Goal: Task Accomplishment & Management: Complete application form

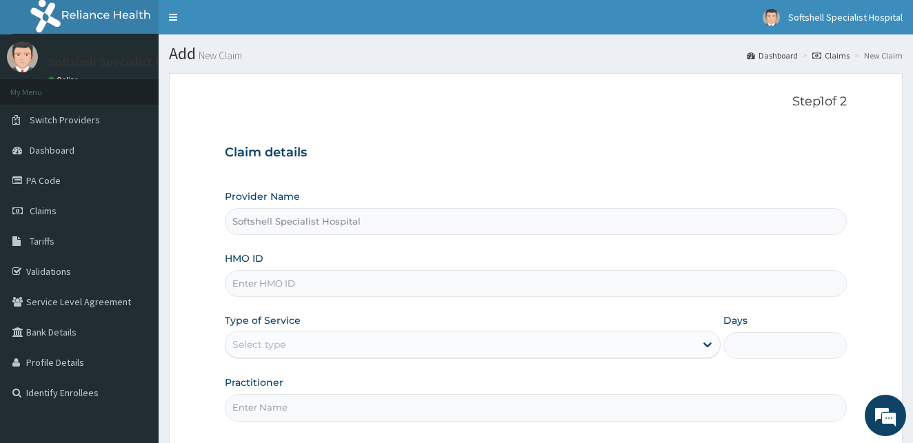
type input "Softshell Specialist Hospital"
click at [376, 285] on input "HMO ID" at bounding box center [536, 283] width 622 height 27
type input "ENP/12042/C"
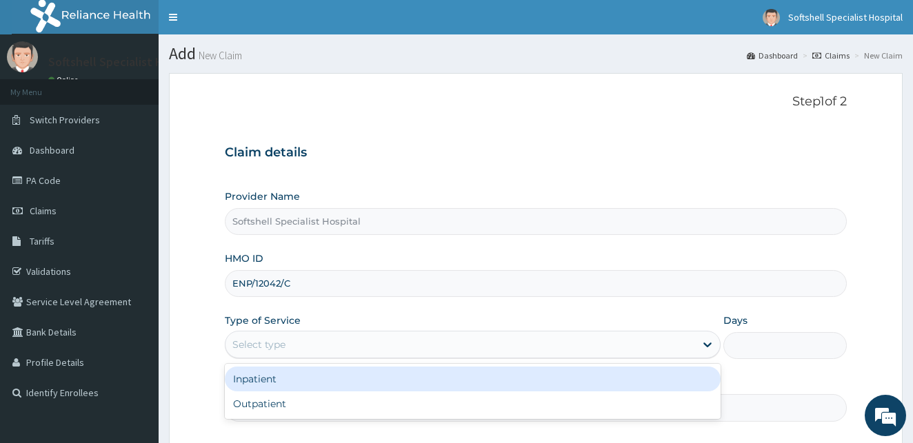
click at [601, 344] on div "Select type" at bounding box center [459, 345] width 469 height 22
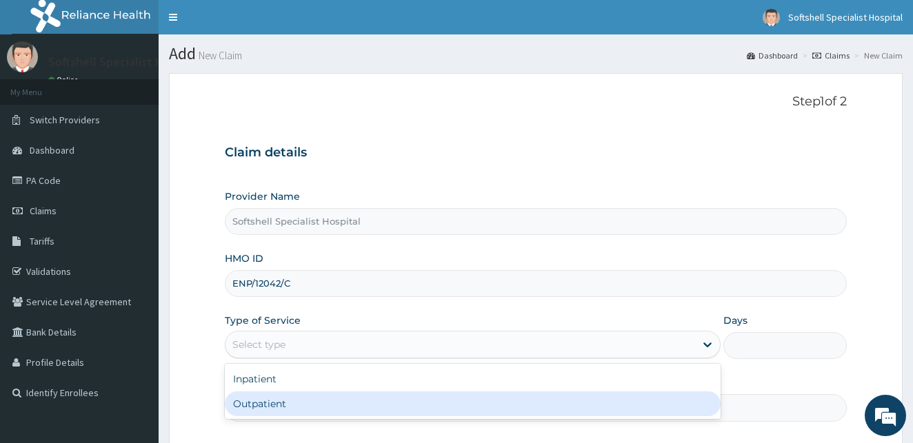
click at [322, 398] on div "Outpatient" at bounding box center [473, 404] width 496 height 25
type input "1"
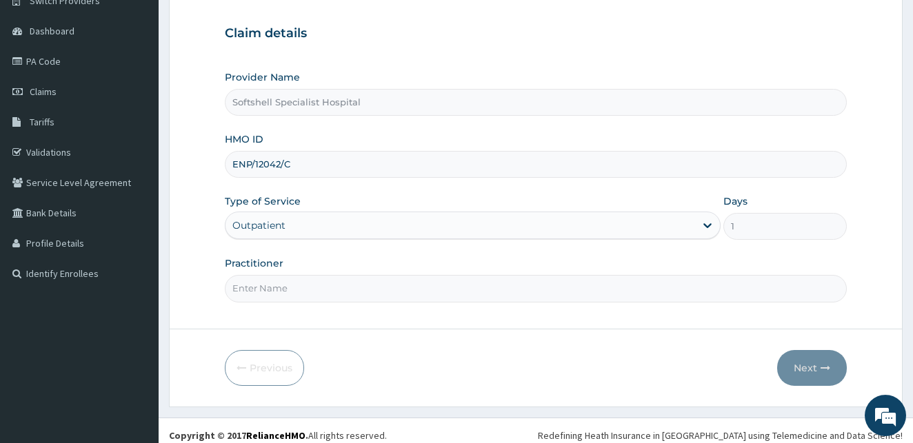
scroll to position [123, 0]
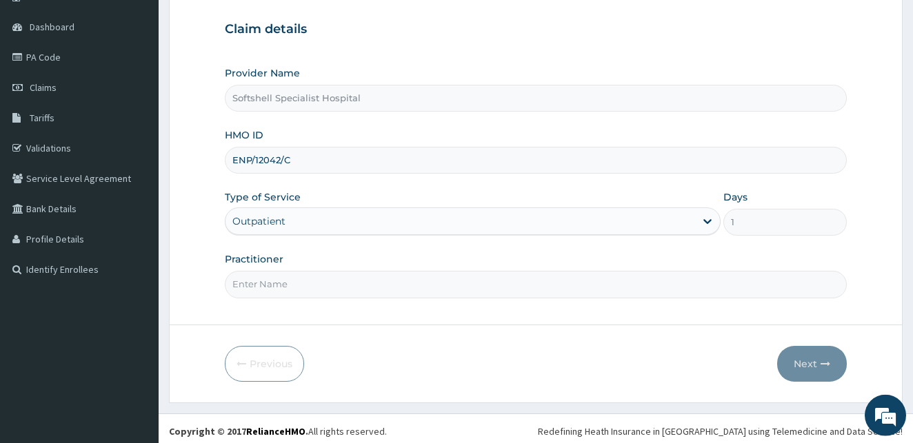
click at [275, 295] on input "Practitioner" at bounding box center [536, 284] width 622 height 27
type input "DR AGBO"
click at [821, 364] on icon "button" at bounding box center [825, 364] width 10 height 10
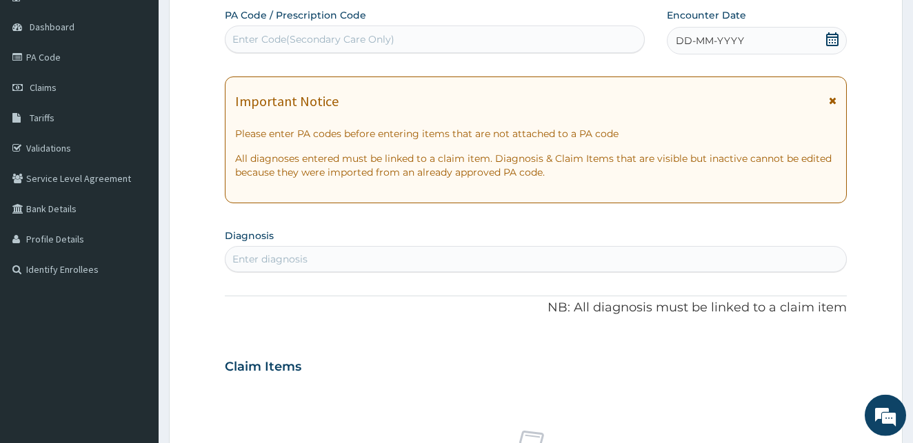
click at [831, 39] on icon at bounding box center [832, 39] width 14 height 14
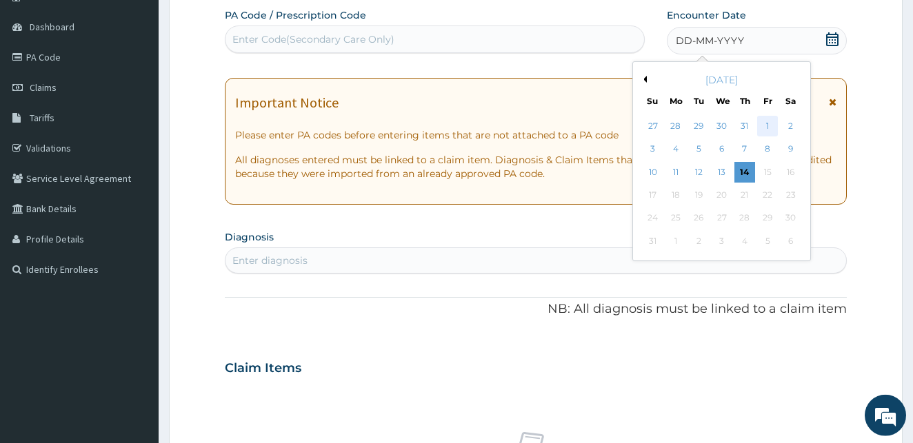
click at [772, 127] on div "1" at bounding box center [767, 126] width 21 height 21
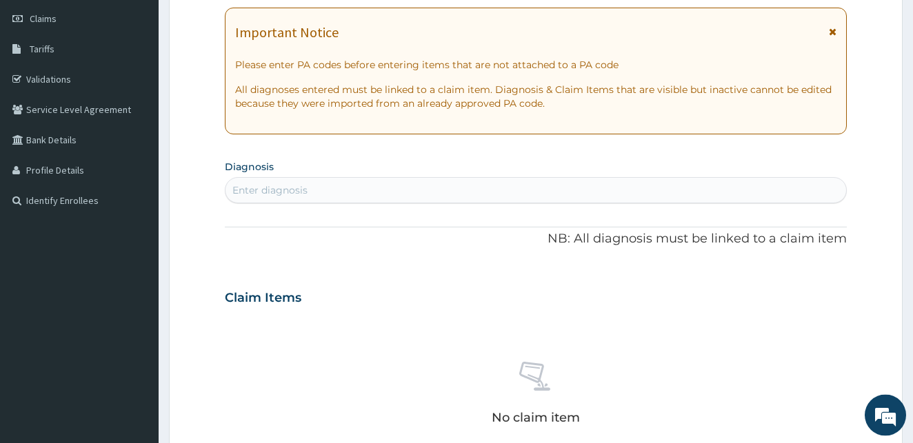
scroll to position [196, 0]
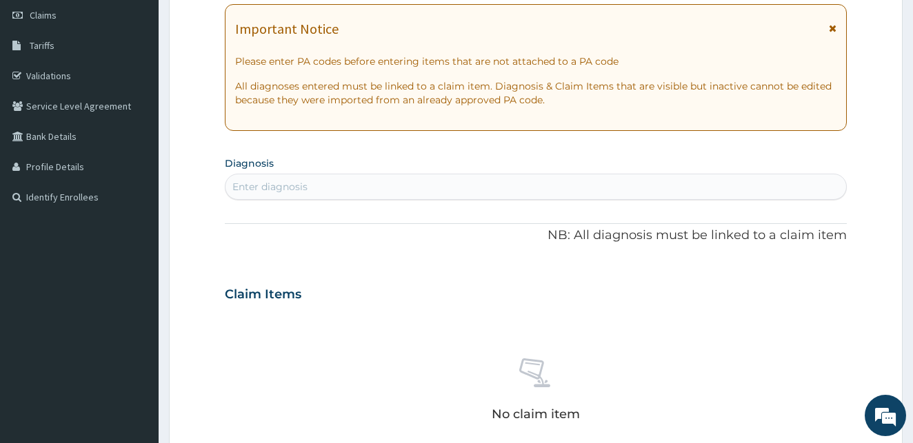
click at [335, 181] on div "Enter diagnosis" at bounding box center [535, 187] width 621 height 22
type input "F"
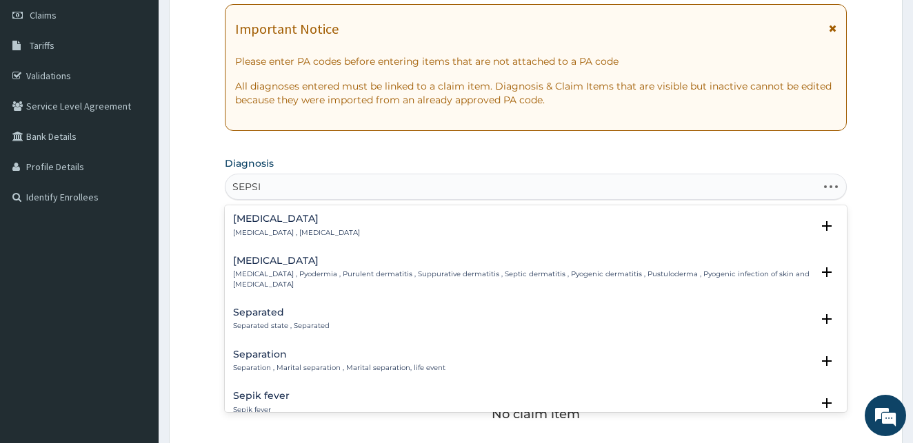
type input "SEPSIS"
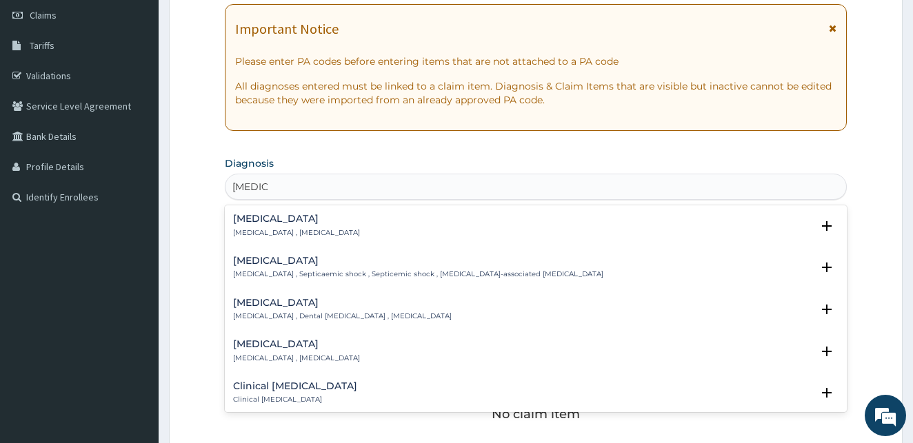
click at [259, 227] on div "Sepsis Systemic infection , Sepsis" at bounding box center [296, 226] width 127 height 24
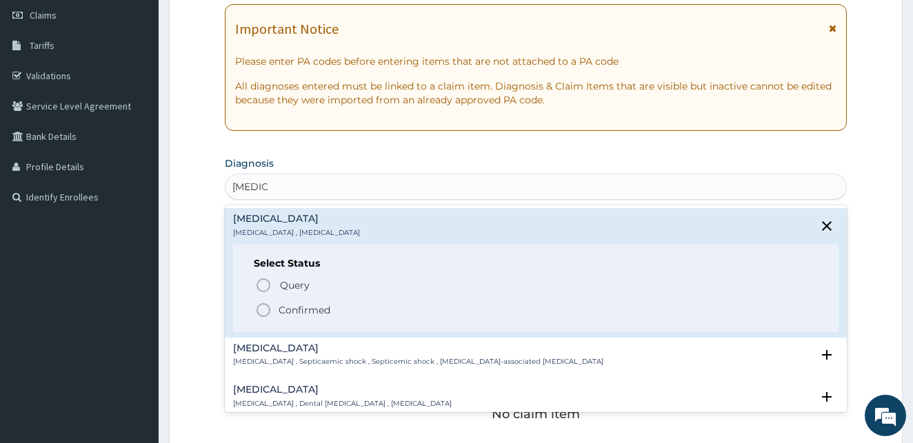
click at [263, 312] on icon "status option filled" at bounding box center [263, 310] width 17 height 17
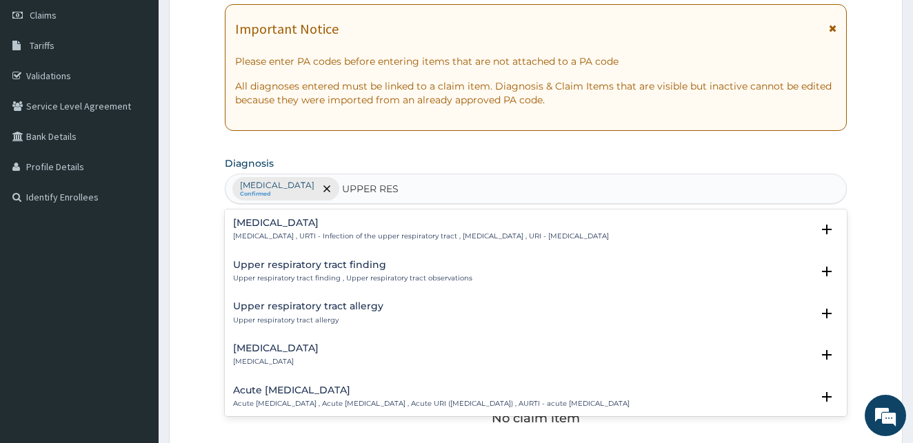
type input "UPPER RESP"
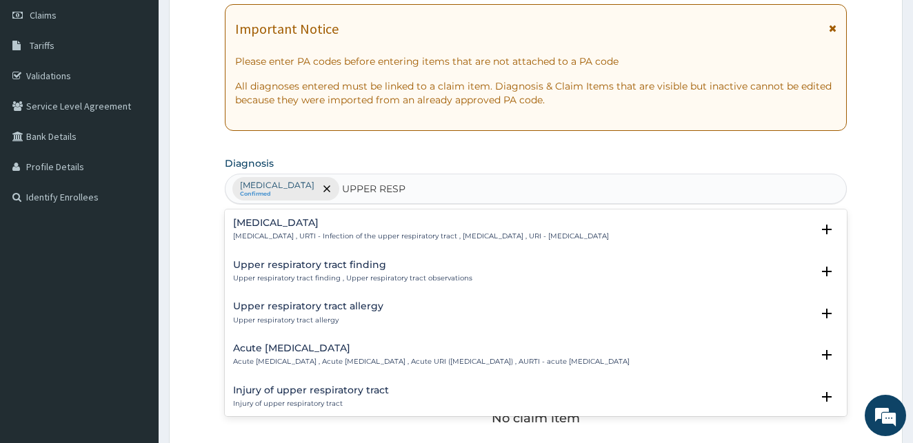
click at [301, 227] on h4 "Upper respiratory infection" at bounding box center [421, 223] width 376 height 10
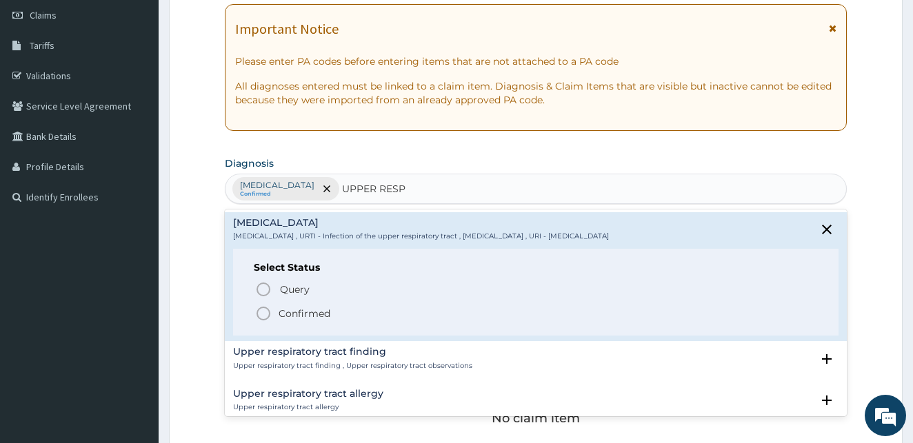
click at [263, 313] on icon "status option filled" at bounding box center [263, 313] width 17 height 17
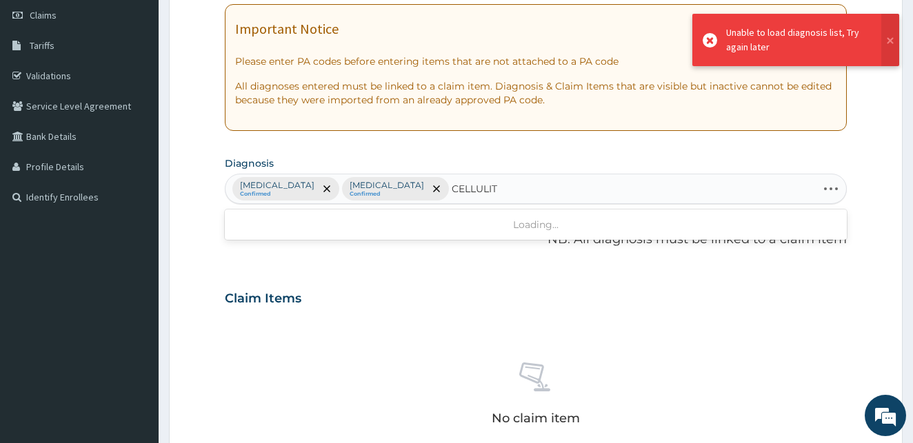
type input "CELLULI"
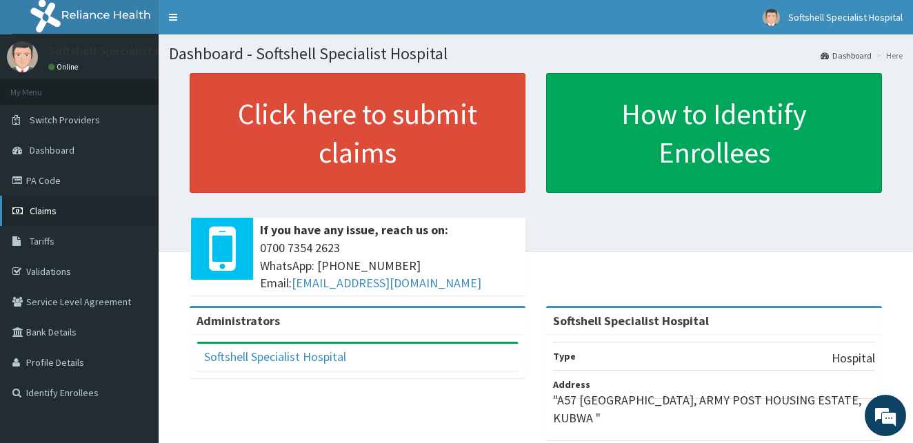
click at [39, 208] on span "Claims" at bounding box center [43, 211] width 27 height 12
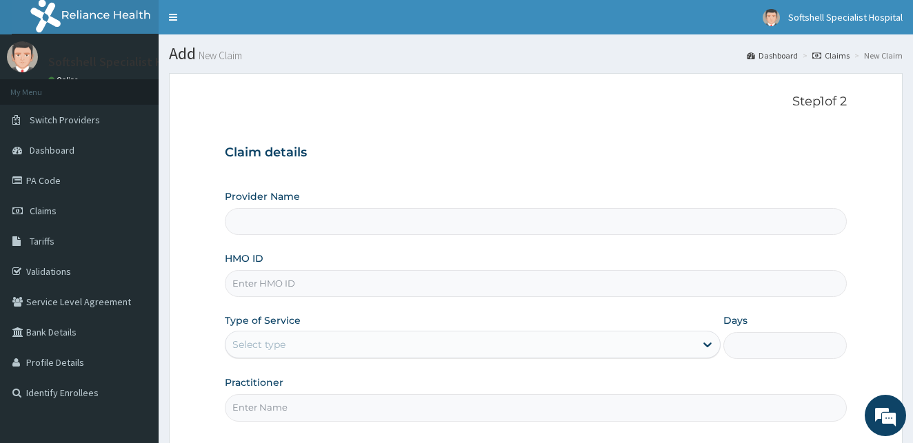
type input "Softshell Specialist Hospital"
click at [299, 284] on input "HMO ID" at bounding box center [536, 283] width 622 height 27
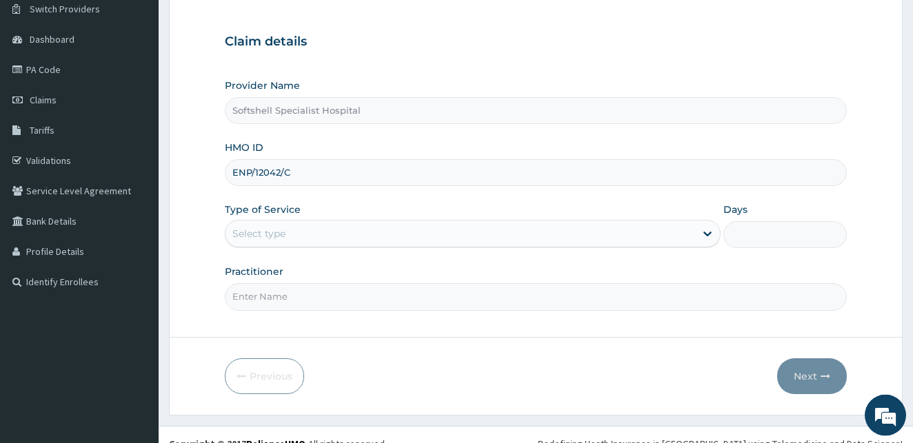
scroll to position [129, 0]
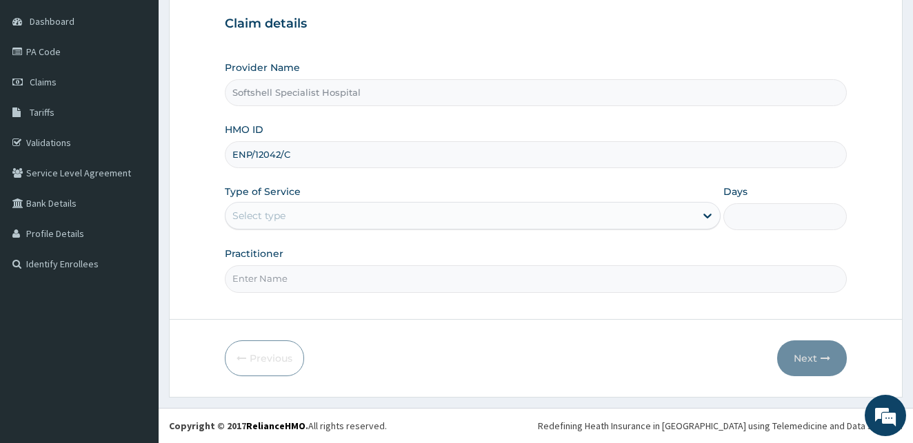
type input "ENP/12042/C"
click at [440, 219] on div "Select type" at bounding box center [459, 216] width 469 height 22
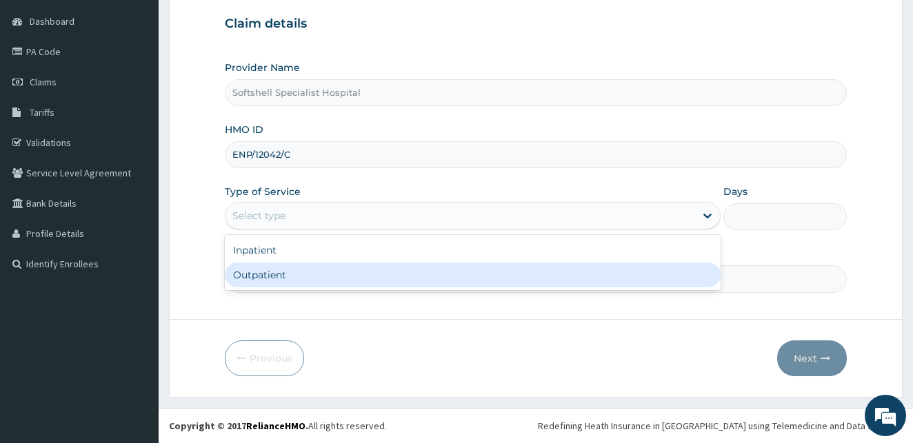
click at [412, 278] on div "Outpatient" at bounding box center [473, 275] width 496 height 25
type input "1"
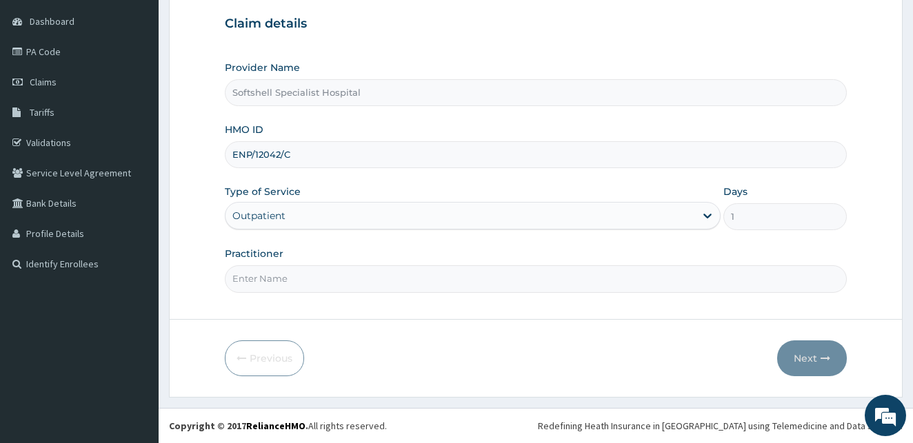
click at [292, 279] on input "Practitioner" at bounding box center [536, 278] width 622 height 27
type input "[PERSON_NAME]"
click at [798, 357] on button "Next" at bounding box center [812, 359] width 70 height 36
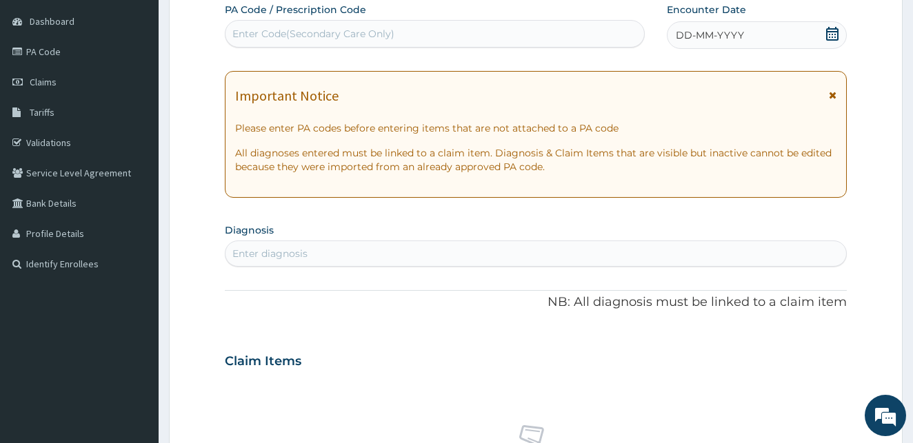
click at [833, 32] on icon at bounding box center [832, 34] width 12 height 14
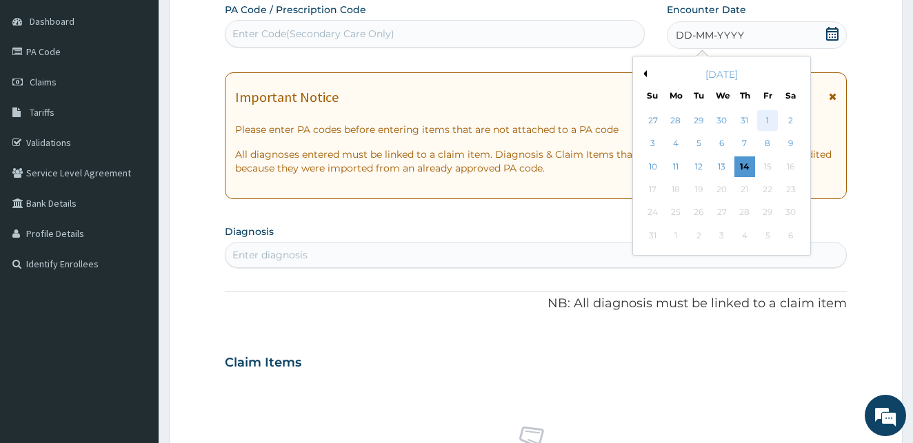
click at [766, 120] on div "1" at bounding box center [767, 120] width 21 height 21
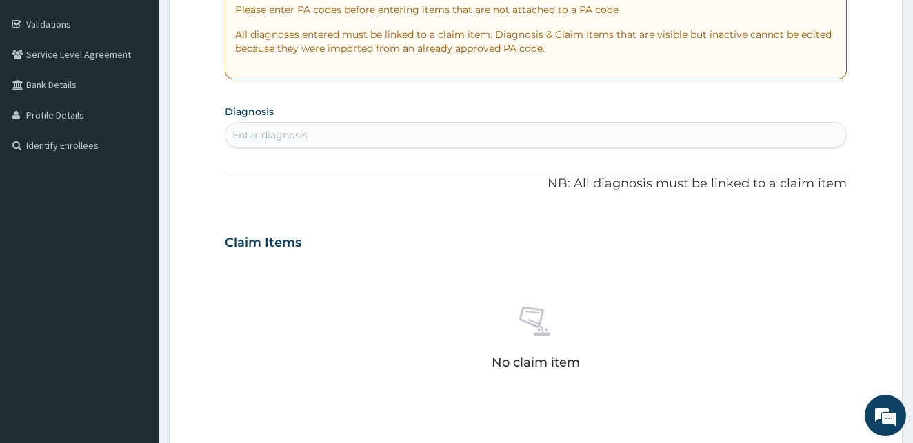
scroll to position [257, 0]
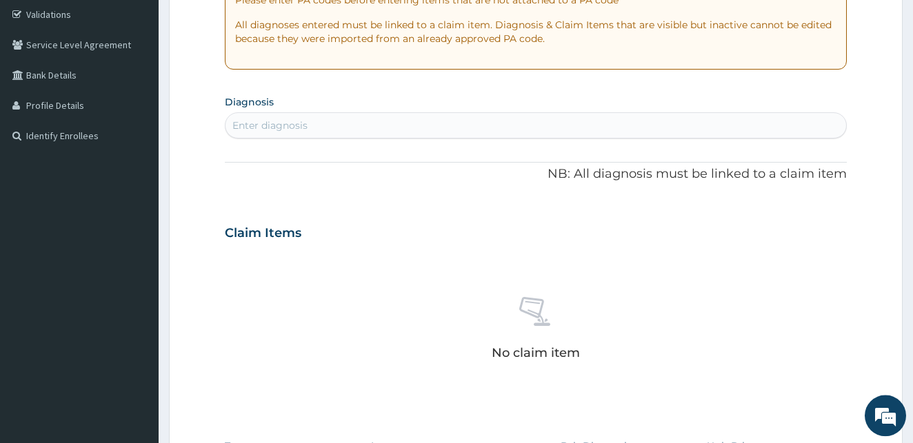
click at [328, 123] on div "Enter diagnosis" at bounding box center [535, 125] width 621 height 22
type input "[MEDICAL_DATA]"
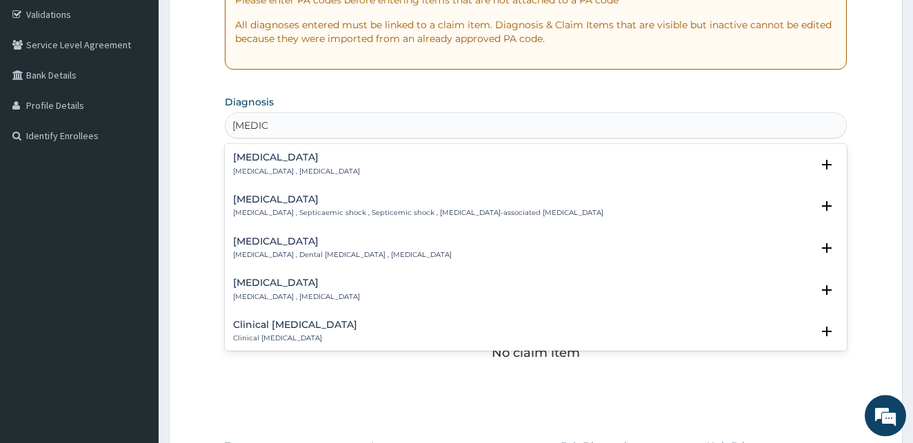
click at [264, 163] on h4 "[MEDICAL_DATA]" at bounding box center [296, 157] width 127 height 10
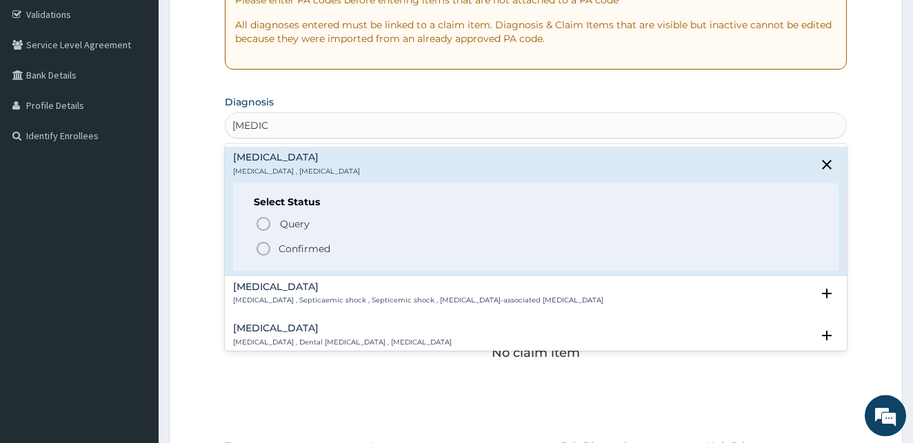
click at [259, 250] on icon "status option filled" at bounding box center [263, 249] width 17 height 17
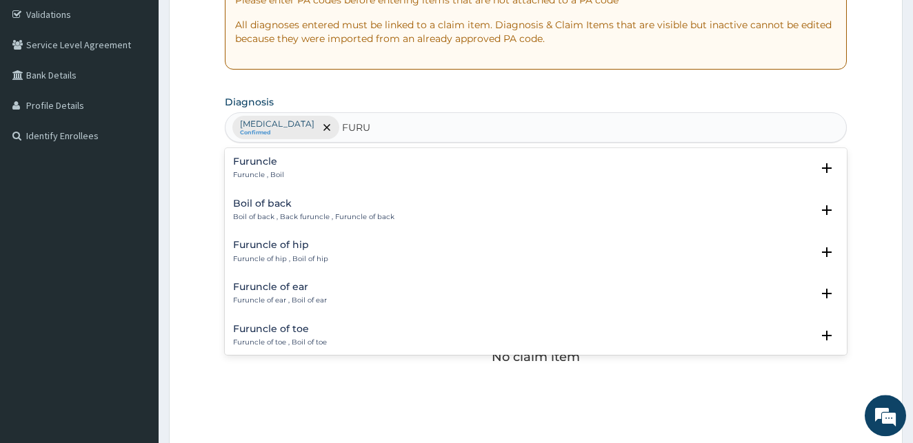
type input "FURUN"
click at [256, 172] on p "Furuncle , Boil" at bounding box center [258, 175] width 51 height 10
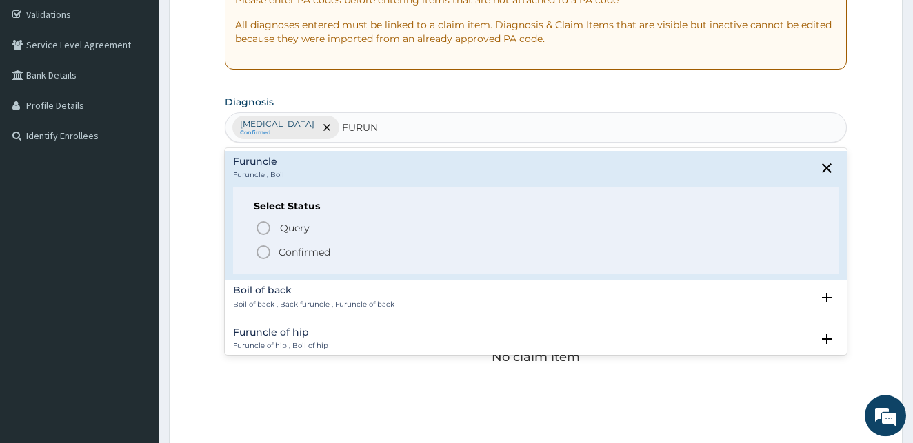
click at [263, 252] on icon "status option filled" at bounding box center [263, 252] width 17 height 17
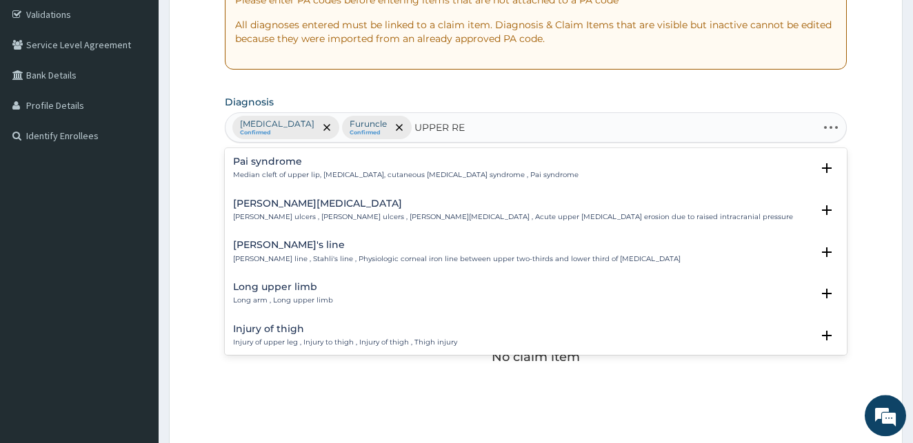
type input "UPPER RES"
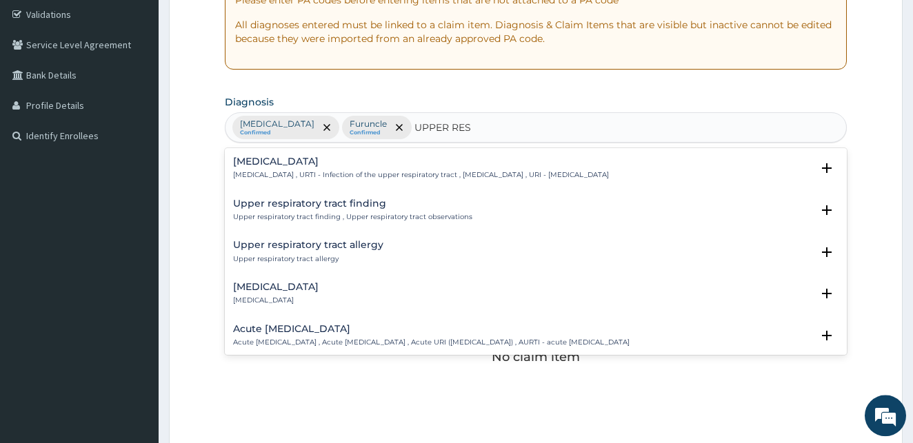
click at [320, 170] on div "Upper respiratory infection Upper respiratory infection , URTI - Infection of t…" at bounding box center [421, 168] width 376 height 24
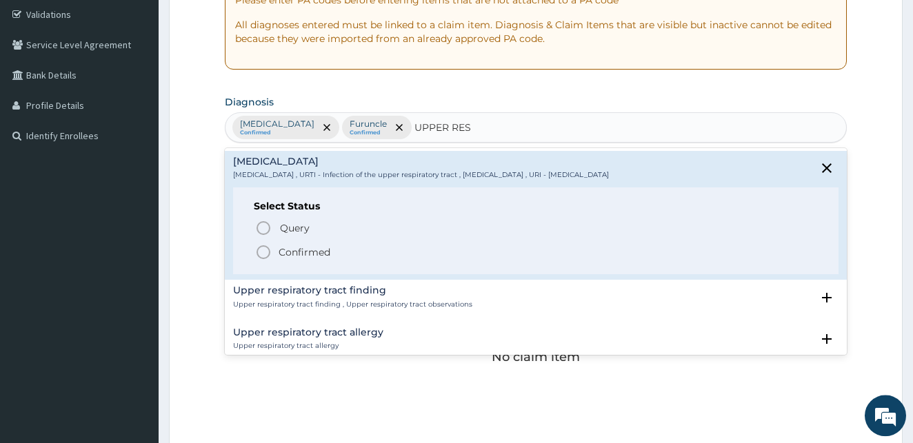
click at [261, 254] on icon "status option filled" at bounding box center [263, 252] width 17 height 17
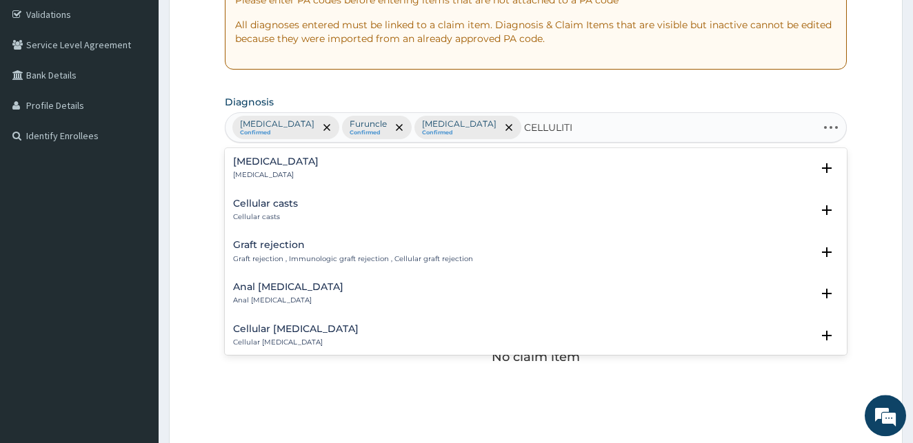
type input "CELLULITIS"
click at [239, 166] on h4 "Cellulitis" at bounding box center [275, 161] width 85 height 10
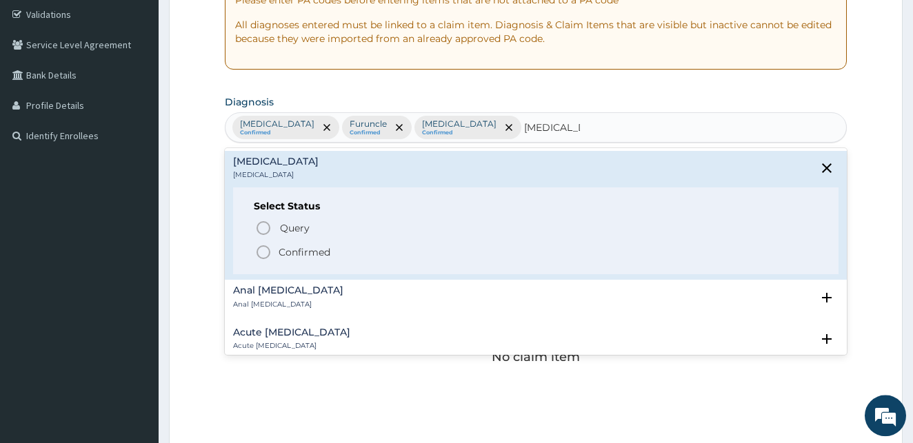
click at [261, 251] on icon "status option filled" at bounding box center [263, 252] width 17 height 17
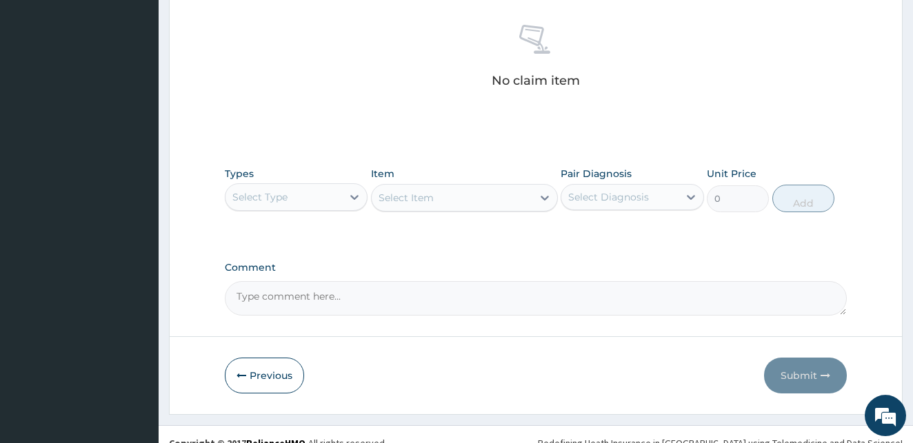
scroll to position [551, 0]
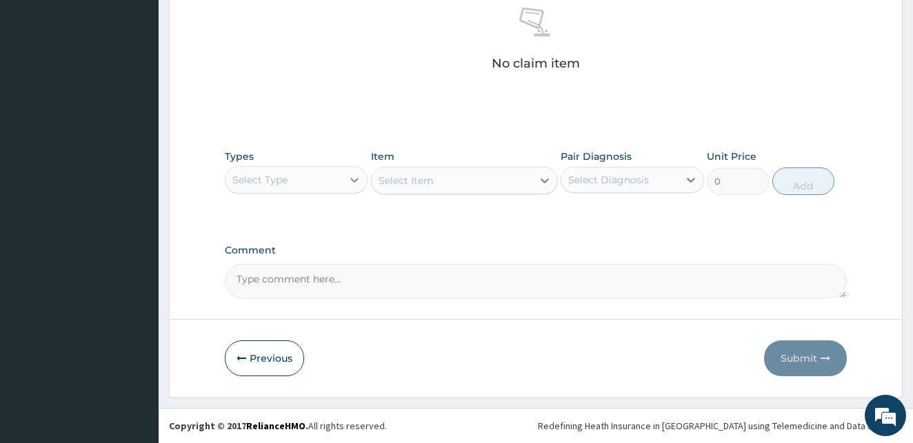
click at [351, 181] on icon at bounding box center [354, 180] width 14 height 14
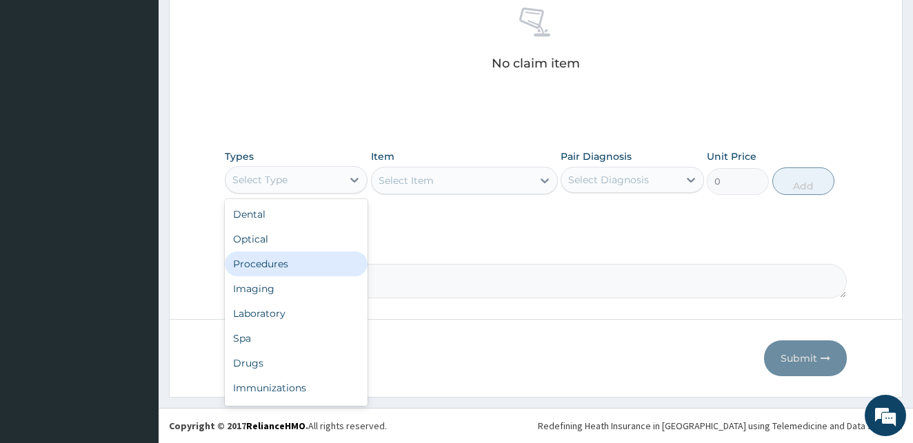
click at [295, 257] on div "Procedures" at bounding box center [296, 264] width 143 height 25
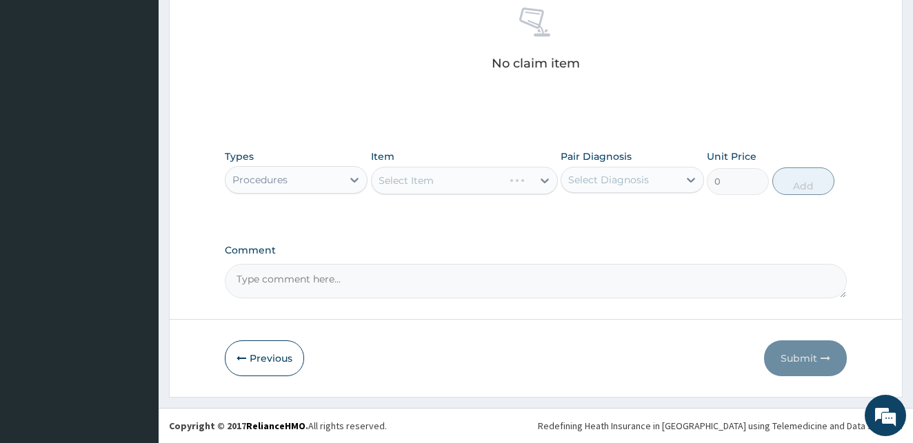
click at [498, 182] on div "Select Item" at bounding box center [464, 181] width 187 height 28
click at [544, 184] on div "Select Item" at bounding box center [464, 181] width 187 height 28
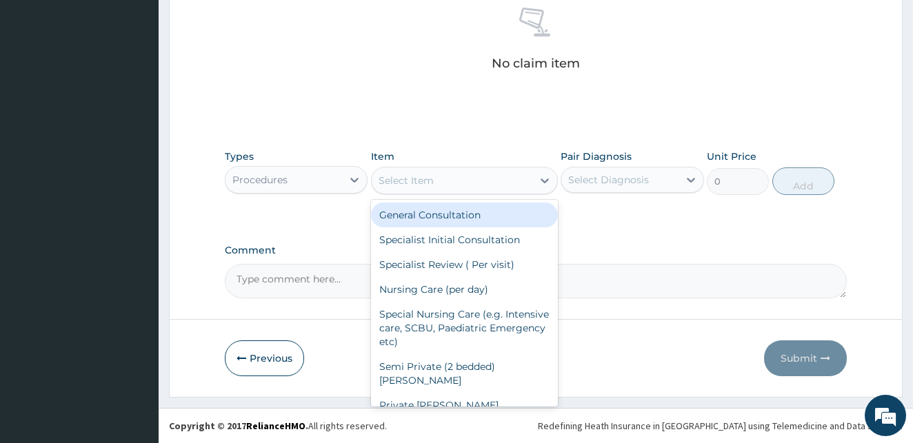
click at [496, 179] on div "Select Item" at bounding box center [452, 181] width 161 height 22
click at [484, 212] on div "General Consultation" at bounding box center [464, 215] width 187 height 25
type input "1800"
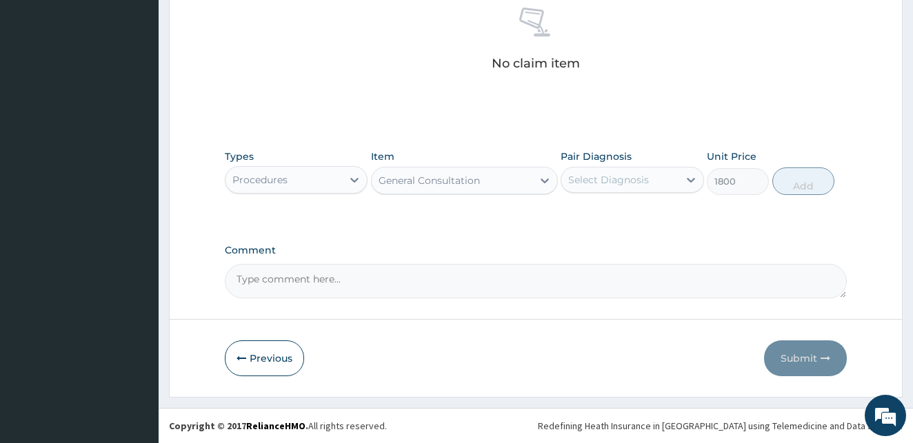
click at [609, 185] on div "Select Diagnosis" at bounding box center [608, 180] width 81 height 14
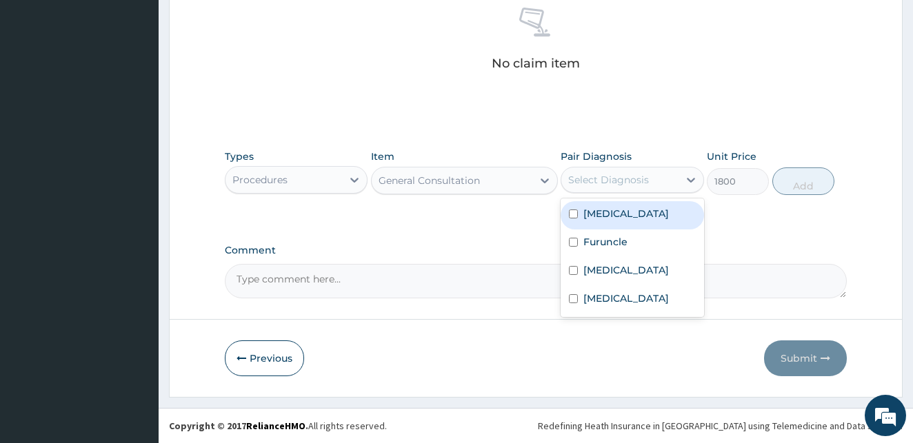
click at [573, 212] on input "checkbox" at bounding box center [573, 214] width 9 height 9
checkbox input "true"
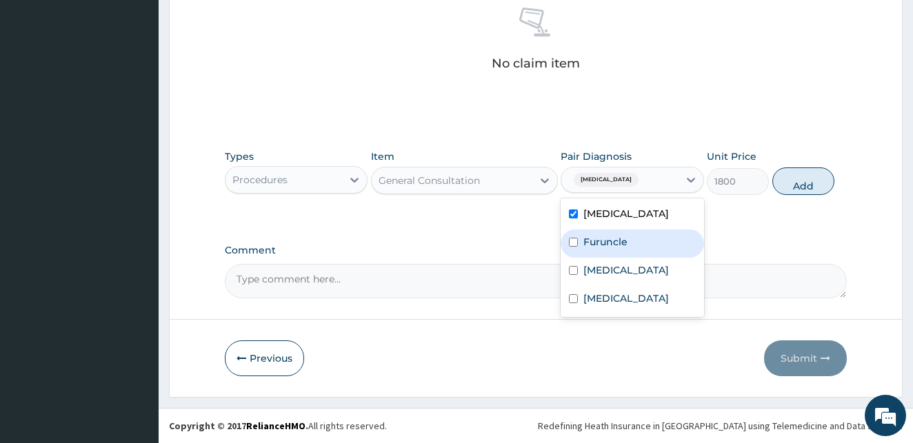
drag, startPoint x: 574, startPoint y: 245, endPoint x: 568, endPoint y: 278, distance: 32.9
click at [574, 252] on div "Furuncle" at bounding box center [631, 244] width 143 height 28
checkbox input "true"
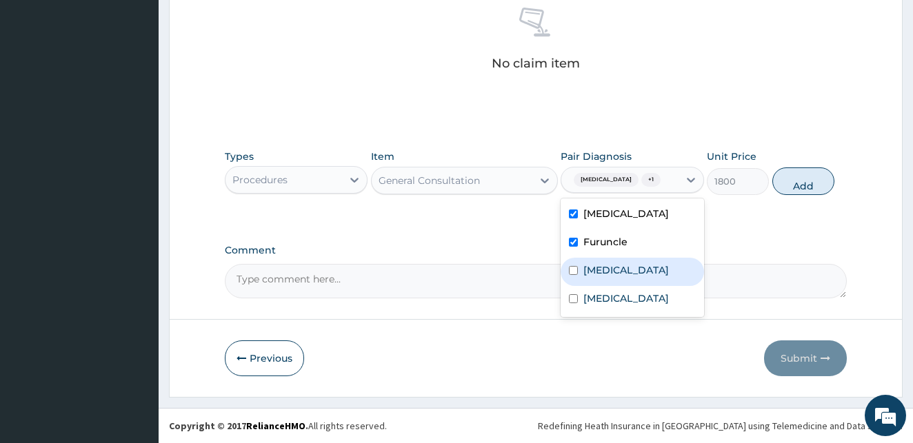
click at [568, 278] on div "Upper respiratory infection" at bounding box center [631, 272] width 143 height 28
checkbox input "true"
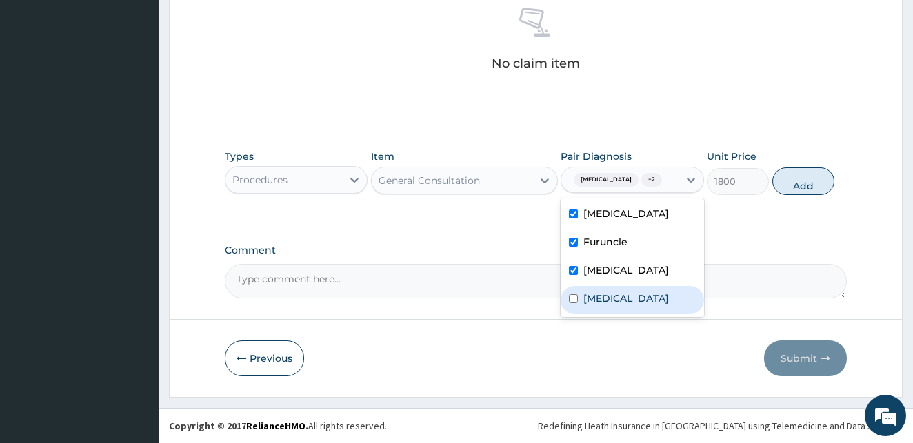
click at [574, 303] on input "checkbox" at bounding box center [573, 298] width 9 height 9
checkbox input "true"
click at [820, 181] on button "Add" at bounding box center [803, 182] width 62 height 28
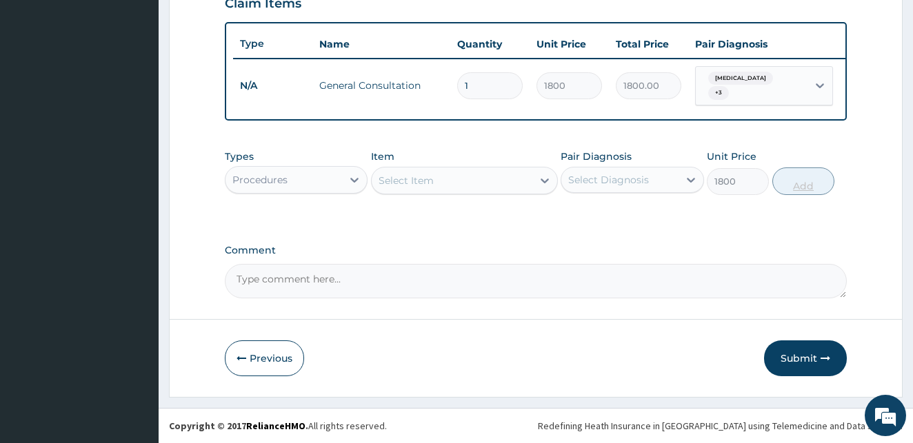
type input "0"
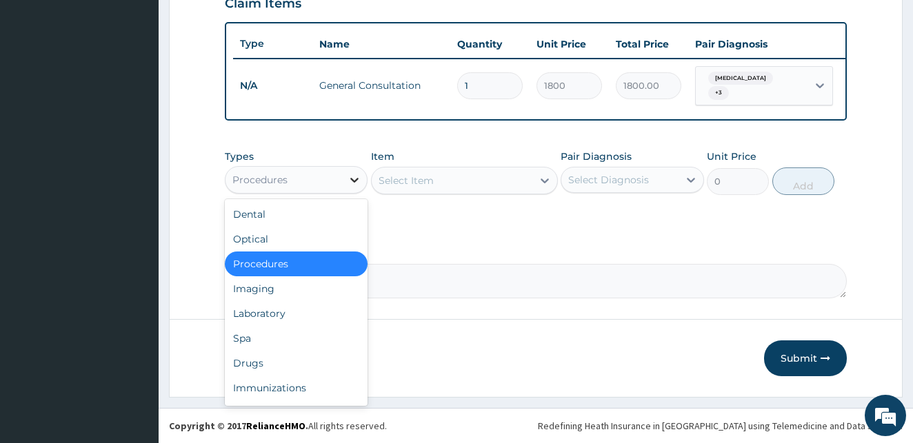
click at [345, 183] on div at bounding box center [354, 180] width 25 height 25
click at [298, 317] on div "Laboratory" at bounding box center [296, 313] width 143 height 25
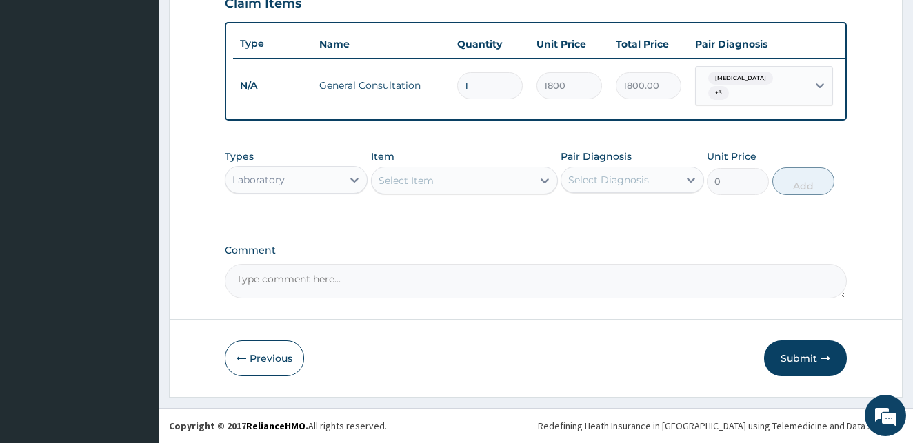
click at [497, 181] on div "Select Item" at bounding box center [452, 181] width 161 height 22
click at [427, 179] on div "Select Item" at bounding box center [405, 181] width 55 height 14
type input "C"
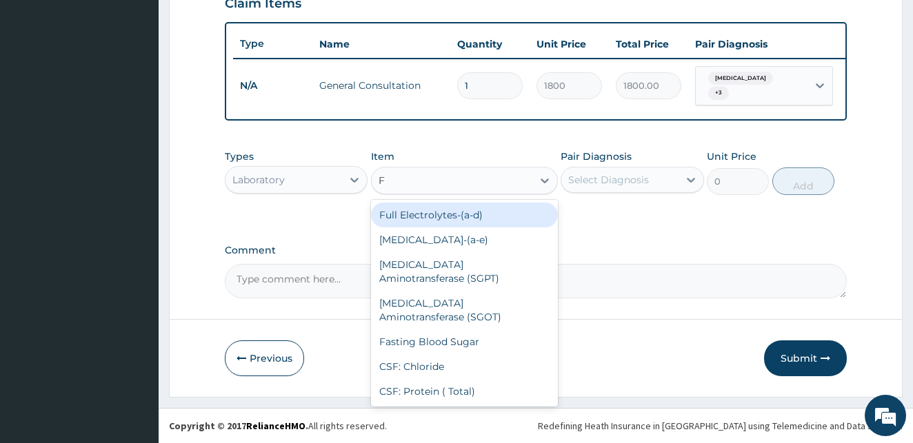
type input "FU"
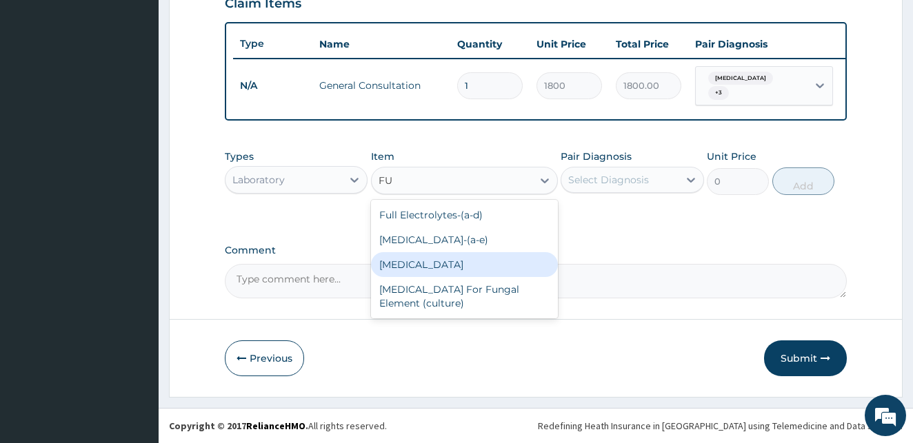
click at [421, 263] on div "Full Blood Count" at bounding box center [464, 264] width 187 height 25
type input "2000"
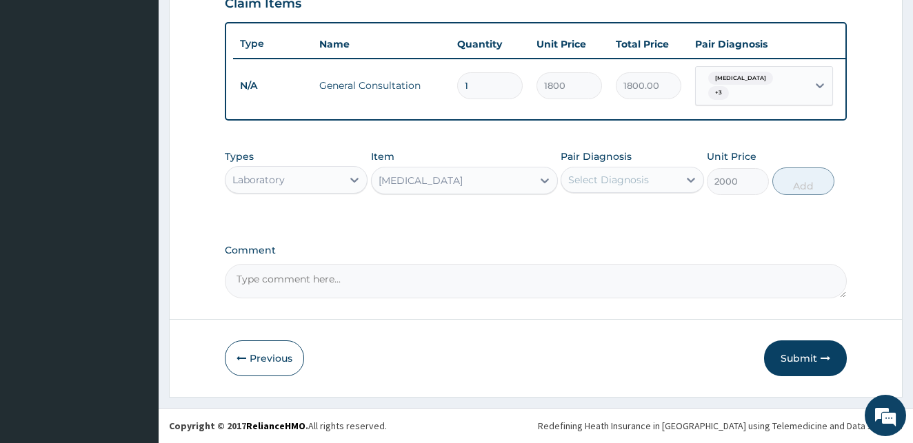
click at [642, 184] on div "Select Diagnosis" at bounding box center [608, 180] width 81 height 14
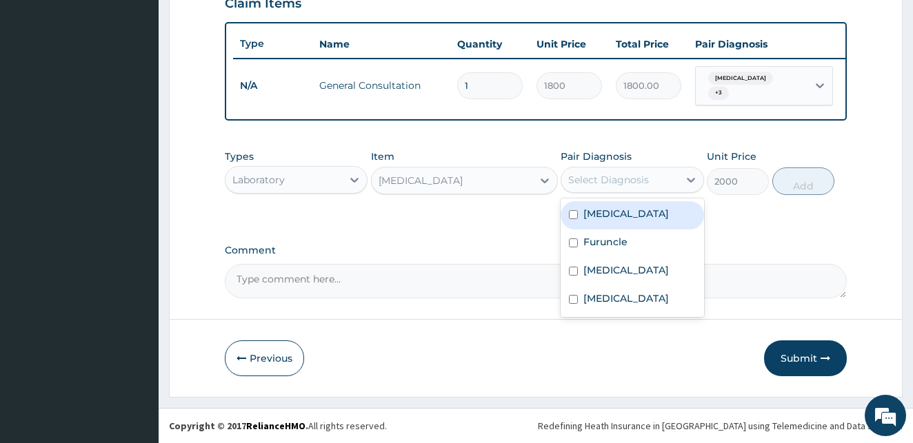
click at [571, 214] on input "checkbox" at bounding box center [573, 214] width 9 height 9
checkbox input "true"
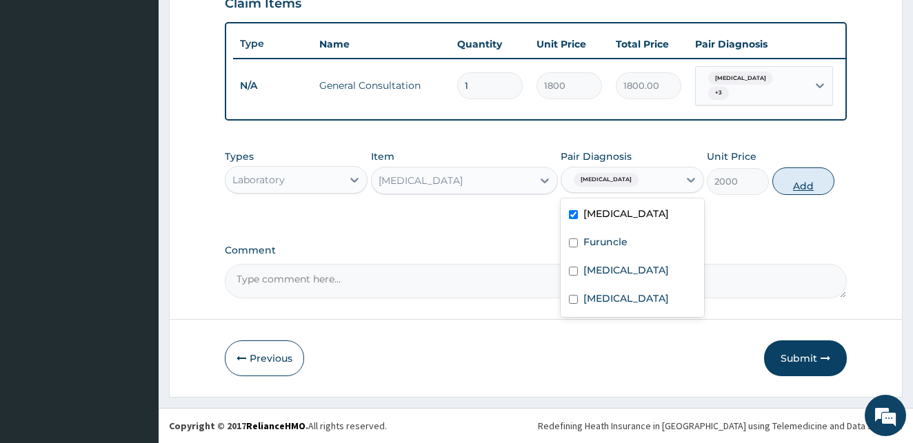
click at [808, 181] on button "Add" at bounding box center [803, 182] width 62 height 28
type input "0"
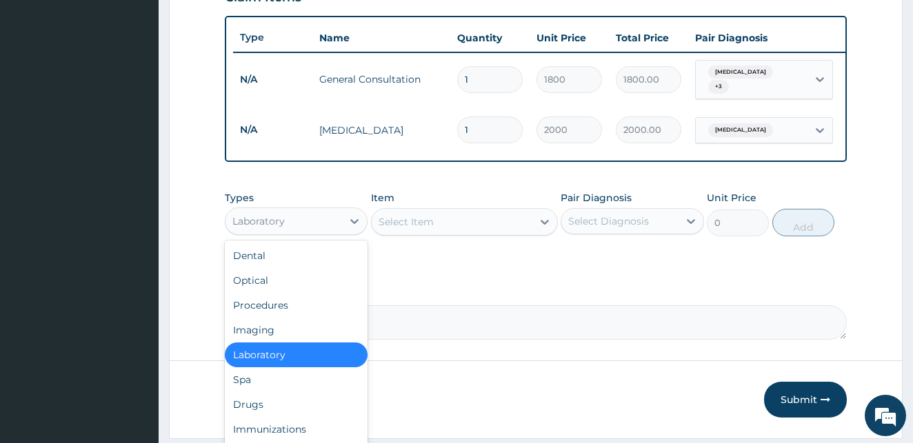
click at [311, 223] on div "Laboratory" at bounding box center [283, 221] width 117 height 22
click at [239, 406] on div "Drugs" at bounding box center [296, 404] width 143 height 25
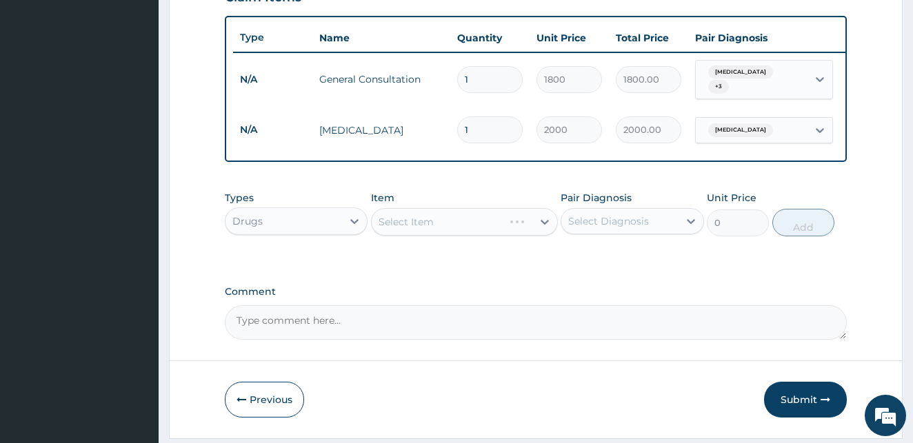
click at [483, 230] on div "Select Item" at bounding box center [464, 222] width 187 height 28
click at [521, 233] on div "Select Item" at bounding box center [452, 222] width 161 height 22
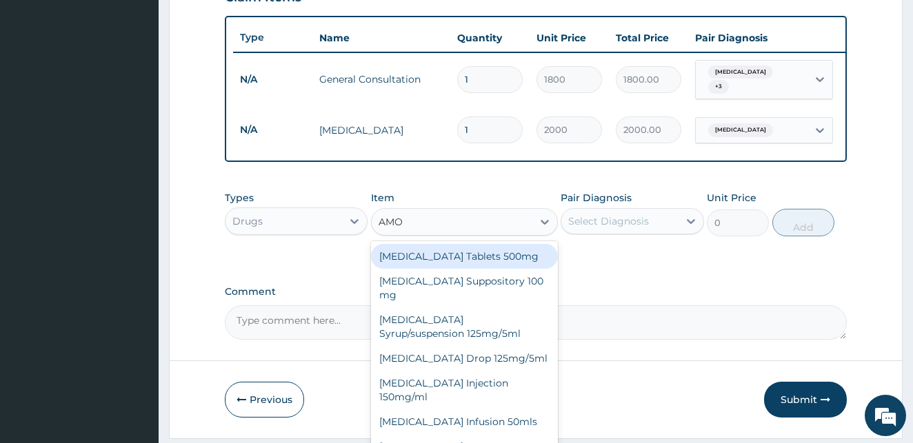
type input "AMOX"
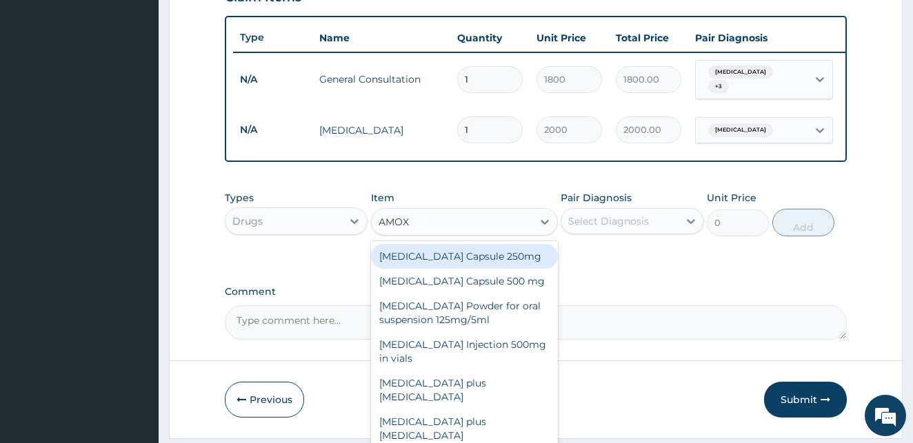
click at [476, 264] on div "Amoxycillin Capsule 250mg" at bounding box center [464, 256] width 187 height 25
type input "30"
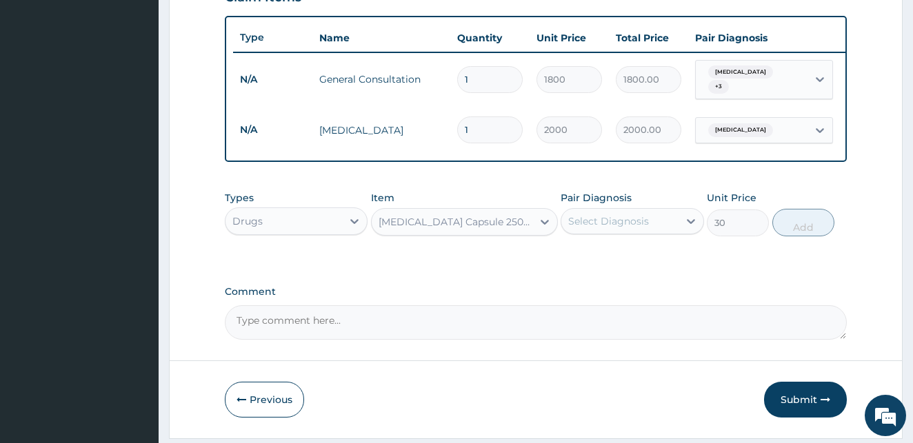
click at [631, 227] on div "Select Diagnosis" at bounding box center [608, 221] width 81 height 14
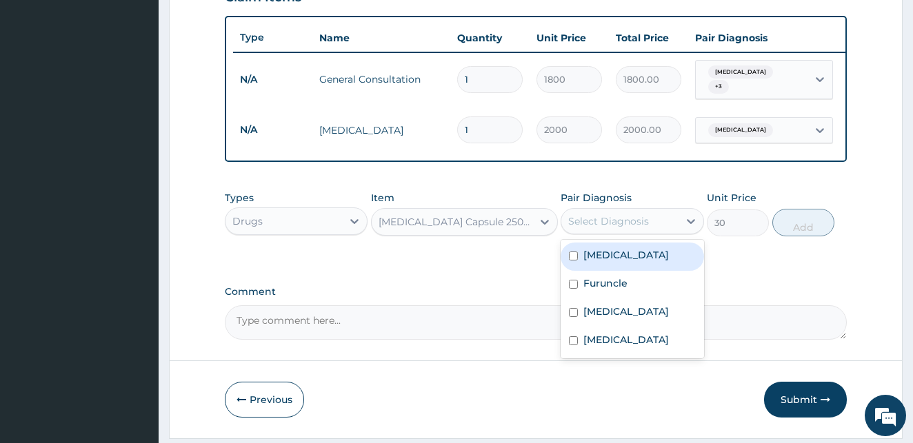
click at [571, 261] on input "checkbox" at bounding box center [573, 256] width 9 height 9
checkbox input "true"
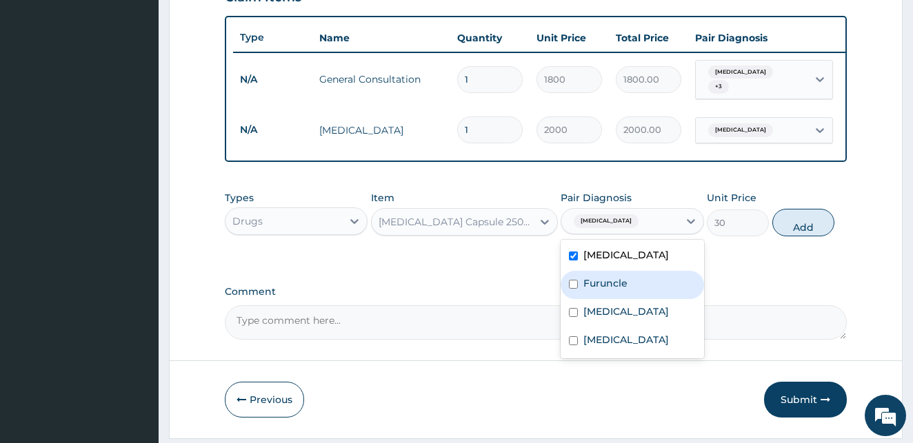
click at [574, 289] on input "checkbox" at bounding box center [573, 284] width 9 height 9
checkbox input "true"
click at [813, 227] on button "Add" at bounding box center [803, 223] width 62 height 28
type input "0"
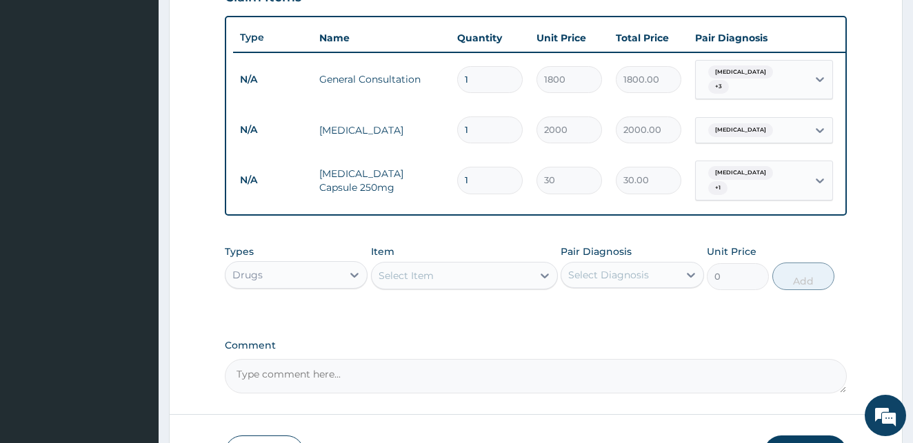
type input "15"
type input "450.00"
type input "15"
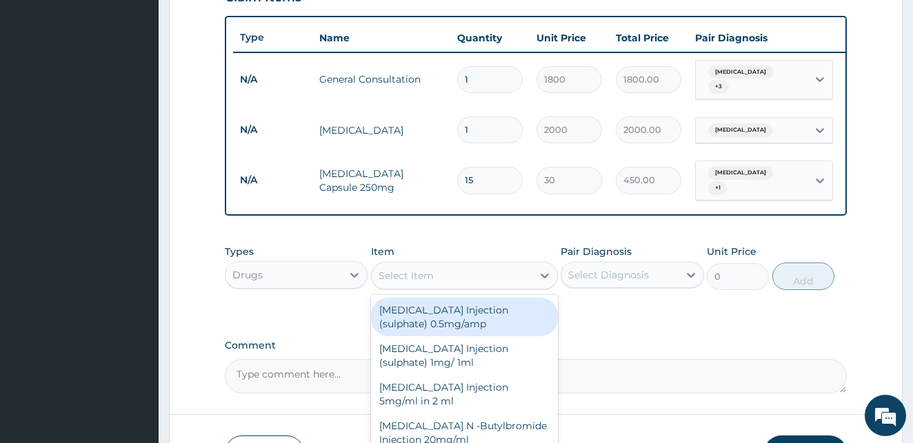
click at [416, 278] on div "Select Item" at bounding box center [405, 276] width 55 height 14
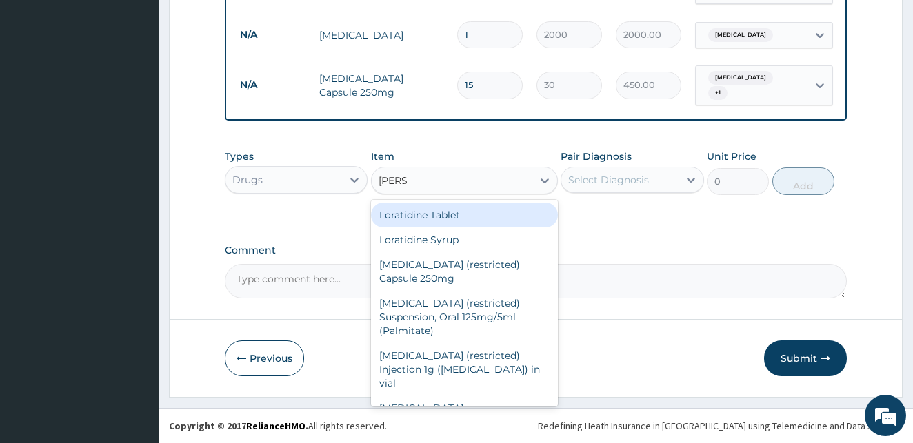
type input "LORAT"
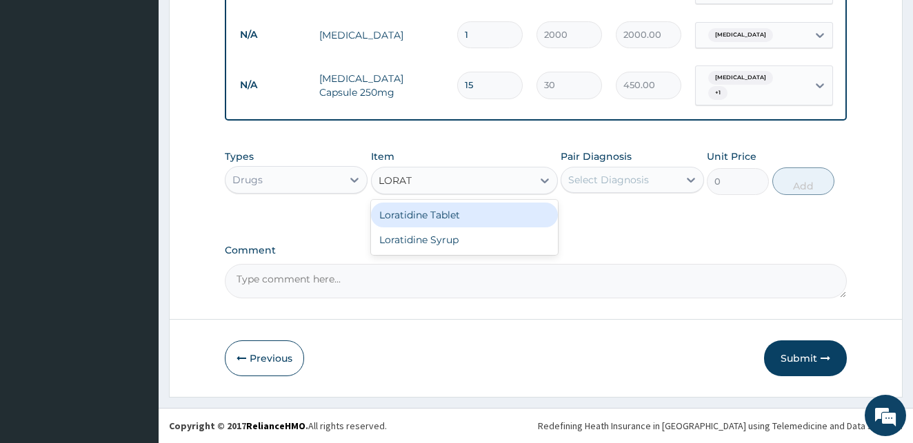
click at [457, 214] on div "Loratidine Tablet" at bounding box center [464, 215] width 187 height 25
type input "50"
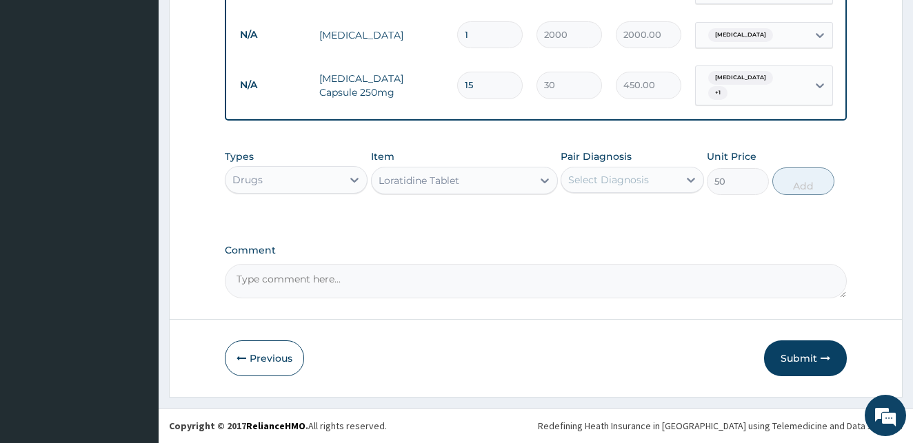
click at [590, 178] on div "Select Diagnosis" at bounding box center [608, 180] width 81 height 14
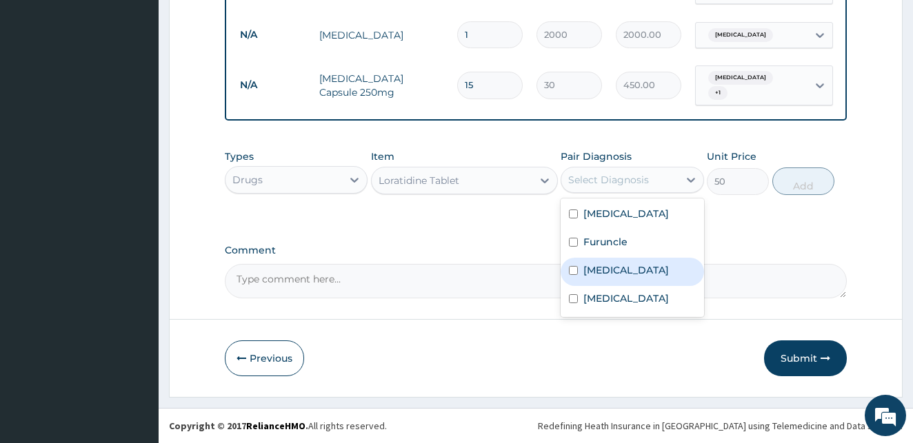
click at [571, 275] on input "checkbox" at bounding box center [573, 270] width 9 height 9
checkbox input "true"
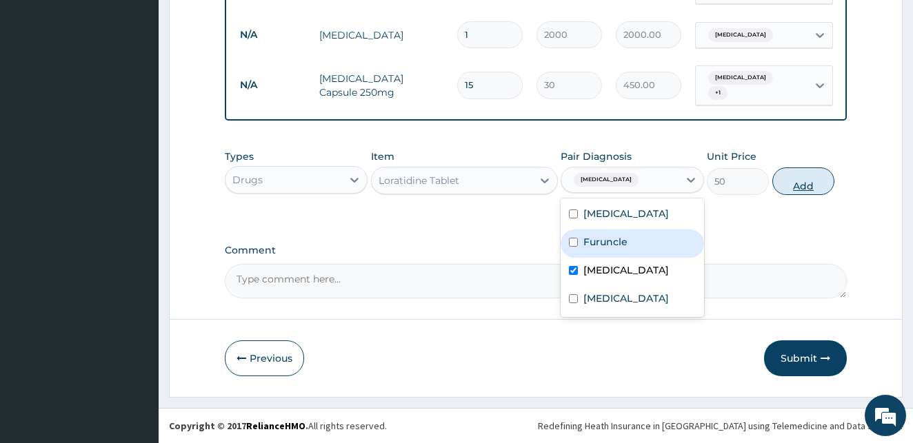
click at [789, 187] on button "Add" at bounding box center [803, 182] width 62 height 28
type input "0"
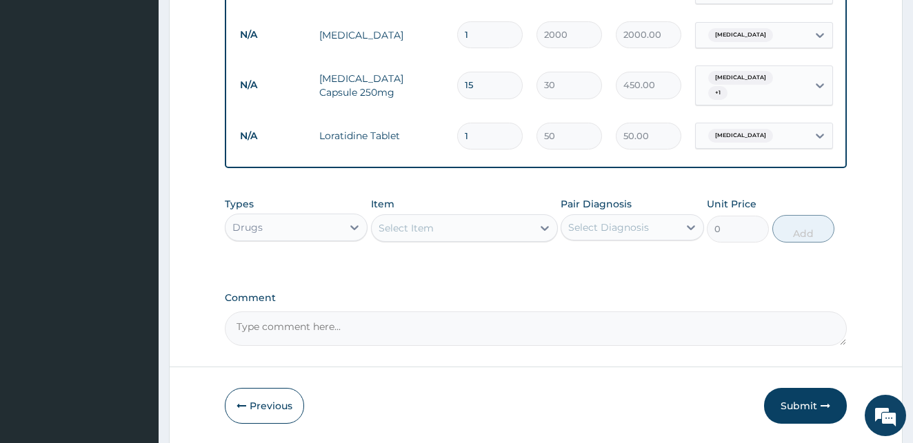
drag, startPoint x: 472, startPoint y: 122, endPoint x: 463, endPoint y: 125, distance: 9.4
click at [463, 125] on input "1" at bounding box center [489, 136] width 65 height 27
type input "5"
type input "250.00"
type input "5"
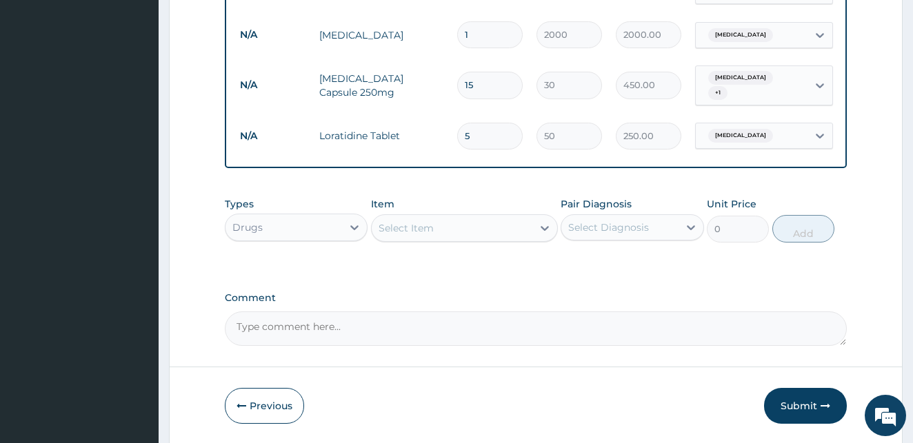
click at [415, 229] on div "Select Item" at bounding box center [405, 228] width 55 height 14
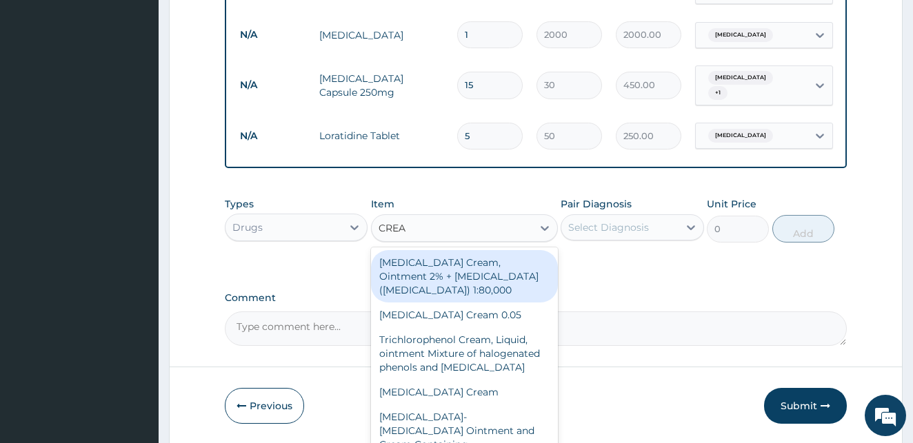
type input "CREAM"
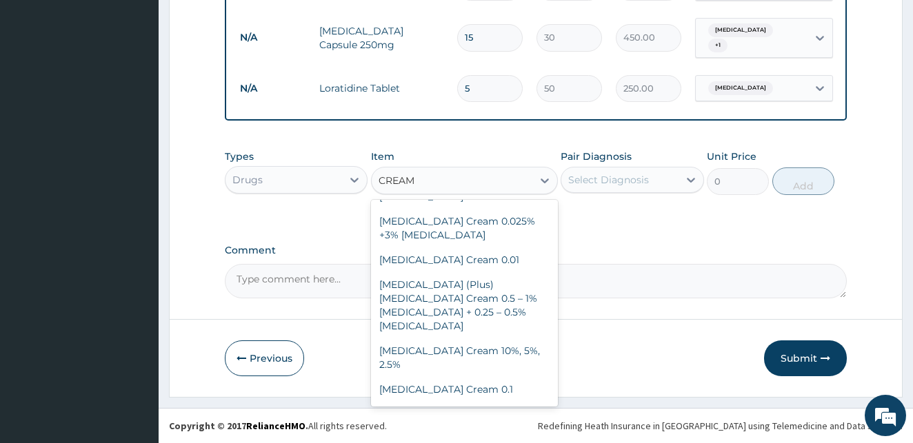
scroll to position [460, 0]
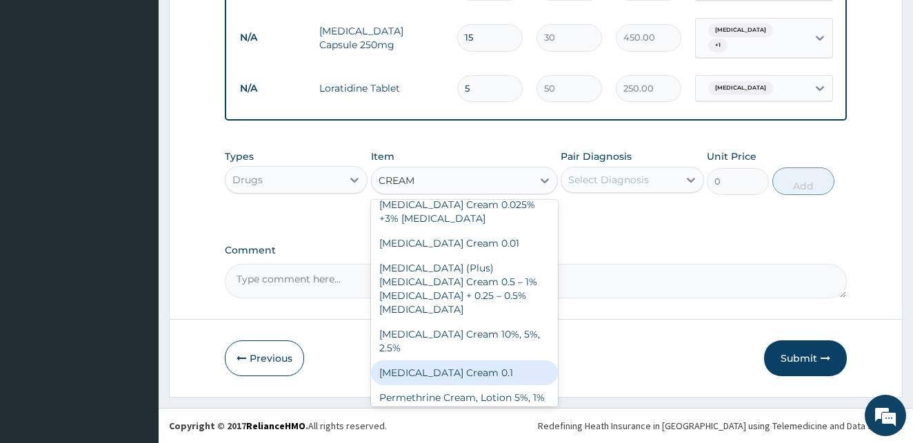
click at [475, 361] on div "Crotamiton Cream 0.1" at bounding box center [464, 373] width 187 height 25
type input "1320"
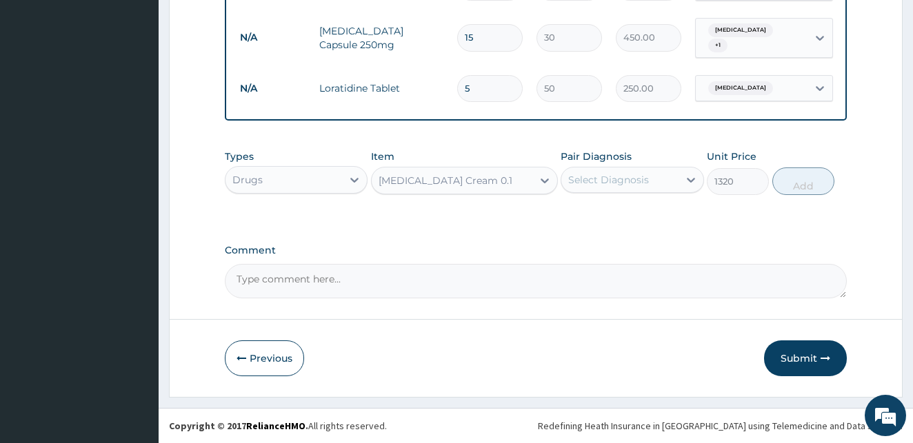
click at [628, 182] on div "Select Diagnosis" at bounding box center [608, 180] width 81 height 14
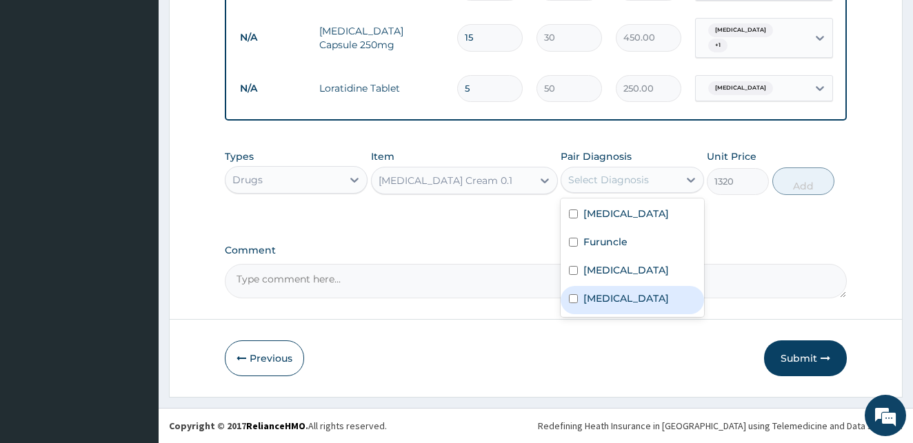
click at [574, 303] on input "checkbox" at bounding box center [573, 298] width 9 height 9
checkbox input "true"
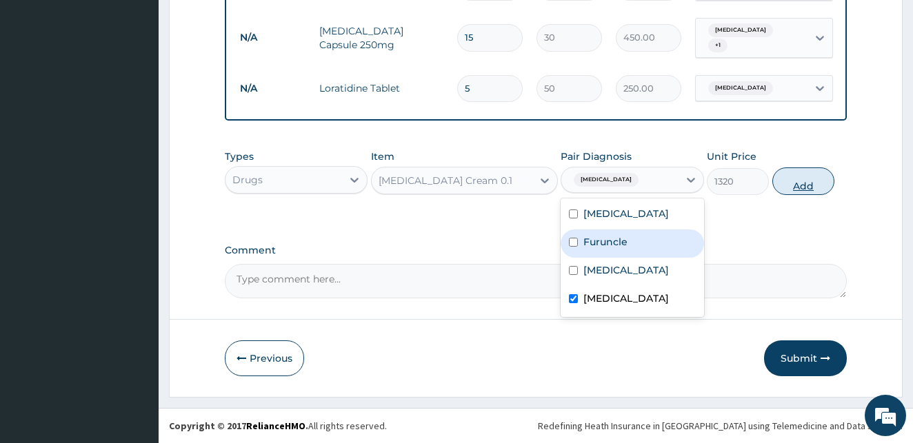
click at [821, 185] on button "Add" at bounding box center [803, 182] width 62 height 28
type input "0"
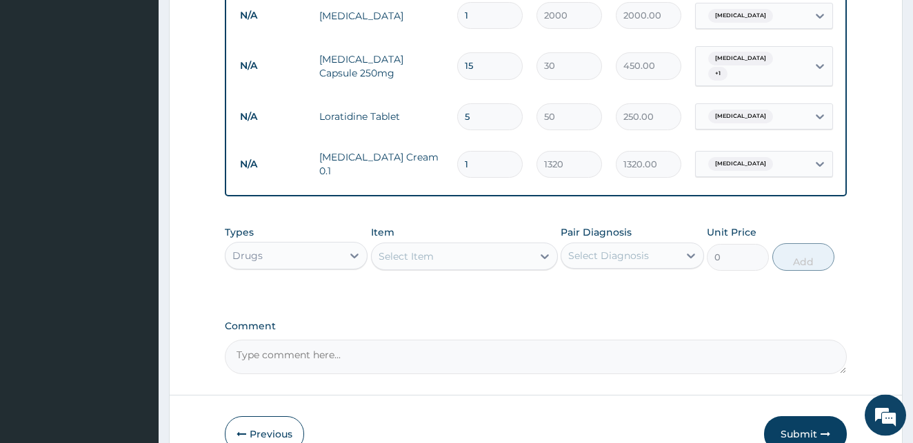
scroll to position [687, 0]
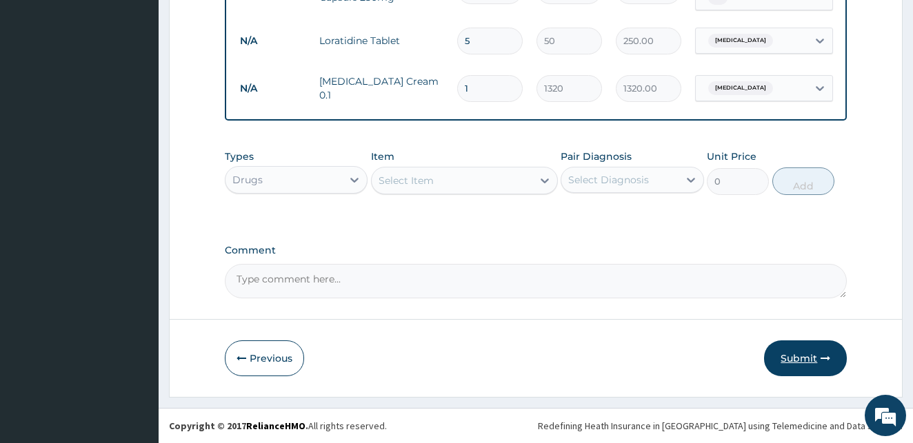
click at [802, 353] on button "Submit" at bounding box center [805, 359] width 83 height 36
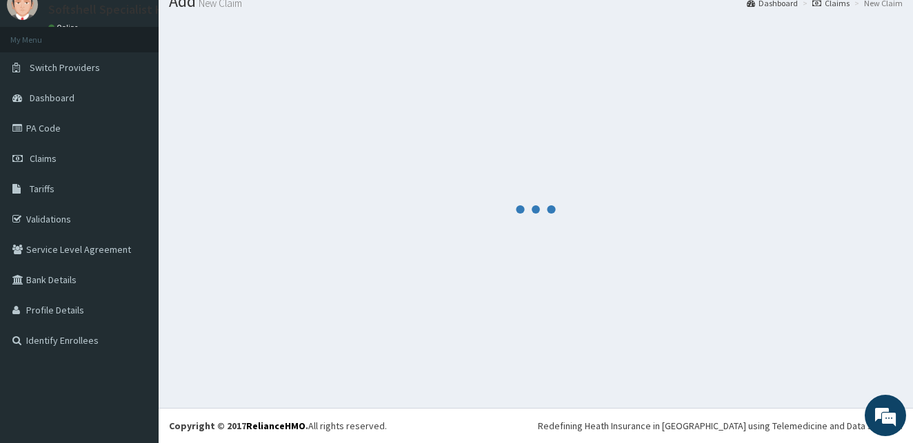
scroll to position [52, 0]
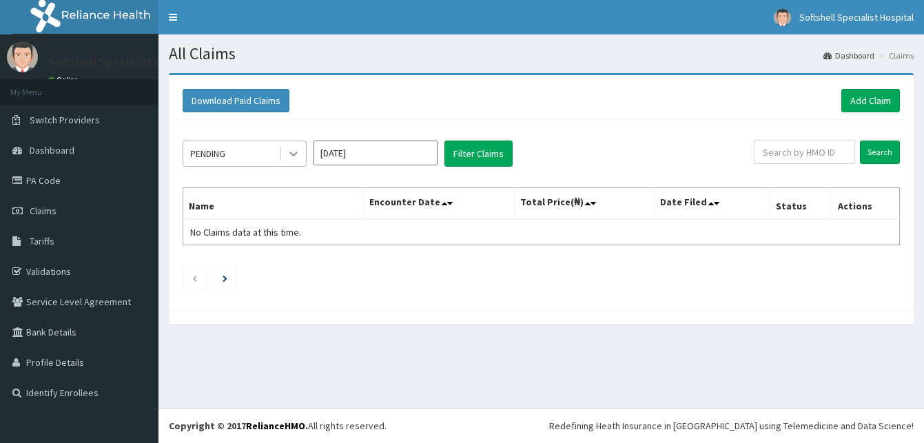
click at [286, 152] on div at bounding box center [293, 153] width 25 height 25
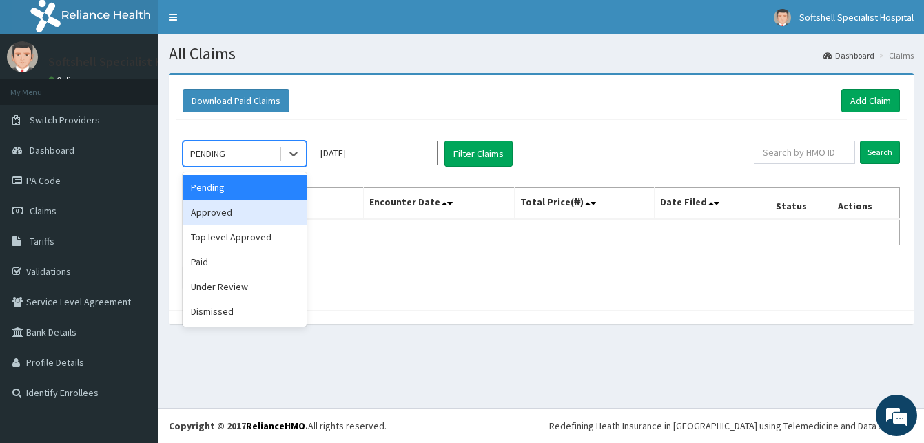
click at [226, 215] on div "Approved" at bounding box center [245, 212] width 124 height 25
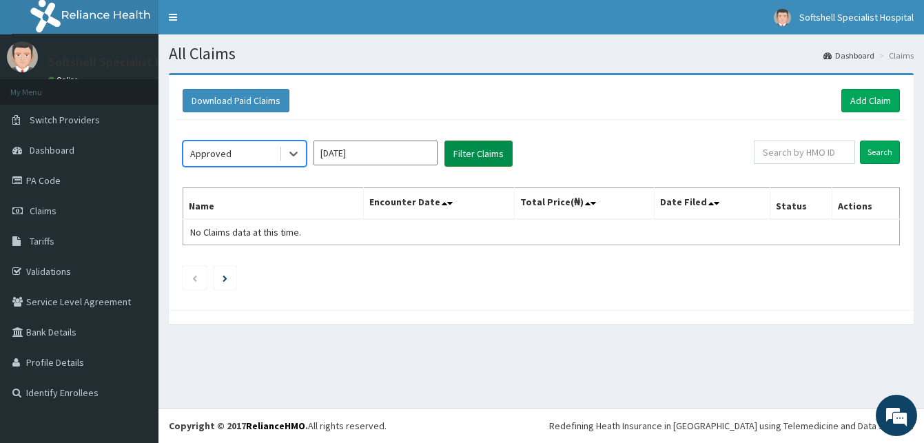
click at [485, 154] on button "Filter Claims" at bounding box center [479, 154] width 68 height 26
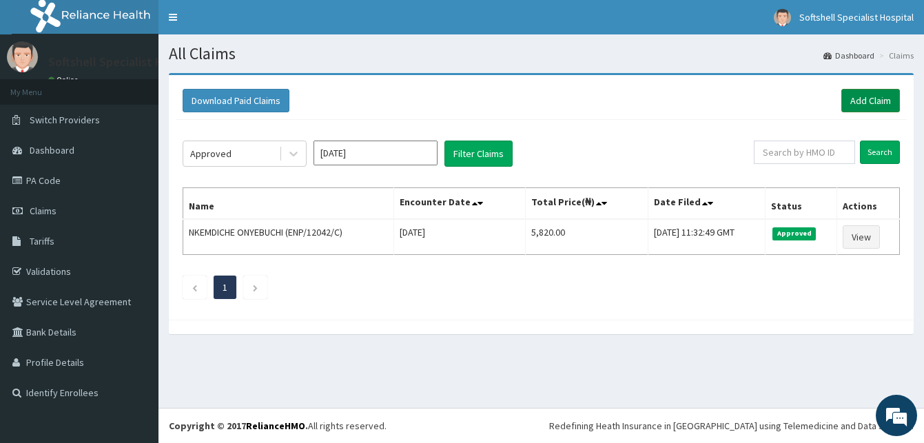
click at [863, 93] on link "Add Claim" at bounding box center [871, 100] width 59 height 23
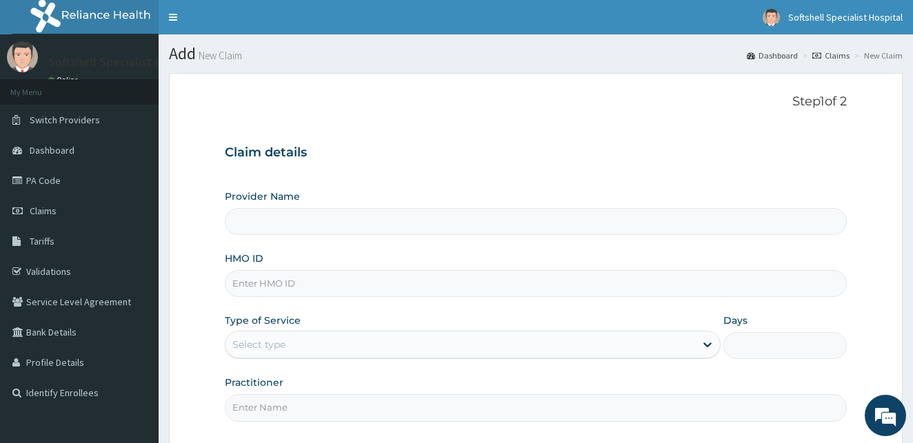
type input "E"
type input "Softshell Specialist Hospital"
drag, startPoint x: 283, startPoint y: 287, endPoint x: 290, endPoint y: 286, distance: 6.9
click at [290, 286] on input "ENP/12042/A" at bounding box center [536, 283] width 622 height 27
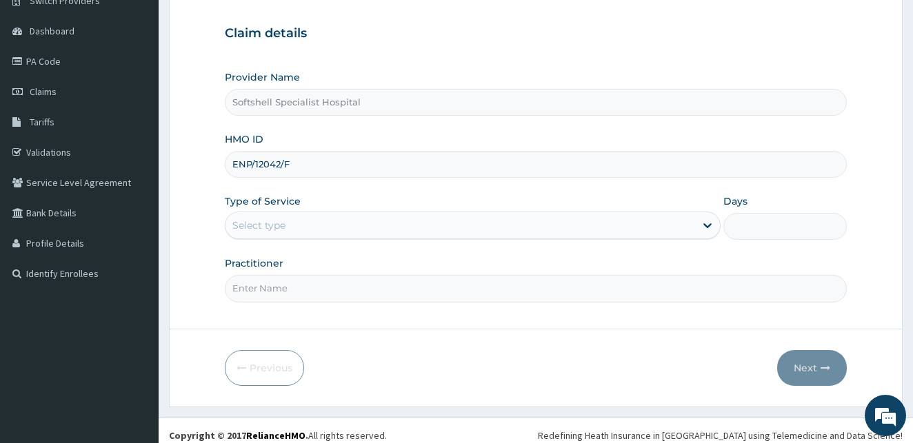
type input "ENP/12042/F"
click at [652, 221] on div "Select type" at bounding box center [459, 225] width 469 height 22
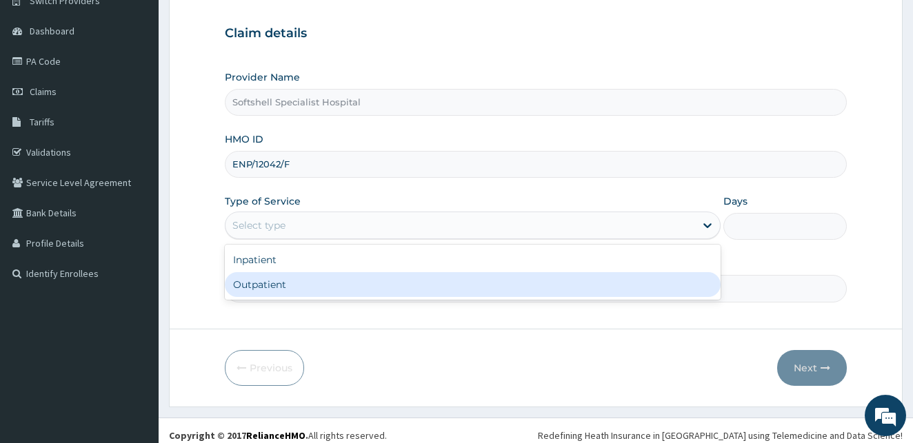
click at [376, 288] on div "Outpatient" at bounding box center [473, 284] width 496 height 25
type input "1"
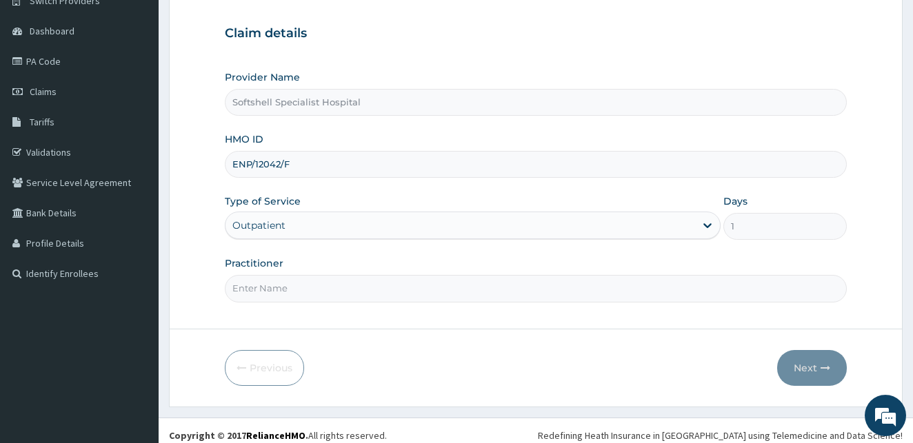
click at [294, 296] on input "Practitioner" at bounding box center [536, 288] width 622 height 27
type input "DR AGBO"
click at [812, 363] on button "Next" at bounding box center [812, 368] width 70 height 36
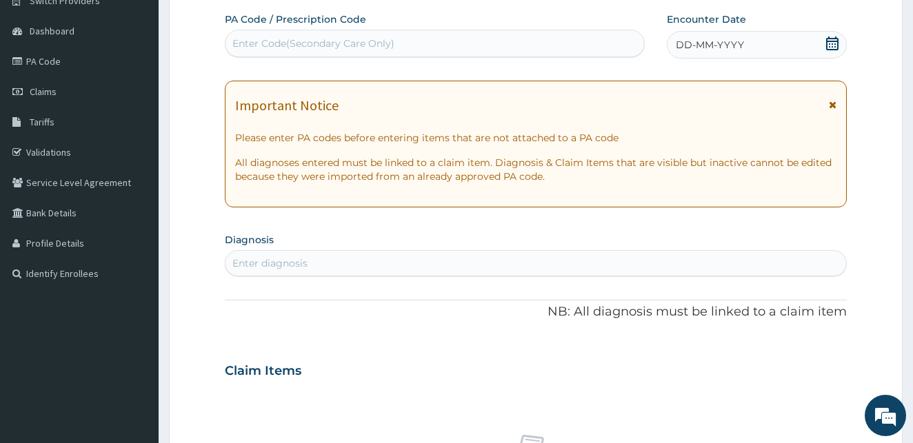
click at [833, 42] on icon at bounding box center [832, 44] width 12 height 14
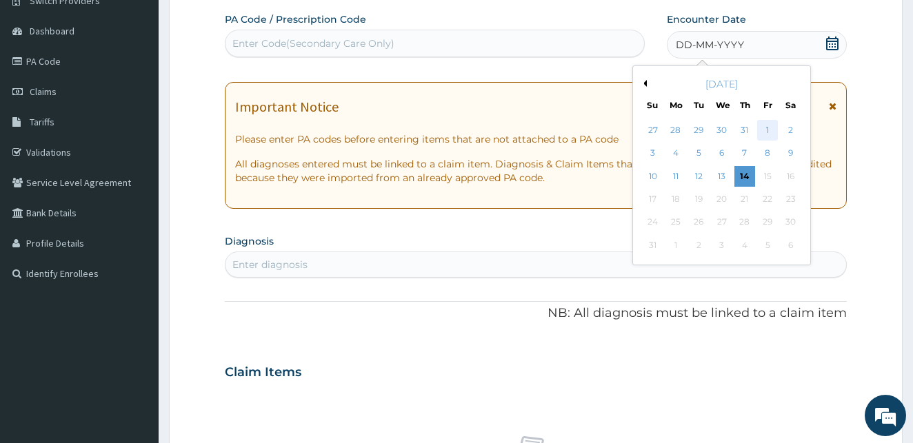
click at [768, 127] on div "1" at bounding box center [767, 130] width 21 height 21
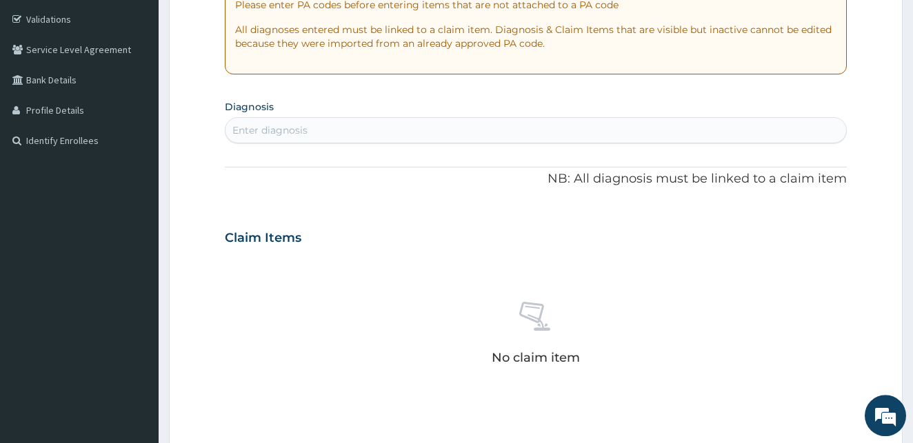
scroll to position [254, 0]
click at [392, 132] on div "Enter diagnosis" at bounding box center [535, 129] width 621 height 22
type input "SEPSIS"
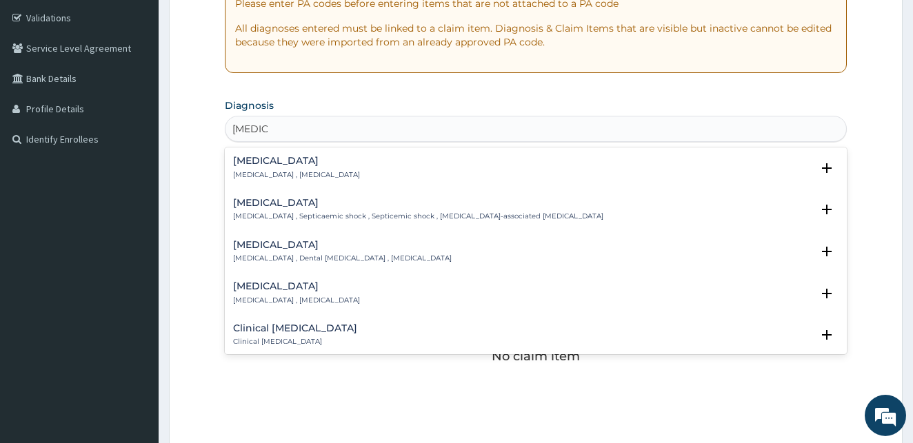
click at [245, 161] on h4 "Sepsis" at bounding box center [296, 161] width 127 height 10
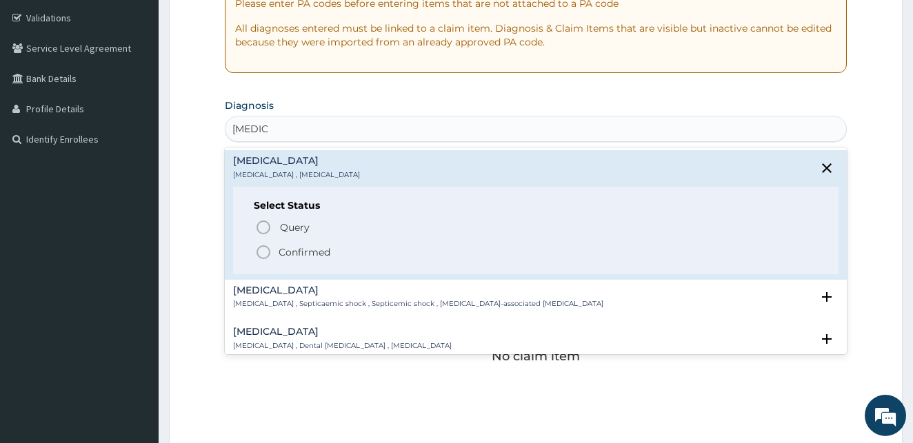
click at [265, 254] on icon "status option filled" at bounding box center [263, 252] width 17 height 17
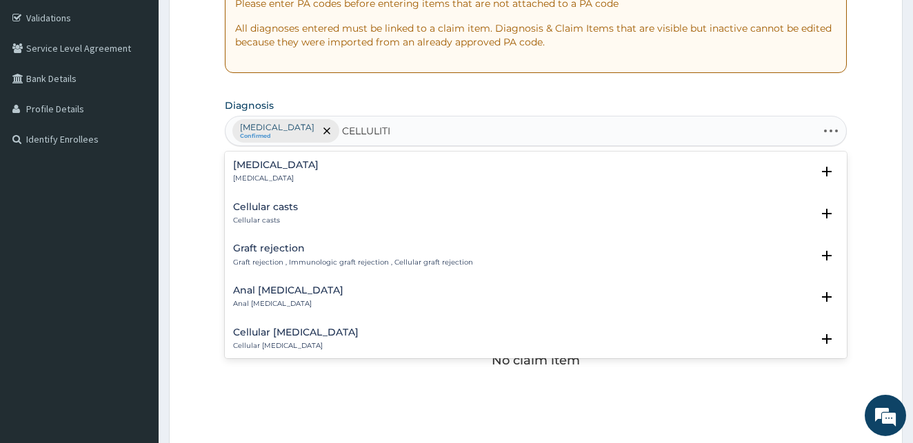
type input "CELLULITIS"
click at [243, 170] on h4 "Cellulitis" at bounding box center [275, 165] width 85 height 10
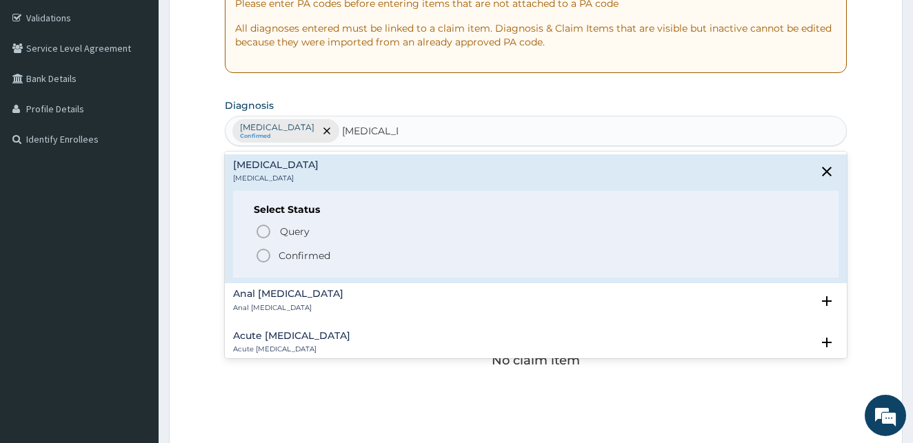
click at [260, 252] on icon "status option filled" at bounding box center [263, 255] width 17 height 17
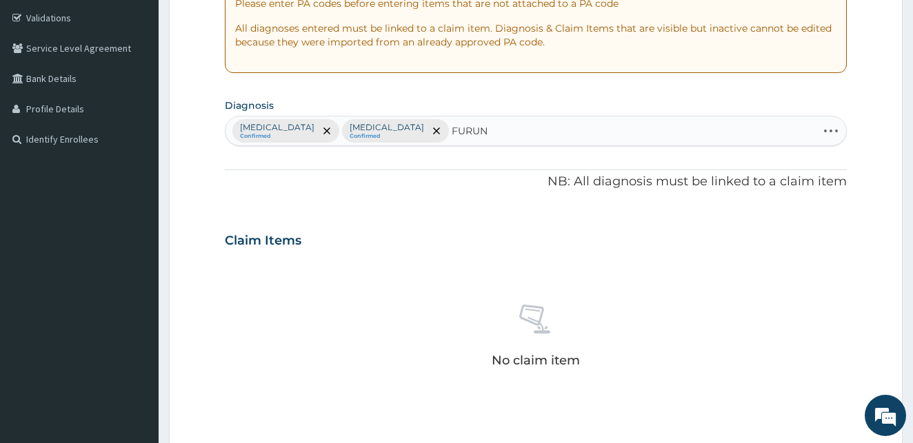
type input "FURUNC"
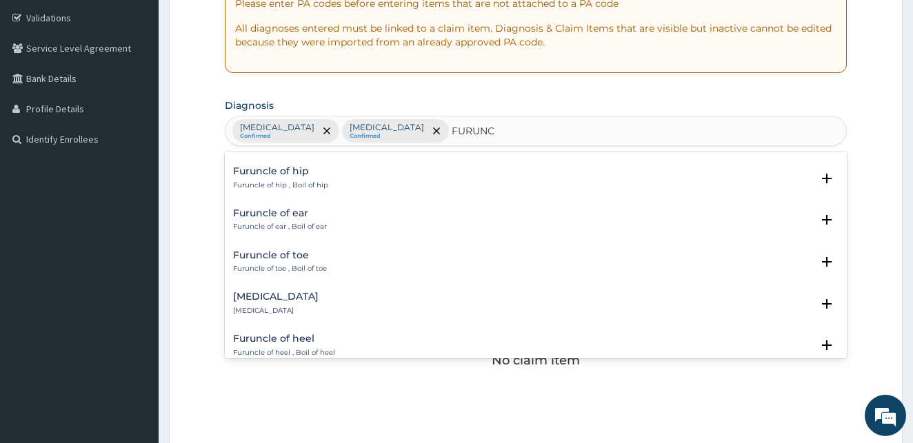
scroll to position [0, 0]
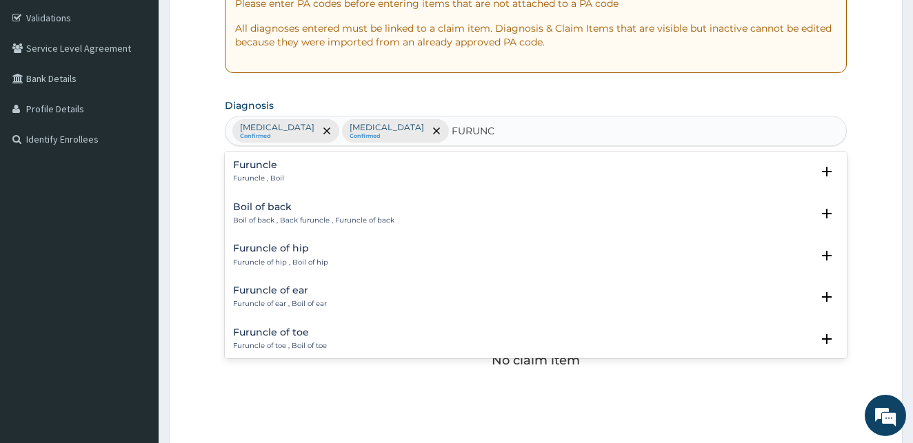
click at [255, 167] on h4 "Furuncle" at bounding box center [258, 165] width 51 height 10
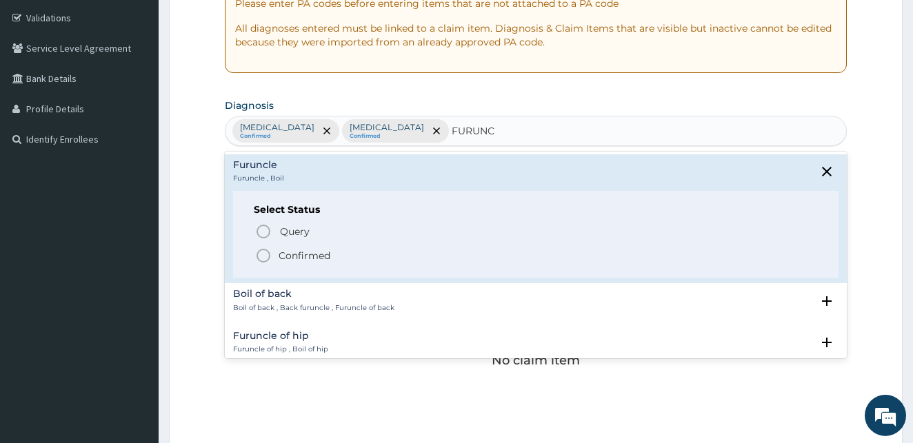
click at [263, 254] on icon "status option filled" at bounding box center [263, 255] width 17 height 17
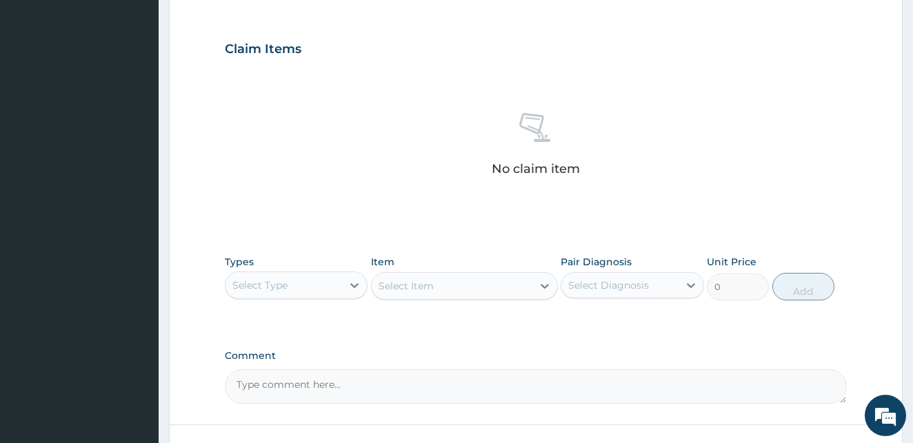
scroll to position [453, 0]
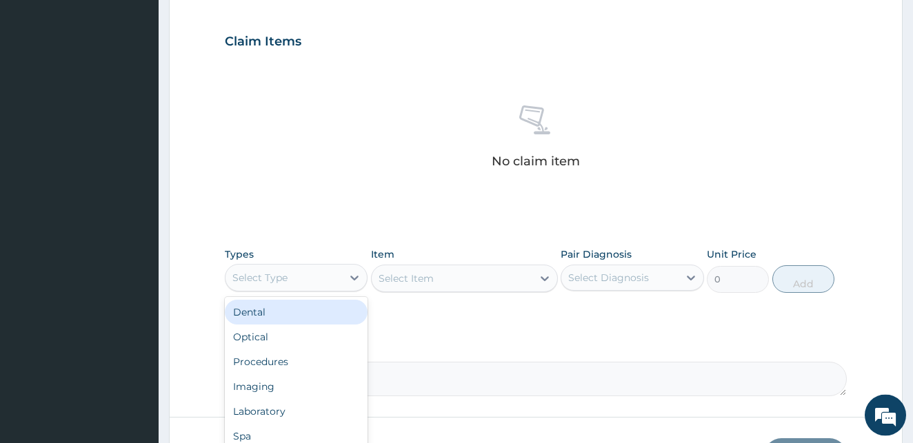
click at [305, 278] on div "Select Type" at bounding box center [283, 278] width 117 height 22
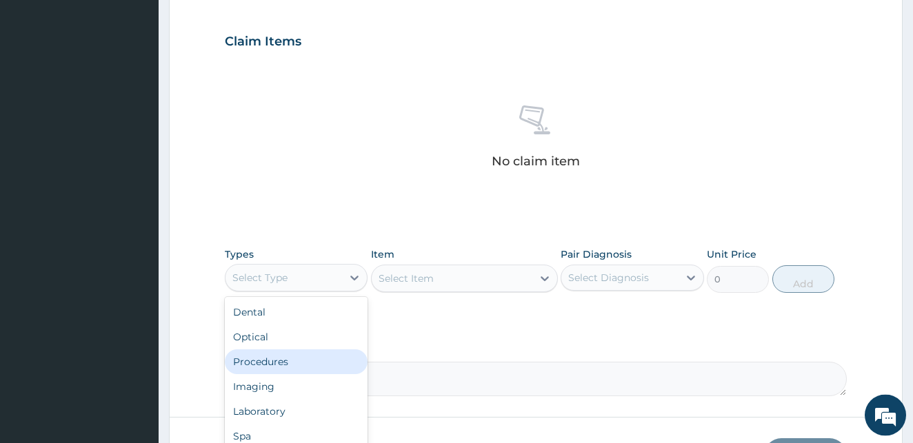
click at [272, 359] on div "Procedures" at bounding box center [296, 361] width 143 height 25
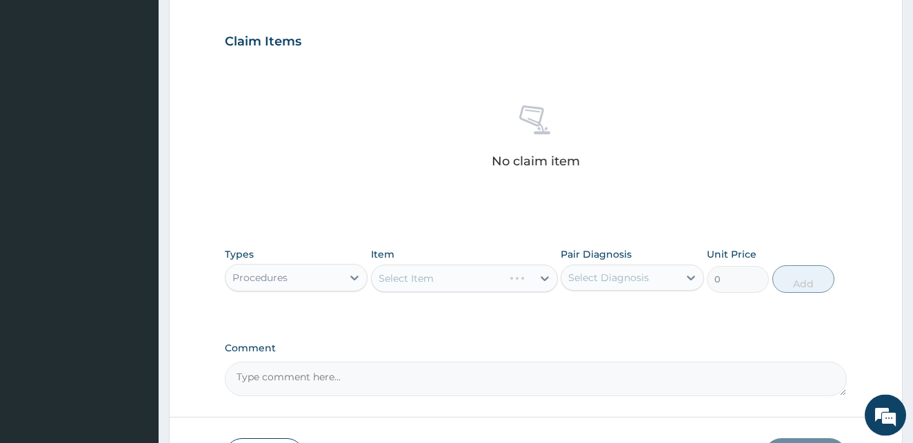
scroll to position [551, 0]
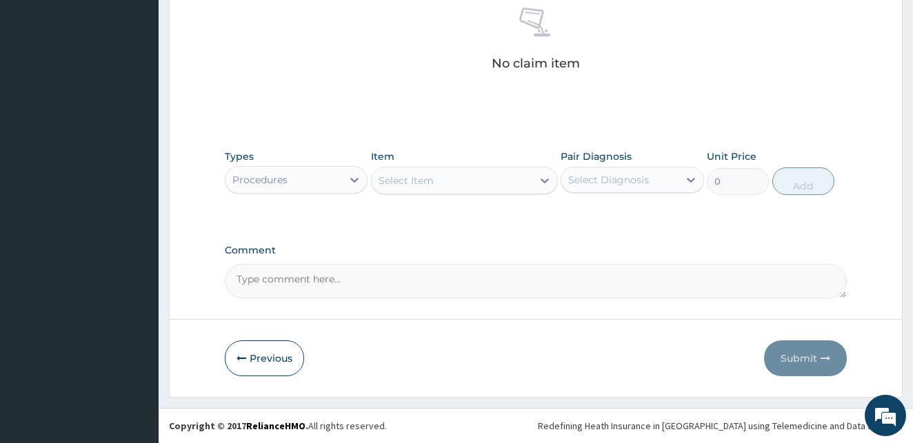
click at [436, 178] on div "Select Item" at bounding box center [452, 181] width 161 height 22
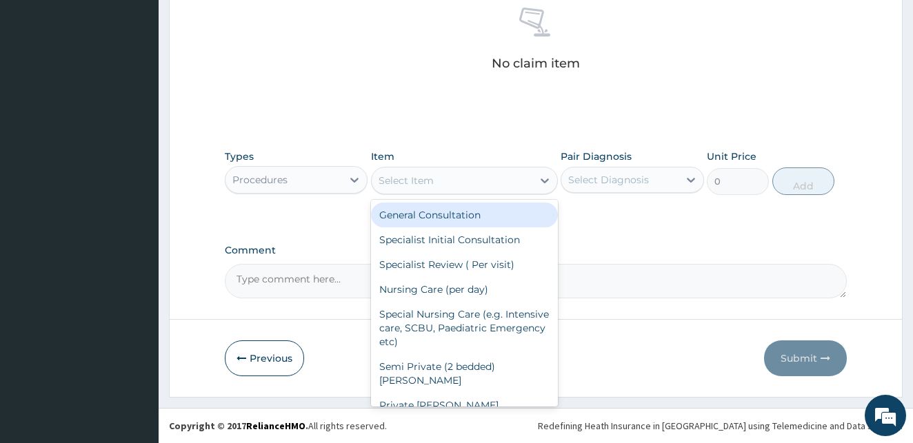
click at [436, 214] on div "General Consultation" at bounding box center [464, 215] width 187 height 25
type input "1800"
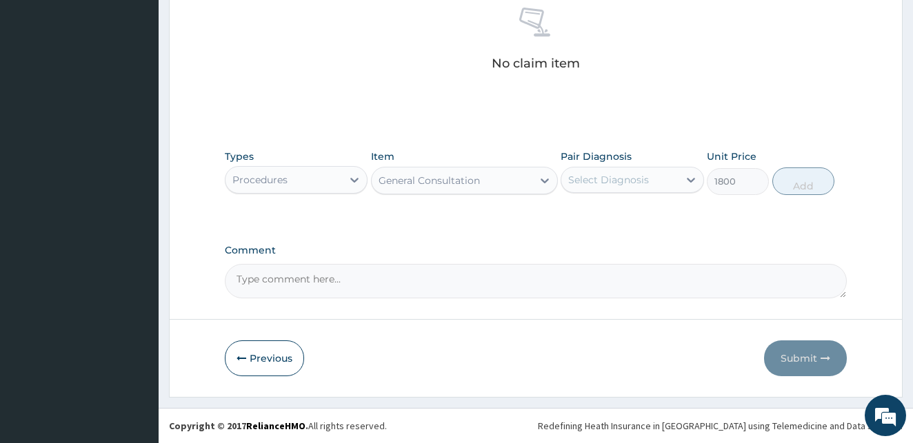
click at [605, 176] on div "Select Diagnosis" at bounding box center [608, 180] width 81 height 14
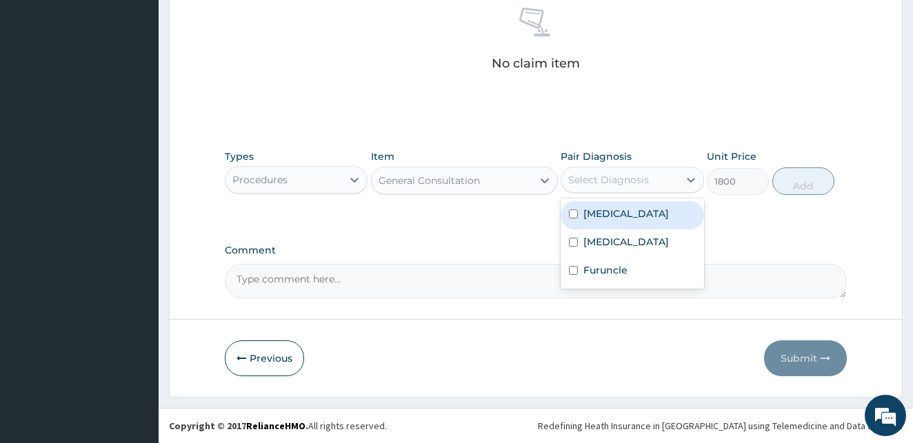
click at [571, 213] on input "checkbox" at bounding box center [573, 214] width 9 height 9
checkbox input "true"
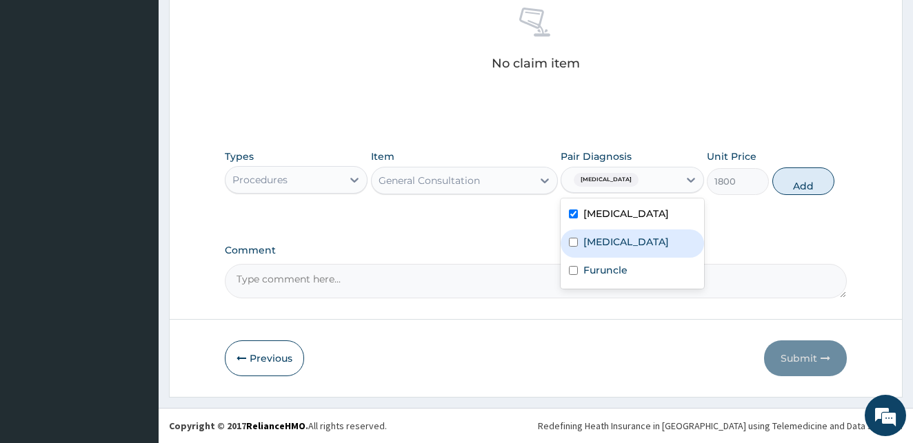
click at [571, 242] on input "checkbox" at bounding box center [573, 242] width 9 height 9
checkbox input "true"
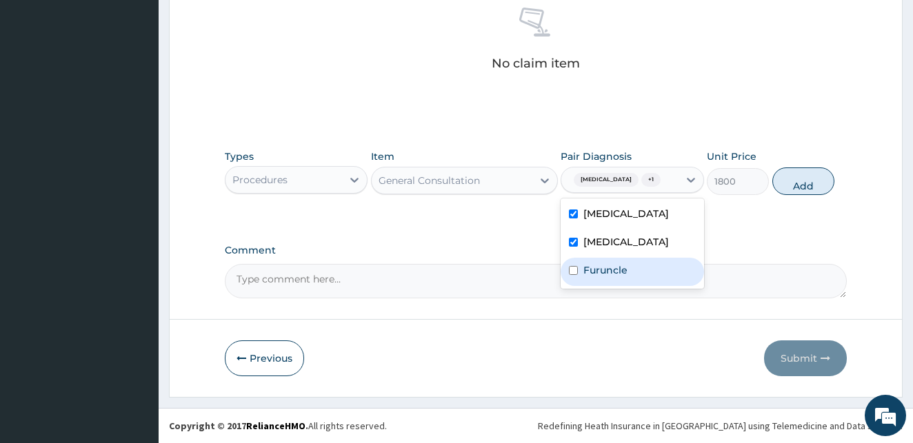
click at [576, 275] on input "checkbox" at bounding box center [573, 270] width 9 height 9
checkbox input "true"
click at [799, 185] on button "Add" at bounding box center [803, 182] width 62 height 28
type input "0"
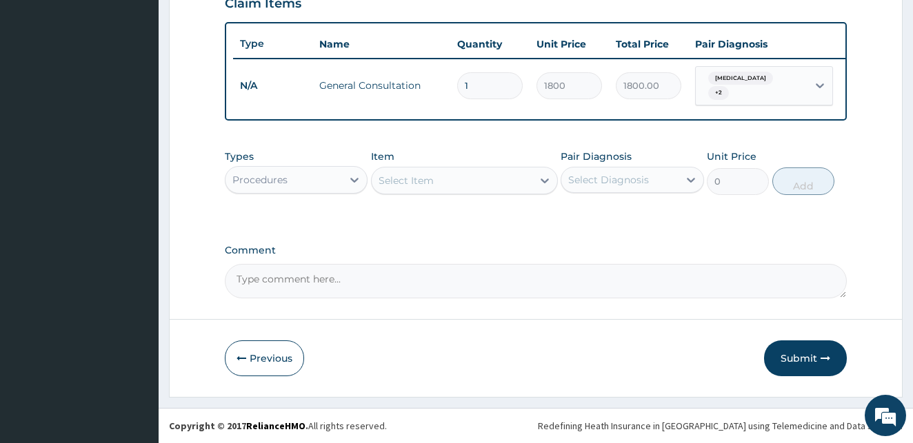
scroll to position [497, 0]
click at [422, 187] on div "Select Item" at bounding box center [405, 181] width 55 height 14
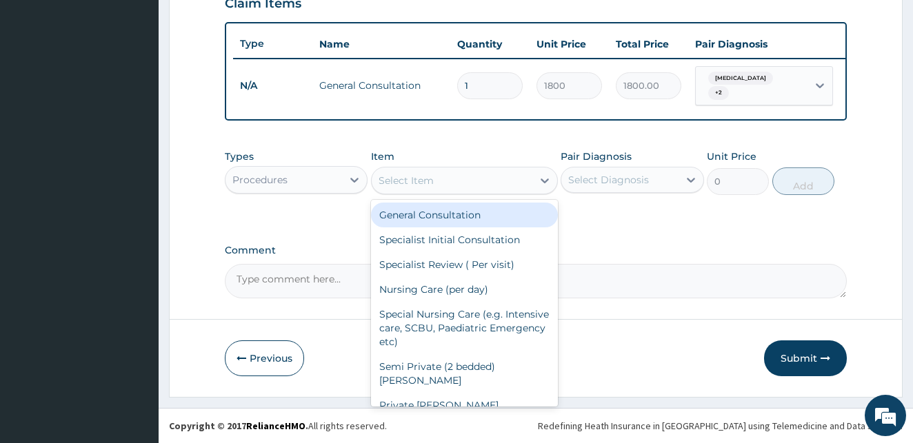
click at [256, 181] on div "Procedures" at bounding box center [259, 180] width 55 height 14
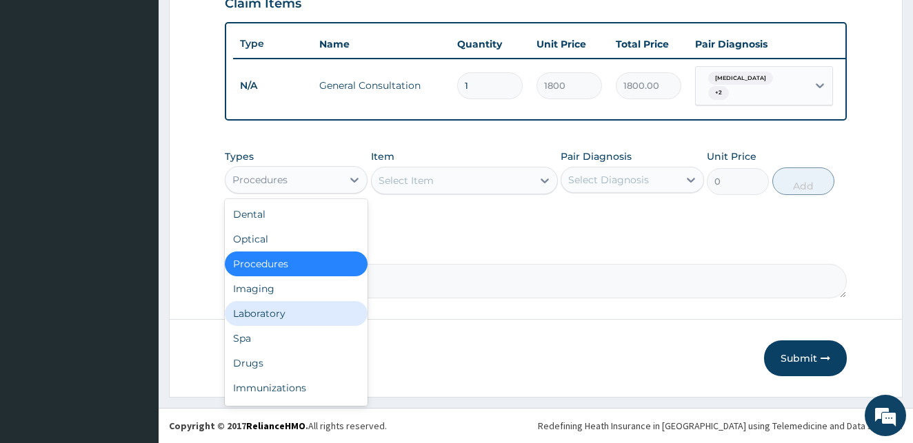
click at [265, 316] on div "Laboratory" at bounding box center [296, 313] width 143 height 25
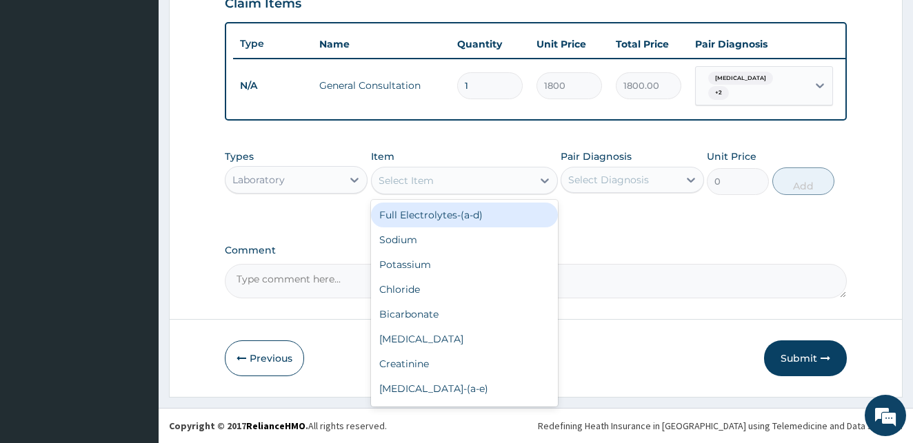
click at [464, 180] on div "Select Item" at bounding box center [452, 181] width 161 height 22
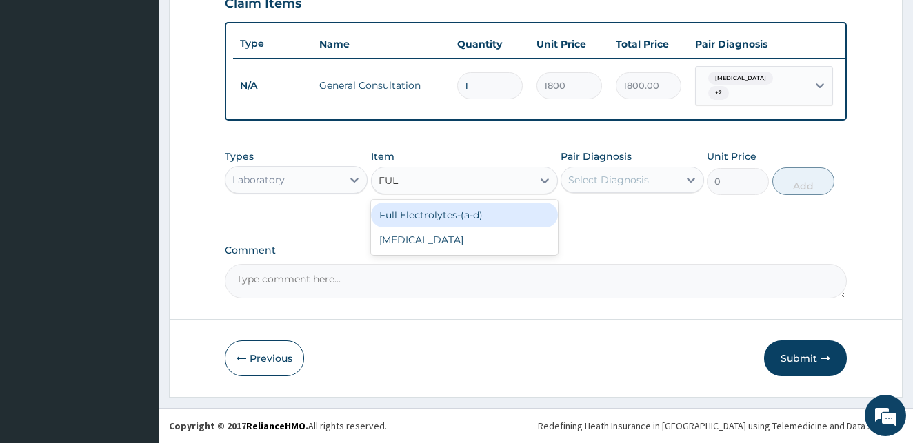
type input "FULL"
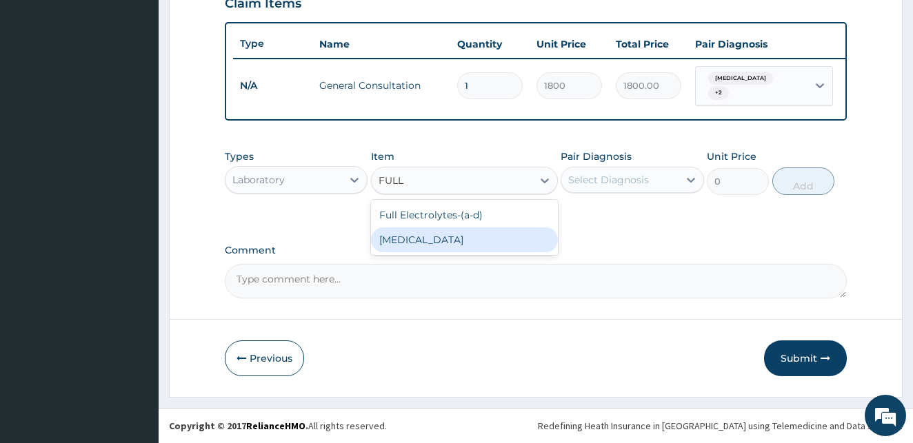
click at [472, 236] on div "Full Blood Count" at bounding box center [464, 239] width 187 height 25
type input "2000"
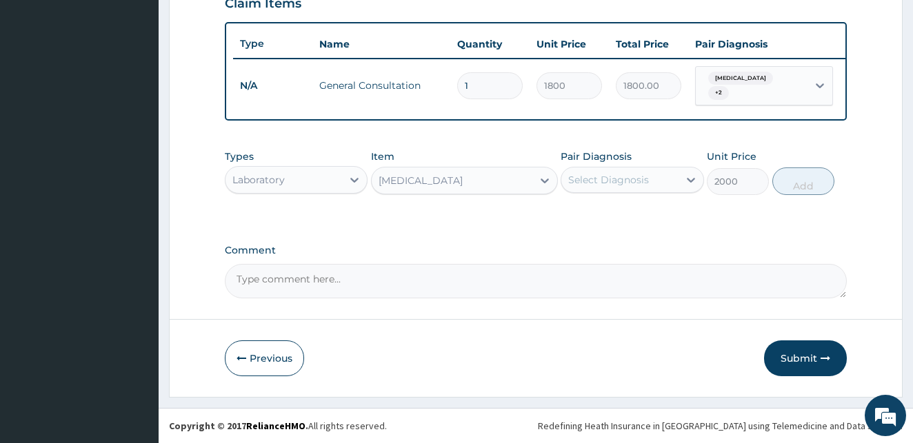
click at [595, 176] on div "Select Diagnosis" at bounding box center [608, 180] width 81 height 14
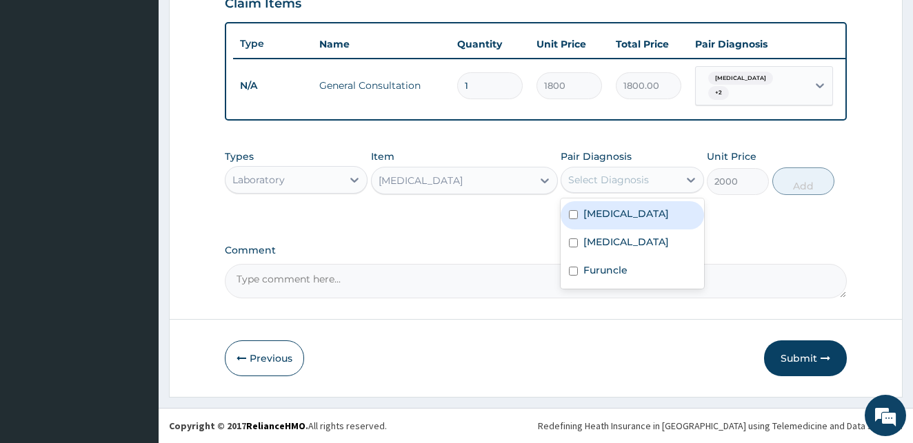
click at [571, 215] on input "checkbox" at bounding box center [573, 214] width 9 height 9
checkbox input "true"
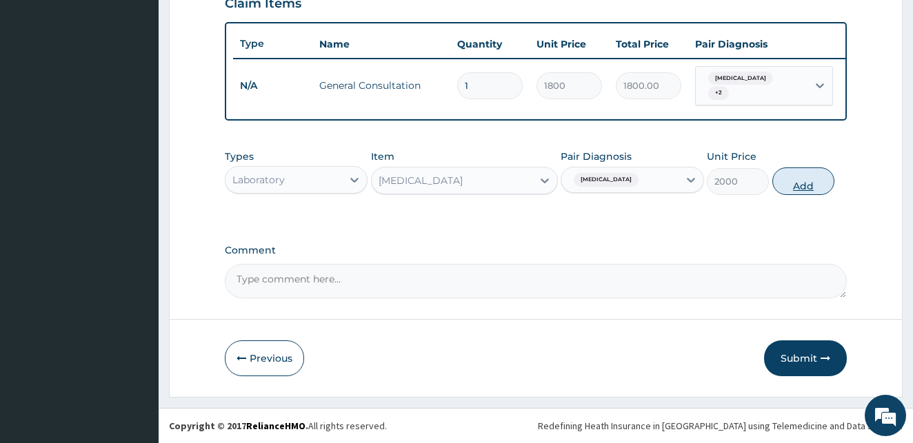
click at [792, 181] on button "Add" at bounding box center [803, 182] width 62 height 28
type input "0"
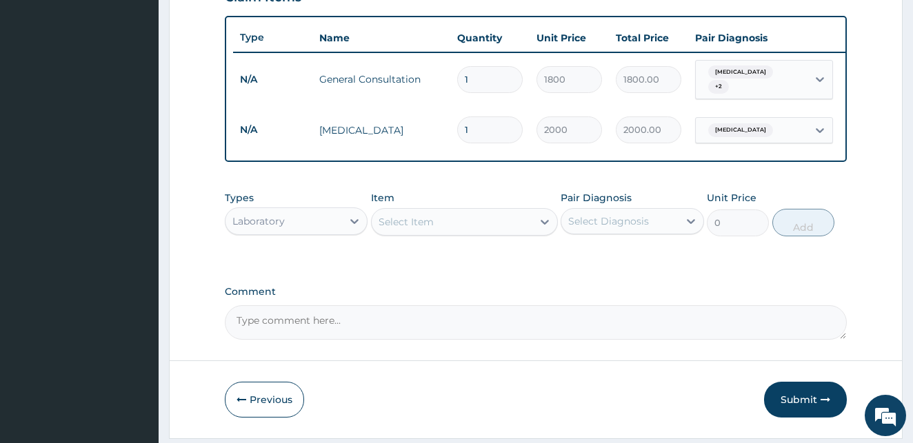
click at [294, 230] on div "Laboratory" at bounding box center [283, 221] width 117 height 22
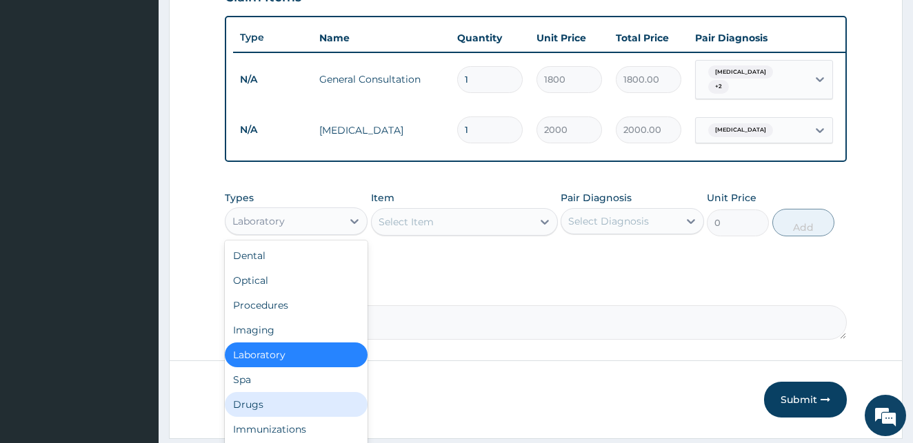
click at [257, 412] on div "Drugs" at bounding box center [296, 404] width 143 height 25
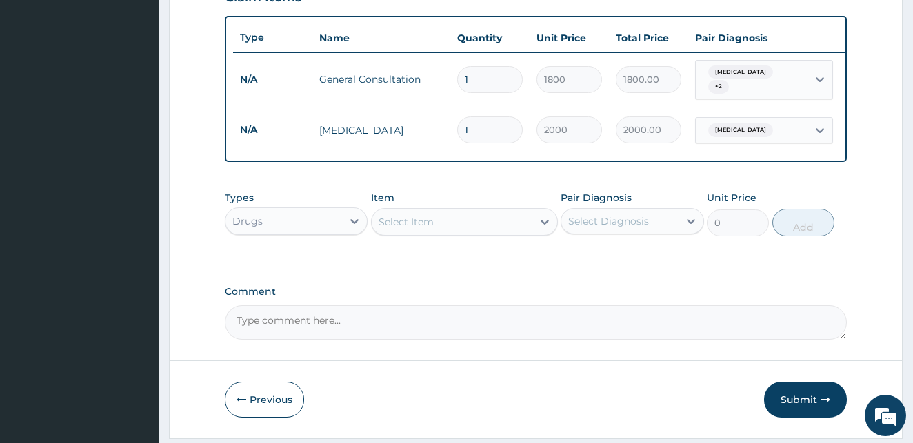
click at [420, 217] on div "Select Item" at bounding box center [452, 222] width 161 height 22
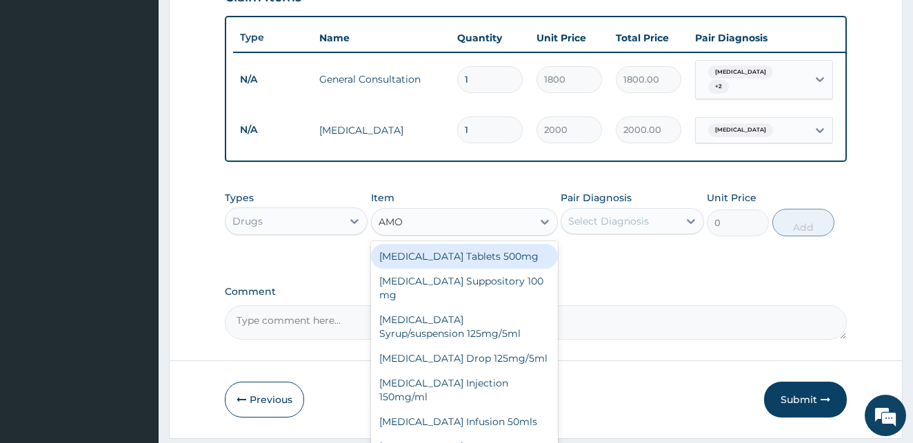
type input "AMOX"
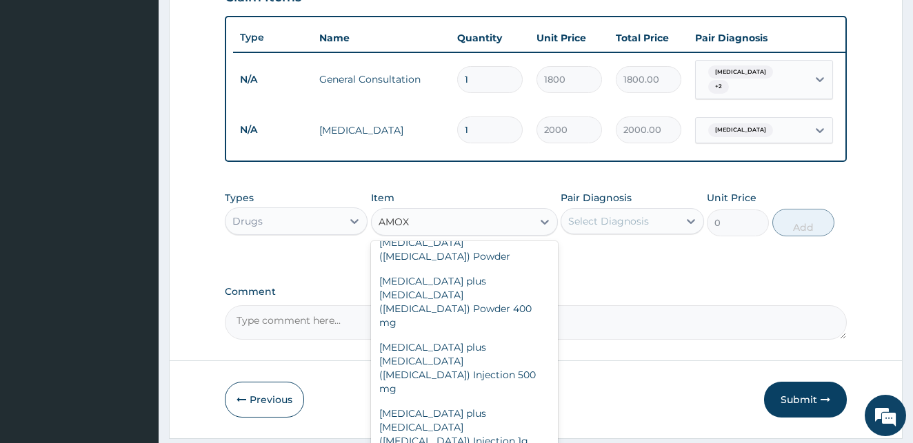
scroll to position [545, 0]
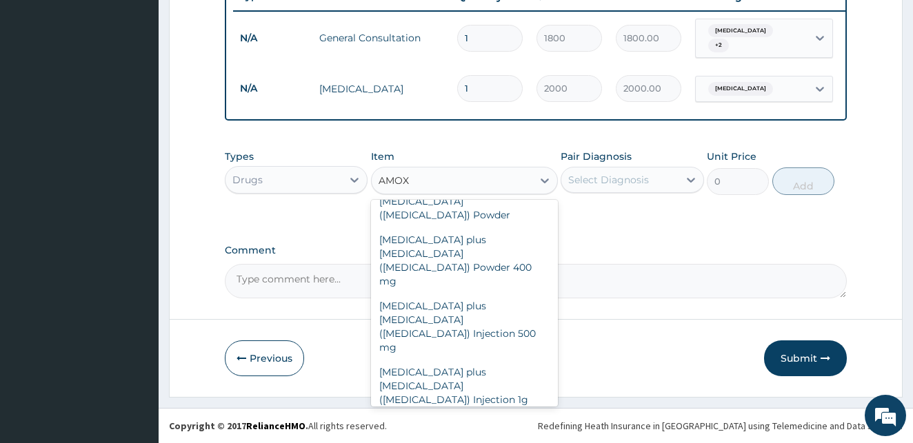
type input "2500"
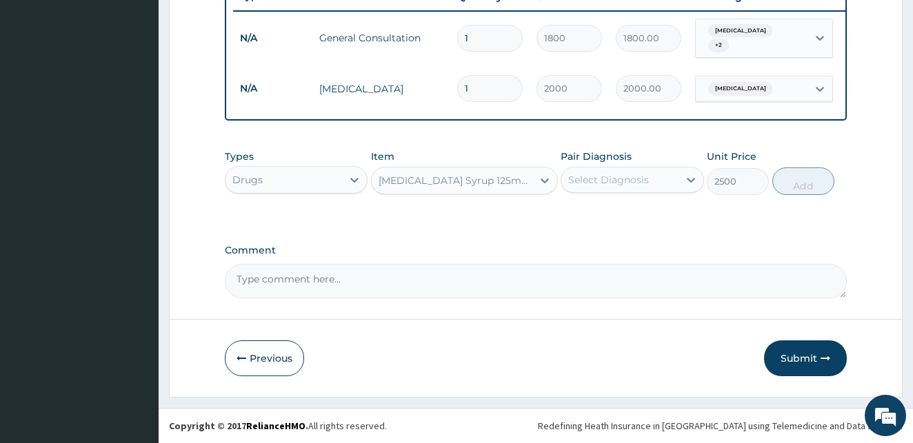
click at [650, 176] on div "Select Diagnosis" at bounding box center [619, 180] width 117 height 22
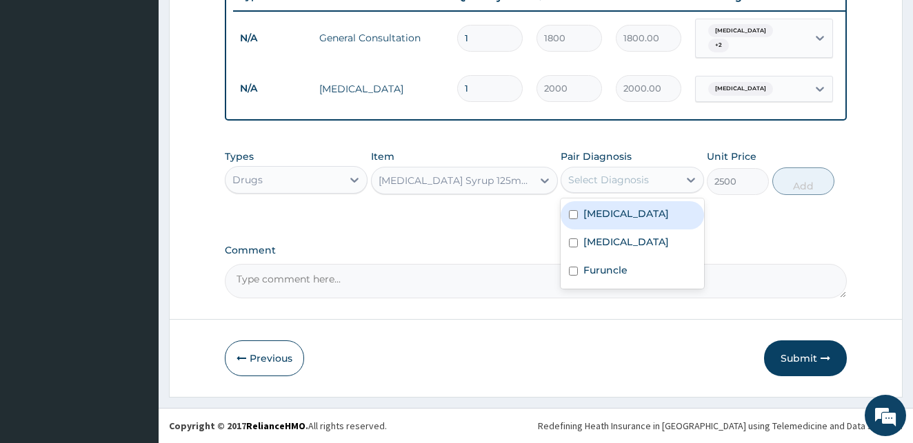
click at [570, 214] on input "checkbox" at bounding box center [573, 214] width 9 height 9
checkbox input "true"
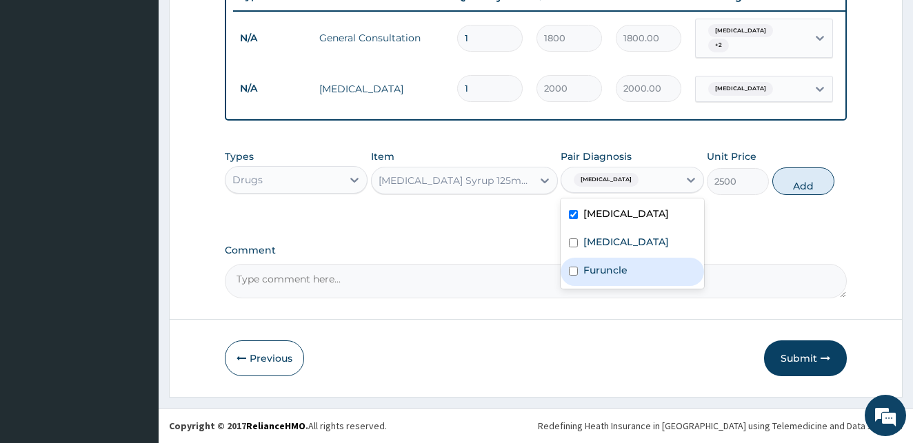
click at [574, 272] on input "checkbox" at bounding box center [573, 271] width 9 height 9
checkbox input "true"
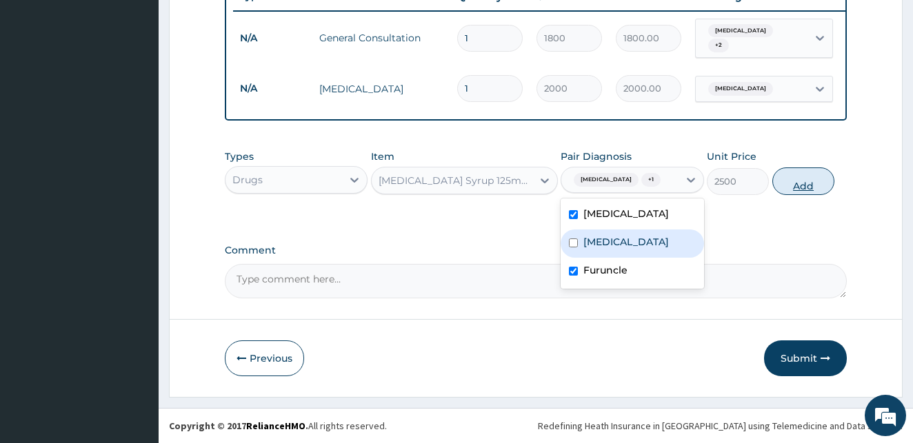
click at [801, 178] on button "Add" at bounding box center [803, 182] width 62 height 28
type input "0"
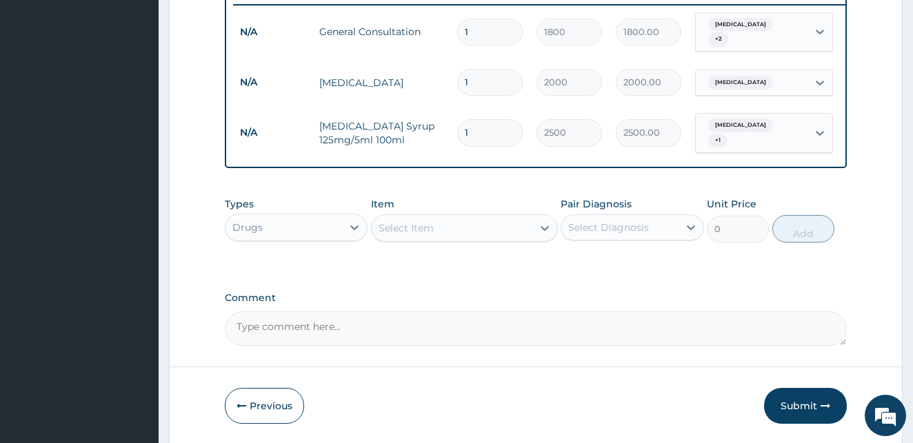
click at [401, 229] on div "Select Item" at bounding box center [405, 228] width 55 height 14
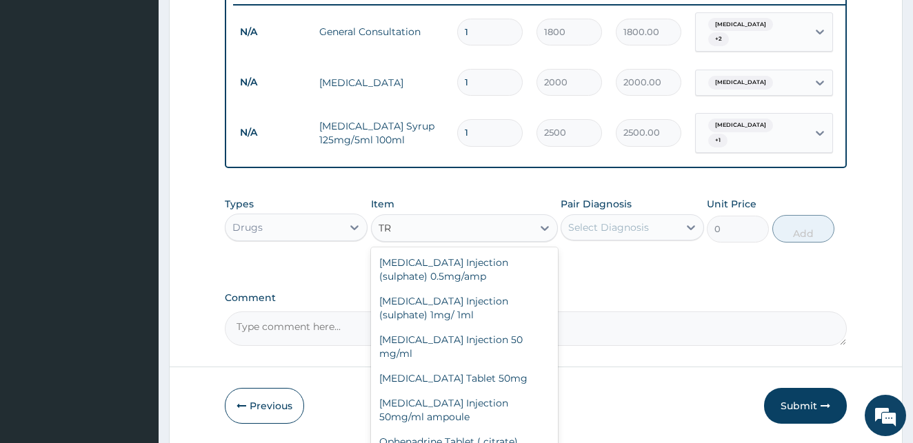
type input "T"
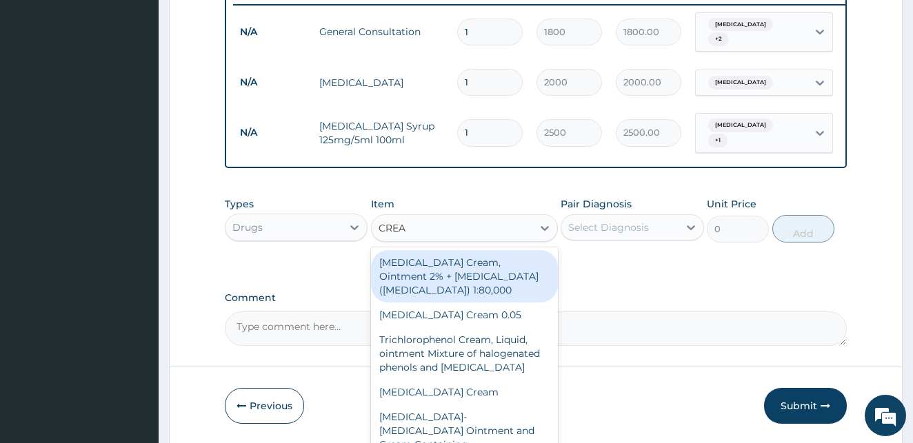
type input "CREAM"
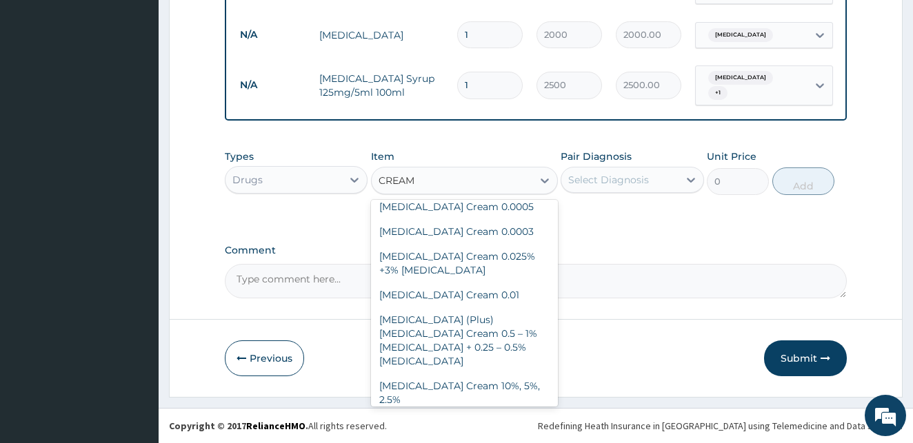
scroll to position [476, 0]
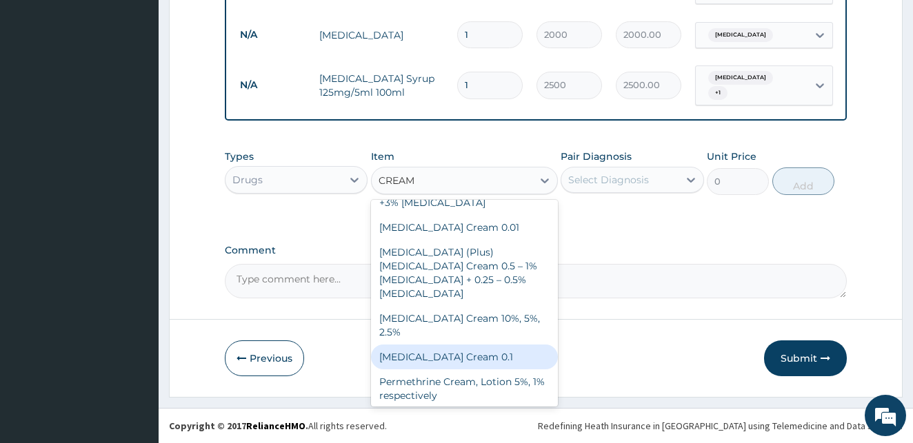
click at [420, 345] on div "Crotamiton Cream 0.1" at bounding box center [464, 357] width 187 height 25
type input "1320"
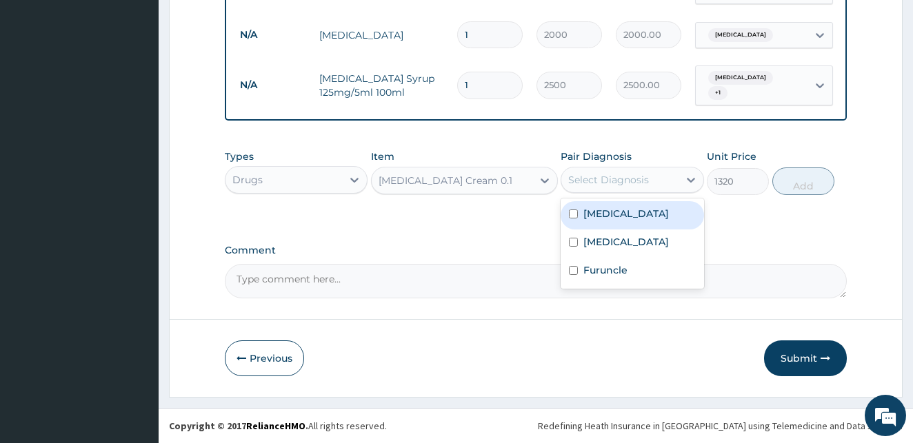
click at [662, 181] on div "Select Diagnosis" at bounding box center [619, 180] width 117 height 22
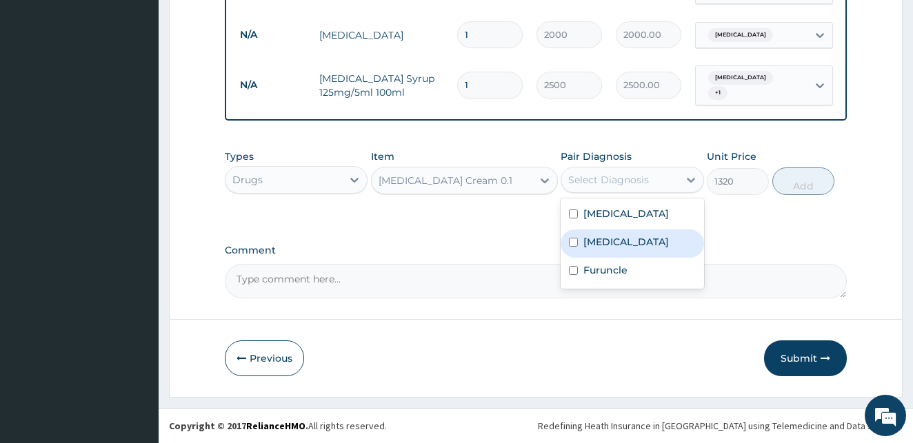
click at [571, 240] on input "checkbox" at bounding box center [573, 242] width 9 height 9
checkbox input "true"
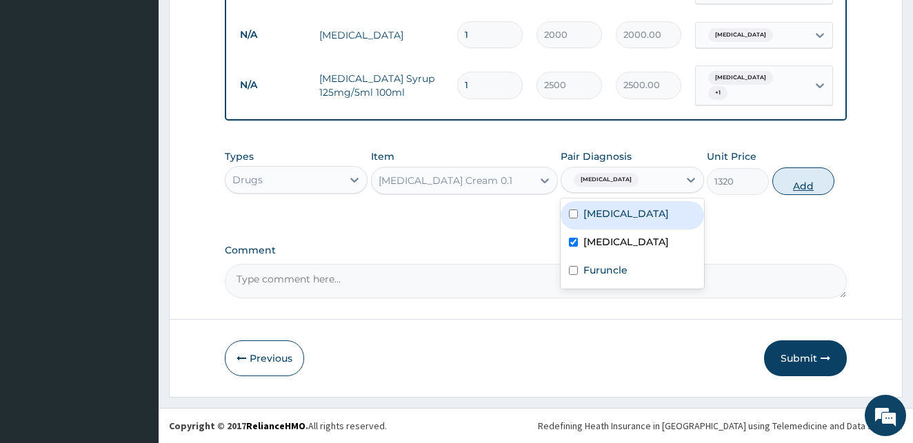
click at [804, 181] on button "Add" at bounding box center [803, 182] width 62 height 28
type input "0"
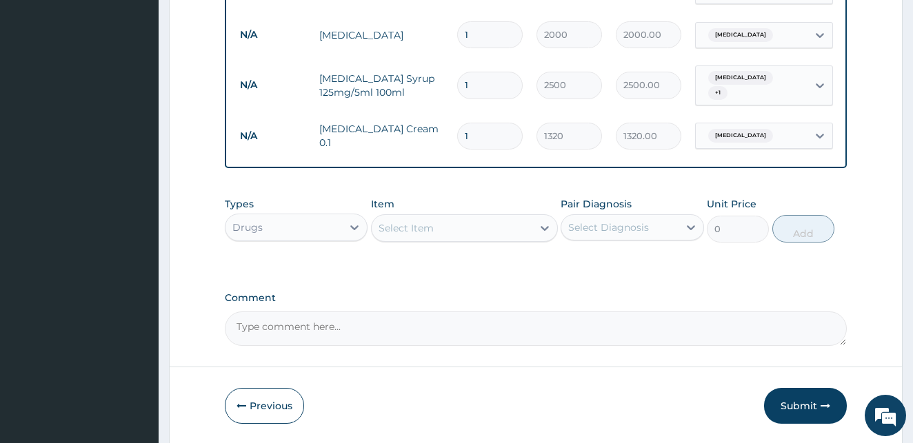
click at [490, 230] on div "Select Item" at bounding box center [452, 228] width 161 height 22
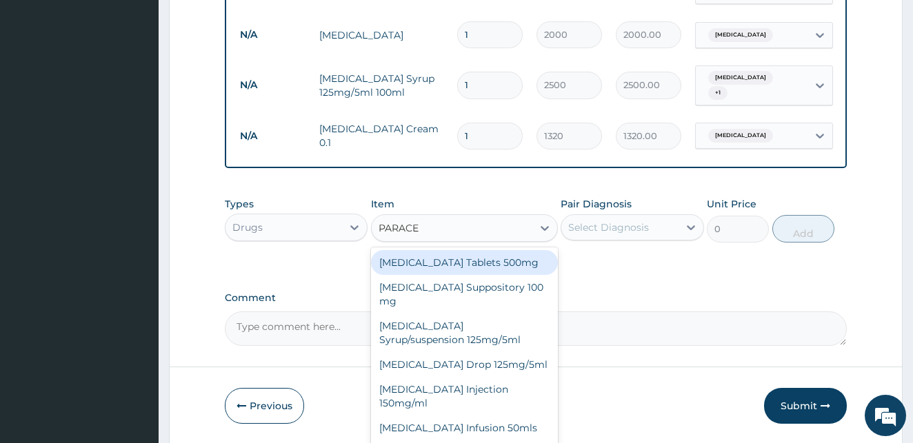
type input "PARACET"
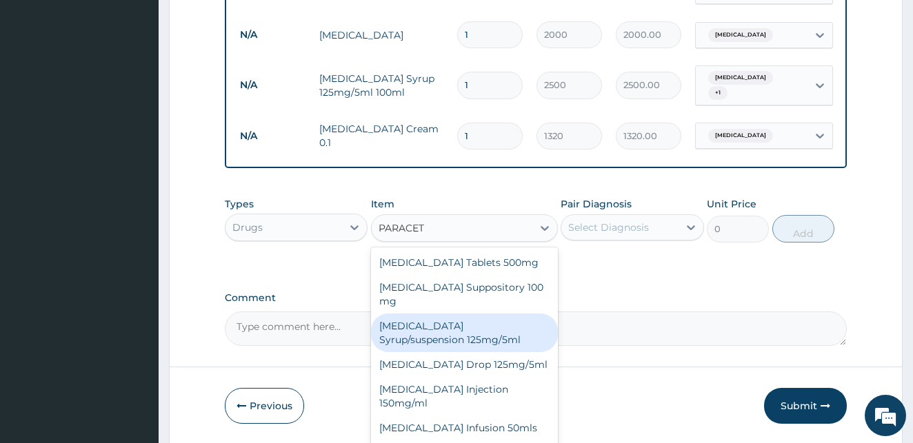
click at [476, 314] on div "Paracetamol Syrup/suspension 125mg/5ml" at bounding box center [464, 333] width 187 height 39
type input "400"
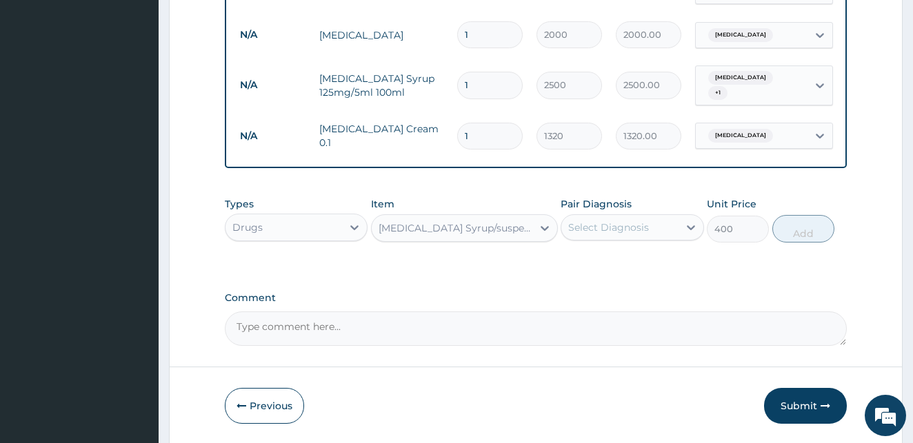
click at [617, 233] on div "Select Diagnosis" at bounding box center [608, 228] width 81 height 14
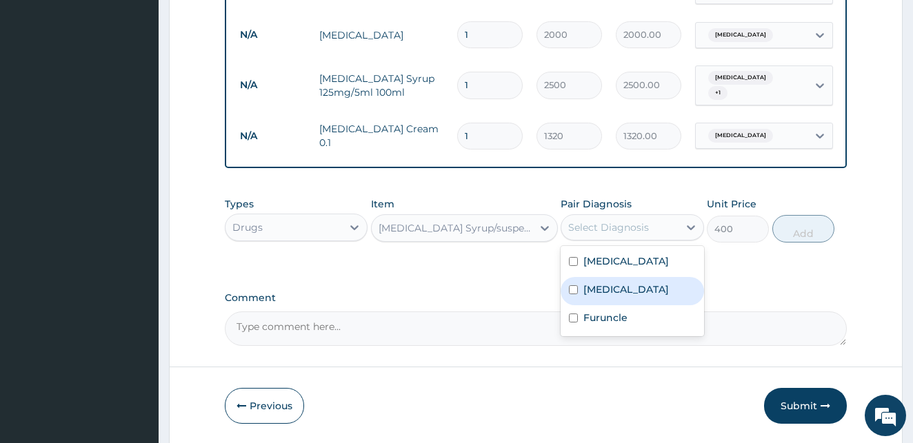
click at [574, 288] on input "checkbox" at bounding box center [573, 289] width 9 height 9
checkbox input "true"
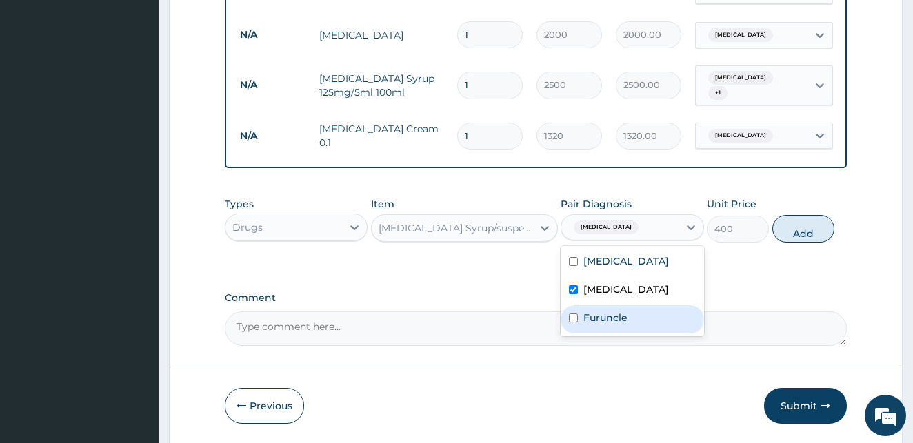
click at [574, 322] on input "checkbox" at bounding box center [573, 318] width 9 height 9
checkbox input "true"
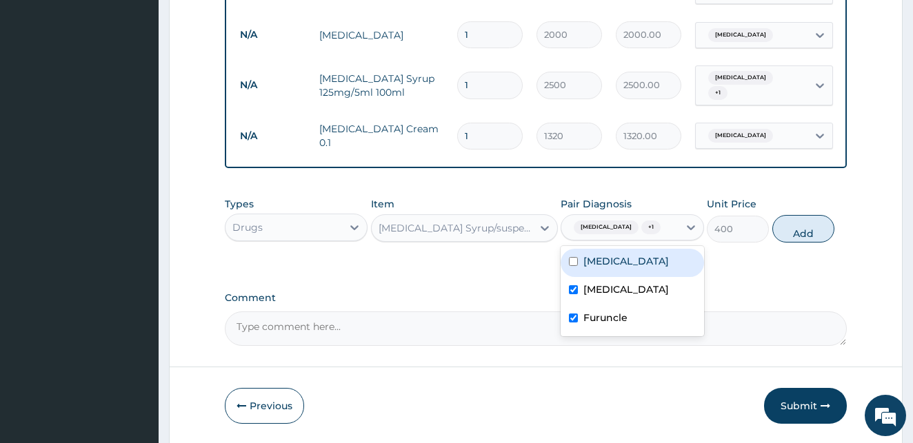
click at [570, 261] on input "checkbox" at bounding box center [573, 261] width 9 height 9
checkbox input "true"
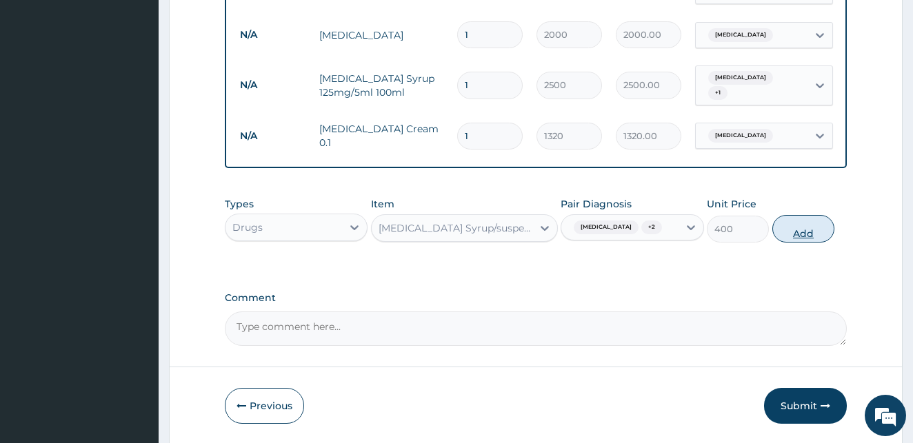
click at [818, 225] on button "Add" at bounding box center [803, 229] width 62 height 28
type input "0"
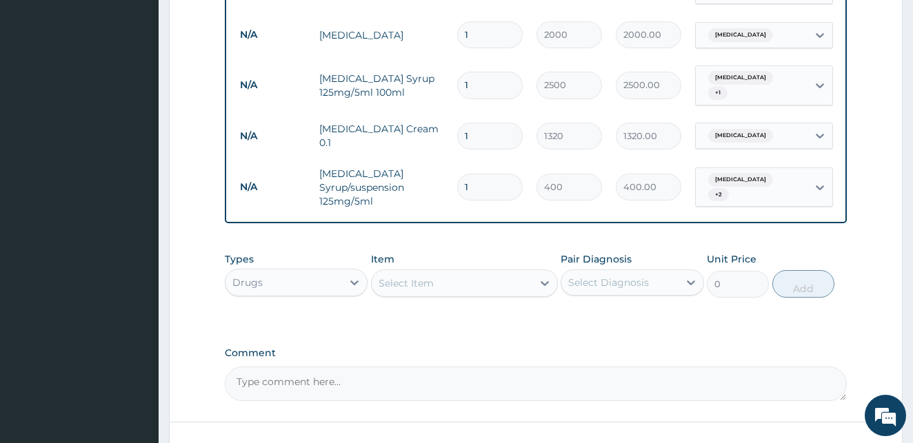
click at [382, 276] on div "Select Item" at bounding box center [405, 283] width 55 height 14
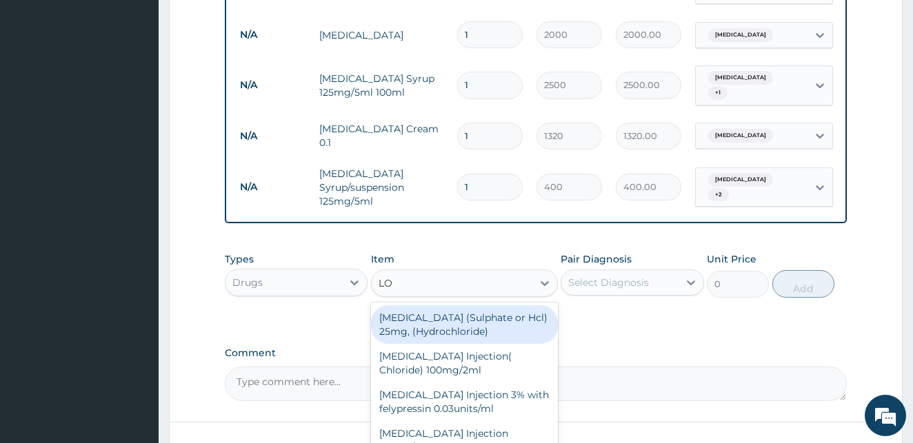
type input "LOR"
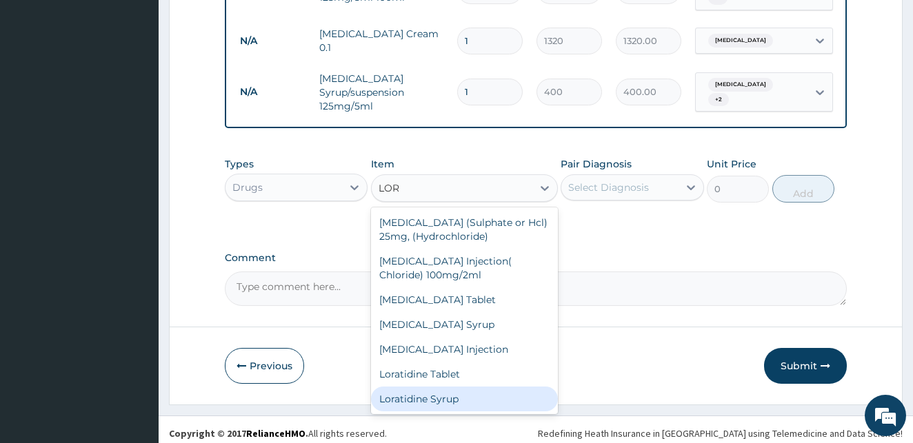
scroll to position [37, 0]
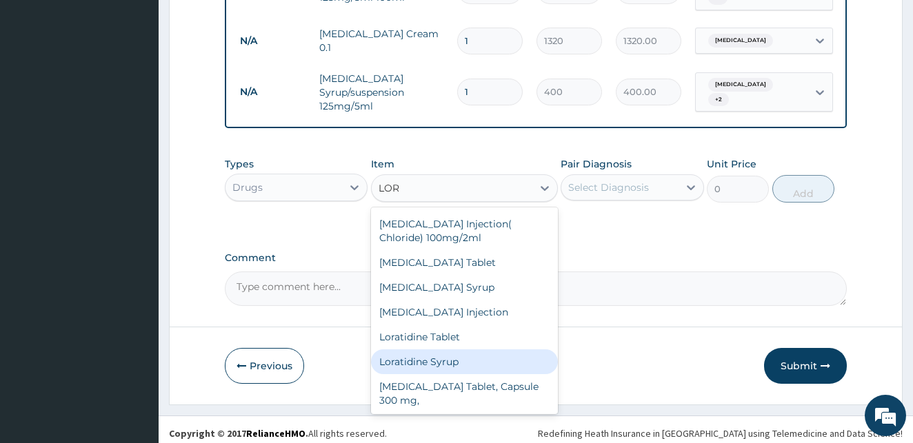
click at [410, 355] on div "Loratidine Syrup" at bounding box center [464, 361] width 187 height 25
type input "2000"
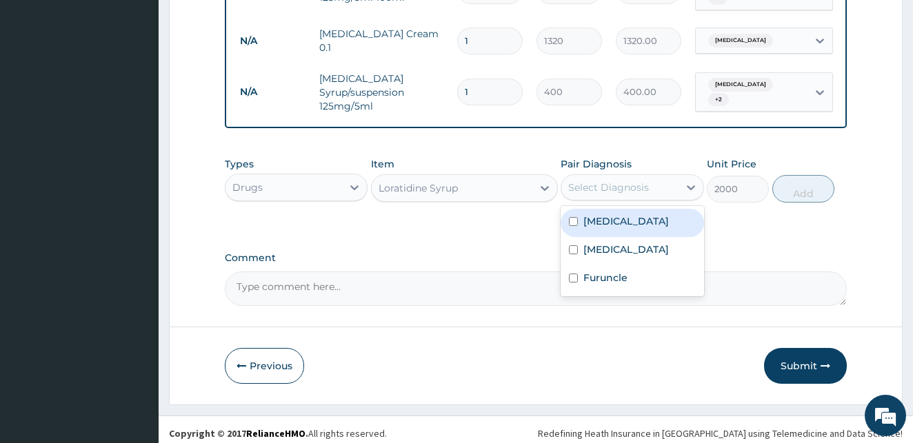
click at [642, 181] on div "Select Diagnosis" at bounding box center [608, 188] width 81 height 14
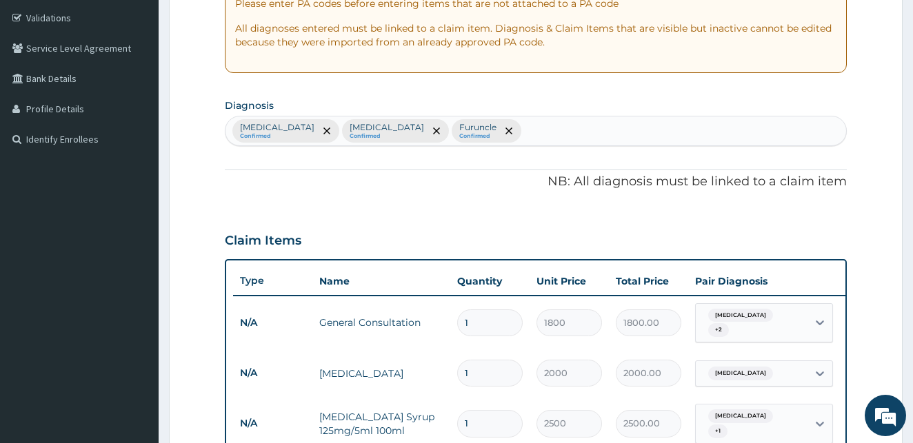
scroll to position [243, 0]
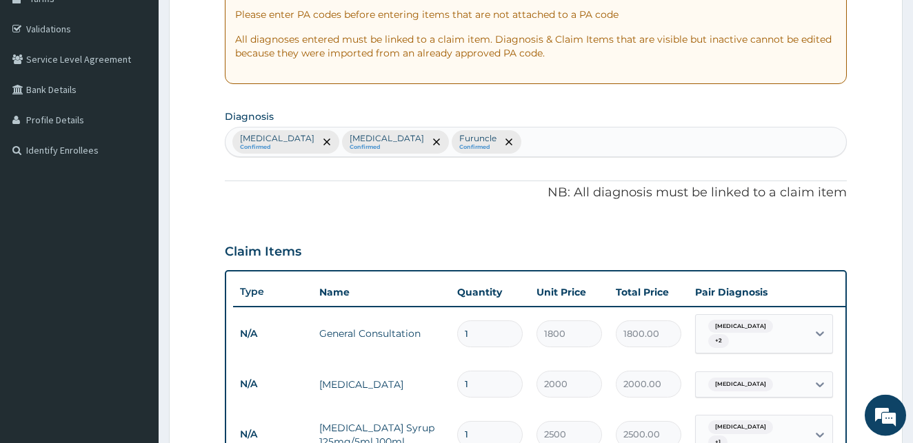
click at [463, 138] on div "Sepsis Confirmed Cellulitis Confirmed Furuncle Confirmed" at bounding box center [535, 142] width 621 height 29
type input "ALLERGY"
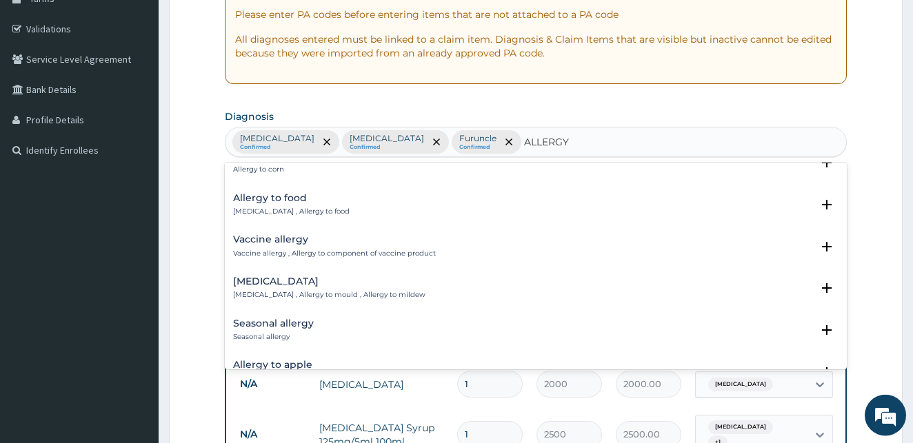
scroll to position [697, 0]
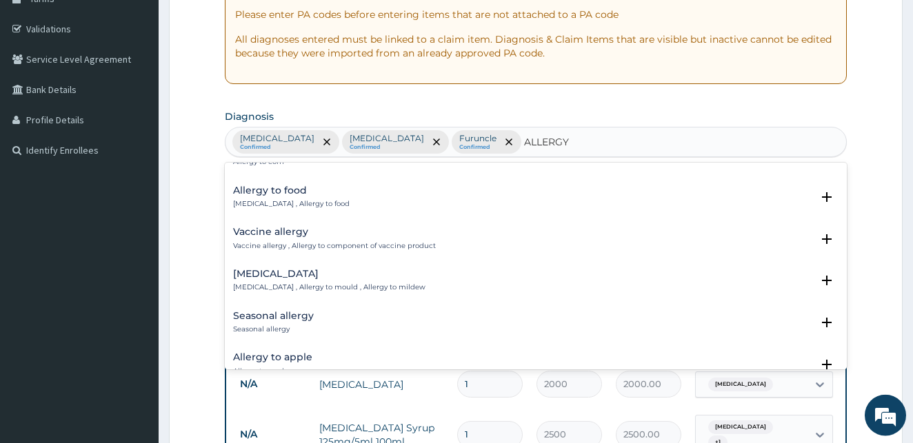
click at [295, 319] on h4 "Seasonal allergy" at bounding box center [273, 316] width 81 height 10
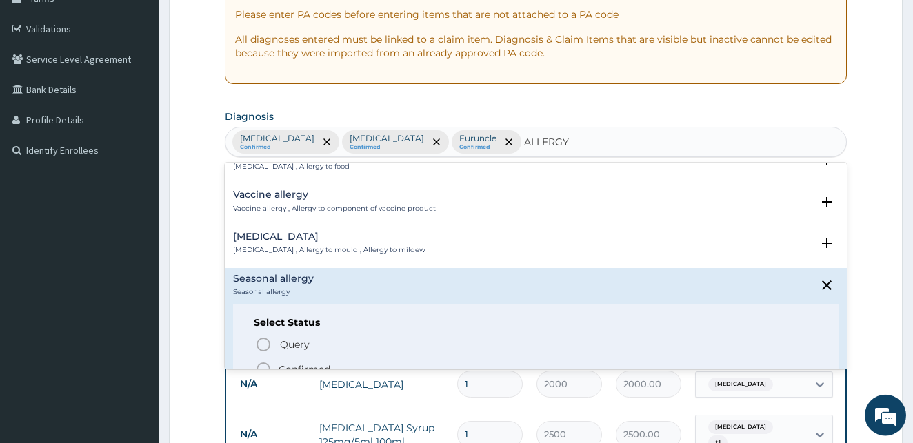
scroll to position [771, 0]
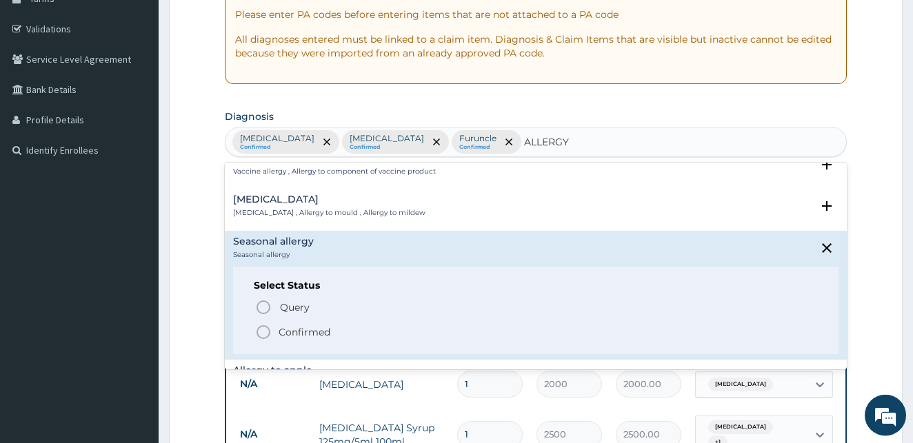
click at [268, 332] on icon "status option filled" at bounding box center [263, 332] width 17 height 17
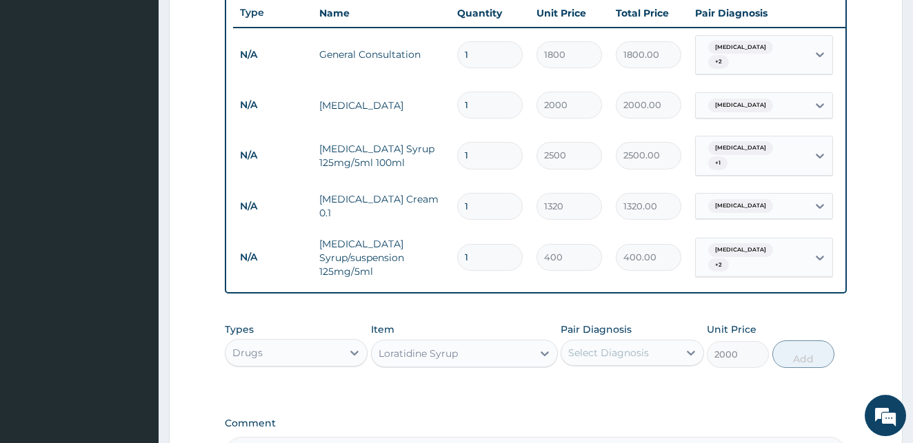
scroll to position [525, 0]
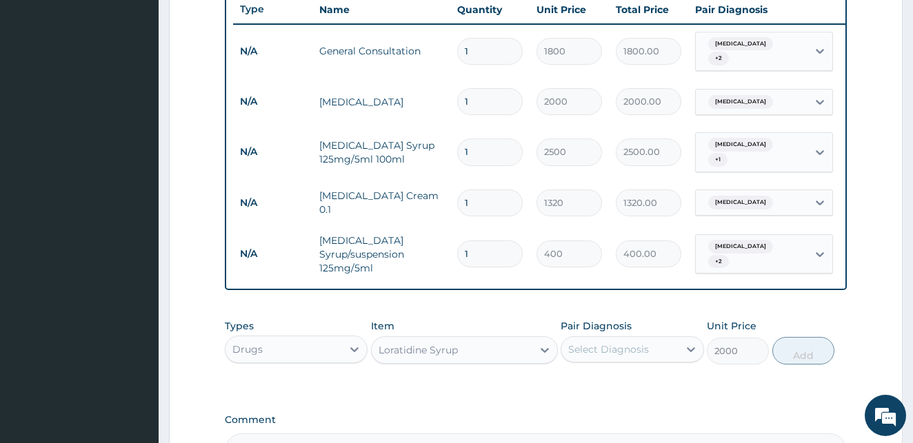
click at [669, 350] on div "Select Diagnosis" at bounding box center [619, 349] width 117 height 22
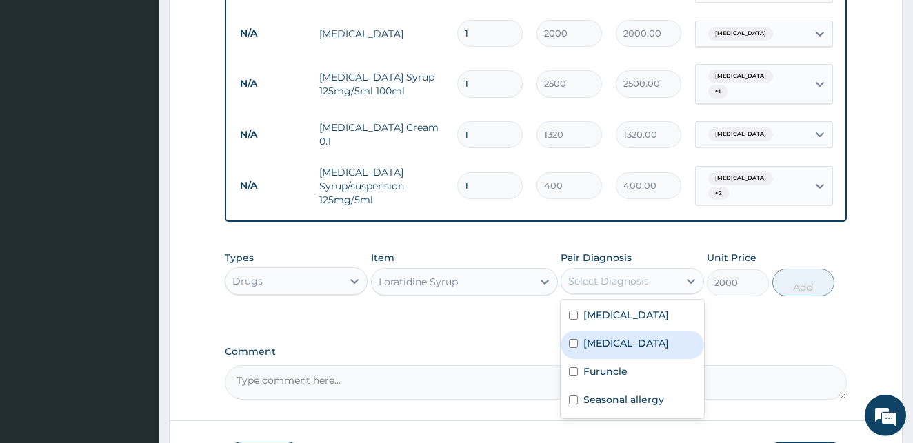
scroll to position [687, 0]
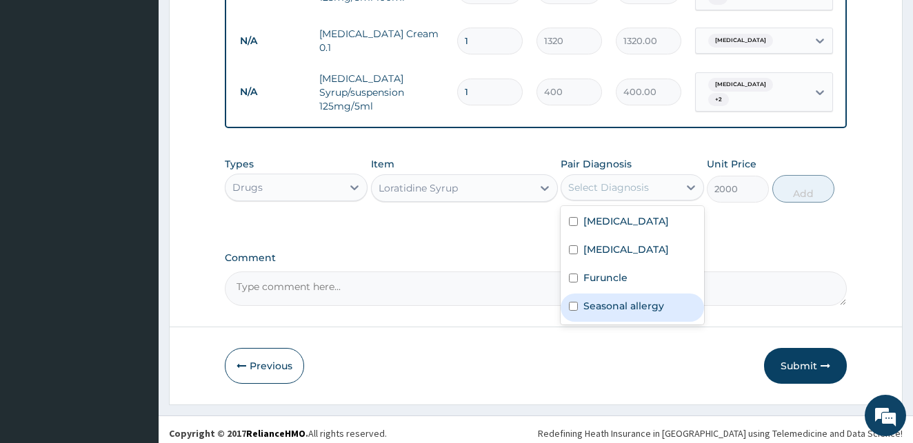
click at [645, 302] on label "Seasonal allergy" at bounding box center [623, 306] width 81 height 14
checkbox input "true"
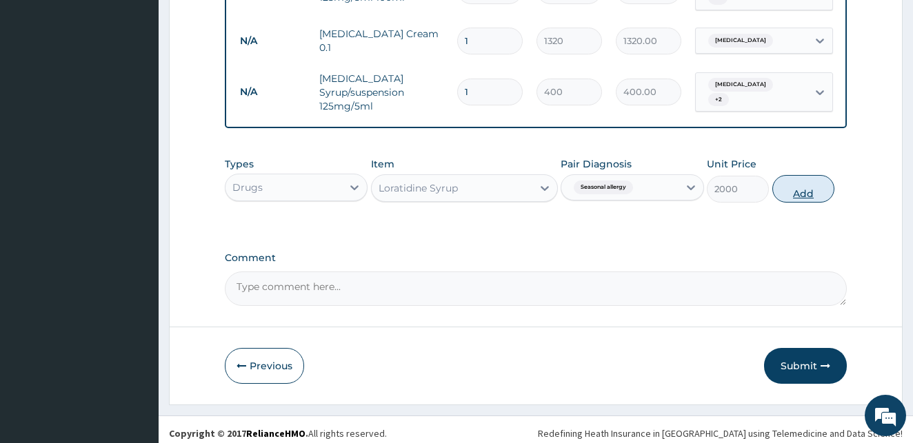
click at [810, 184] on button "Add" at bounding box center [803, 189] width 62 height 28
type input "0"
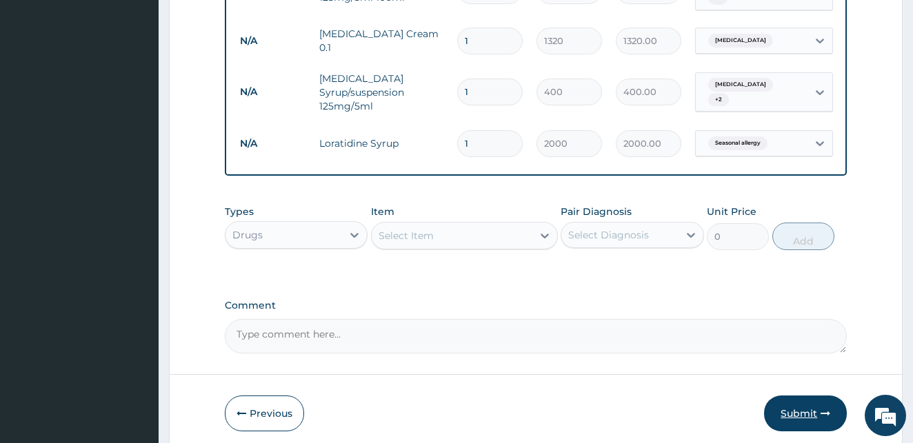
click at [807, 402] on button "Submit" at bounding box center [805, 414] width 83 height 36
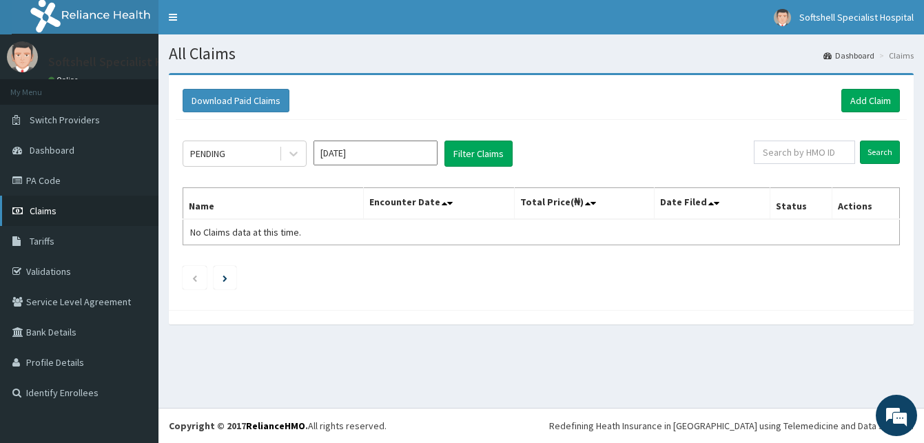
click at [35, 212] on span "Claims" at bounding box center [43, 211] width 27 height 12
click at [274, 155] on div "PENDING" at bounding box center [231, 154] width 96 height 22
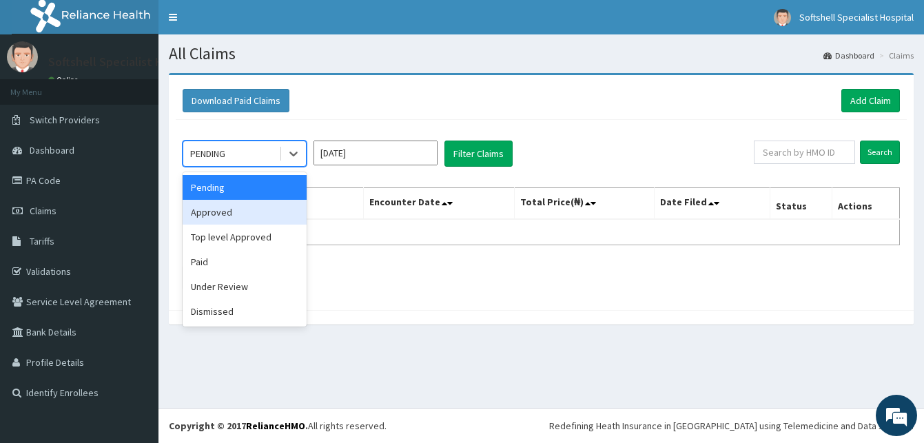
click at [243, 215] on div "Approved" at bounding box center [245, 212] width 124 height 25
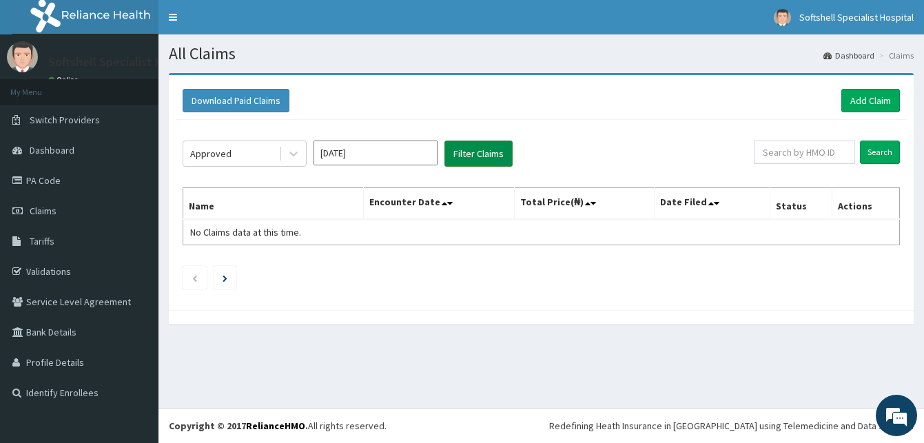
click at [492, 154] on button "Filter Claims" at bounding box center [479, 154] width 68 height 26
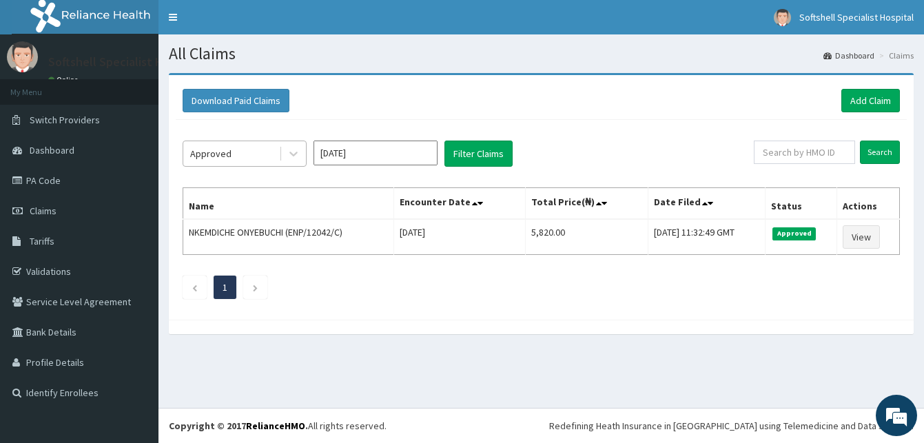
click at [234, 153] on div "Approved" at bounding box center [231, 154] width 96 height 22
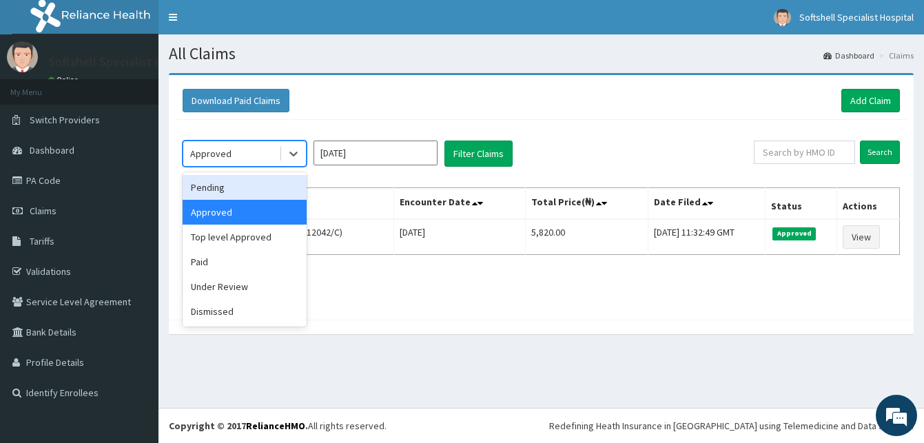
click at [215, 188] on div "Pending" at bounding box center [245, 187] width 124 height 25
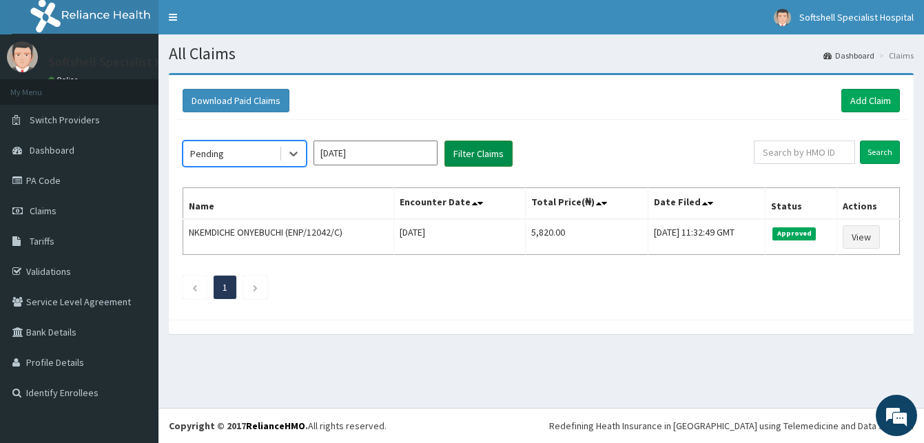
click at [464, 151] on button "Filter Claims" at bounding box center [479, 154] width 68 height 26
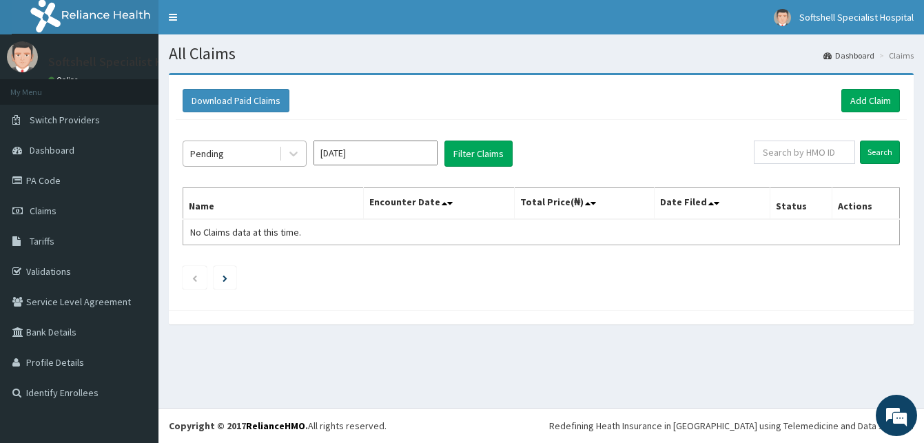
click at [219, 150] on div "Pending" at bounding box center [207, 154] width 34 height 14
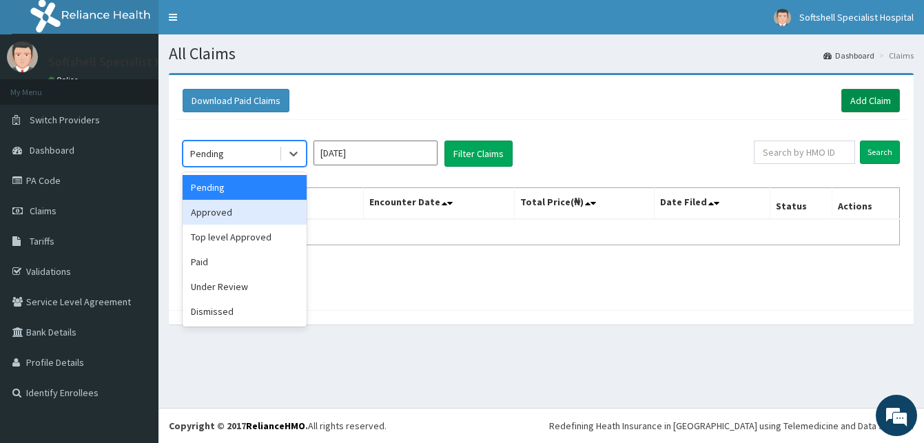
click at [864, 97] on link "Add Claim" at bounding box center [871, 100] width 59 height 23
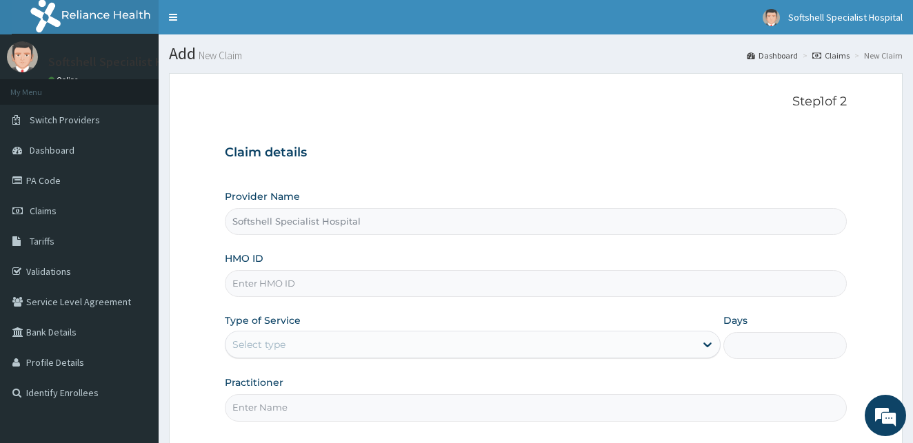
click at [296, 284] on input "HMO ID" at bounding box center [536, 283] width 622 height 27
drag, startPoint x: 283, startPoint y: 284, endPoint x: 298, endPoint y: 283, distance: 15.2
click at [298, 283] on input "ENP/12042/A" at bounding box center [536, 283] width 622 height 27
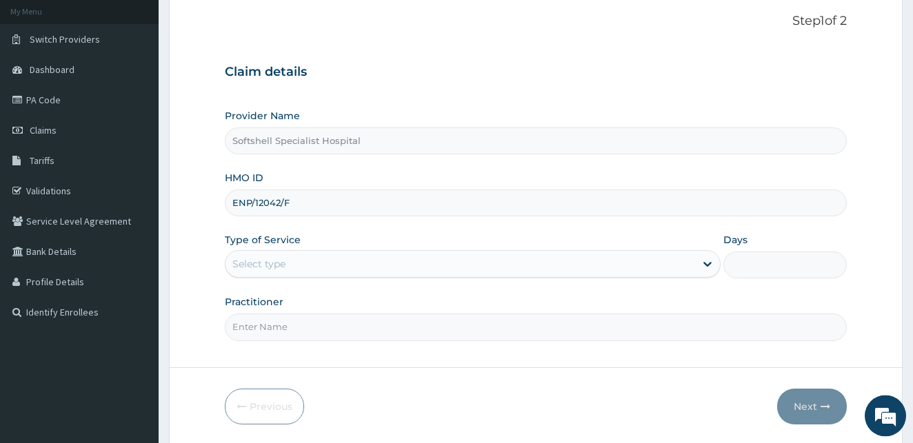
scroll to position [88, 0]
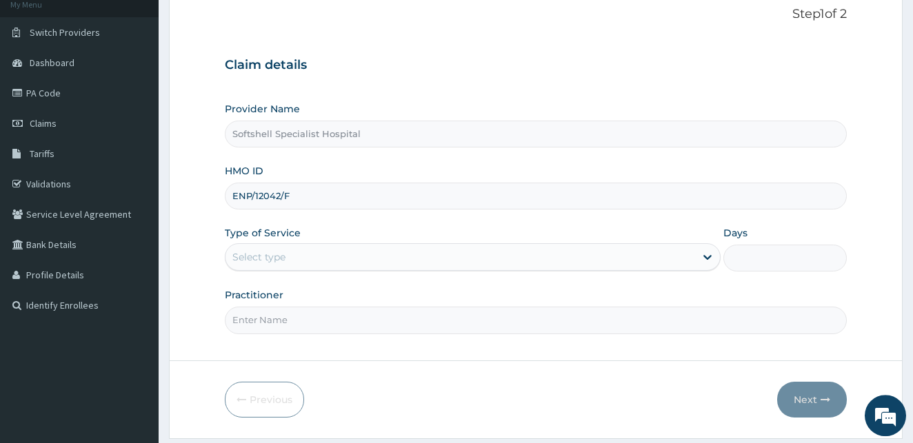
type input "ENP/12042/F"
click at [667, 264] on div "Select type" at bounding box center [459, 257] width 469 height 22
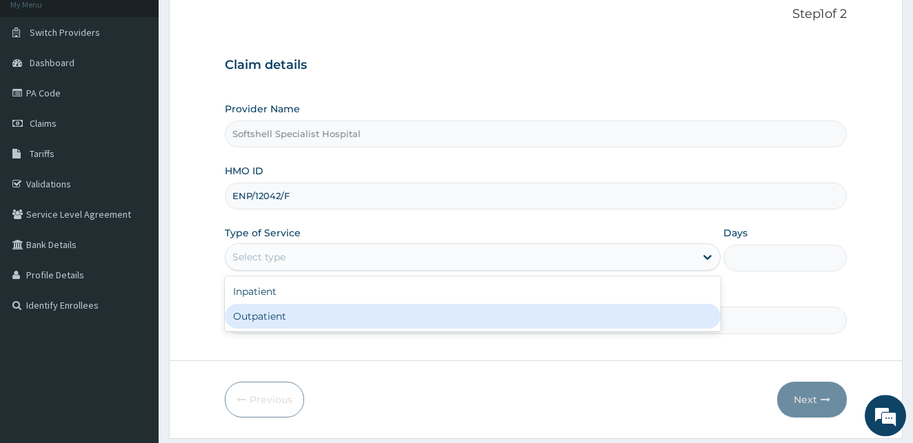
click at [376, 315] on div "Outpatient" at bounding box center [473, 316] width 496 height 25
type input "1"
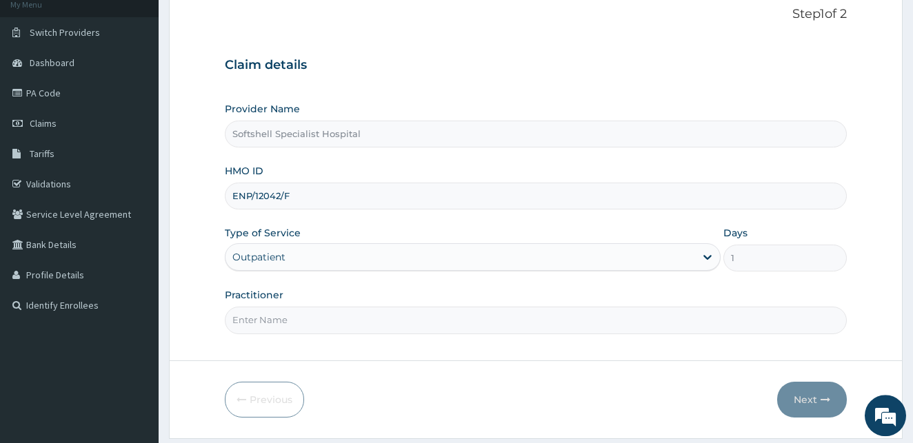
click at [307, 318] on input "Practitioner" at bounding box center [536, 320] width 622 height 27
type input "DR AGBO"
click at [822, 397] on icon "button" at bounding box center [825, 400] width 10 height 10
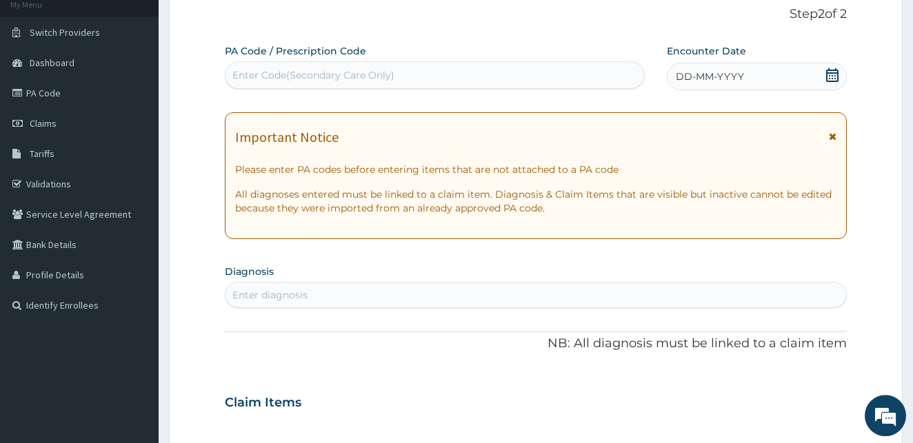
click at [831, 77] on icon at bounding box center [832, 75] width 12 height 14
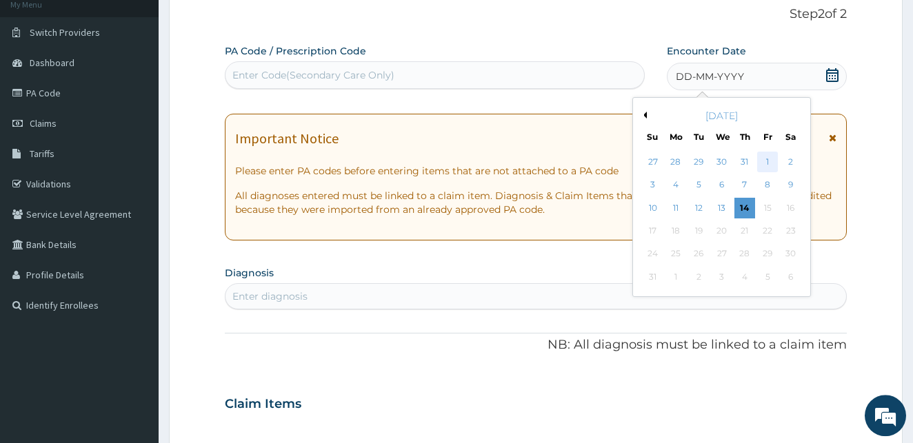
click at [763, 163] on div "1" at bounding box center [767, 162] width 21 height 21
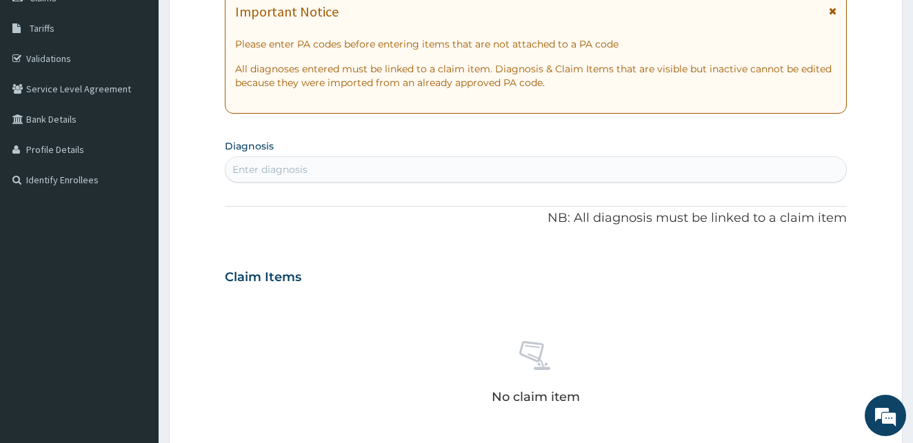
scroll to position [218, 0]
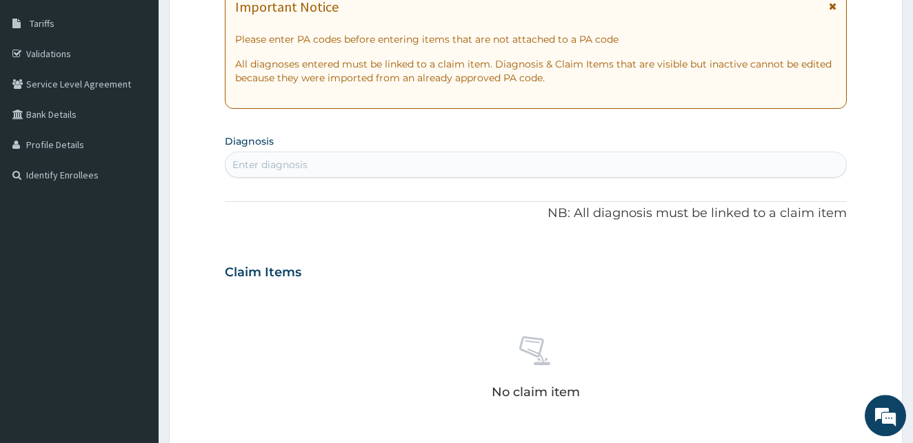
click at [451, 167] on div "Enter diagnosis" at bounding box center [535, 165] width 621 height 22
type input "FURUN"
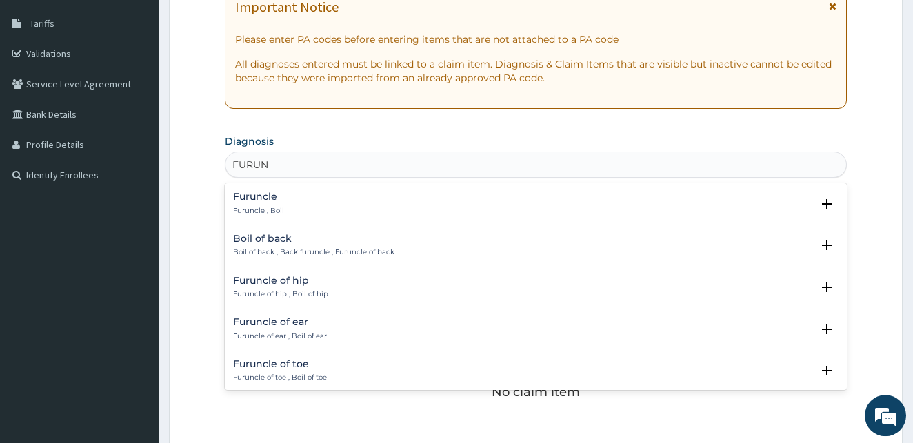
click at [258, 201] on h4 "Furuncle" at bounding box center [258, 197] width 51 height 10
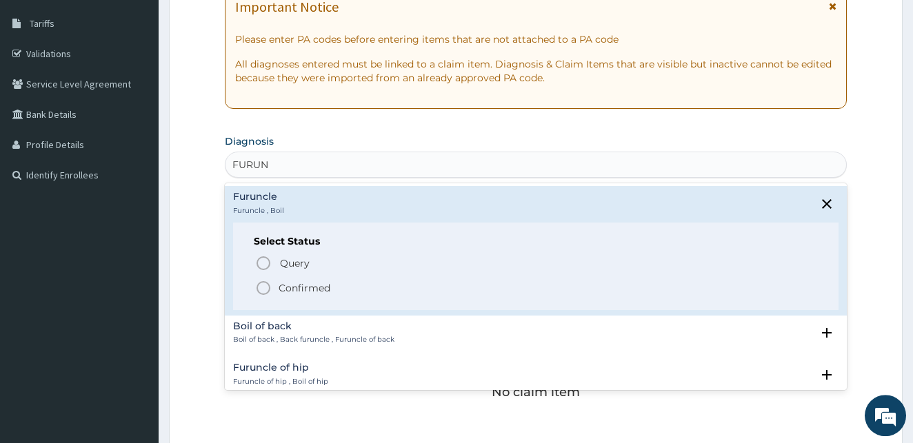
click at [265, 284] on icon "status option filled" at bounding box center [263, 288] width 17 height 17
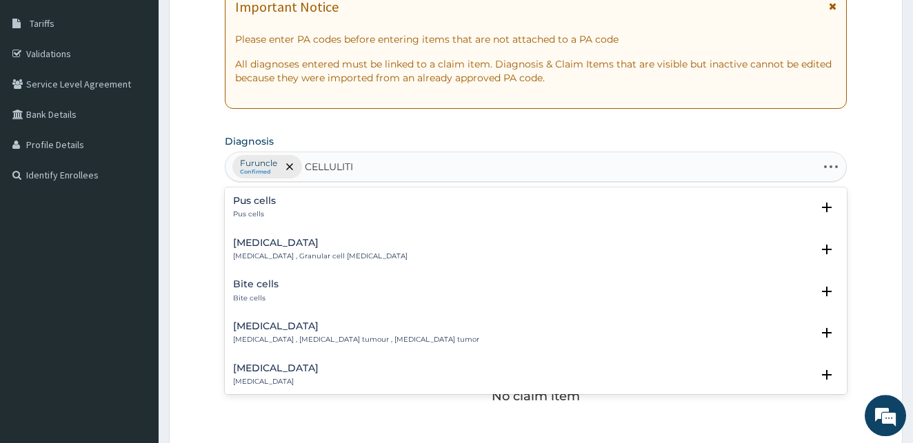
type input "CELLULITIS"
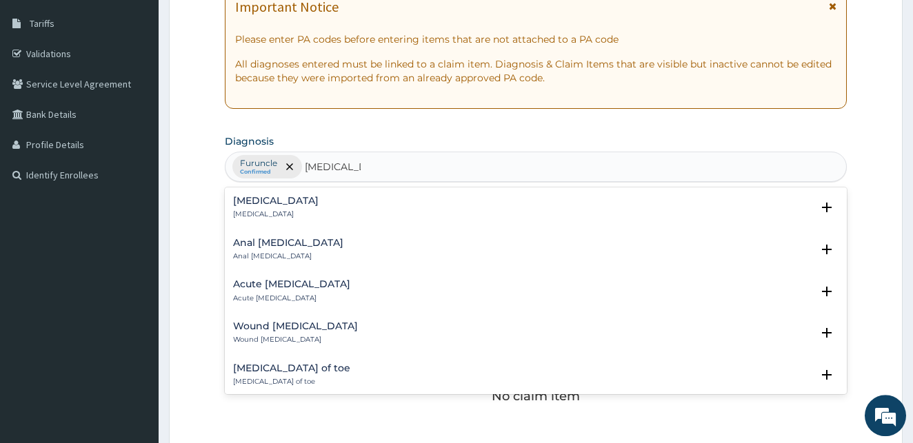
click at [249, 213] on p "Cellulitis" at bounding box center [275, 215] width 85 height 10
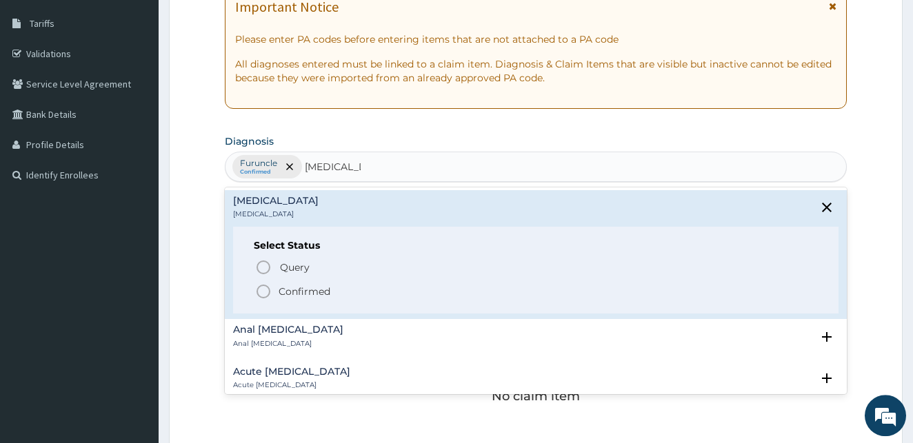
click at [264, 294] on icon "status option filled" at bounding box center [263, 291] width 17 height 17
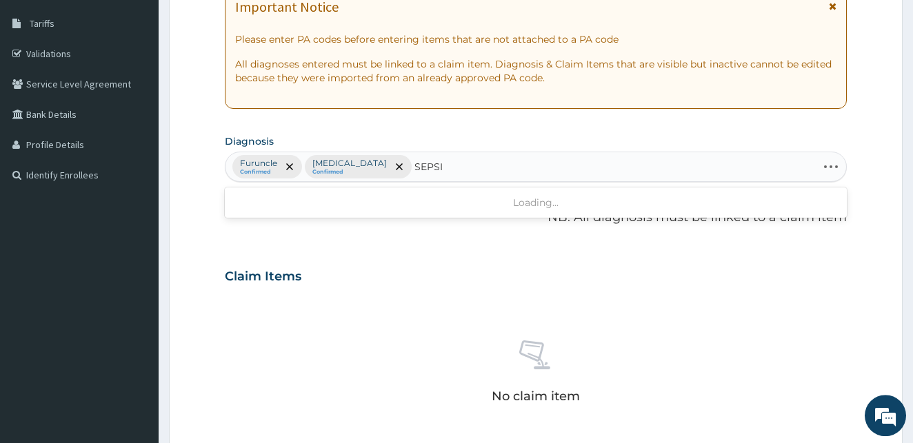
type input "[MEDICAL_DATA]"
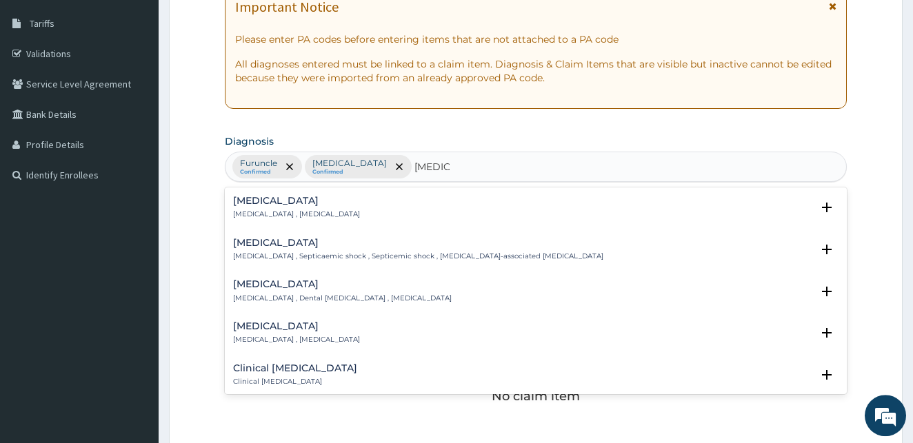
click at [250, 210] on p "[MEDICAL_DATA] , [MEDICAL_DATA]" at bounding box center [296, 215] width 127 height 10
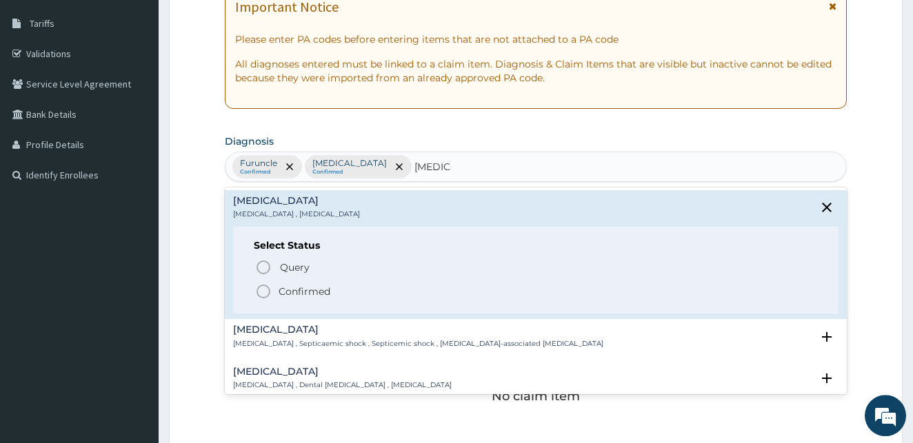
click at [260, 290] on icon "status option filled" at bounding box center [263, 291] width 17 height 17
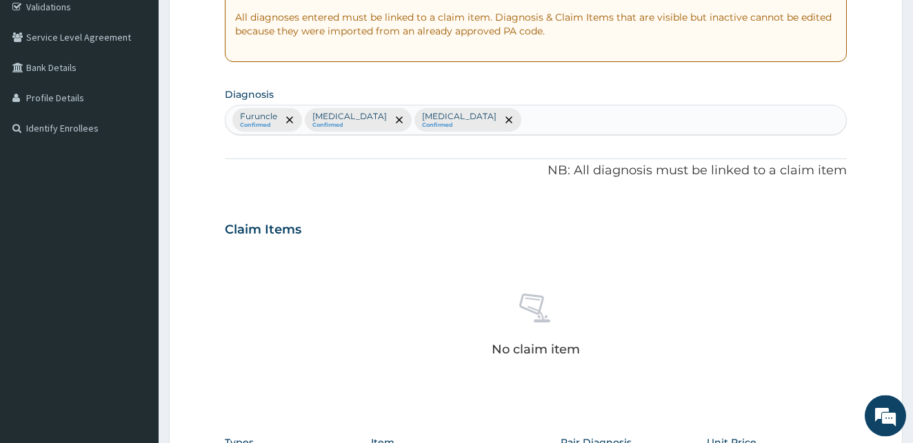
scroll to position [244, 0]
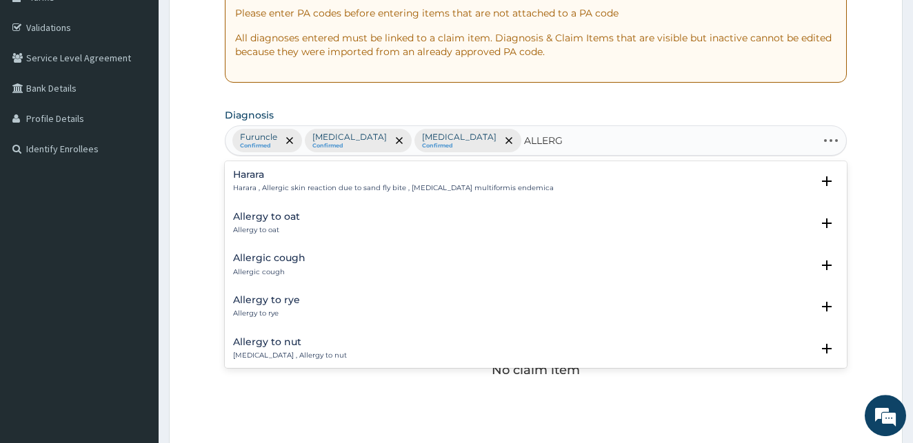
type input "ALLERGY"
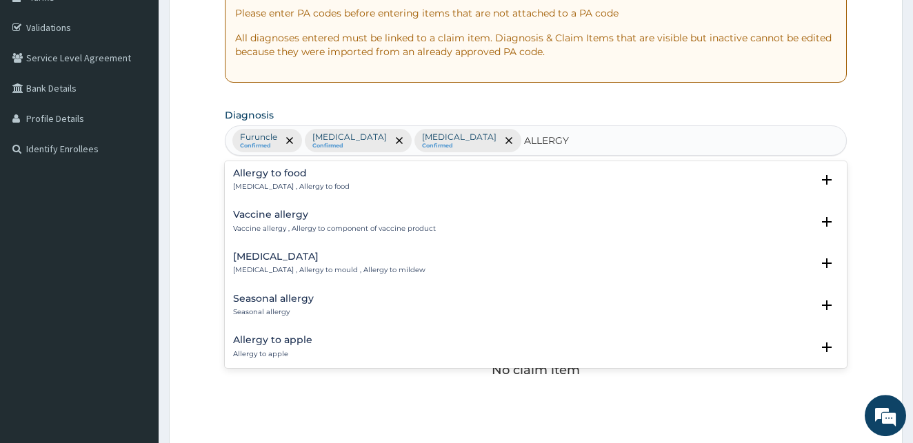
scroll to position [767, 0]
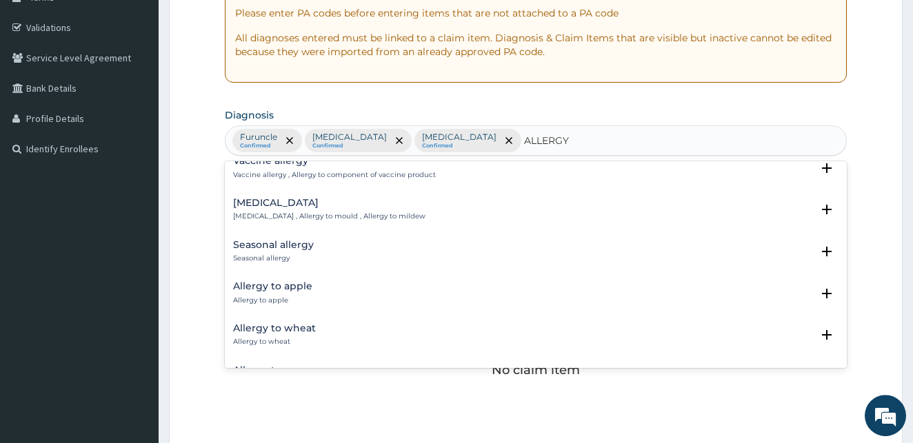
click at [285, 252] on div "Seasonal allergy Seasonal allergy" at bounding box center [273, 252] width 81 height 24
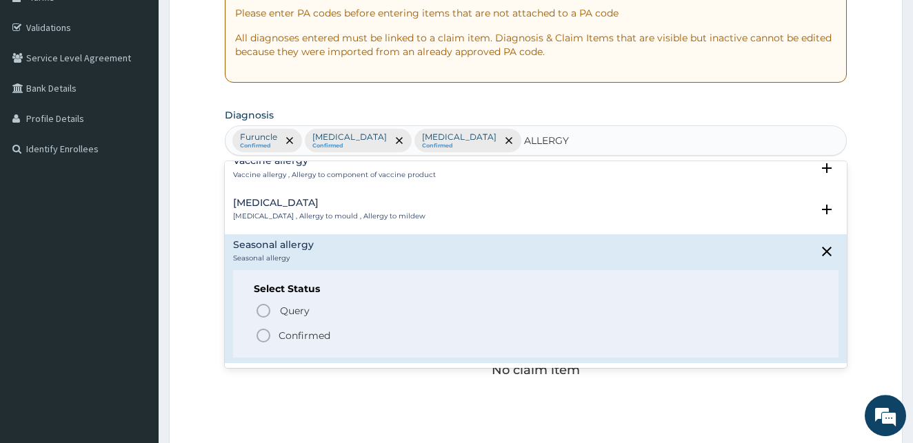
click at [263, 336] on icon "status option filled" at bounding box center [263, 335] width 17 height 17
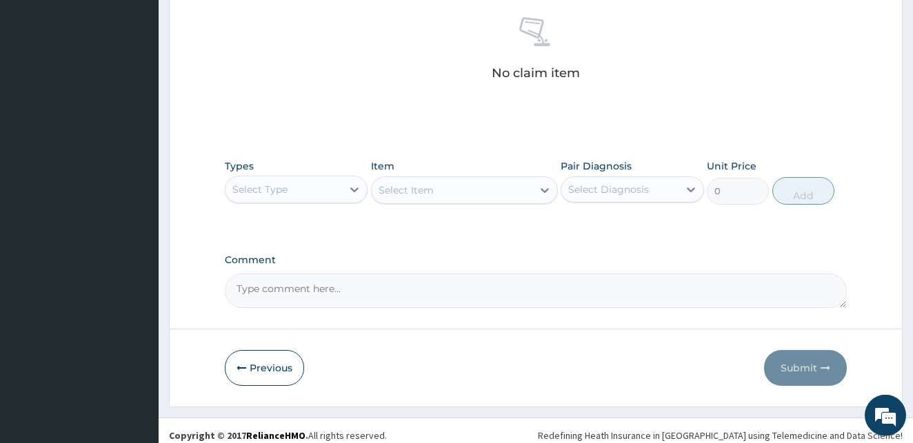
scroll to position [547, 0]
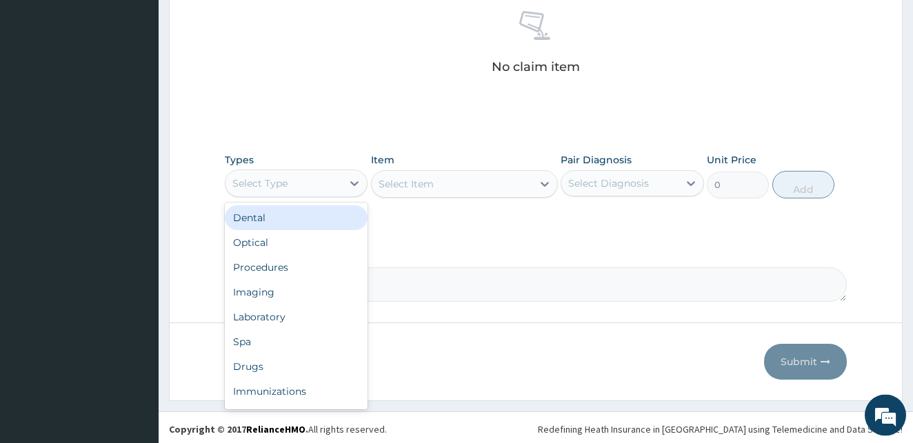
click at [310, 188] on div "Select Type" at bounding box center [283, 183] width 117 height 22
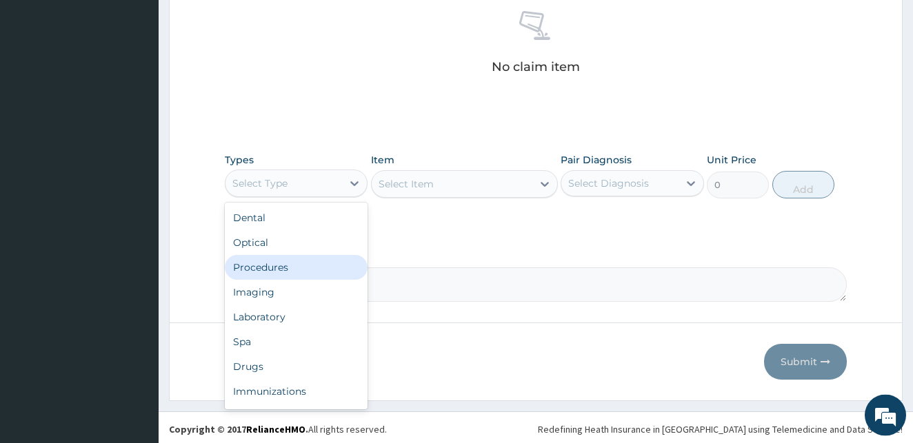
click at [305, 267] on div "Procedures" at bounding box center [296, 267] width 143 height 25
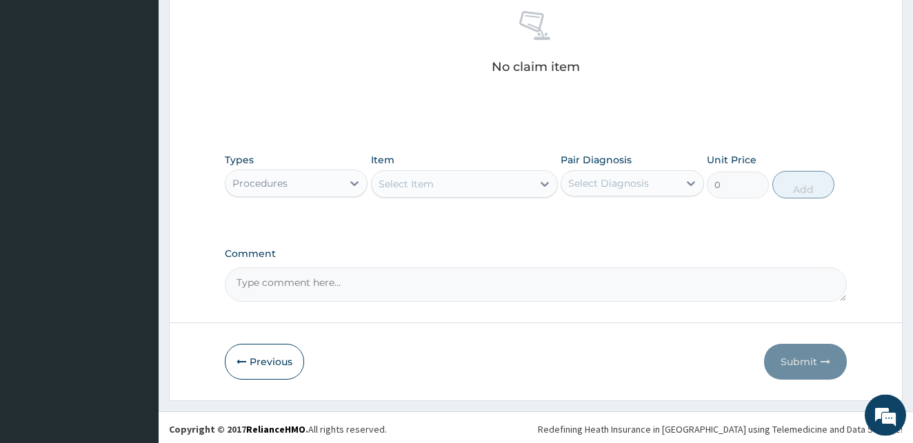
click at [508, 189] on div "Select Item" at bounding box center [452, 184] width 161 height 22
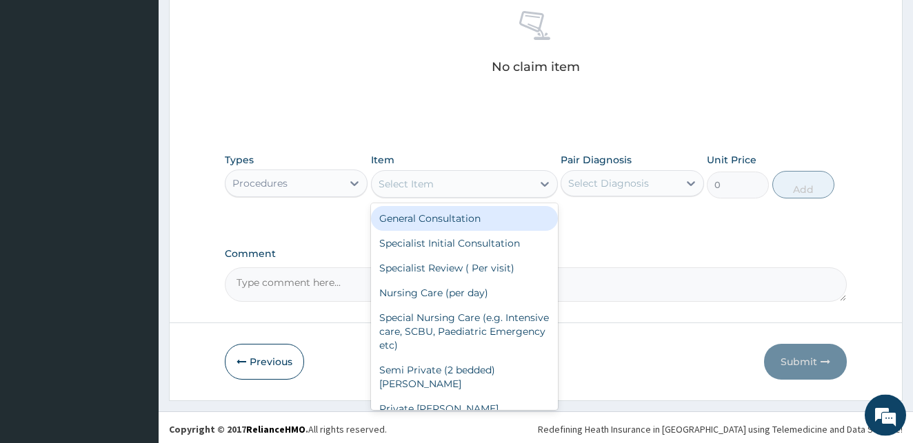
click at [476, 223] on div "General Consultation" at bounding box center [464, 218] width 187 height 25
type input "1800"
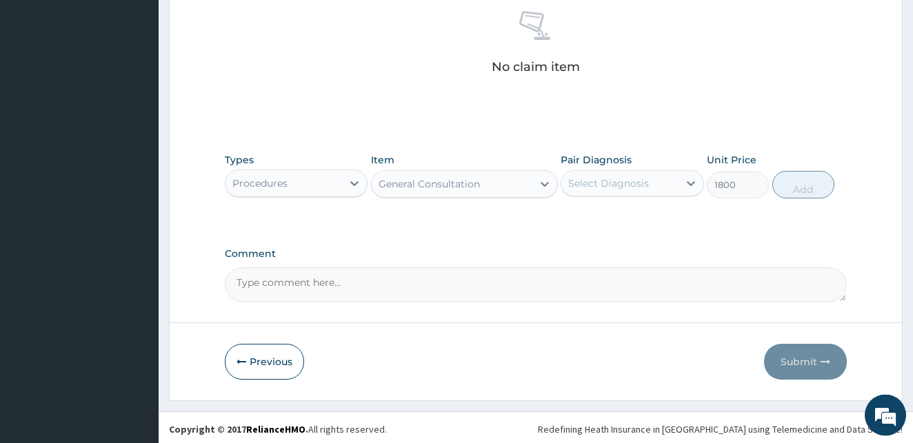
click at [585, 192] on div "Select Diagnosis" at bounding box center [619, 183] width 117 height 22
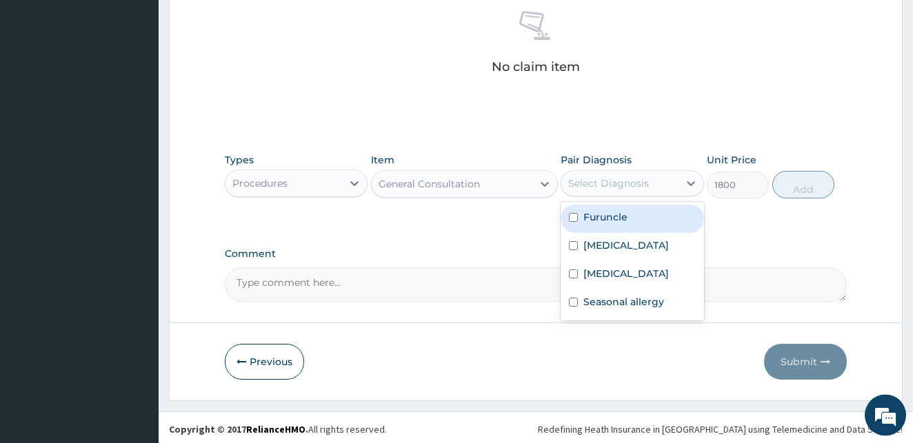
click at [577, 219] on input "checkbox" at bounding box center [573, 217] width 9 height 9
checkbox input "true"
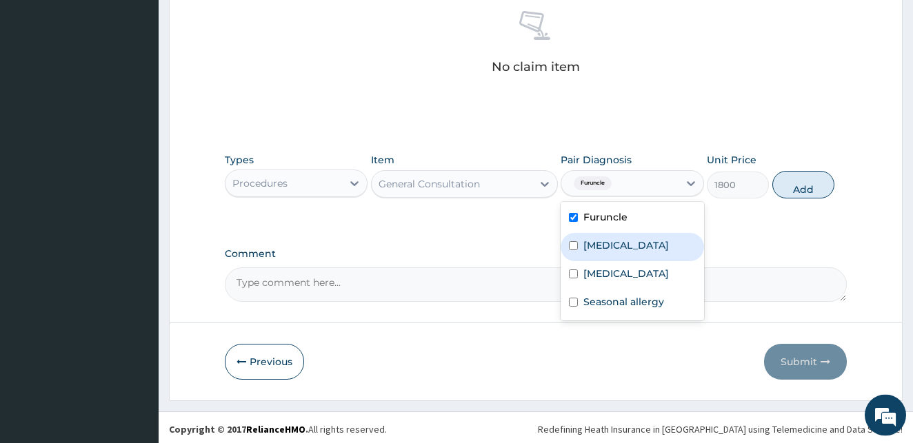
click at [571, 243] on input "checkbox" at bounding box center [573, 245] width 9 height 9
checkbox input "true"
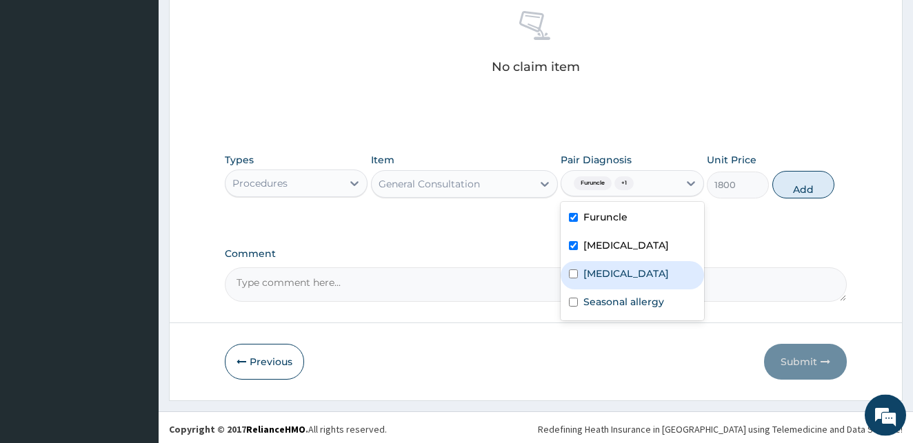
click at [569, 274] on input "checkbox" at bounding box center [573, 274] width 9 height 9
checkbox input "true"
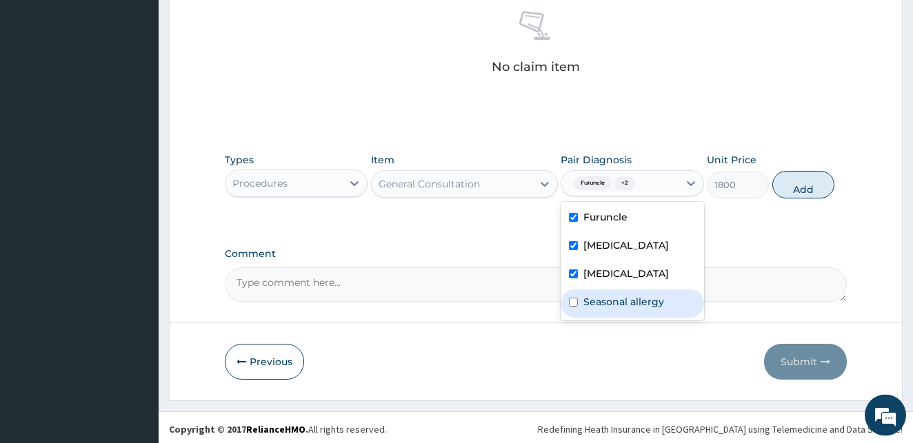
click at [571, 300] on input "checkbox" at bounding box center [573, 302] width 9 height 9
checkbox input "true"
click at [805, 181] on button "Add" at bounding box center [803, 185] width 62 height 28
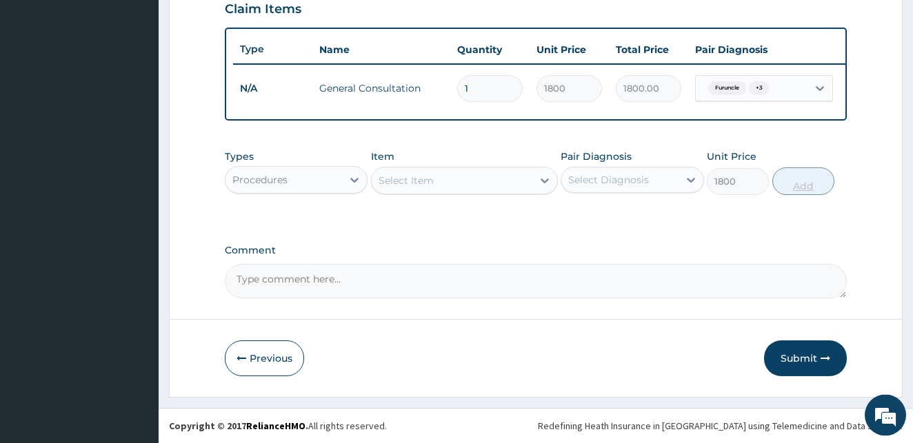
type input "0"
click at [335, 179] on div "Procedures" at bounding box center [283, 180] width 117 height 22
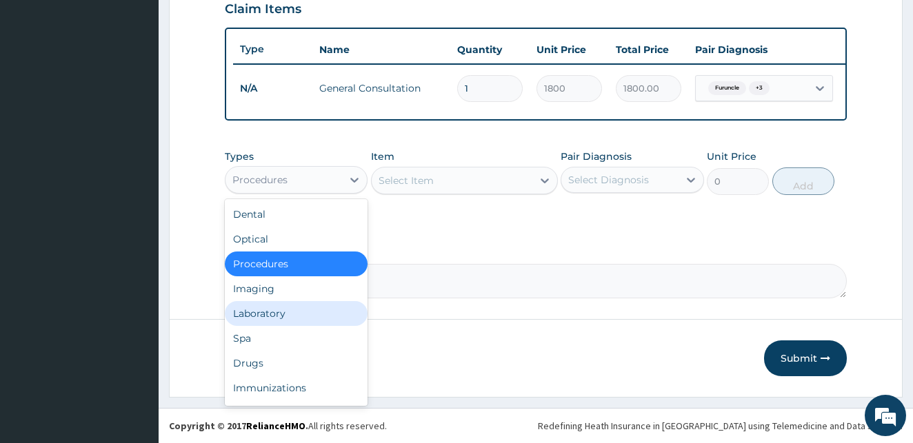
click at [294, 312] on div "Laboratory" at bounding box center [296, 313] width 143 height 25
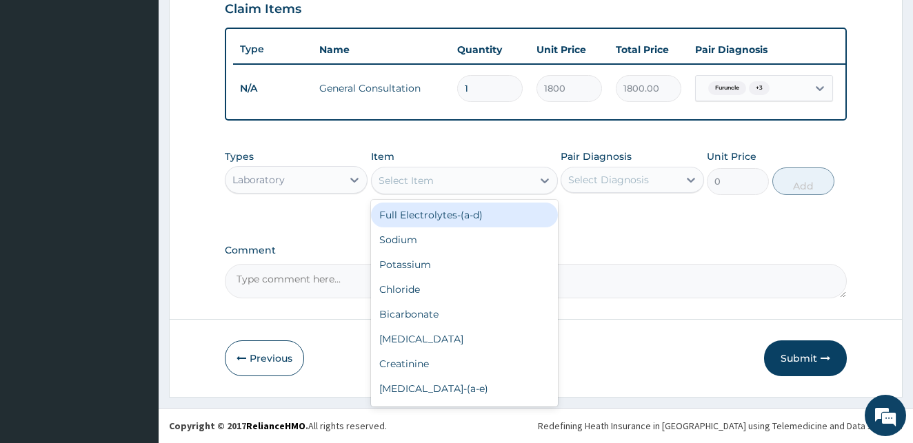
click at [465, 179] on div "Select Item" at bounding box center [452, 181] width 161 height 22
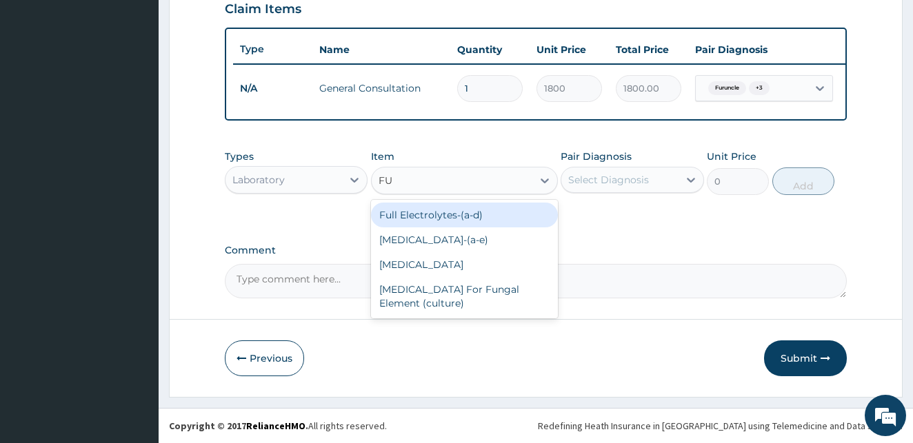
type input "FUL"
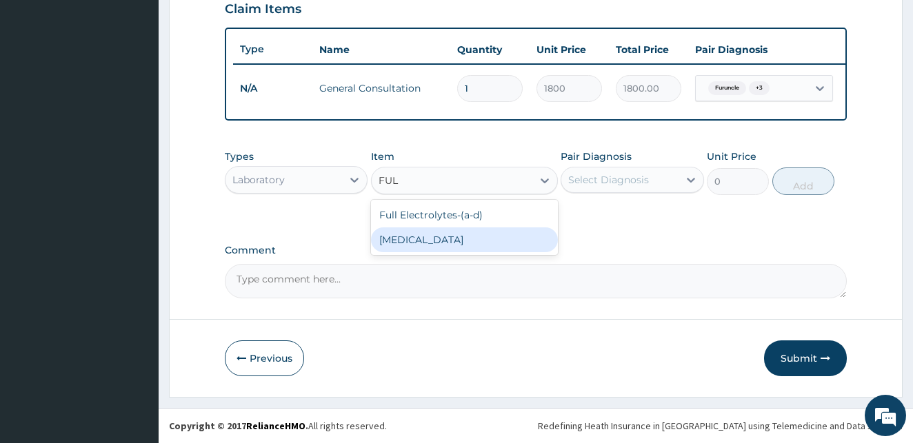
click at [458, 249] on div "[MEDICAL_DATA]" at bounding box center [464, 239] width 187 height 25
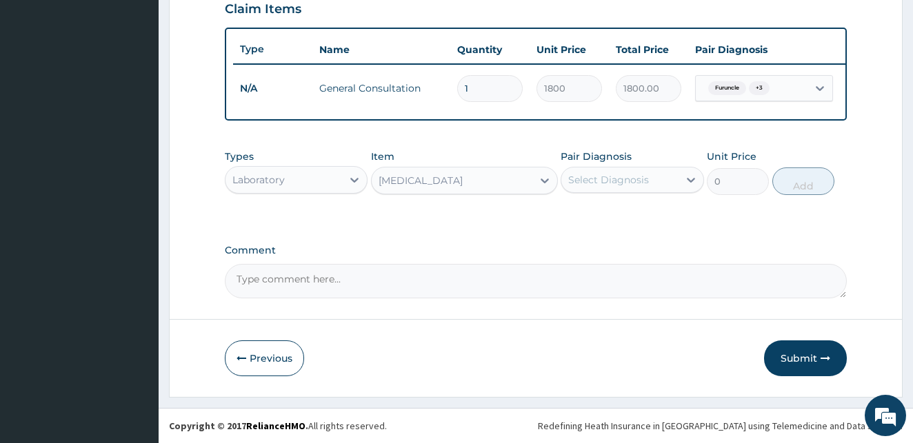
type input "2000"
click at [612, 179] on div "Select Diagnosis" at bounding box center [608, 180] width 81 height 14
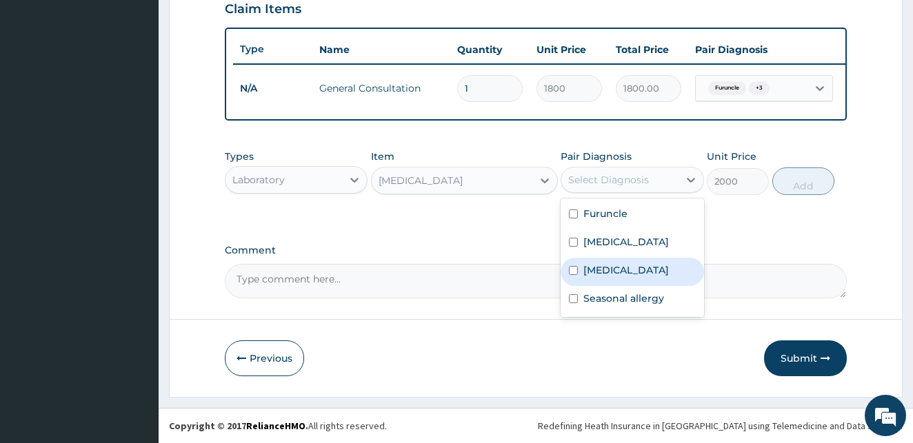
click at [573, 272] on input "checkbox" at bounding box center [573, 270] width 9 height 9
checkbox input "true"
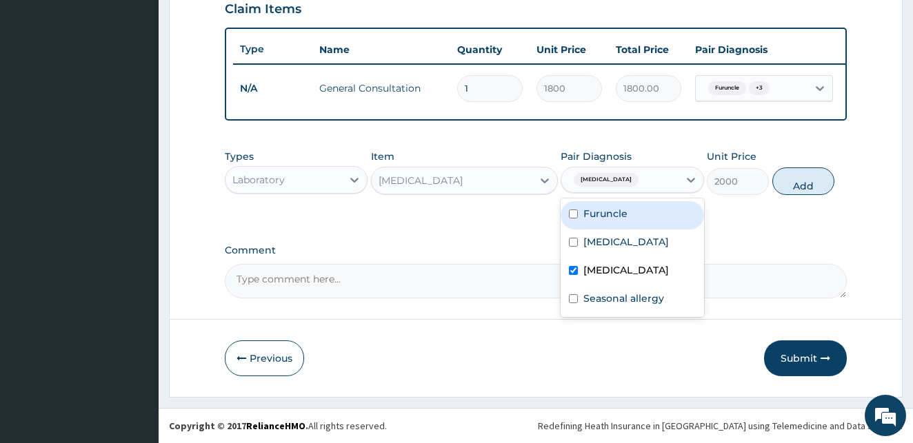
click at [574, 212] on input "checkbox" at bounding box center [573, 214] width 9 height 9
checkbox input "true"
click at [811, 176] on button "Add" at bounding box center [803, 182] width 62 height 28
type input "0"
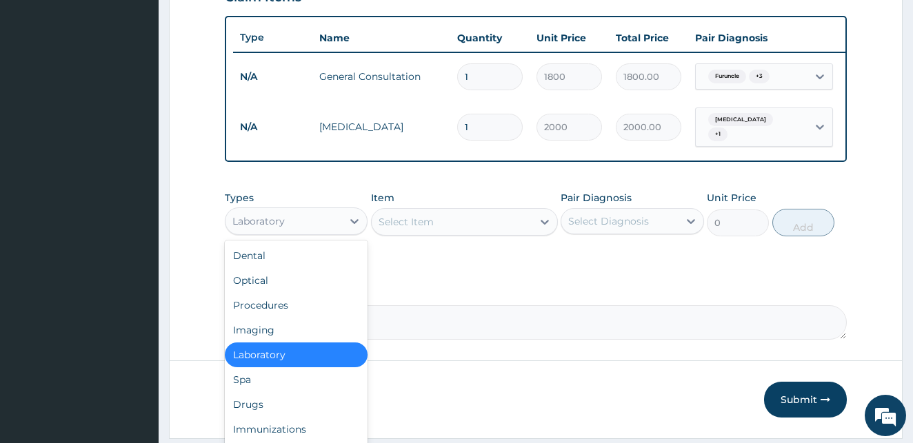
click at [319, 230] on div "Laboratory" at bounding box center [283, 221] width 117 height 22
click at [250, 413] on div "Drugs" at bounding box center [296, 404] width 143 height 25
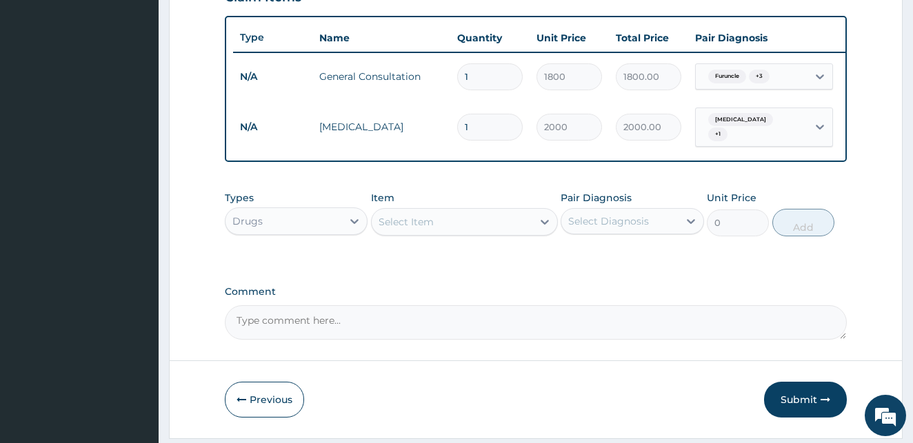
click at [507, 227] on div "Select Item" at bounding box center [452, 222] width 161 height 22
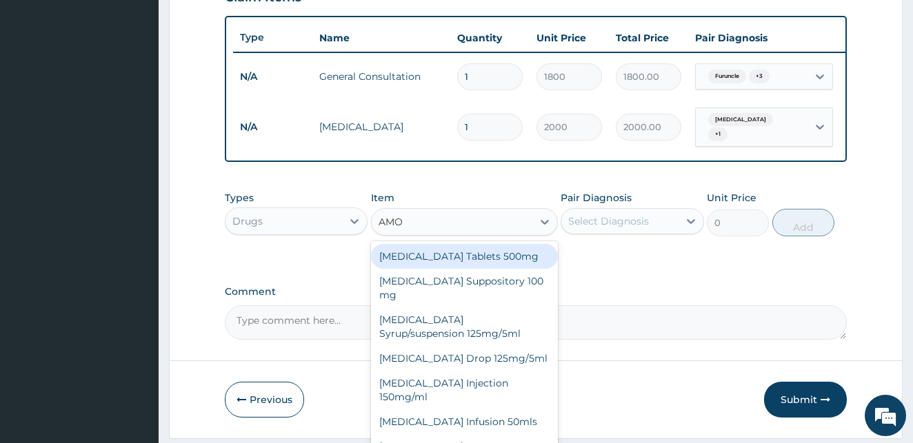
type input "AMOX"
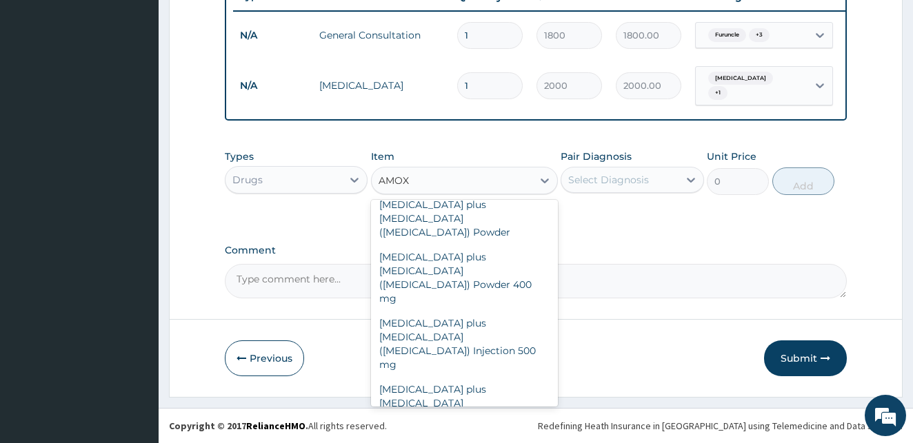
scroll to position [245, 0]
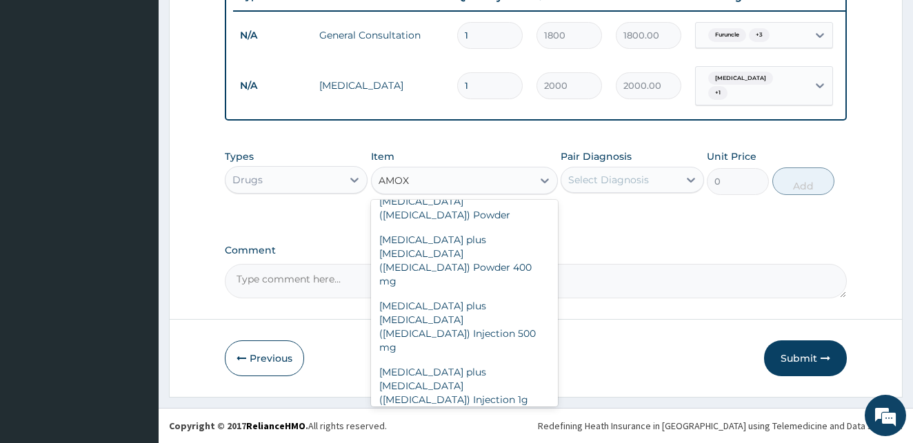
type input "2500"
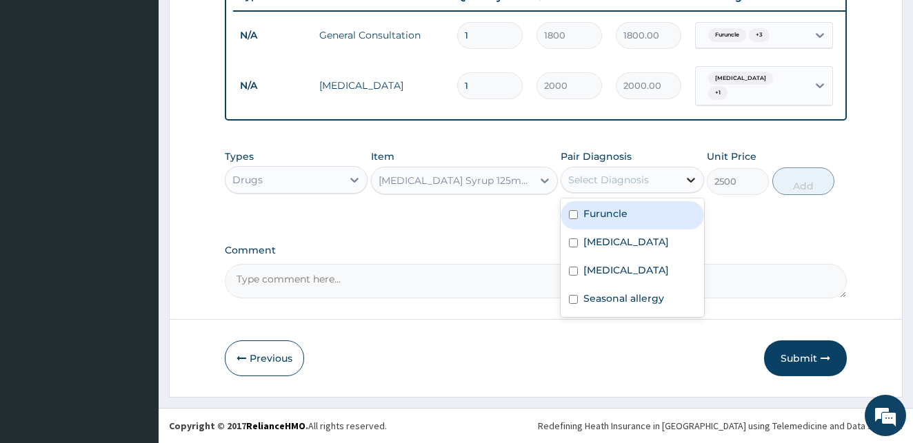
click at [684, 175] on icon at bounding box center [691, 180] width 14 height 14
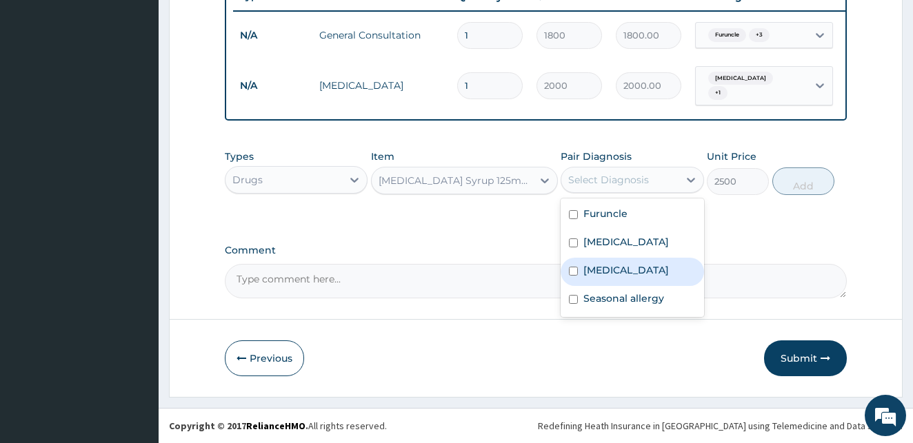
click at [574, 271] on input "checkbox" at bounding box center [573, 271] width 9 height 9
checkbox input "true"
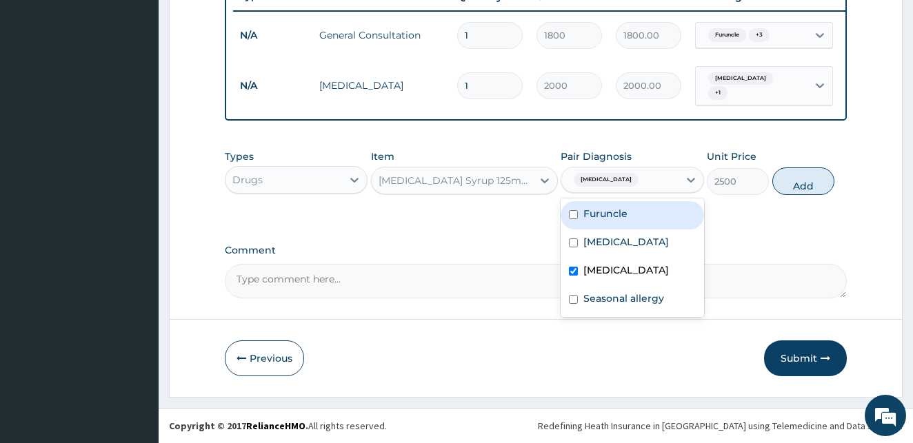
click at [571, 211] on input "checkbox" at bounding box center [573, 214] width 9 height 9
checkbox input "true"
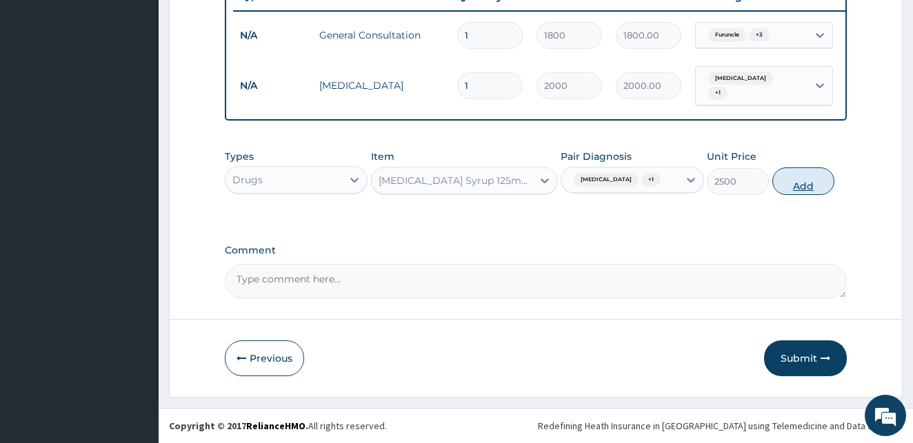
click at [804, 188] on button "Add" at bounding box center [803, 182] width 62 height 28
type input "0"
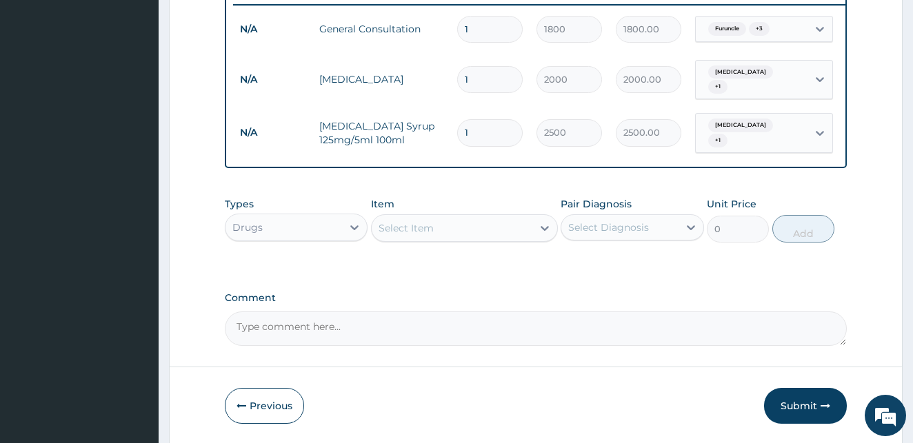
click at [422, 226] on div "Select Item" at bounding box center [405, 228] width 55 height 14
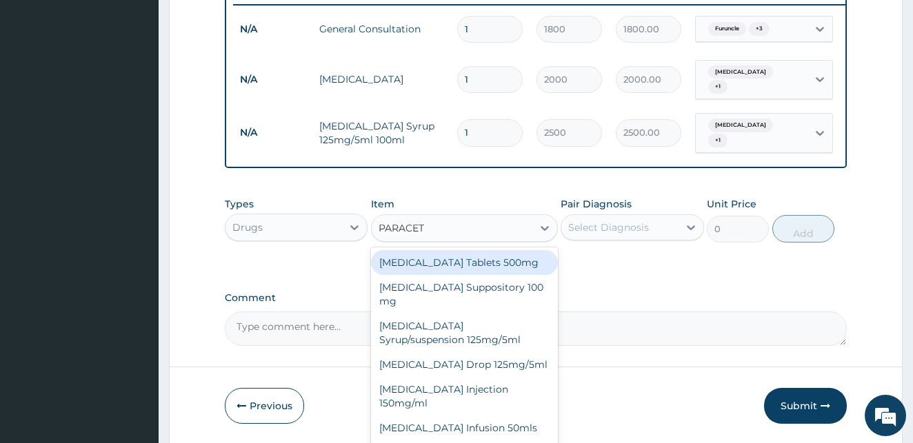
type input "PARACETA"
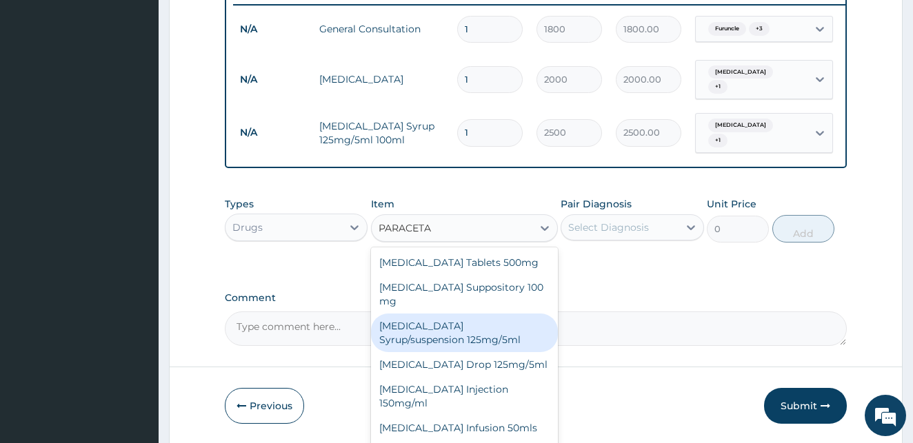
click at [414, 319] on div "[MEDICAL_DATA] Syrup/suspension 125mg/5ml" at bounding box center [464, 333] width 187 height 39
type input "400"
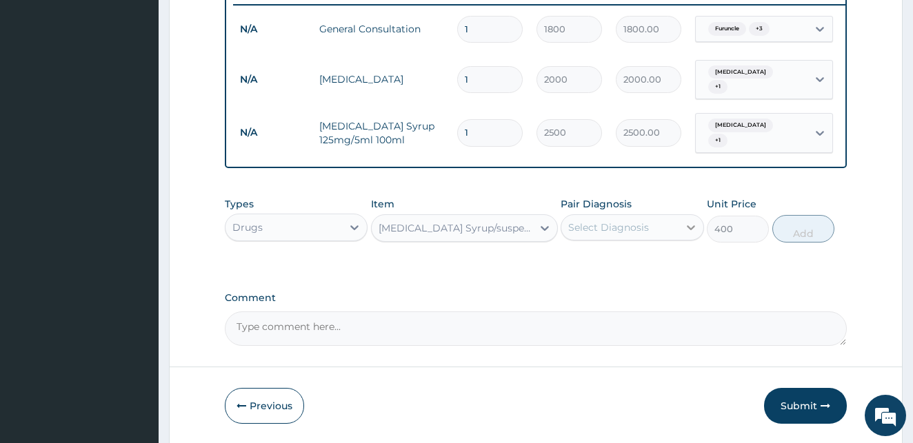
click at [695, 225] on icon at bounding box center [691, 228] width 14 height 14
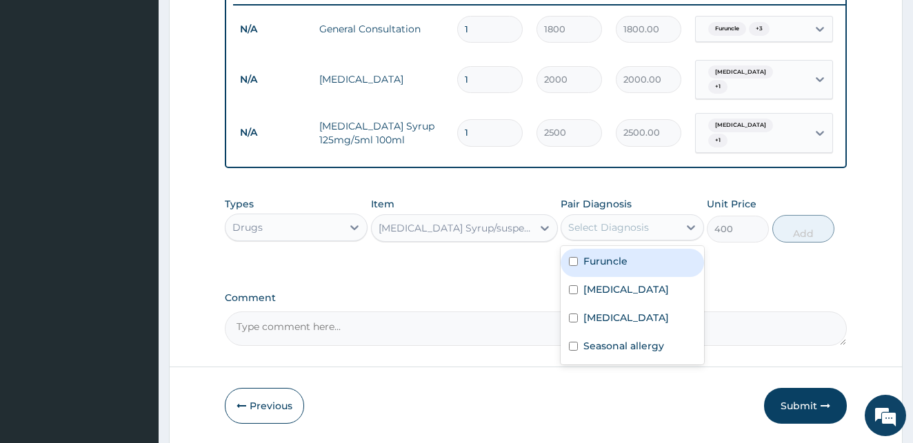
click at [570, 261] on input "checkbox" at bounding box center [573, 261] width 9 height 9
checkbox input "true"
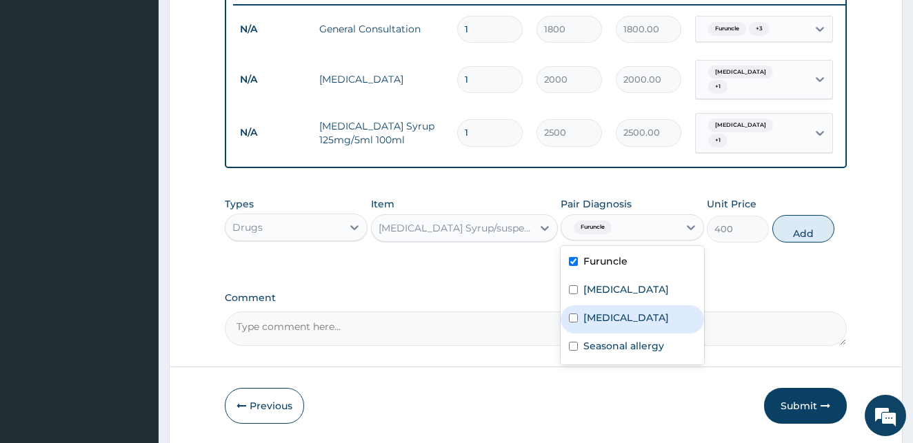
click at [574, 319] on input "checkbox" at bounding box center [573, 318] width 9 height 9
checkbox input "true"
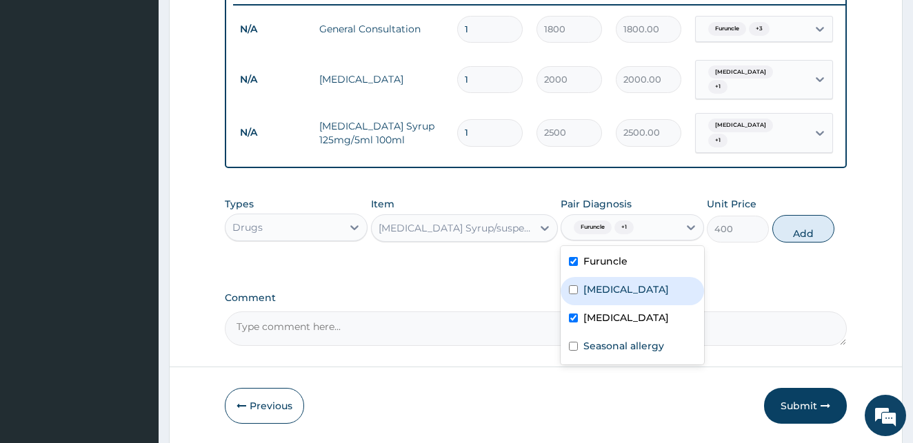
click at [574, 287] on input "checkbox" at bounding box center [573, 289] width 9 height 9
checkbox input "true"
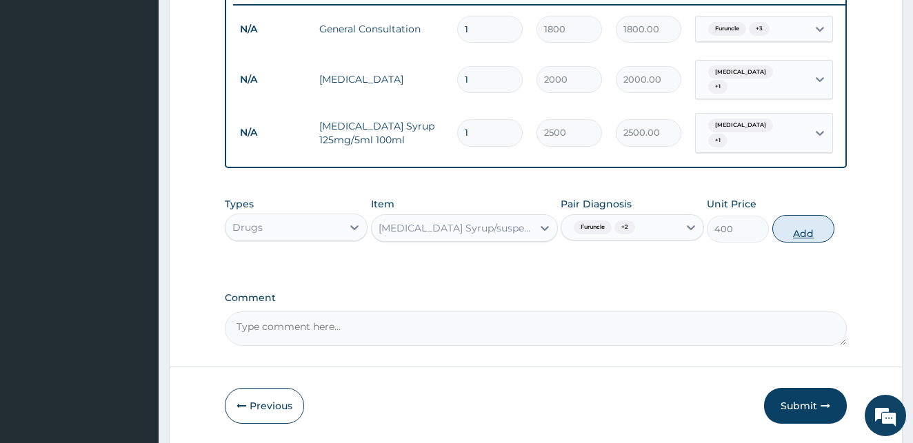
click at [785, 230] on button "Add" at bounding box center [803, 229] width 62 height 28
type input "0"
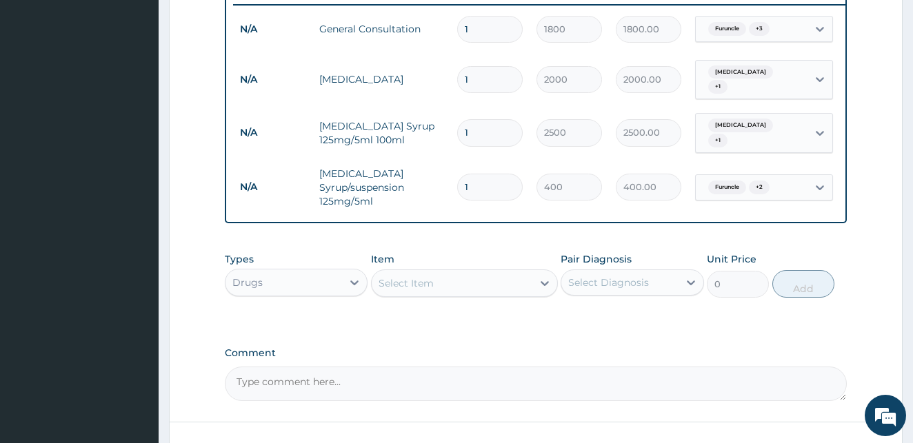
click at [421, 276] on div "Select Item" at bounding box center [405, 283] width 55 height 14
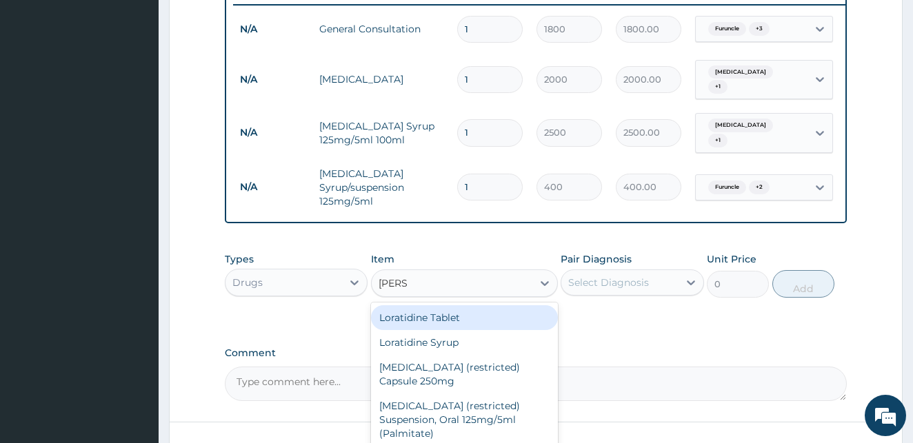
type input "LORAT"
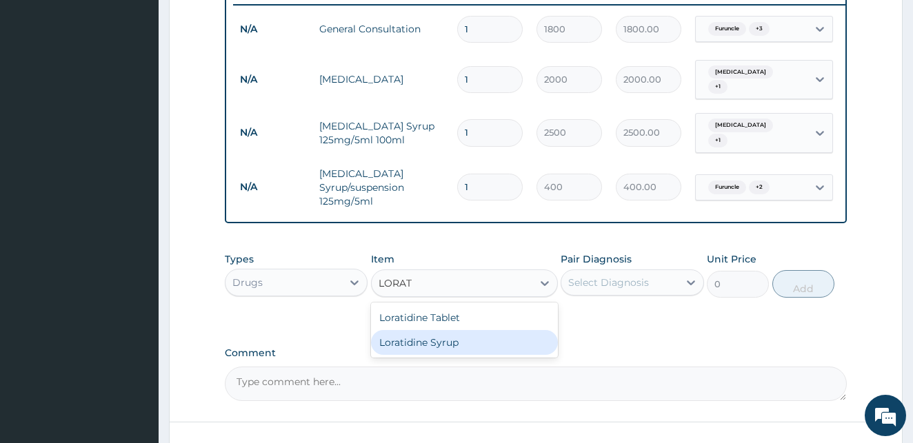
click at [439, 340] on div "Loratidine Syrup" at bounding box center [464, 342] width 187 height 25
type input "2000"
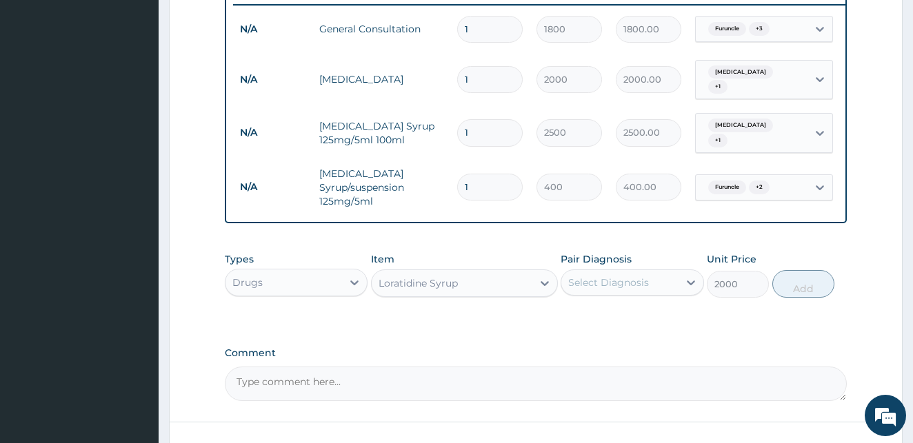
click at [662, 272] on div "Select Diagnosis" at bounding box center [619, 283] width 117 height 22
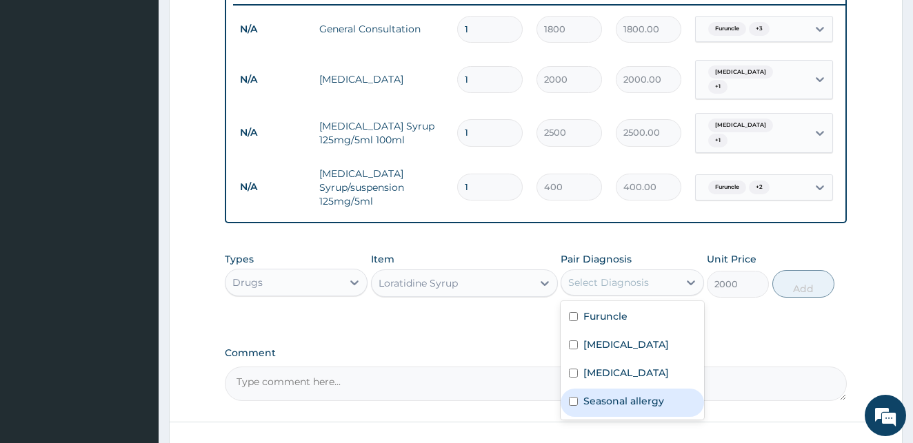
click at [571, 397] on input "checkbox" at bounding box center [573, 401] width 9 height 9
checkbox input "true"
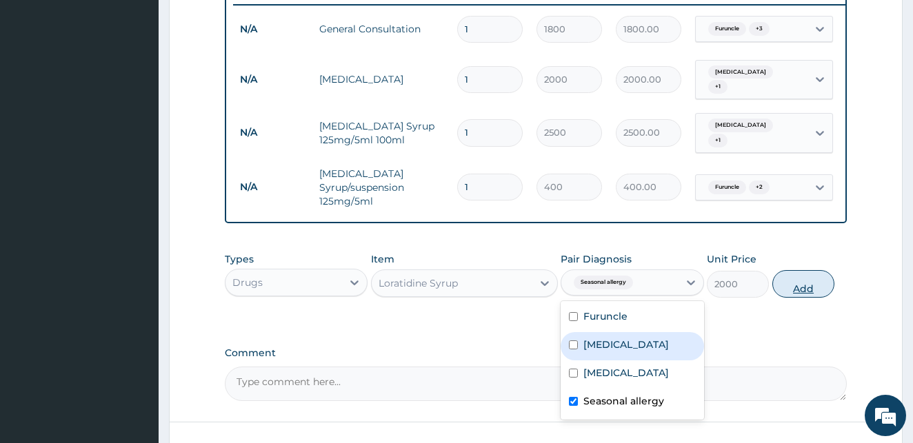
click at [804, 273] on button "Add" at bounding box center [803, 284] width 62 height 28
type input "0"
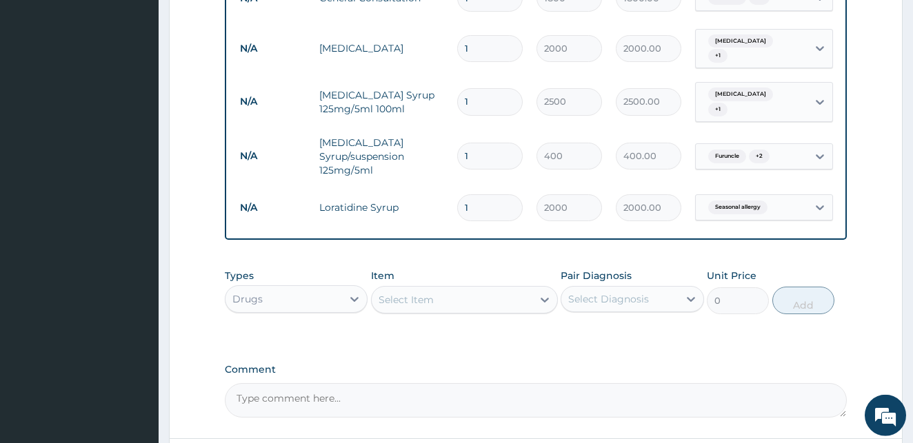
scroll to position [687, 0]
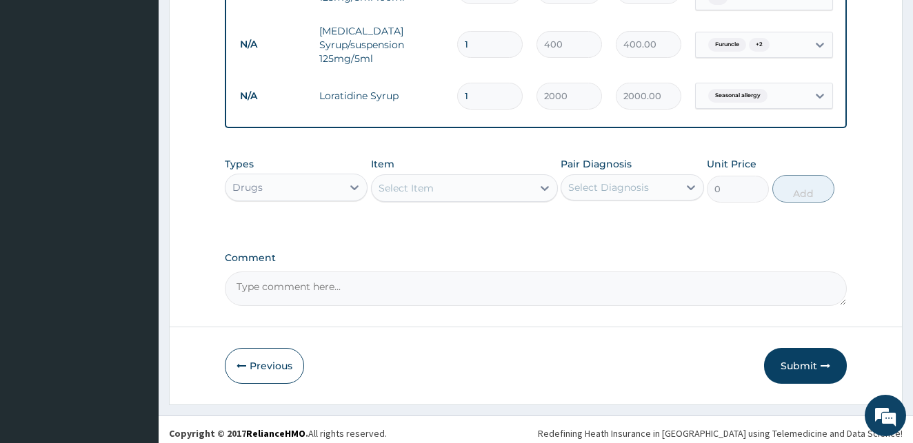
click at [410, 181] on div "Select Item" at bounding box center [405, 188] width 55 height 14
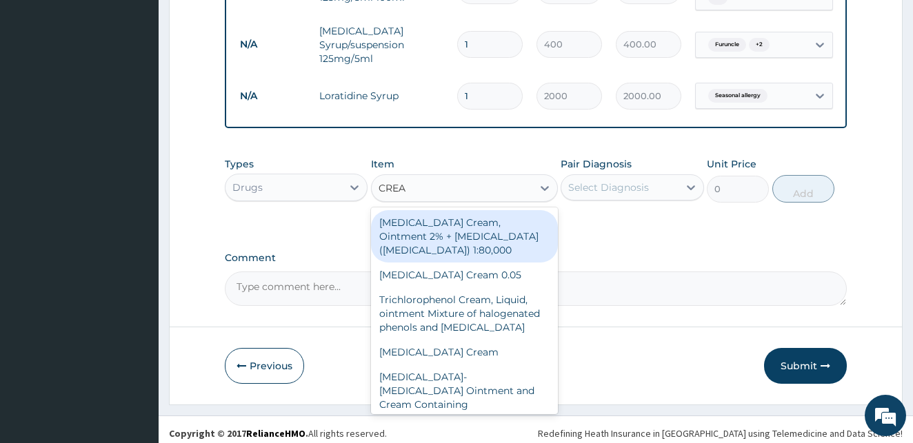
type input "CREAM"
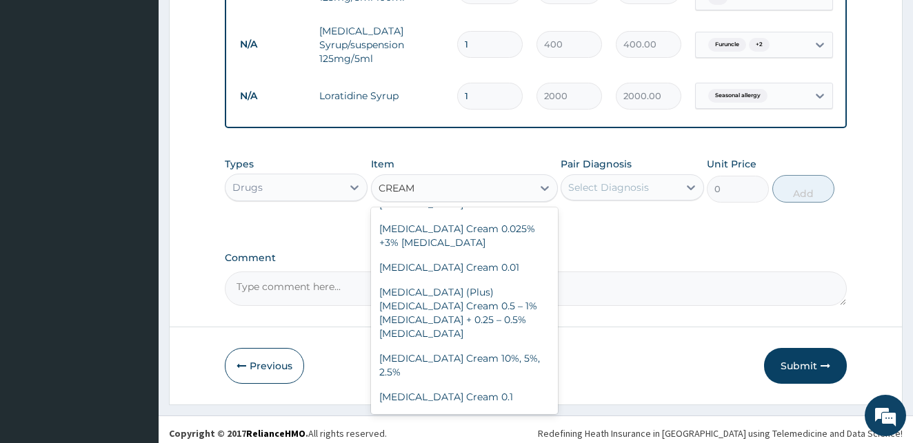
scroll to position [466, 0]
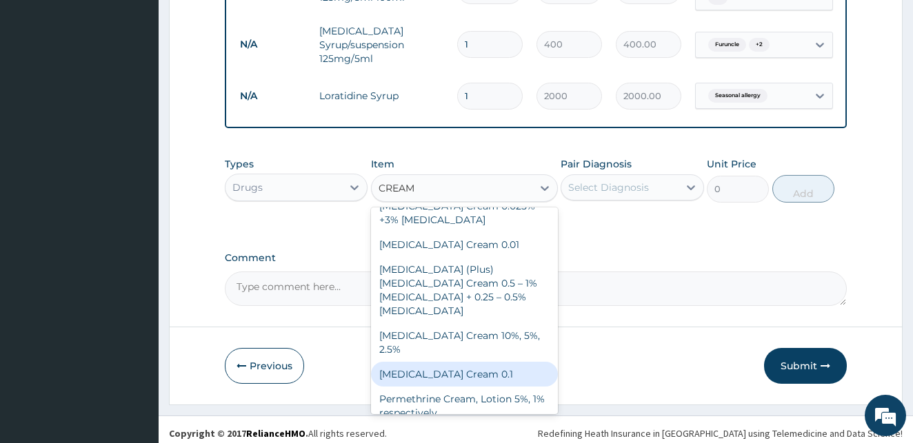
click at [472, 362] on div "[MEDICAL_DATA] Cream 0.1" at bounding box center [464, 374] width 187 height 25
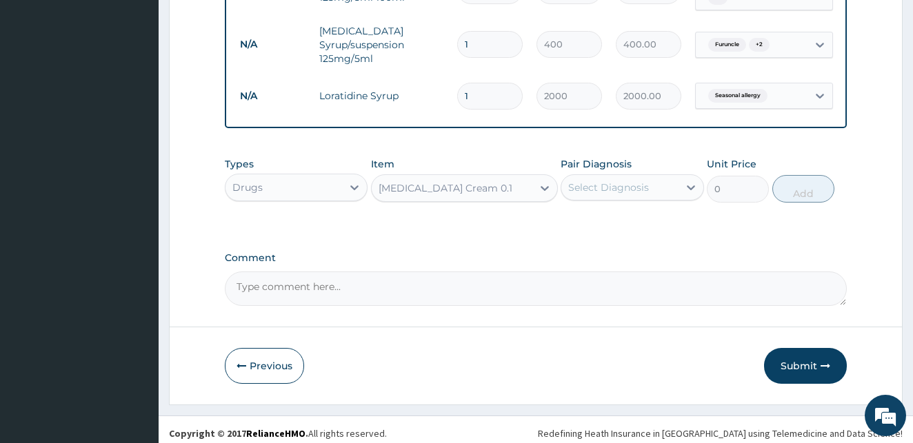
type input "1320"
click at [632, 181] on div "Select Diagnosis" at bounding box center [608, 188] width 81 height 14
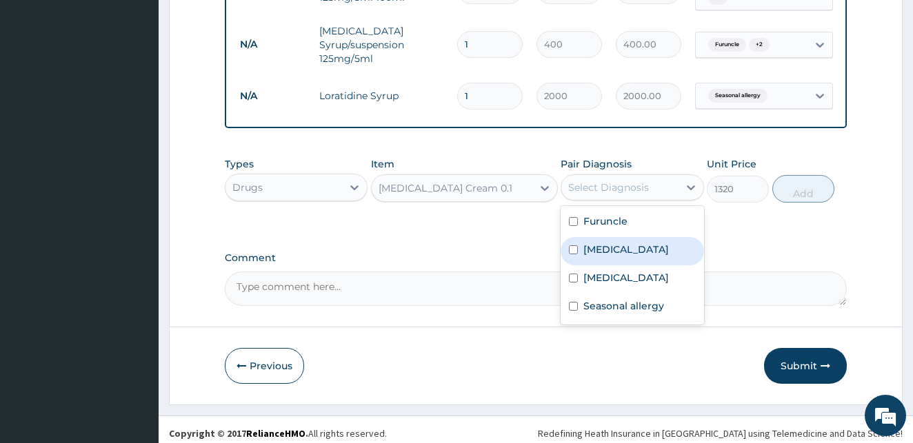
click at [573, 245] on input "checkbox" at bounding box center [573, 249] width 9 height 9
checkbox input "true"
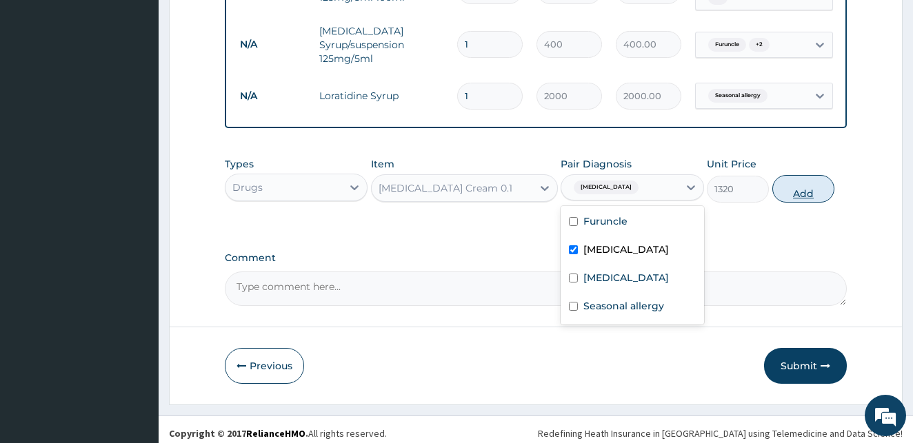
click at [810, 175] on button "Add" at bounding box center [803, 189] width 62 height 28
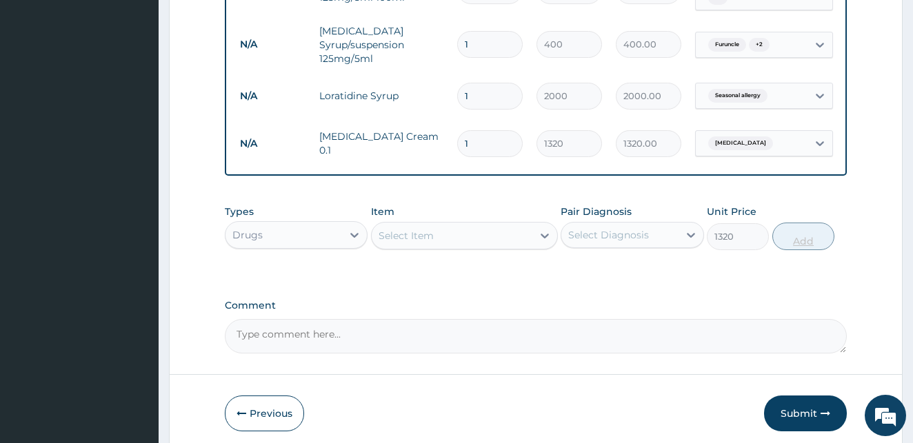
type input "0"
click at [802, 401] on button "Submit" at bounding box center [805, 414] width 83 height 36
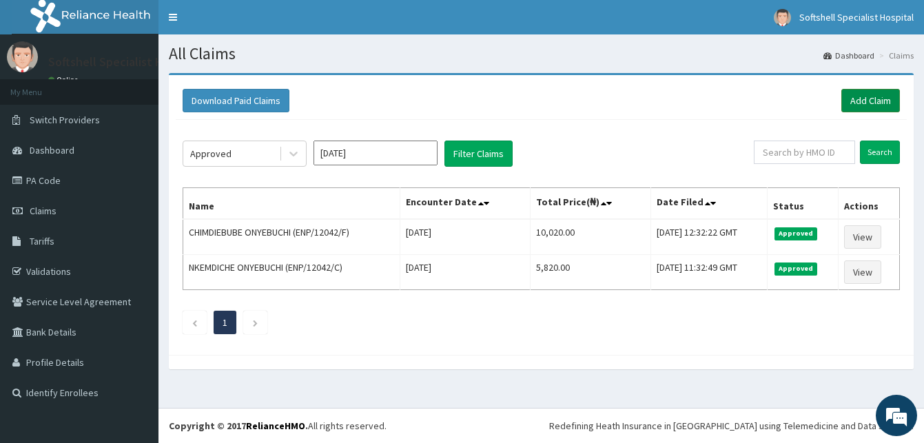
click at [866, 103] on link "Add Claim" at bounding box center [871, 100] width 59 height 23
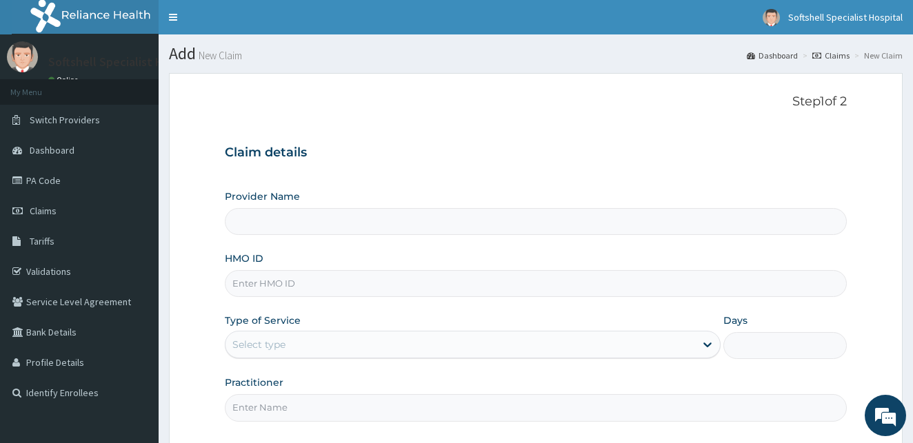
type input "Softshell Specialist Hospital"
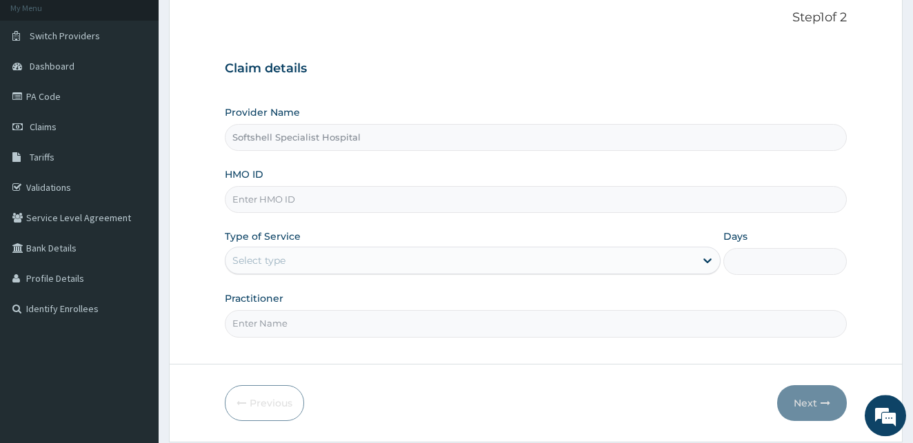
scroll to position [129, 0]
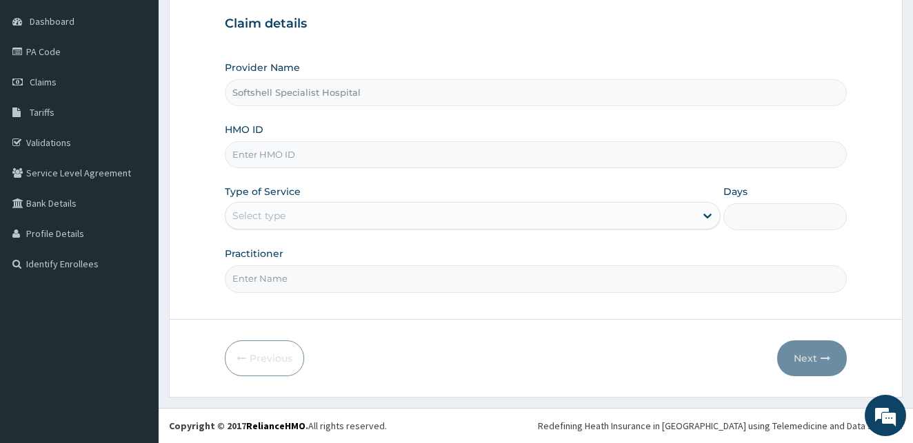
click at [265, 159] on input "HMO ID" at bounding box center [536, 154] width 622 height 27
type input "FMI/10234/B"
click at [314, 223] on div "Select type" at bounding box center [459, 216] width 469 height 22
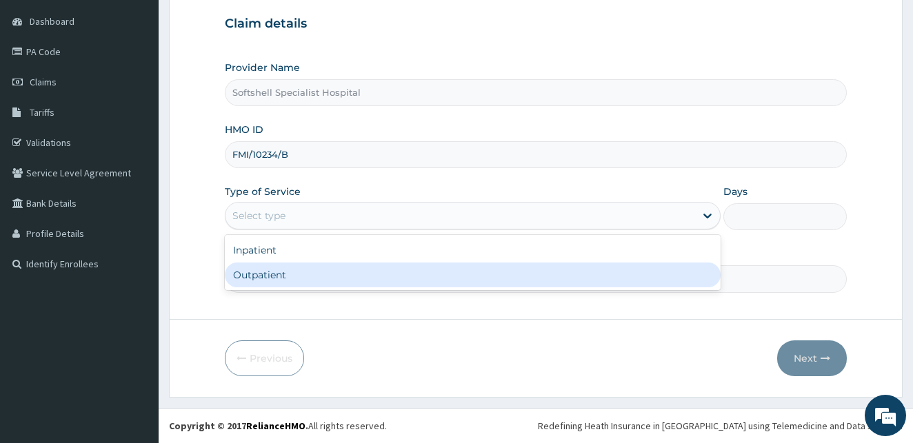
click at [301, 272] on div "Outpatient" at bounding box center [473, 275] width 496 height 25
type input "1"
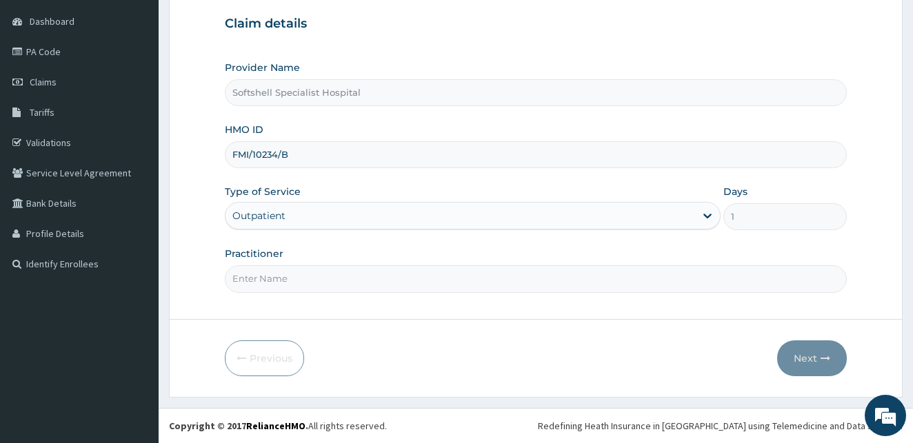
click at [327, 276] on input "Practitioner" at bounding box center [536, 278] width 622 height 27
type input "[PERSON_NAME]"
click at [810, 353] on button "Next" at bounding box center [812, 359] width 70 height 36
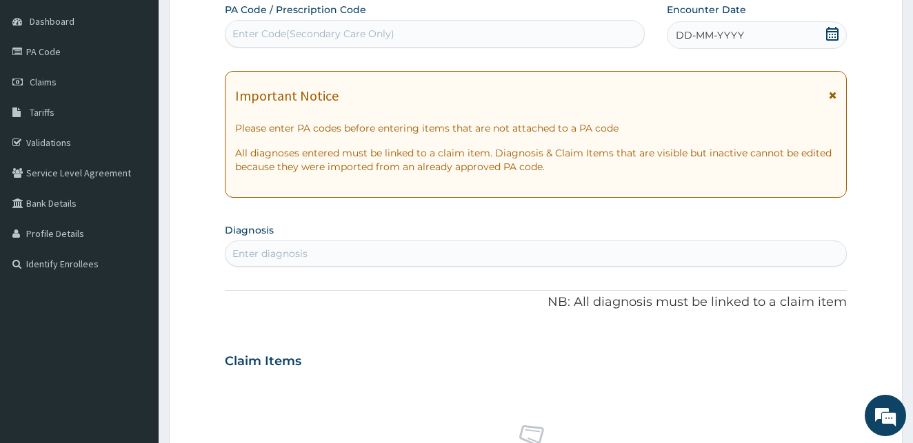
click at [834, 34] on icon at bounding box center [832, 34] width 12 height 14
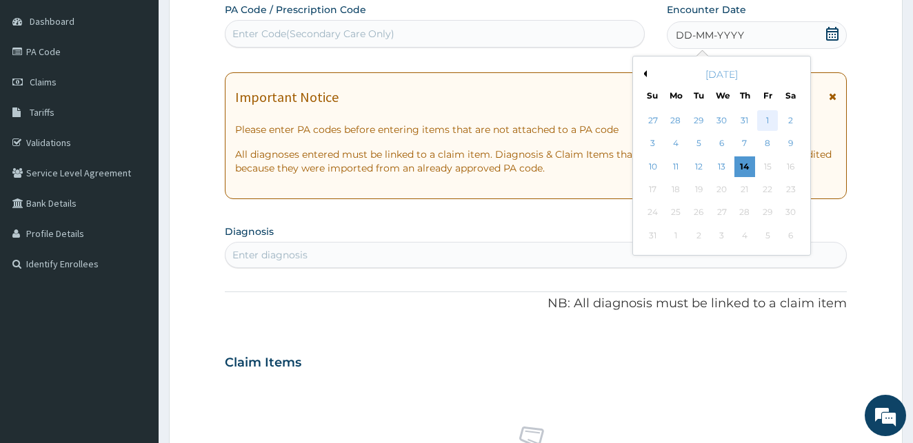
click at [764, 121] on div "1" at bounding box center [767, 120] width 21 height 21
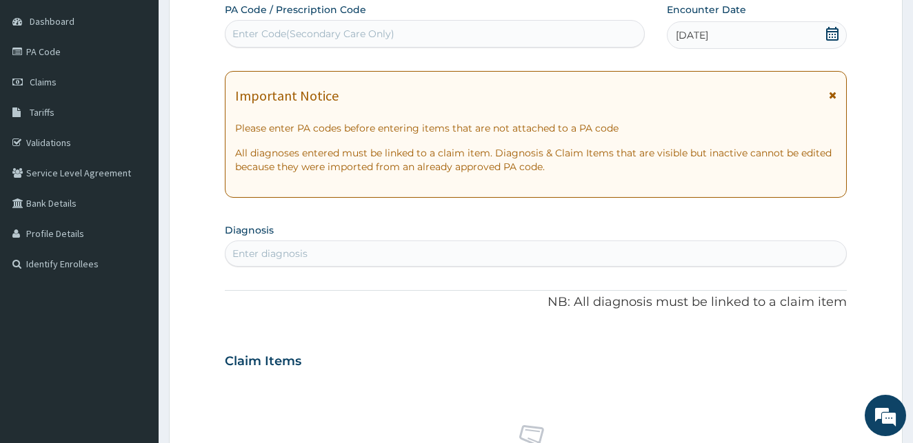
click at [307, 251] on div "Enter diagnosis" at bounding box center [535, 254] width 621 height 22
type input "[MEDICAL_DATA]"
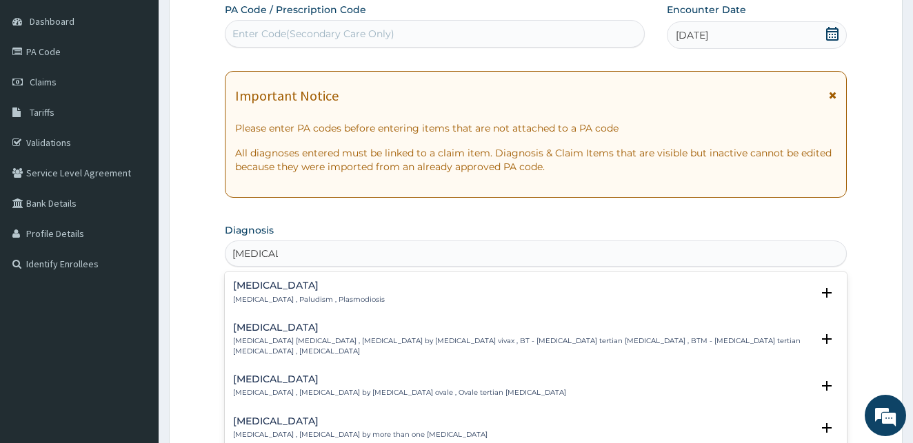
click at [265, 291] on h4 "Malaria" at bounding box center [309, 286] width 152 height 10
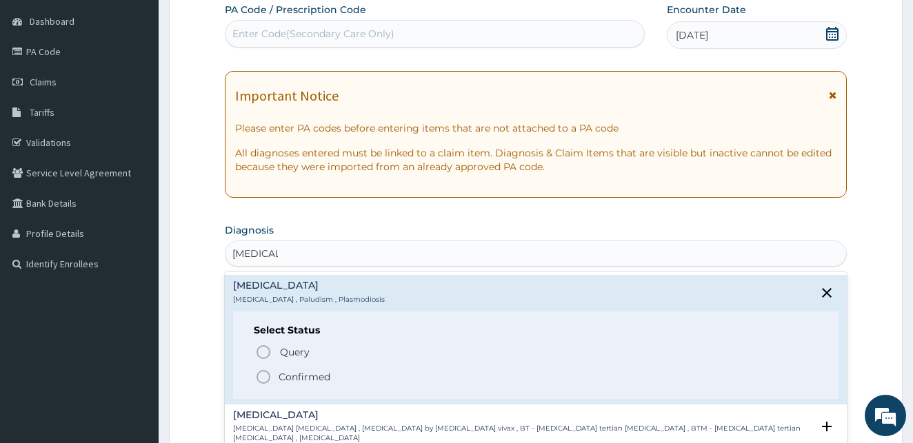
click at [263, 380] on icon "status option filled" at bounding box center [263, 377] width 17 height 17
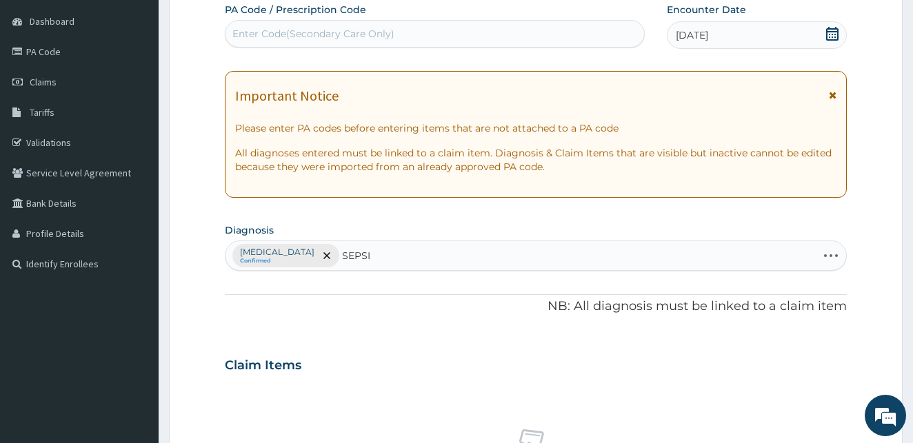
type input "[MEDICAL_DATA]"
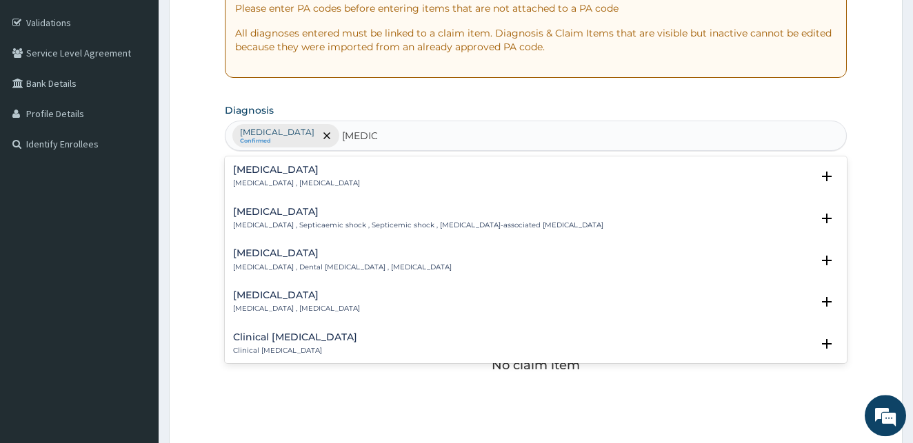
scroll to position [250, 0]
click at [251, 179] on p "[MEDICAL_DATA] , [MEDICAL_DATA]" at bounding box center [296, 182] width 127 height 10
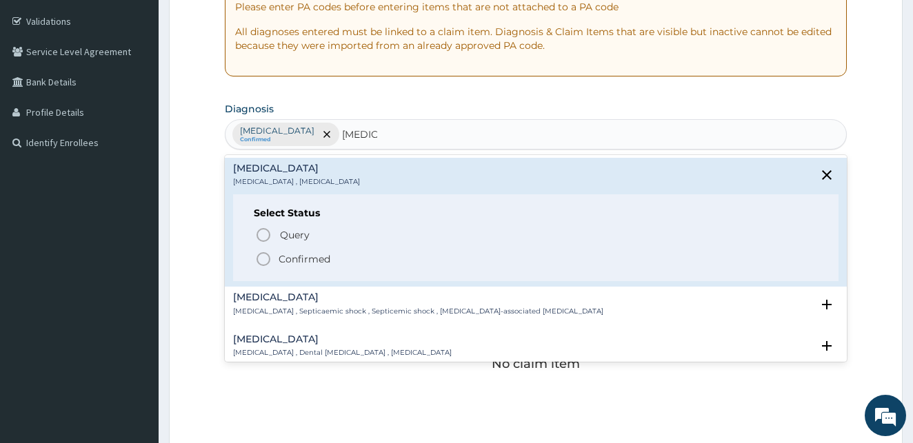
click at [264, 260] on icon "status option filled" at bounding box center [263, 259] width 17 height 17
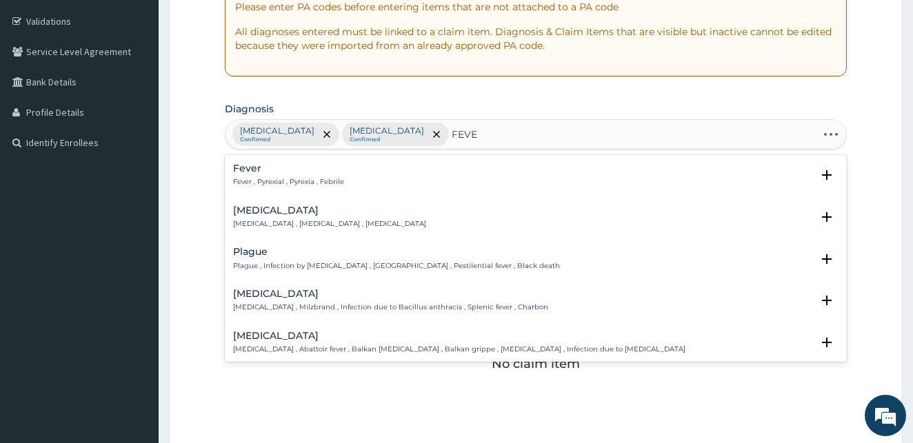
type input "FEVER"
click at [256, 182] on p "Fever , Pyrexial , Pyrexia , Febrile" at bounding box center [288, 182] width 111 height 10
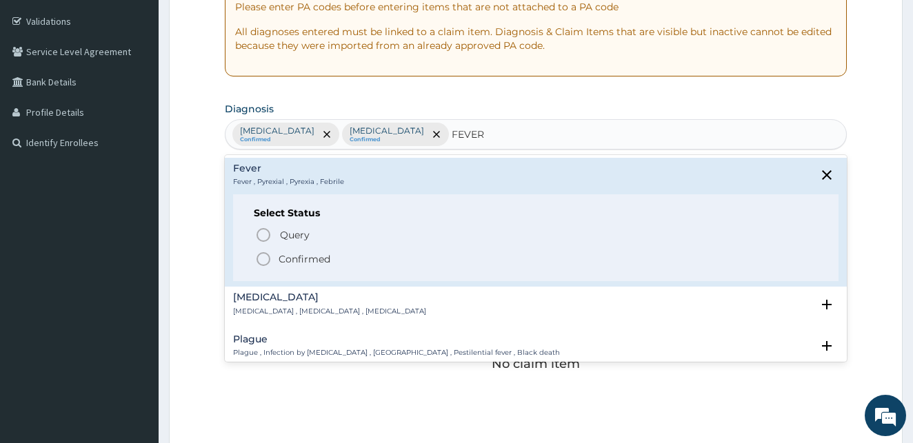
click at [263, 259] on icon "status option filled" at bounding box center [263, 259] width 17 height 17
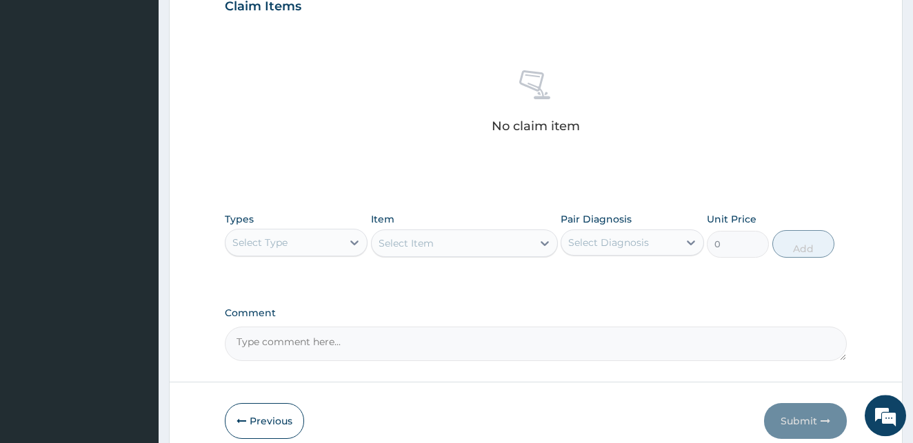
scroll to position [551, 0]
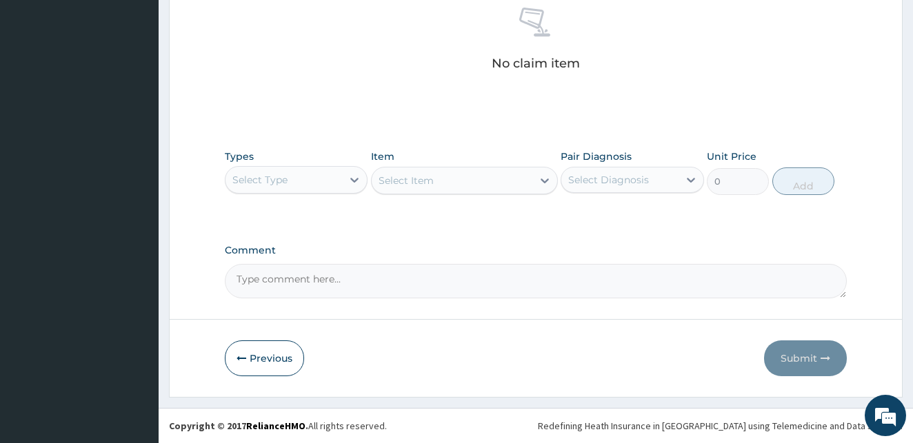
click at [312, 180] on div "Select Type" at bounding box center [283, 180] width 117 height 22
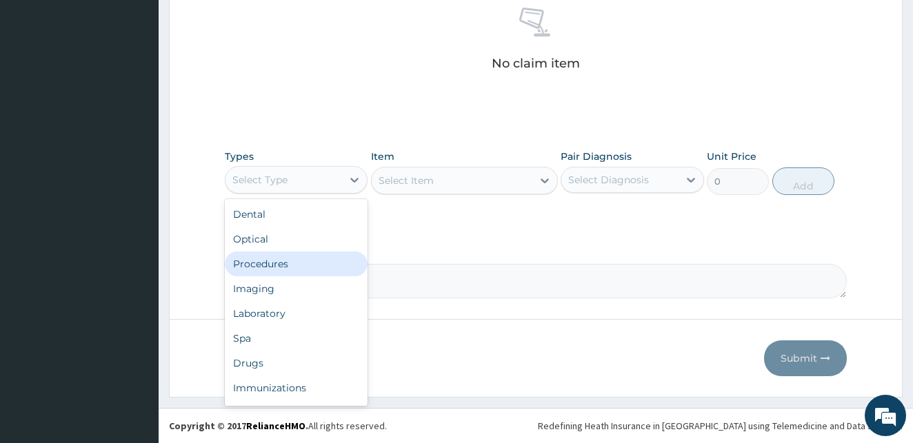
click at [289, 267] on div "Procedures" at bounding box center [296, 264] width 143 height 25
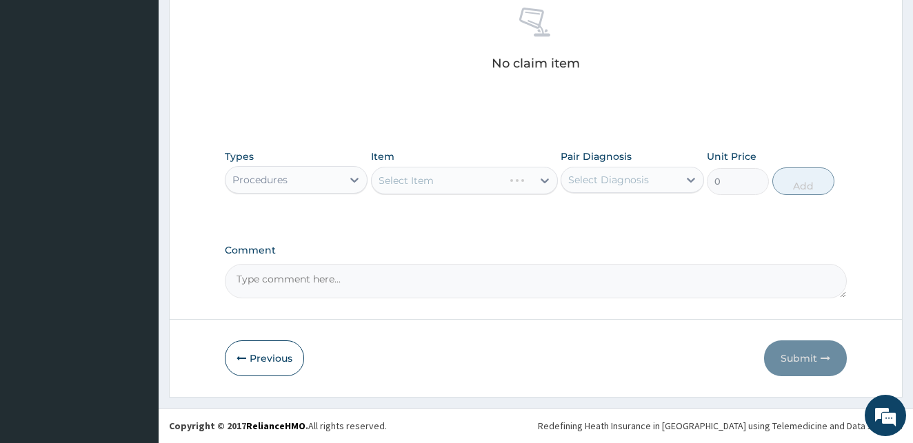
click at [478, 179] on div "Select Item" at bounding box center [464, 181] width 187 height 28
click at [465, 181] on div "Select Item" at bounding box center [464, 181] width 187 height 28
click at [428, 179] on div "Select Item" at bounding box center [464, 181] width 187 height 28
click at [296, 171] on div "Procedures" at bounding box center [283, 180] width 117 height 22
click at [452, 177] on div "Select Item" at bounding box center [464, 181] width 187 height 28
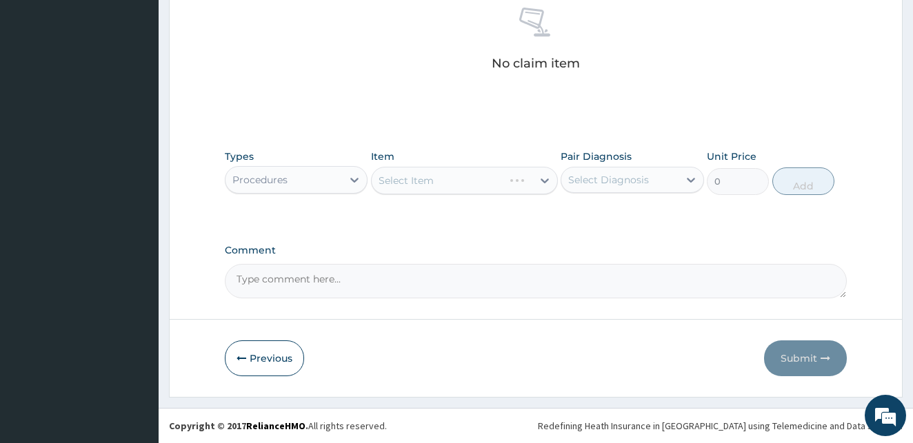
click at [591, 179] on div "Select Diagnosis" at bounding box center [608, 180] width 81 height 14
click at [272, 360] on button "Previous" at bounding box center [264, 359] width 79 height 36
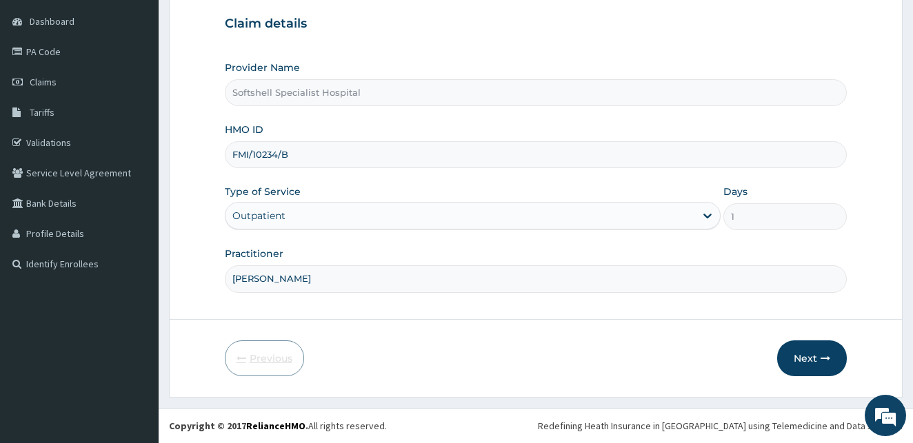
scroll to position [129, 0]
click at [811, 358] on button "Next" at bounding box center [812, 359] width 70 height 36
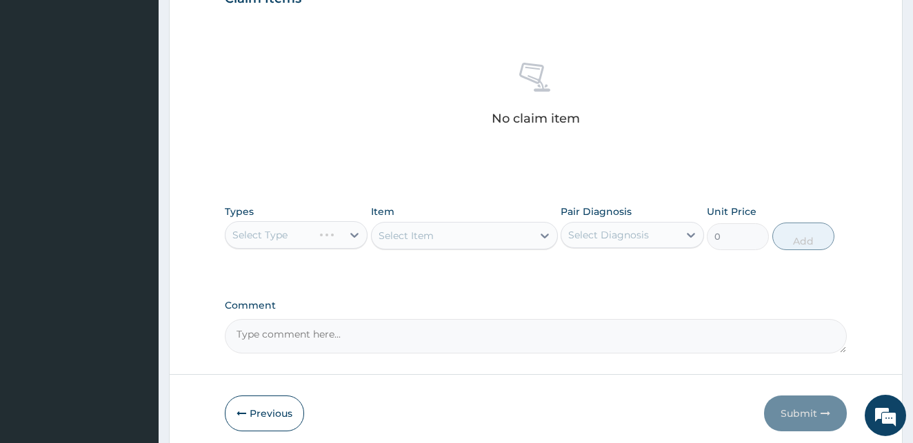
scroll to position [551, 0]
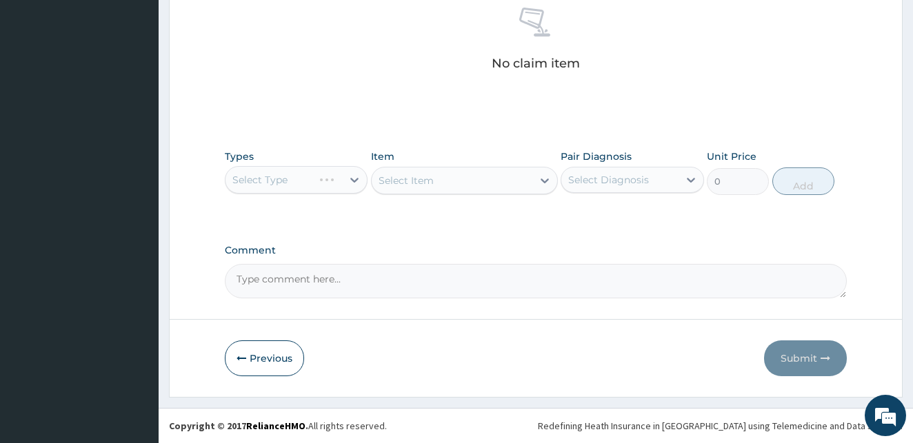
click at [285, 176] on div "Select Type" at bounding box center [296, 180] width 143 height 28
click at [355, 182] on div "Select Type" at bounding box center [296, 180] width 143 height 28
click at [477, 181] on div "Select Item" at bounding box center [464, 181] width 187 height 28
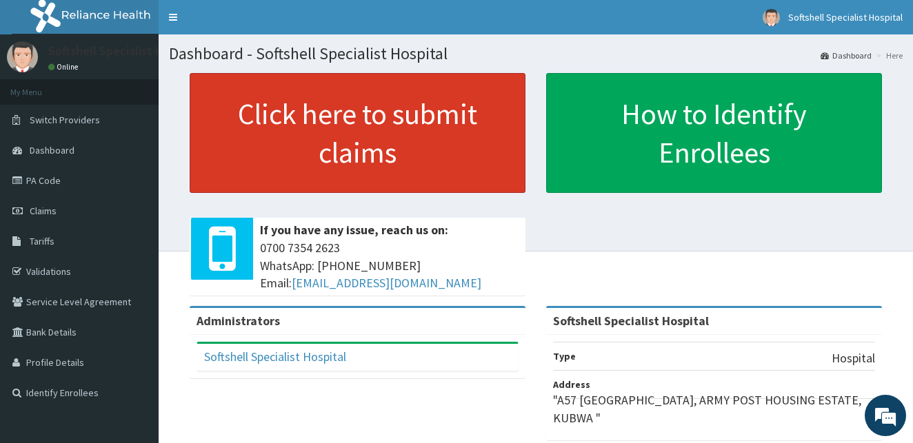
click at [314, 141] on link "Click here to submit claims" at bounding box center [358, 133] width 336 height 120
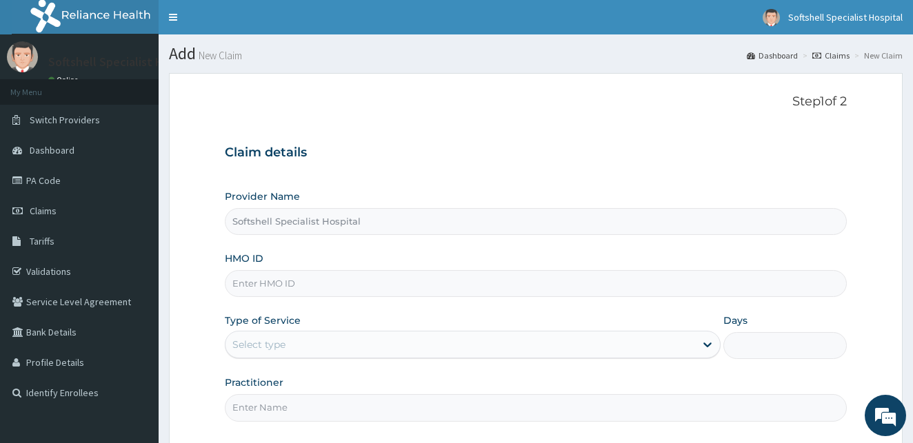
click at [270, 288] on input "HMO ID" at bounding box center [536, 283] width 622 height 27
type input "FMI/10234/B"
click at [442, 339] on div "Select type" at bounding box center [459, 345] width 469 height 22
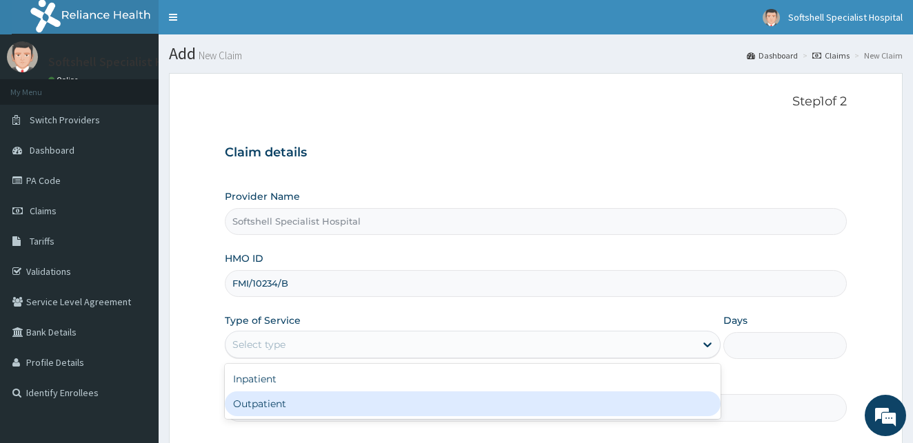
click at [341, 398] on div "Outpatient" at bounding box center [473, 404] width 496 height 25
type input "1"
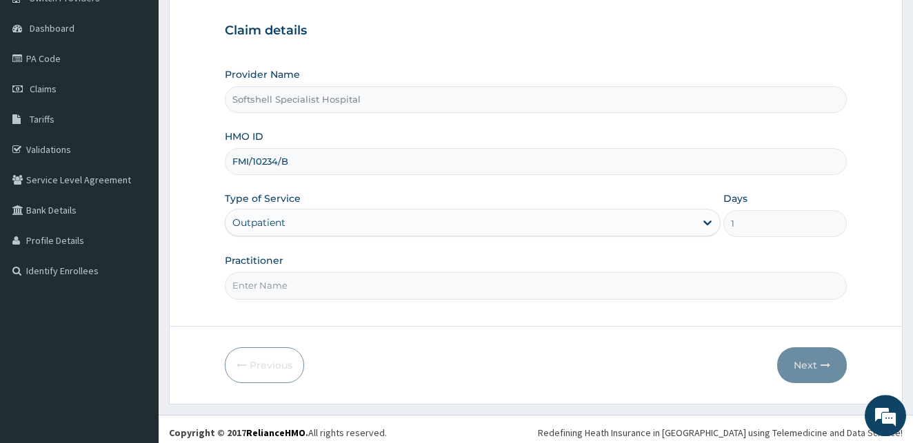
scroll to position [129, 0]
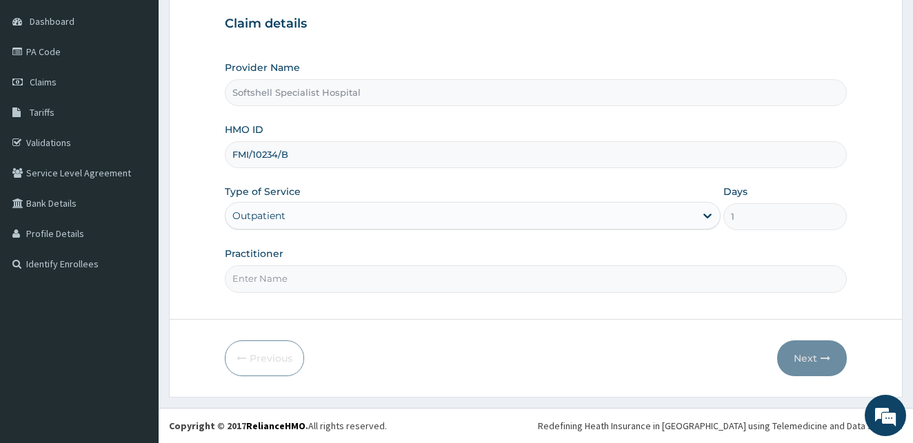
click at [312, 270] on input "Practitioner" at bounding box center [536, 278] width 622 height 27
type input "[PERSON_NAME]"
click at [823, 361] on icon "button" at bounding box center [825, 359] width 10 height 10
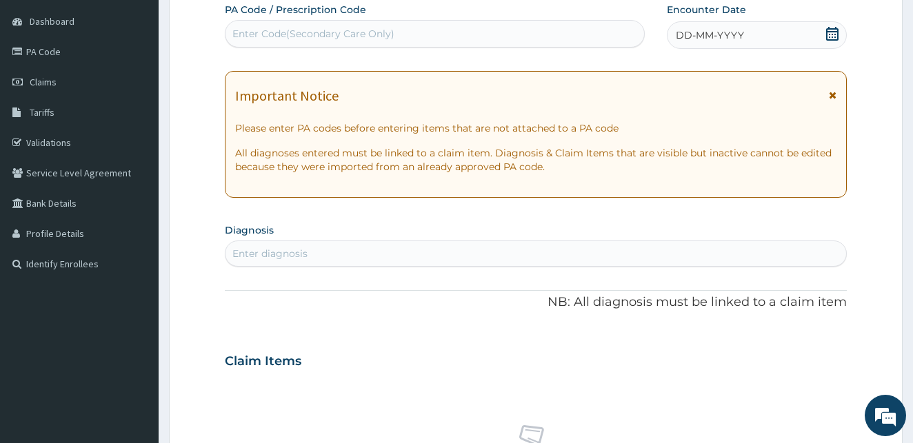
click at [831, 35] on icon at bounding box center [832, 34] width 14 height 14
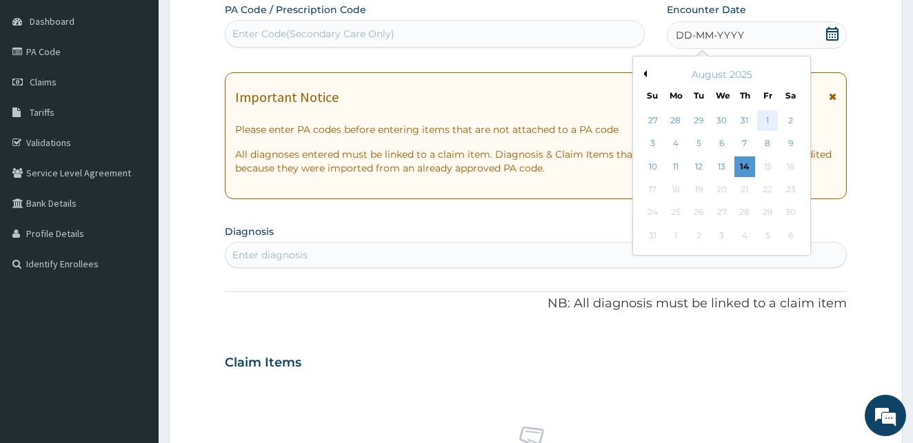
click at [771, 121] on div "1" at bounding box center [767, 120] width 21 height 21
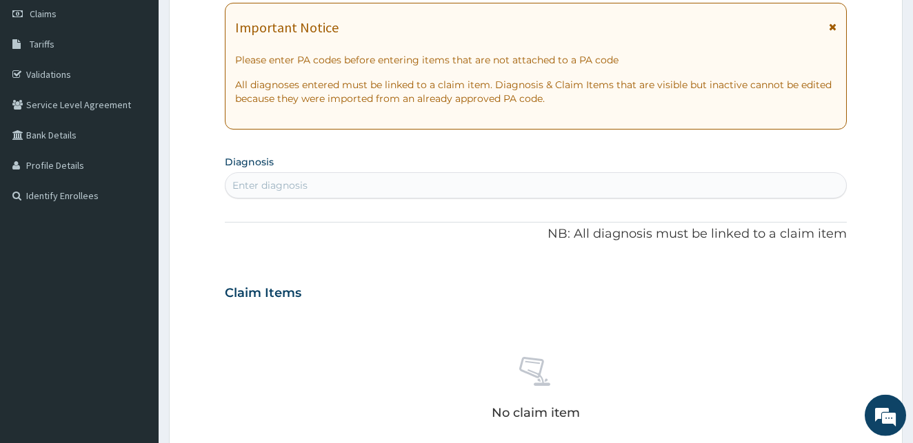
scroll to position [207, 0]
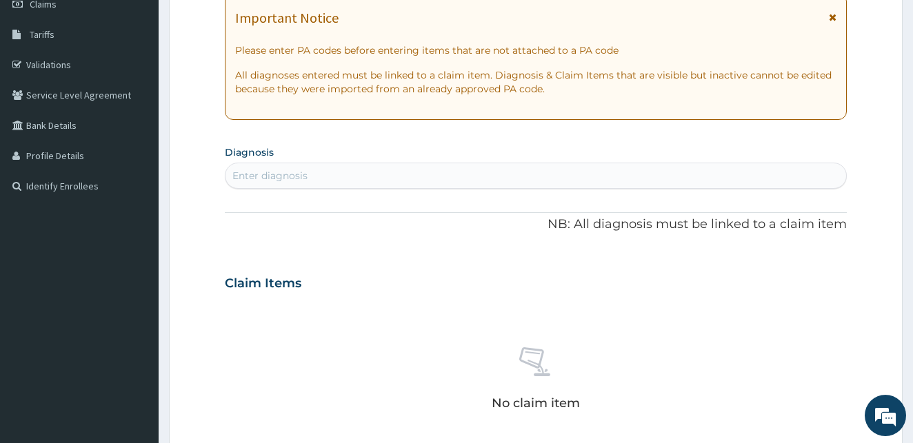
click at [356, 171] on div "Enter diagnosis" at bounding box center [535, 176] width 621 height 22
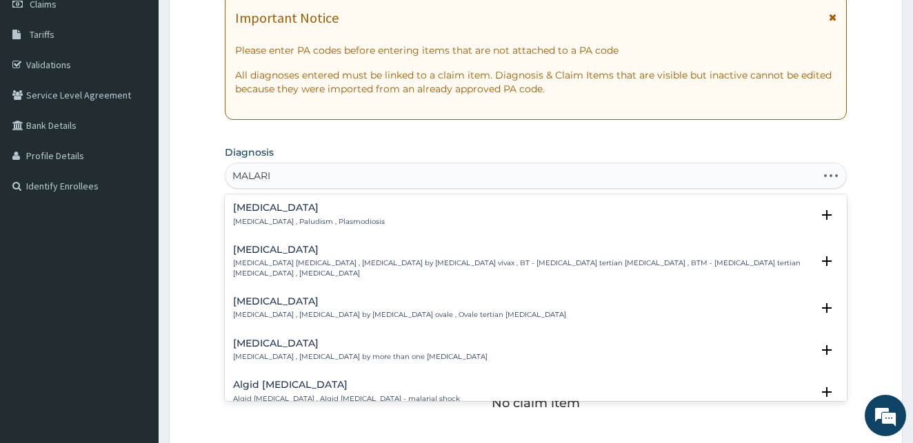
type input "[MEDICAL_DATA]"
click at [245, 217] on p "[MEDICAL_DATA] , Paludism , Plasmodiosis" at bounding box center [309, 222] width 152 height 10
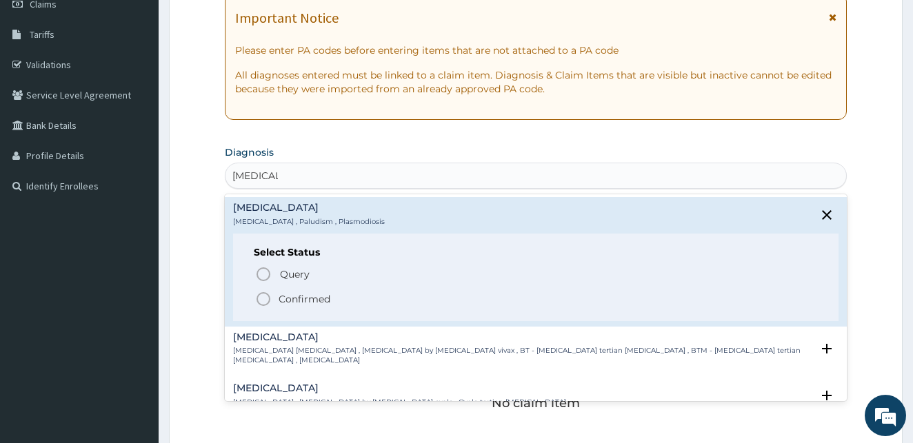
click at [263, 300] on icon "status option filled" at bounding box center [263, 299] width 17 height 17
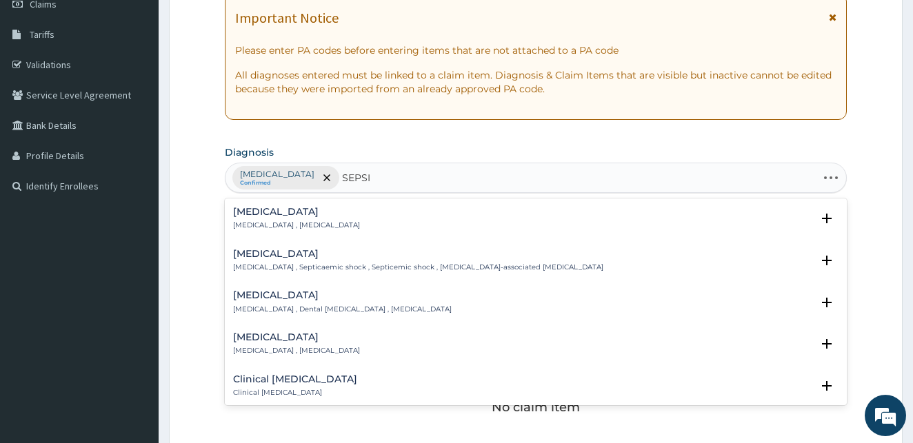
type input "[MEDICAL_DATA]"
click at [259, 214] on h4 "[MEDICAL_DATA]" at bounding box center [296, 212] width 127 height 10
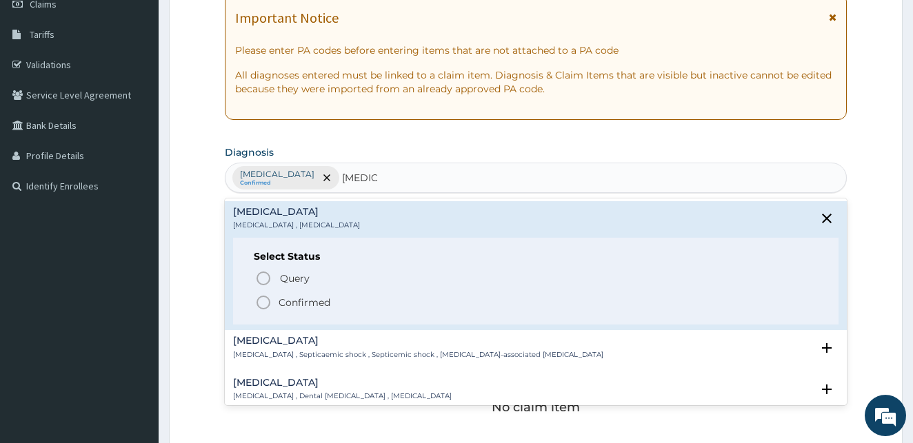
click at [266, 301] on icon "status option filled" at bounding box center [263, 302] width 17 height 17
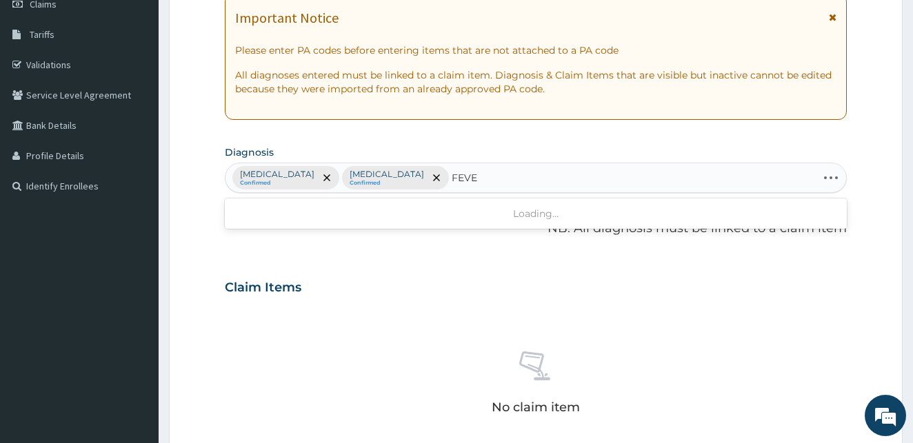
type input "FEVER"
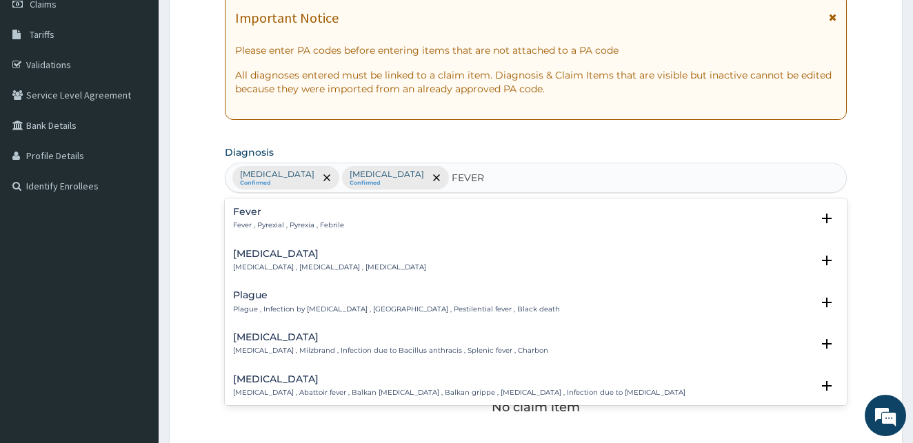
click at [241, 216] on h4 "Fever" at bounding box center [288, 212] width 111 height 10
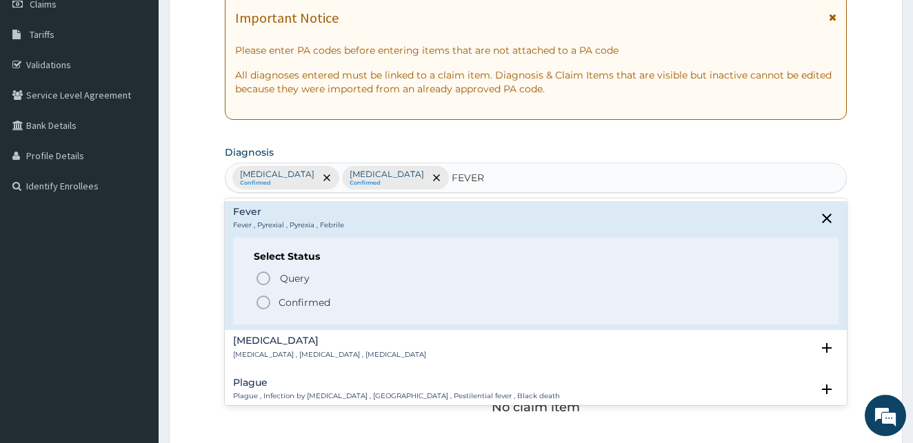
click at [265, 300] on icon "status option filled" at bounding box center [263, 302] width 17 height 17
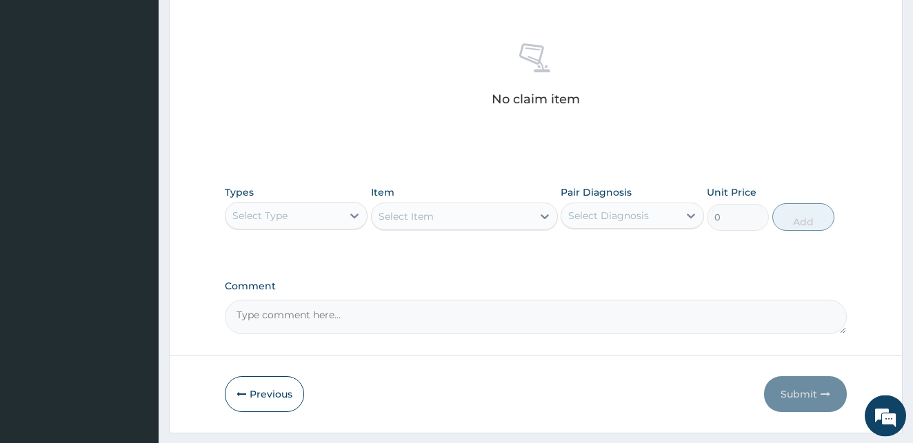
scroll to position [551, 0]
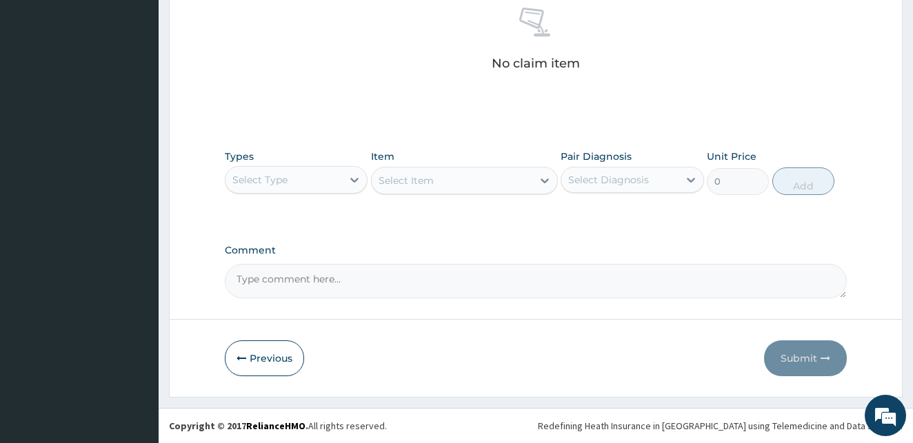
click at [300, 188] on div "Select Type" at bounding box center [283, 180] width 117 height 22
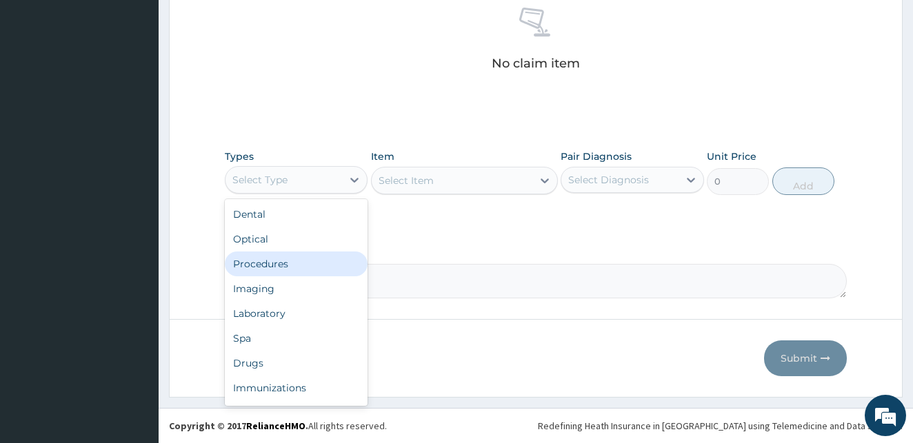
click at [287, 258] on div "Procedures" at bounding box center [296, 264] width 143 height 25
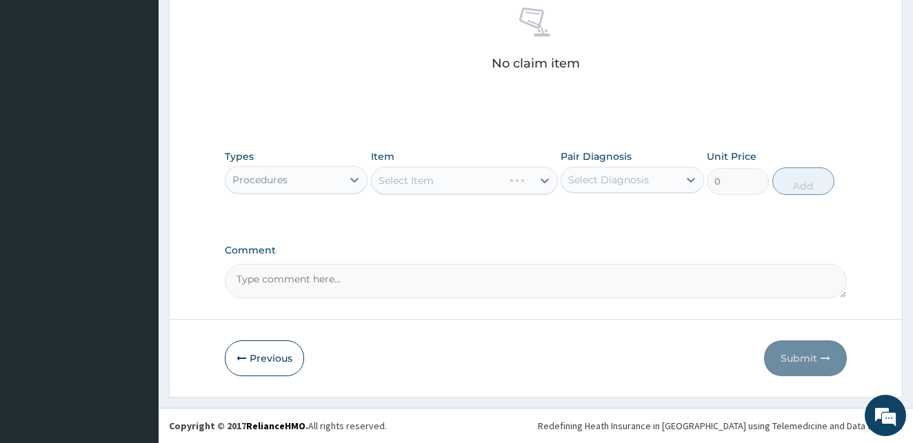
click at [422, 179] on div "Select Item" at bounding box center [464, 181] width 187 height 28
click at [503, 184] on div "Select Item" at bounding box center [452, 181] width 161 height 22
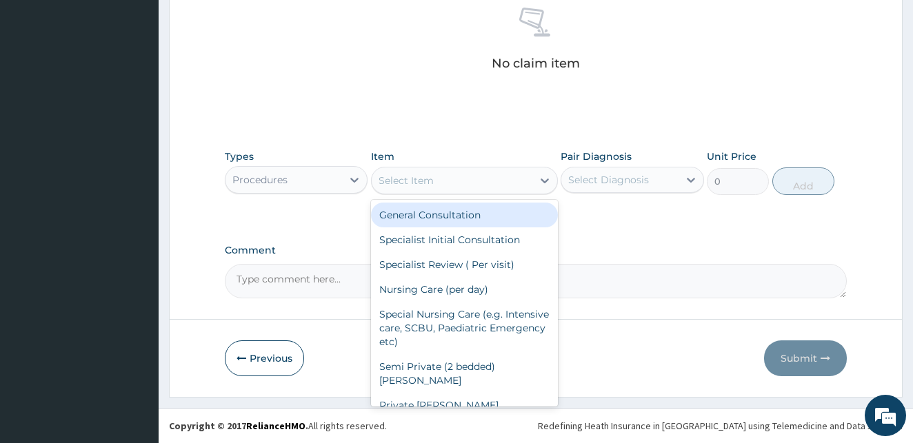
click at [464, 208] on div "General Consultation" at bounding box center [464, 215] width 187 height 25
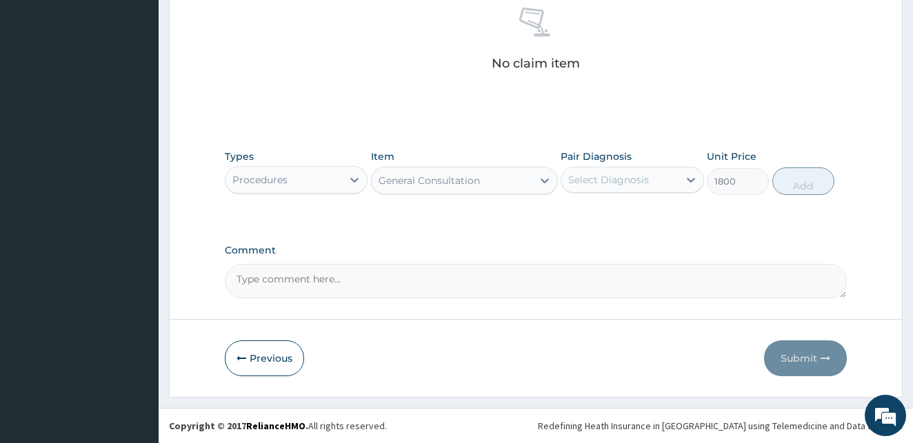
type input "1800"
click at [606, 174] on div "Select Diagnosis" at bounding box center [608, 180] width 81 height 14
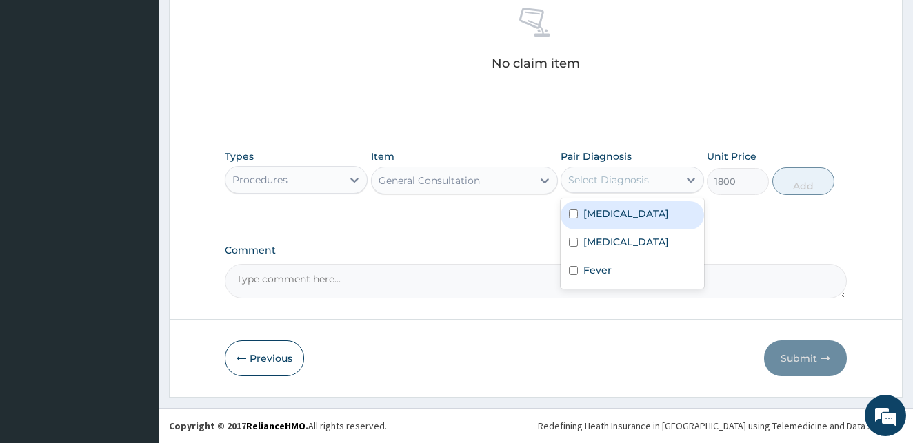
click at [572, 214] on input "checkbox" at bounding box center [573, 214] width 9 height 9
checkbox input "true"
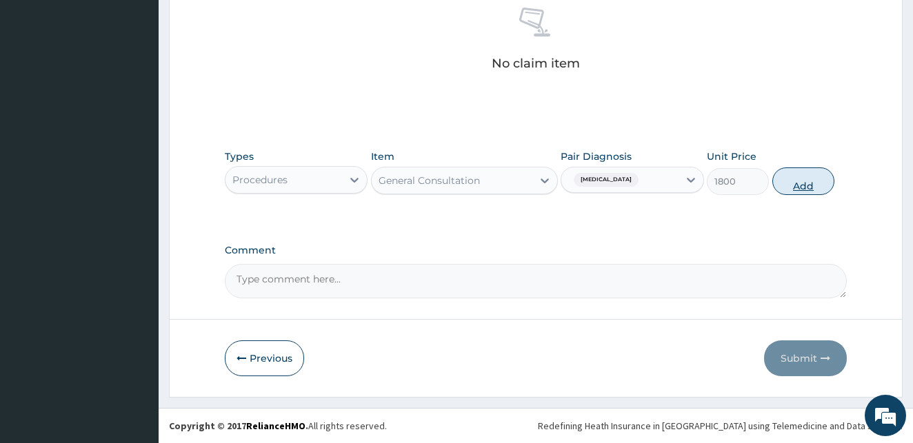
click at [798, 189] on button "Add" at bounding box center [803, 182] width 62 height 28
type input "0"
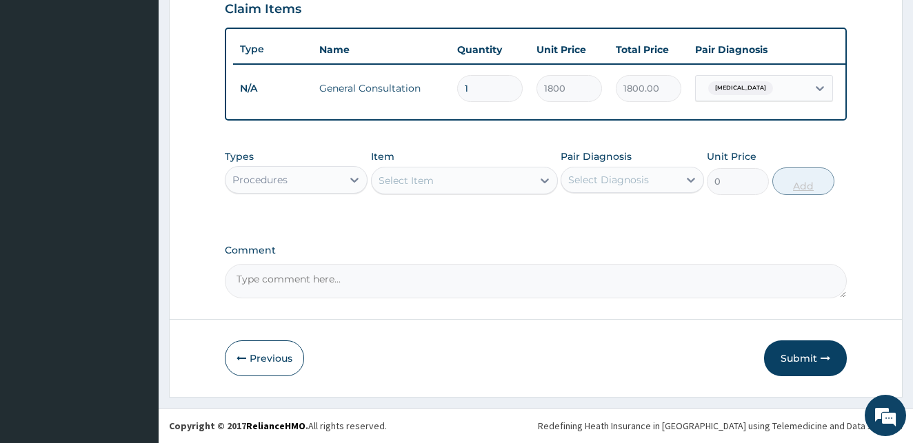
scroll to position [497, 0]
click at [336, 180] on div "Procedures" at bounding box center [283, 180] width 117 height 22
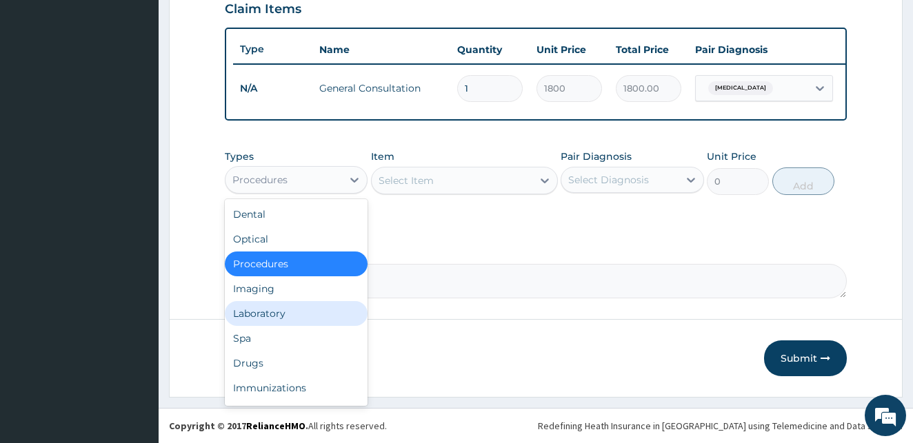
click at [279, 314] on div "Laboratory" at bounding box center [296, 313] width 143 height 25
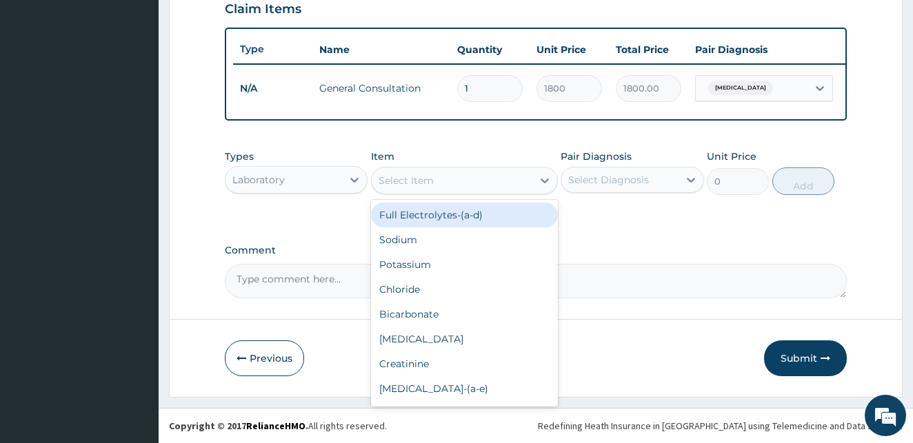
click at [504, 181] on div "Select Item" at bounding box center [452, 181] width 161 height 22
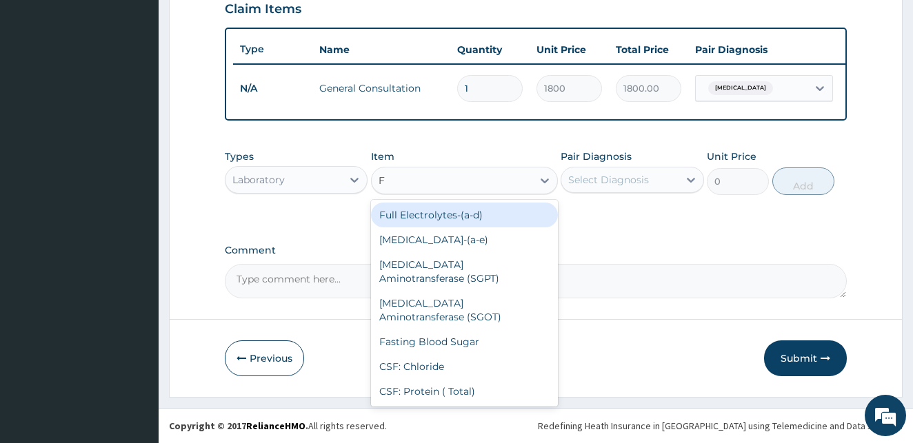
type input "FU"
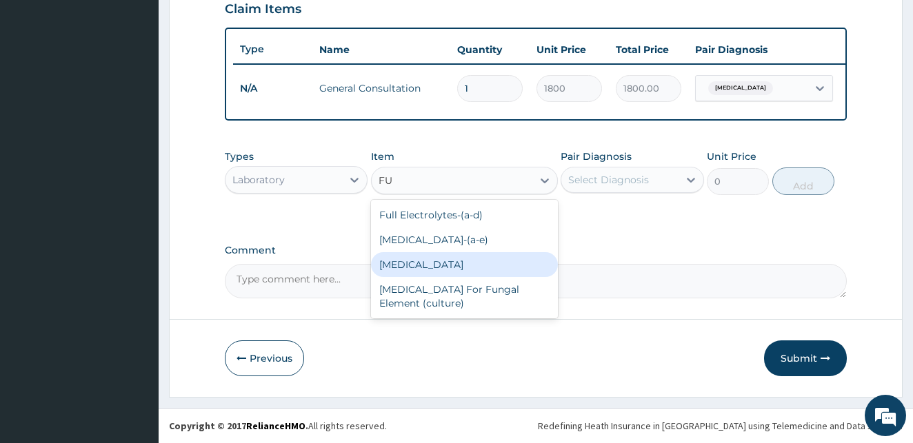
click at [480, 272] on div "[MEDICAL_DATA]" at bounding box center [464, 264] width 187 height 25
type input "2000"
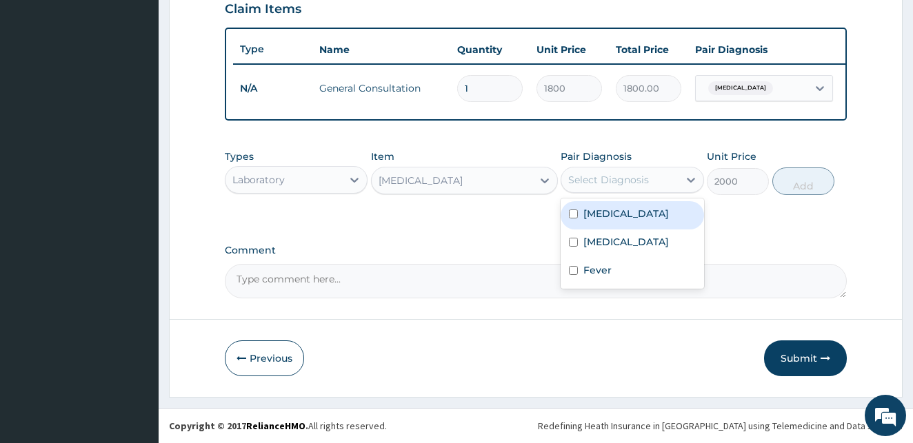
click at [616, 181] on div "Select Diagnosis" at bounding box center [608, 180] width 81 height 14
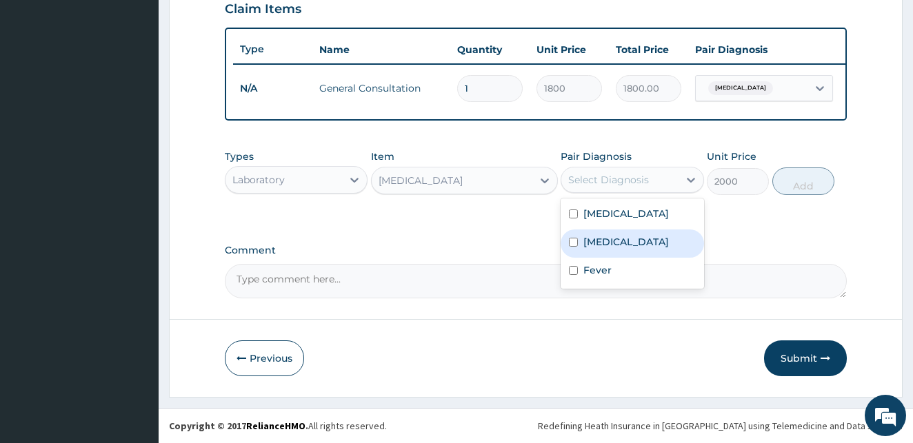
click at [576, 244] on input "checkbox" at bounding box center [573, 242] width 9 height 9
checkbox input "true"
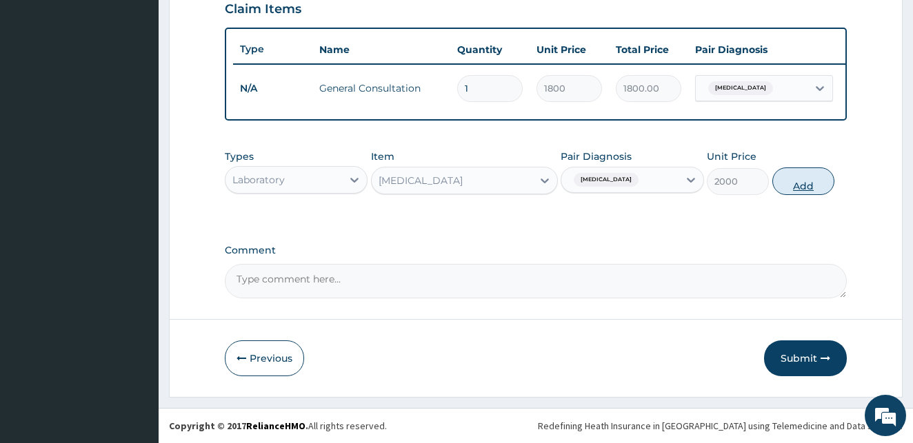
click at [804, 182] on button "Add" at bounding box center [803, 182] width 62 height 28
type input "0"
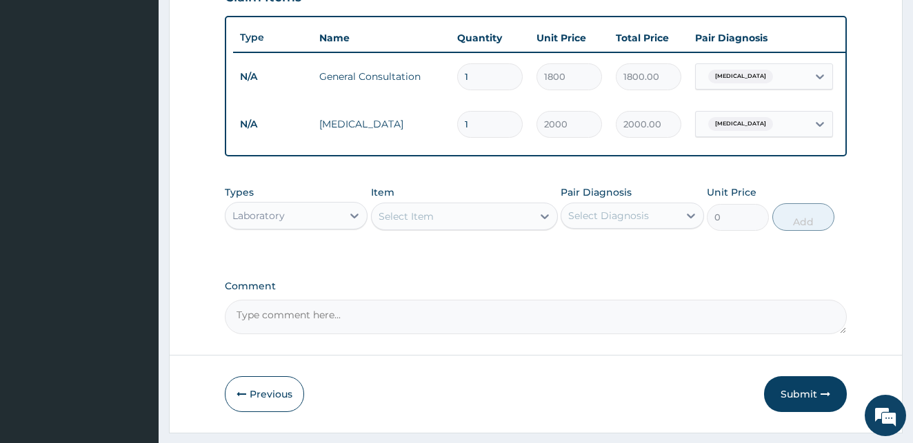
click at [409, 223] on div "Select Item" at bounding box center [405, 217] width 55 height 14
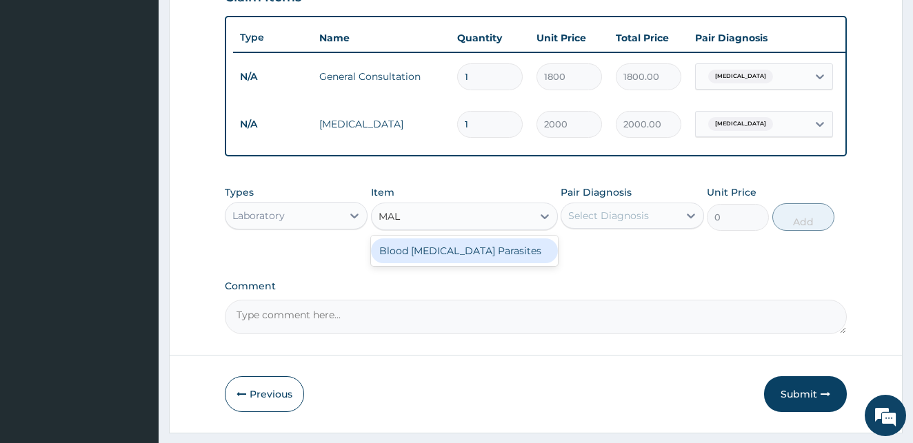
type input "MALA"
click at [438, 263] on div "Blood [MEDICAL_DATA] Parasites" at bounding box center [464, 251] width 187 height 25
type input "700"
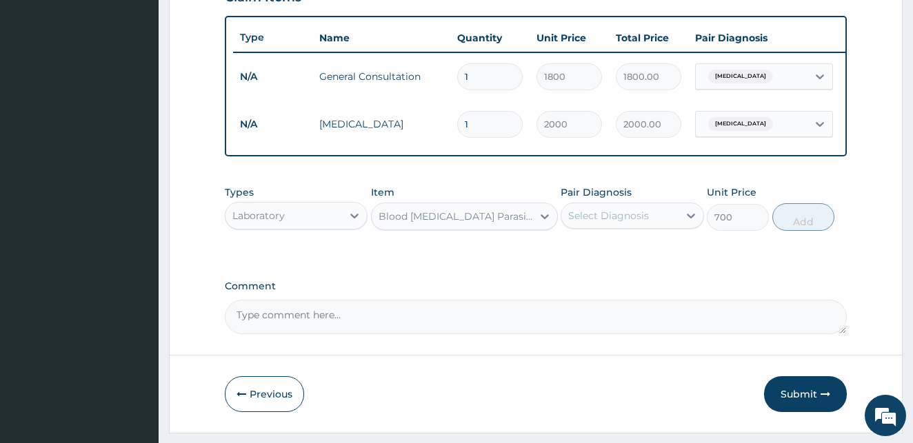
click at [590, 223] on div "Select Diagnosis" at bounding box center [608, 216] width 81 height 14
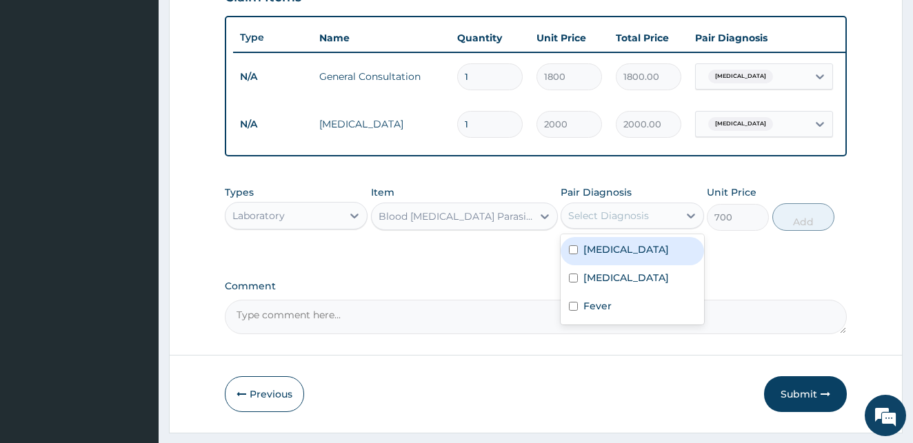
click at [574, 254] on input "checkbox" at bounding box center [573, 249] width 9 height 9
checkbox input "true"
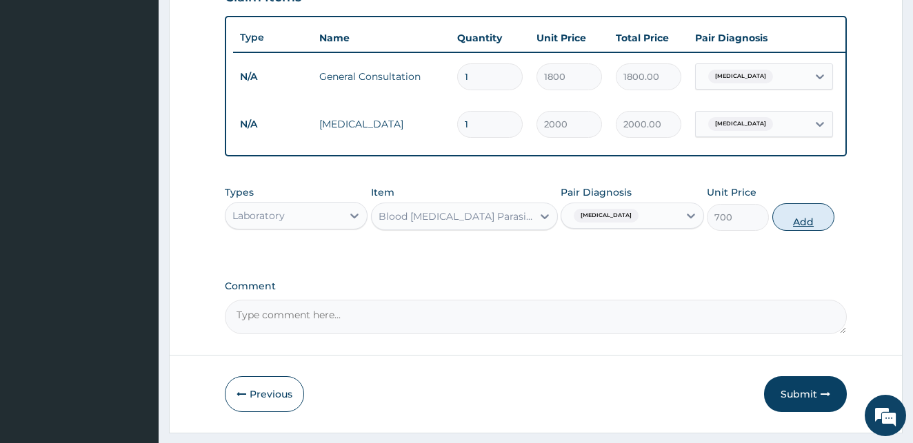
click at [803, 227] on button "Add" at bounding box center [803, 217] width 62 height 28
type input "0"
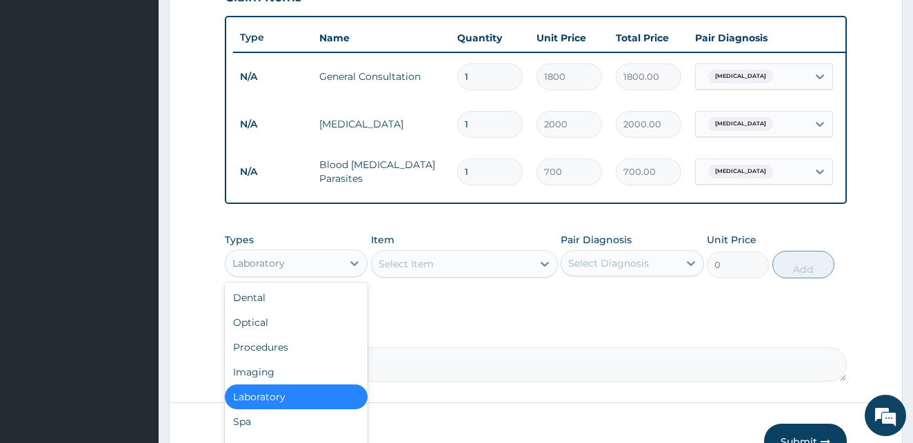
click at [279, 270] on div "Laboratory" at bounding box center [258, 263] width 52 height 14
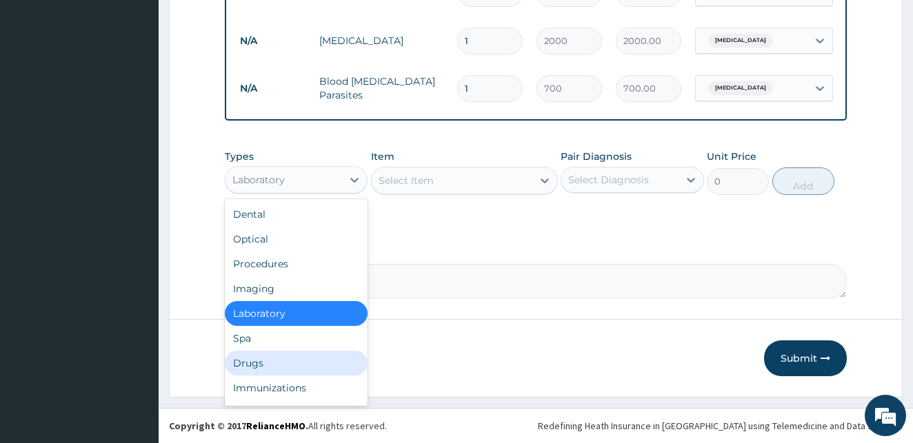
click at [250, 364] on div "Drugs" at bounding box center [296, 363] width 143 height 25
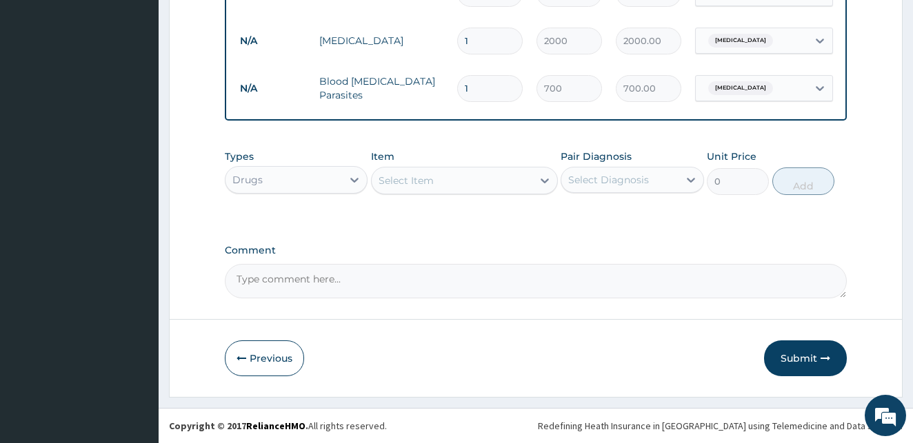
click at [476, 179] on div "Select Item" at bounding box center [452, 181] width 161 height 22
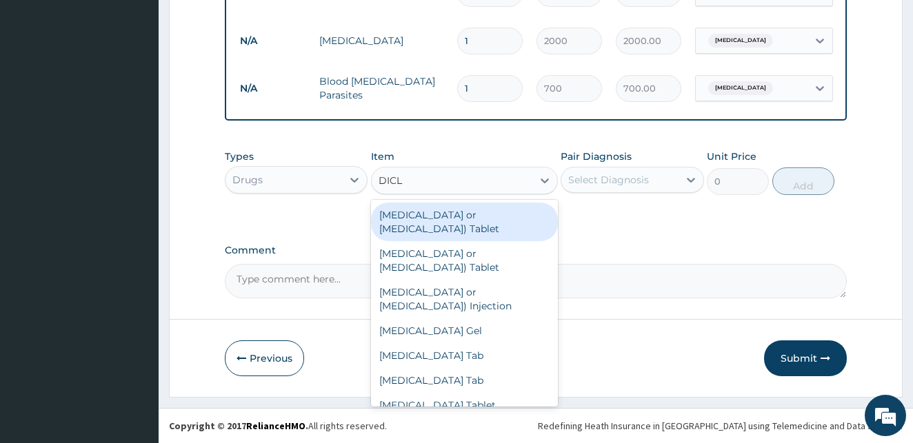
type input "DICLO"
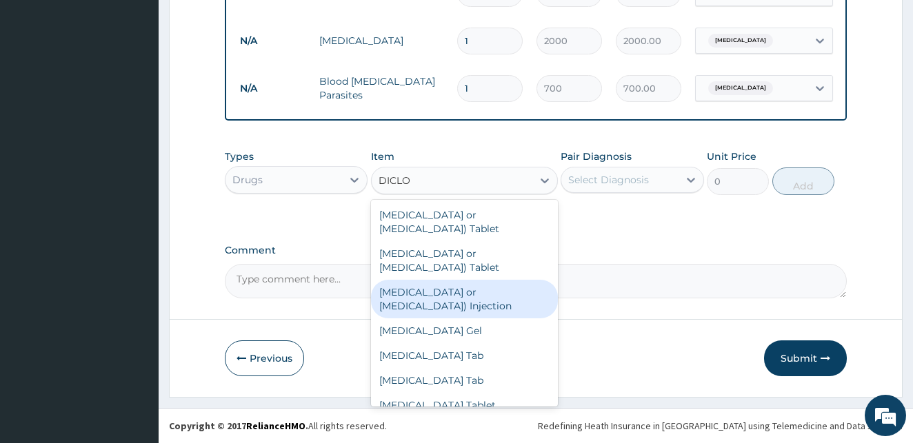
click at [432, 303] on div "[MEDICAL_DATA] or [MEDICAL_DATA]) Injection" at bounding box center [464, 299] width 187 height 39
type input "140"
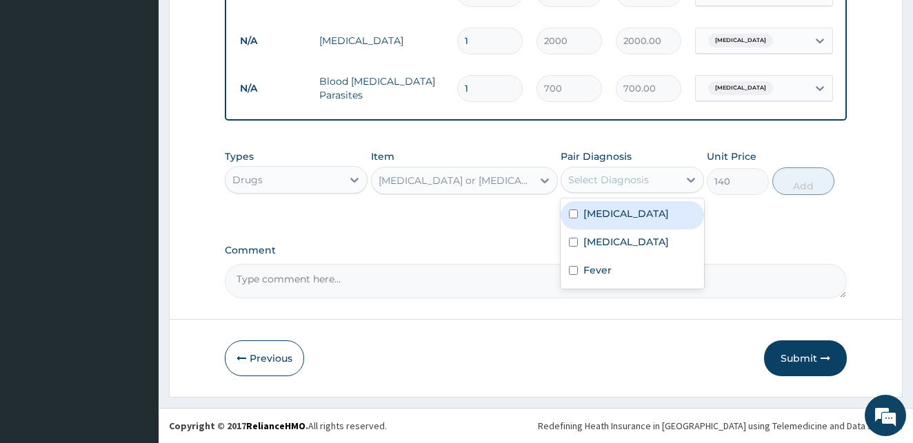
click at [642, 172] on div "Select Diagnosis" at bounding box center [619, 180] width 117 height 22
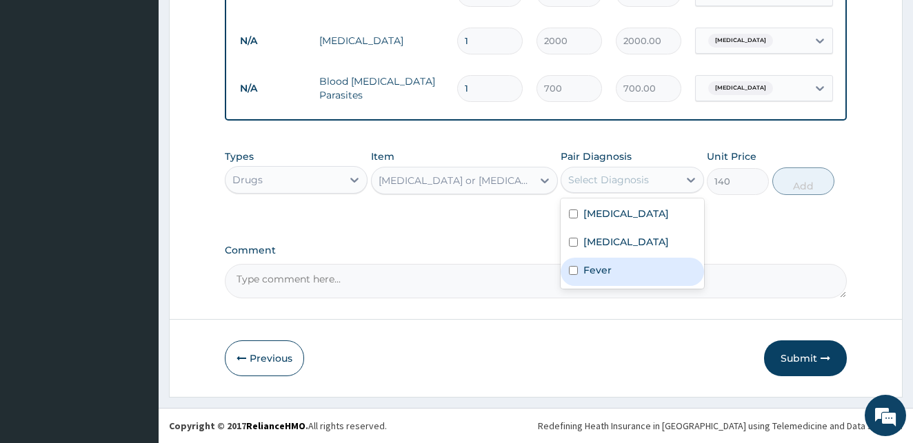
click at [576, 271] on input "checkbox" at bounding box center [573, 270] width 9 height 9
checkbox input "true"
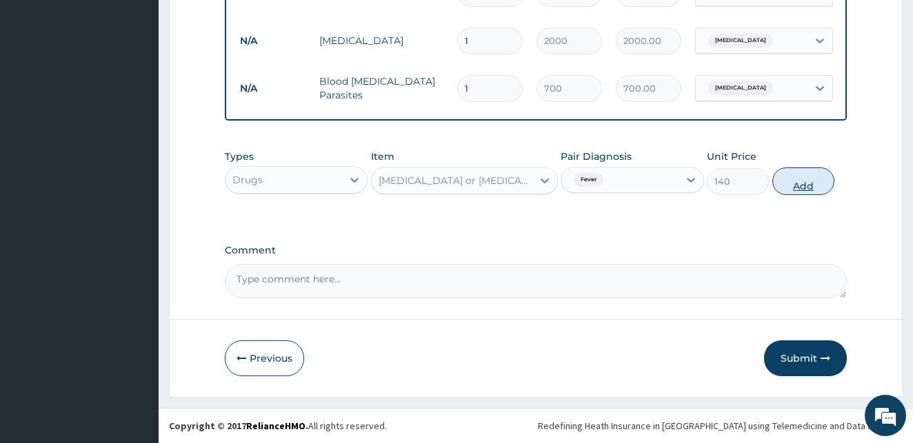
click at [815, 182] on button "Add" at bounding box center [803, 182] width 62 height 28
type input "0"
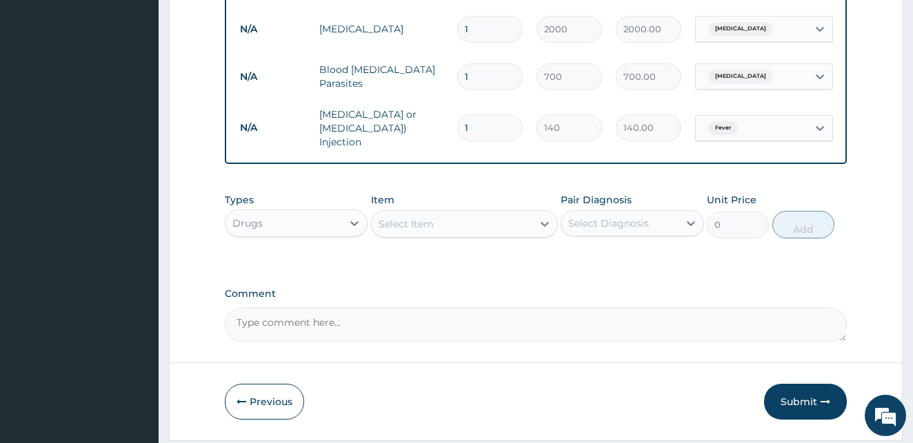
click at [395, 230] on div "Select Item" at bounding box center [405, 224] width 55 height 14
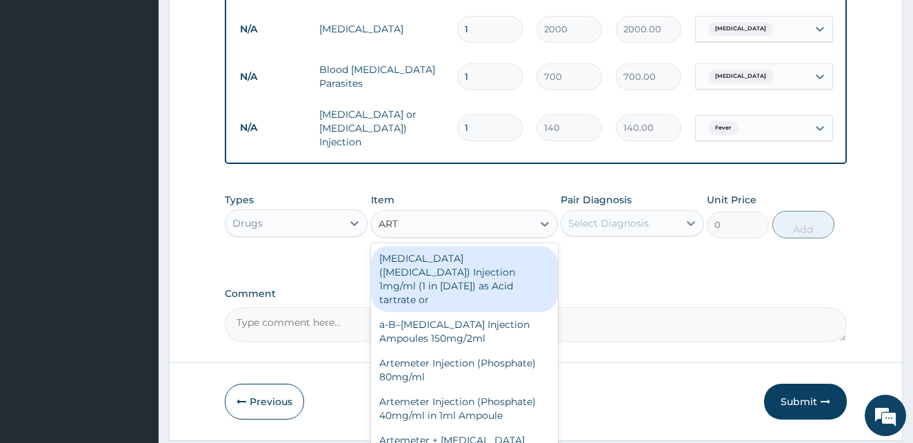
type input "ARTE"
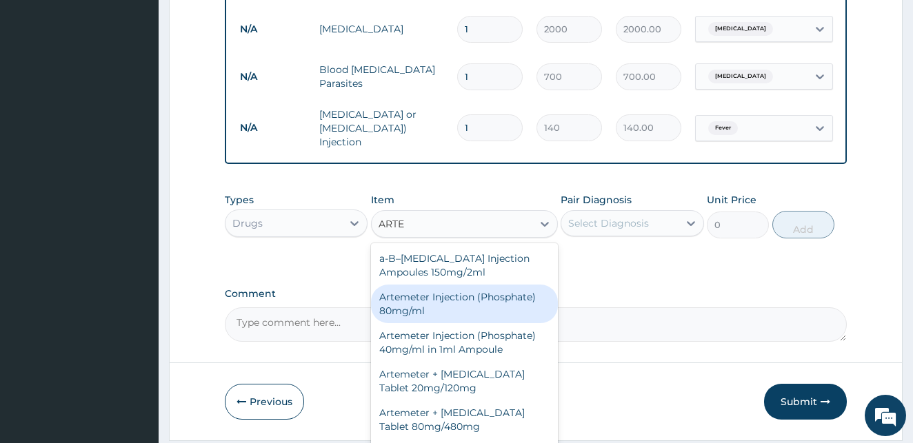
click at [410, 305] on div "Artemeter Injection (Phosphate) 80mg/ml" at bounding box center [464, 304] width 187 height 39
type input "500"
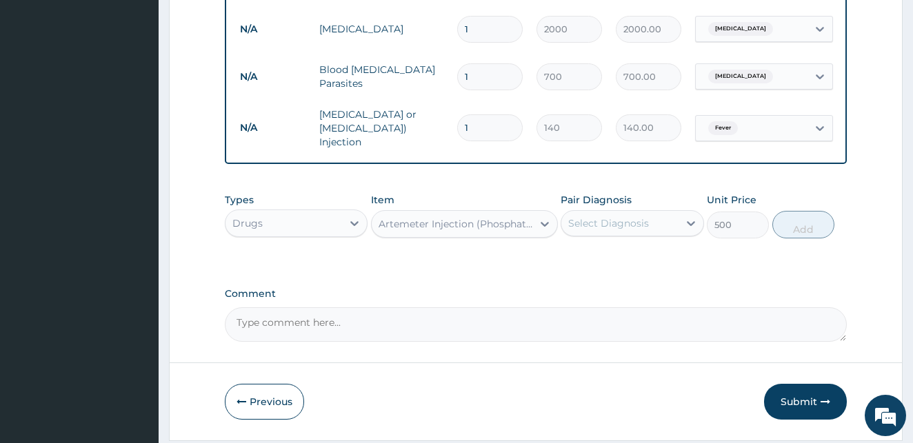
click at [605, 223] on div "Select Diagnosis" at bounding box center [608, 223] width 81 height 14
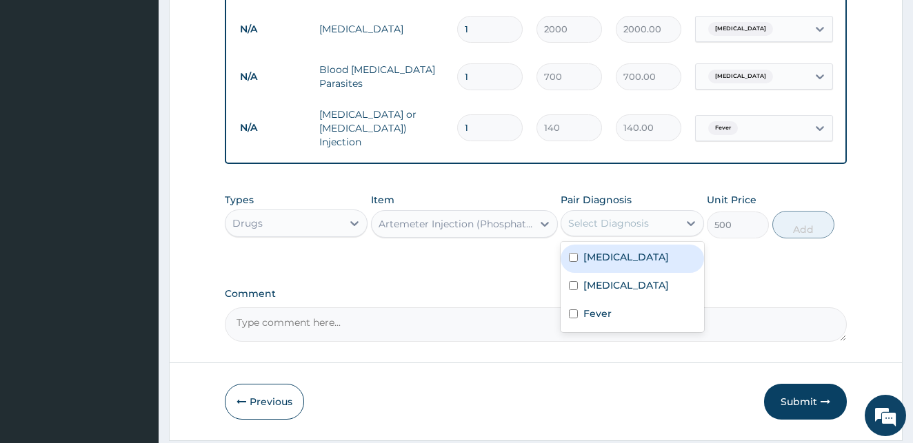
click at [573, 261] on input "checkbox" at bounding box center [573, 257] width 9 height 9
checkbox input "true"
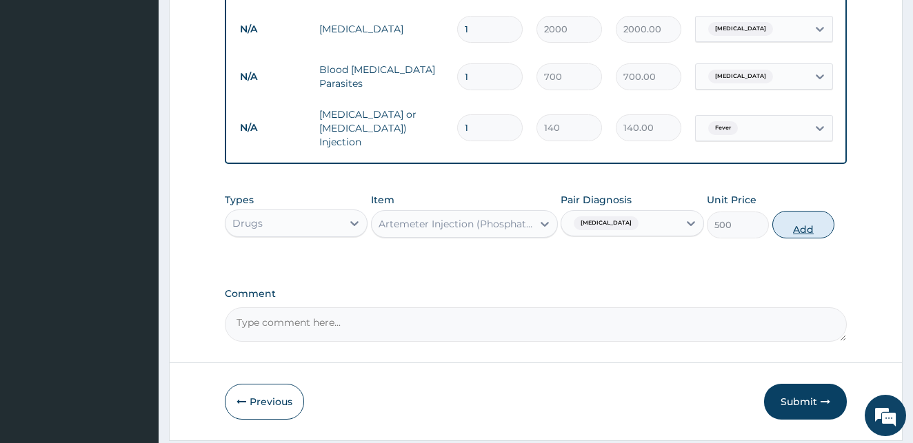
click at [804, 234] on button "Add" at bounding box center [803, 225] width 62 height 28
type input "0"
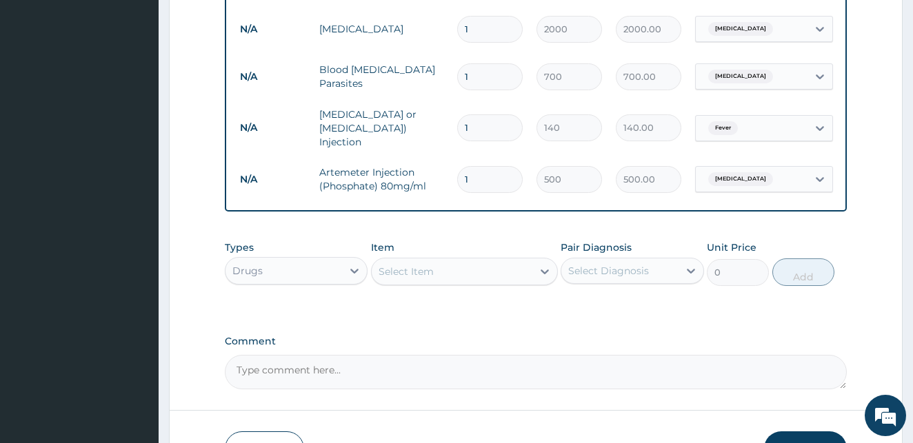
drag, startPoint x: 471, startPoint y: 175, endPoint x: 458, endPoint y: 172, distance: 13.5
click at [458, 172] on input "1" at bounding box center [489, 179] width 65 height 27
type input "6"
type input "3000.00"
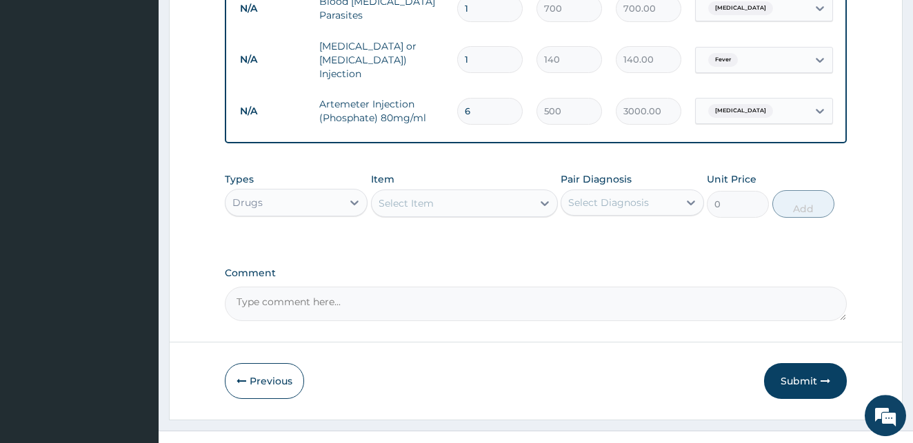
scroll to position [687, 0]
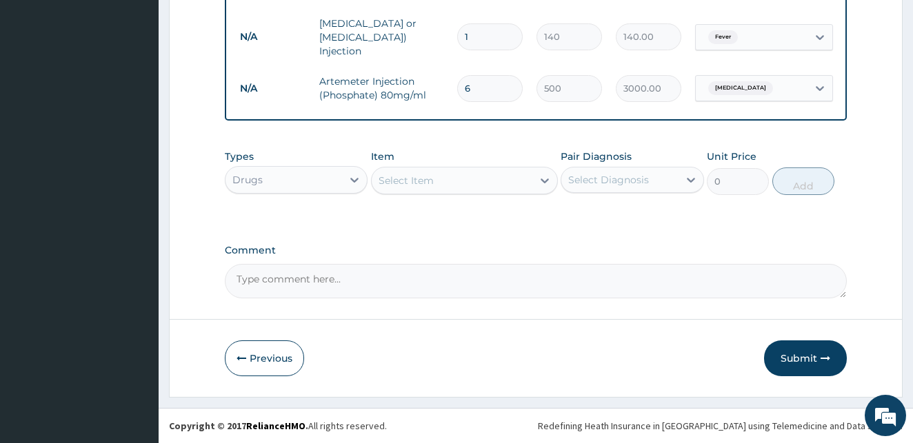
type input "6"
click at [467, 185] on div "Select Item" at bounding box center [452, 181] width 161 height 22
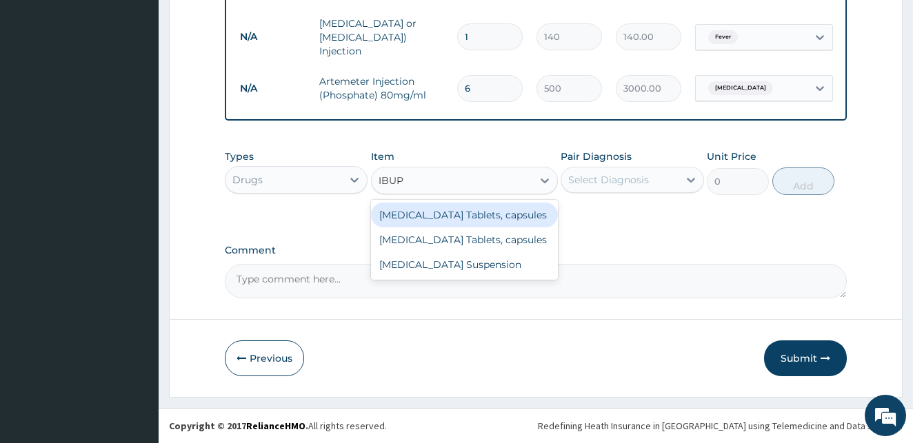
type input "IBUPR"
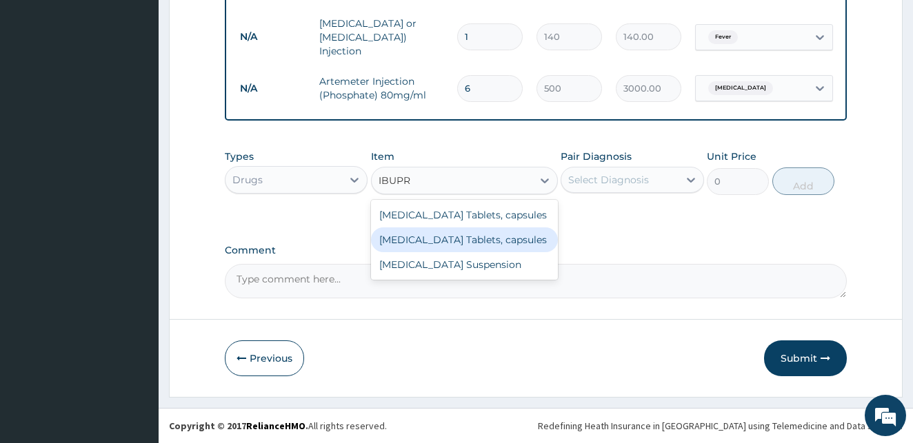
click at [422, 241] on div "[MEDICAL_DATA] Tablets, capsules" at bounding box center [464, 239] width 187 height 25
type input "50"
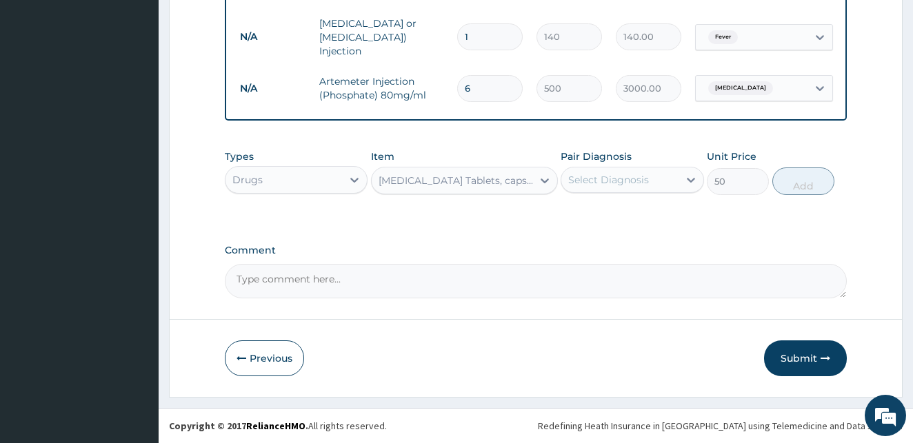
click at [638, 179] on div "Select Diagnosis" at bounding box center [608, 180] width 81 height 14
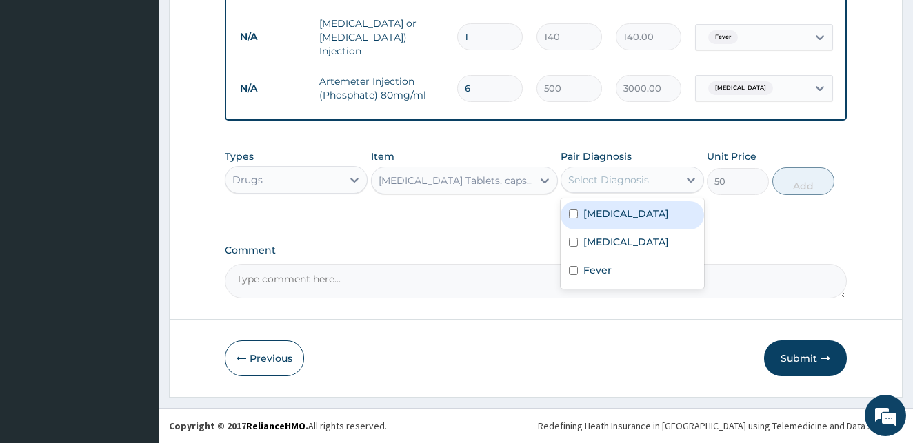
click at [573, 217] on input "checkbox" at bounding box center [573, 214] width 9 height 9
checkbox input "true"
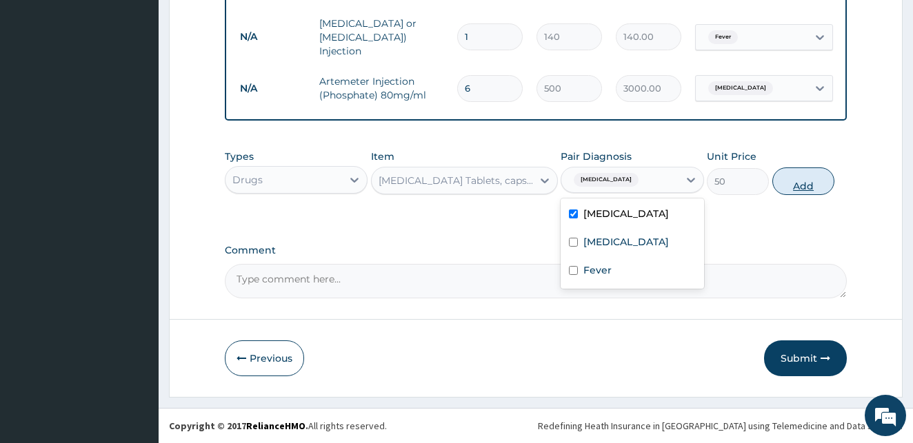
click at [809, 186] on button "Add" at bounding box center [803, 182] width 62 height 28
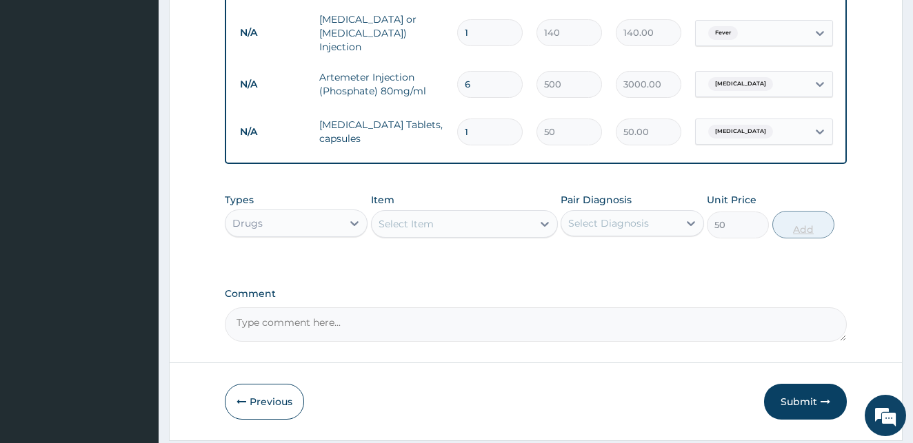
type input "0"
drag, startPoint x: 473, startPoint y: 123, endPoint x: 452, endPoint y: 125, distance: 20.8
click at [457, 125] on input "1" at bounding box center [489, 132] width 65 height 27
type input "9"
type input "450.00"
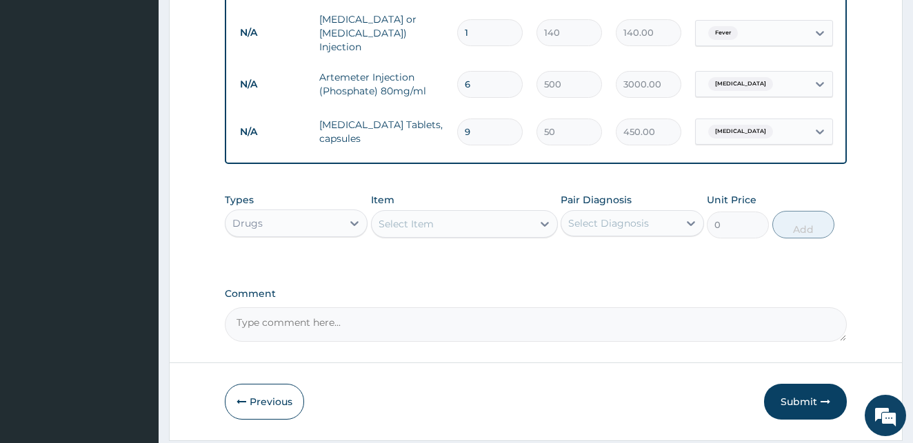
type input "9"
click at [449, 225] on div "Select Item" at bounding box center [452, 224] width 161 height 22
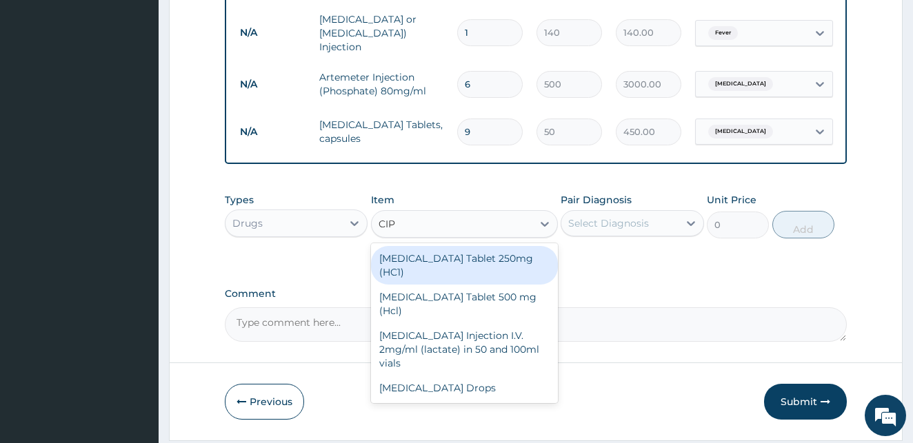
type input "CIPR"
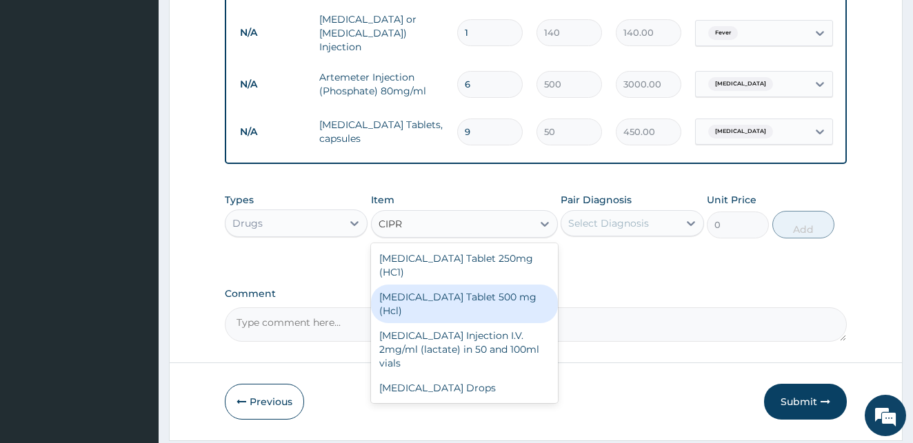
click at [468, 285] on div "[MEDICAL_DATA] Tablet 500 mg (Hcl)" at bounding box center [464, 304] width 187 height 39
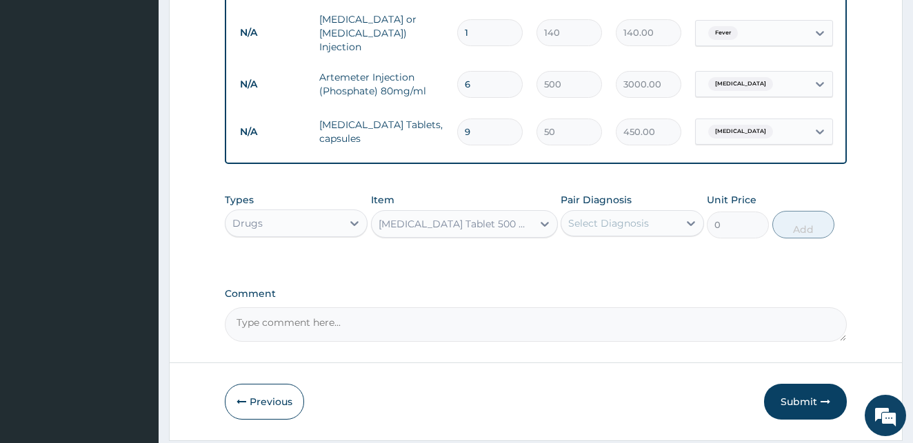
type input "100"
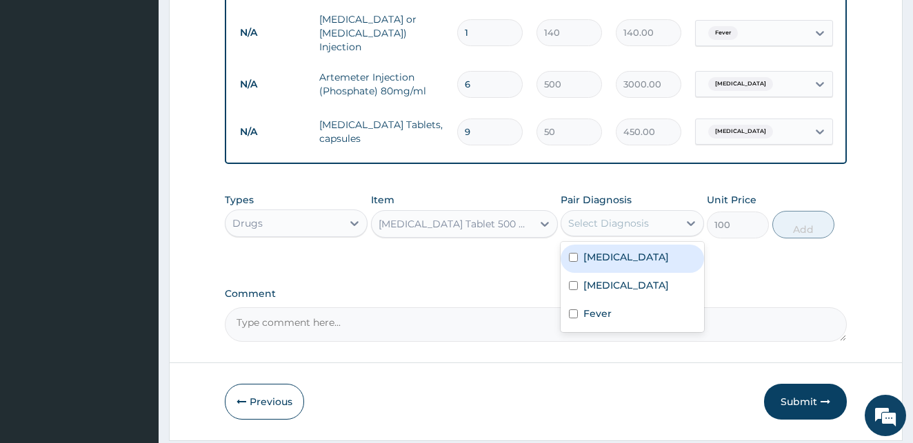
click at [606, 226] on div "Select Diagnosis" at bounding box center [608, 223] width 81 height 14
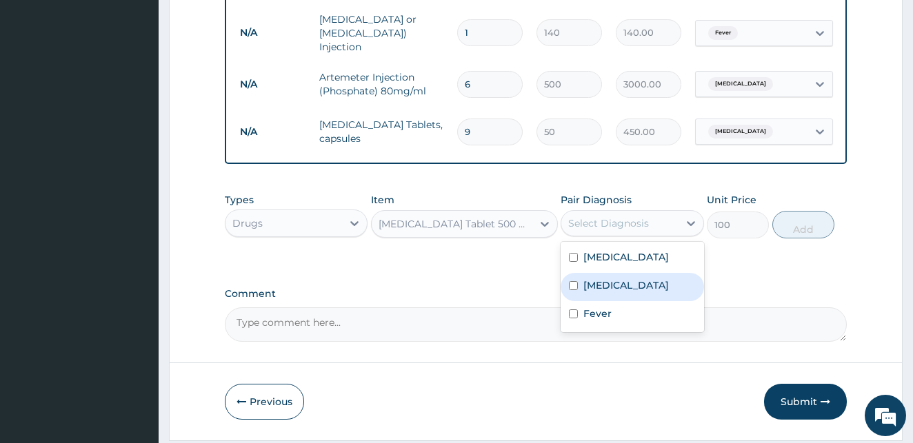
click at [571, 290] on input "checkbox" at bounding box center [573, 285] width 9 height 9
checkbox input "true"
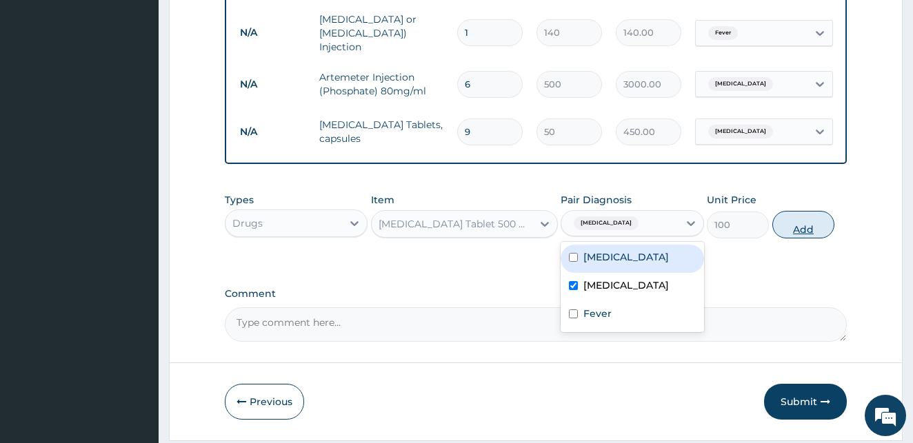
click at [811, 232] on button "Add" at bounding box center [803, 225] width 62 height 28
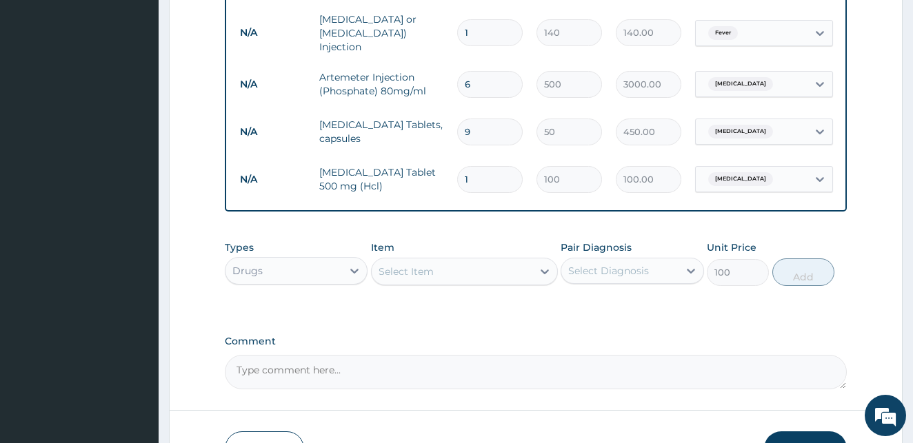
type input "0"
click at [494, 168] on input "1" at bounding box center [489, 179] width 65 height 27
type input "10"
type input "1000.00"
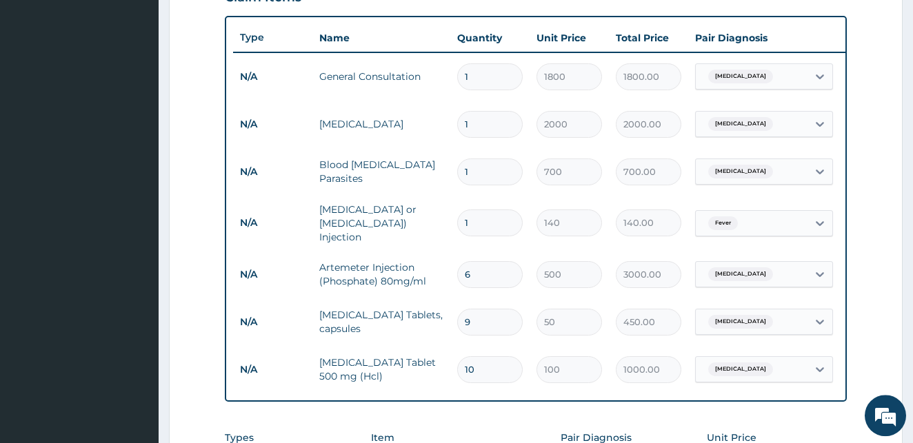
scroll to position [782, 0]
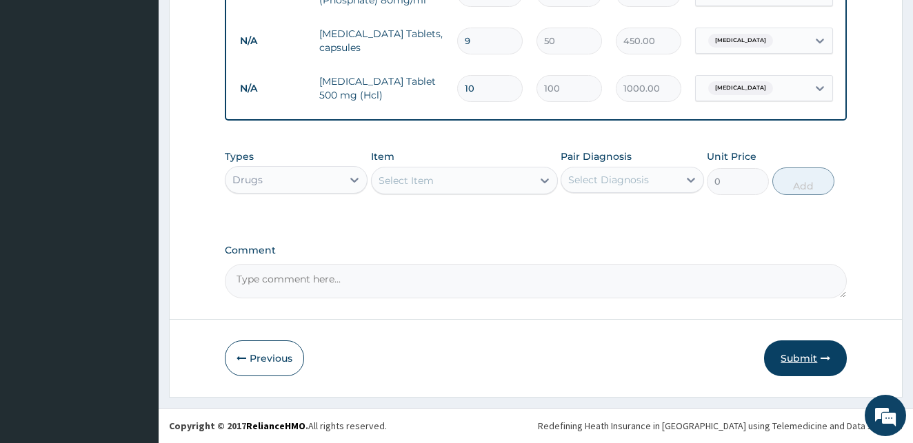
type input "10"
click at [811, 356] on button "Submit" at bounding box center [805, 359] width 83 height 36
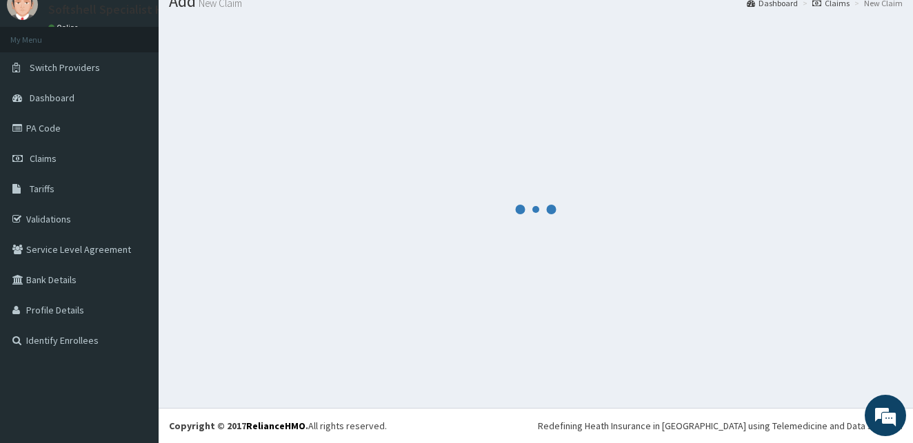
scroll to position [52, 0]
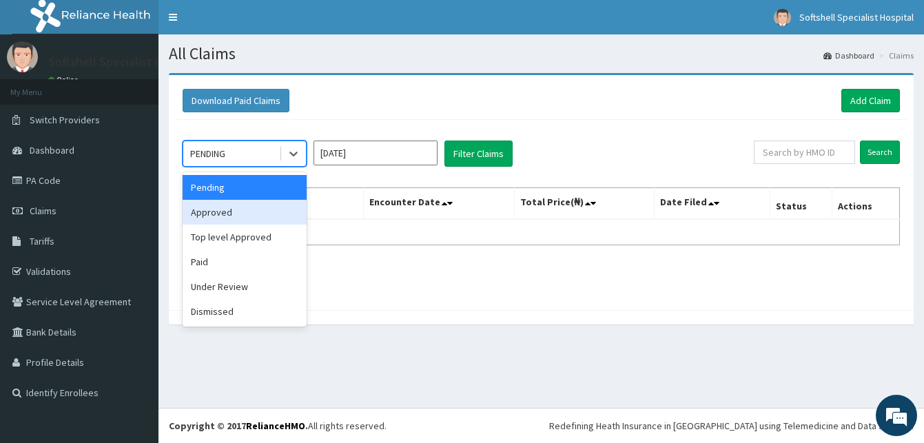
click at [231, 217] on div "Approved" at bounding box center [245, 212] width 124 height 25
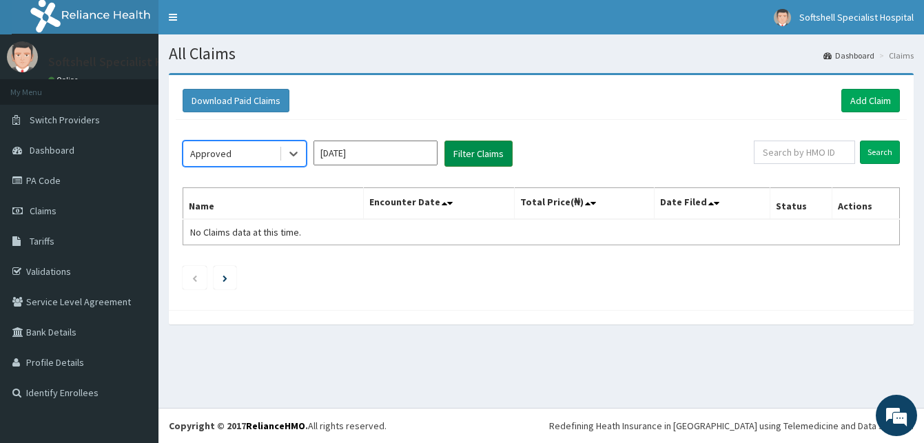
click at [482, 150] on button "Filter Claims" at bounding box center [479, 154] width 68 height 26
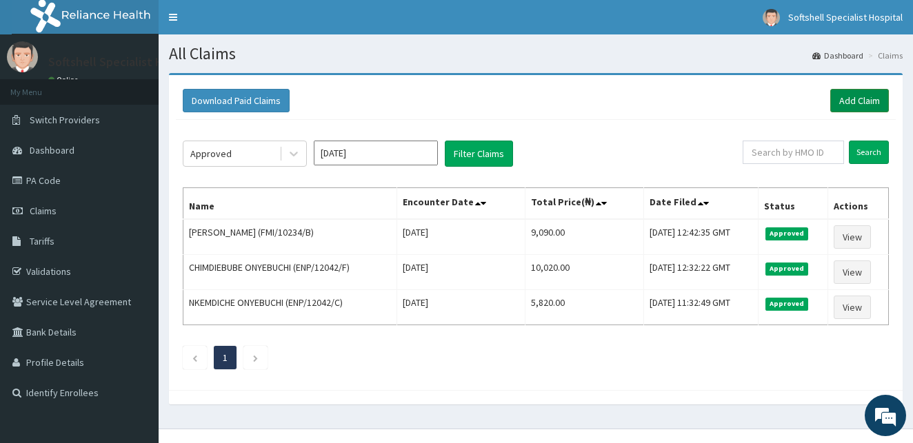
click at [853, 100] on link "Add Claim" at bounding box center [859, 100] width 59 height 23
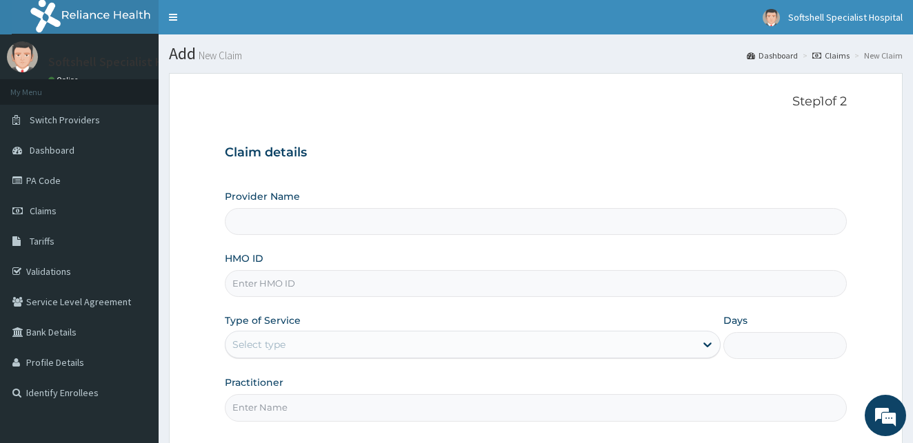
click at [277, 281] on input "HMO ID" at bounding box center [536, 283] width 622 height 27
type input "Softshell Specialist Hospital"
click at [289, 284] on input "ENP/12042/A" at bounding box center [536, 283] width 622 height 27
type input "ENP/12042/E"
click at [603, 347] on div "Select type" at bounding box center [459, 345] width 469 height 22
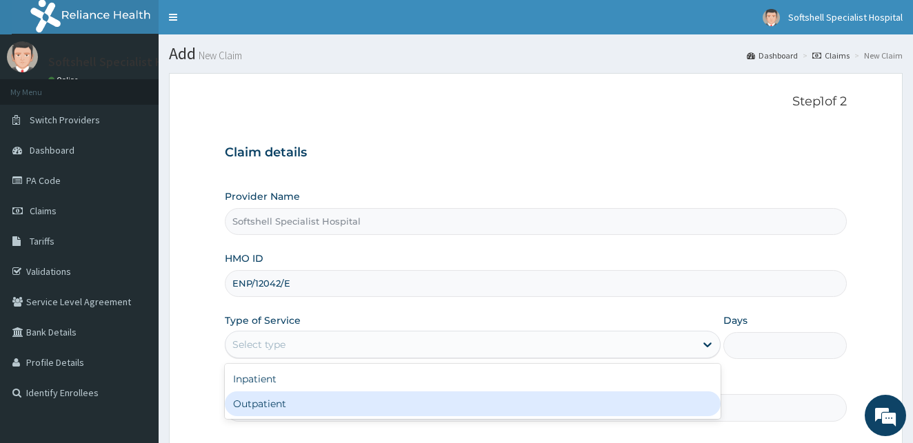
click at [401, 403] on div "Outpatient" at bounding box center [473, 404] width 496 height 25
type input "1"
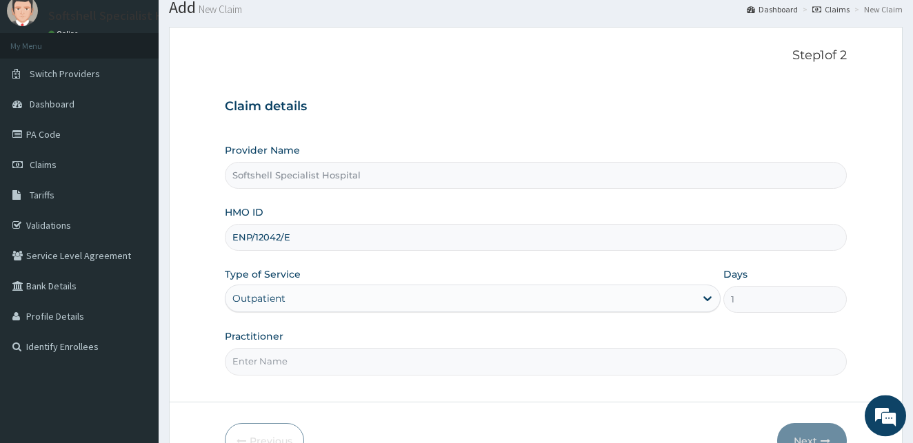
scroll to position [85, 0]
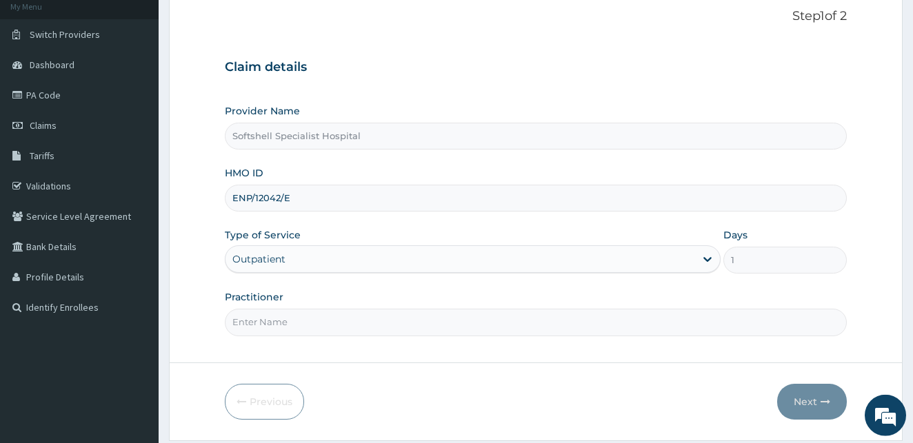
click at [267, 321] on input "Practitioner" at bounding box center [536, 322] width 622 height 27
type input "AR AGBO"
click at [816, 399] on button "Next" at bounding box center [812, 402] width 70 height 36
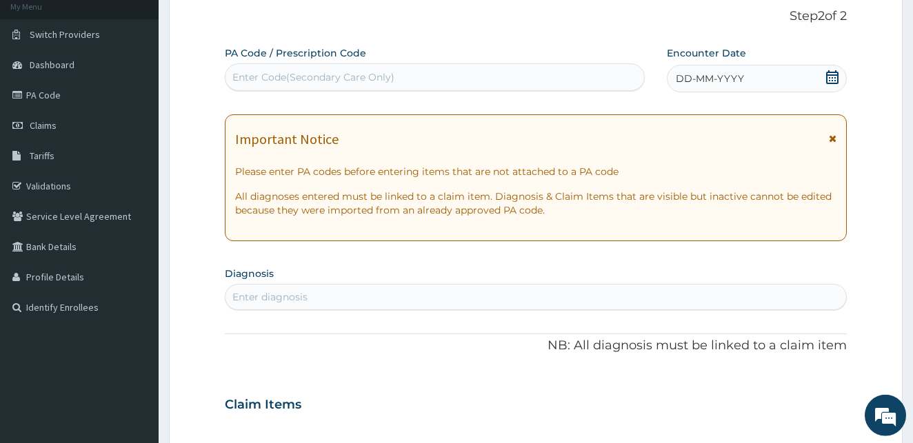
click at [835, 76] on icon at bounding box center [832, 77] width 14 height 14
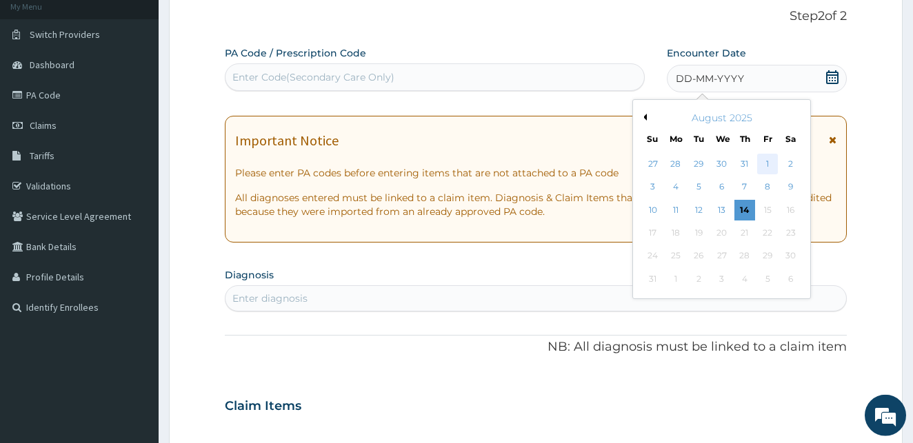
click at [764, 162] on div "1" at bounding box center [767, 164] width 21 height 21
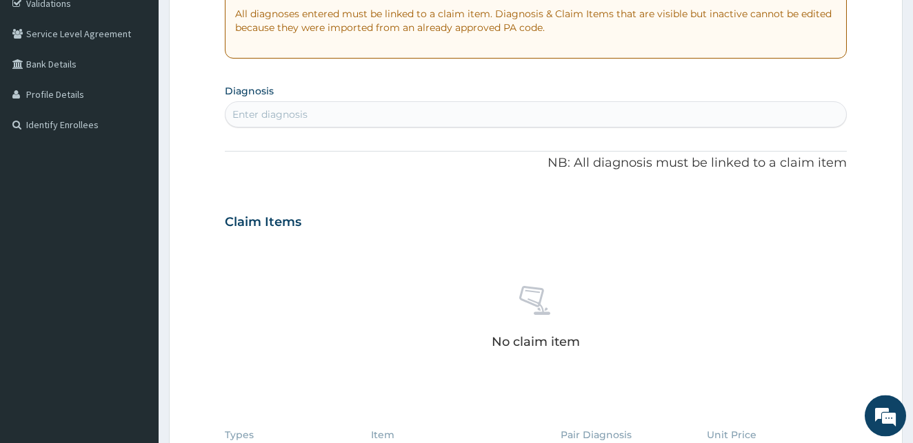
scroll to position [270, 0]
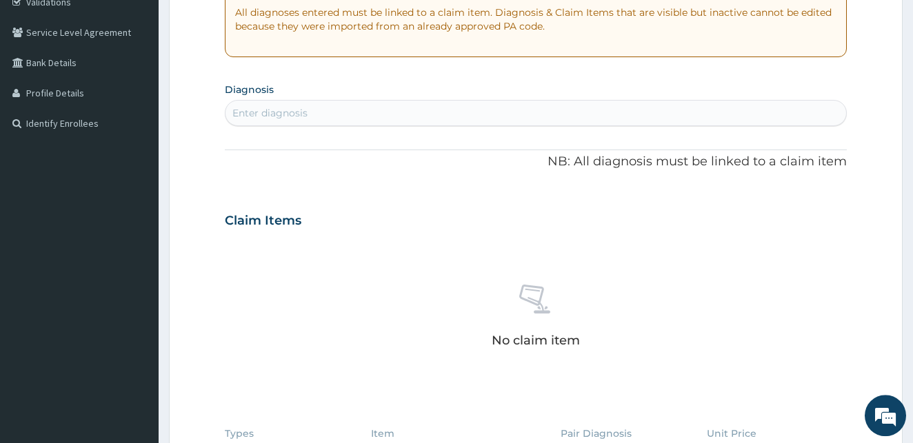
click at [305, 102] on div "Enter diagnosis" at bounding box center [536, 113] width 622 height 26
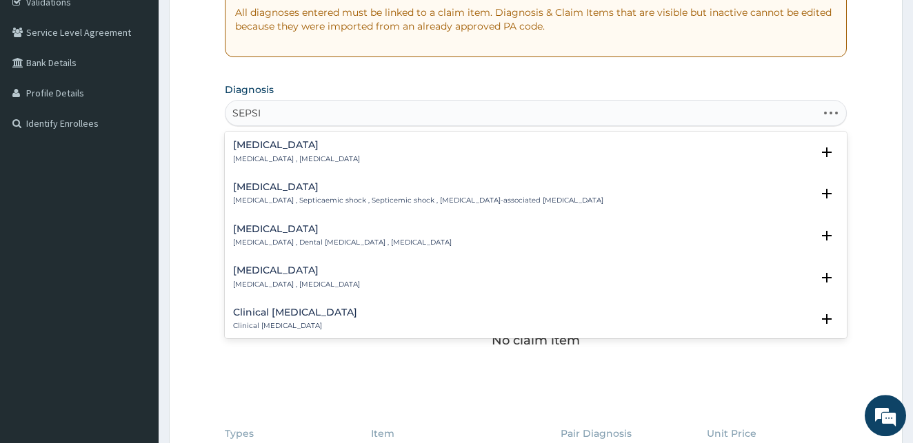
type input "SEPSIS"
click at [257, 146] on h4 "Sepsis" at bounding box center [296, 145] width 127 height 10
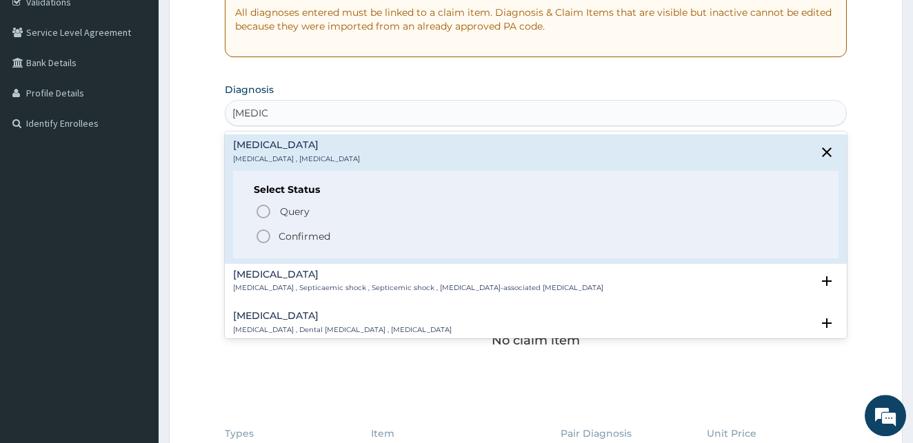
click at [262, 235] on icon "status option filled" at bounding box center [263, 236] width 17 height 17
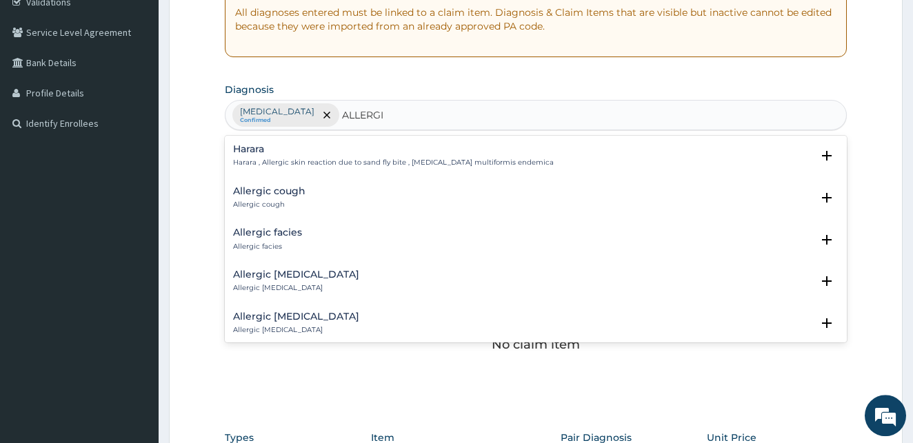
type input "ALLERGIC"
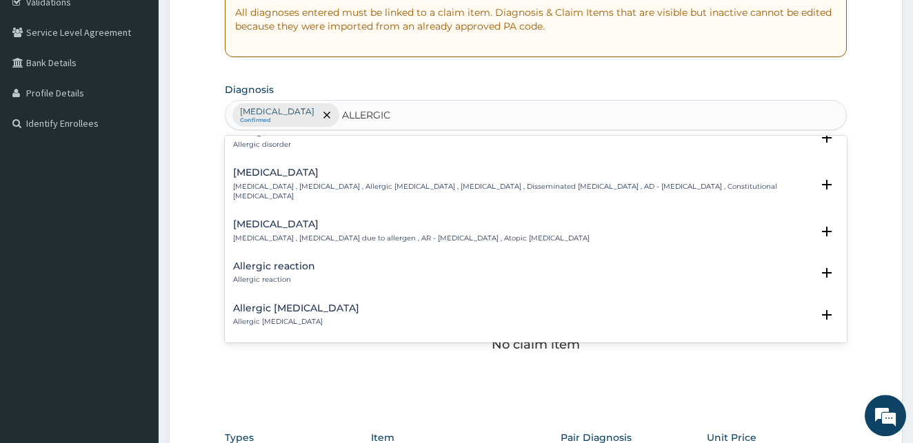
scroll to position [452, 0]
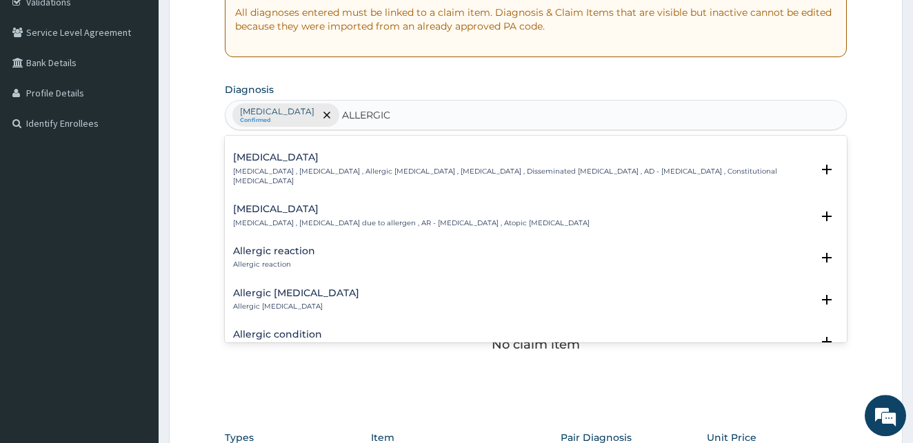
click at [270, 207] on div "Allergic rhinitis Allergic rhinitis , Allergic rhinitis due to allergen , AR - …" at bounding box center [411, 216] width 356 height 24
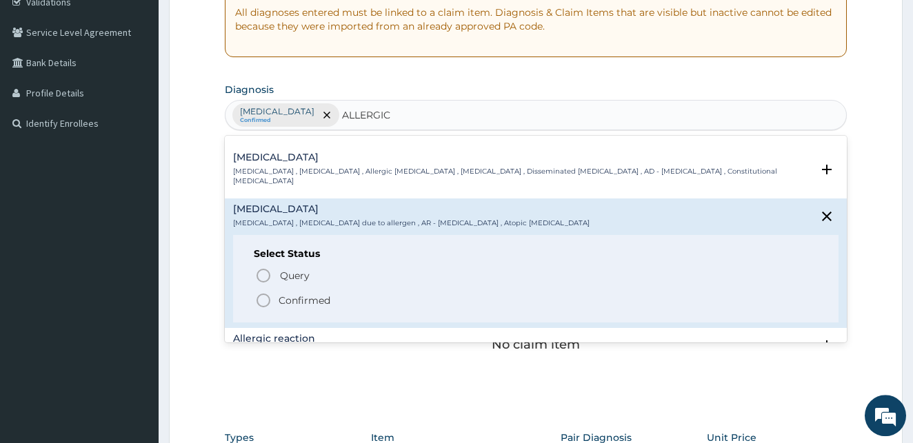
click at [263, 292] on icon "status option filled" at bounding box center [263, 300] width 17 height 17
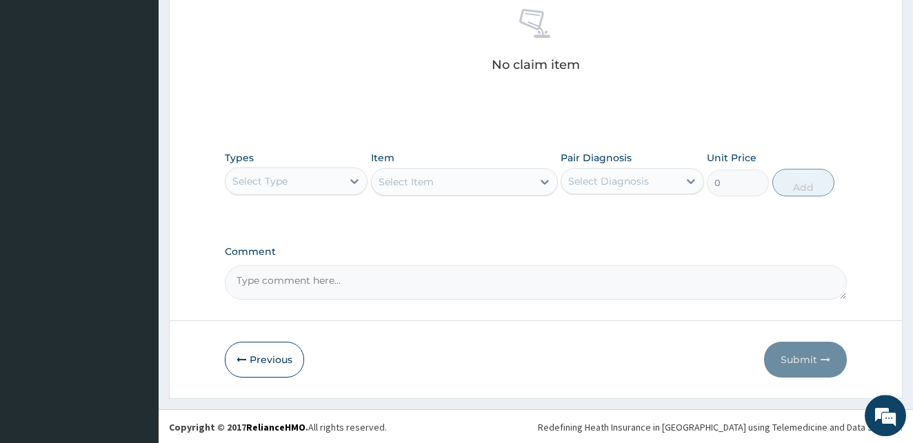
scroll to position [551, 0]
click at [321, 154] on div "Types Select Type" at bounding box center [296, 172] width 143 height 45
click at [327, 178] on div "Select Type" at bounding box center [283, 180] width 117 height 22
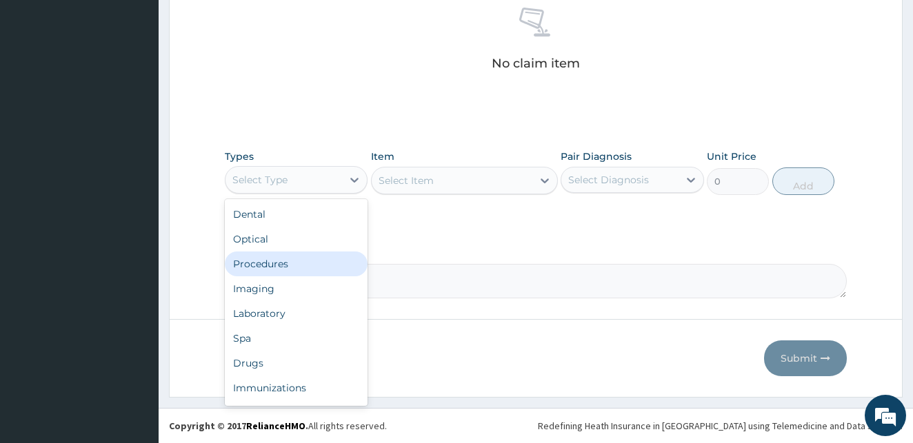
click at [280, 261] on div "Procedures" at bounding box center [296, 264] width 143 height 25
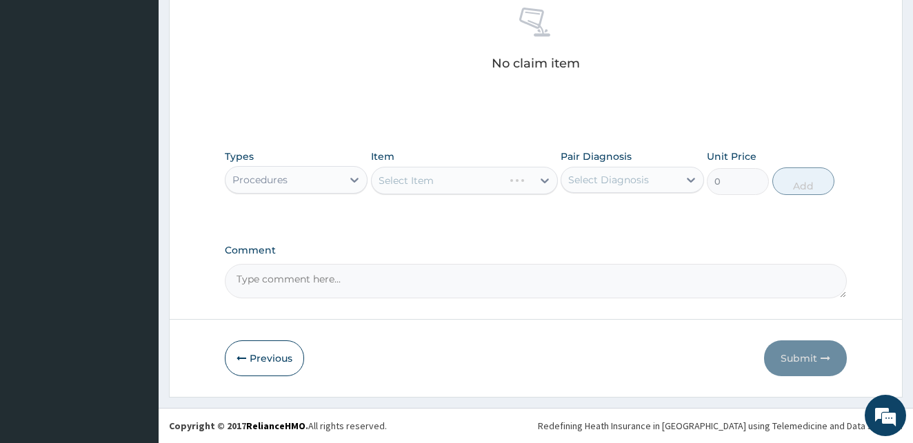
click at [476, 170] on div "Select Item" at bounding box center [464, 181] width 187 height 28
click at [465, 180] on div "Select Item" at bounding box center [452, 181] width 161 height 22
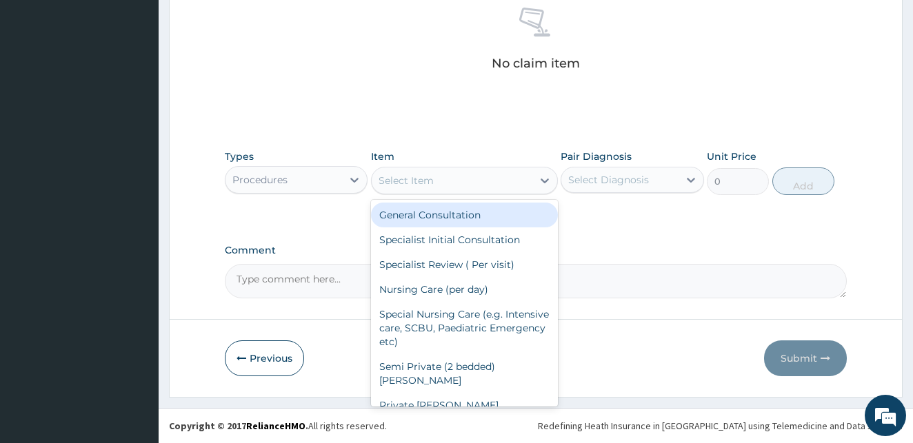
click at [454, 216] on div "General Consultation" at bounding box center [464, 215] width 187 height 25
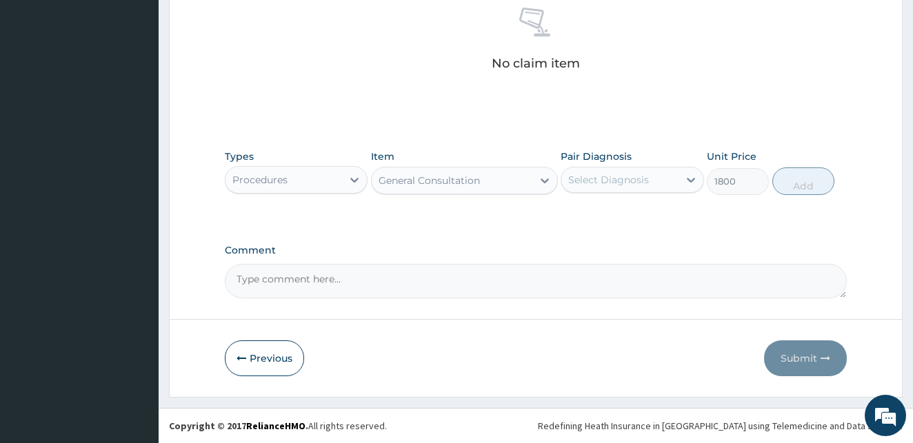
type input "1800"
click at [658, 176] on div "Select Diagnosis" at bounding box center [619, 180] width 117 height 22
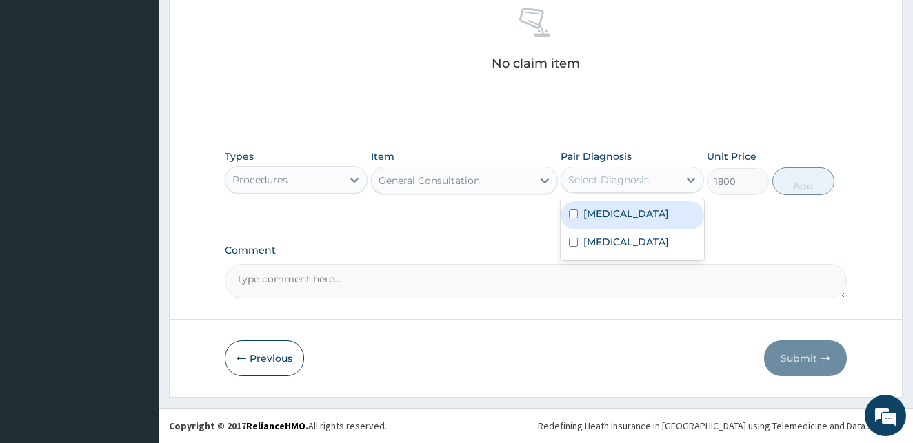
click at [573, 214] on input "checkbox" at bounding box center [573, 214] width 9 height 9
checkbox input "true"
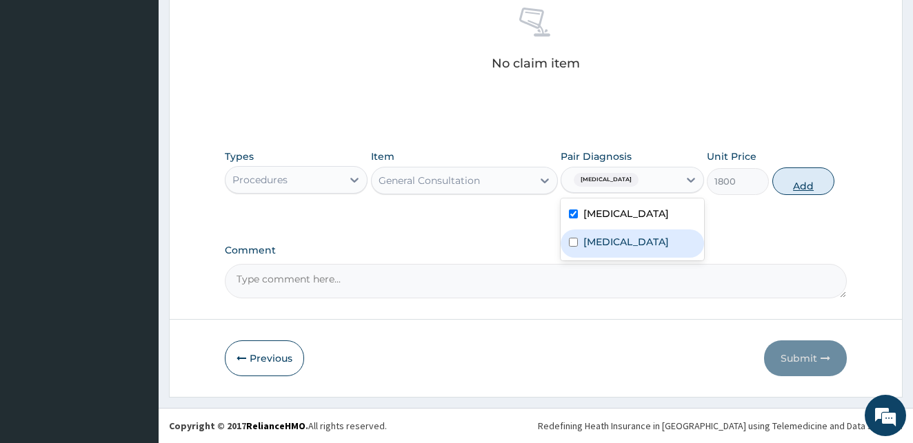
click at [794, 188] on button "Add" at bounding box center [803, 182] width 62 height 28
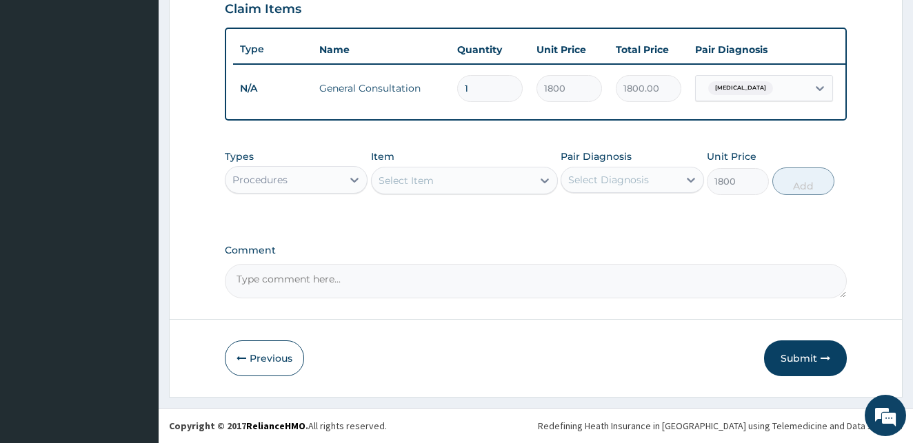
type input "0"
click at [336, 181] on div "Procedures" at bounding box center [283, 180] width 117 height 22
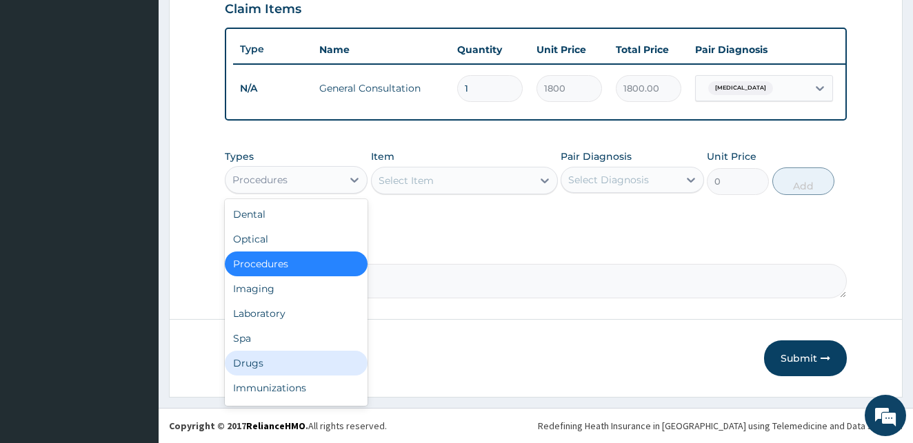
click at [243, 364] on div "Drugs" at bounding box center [296, 363] width 143 height 25
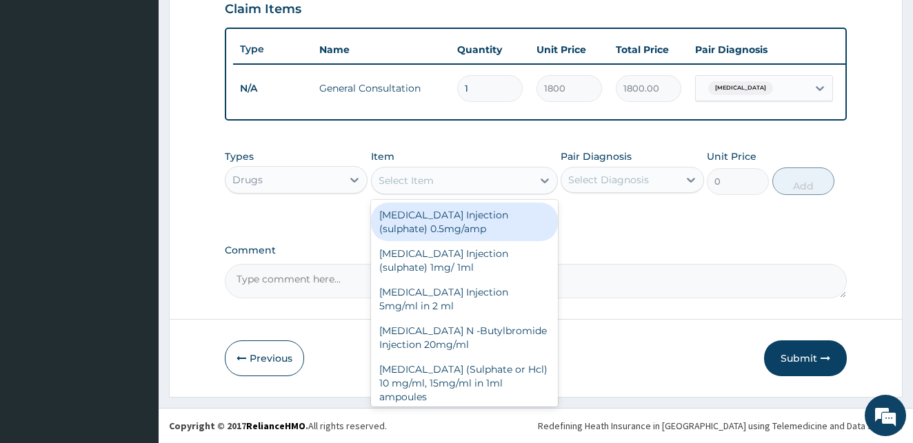
click at [489, 184] on div "Select Item" at bounding box center [452, 181] width 161 height 22
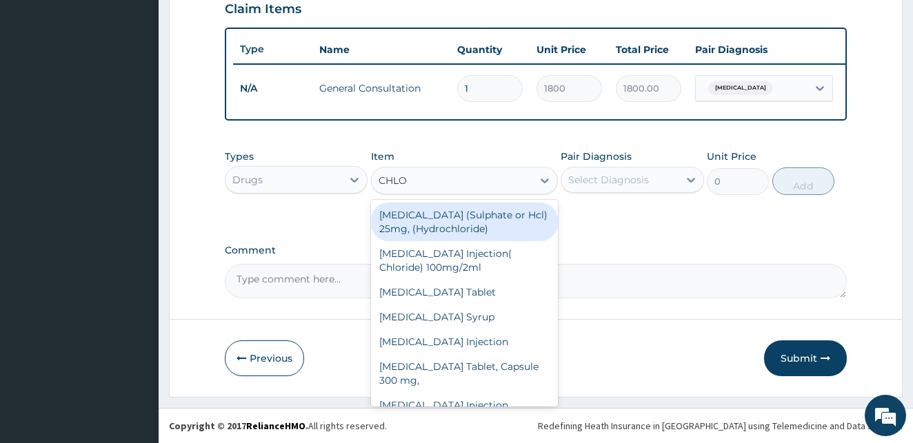
type input "CHLOR"
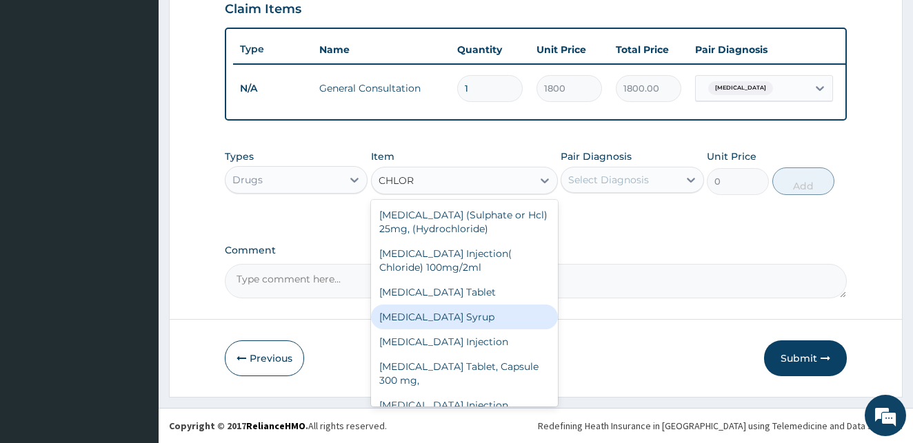
click at [420, 317] on div "[MEDICAL_DATA] Syrup" at bounding box center [464, 317] width 187 height 25
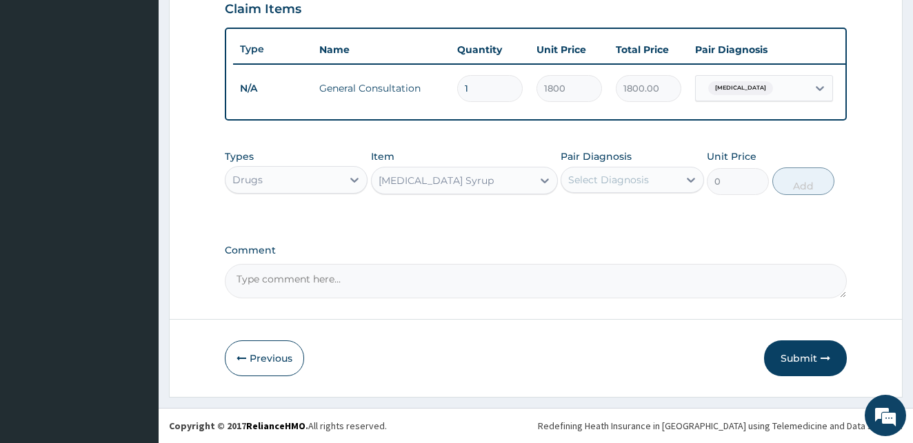
type input "440"
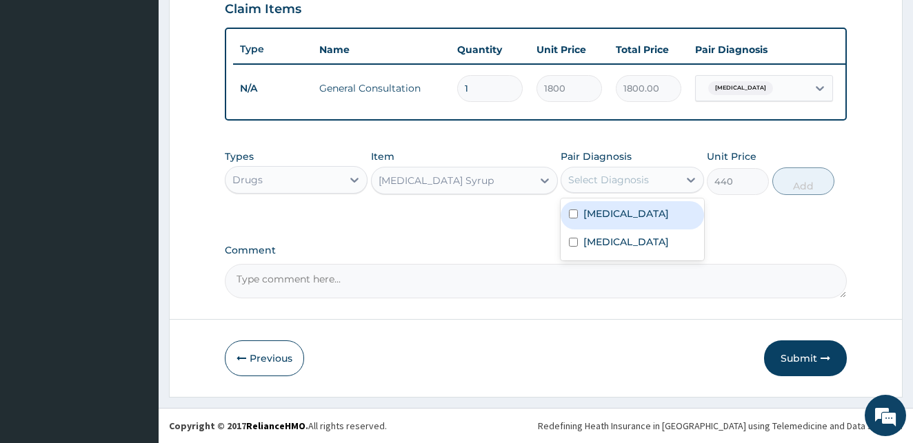
click at [620, 185] on div "Select Diagnosis" at bounding box center [608, 180] width 81 height 14
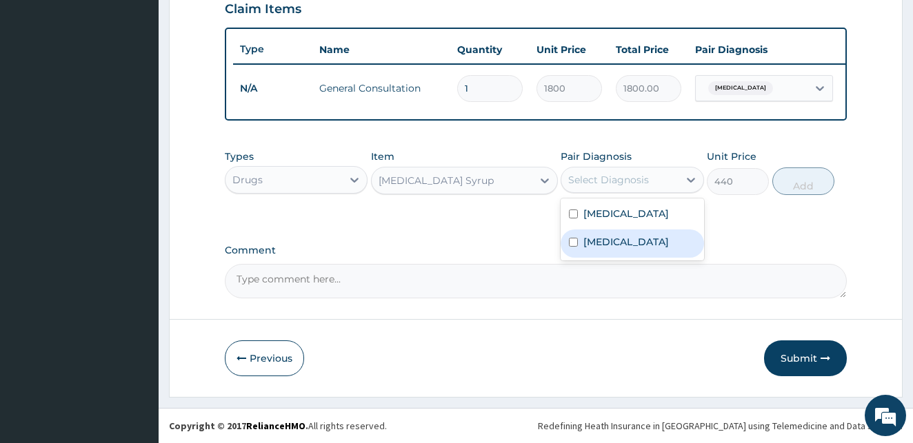
click at [574, 244] on input "checkbox" at bounding box center [573, 242] width 9 height 9
checkbox input "true"
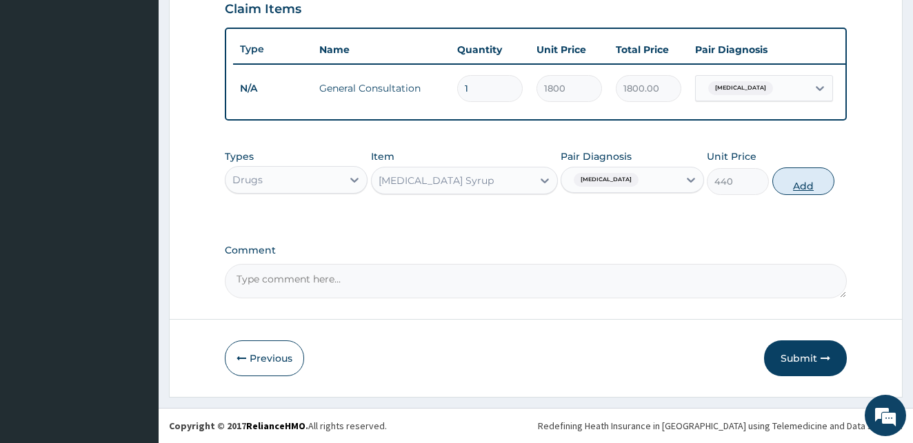
click at [809, 179] on button "Add" at bounding box center [803, 182] width 62 height 28
type input "0"
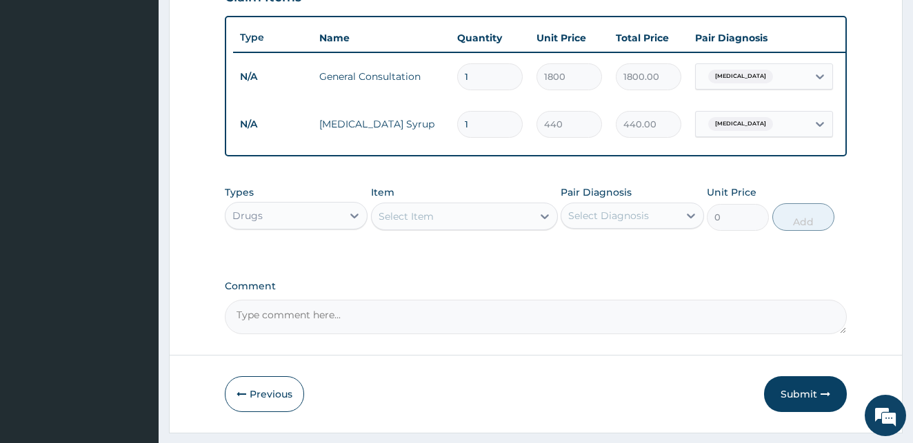
click at [401, 223] on div "Select Item" at bounding box center [405, 217] width 55 height 14
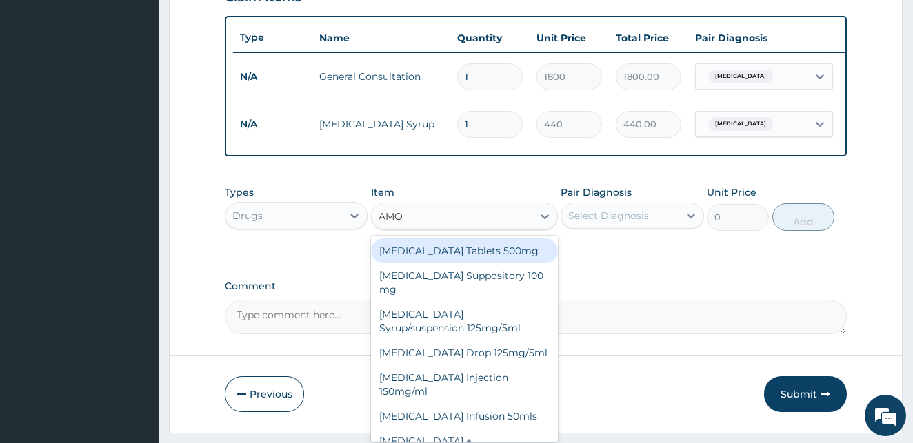
type input "AMOX"
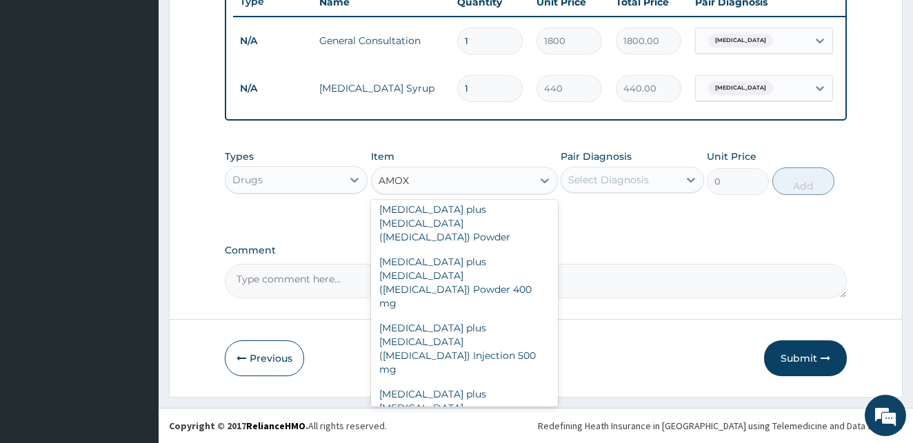
scroll to position [245, 0]
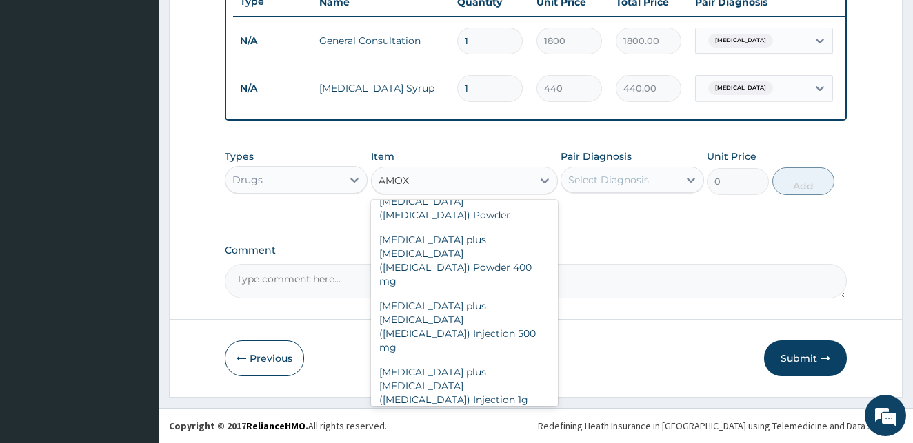
type input "2500"
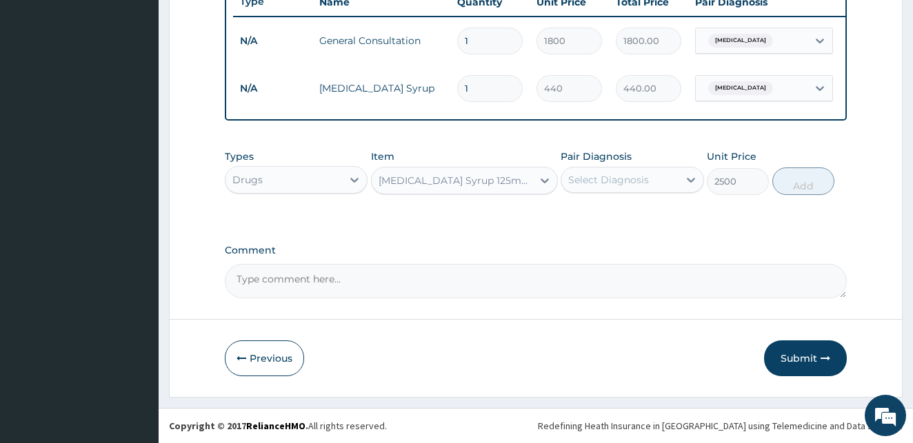
click at [644, 175] on div "Select Diagnosis" at bounding box center [608, 180] width 81 height 14
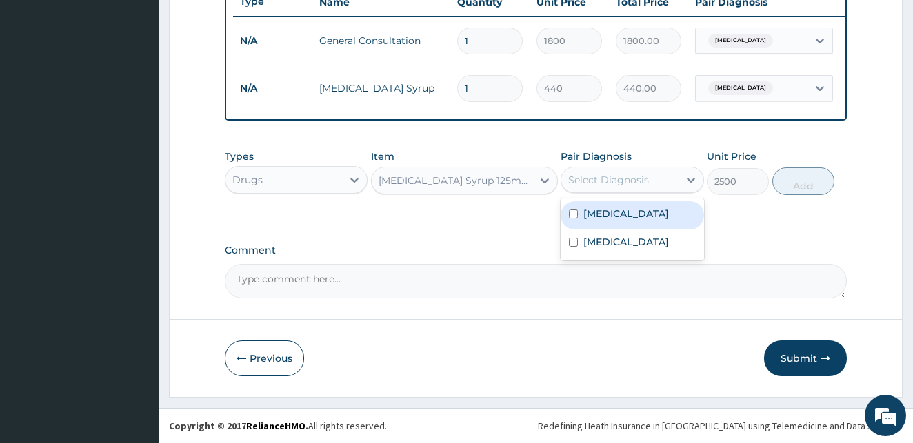
click at [574, 213] on input "checkbox" at bounding box center [573, 214] width 9 height 9
checkbox input "true"
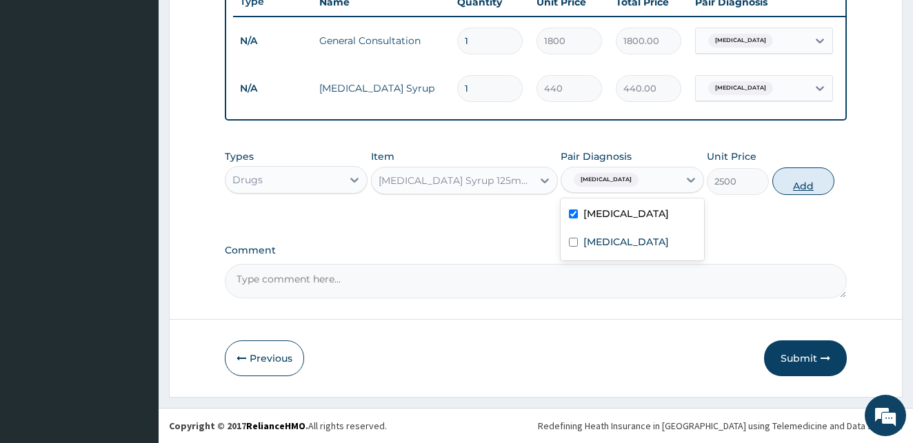
click at [799, 181] on button "Add" at bounding box center [803, 182] width 62 height 28
type input "0"
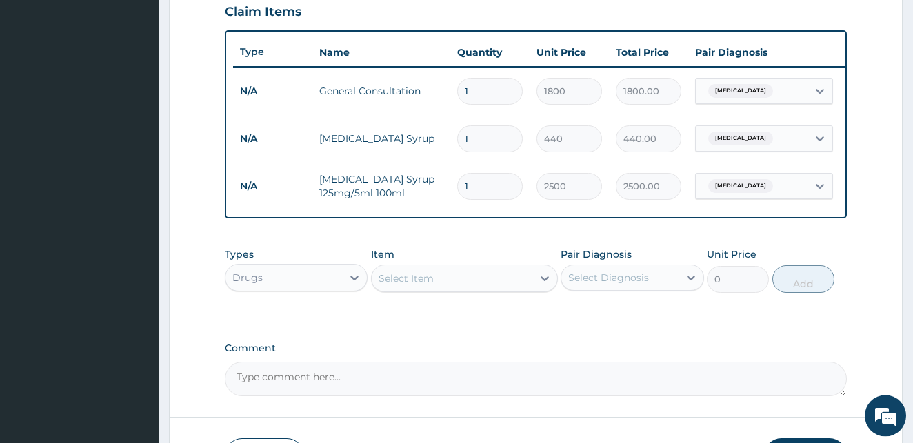
scroll to position [527, 0]
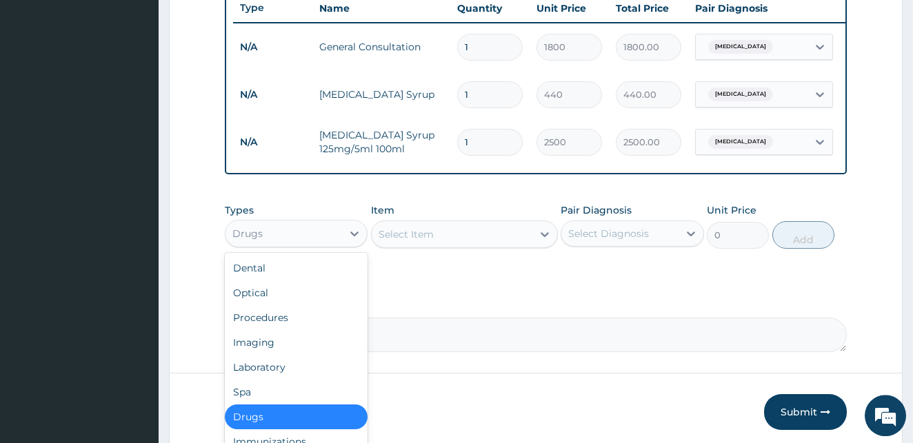
click at [335, 245] on div "Drugs" at bounding box center [283, 234] width 117 height 22
click at [265, 379] on div "Laboratory" at bounding box center [296, 367] width 143 height 25
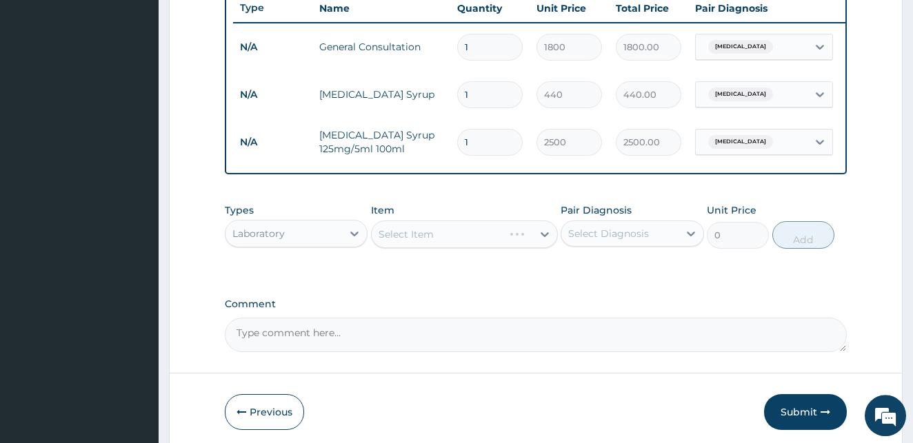
click at [414, 248] on div "Select Item" at bounding box center [464, 235] width 187 height 28
click at [445, 243] on div "Select Item" at bounding box center [452, 234] width 161 height 22
type input "C"
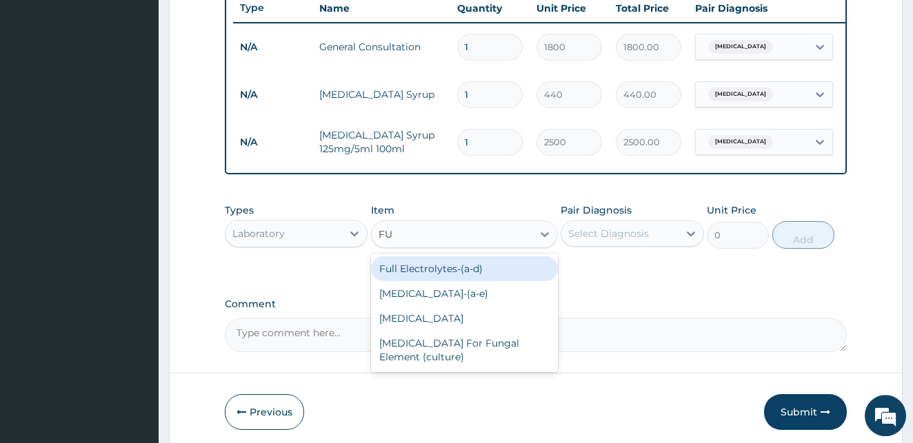
type input "FUL"
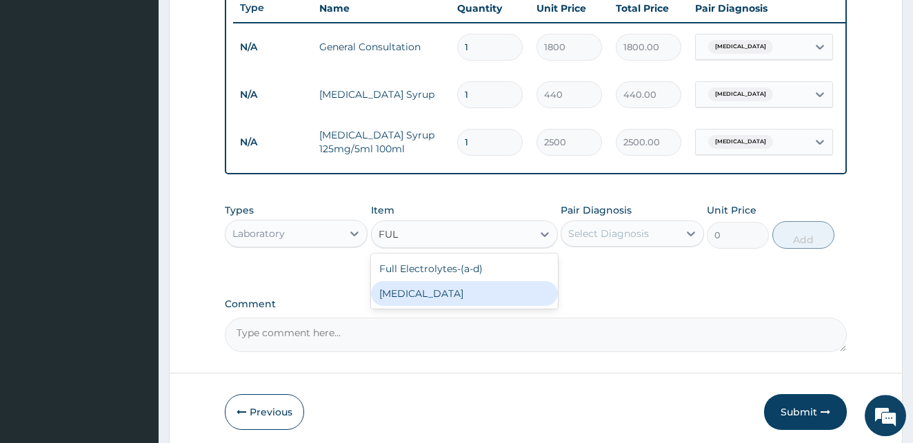
click at [453, 304] on div "Full Blood Count" at bounding box center [464, 293] width 187 height 25
type input "2000"
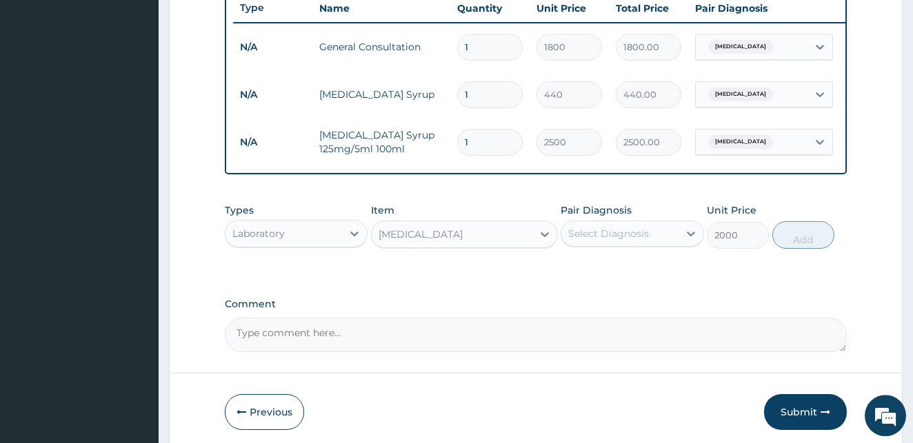
click at [614, 241] on div "Select Diagnosis" at bounding box center [608, 234] width 81 height 14
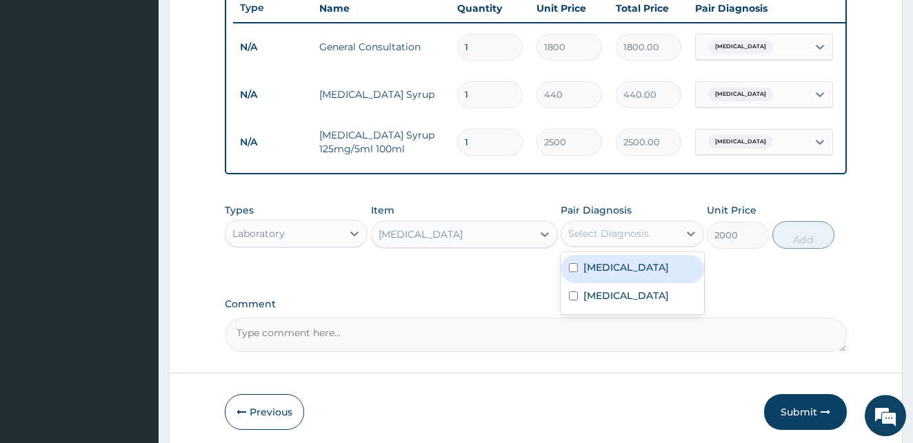
click at [574, 272] on input "checkbox" at bounding box center [573, 267] width 9 height 9
checkbox input "true"
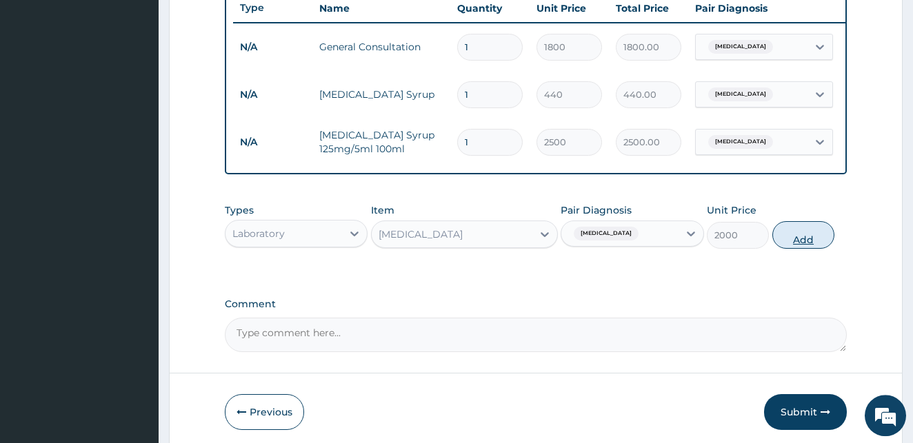
click at [810, 242] on button "Add" at bounding box center [803, 235] width 62 height 28
type input "0"
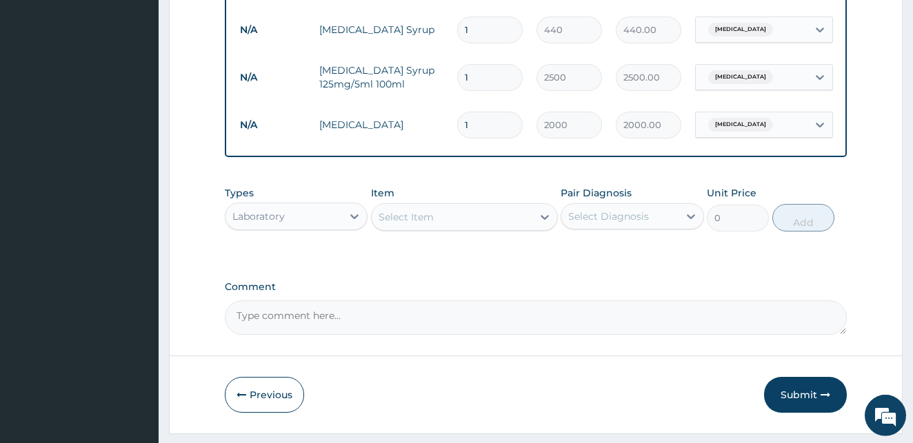
scroll to position [640, 0]
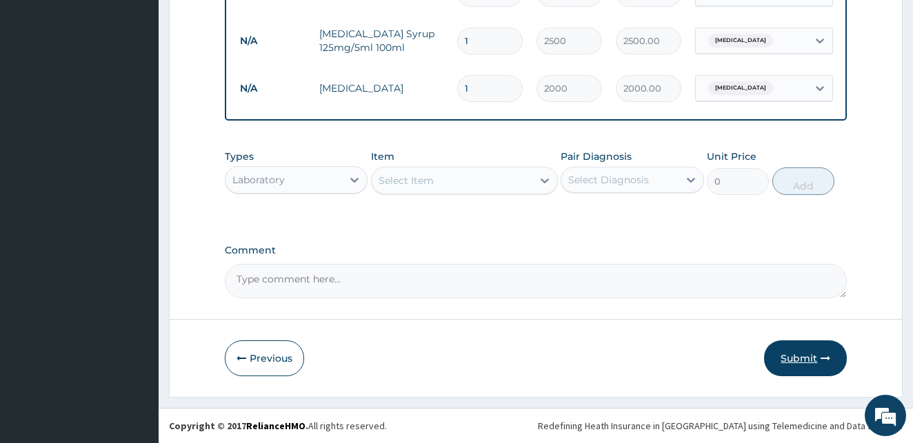
click at [820, 354] on button "Submit" at bounding box center [805, 359] width 83 height 36
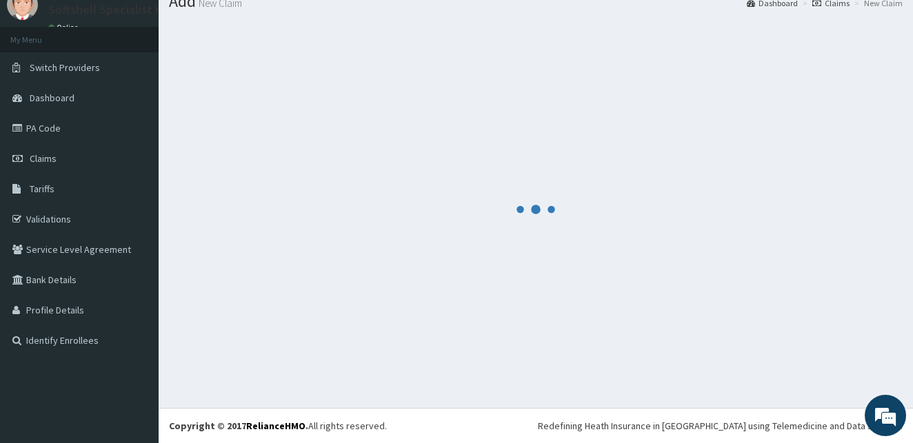
scroll to position [52, 0]
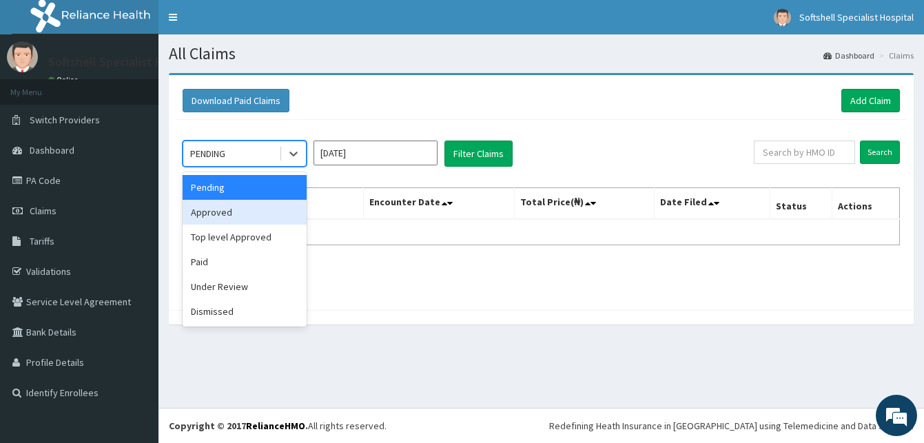
click at [232, 211] on div "Approved" at bounding box center [245, 212] width 124 height 25
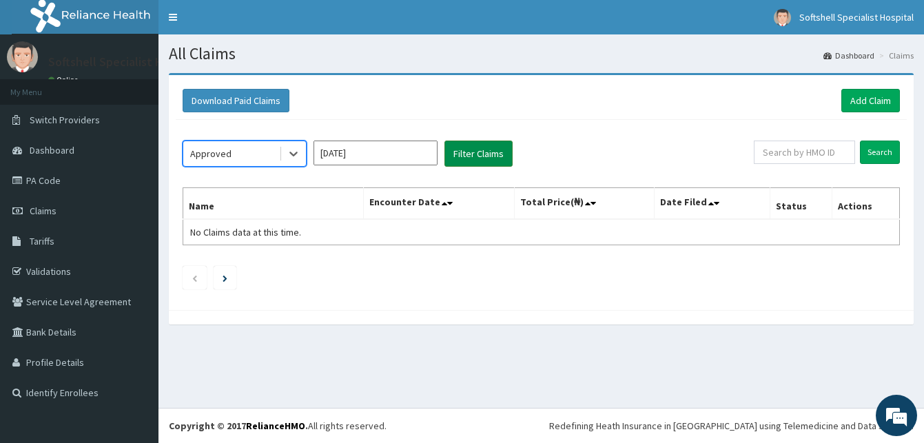
click at [489, 153] on button "Filter Claims" at bounding box center [479, 154] width 68 height 26
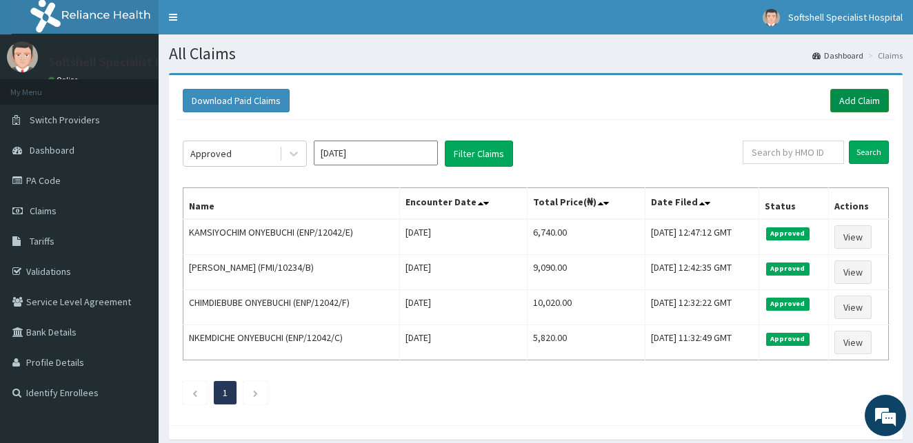
click at [843, 98] on link "Add Claim" at bounding box center [859, 100] width 59 height 23
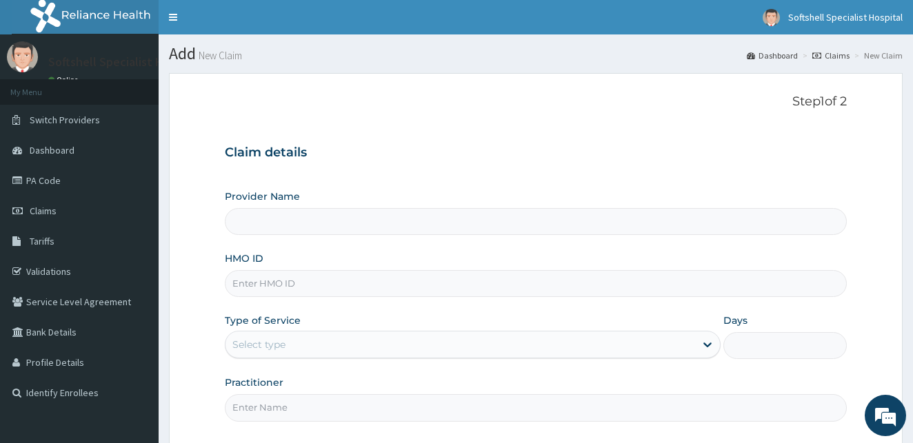
type input "Softshell Specialist Hospital"
click at [310, 285] on input "HMO ID" at bounding box center [536, 283] width 622 height 27
type input "SCP/10077/A"
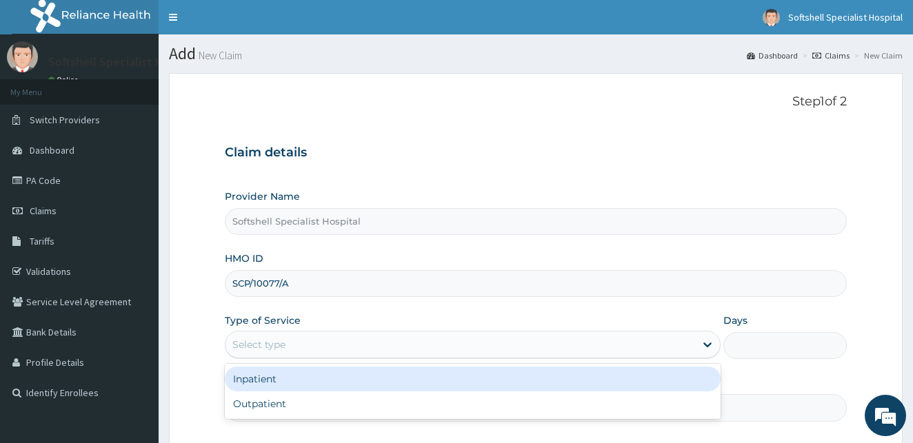
click at [550, 332] on div "Select type" at bounding box center [473, 345] width 496 height 28
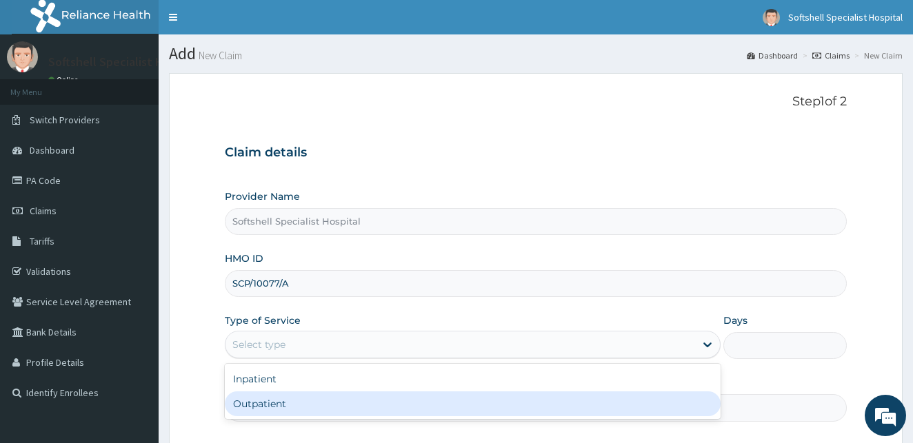
click at [243, 406] on div "Outpatient" at bounding box center [473, 404] width 496 height 25
type input "1"
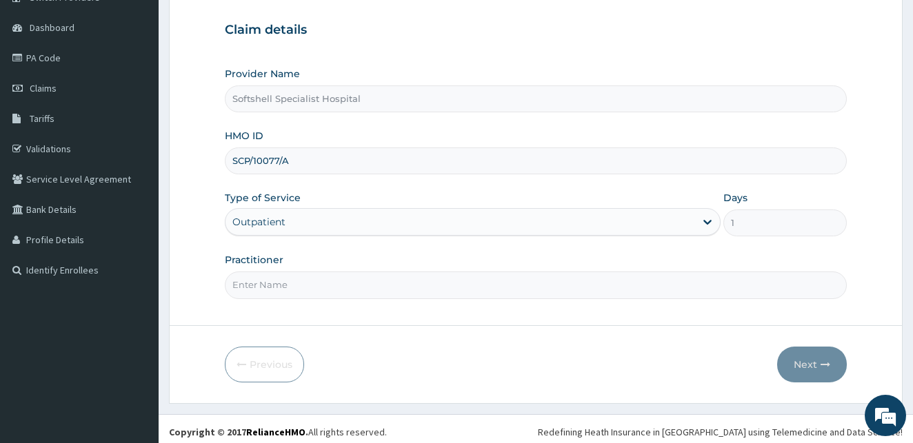
scroll to position [129, 0]
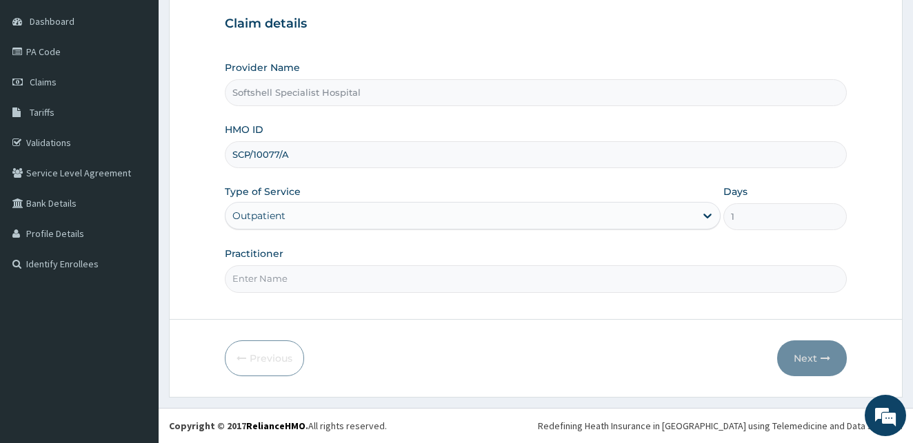
click at [291, 278] on input "Practitioner" at bounding box center [536, 278] width 622 height 27
type input "A"
type input "DR AUGUSTINA"
click at [800, 356] on button "Next" at bounding box center [812, 359] width 70 height 36
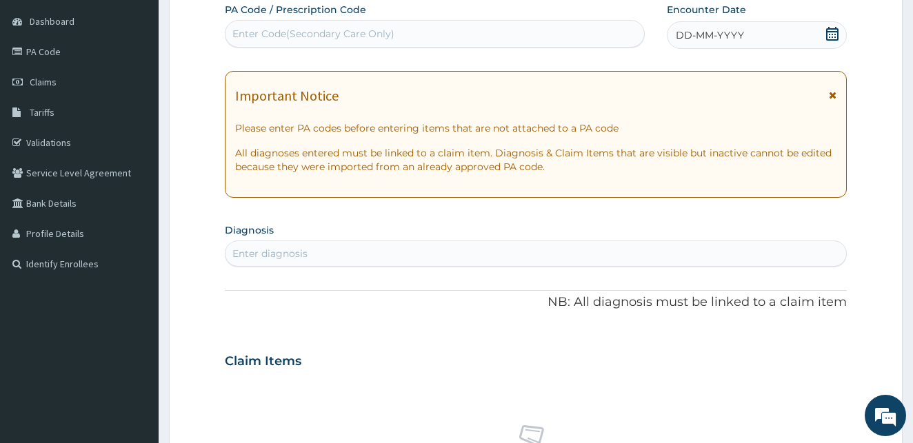
click at [829, 34] on icon at bounding box center [832, 34] width 12 height 14
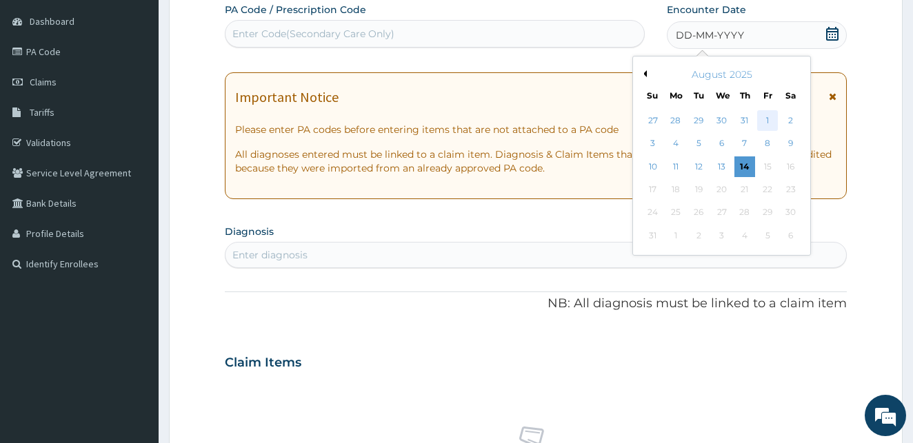
click at [765, 117] on div "1" at bounding box center [767, 120] width 21 height 21
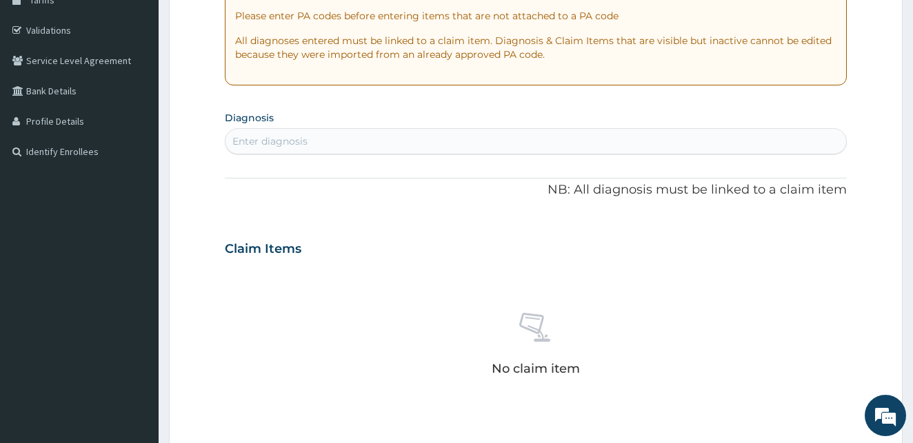
scroll to position [225, 0]
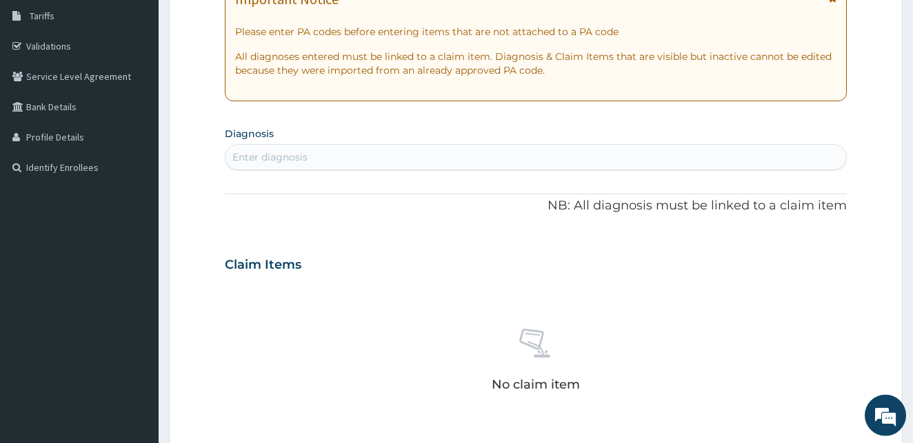
click at [396, 157] on div "Enter diagnosis" at bounding box center [535, 157] width 621 height 22
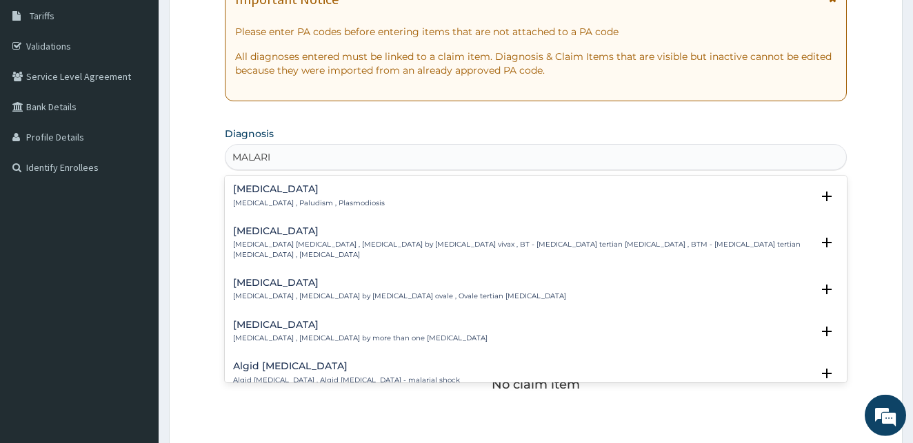
type input "MALARIA"
click at [247, 194] on h4 "Malaria" at bounding box center [309, 189] width 152 height 10
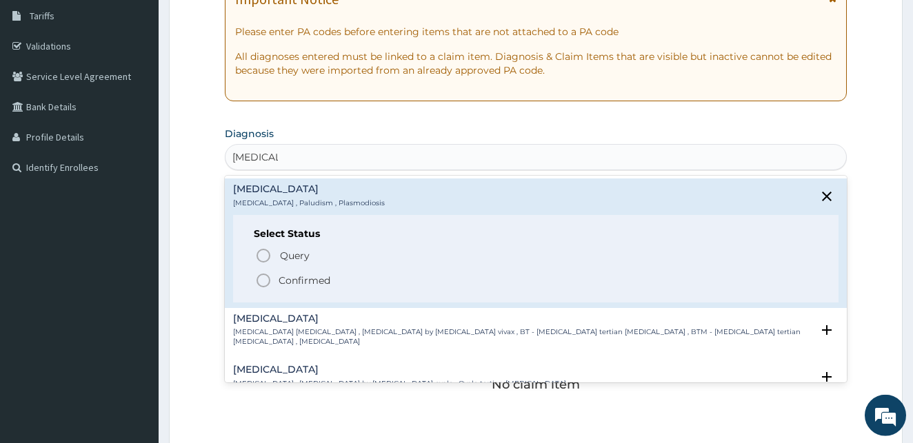
click at [263, 278] on icon "status option filled" at bounding box center [263, 280] width 17 height 17
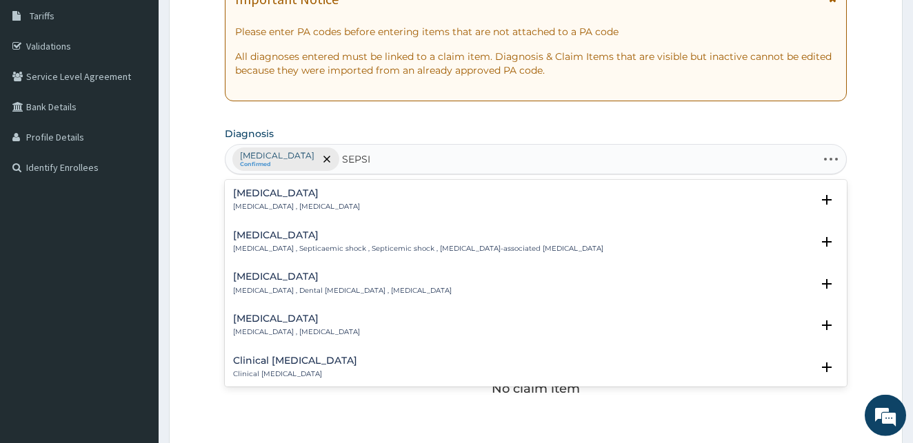
type input "SEPSIS"
click at [274, 203] on p "Systemic infection , Sepsis" at bounding box center [296, 207] width 127 height 10
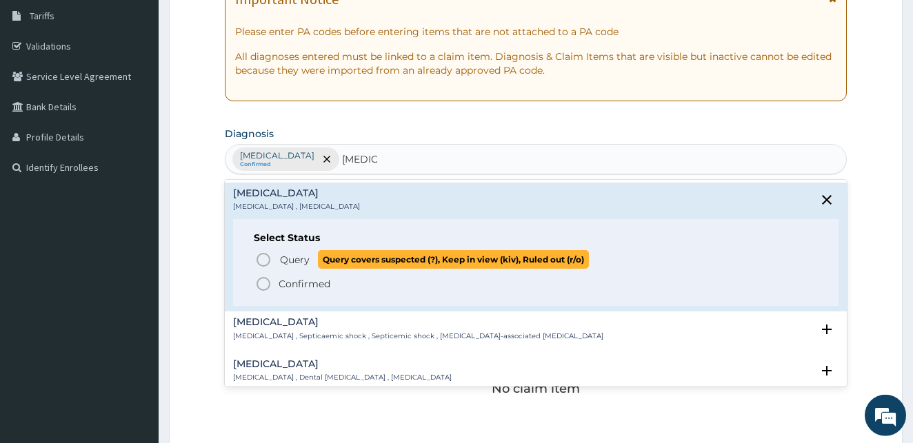
click at [263, 258] on icon "status option query" at bounding box center [263, 260] width 17 height 17
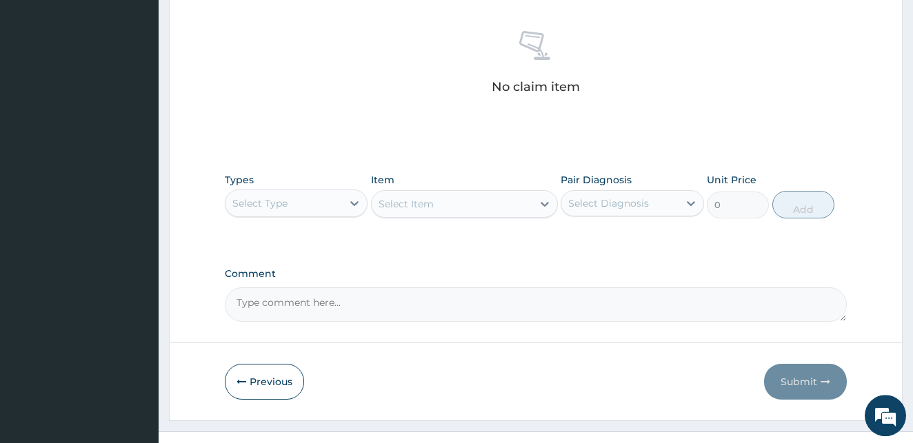
scroll to position [534, 0]
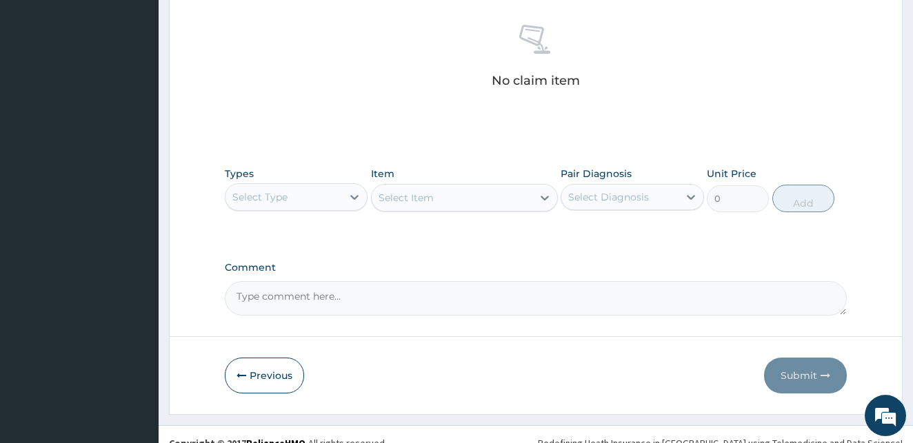
click at [293, 194] on div "Select Type" at bounding box center [283, 197] width 117 height 22
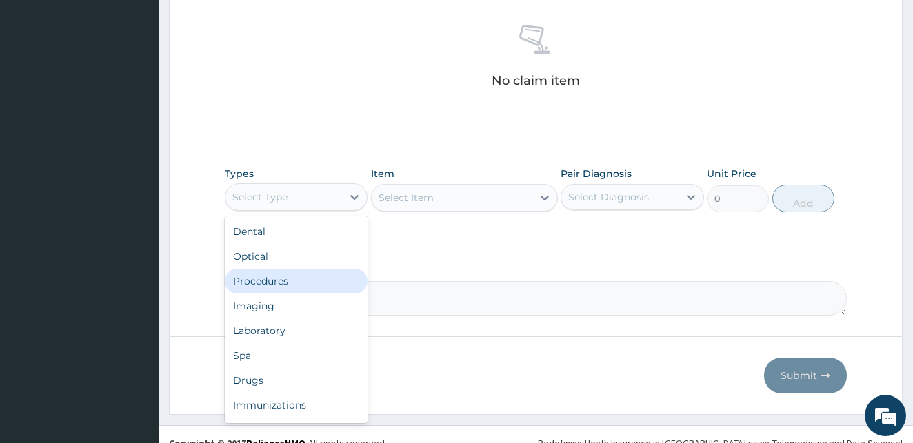
click at [270, 278] on div "Procedures" at bounding box center [296, 281] width 143 height 25
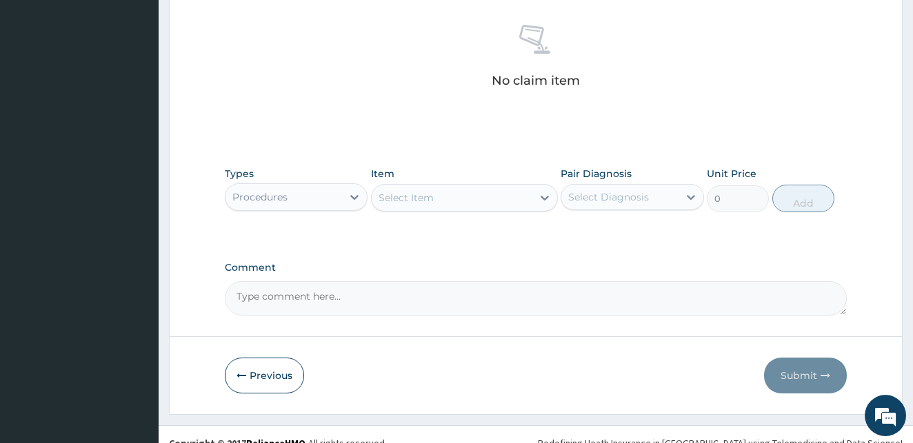
click at [495, 196] on div "Select Item" at bounding box center [452, 198] width 161 height 22
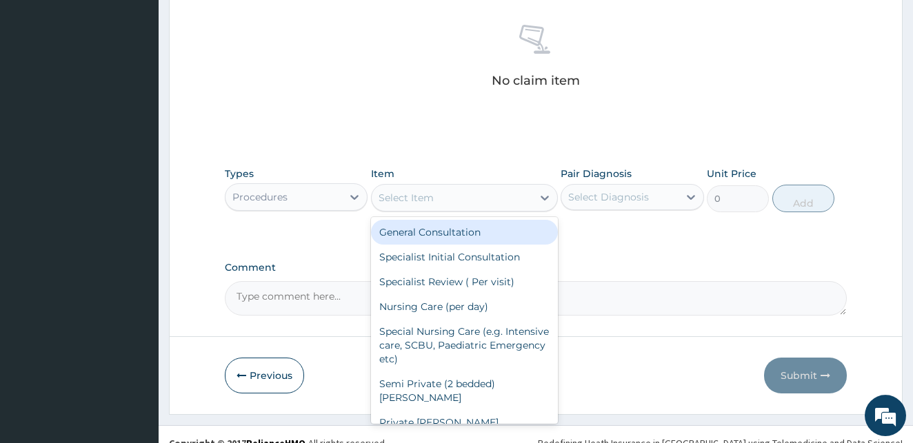
click at [436, 230] on div "General Consultation" at bounding box center [464, 232] width 187 height 25
type input "1800"
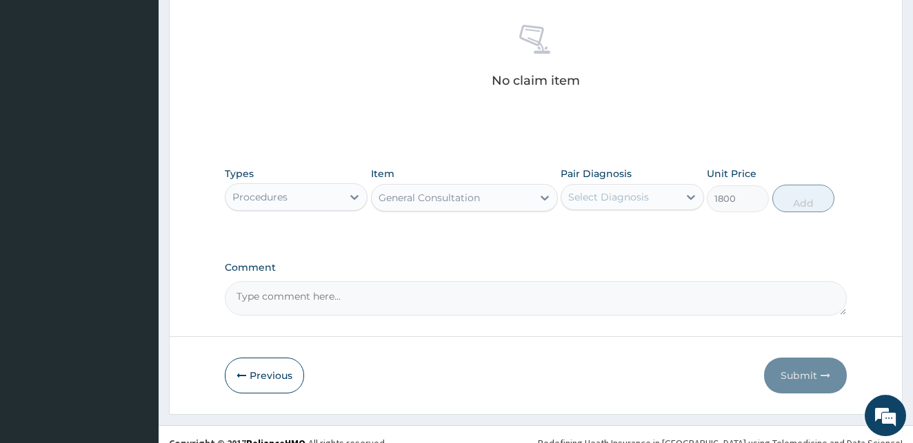
click at [634, 190] on div "Select Diagnosis" at bounding box center [619, 197] width 117 height 22
click at [572, 234] on input "checkbox" at bounding box center [573, 231] width 9 height 9
checkbox input "true"
click at [796, 199] on button "Add" at bounding box center [803, 199] width 62 height 28
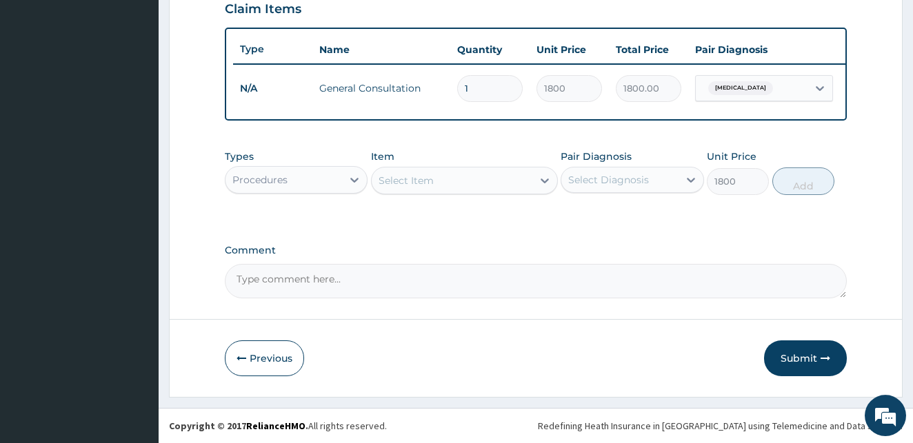
type input "0"
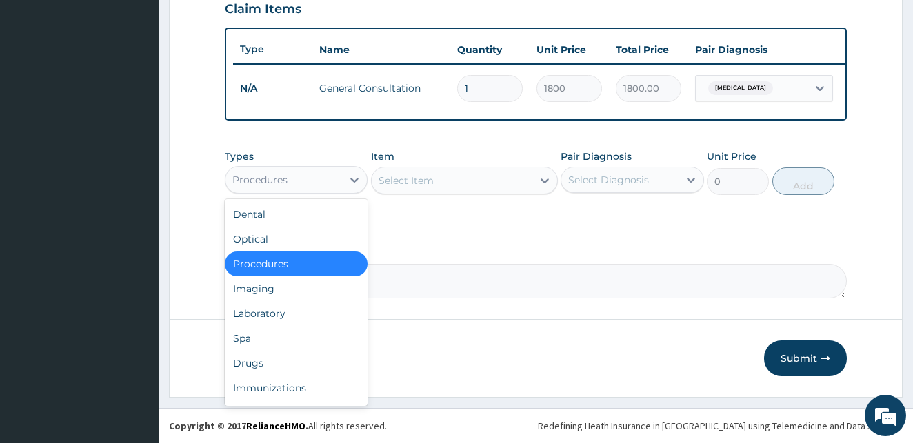
click at [331, 176] on div "Procedures" at bounding box center [283, 180] width 117 height 22
click at [283, 316] on div "Laboratory" at bounding box center [296, 313] width 143 height 25
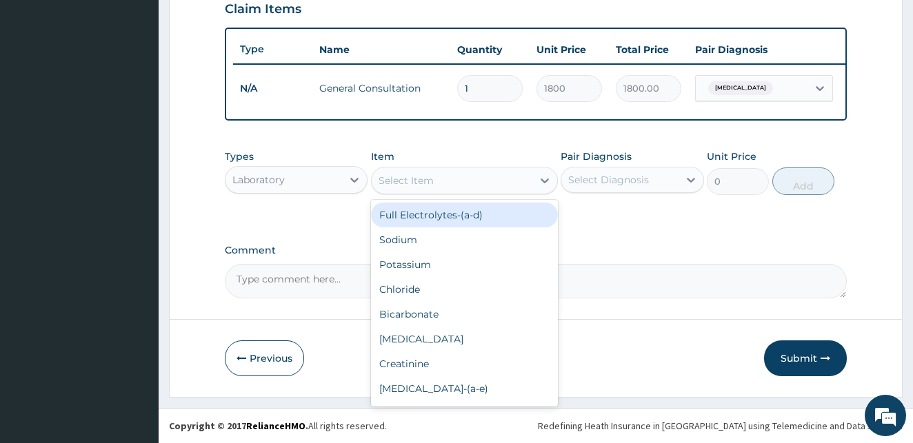
click at [445, 188] on div "Select Item" at bounding box center [452, 181] width 161 height 22
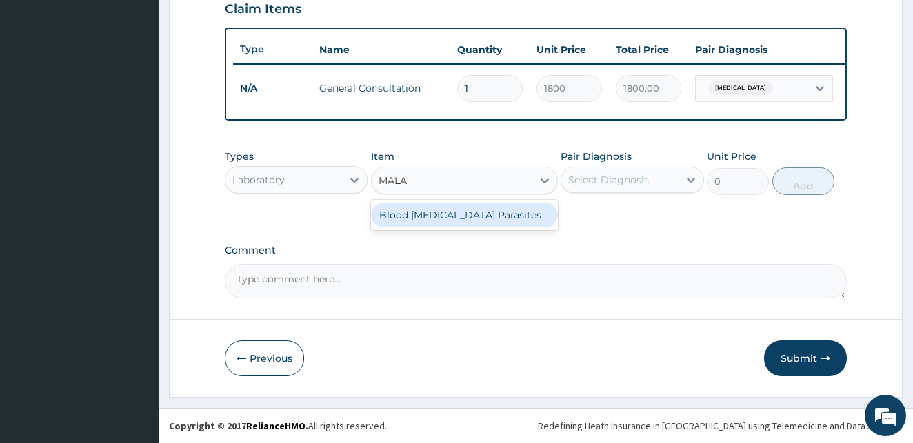
type input "MALAR"
click at [463, 219] on div "Blood Malaria Parasites" at bounding box center [464, 215] width 187 height 25
type input "700"
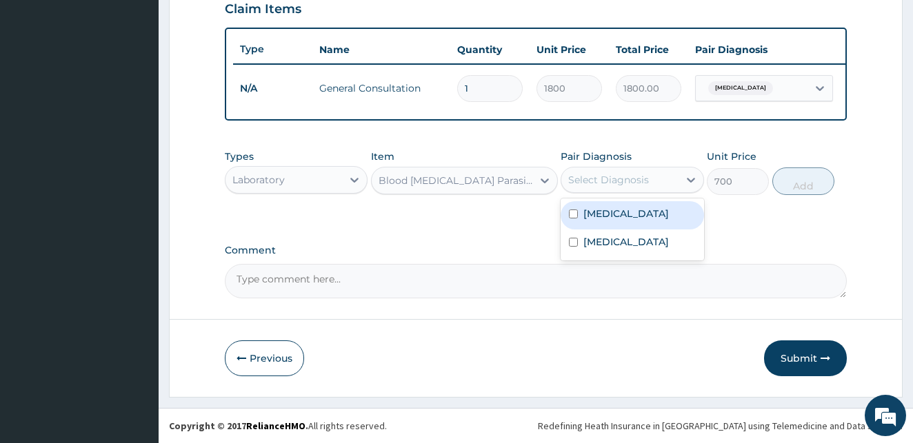
click at [644, 183] on div "Select Diagnosis" at bounding box center [608, 180] width 81 height 14
click at [574, 213] on input "checkbox" at bounding box center [573, 214] width 9 height 9
checkbox input "true"
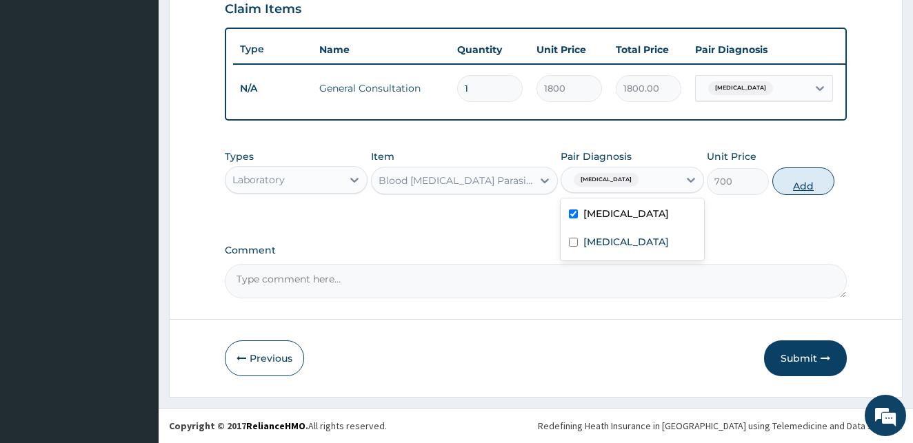
click at [804, 179] on button "Add" at bounding box center [803, 182] width 62 height 28
type input "0"
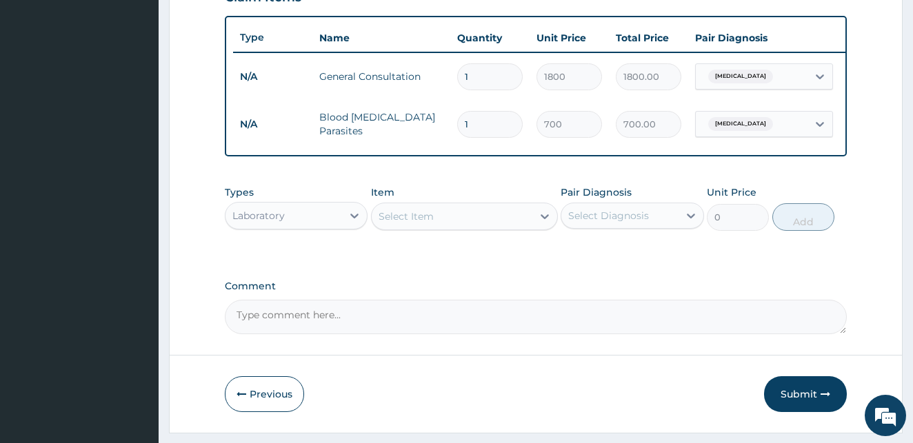
click at [401, 223] on div "Select Item" at bounding box center [405, 217] width 55 height 14
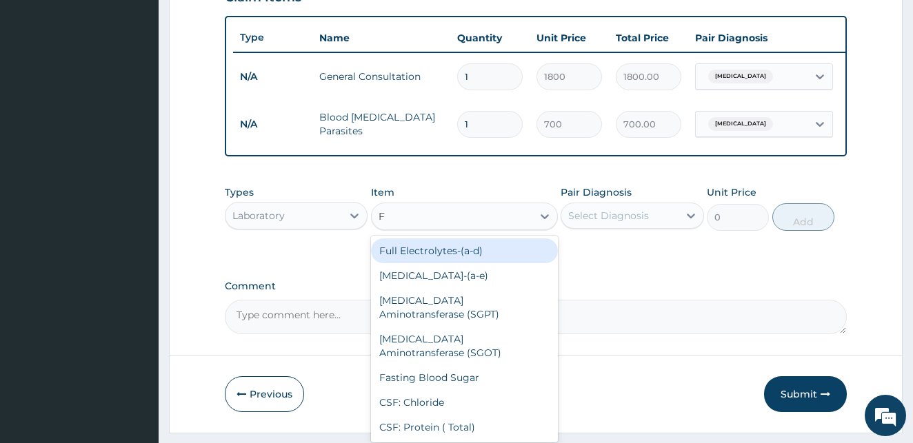
type input "FU"
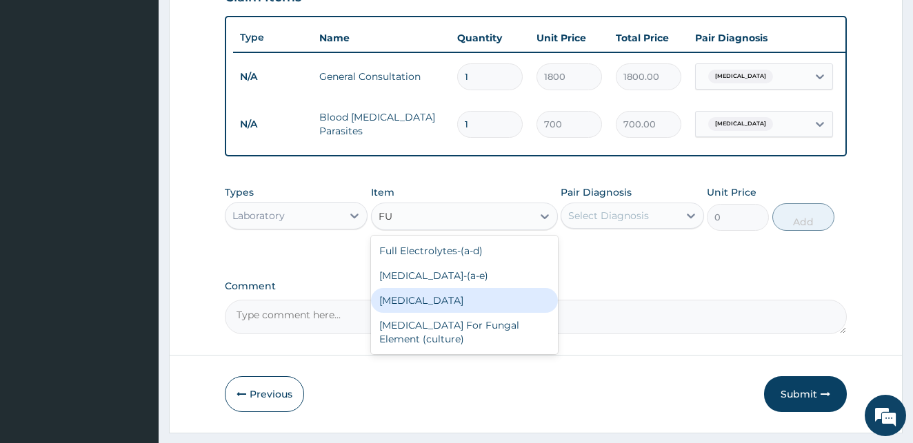
click at [438, 313] on div "Full Blood Count" at bounding box center [464, 300] width 187 height 25
type input "2000"
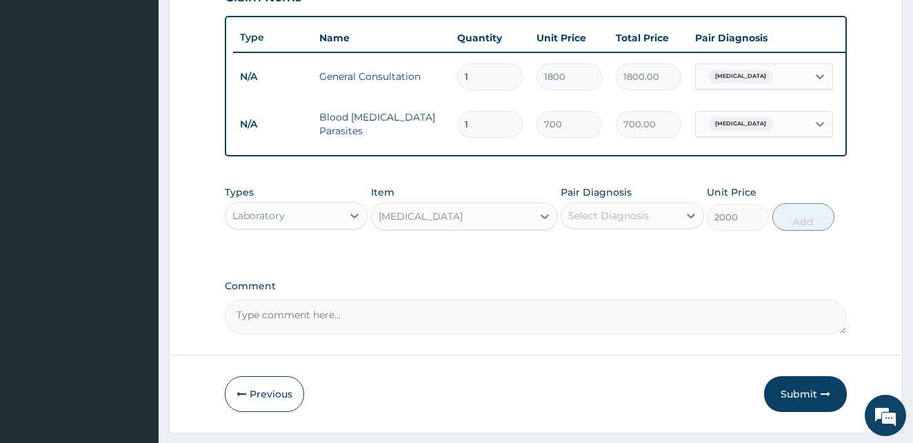
click at [652, 227] on div "Select Diagnosis" at bounding box center [619, 216] width 117 height 22
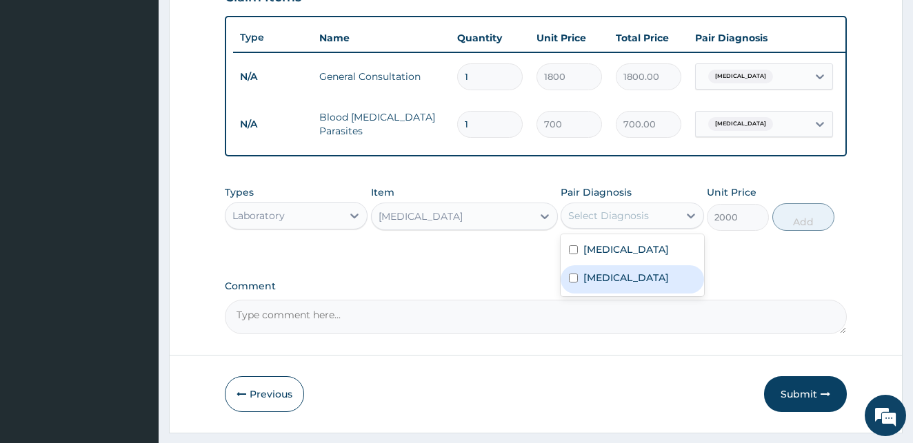
click at [571, 283] on input "checkbox" at bounding box center [573, 278] width 9 height 9
checkbox input "true"
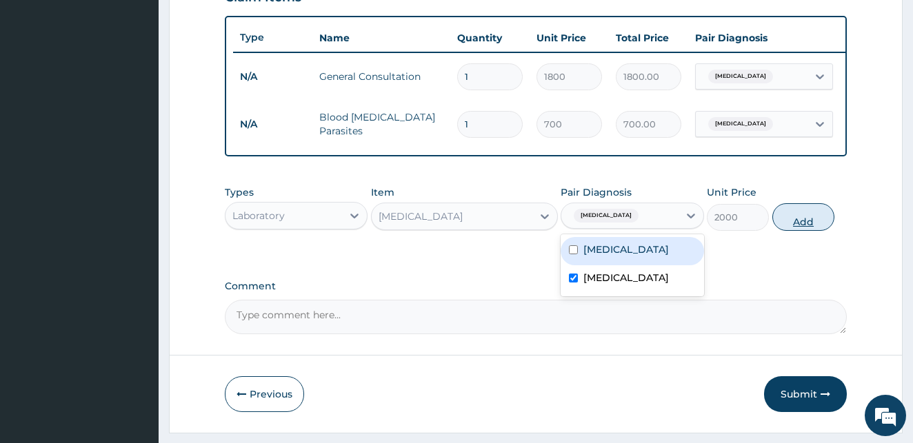
click at [813, 230] on button "Add" at bounding box center [803, 217] width 62 height 28
type input "0"
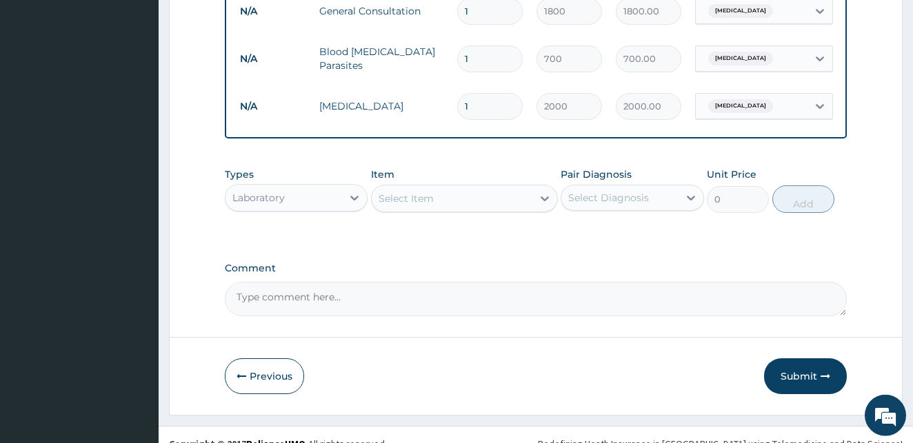
scroll to position [592, 0]
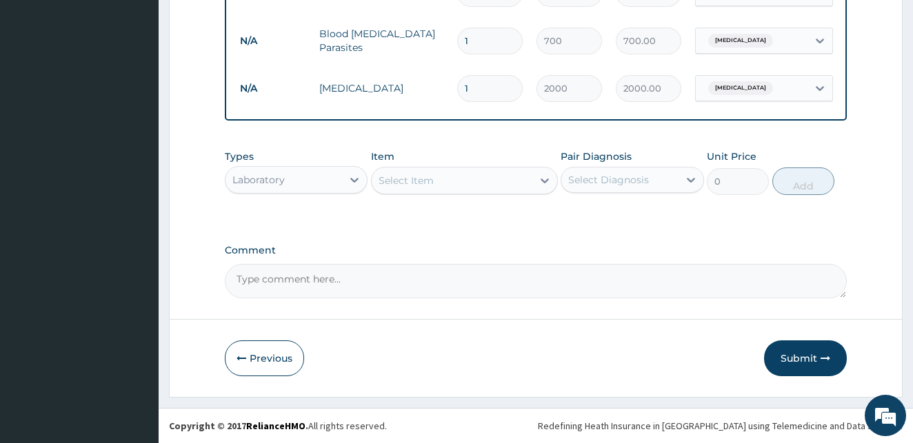
click at [295, 174] on div "Laboratory" at bounding box center [283, 180] width 117 height 22
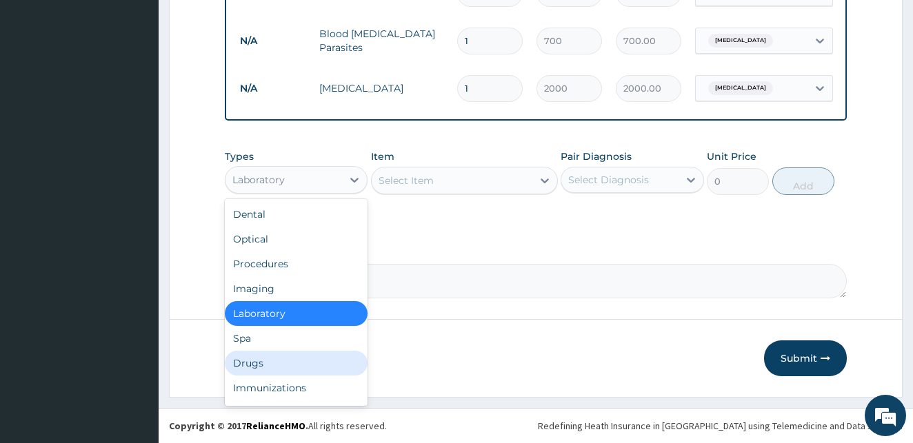
click at [243, 367] on div "Drugs" at bounding box center [296, 363] width 143 height 25
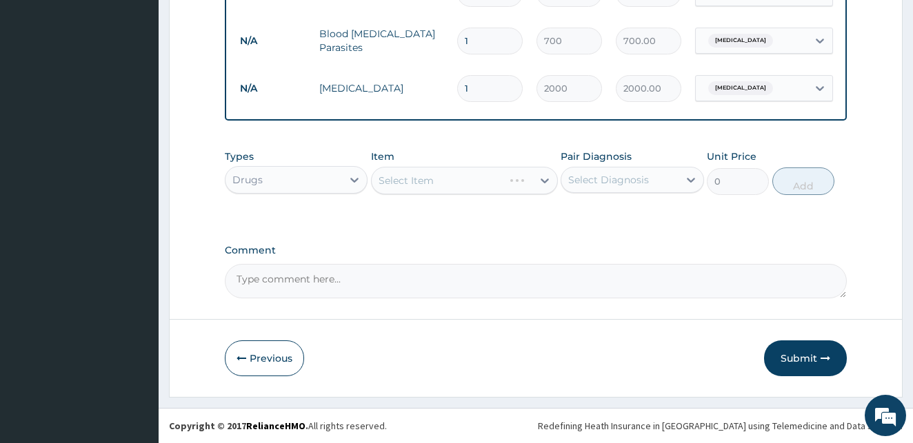
click at [485, 185] on div "Select Item" at bounding box center [464, 181] width 187 height 28
click at [490, 180] on div "Select Item" at bounding box center [464, 181] width 187 height 28
click at [496, 179] on div "Select Item" at bounding box center [452, 181] width 161 height 22
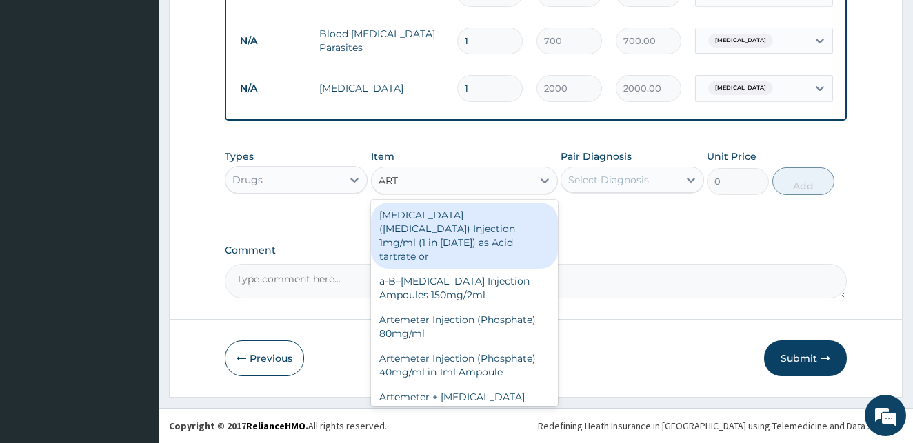
type input "ARTE"
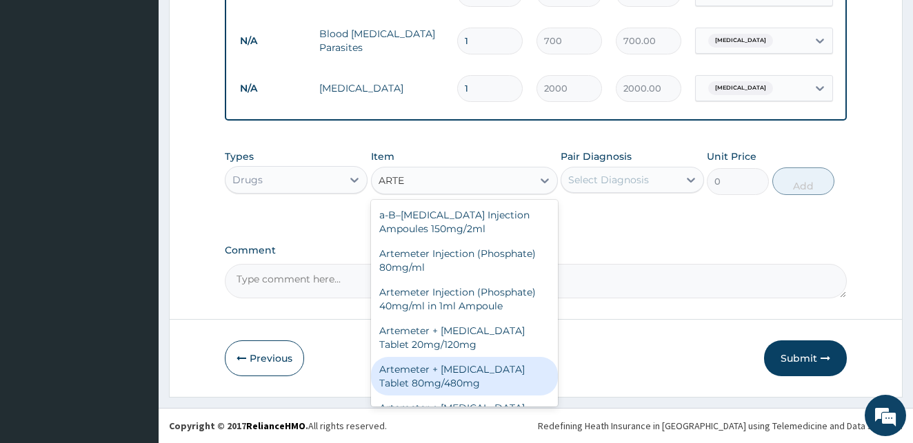
click at [439, 378] on div "Artemeter + Lumefantrine Tablet 80mg/480mg" at bounding box center [464, 376] width 187 height 39
type input "1300"
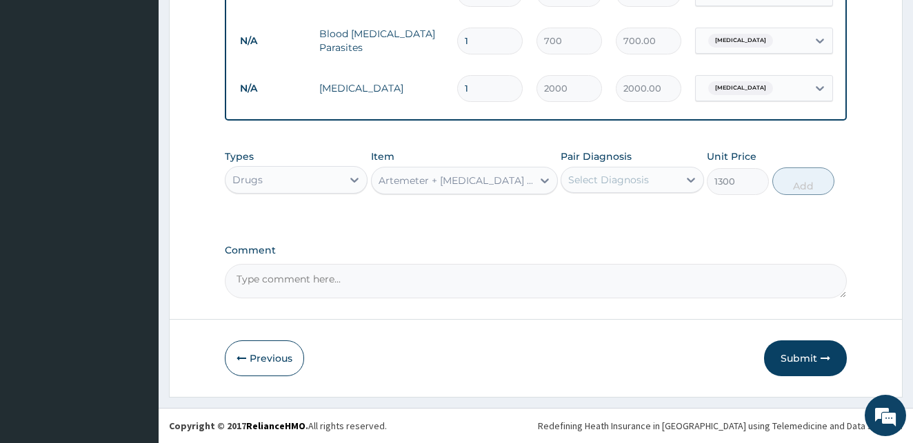
click at [640, 179] on div "Select Diagnosis" at bounding box center [608, 180] width 81 height 14
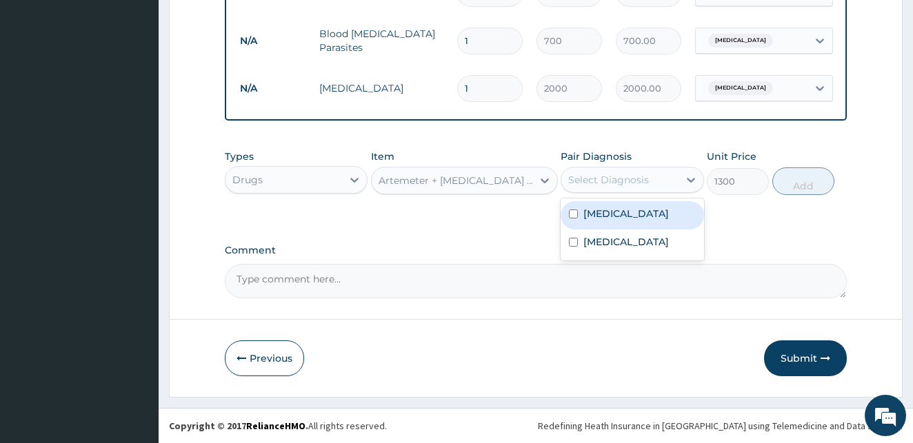
click at [575, 214] on input "checkbox" at bounding box center [573, 214] width 9 height 9
checkbox input "true"
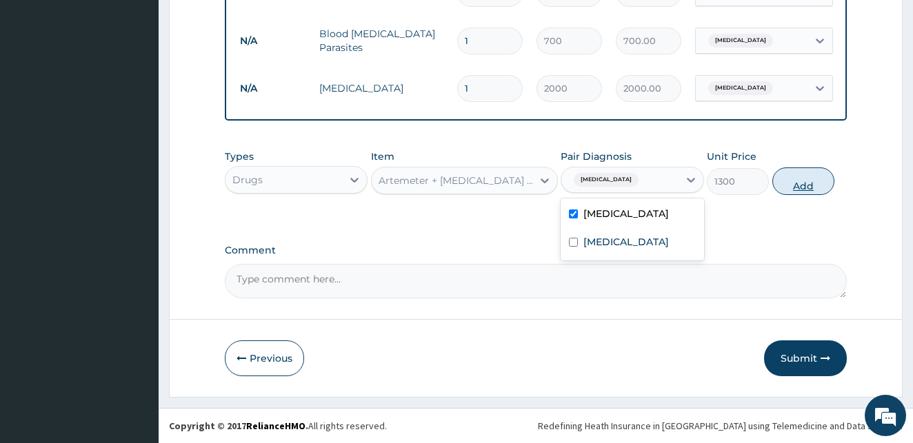
click at [798, 184] on button "Add" at bounding box center [803, 182] width 62 height 28
type input "0"
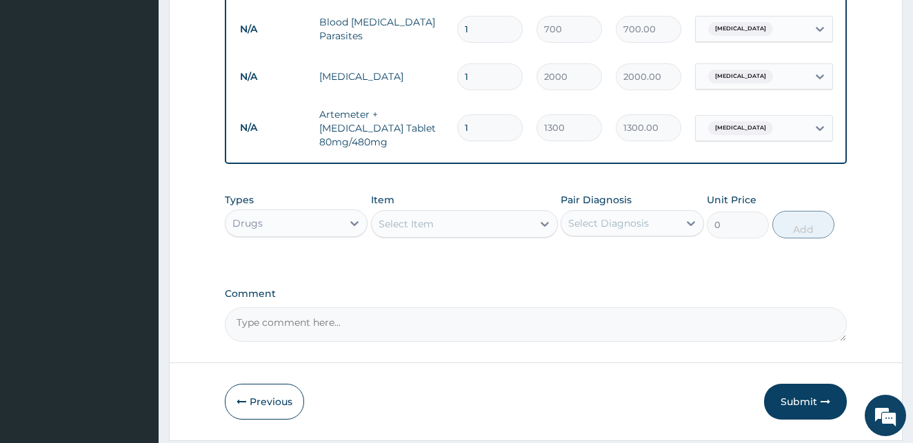
click at [449, 227] on div "Select Item" at bounding box center [452, 224] width 161 height 22
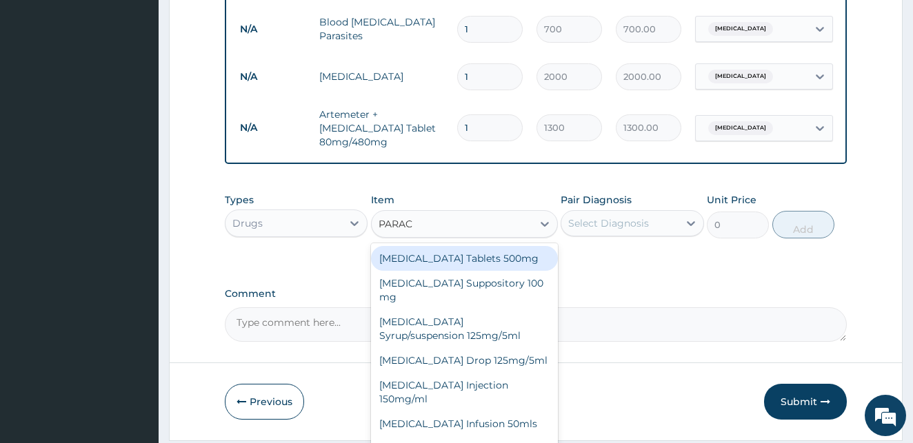
type input "PARACE"
click at [456, 256] on div "Paracetamol Tablets 500mg" at bounding box center [464, 258] width 187 height 25
type input "10"
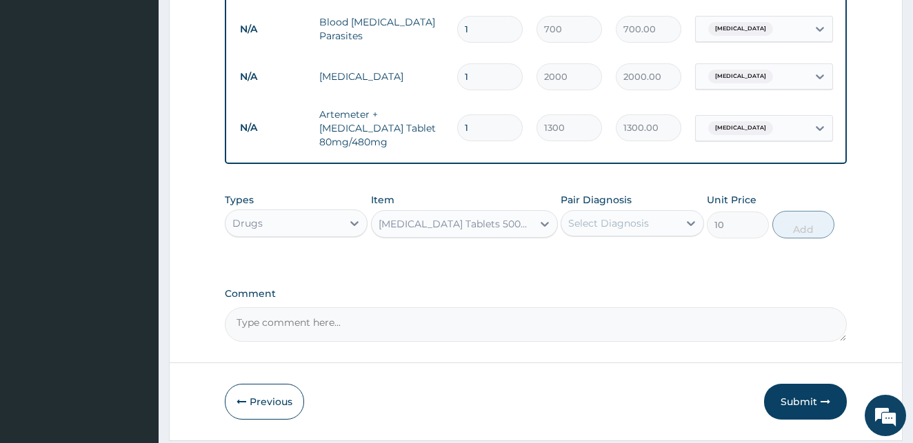
click at [594, 227] on div "Select Diagnosis" at bounding box center [608, 223] width 81 height 14
click at [575, 262] on input "checkbox" at bounding box center [573, 257] width 9 height 9
checkbox input "true"
click at [799, 227] on button "Add" at bounding box center [803, 225] width 62 height 28
type input "0"
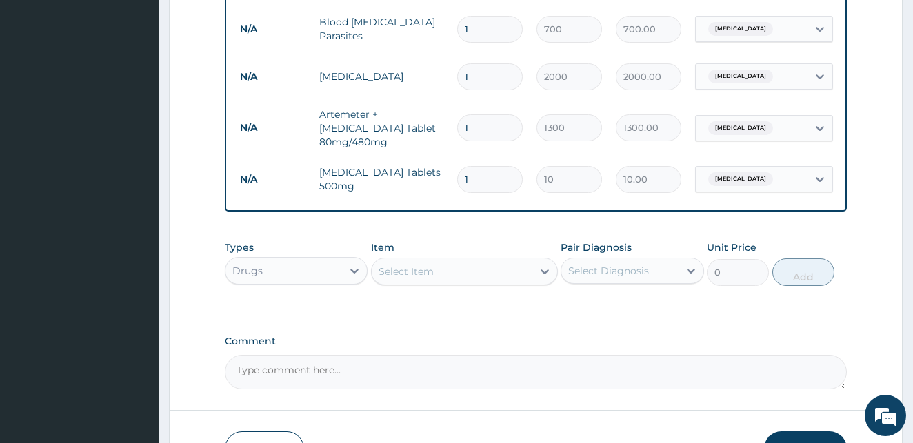
type input "18"
type input "180.00"
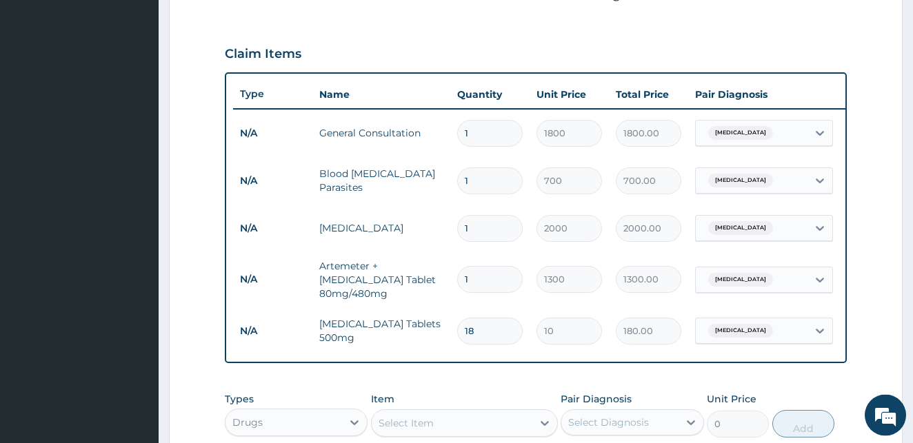
scroll to position [687, 0]
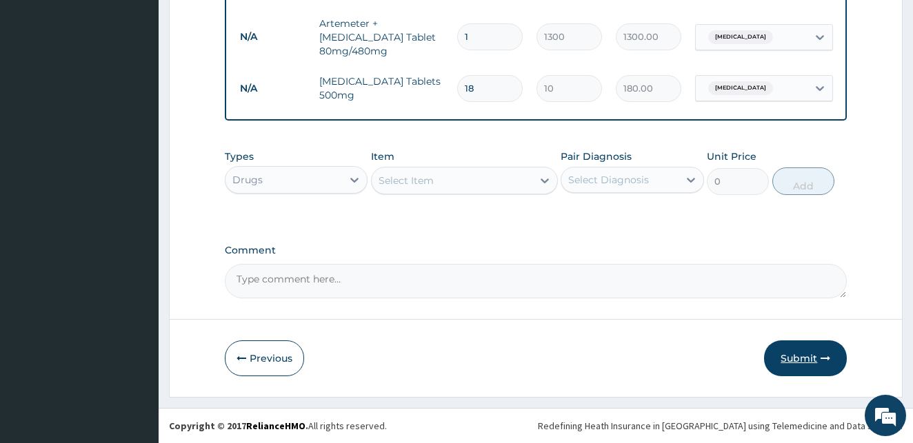
type input "18"
click at [799, 355] on button "Submit" at bounding box center [805, 359] width 83 height 36
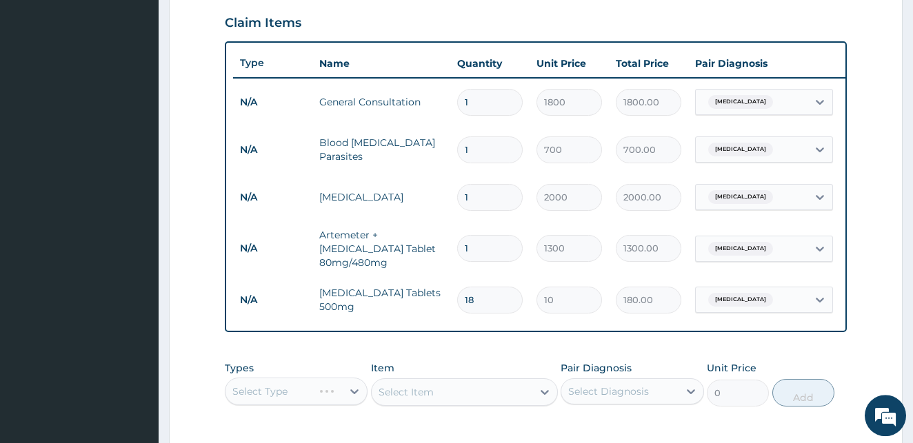
scroll to position [588, 0]
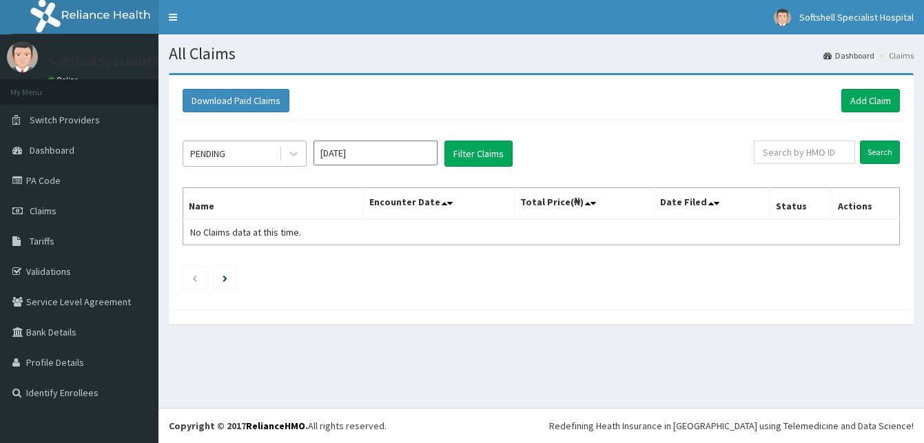
click at [269, 149] on div "PENDING" at bounding box center [231, 154] width 96 height 22
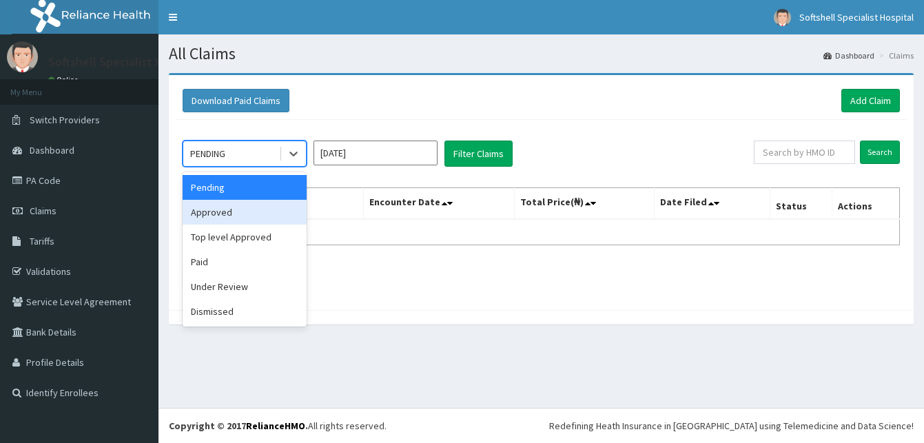
click at [235, 212] on div "Approved" at bounding box center [245, 212] width 124 height 25
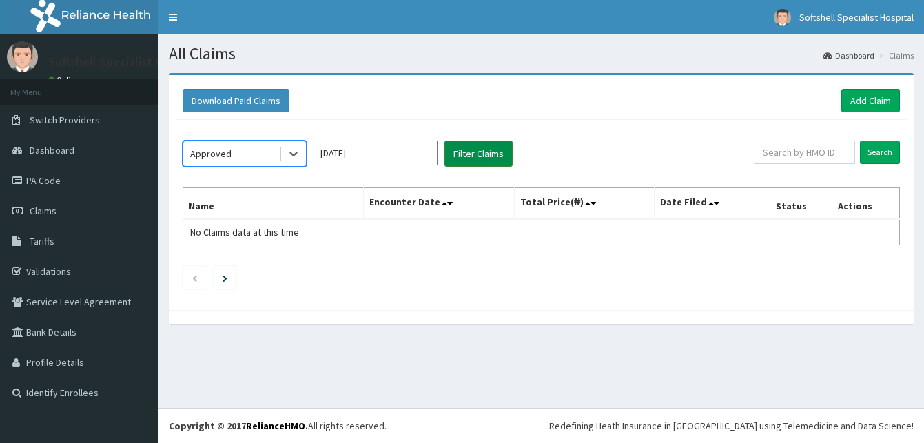
click at [487, 152] on button "Filter Claims" at bounding box center [479, 154] width 68 height 26
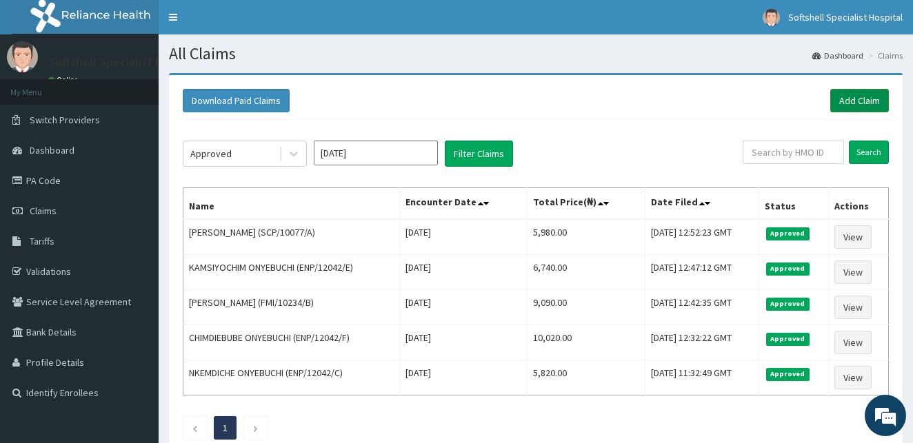
click at [848, 100] on link "Add Claim" at bounding box center [859, 100] width 59 height 23
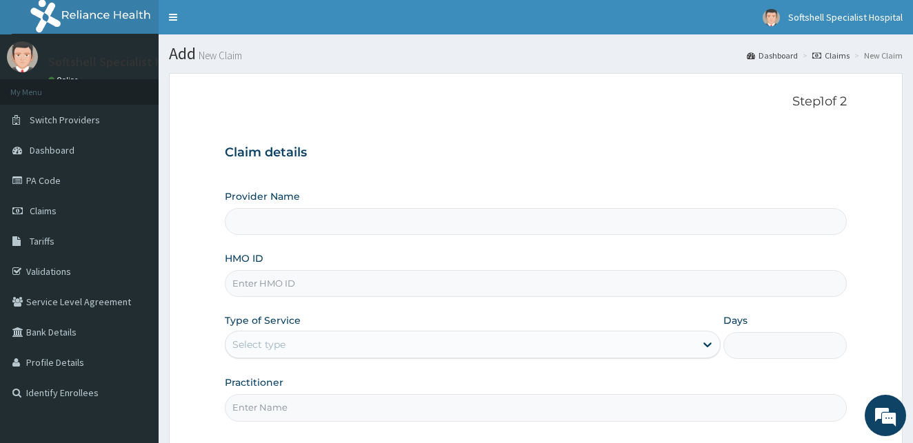
type input "Softshell Specialist Hospital"
click at [290, 281] on input "HMO ID" at bounding box center [536, 283] width 622 height 27
type input "SBD/10041/A"
click at [498, 341] on div "Select type" at bounding box center [459, 345] width 469 height 22
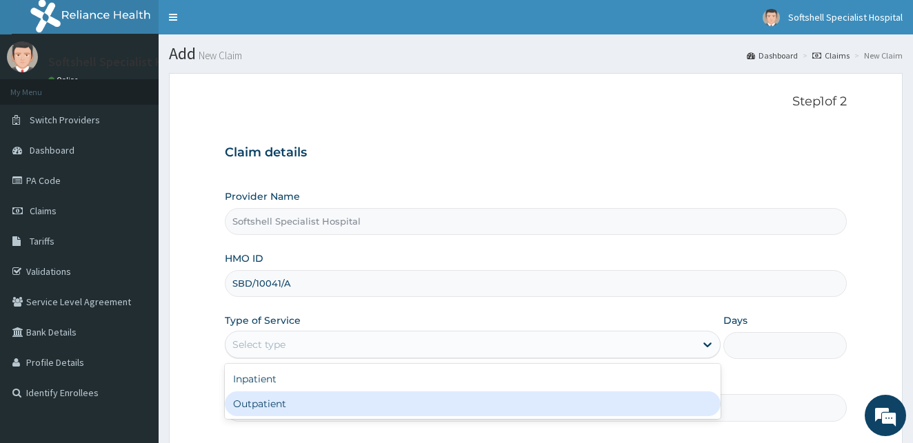
click at [276, 403] on div "Outpatient" at bounding box center [473, 404] width 496 height 25
type input "1"
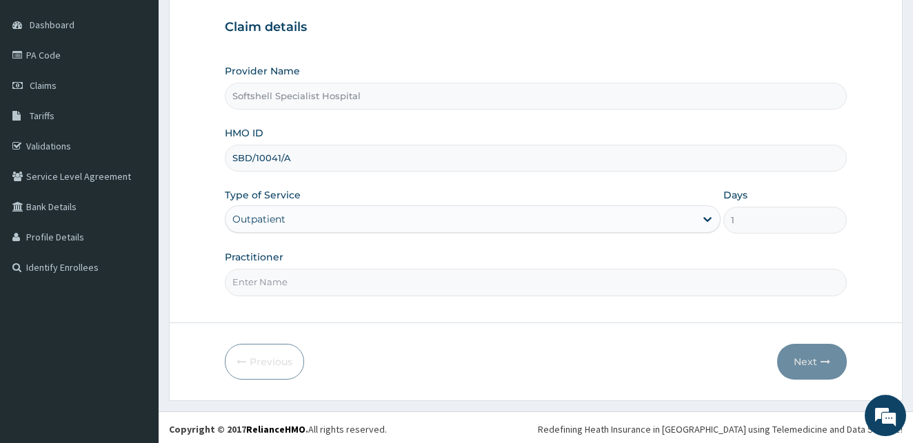
scroll to position [129, 0]
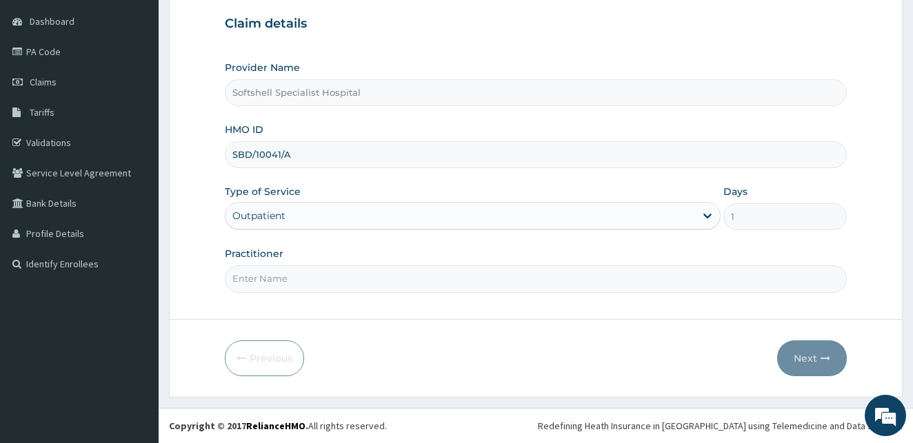
click at [280, 286] on input "Practitioner" at bounding box center [536, 278] width 622 height 27
type input "[PERSON_NAME]"
click at [810, 363] on button "Next" at bounding box center [812, 359] width 70 height 36
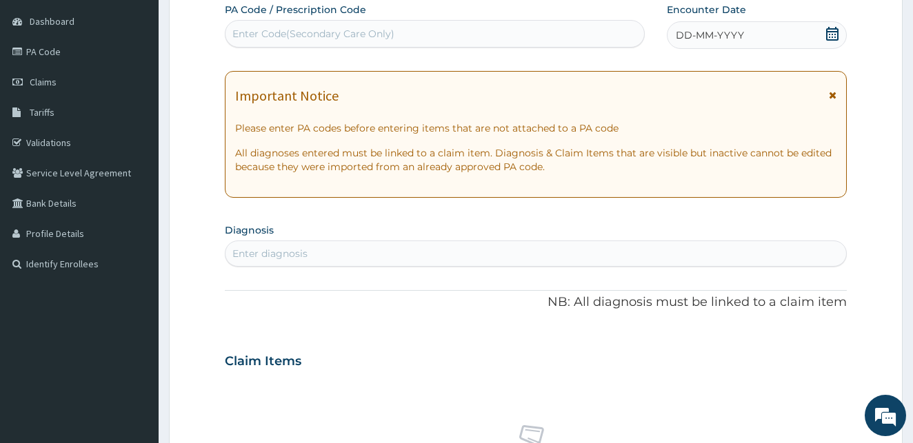
click at [829, 32] on icon at bounding box center [832, 34] width 12 height 14
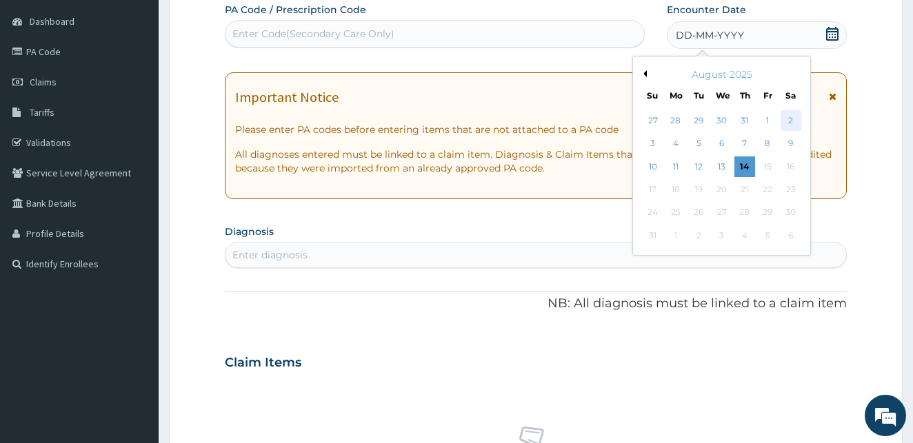
click at [786, 122] on div "2" at bounding box center [790, 120] width 21 height 21
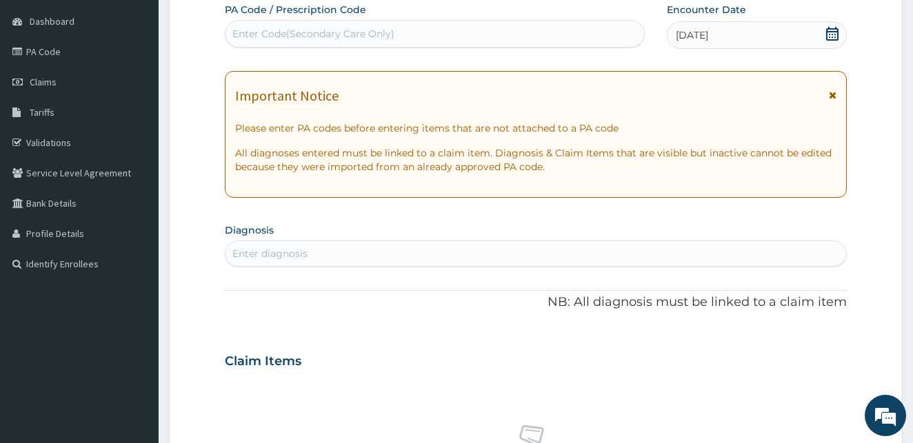
scroll to position [243, 0]
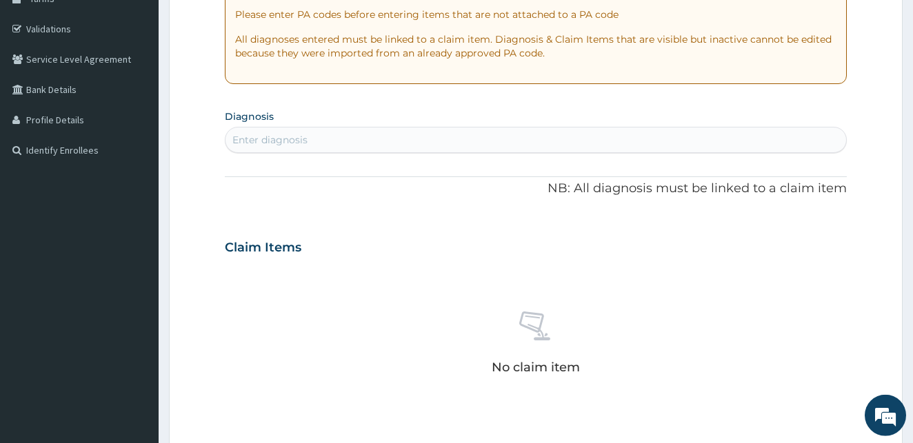
click at [336, 146] on div "Enter diagnosis" at bounding box center [535, 140] width 621 height 22
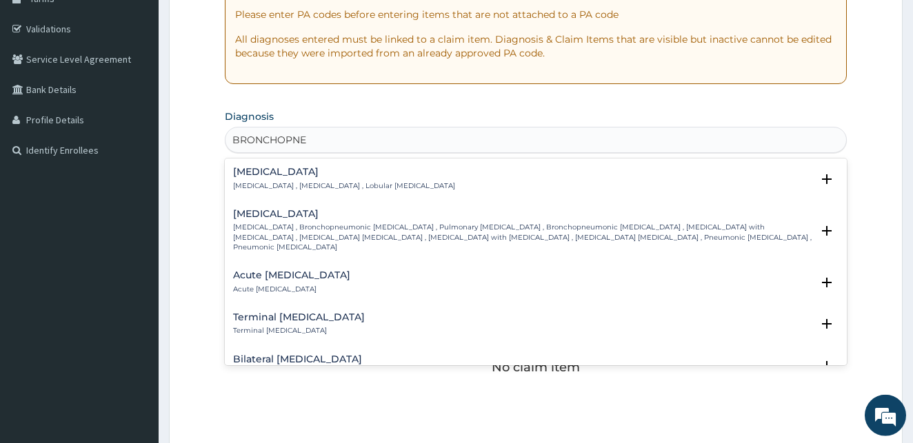
type input "BRONCHOPNEU"
click at [298, 177] on h4 "[MEDICAL_DATA]" at bounding box center [344, 172] width 222 height 10
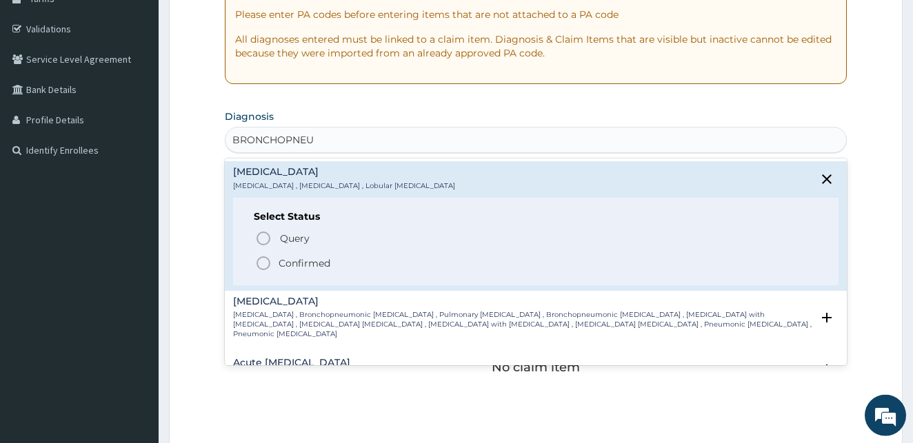
click at [265, 261] on icon "status option filled" at bounding box center [263, 263] width 17 height 17
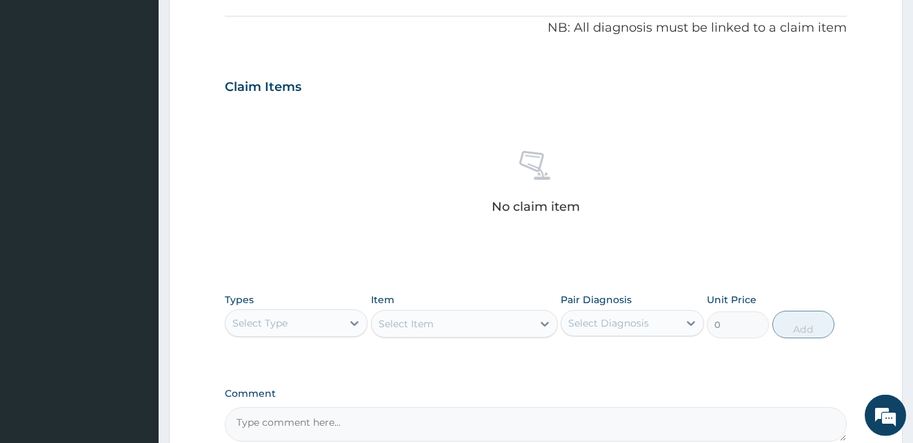
scroll to position [429, 0]
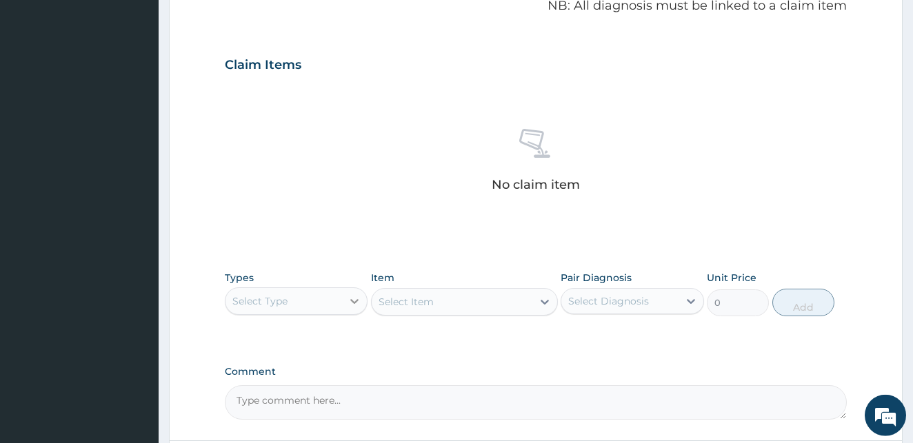
click at [347, 302] on div at bounding box center [354, 301] width 25 height 25
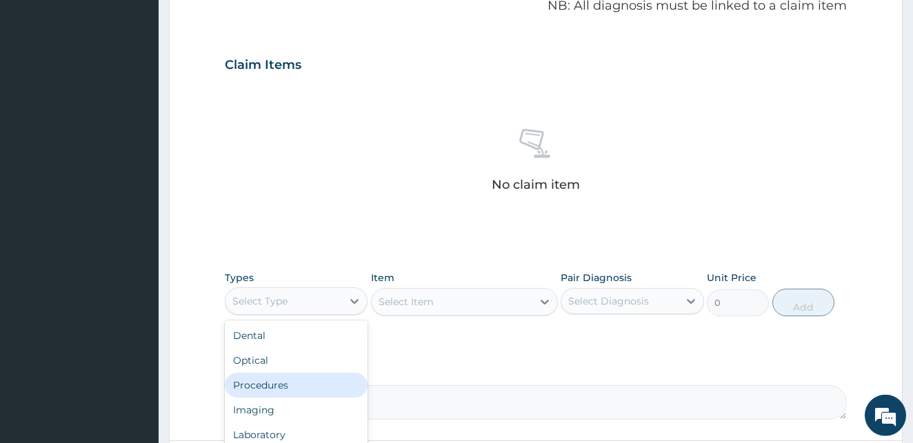
click at [284, 381] on div "Procedures" at bounding box center [296, 385] width 143 height 25
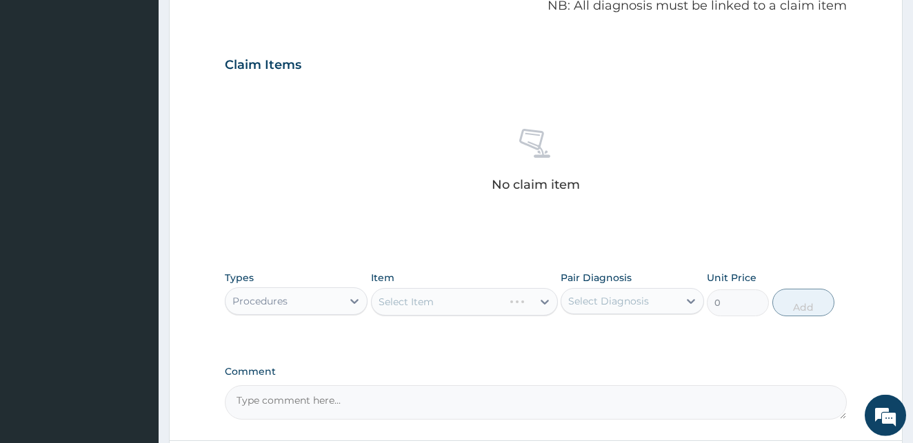
click at [430, 305] on div "Select Item" at bounding box center [464, 302] width 187 height 28
click at [401, 303] on div "Select Item" at bounding box center [405, 302] width 55 height 14
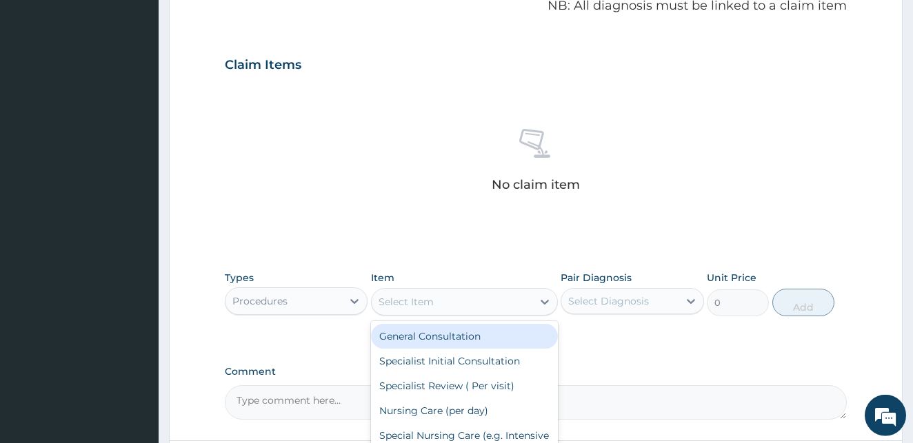
click at [405, 340] on div "General Consultation" at bounding box center [464, 336] width 187 height 25
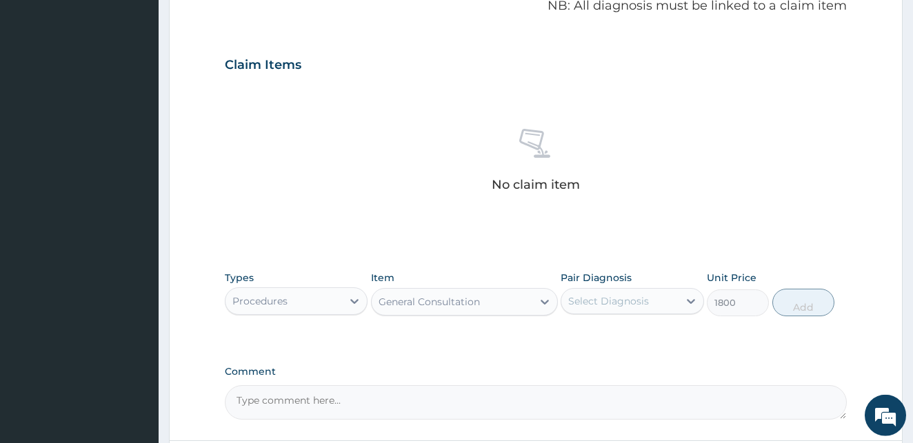
type input "1800"
click at [631, 296] on div "Select Diagnosis" at bounding box center [608, 301] width 81 height 14
click at [569, 335] on input "checkbox" at bounding box center [573, 335] width 9 height 9
checkbox input "true"
click at [804, 301] on button "Add" at bounding box center [803, 303] width 62 height 28
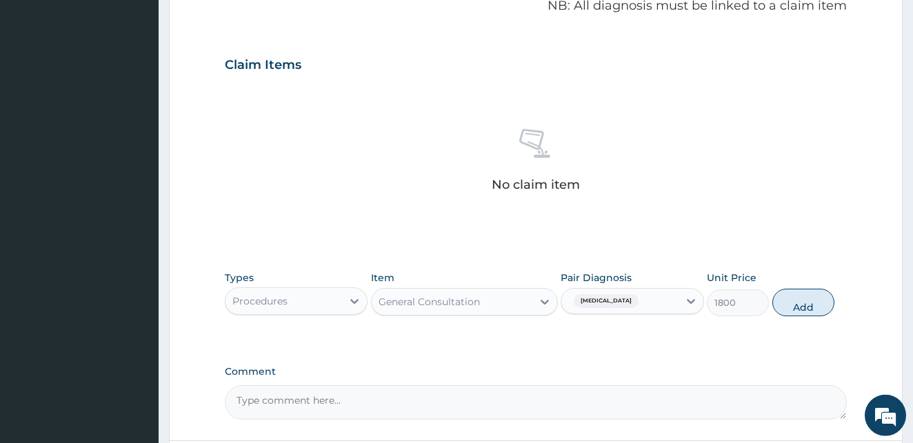
type input "0"
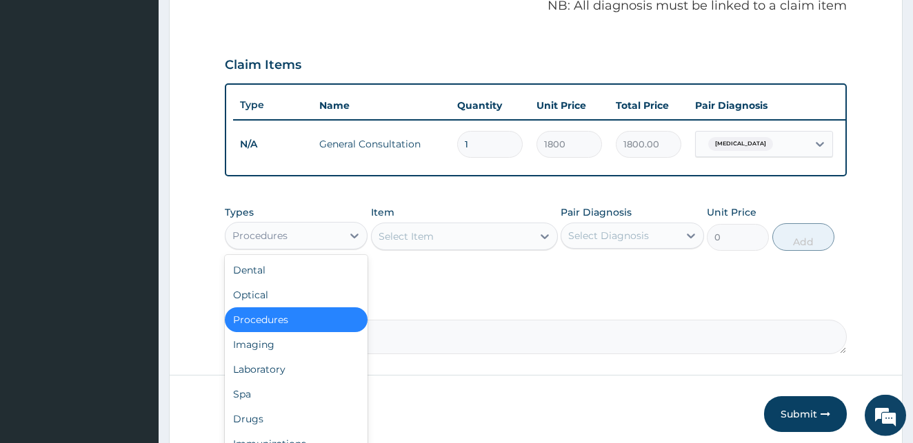
click at [323, 247] on div "Procedures" at bounding box center [283, 236] width 117 height 22
click at [257, 428] on div "Drugs" at bounding box center [296, 419] width 143 height 25
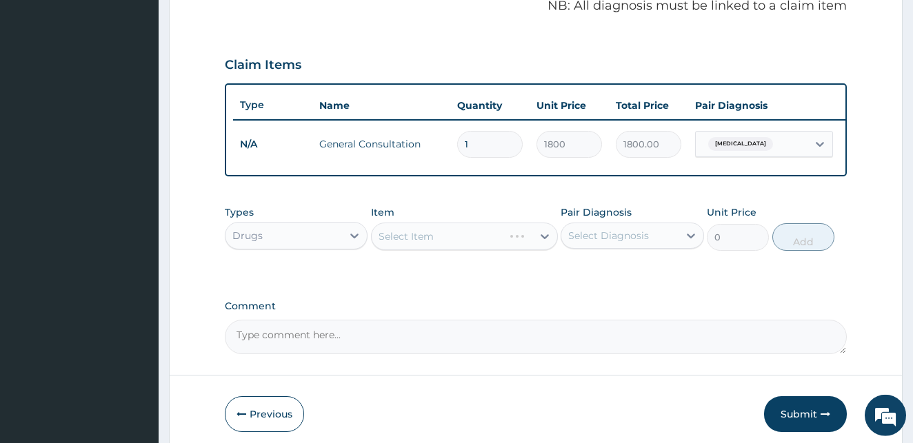
click at [427, 247] on div "Select Item" at bounding box center [464, 237] width 187 height 28
click at [440, 247] on div "Select Item" at bounding box center [452, 236] width 161 height 22
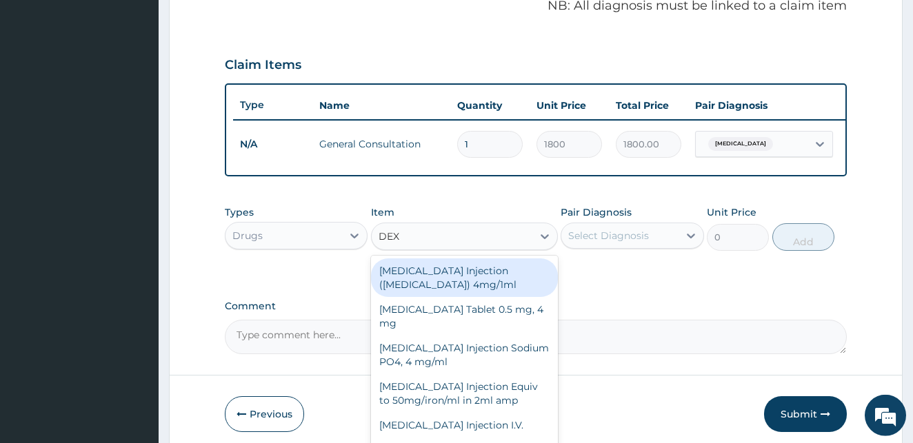
type input "DEXA"
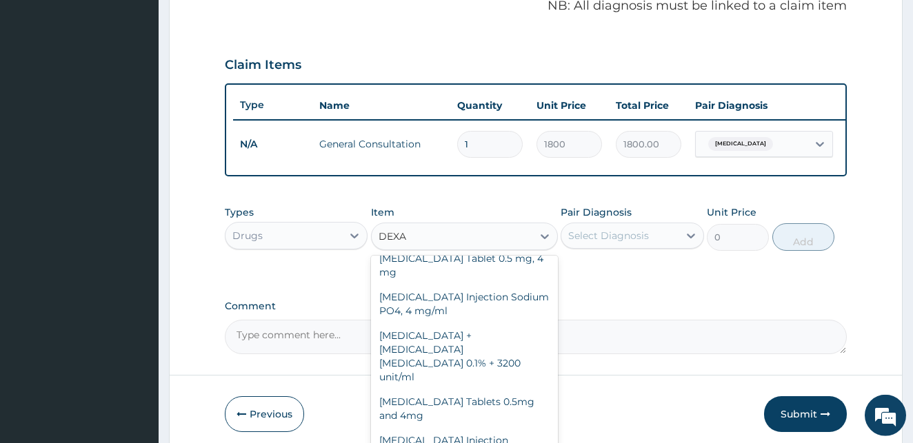
scroll to position [52, 0]
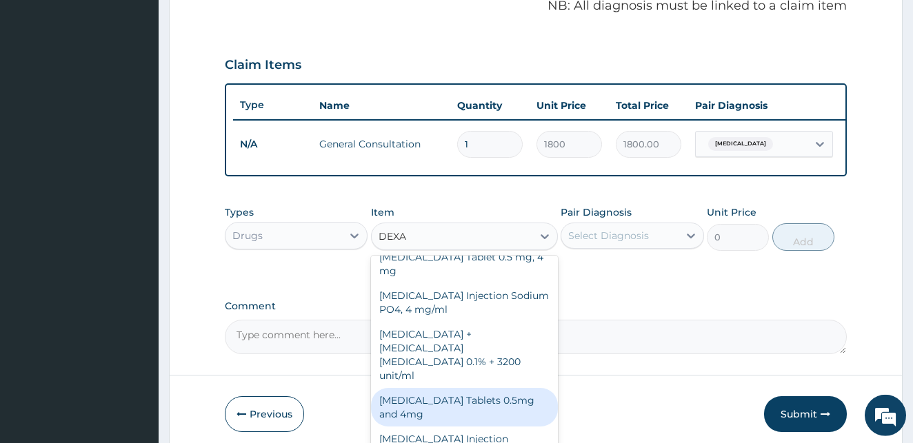
click at [465, 389] on div "Dexamethasone Tablets 0.5mg and 4mg" at bounding box center [464, 407] width 187 height 39
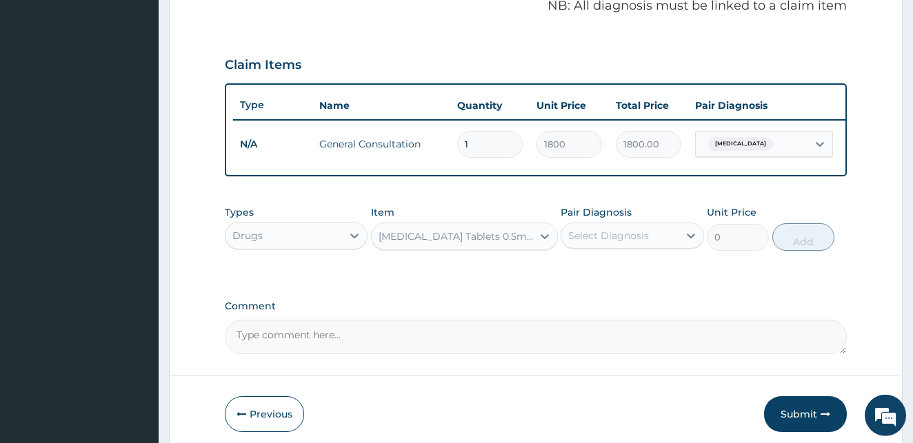
type input "13"
click at [628, 243] on div "Select Diagnosis" at bounding box center [608, 236] width 81 height 14
click at [576, 274] on input "checkbox" at bounding box center [573, 269] width 9 height 9
checkbox input "true"
click at [803, 249] on button "Add" at bounding box center [803, 237] width 62 height 28
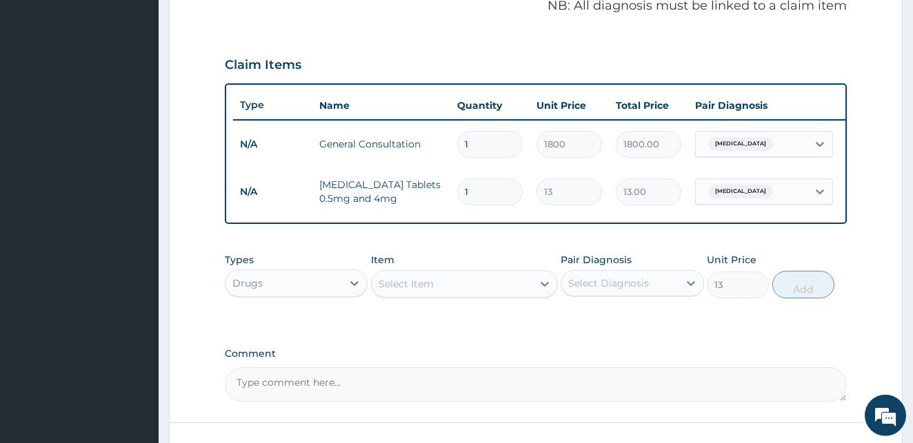
type input "0"
click at [421, 291] on div "Select Item" at bounding box center [405, 284] width 55 height 14
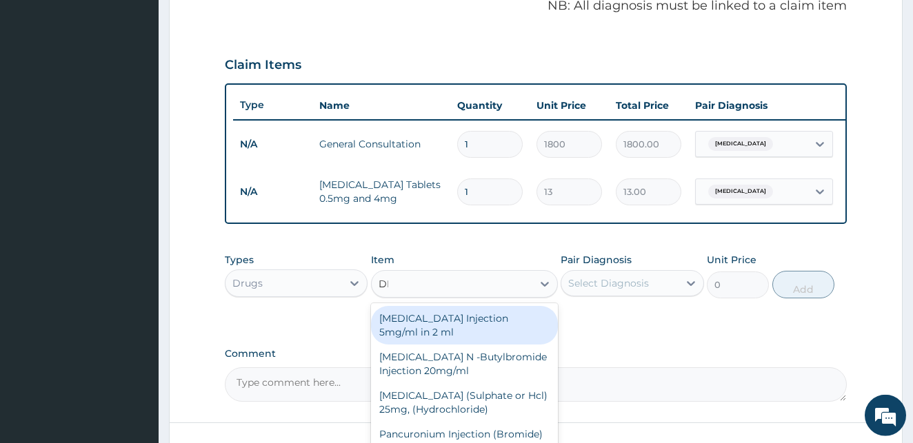
type input "DEXA"
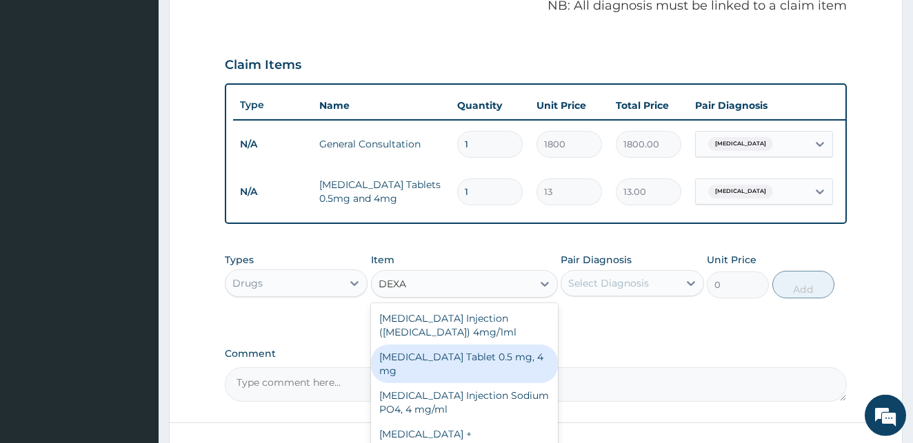
scroll to position [545, 0]
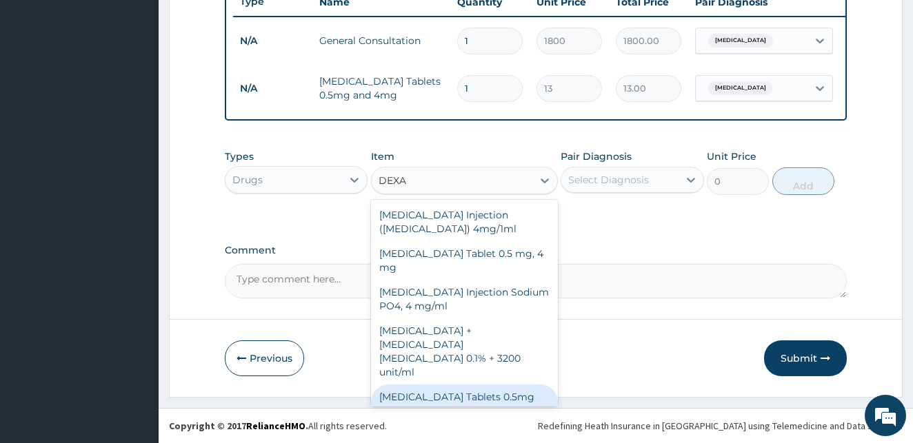
click at [466, 385] on div "Dexamethasone Tablets 0.5mg and 4mg" at bounding box center [464, 404] width 187 height 39
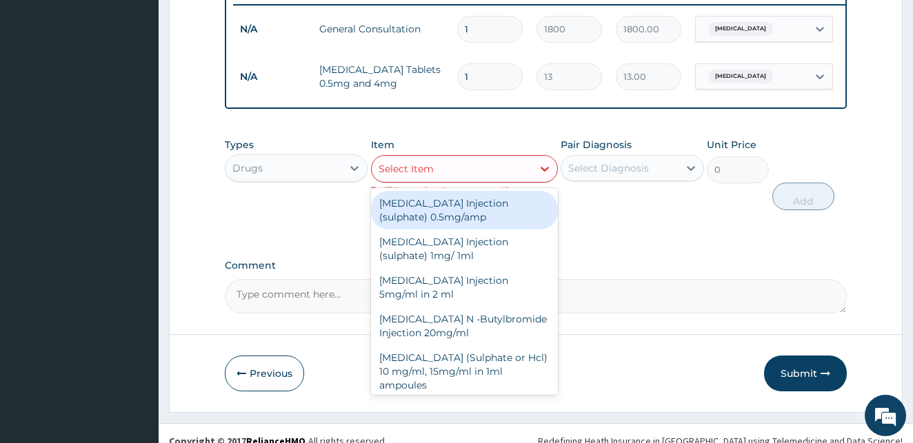
click at [462, 180] on div "Select Item" at bounding box center [452, 169] width 161 height 22
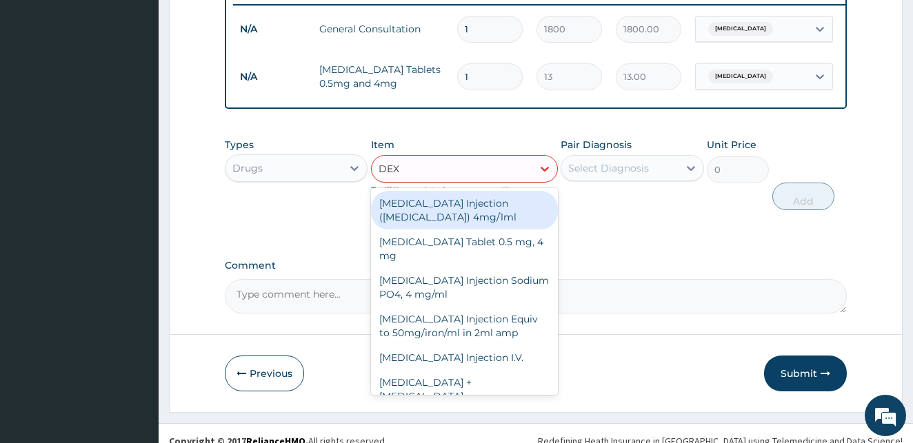
type input "DEXA"
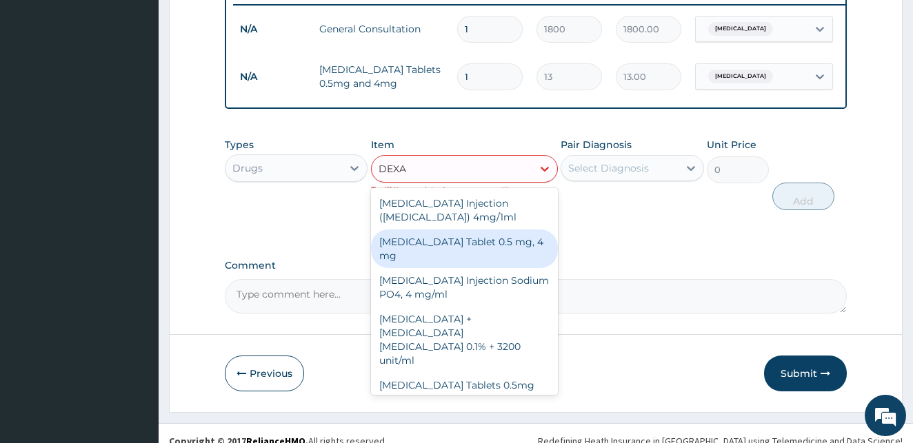
click at [448, 250] on div "Dexamethasone Tablet 0.5 mg, 4 mg" at bounding box center [464, 249] width 187 height 39
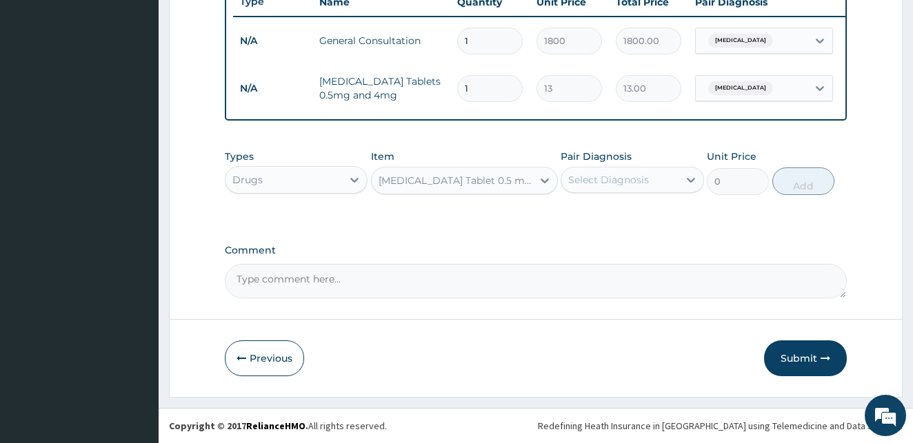
type input "20"
click at [640, 186] on div "Select Diagnosis" at bounding box center [608, 180] width 81 height 14
click at [574, 214] on input "checkbox" at bounding box center [573, 214] width 9 height 9
checkbox input "true"
click at [801, 185] on button "Add" at bounding box center [803, 182] width 62 height 28
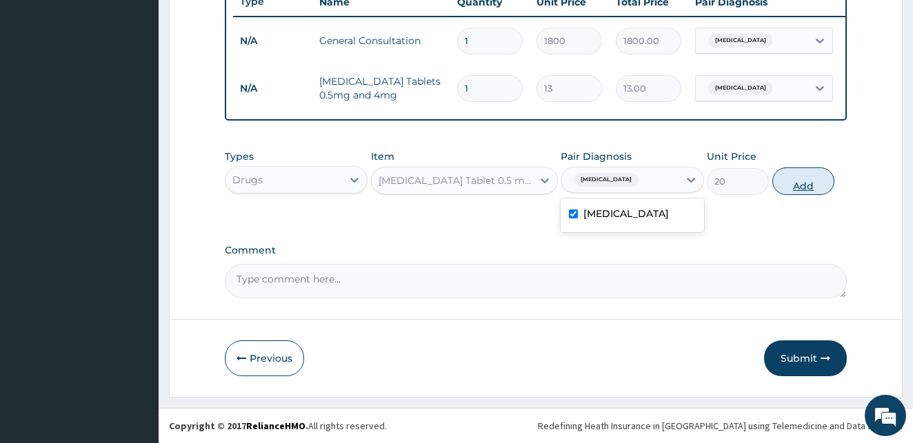
type input "0"
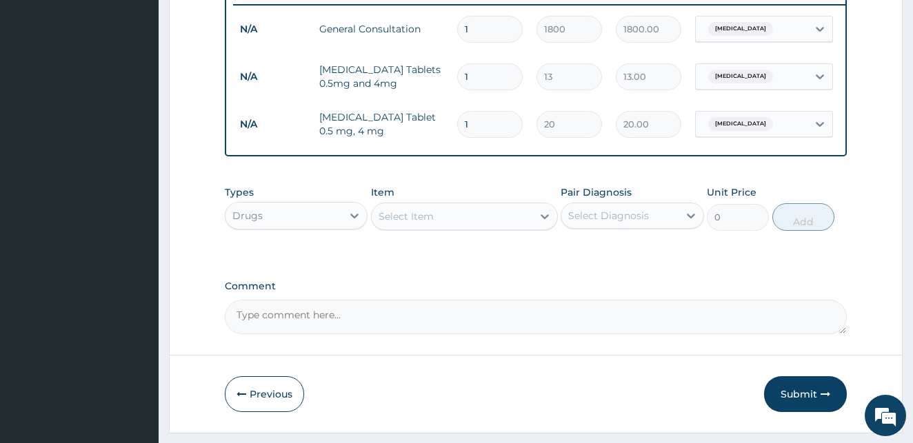
click at [479, 127] on input "1" at bounding box center [489, 124] width 65 height 27
type input "16"
type input "320.00"
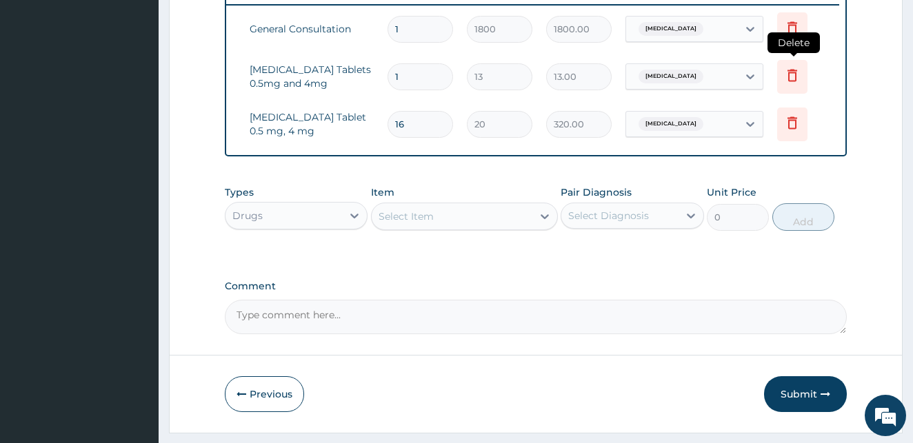
type input "16"
click at [791, 73] on icon at bounding box center [792, 75] width 10 height 12
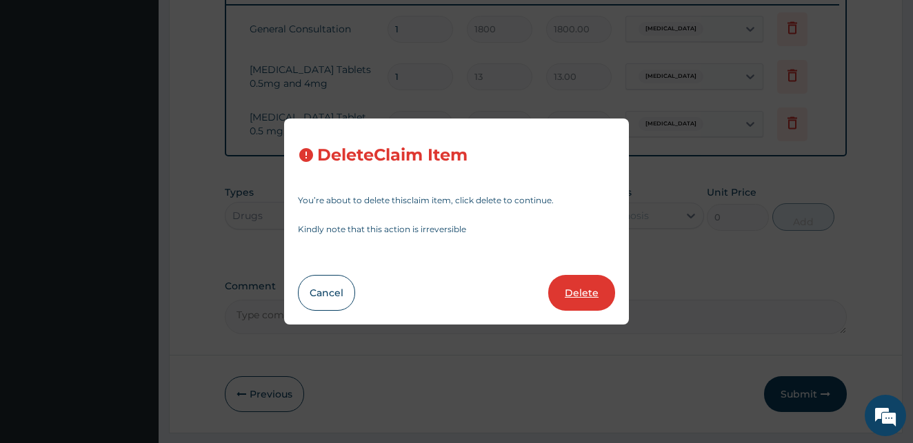
click at [571, 286] on button "Delete" at bounding box center [581, 293] width 67 height 36
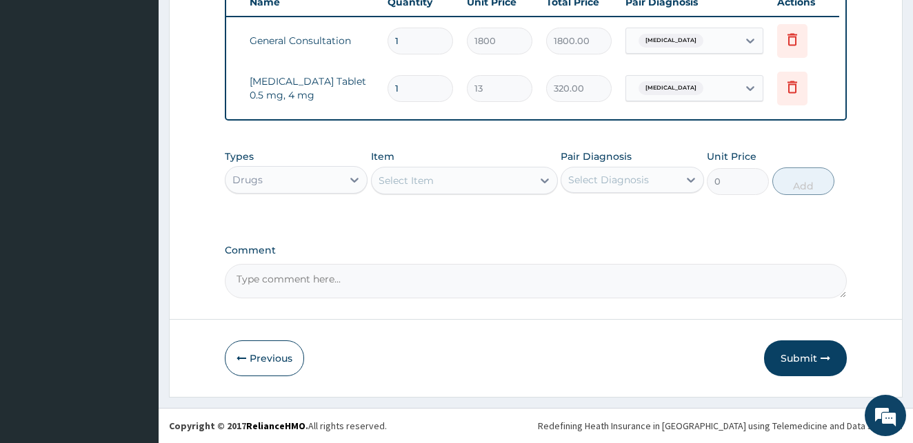
type input "16"
type input "20"
type input "320.00"
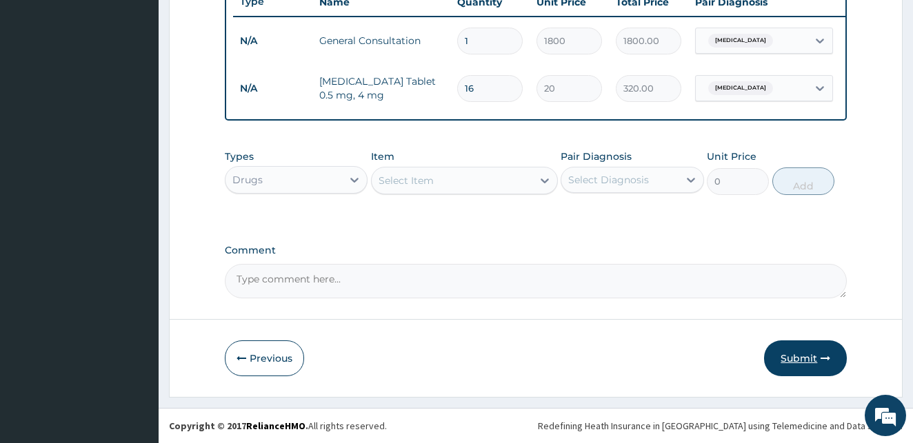
click at [816, 358] on button "Submit" at bounding box center [805, 359] width 83 height 36
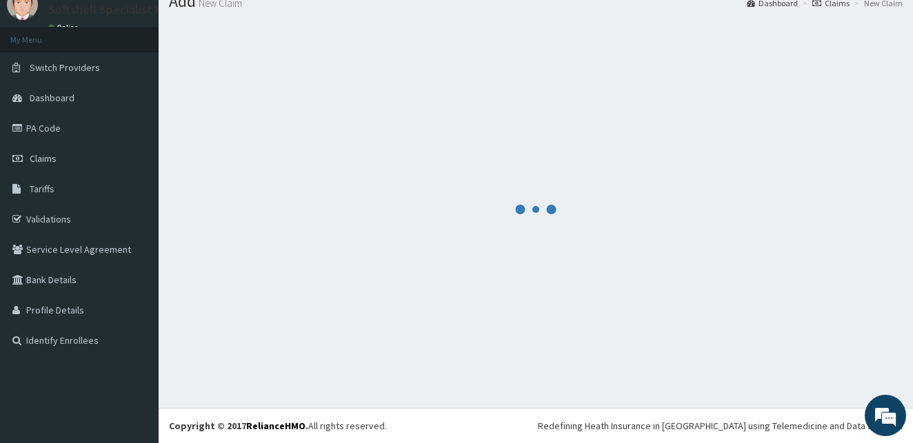
scroll to position [52, 0]
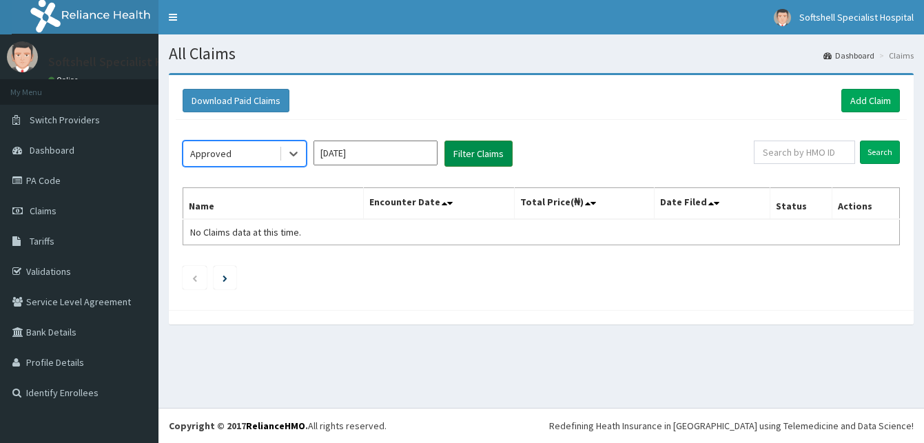
click at [480, 152] on button "Filter Claims" at bounding box center [479, 154] width 68 height 26
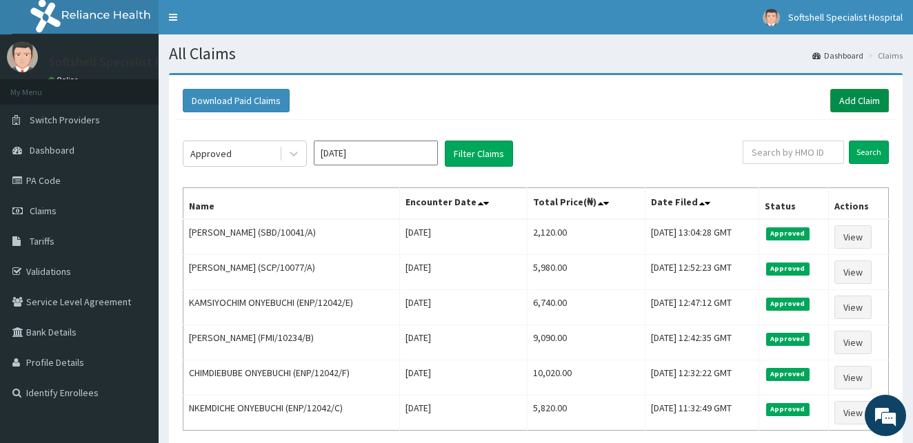
click at [841, 101] on link "Add Claim" at bounding box center [859, 100] width 59 height 23
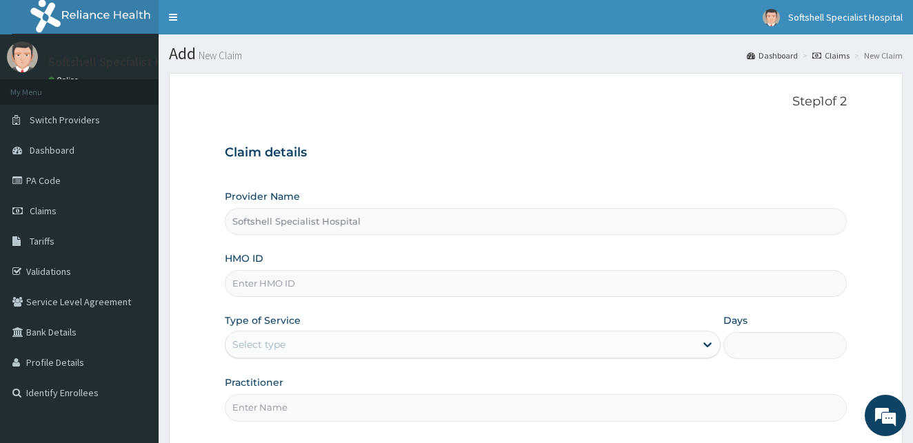
type input "Softshell Specialist Hospital"
click at [265, 287] on input "HMO ID" at bounding box center [536, 283] width 622 height 27
type input "SCP/10077/A"
click at [547, 349] on div "Select type" at bounding box center [459, 345] width 469 height 22
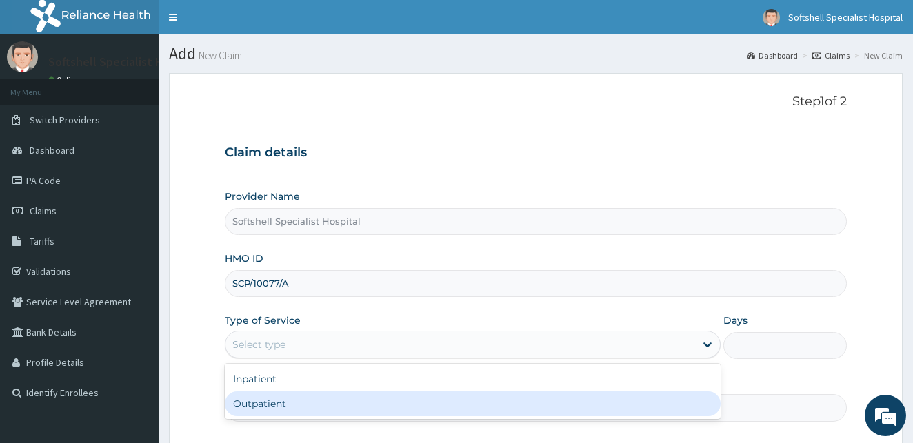
click at [350, 401] on div "Outpatient" at bounding box center [473, 404] width 496 height 25
type input "1"
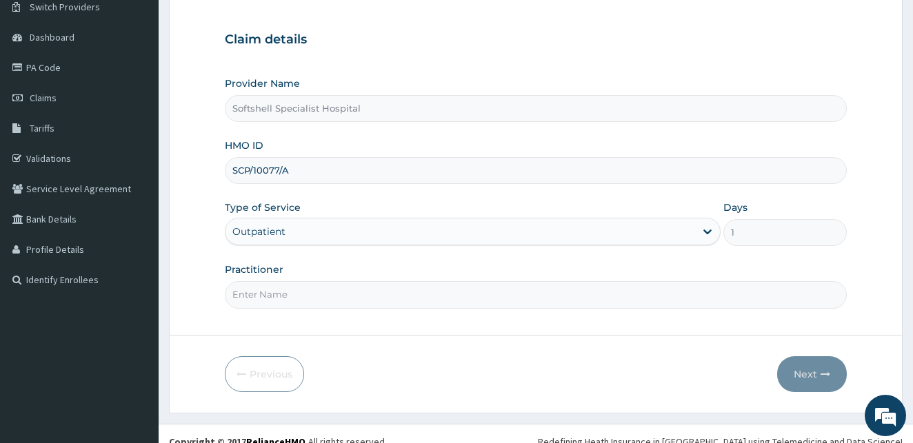
scroll to position [129, 0]
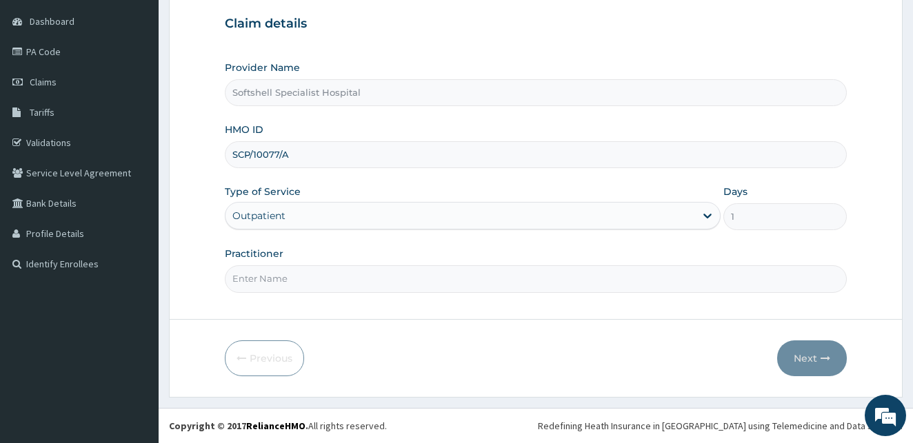
click at [327, 275] on input "Practitioner" at bounding box center [536, 278] width 622 height 27
type input "[PERSON_NAME]"
click at [809, 357] on button "Next" at bounding box center [812, 359] width 70 height 36
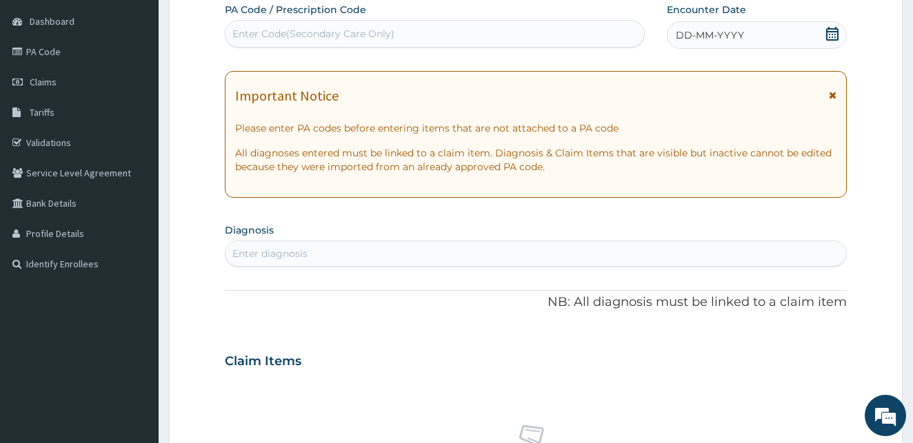
click at [833, 34] on icon at bounding box center [832, 34] width 12 height 14
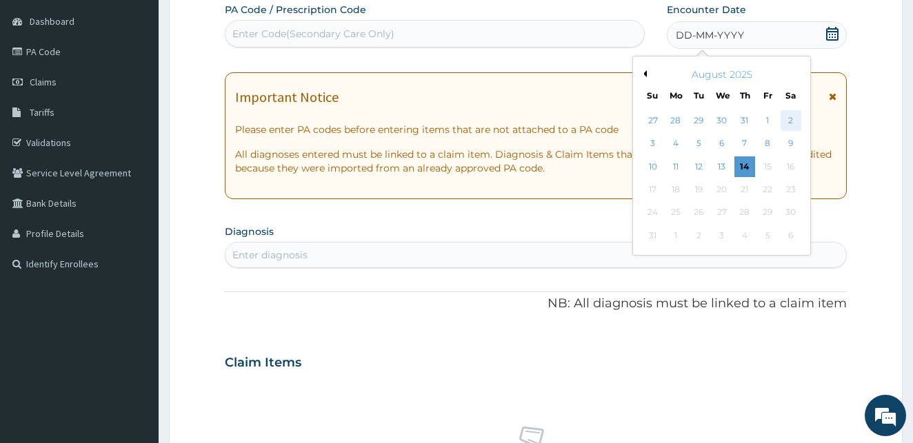
click at [791, 121] on div "2" at bounding box center [790, 120] width 21 height 21
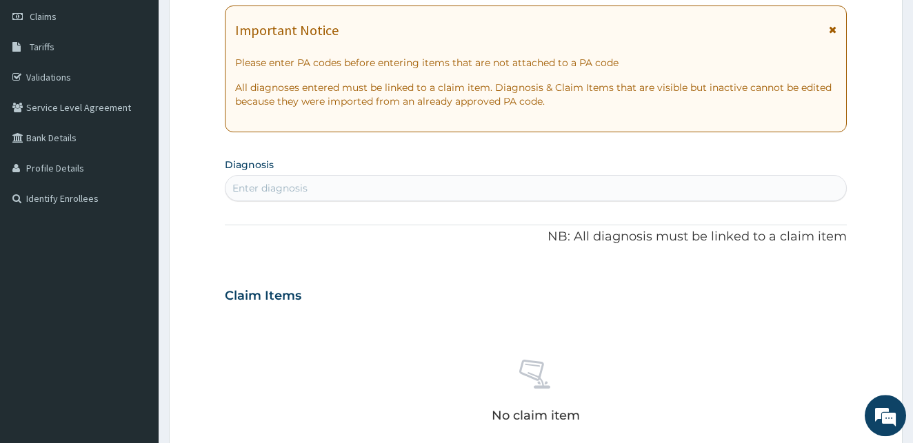
scroll to position [199, 0]
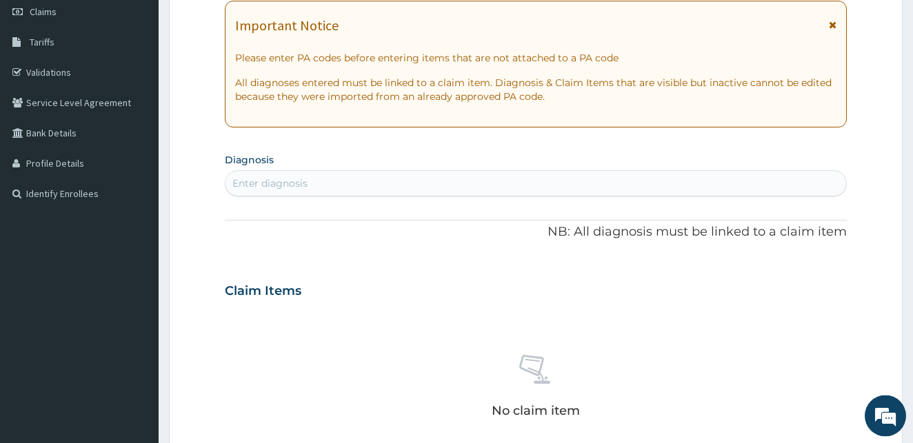
click at [344, 183] on div "Enter diagnosis" at bounding box center [535, 183] width 621 height 22
type input "MALARIA"
click at [303, 184] on div "MALARIA MALARIA" at bounding box center [521, 183] width 592 height 22
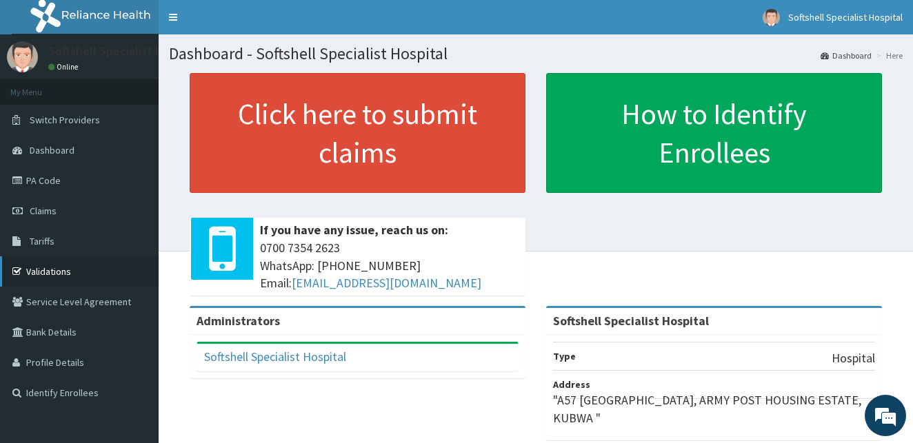
click at [49, 269] on link "Validations" at bounding box center [79, 271] width 159 height 30
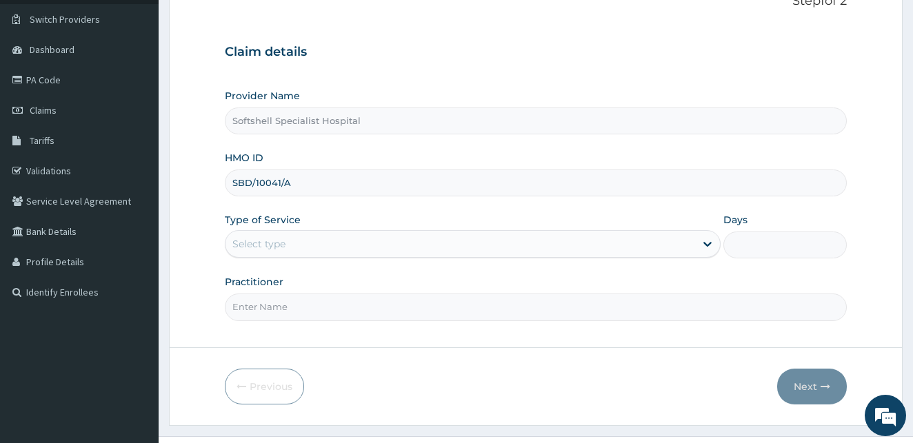
click at [287, 182] on input "SBD/10041/A" at bounding box center [536, 183] width 622 height 27
type input "SBD/10041/B"
click at [326, 249] on div "Select type" at bounding box center [459, 244] width 469 height 22
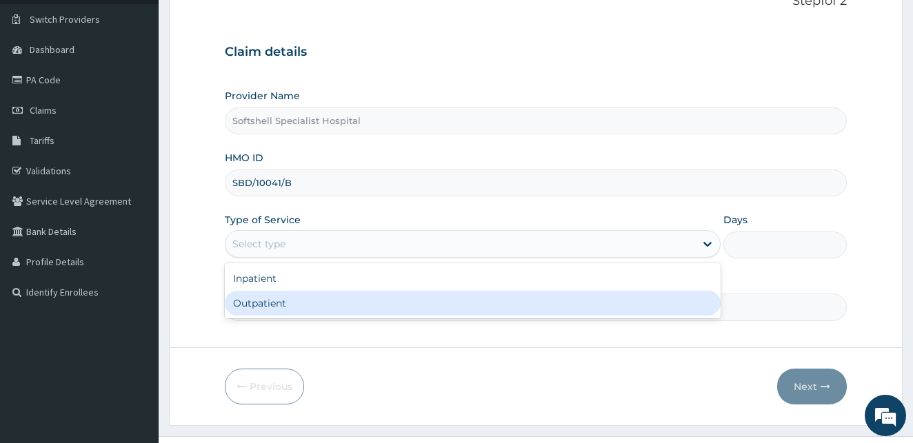
click at [301, 305] on div "Outpatient" at bounding box center [473, 303] width 496 height 25
type input "1"
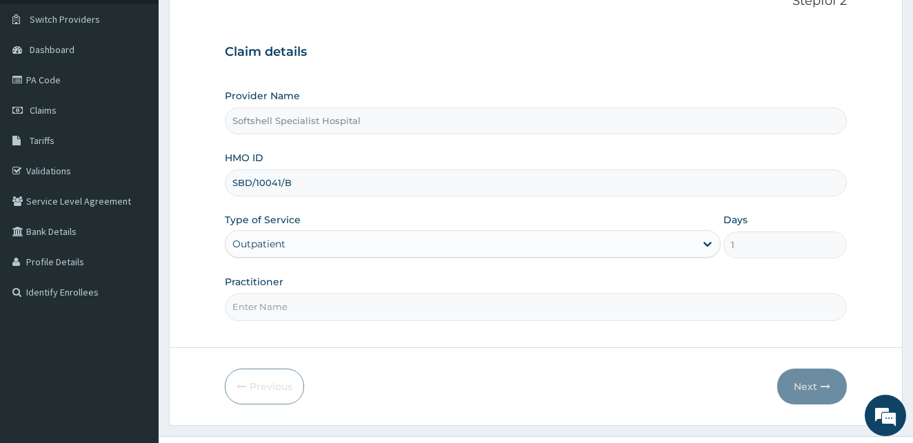
click at [292, 312] on input "Practitioner" at bounding box center [536, 307] width 622 height 27
type input "DR BLESSING"
click at [815, 385] on button "Next" at bounding box center [812, 387] width 70 height 36
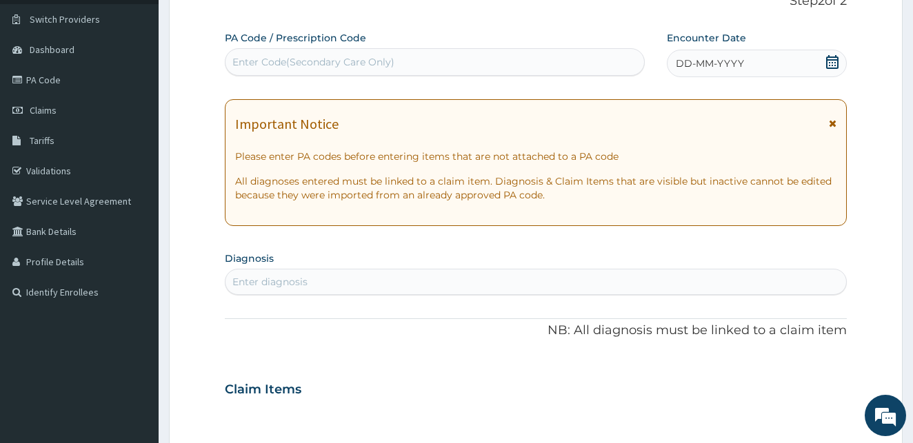
click at [832, 62] on icon at bounding box center [832, 62] width 12 height 14
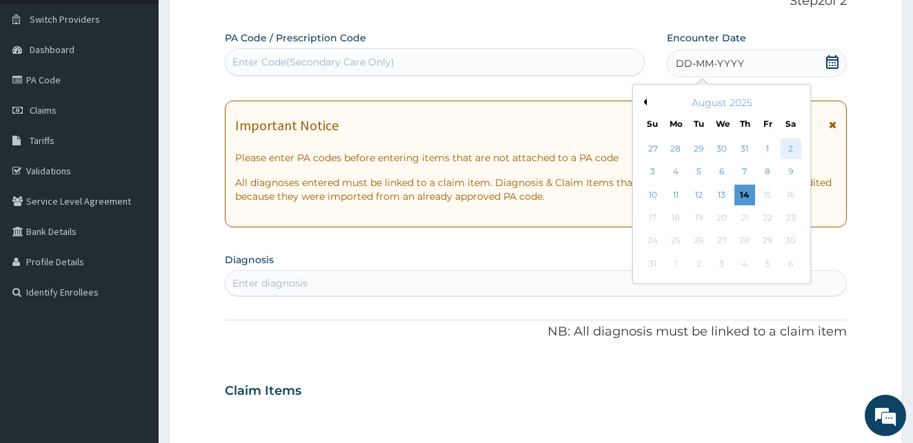
click at [790, 149] on div "2" at bounding box center [790, 149] width 21 height 21
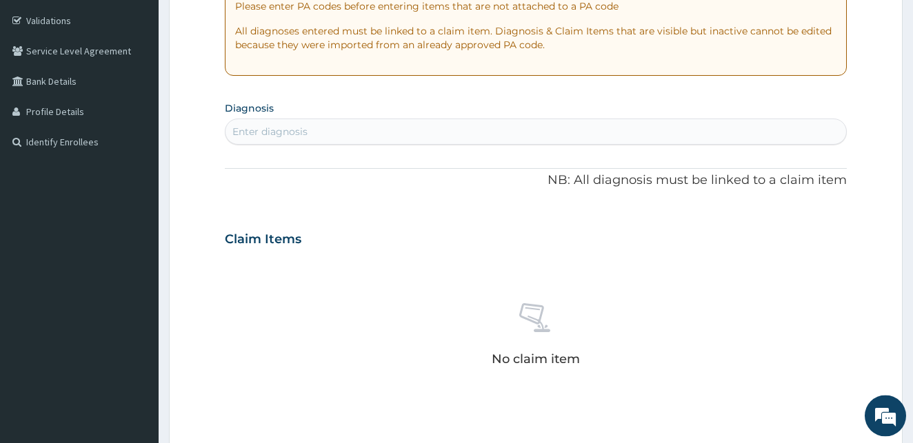
scroll to position [274, 0]
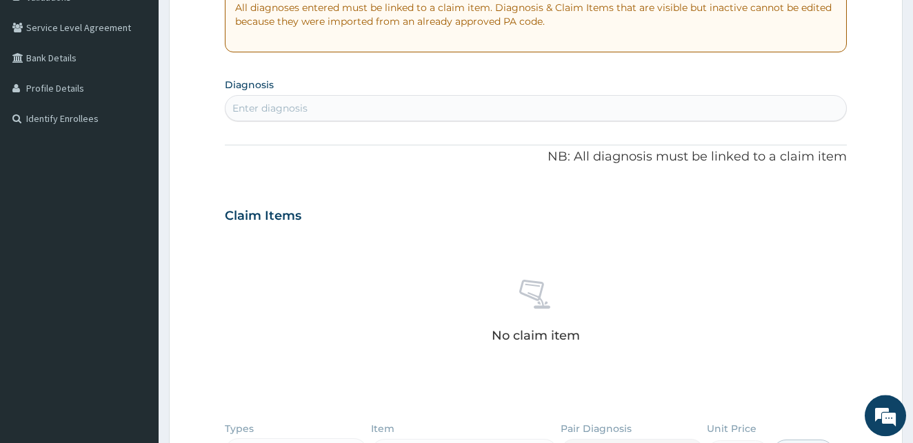
click at [309, 112] on div "Enter diagnosis" at bounding box center [535, 108] width 621 height 22
type input "DIARRHEA"
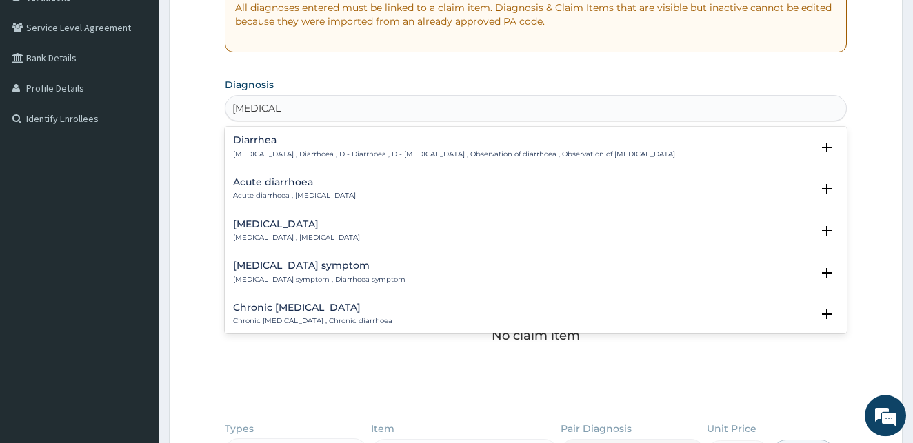
click at [265, 145] on h4 "Diarrhea" at bounding box center [454, 140] width 442 height 10
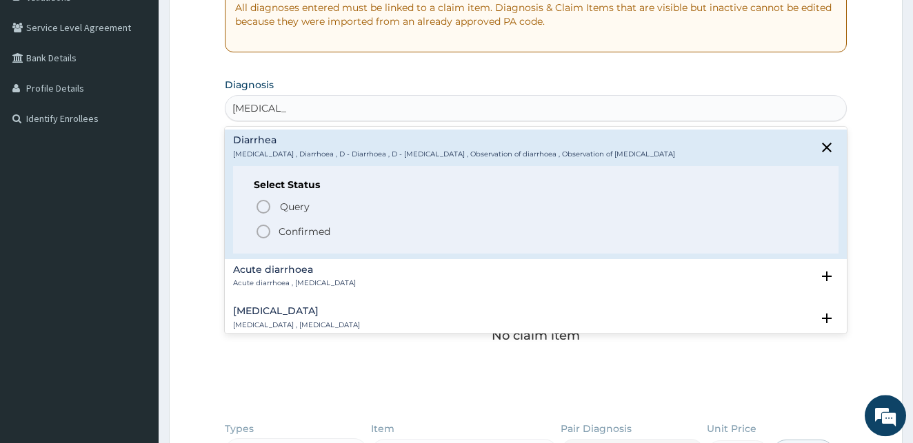
click at [262, 231] on icon "status option filled" at bounding box center [263, 231] width 17 height 17
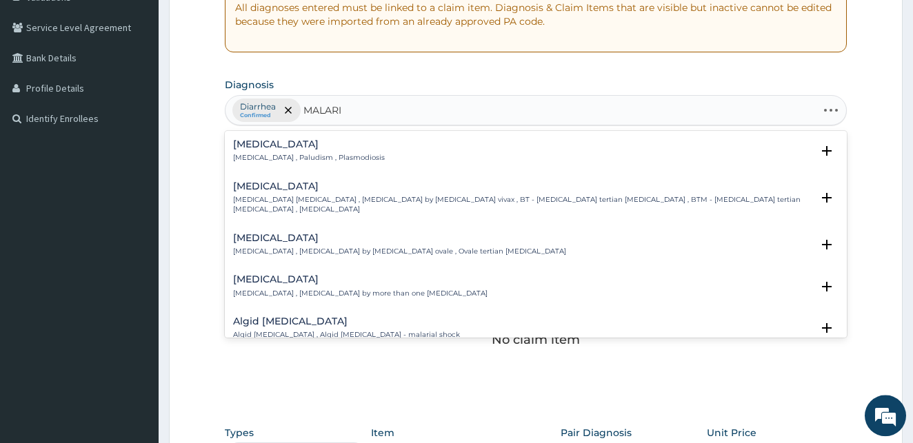
type input "MALARIA"
click at [259, 148] on h4 "[MEDICAL_DATA]" at bounding box center [309, 144] width 152 height 10
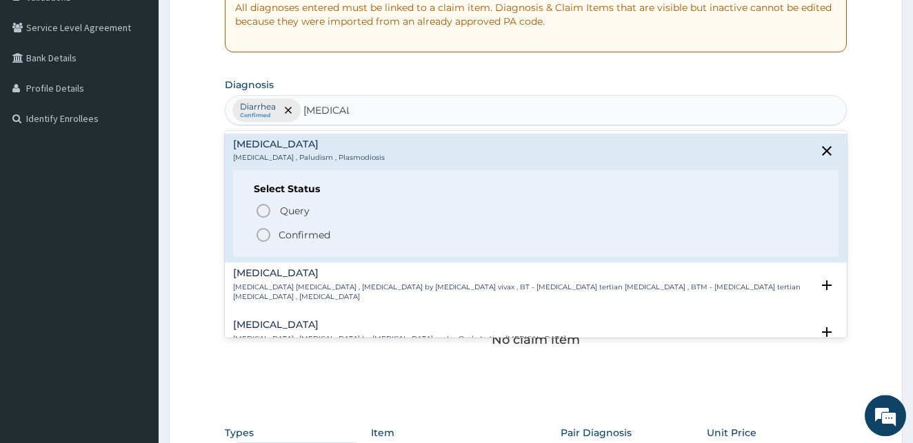
click at [263, 237] on icon "status option filled" at bounding box center [263, 235] width 17 height 17
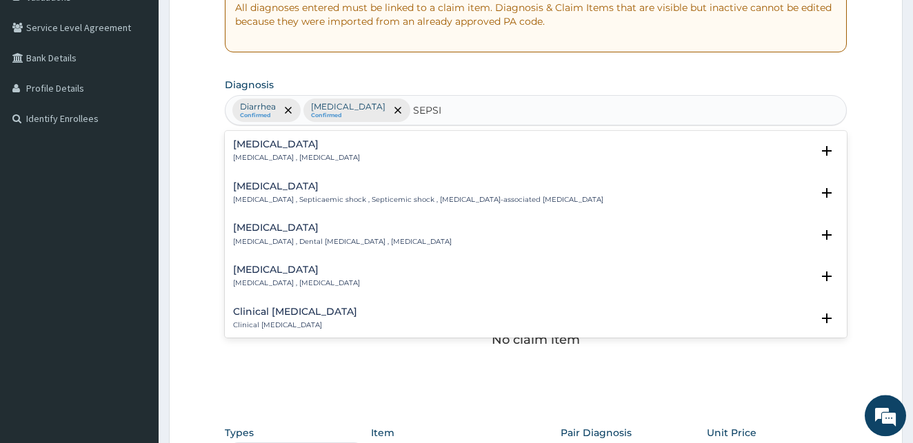
type input "SEPSIS"
click at [255, 150] on h4 "Sepsis" at bounding box center [296, 144] width 127 height 10
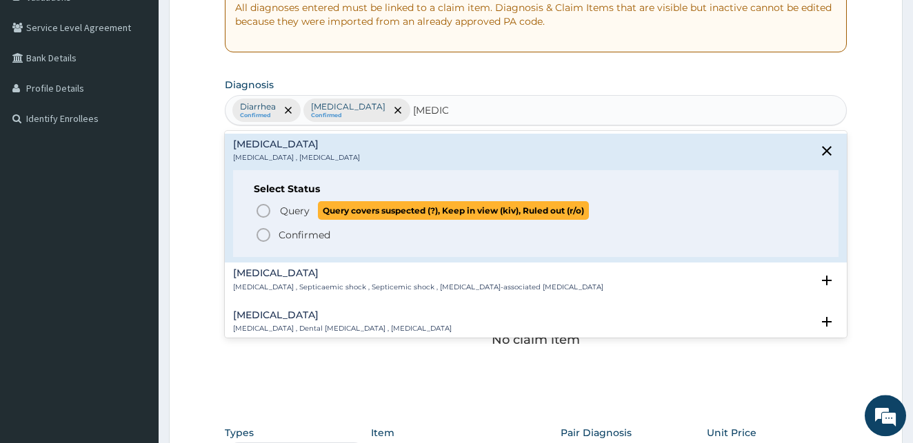
click at [260, 212] on icon "status option query" at bounding box center [263, 211] width 17 height 17
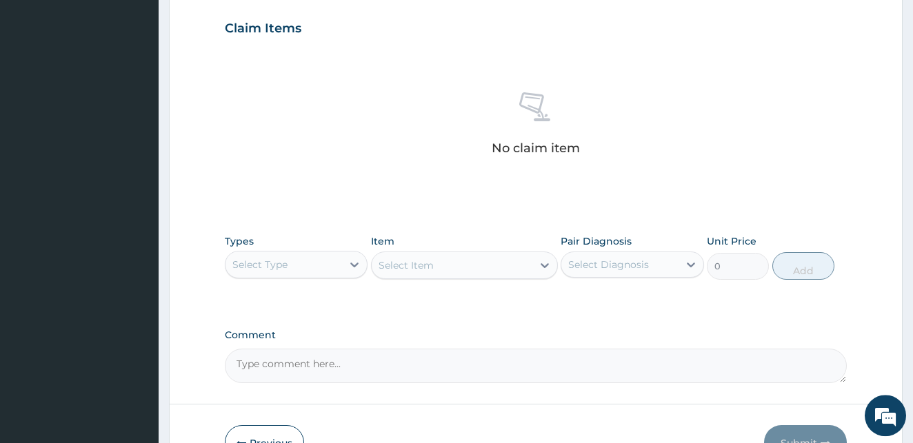
scroll to position [551, 0]
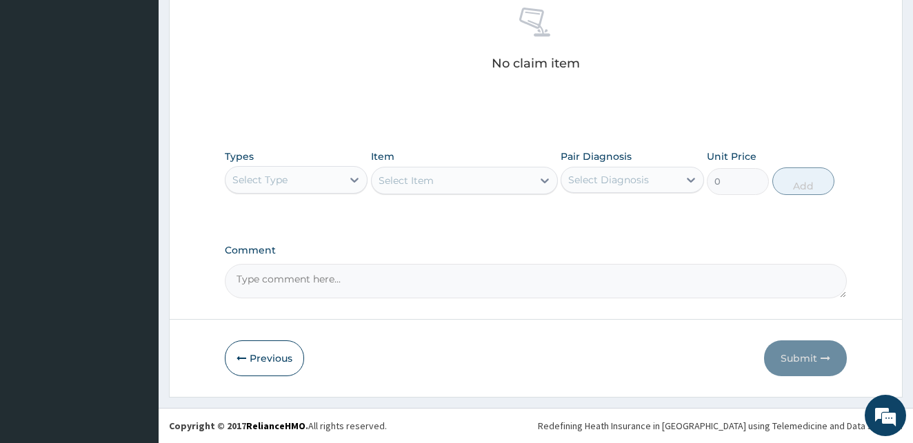
click at [296, 179] on div "Select Type" at bounding box center [283, 180] width 117 height 22
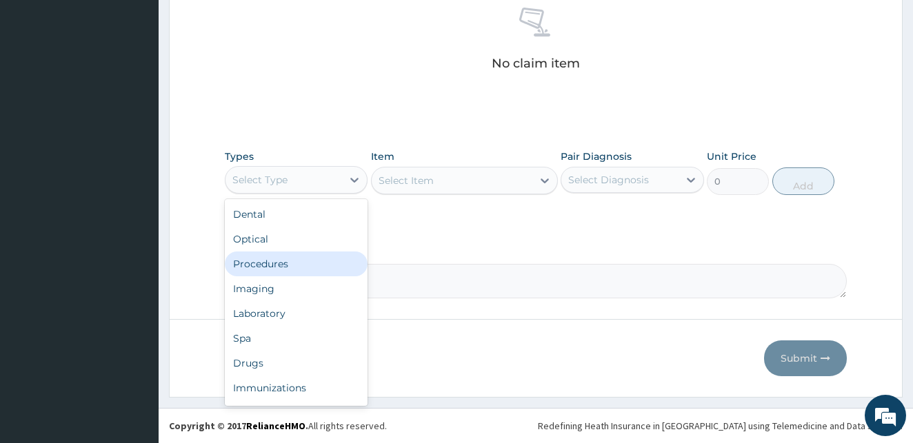
click at [281, 265] on div "Procedures" at bounding box center [296, 264] width 143 height 25
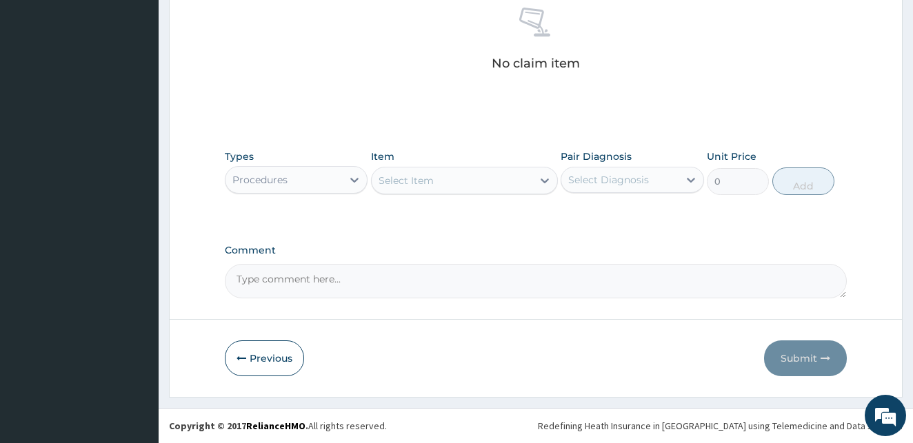
click at [437, 178] on div "Select Item" at bounding box center [452, 181] width 161 height 22
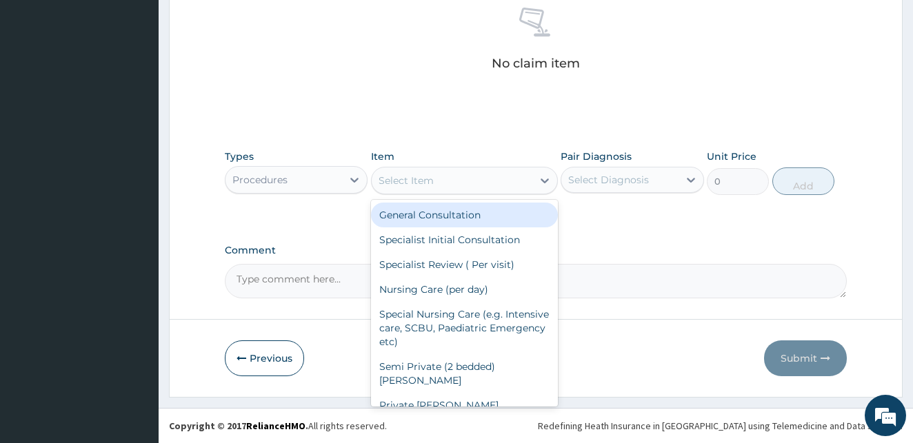
click at [428, 213] on div "General Consultation" at bounding box center [464, 215] width 187 height 25
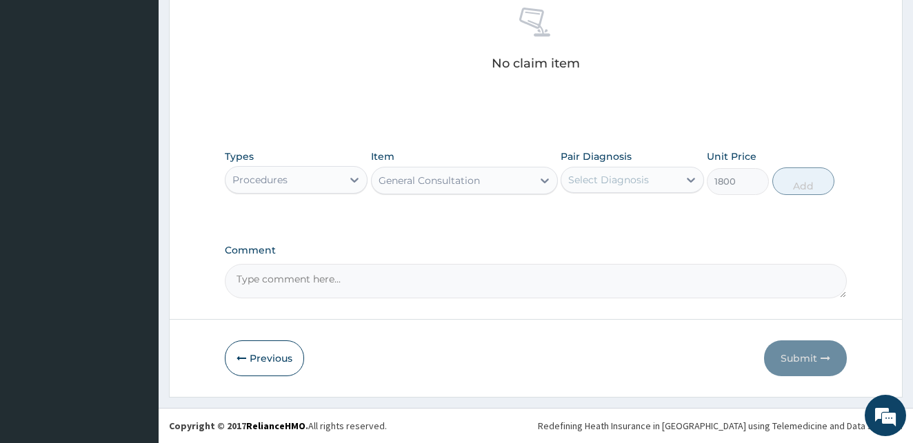
type input "1800"
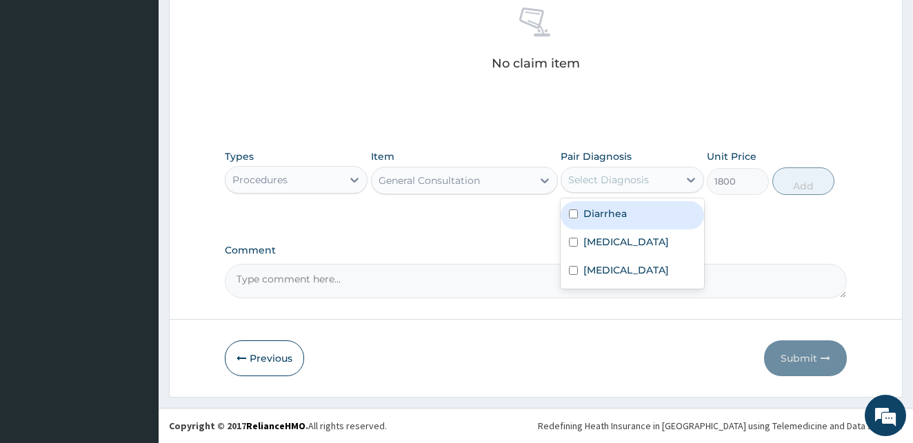
click at [623, 181] on div "Select Diagnosis" at bounding box center [608, 180] width 81 height 14
click at [573, 214] on input "checkbox" at bounding box center [573, 214] width 9 height 9
checkbox input "true"
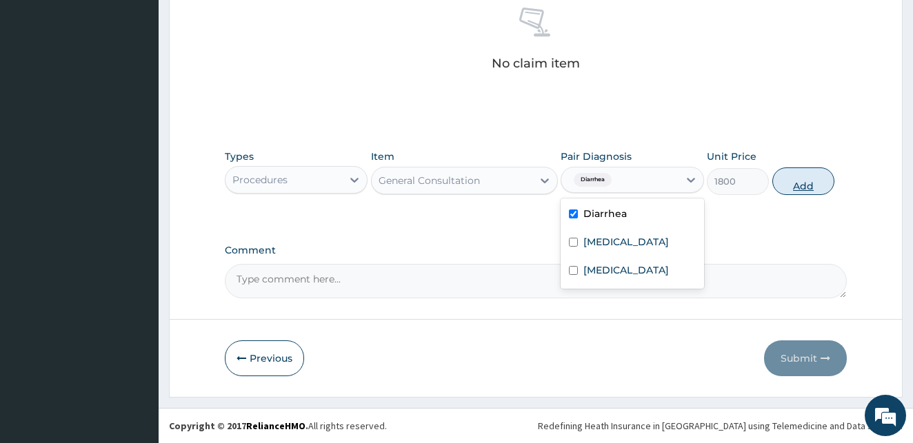
click at [800, 179] on button "Add" at bounding box center [803, 182] width 62 height 28
type input "0"
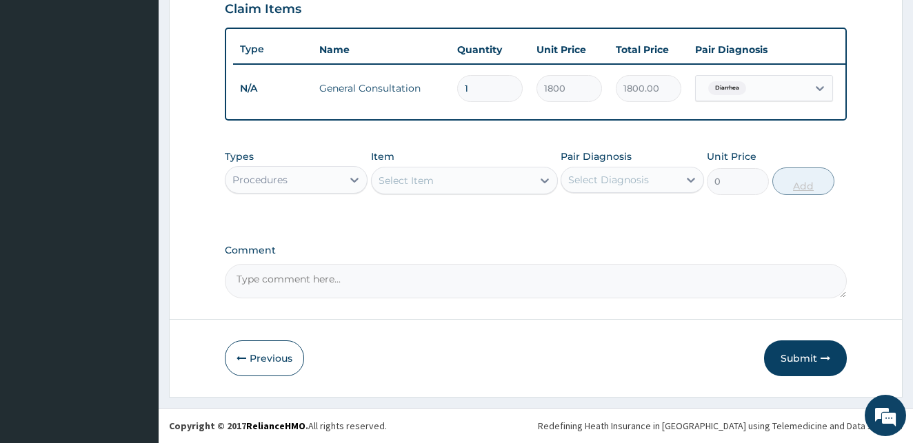
scroll to position [497, 0]
click at [338, 178] on div "Procedures" at bounding box center [283, 180] width 117 height 22
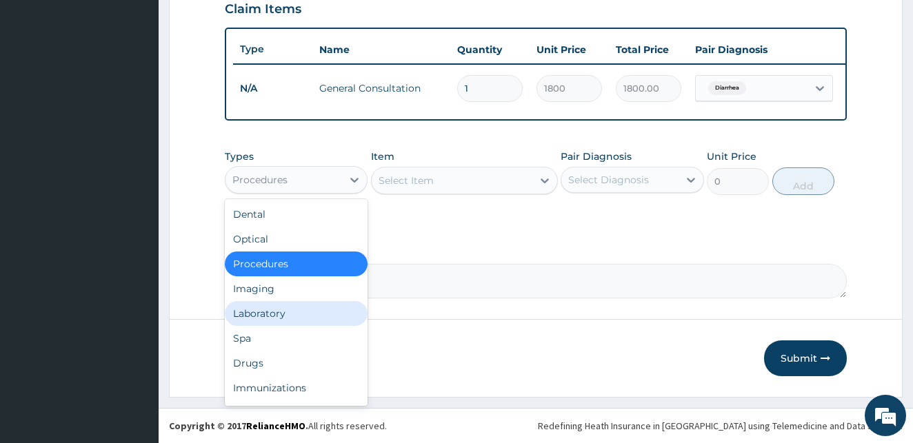
click at [277, 315] on div "Laboratory" at bounding box center [296, 313] width 143 height 25
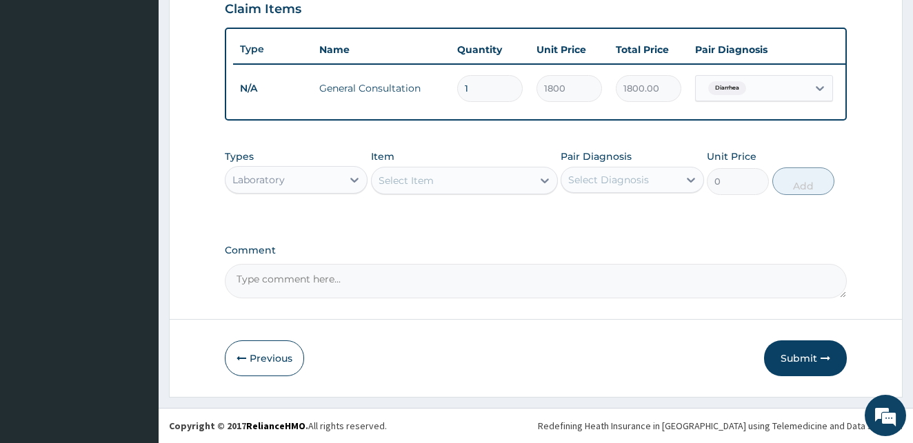
click at [472, 180] on div "Select Item" at bounding box center [452, 181] width 161 height 22
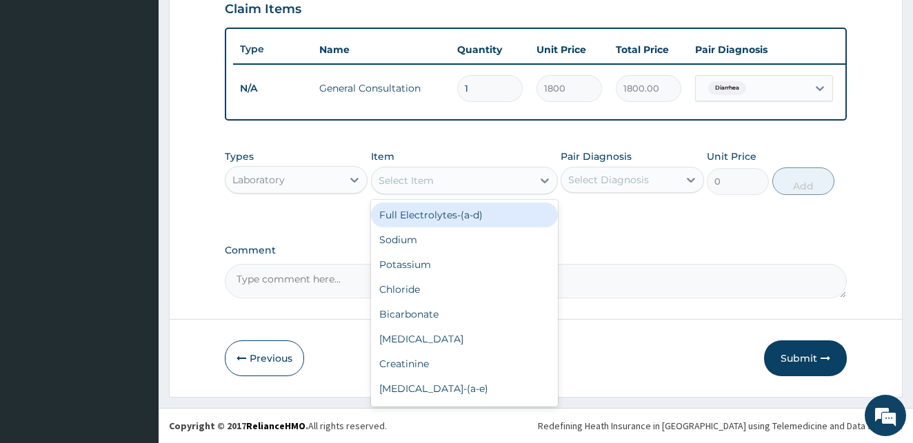
click at [472, 178] on div "Select Item" at bounding box center [452, 181] width 161 height 22
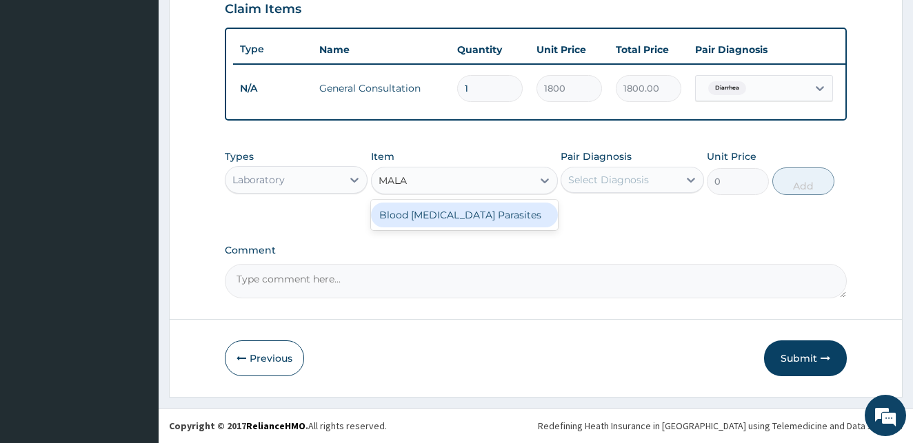
type input "MALAR"
click at [463, 215] on div "Blood Malaria Parasites" at bounding box center [464, 215] width 187 height 25
type input "700"
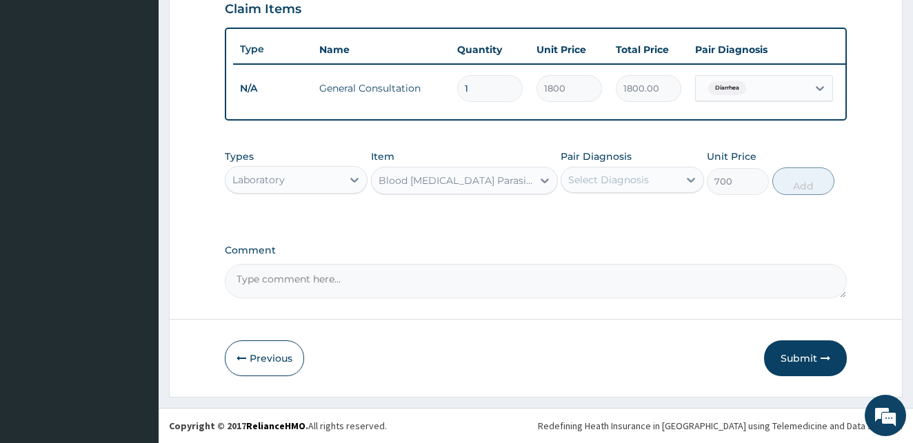
click at [677, 172] on div "Select Diagnosis" at bounding box center [619, 180] width 117 height 22
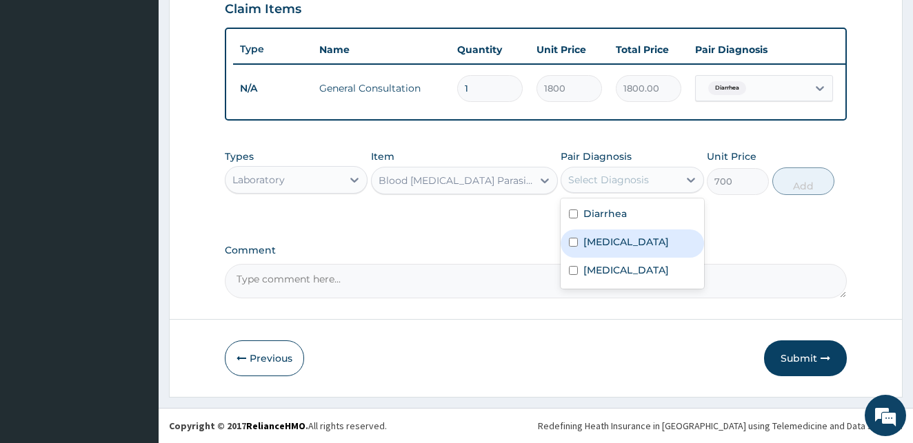
click at [571, 243] on input "checkbox" at bounding box center [573, 242] width 9 height 9
checkbox input "true"
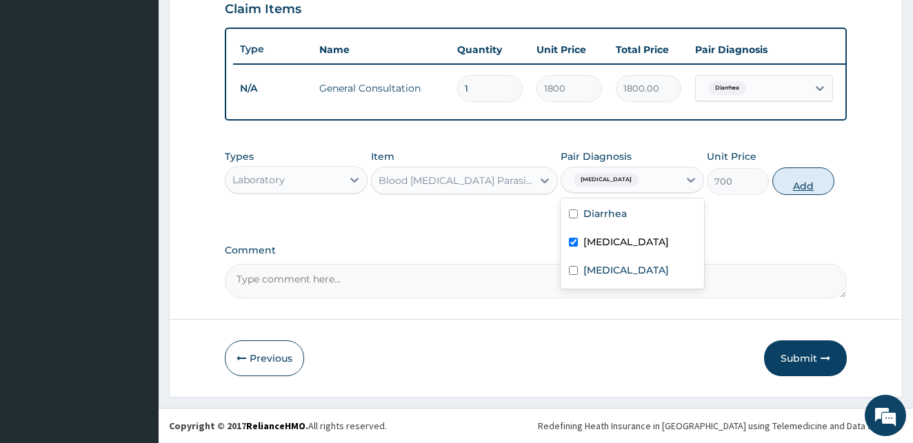
click at [815, 179] on button "Add" at bounding box center [803, 182] width 62 height 28
type input "0"
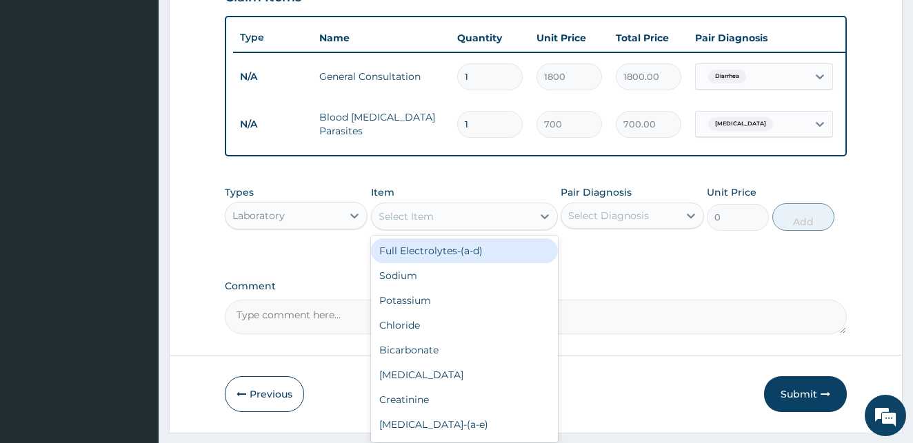
click at [390, 223] on div "Select Item" at bounding box center [405, 217] width 55 height 14
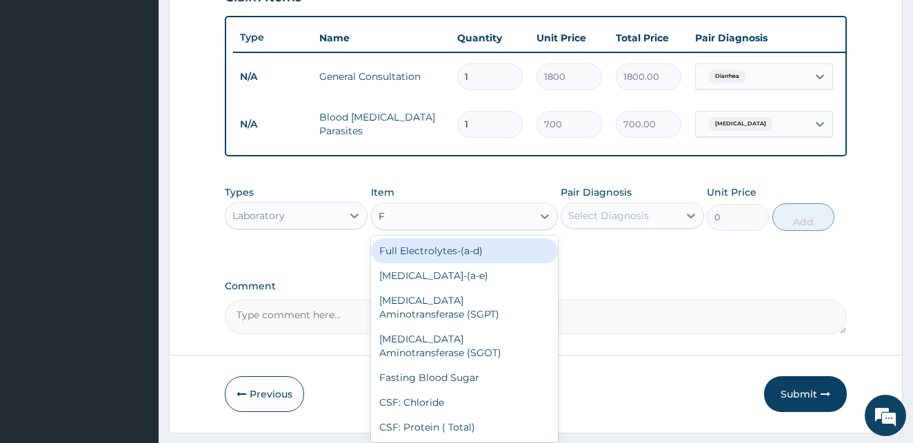
type input "FU"
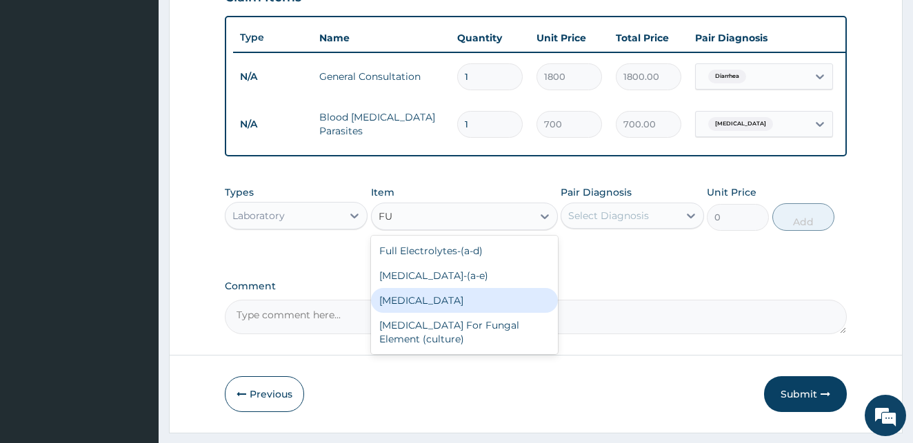
click at [429, 313] on div "Full Blood Count" at bounding box center [464, 300] width 187 height 25
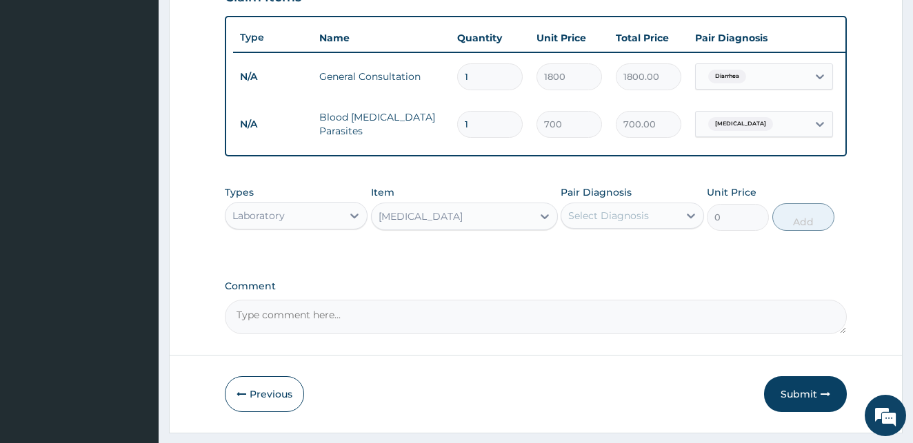
type input "2000"
click at [663, 225] on div "Select Diagnosis" at bounding box center [619, 216] width 117 height 22
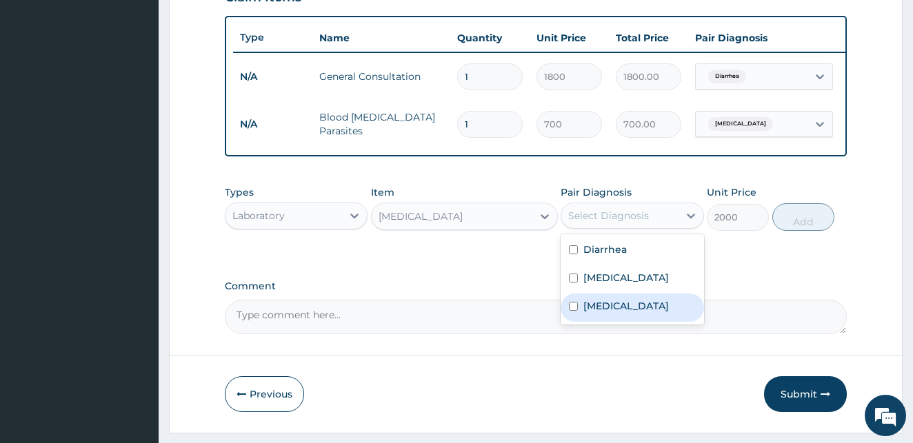
click at [569, 318] on div "Sepsis" at bounding box center [631, 308] width 143 height 28
checkbox input "true"
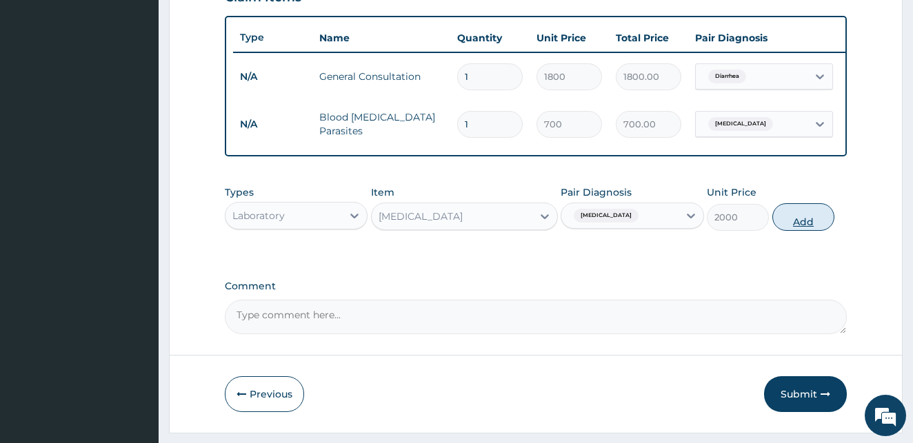
click at [799, 228] on button "Add" at bounding box center [803, 217] width 62 height 28
type input "0"
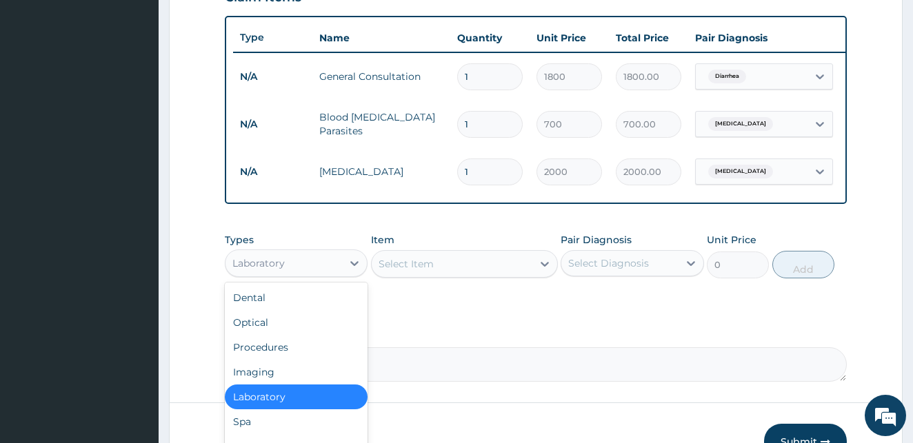
click at [292, 273] on div "Laboratory" at bounding box center [283, 263] width 117 height 22
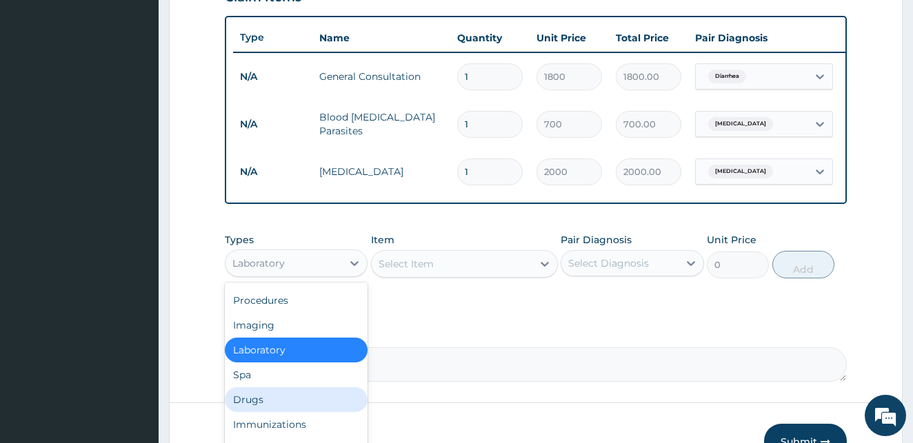
click at [265, 410] on div "Drugs" at bounding box center [296, 399] width 143 height 25
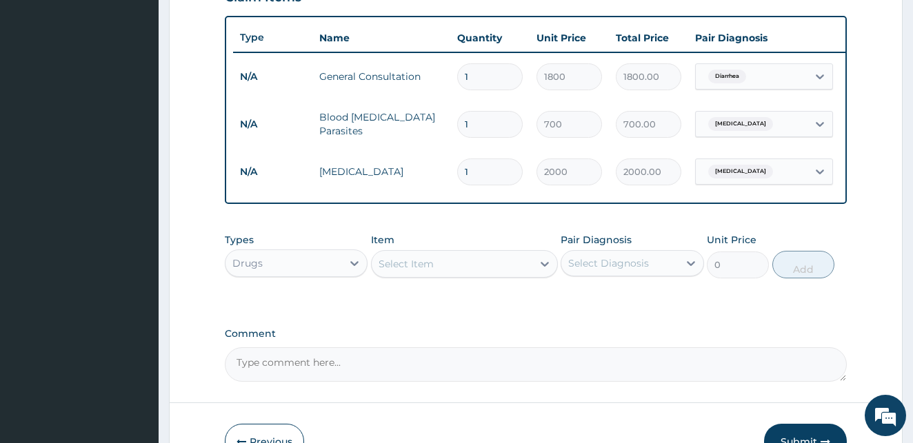
click at [456, 274] on div "Select Item" at bounding box center [452, 264] width 161 height 22
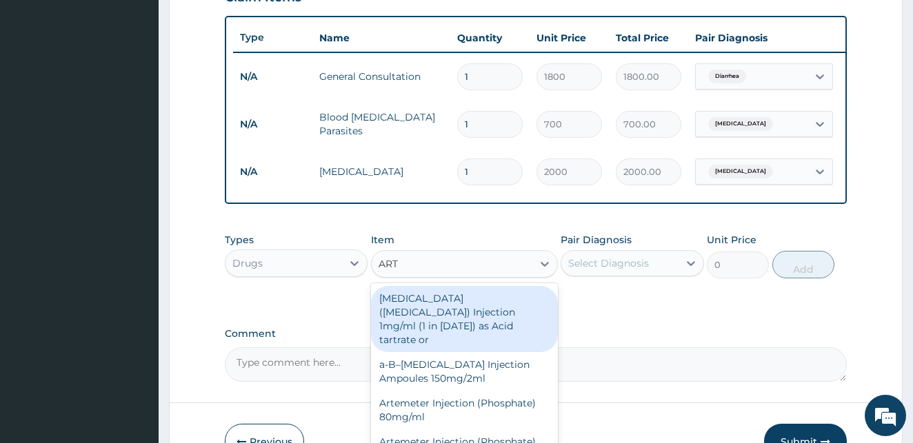
type input "ARTE"
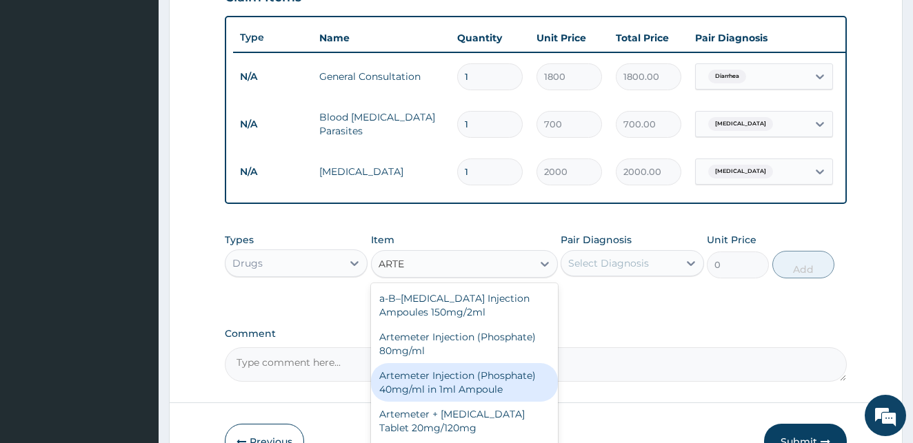
scroll to position [592, 0]
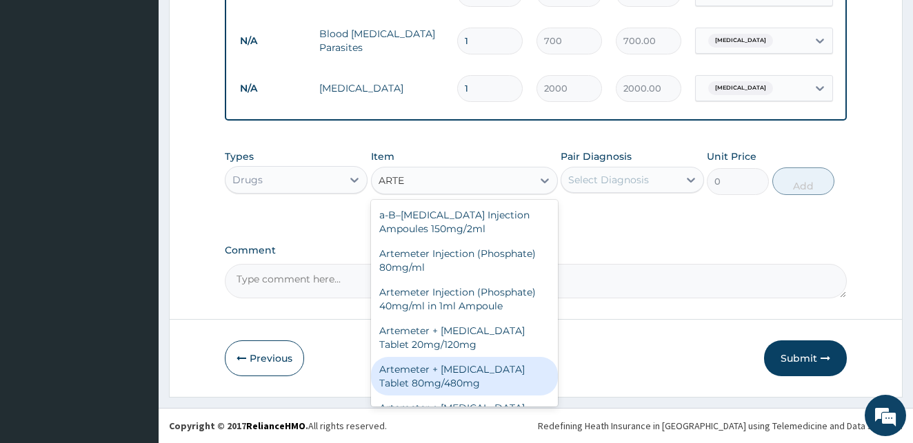
click at [483, 370] on div "Artemeter + [MEDICAL_DATA] Tablet 80mg/480mg" at bounding box center [464, 376] width 187 height 39
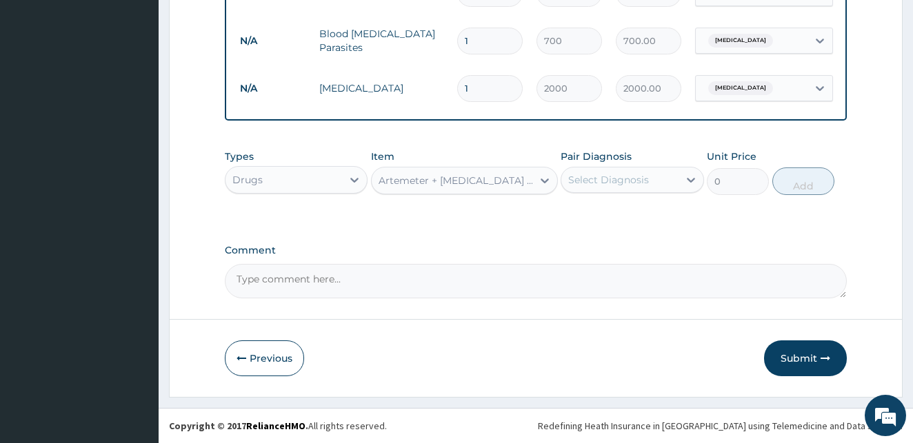
type input "1300"
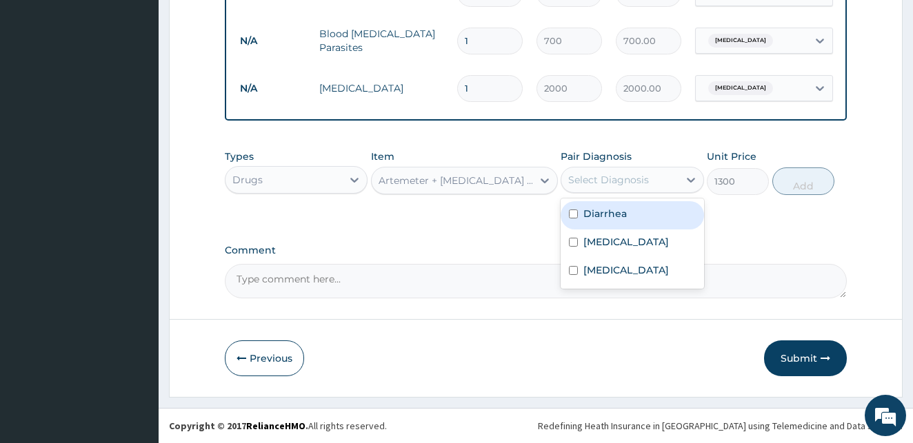
click at [614, 178] on div "Select Diagnosis" at bounding box center [608, 180] width 81 height 14
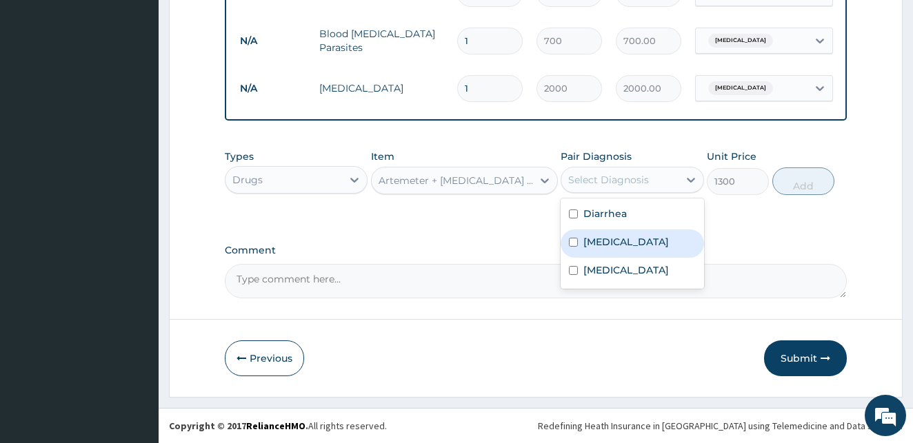
click at [574, 243] on input "checkbox" at bounding box center [573, 242] width 9 height 9
checkbox input "true"
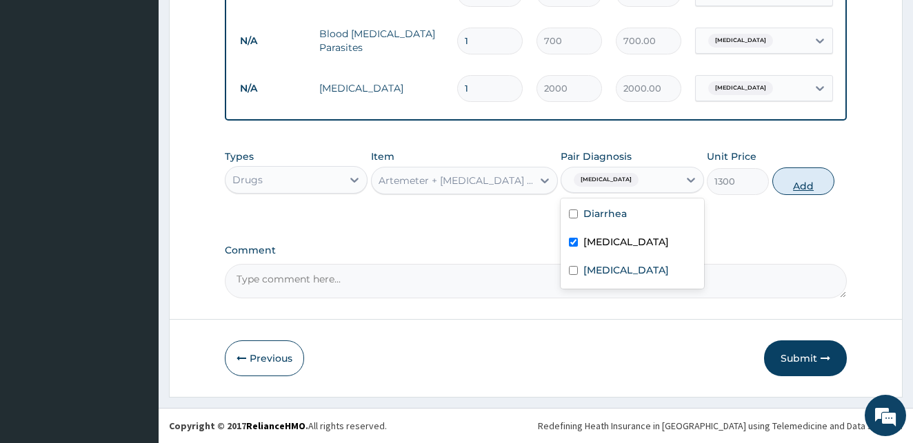
click at [802, 188] on button "Add" at bounding box center [803, 182] width 62 height 28
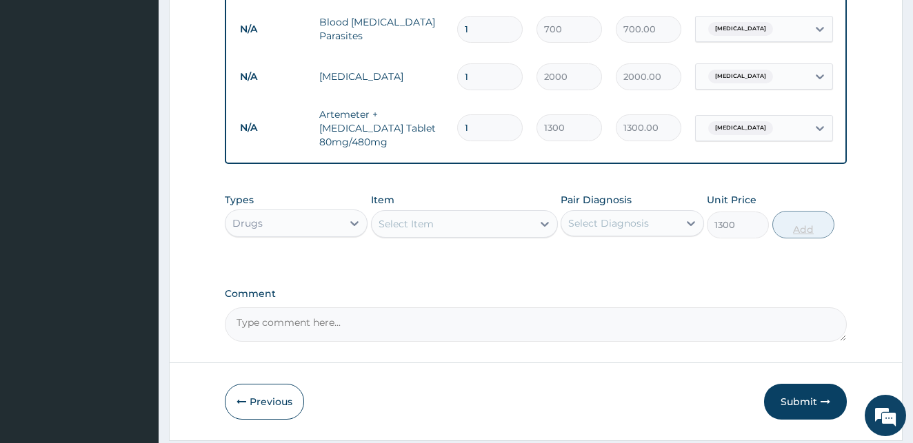
type input "0"
click at [389, 229] on div "Select Item" at bounding box center [405, 224] width 55 height 14
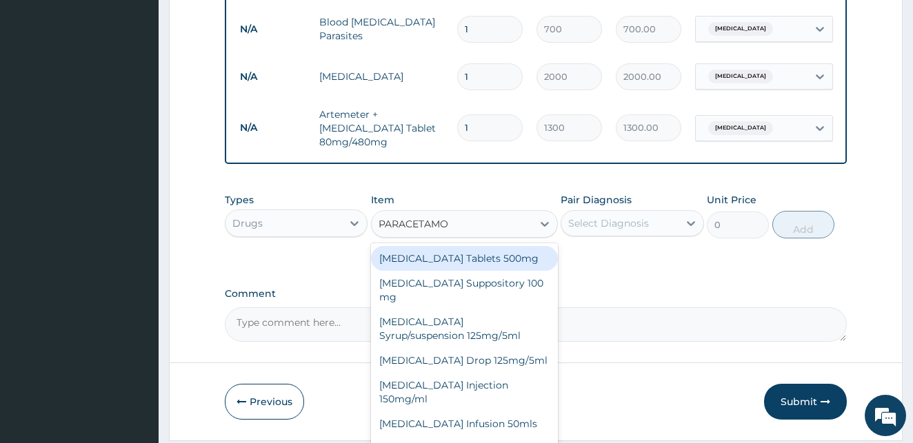
type input "PARACETAMOL"
click at [449, 267] on div "Paracetamol Tablets 500mg" at bounding box center [464, 258] width 187 height 25
type input "10"
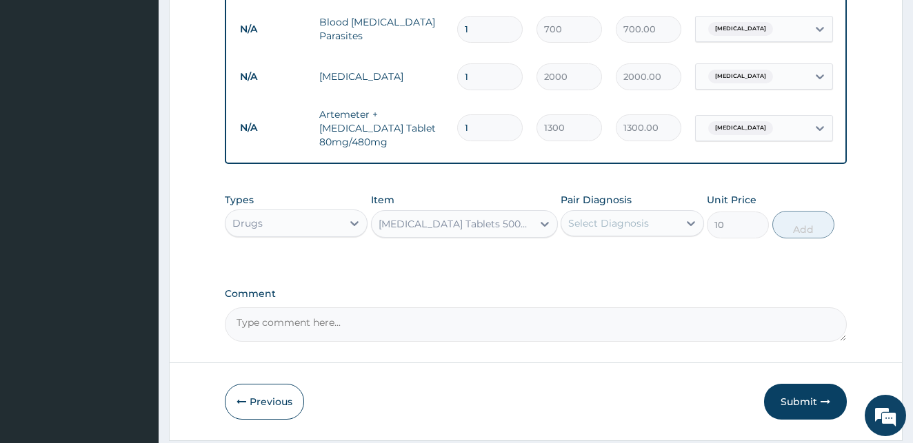
click at [576, 230] on div "Select Diagnosis" at bounding box center [608, 223] width 81 height 14
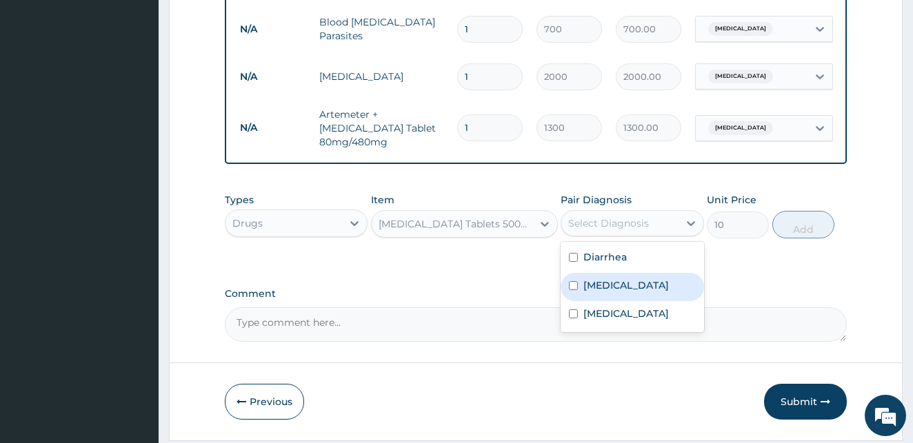
click at [571, 286] on input "checkbox" at bounding box center [573, 285] width 9 height 9
checkbox input "true"
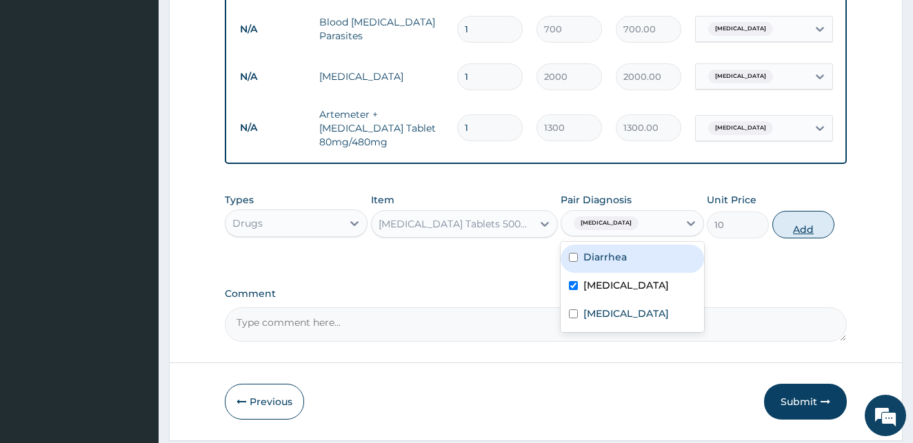
click at [792, 233] on button "Add" at bounding box center [803, 225] width 62 height 28
type input "0"
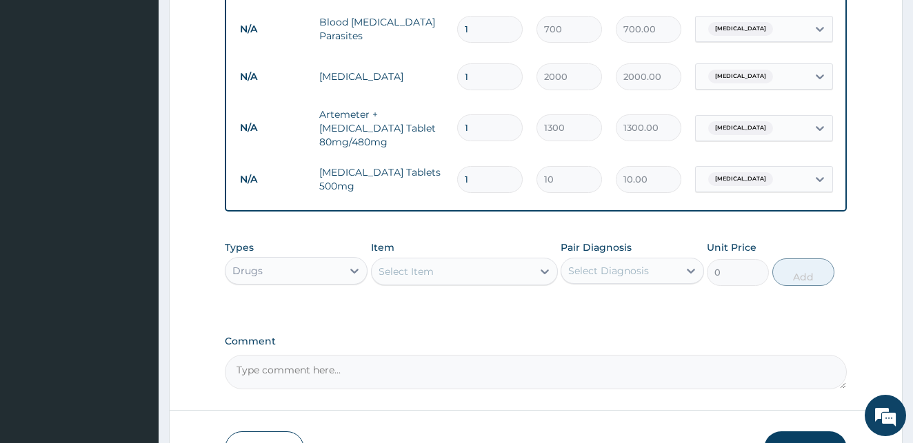
click at [482, 170] on input "1" at bounding box center [489, 179] width 65 height 27
type input "18"
type input "180.00"
type input "18"
click at [392, 278] on div "Select Item" at bounding box center [405, 272] width 55 height 14
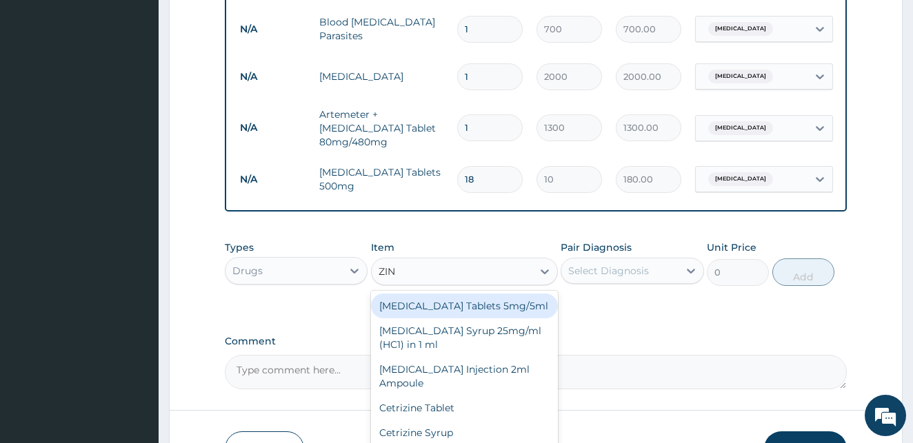
type input "ZINC"
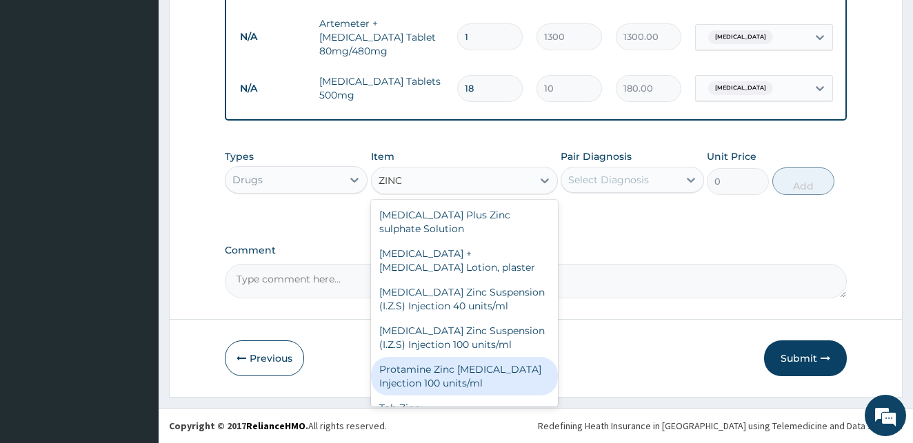
scroll to position [17, 0]
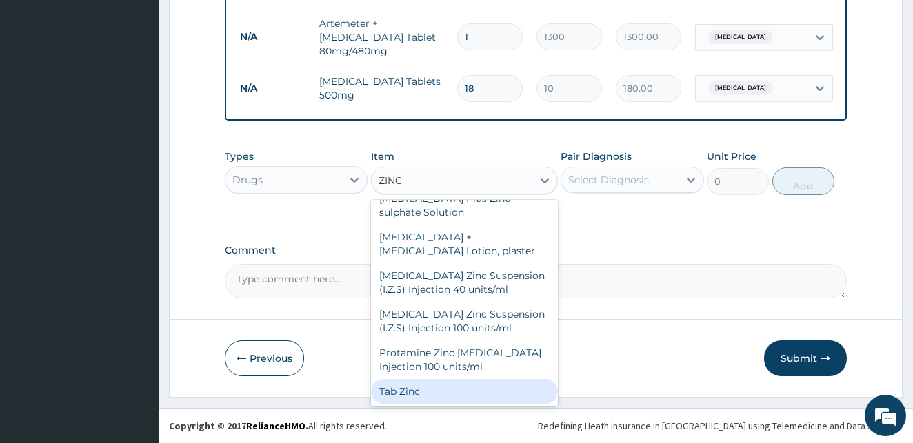
click at [413, 388] on div "Tab Zinc" at bounding box center [464, 391] width 187 height 25
type input "15"
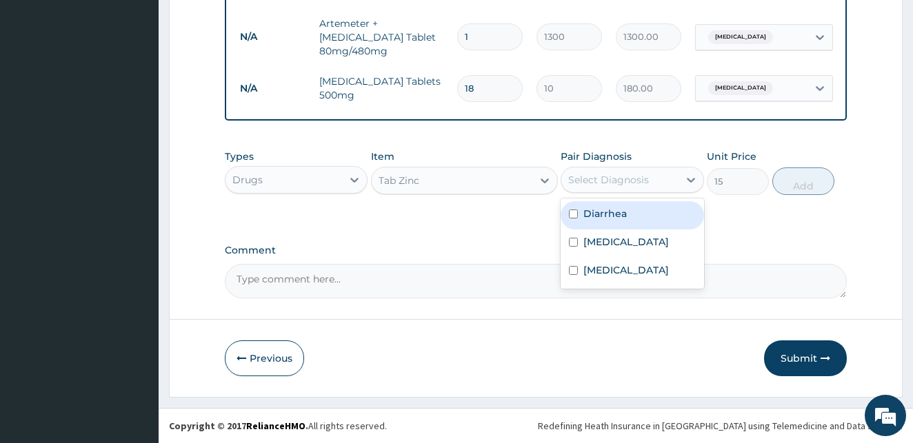
click at [642, 180] on div "Select Diagnosis" at bounding box center [608, 180] width 81 height 14
click at [574, 214] on input "checkbox" at bounding box center [573, 214] width 9 height 9
checkbox input "true"
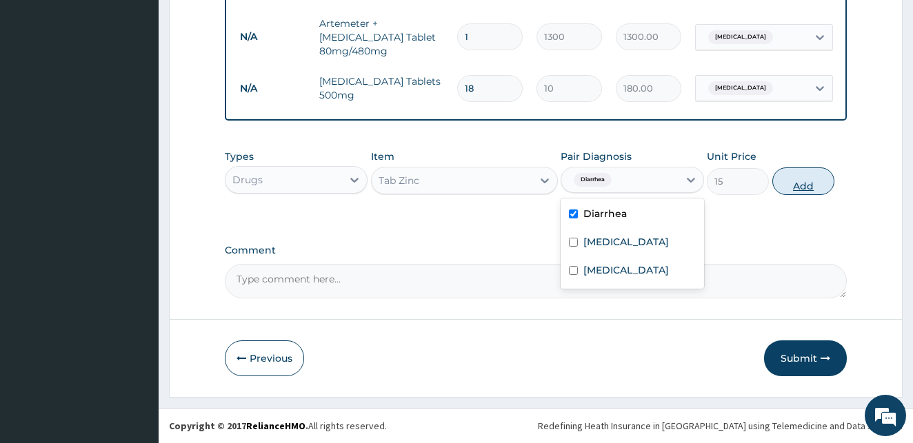
click at [804, 181] on button "Add" at bounding box center [803, 182] width 62 height 28
type input "0"
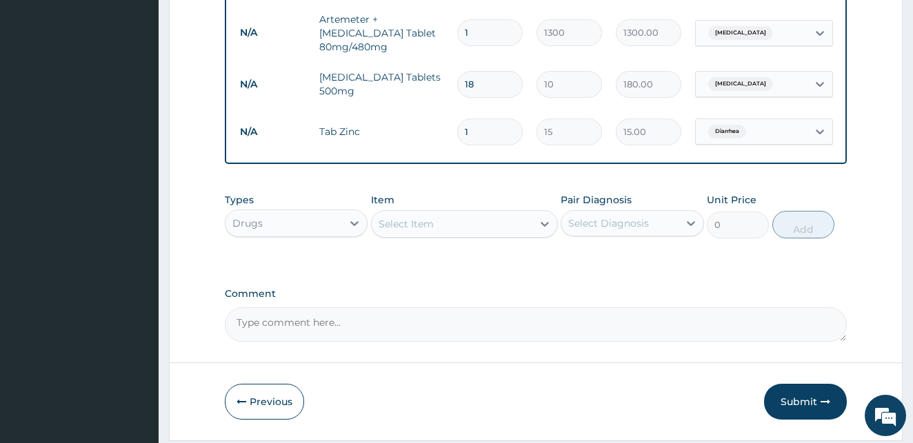
click at [478, 121] on input "1" at bounding box center [489, 132] width 65 height 27
type input "10"
type input "150.00"
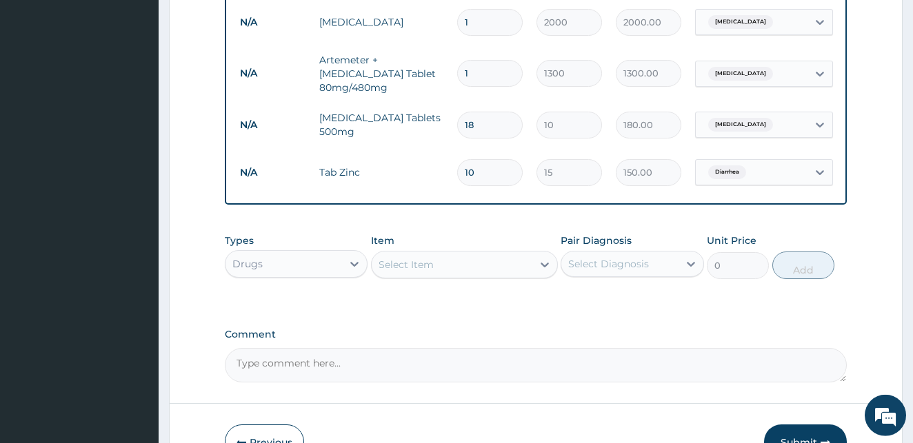
scroll to position [735, 0]
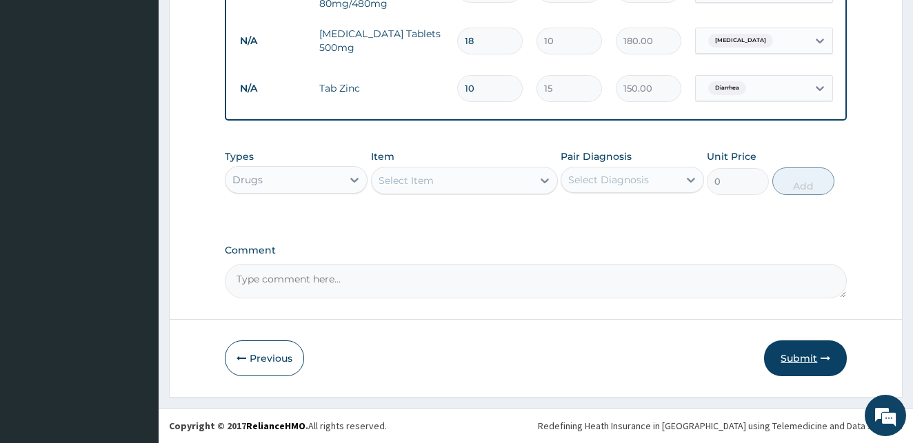
type input "10"
click at [807, 354] on button "Submit" at bounding box center [805, 359] width 83 height 36
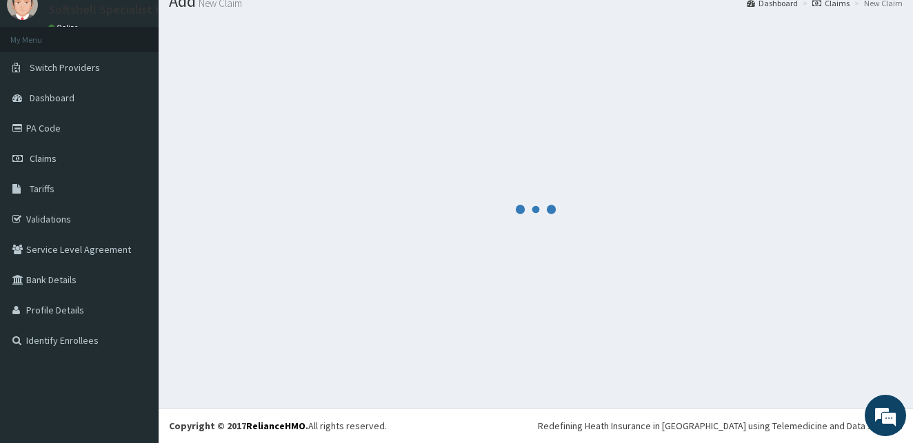
scroll to position [52, 0]
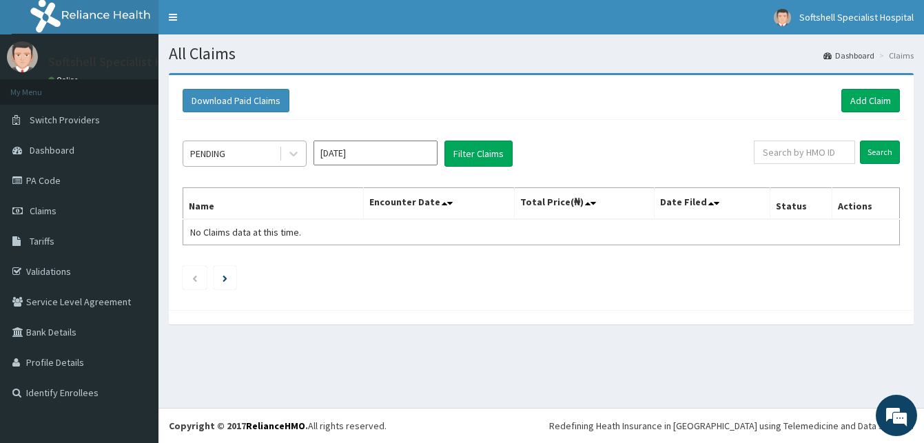
click at [244, 156] on div "PENDING" at bounding box center [231, 154] width 96 height 22
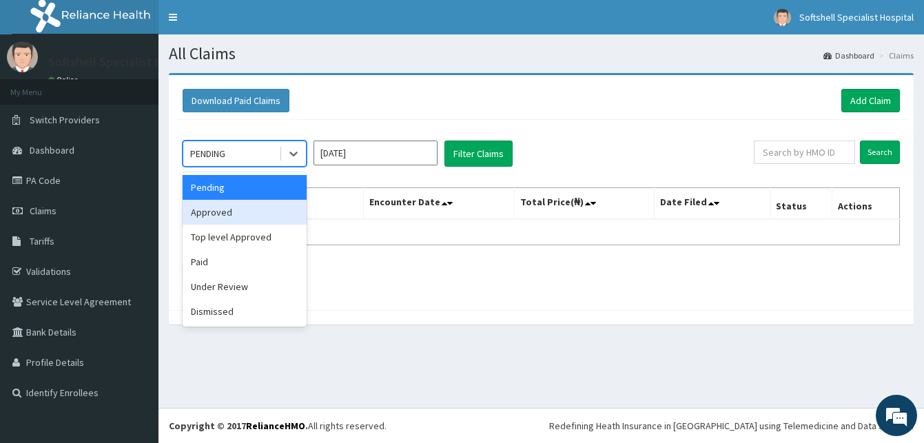
click at [244, 213] on div "Approved" at bounding box center [245, 212] width 124 height 25
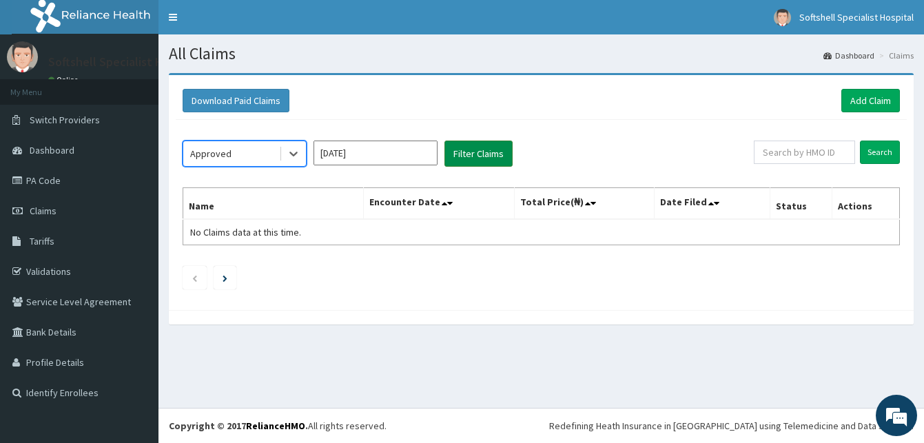
click at [483, 155] on button "Filter Claims" at bounding box center [479, 154] width 68 height 26
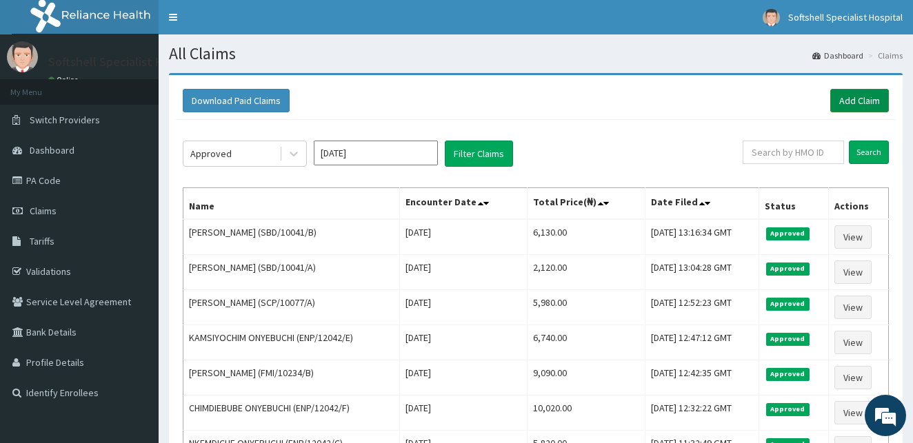
click at [851, 100] on link "Add Claim" at bounding box center [859, 100] width 59 height 23
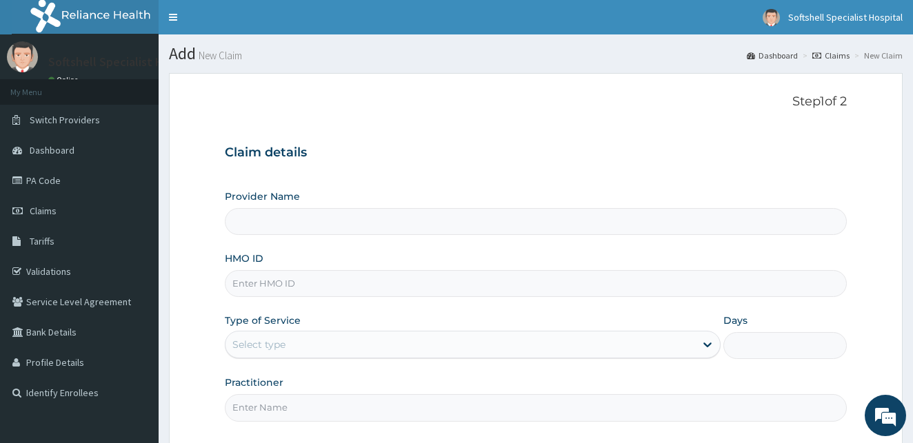
type input "Softshell Specialist Hospital"
click at [318, 276] on input "HMO ID" at bounding box center [536, 283] width 622 height 27
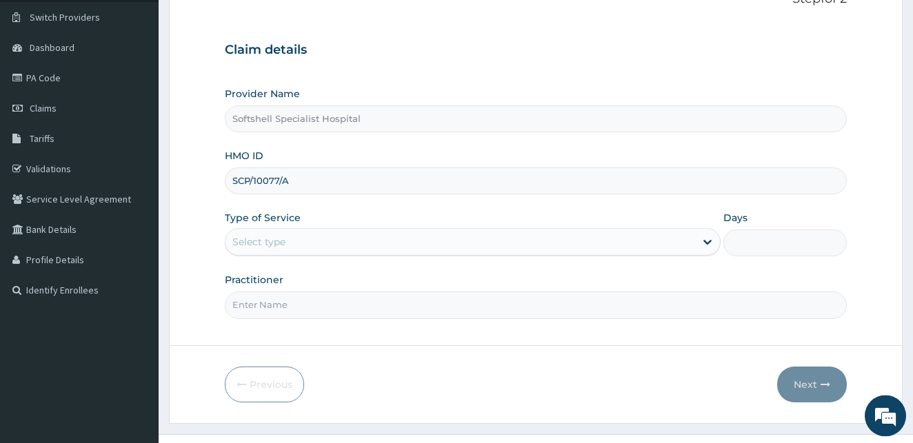
scroll to position [129, 0]
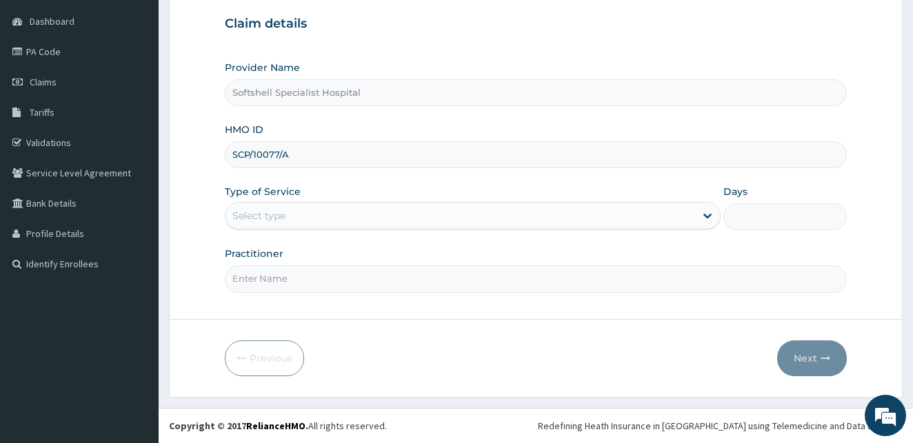
type input "SCP/10077/A"
click at [610, 216] on div "Select type" at bounding box center [459, 216] width 469 height 22
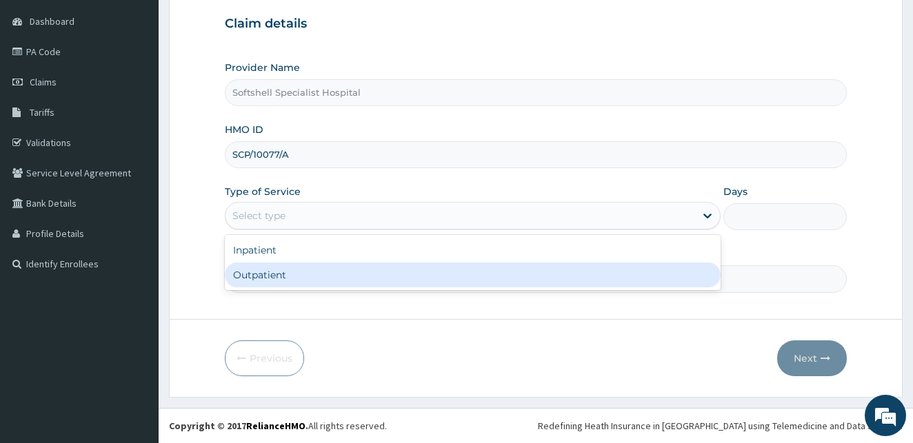
click at [391, 274] on div "Outpatient" at bounding box center [473, 275] width 496 height 25
type input "1"
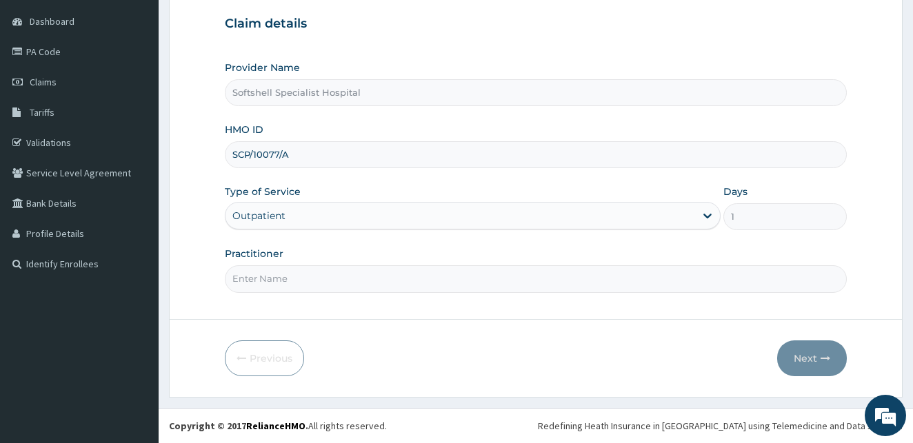
click at [321, 278] on input "Practitioner" at bounding box center [536, 278] width 622 height 27
type input "DR [PERSON_NAME]"
click at [820, 356] on button "Next" at bounding box center [812, 359] width 70 height 36
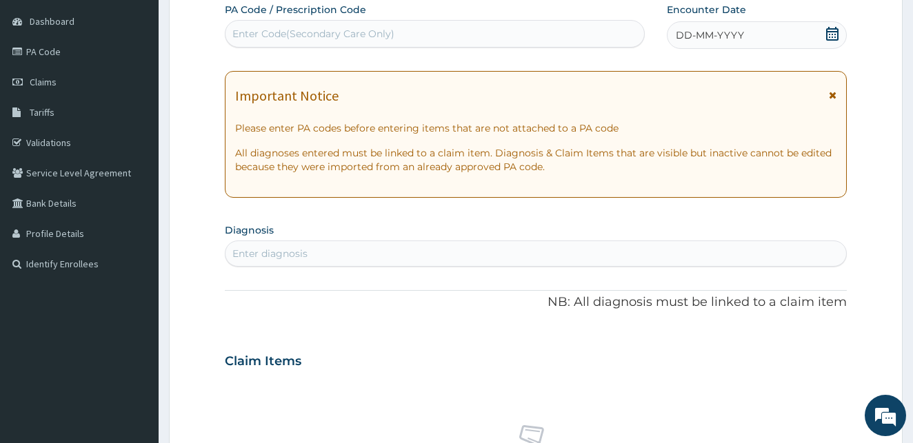
click at [833, 32] on icon at bounding box center [832, 34] width 12 height 14
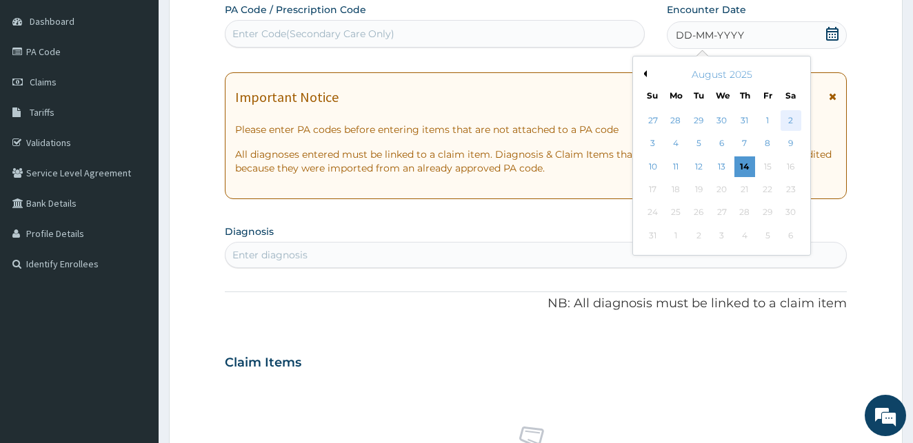
click at [782, 122] on div "2" at bounding box center [790, 120] width 21 height 21
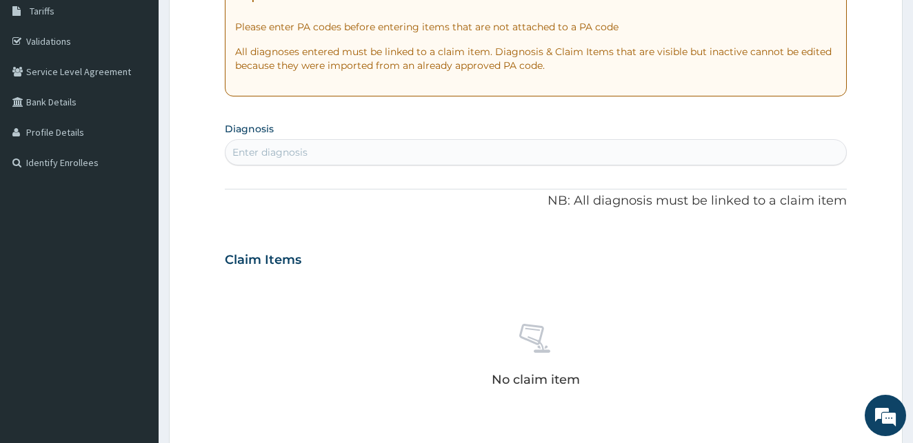
scroll to position [265, 0]
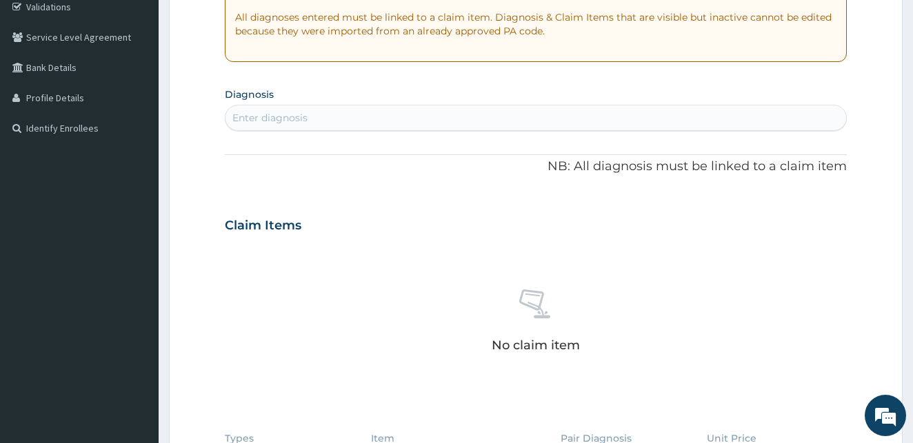
click at [312, 119] on div "Enter diagnosis" at bounding box center [535, 118] width 621 height 22
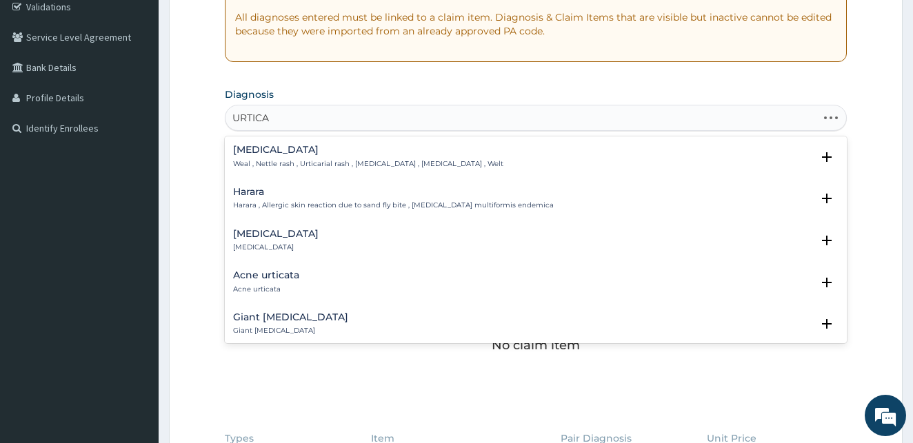
type input "URTICAR"
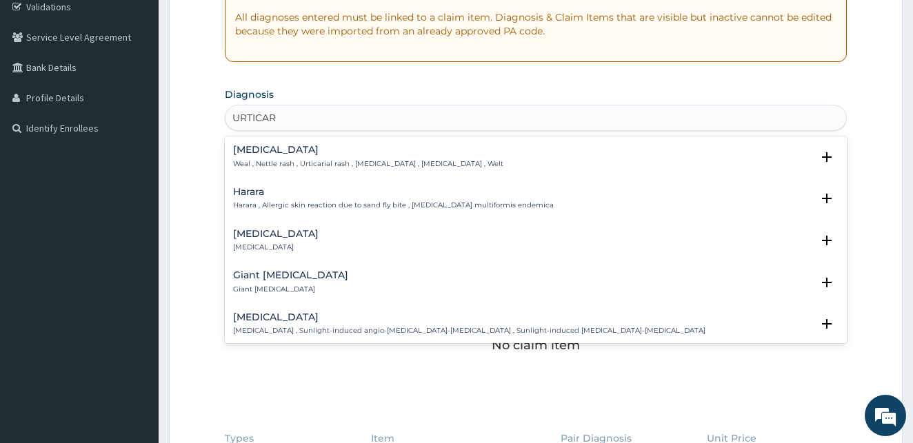
click at [257, 237] on h4 "[MEDICAL_DATA]" at bounding box center [275, 234] width 85 height 10
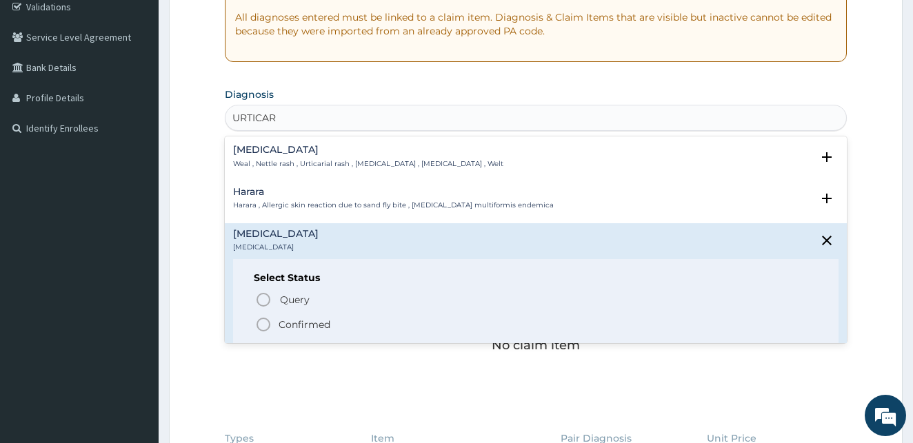
click at [265, 323] on icon "status option filled" at bounding box center [263, 324] width 17 height 17
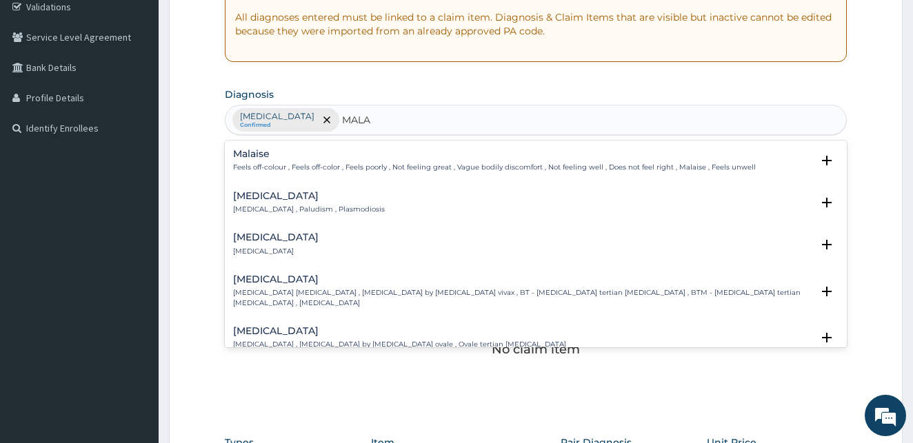
type input "MALAR"
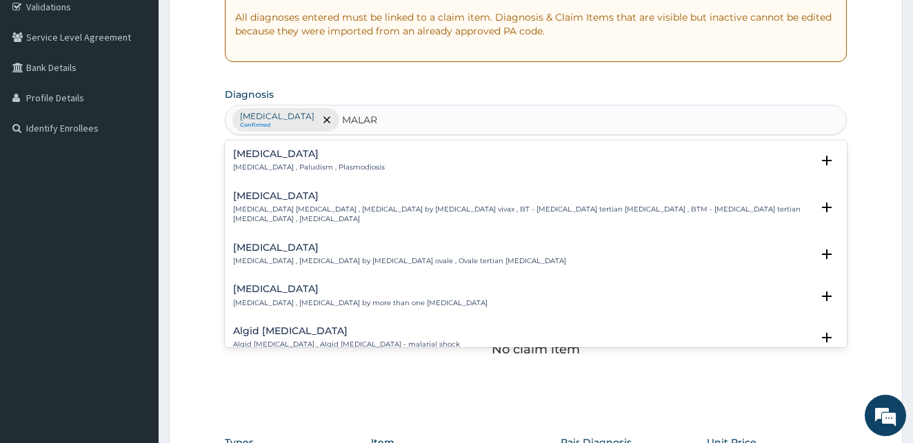
click at [265, 169] on p "[MEDICAL_DATA] , Paludism , Plasmodiosis" at bounding box center [309, 168] width 152 height 10
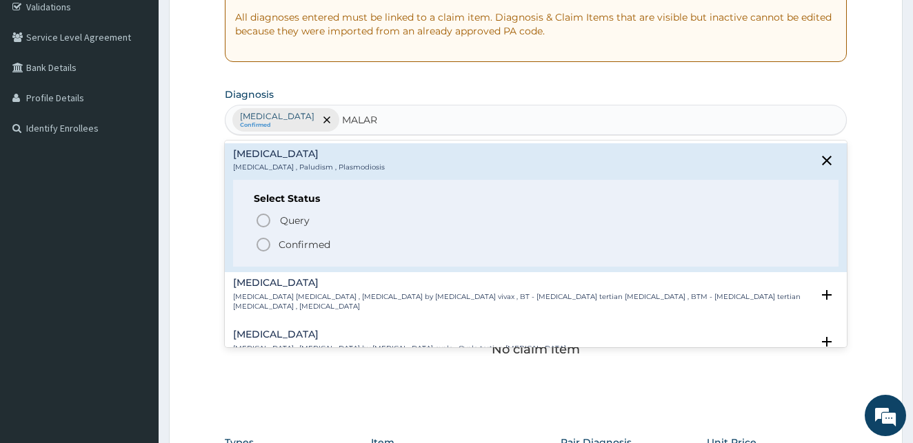
click at [263, 247] on icon "status option filled" at bounding box center [263, 244] width 17 height 17
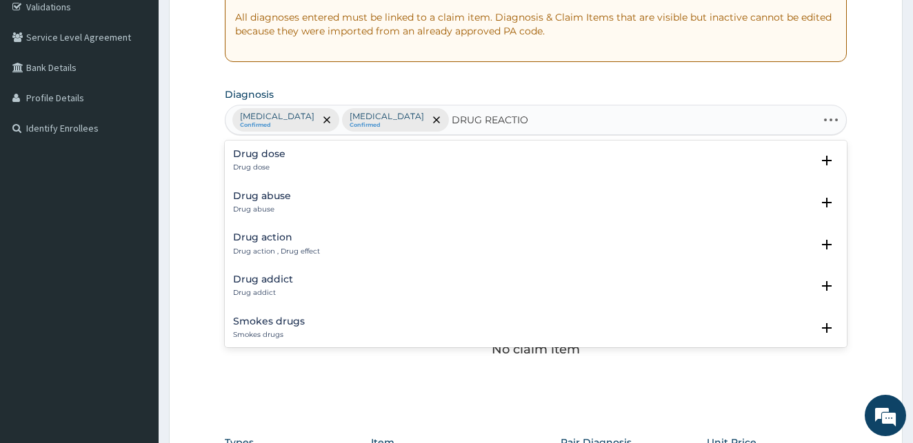
type input "DRUG REACTION"
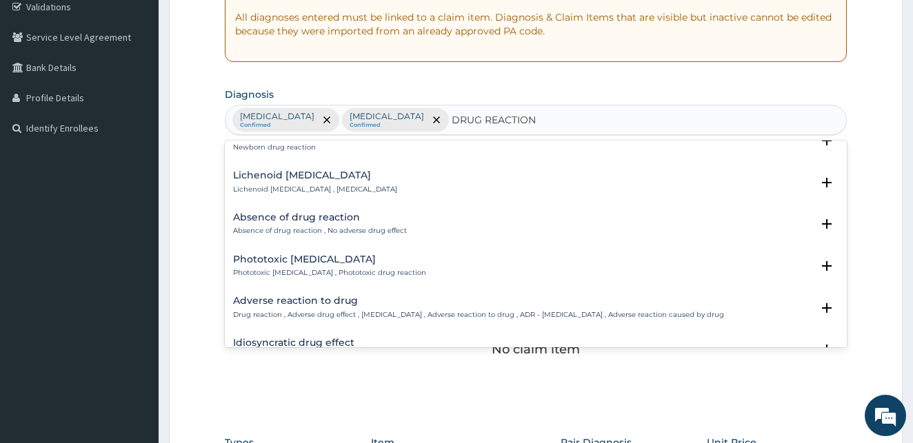
scroll to position [109, 0]
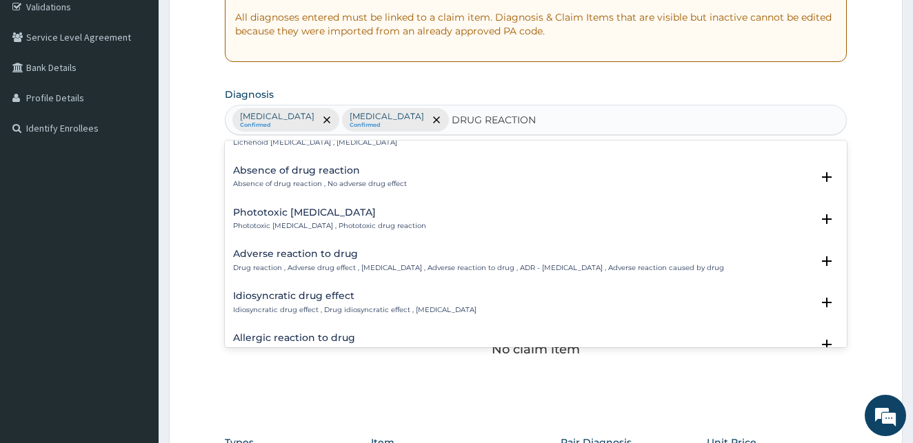
click at [327, 259] on h4 "Adverse reaction to drug" at bounding box center [478, 254] width 491 height 10
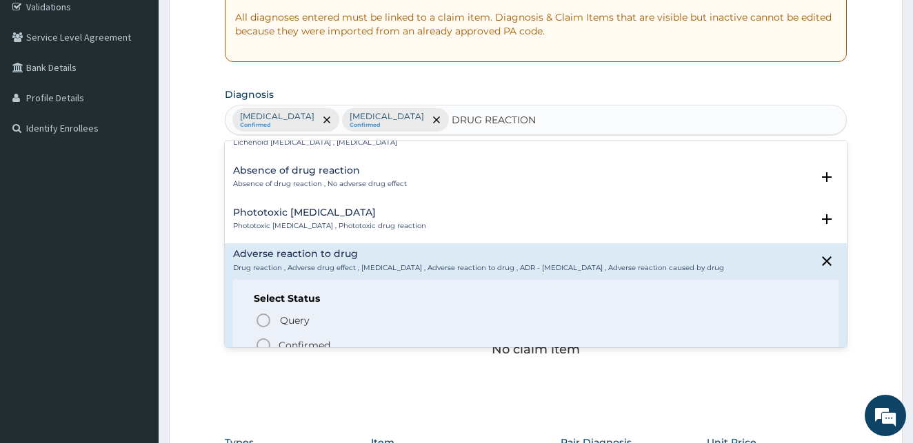
click at [261, 343] on icon "status option filled" at bounding box center [263, 345] width 17 height 17
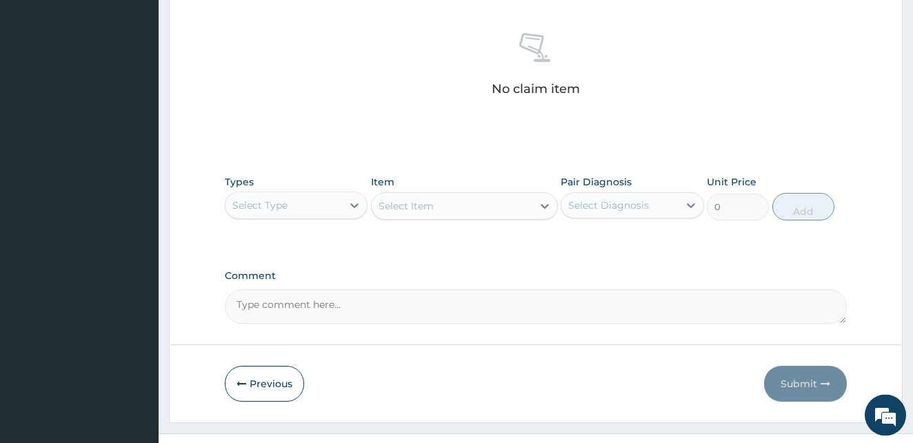
scroll to position [543, 0]
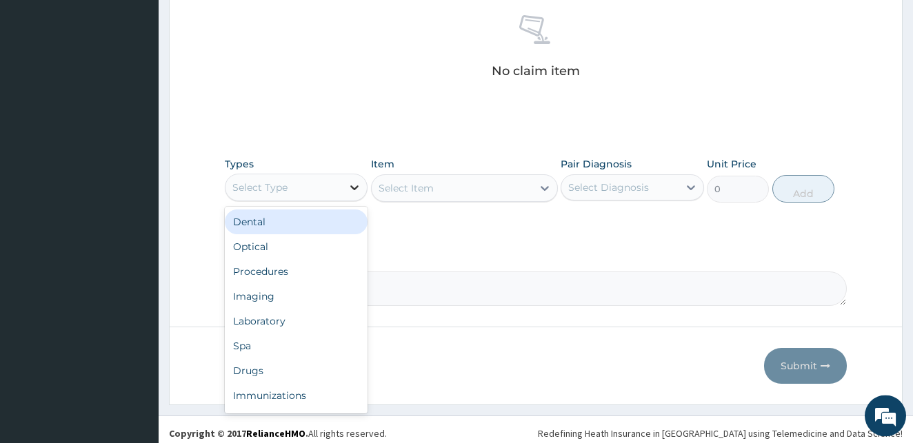
click at [349, 177] on div at bounding box center [354, 187] width 25 height 25
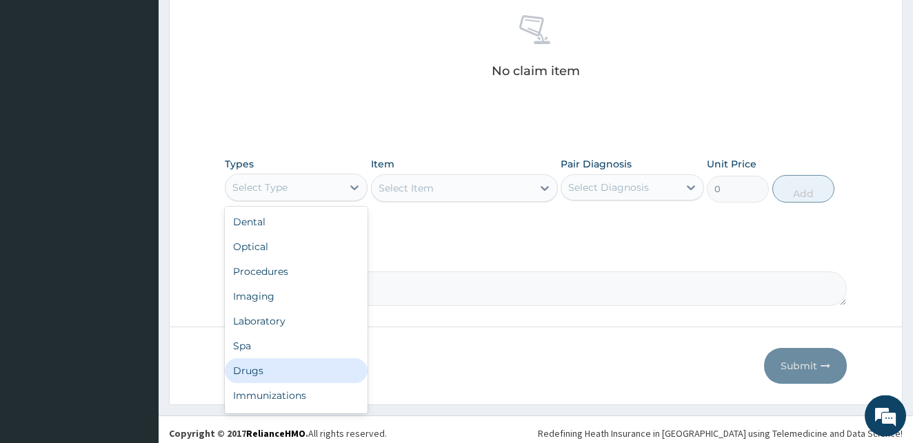
click at [253, 368] on div "Drugs" at bounding box center [296, 370] width 143 height 25
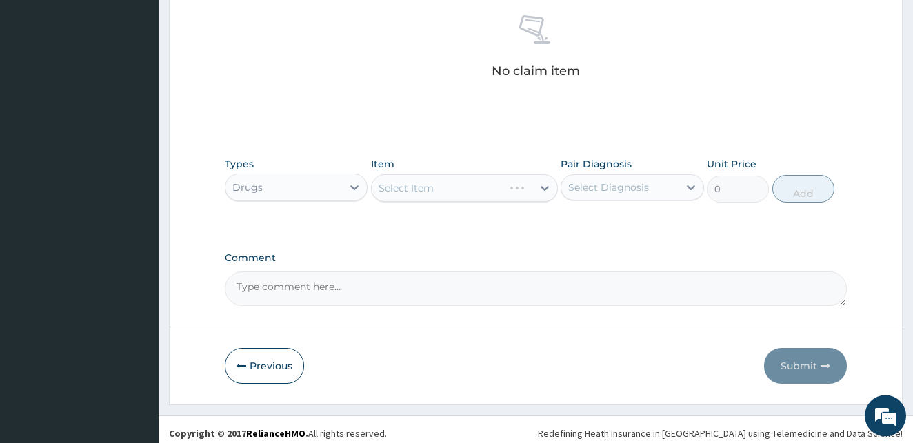
click at [468, 187] on div "Select Item" at bounding box center [464, 188] width 187 height 28
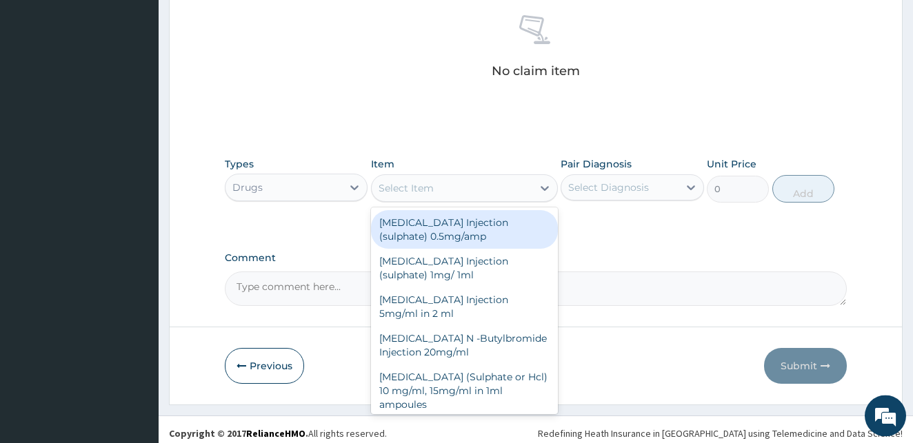
click at [463, 188] on div "Select Item" at bounding box center [452, 188] width 161 height 22
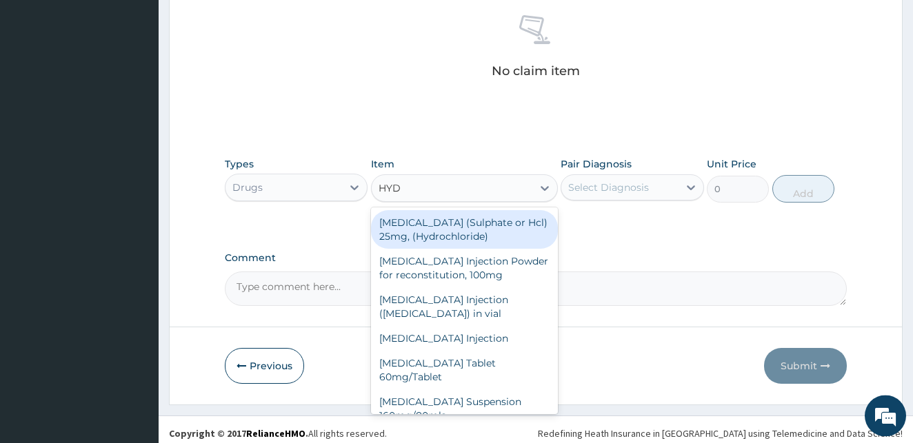
type input "HYDR"
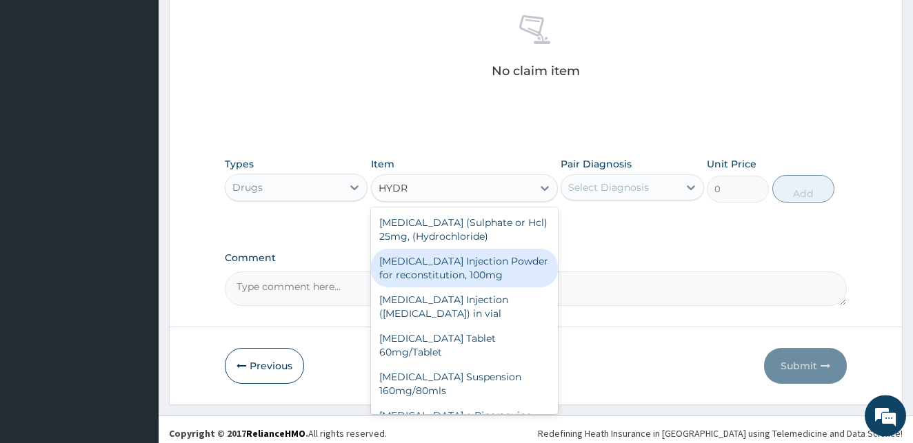
click at [490, 267] on div "Hydrocortisone Injection Powder for reconstitution, 100mg" at bounding box center [464, 268] width 187 height 39
type input "400"
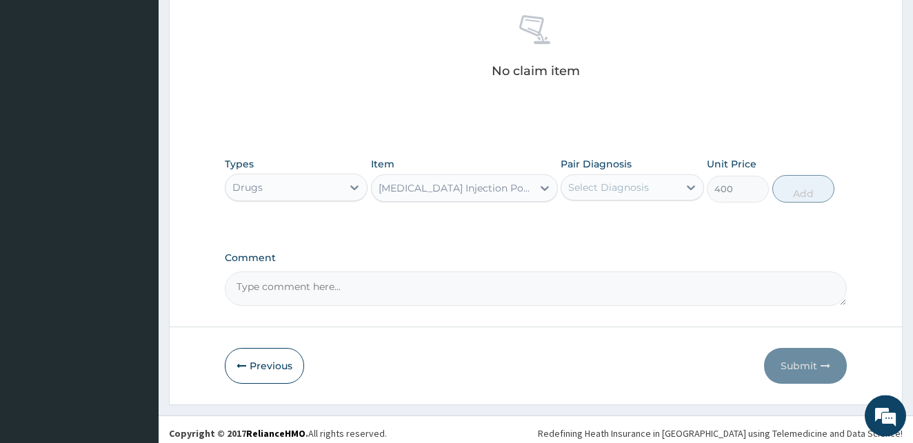
click at [617, 189] on div "Select Diagnosis" at bounding box center [608, 188] width 81 height 14
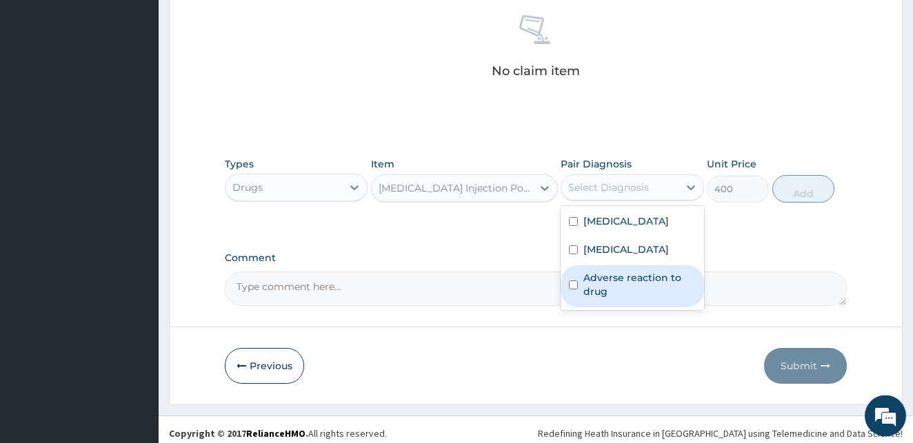
click at [574, 284] on input "checkbox" at bounding box center [573, 285] width 9 height 9
checkbox input "true"
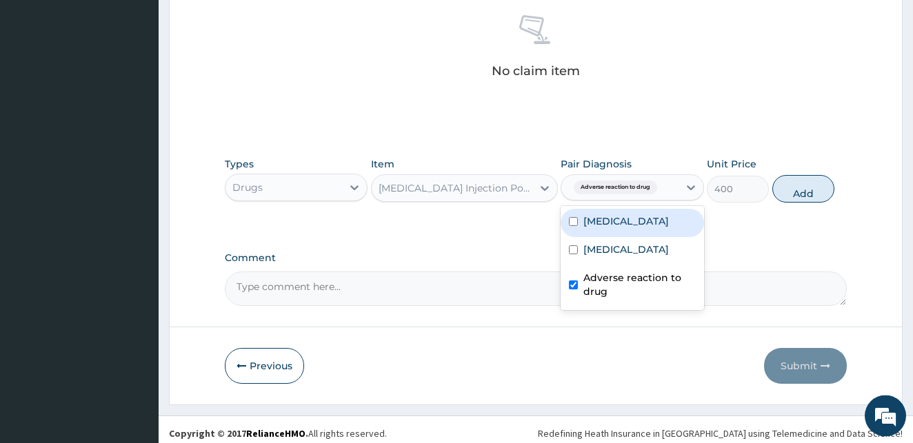
click at [575, 219] on input "checkbox" at bounding box center [573, 221] width 9 height 9
checkbox input "true"
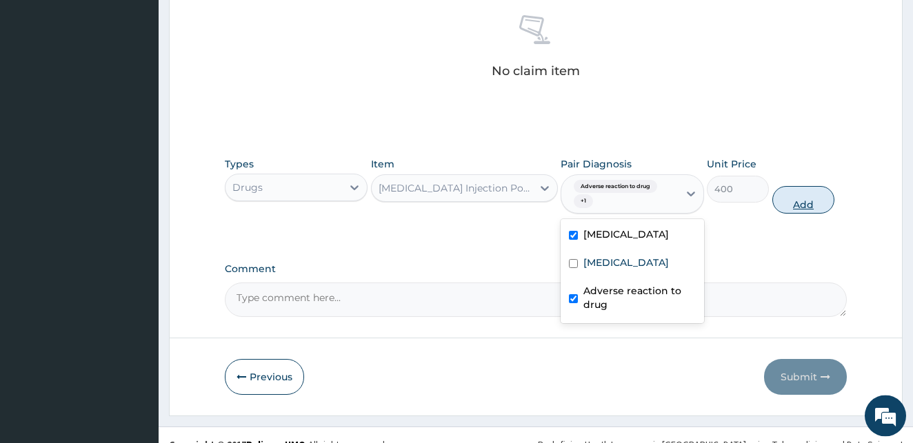
click at [811, 205] on button "Add" at bounding box center [803, 200] width 62 height 28
type input "0"
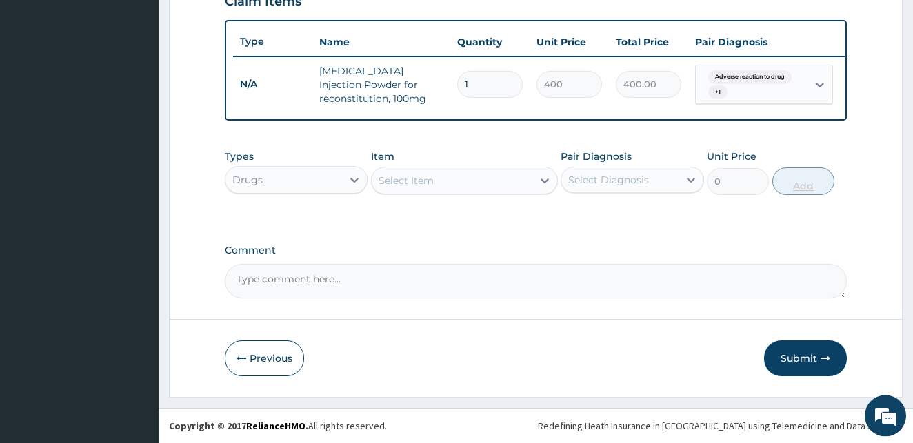
scroll to position [505, 0]
click at [410, 182] on div "Select Item" at bounding box center [405, 181] width 55 height 14
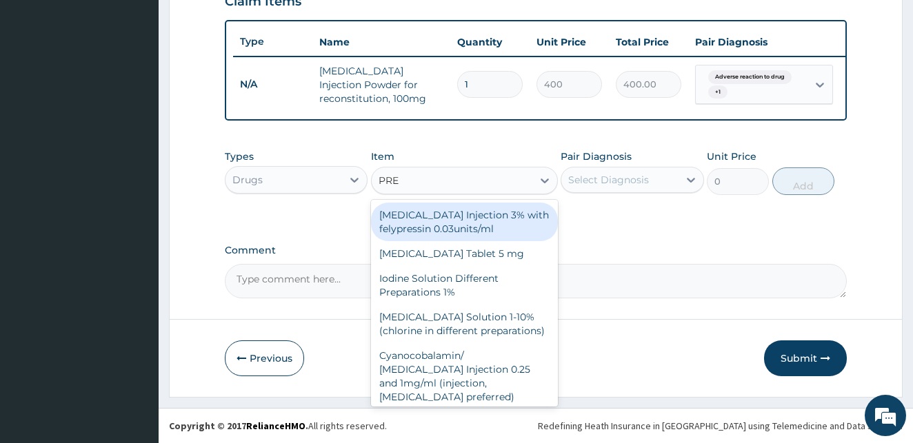
type input "PRED"
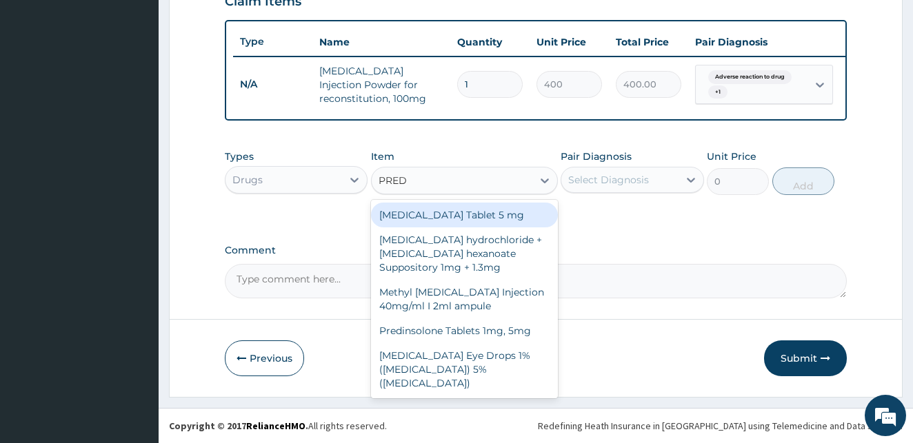
click at [413, 216] on div "Prednisolone Tablet 5 mg" at bounding box center [464, 215] width 187 height 25
type input "10"
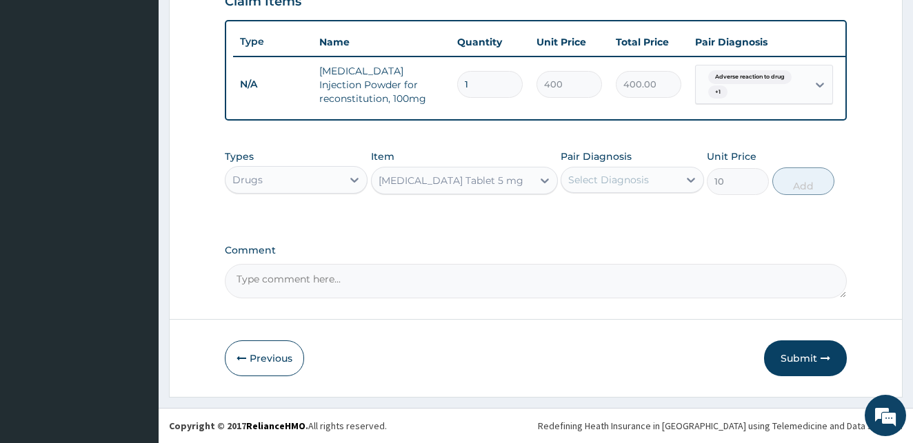
click at [491, 188] on div "Prednisolone Tablet 5 mg" at bounding box center [452, 181] width 161 height 22
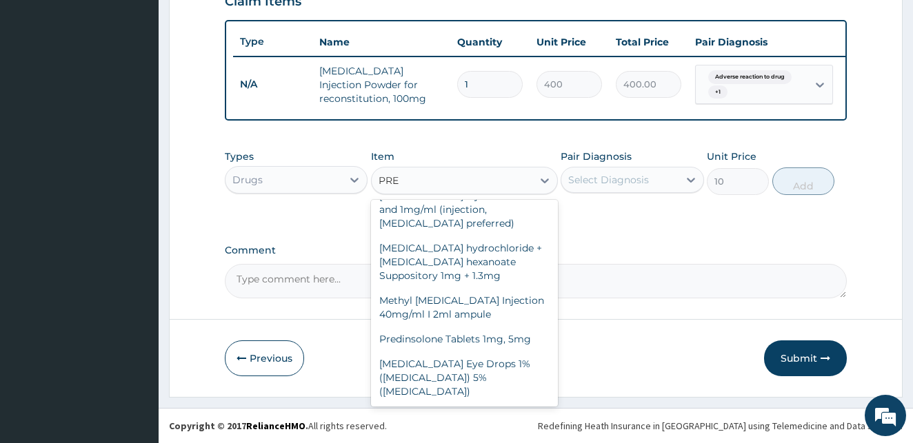
scroll to position [22, 0]
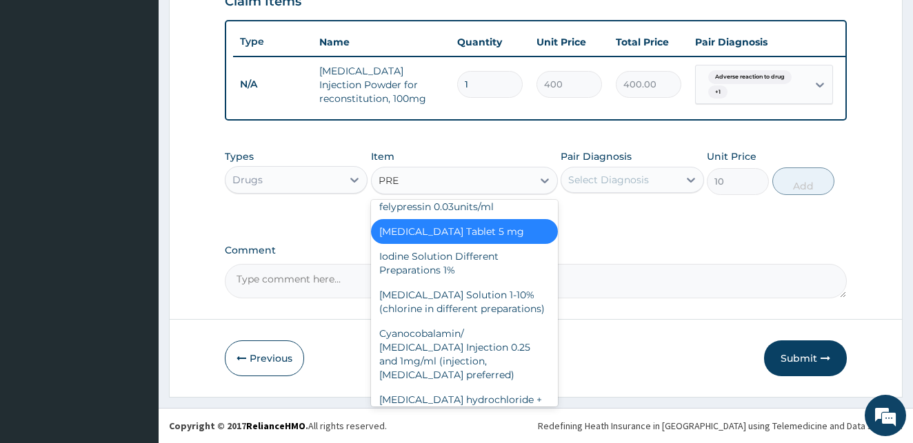
type input "PRED"
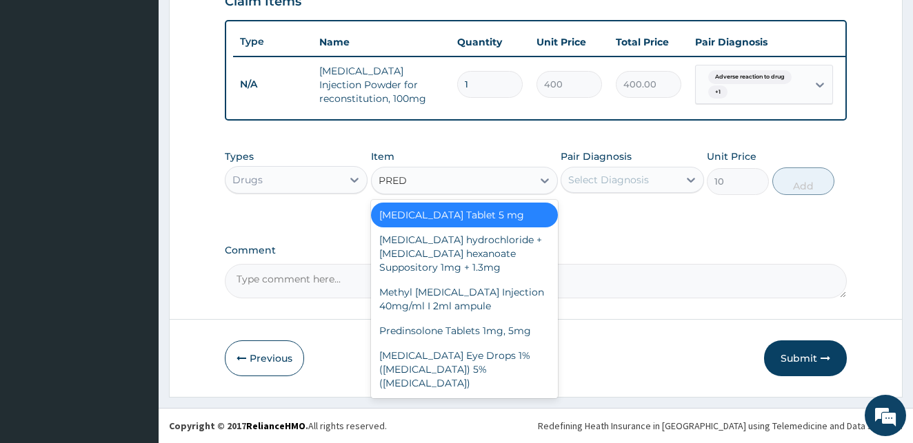
scroll to position [0, 0]
click at [500, 334] on div "Predinsolone Tablets 1mg, 5mg" at bounding box center [464, 330] width 187 height 25
type input "15"
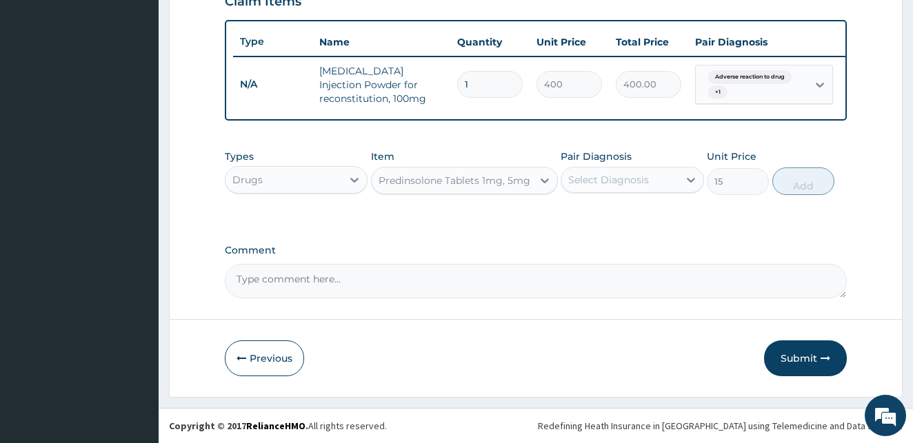
click at [617, 180] on div "Select Diagnosis" at bounding box center [608, 180] width 81 height 14
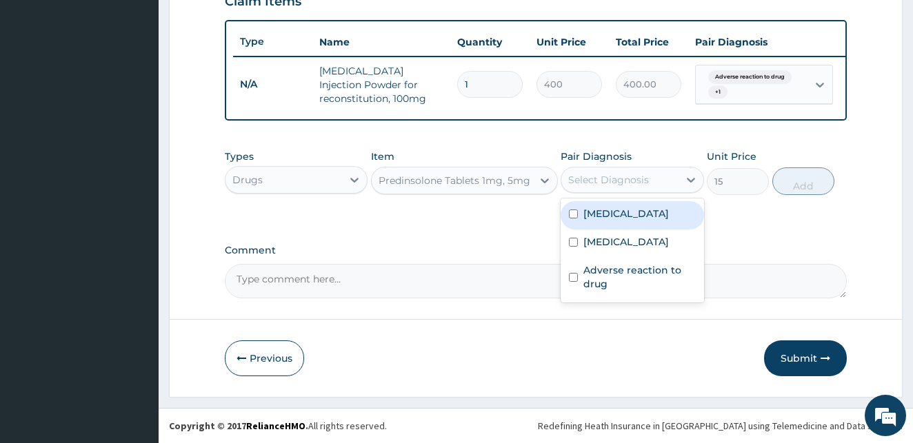
click at [575, 211] on input "checkbox" at bounding box center [573, 214] width 9 height 9
checkbox input "true"
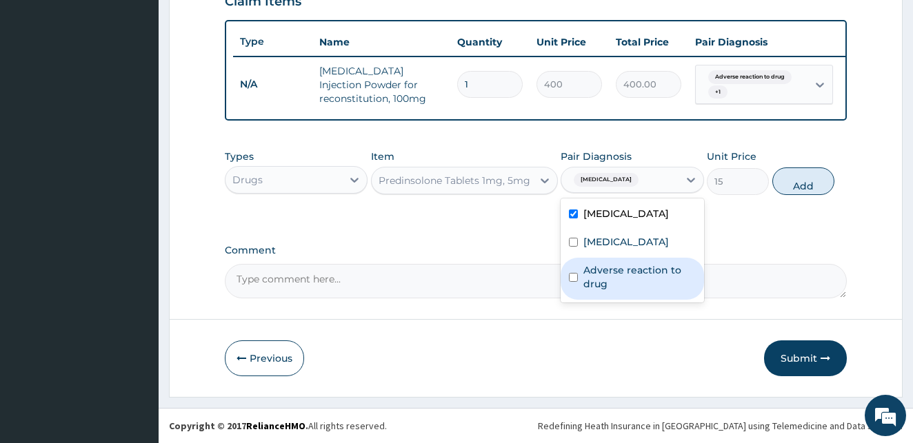
click at [574, 275] on input "checkbox" at bounding box center [573, 277] width 9 height 9
checkbox input "true"
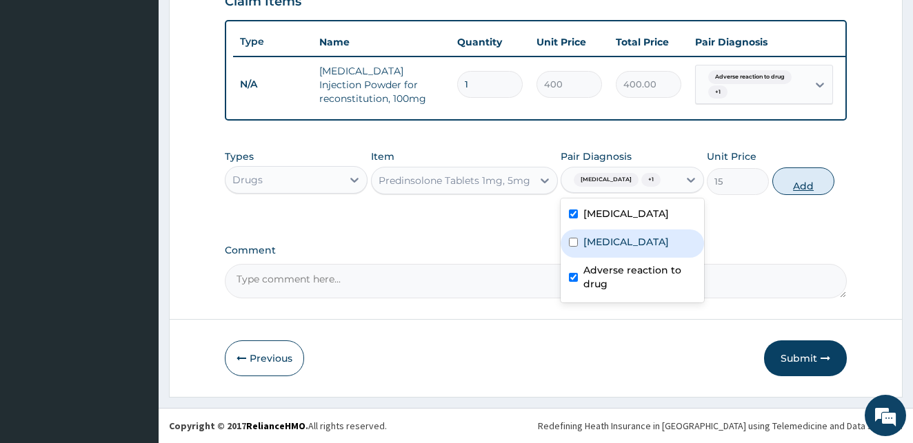
click at [796, 190] on button "Add" at bounding box center [803, 182] width 62 height 28
type input "0"
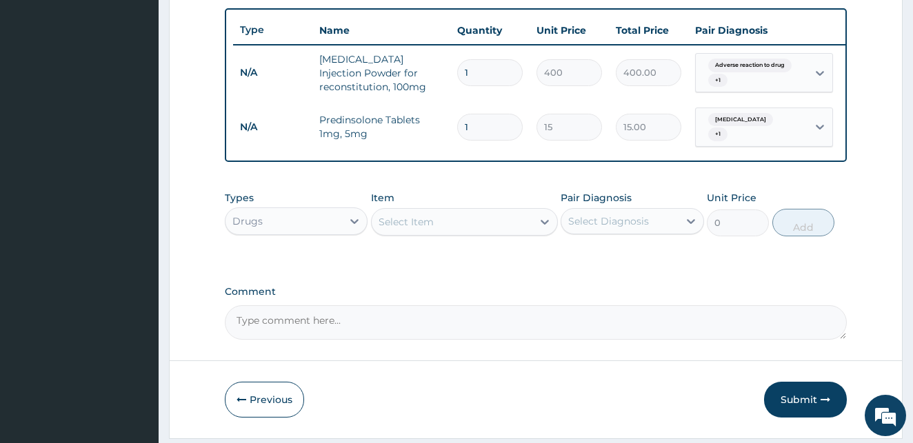
drag, startPoint x: 473, startPoint y: 76, endPoint x: 456, endPoint y: 77, distance: 16.6
click at [457, 77] on input "1" at bounding box center [489, 72] width 65 height 27
type input "2"
type input "800.00"
type input "2"
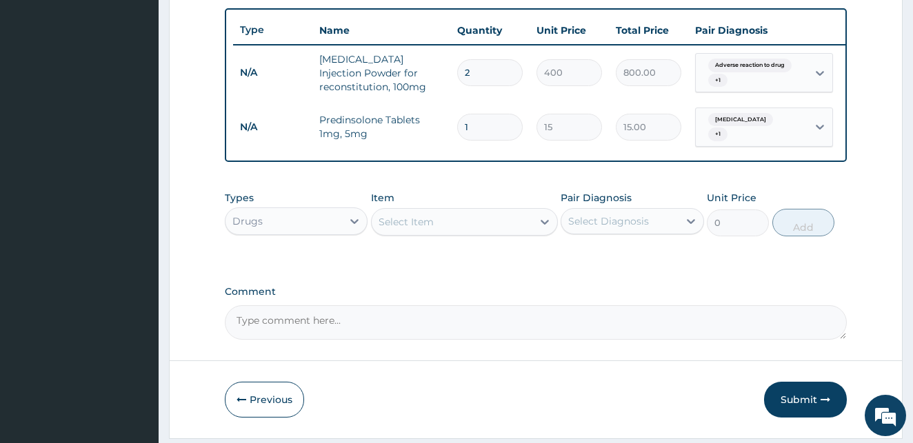
click at [472, 123] on input "1" at bounding box center [489, 127] width 65 height 27
type input "10"
type input "150.00"
type input "10"
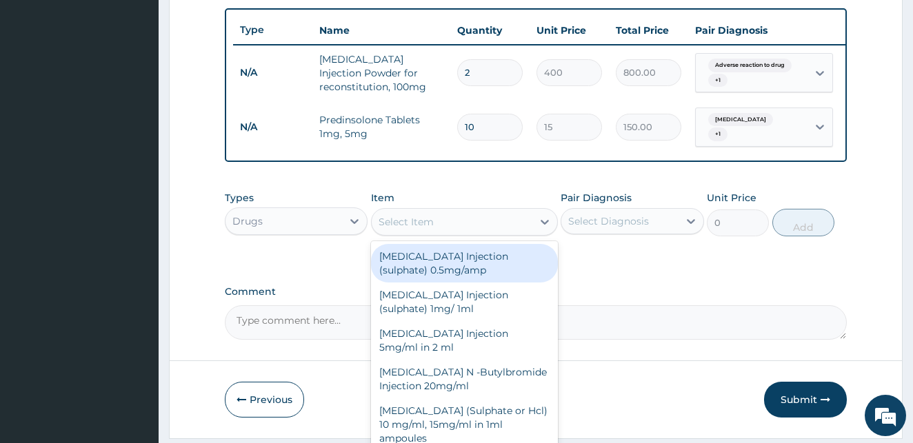
click at [395, 225] on div "Select Item" at bounding box center [405, 222] width 55 height 14
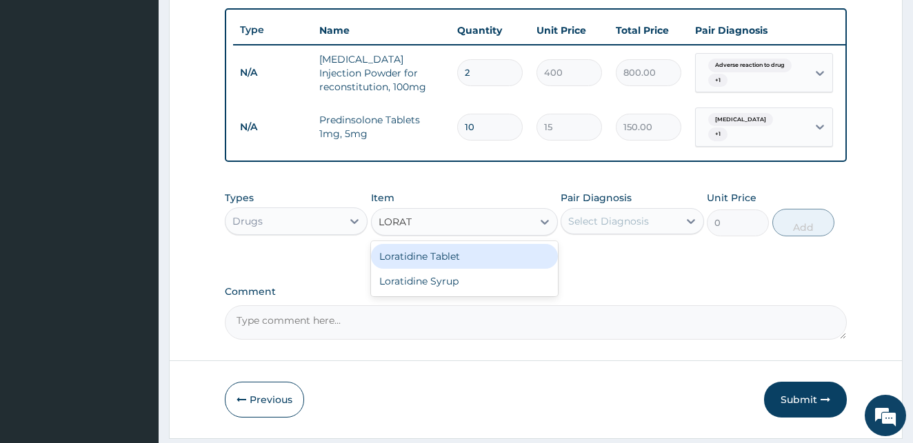
type input "LORATI"
click at [412, 265] on div "Loratidine Tablet" at bounding box center [464, 256] width 187 height 25
type input "50"
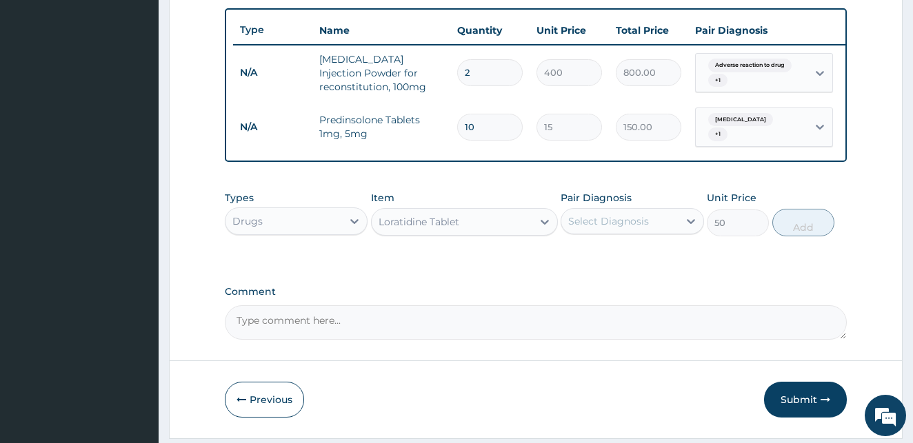
click at [634, 228] on div "Select Diagnosis" at bounding box center [608, 221] width 81 height 14
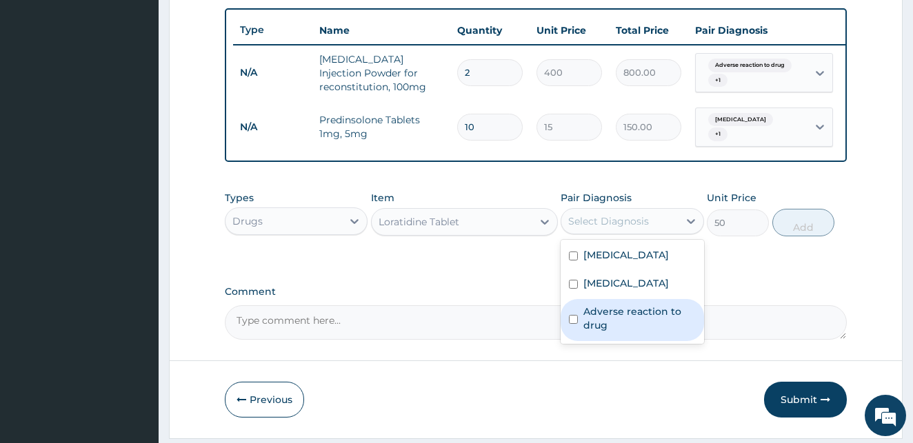
click at [571, 324] on input "checkbox" at bounding box center [573, 319] width 9 height 9
checkbox input "true"
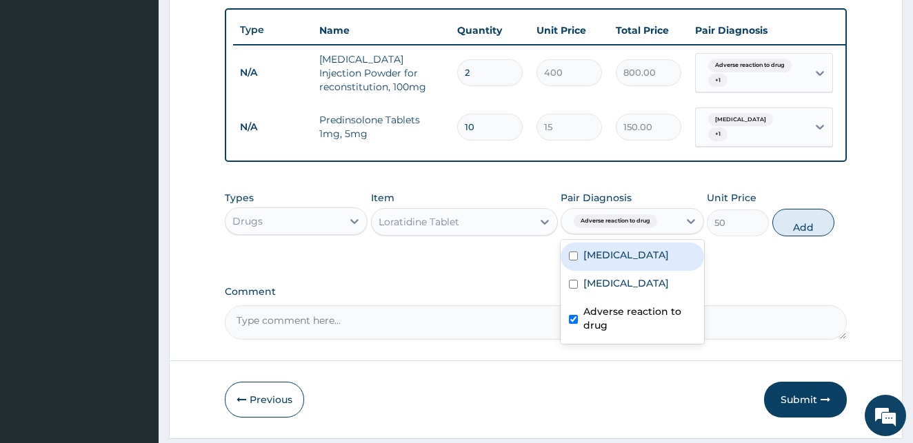
click at [574, 259] on input "checkbox" at bounding box center [573, 256] width 9 height 9
checkbox input "true"
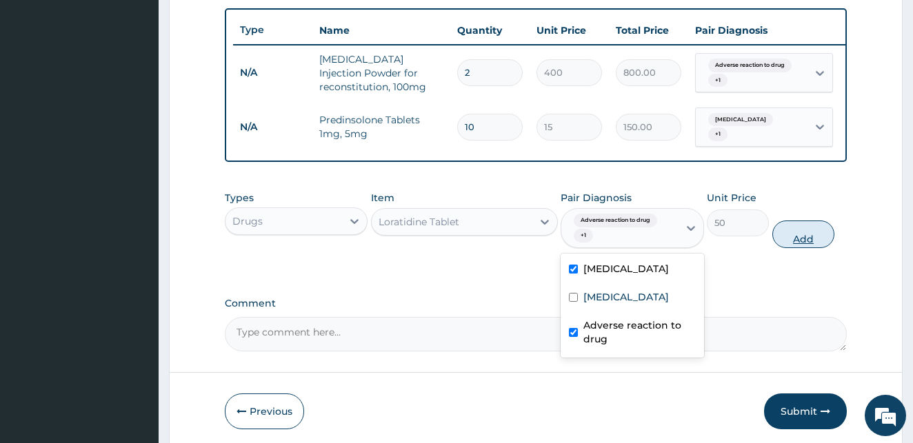
click at [796, 239] on button "Add" at bounding box center [803, 235] width 62 height 28
type input "0"
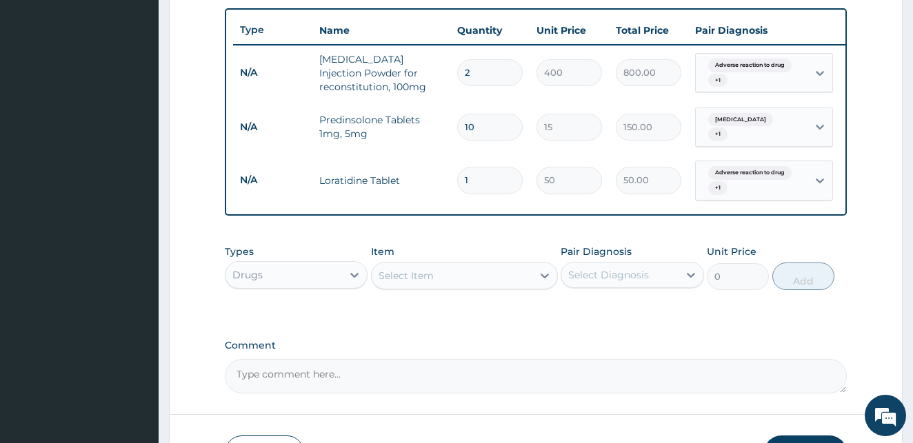
drag, startPoint x: 472, startPoint y: 176, endPoint x: 449, endPoint y: 175, distance: 22.1
click at [457, 175] on input "1" at bounding box center [489, 180] width 65 height 27
type input "5"
type input "250.00"
type input "5"
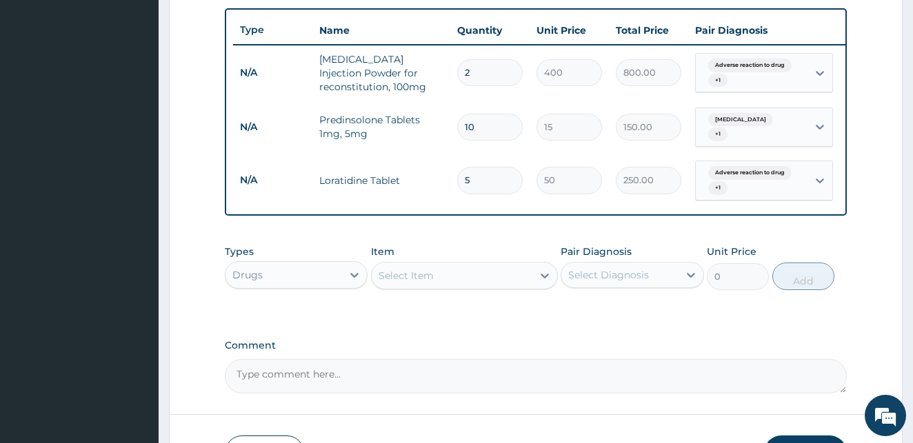
click at [420, 280] on div "Select Item" at bounding box center [405, 276] width 55 height 14
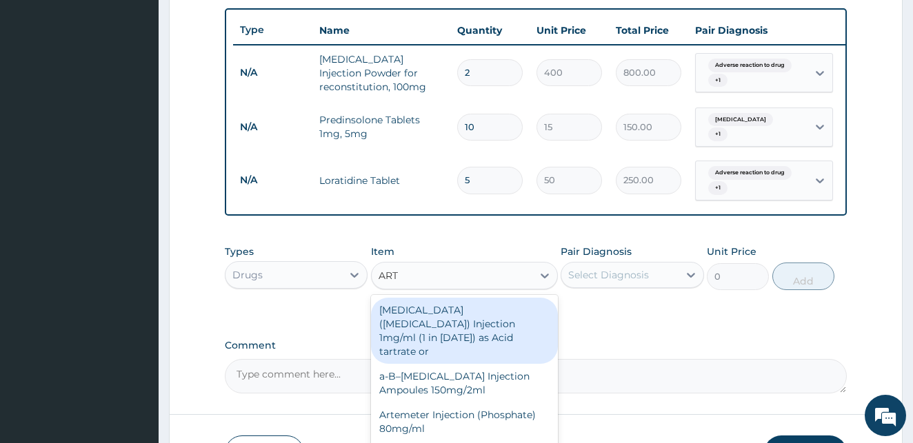
type input "ARTE"
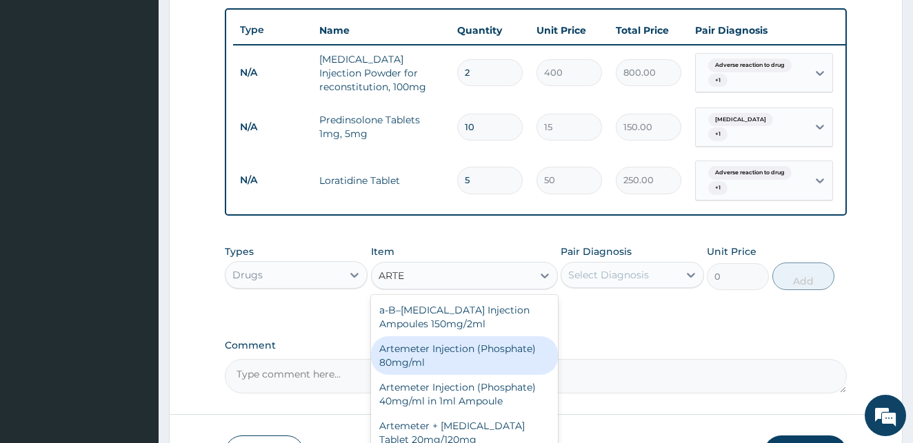
click at [415, 361] on div "Artemeter Injection (Phosphate) 80mg/ml" at bounding box center [464, 355] width 187 height 39
type input "500"
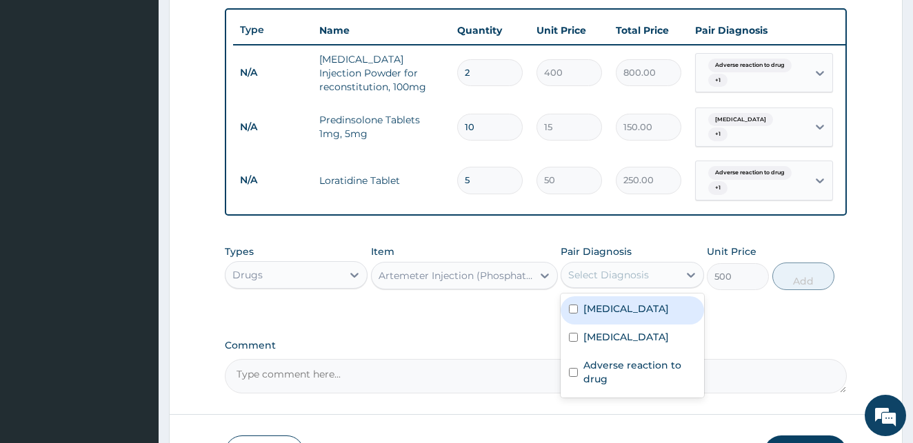
click at [607, 276] on div "Select Diagnosis" at bounding box center [608, 275] width 81 height 14
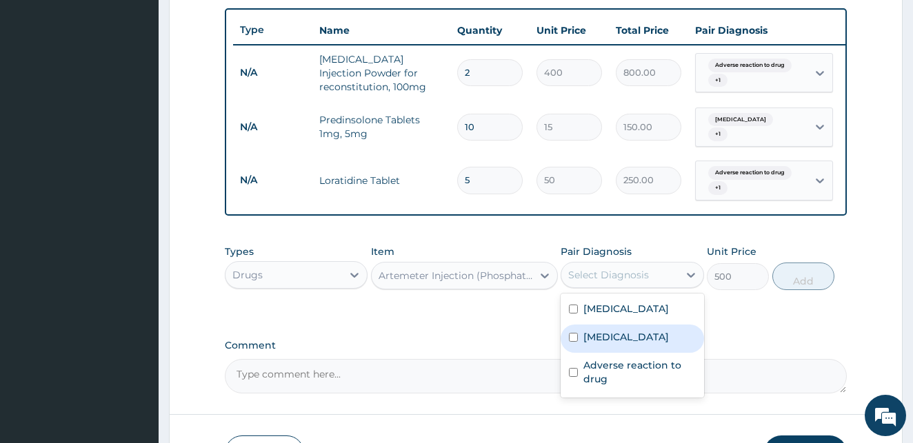
click at [576, 342] on input "checkbox" at bounding box center [573, 337] width 9 height 9
checkbox input "true"
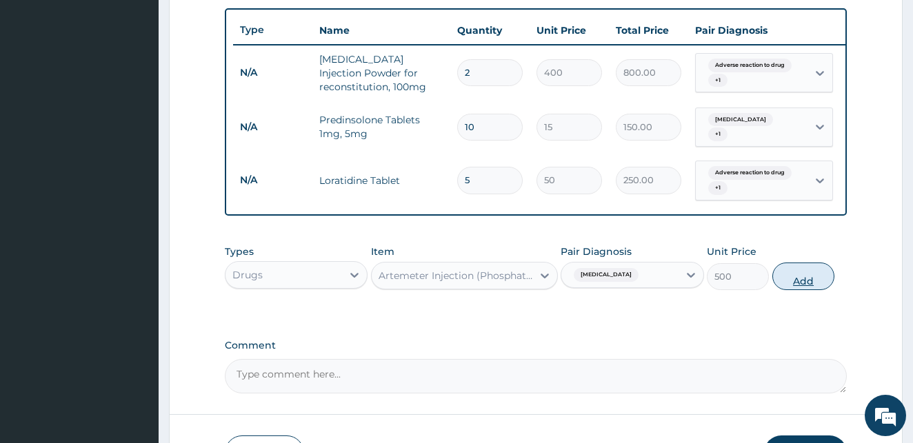
click at [802, 286] on button "Add" at bounding box center [803, 277] width 62 height 28
type input "0"
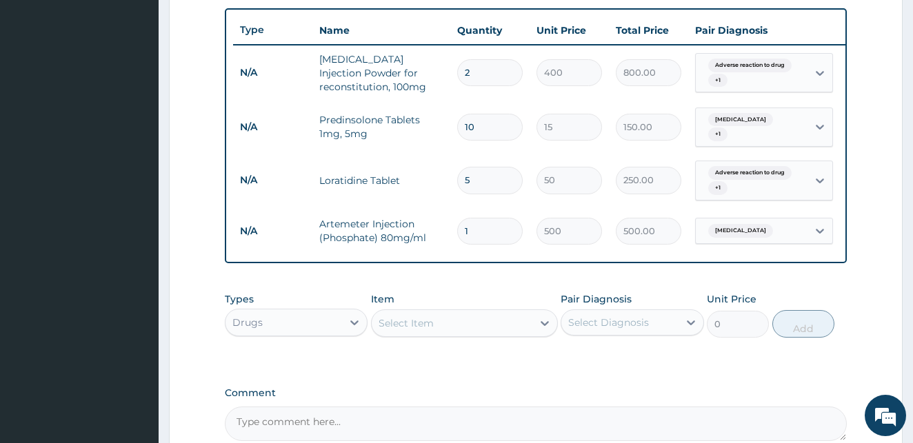
drag, startPoint x: 475, startPoint y: 232, endPoint x: 418, endPoint y: 205, distance: 62.3
click at [457, 230] on input "1" at bounding box center [489, 231] width 65 height 27
type input "6"
type input "3000.00"
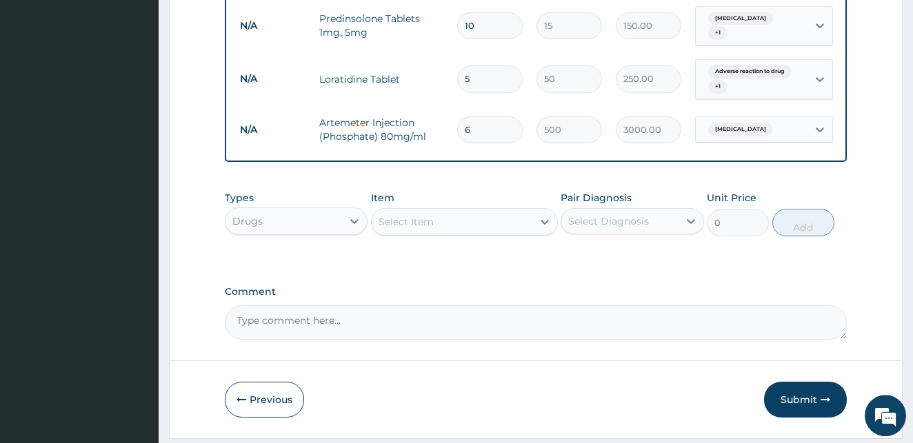
scroll to position [653, 0]
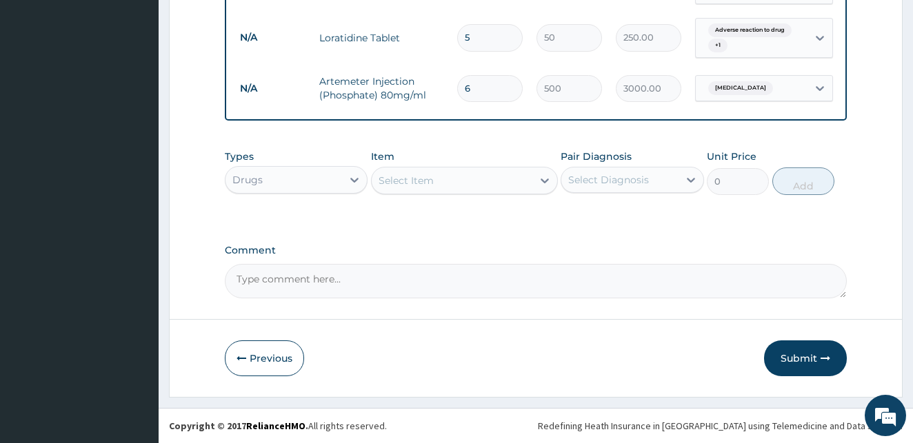
type input "6"
click at [314, 186] on div "Drugs" at bounding box center [283, 180] width 117 height 22
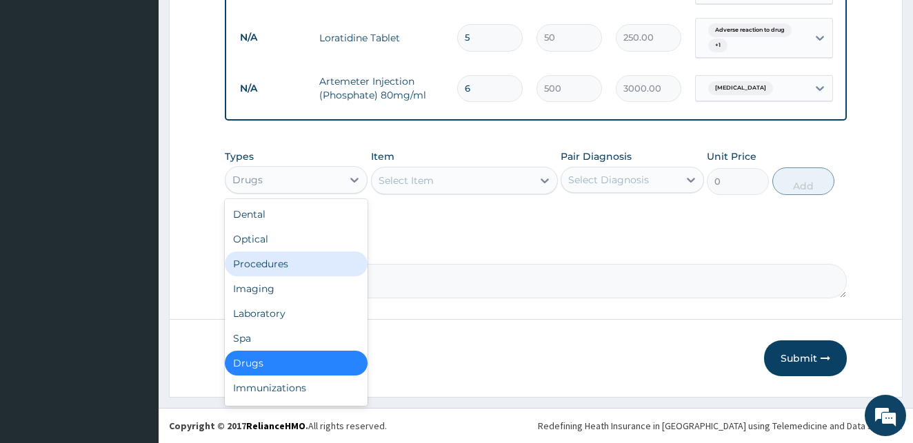
click at [278, 260] on div "Procedures" at bounding box center [296, 264] width 143 height 25
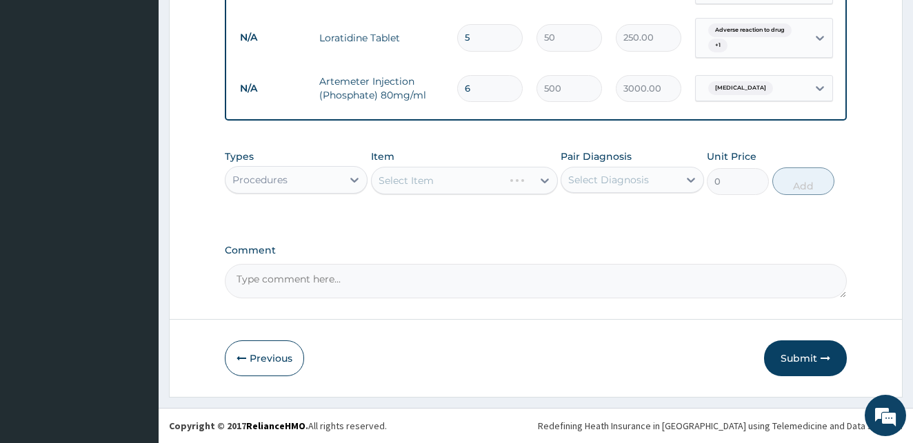
click at [407, 179] on div "Select Item" at bounding box center [464, 181] width 187 height 28
click at [463, 180] on div "Select Item" at bounding box center [464, 181] width 187 height 28
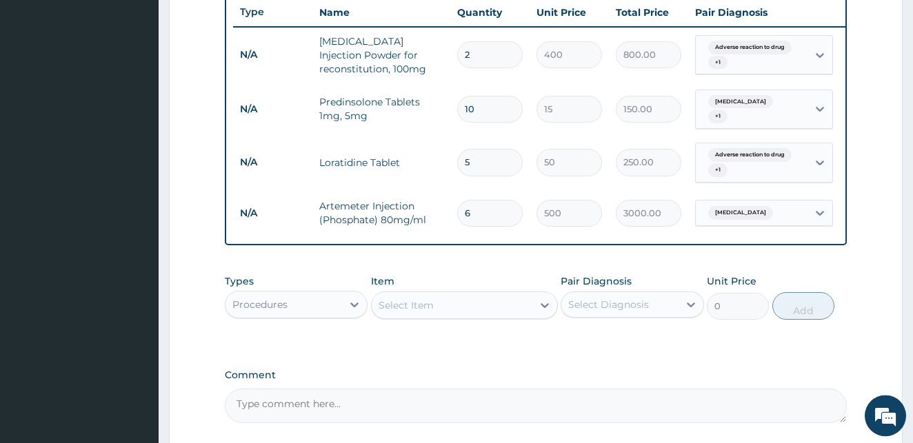
scroll to position [547, 0]
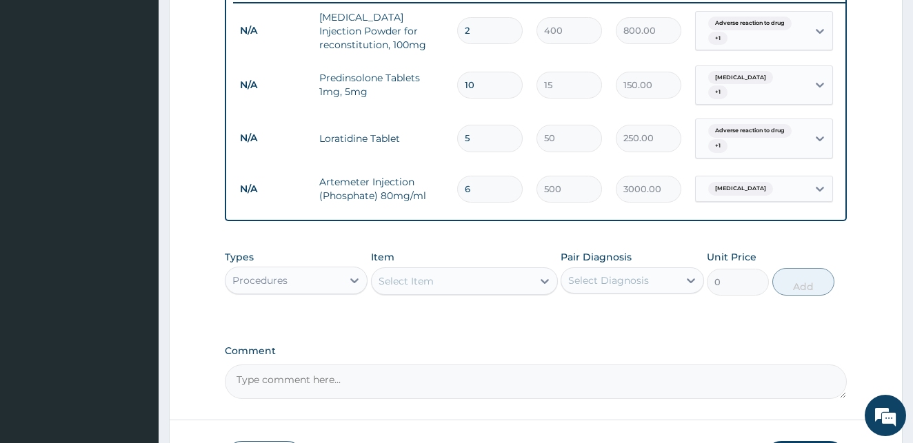
click at [444, 291] on div "Select Item" at bounding box center [452, 281] width 161 height 22
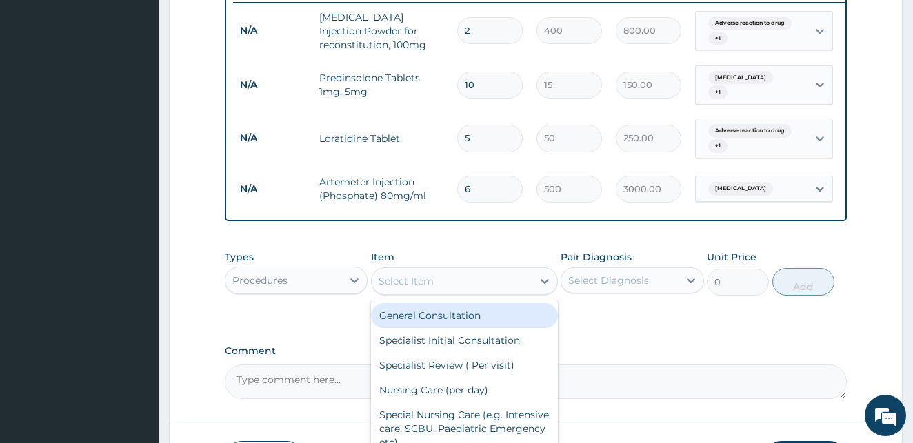
click at [438, 321] on div "General Consultation" at bounding box center [464, 315] width 187 height 25
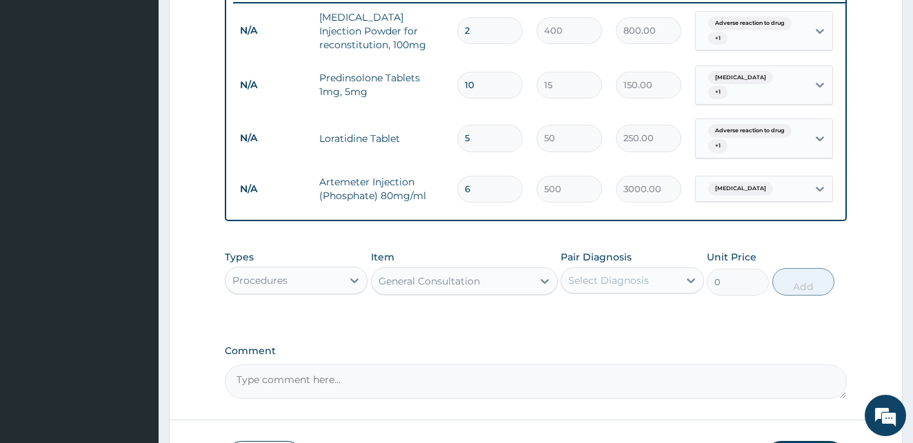
type input "1800"
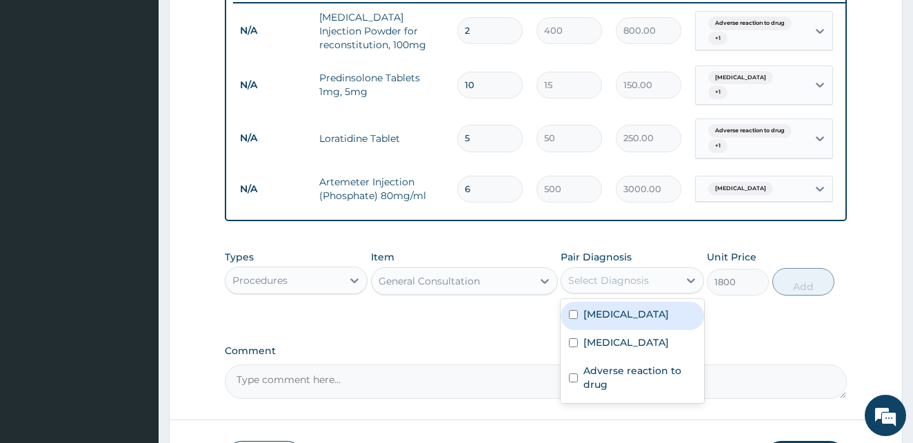
click at [590, 287] on div "Select Diagnosis" at bounding box center [608, 281] width 81 height 14
click at [573, 319] on input "checkbox" at bounding box center [573, 314] width 9 height 9
checkbox input "true"
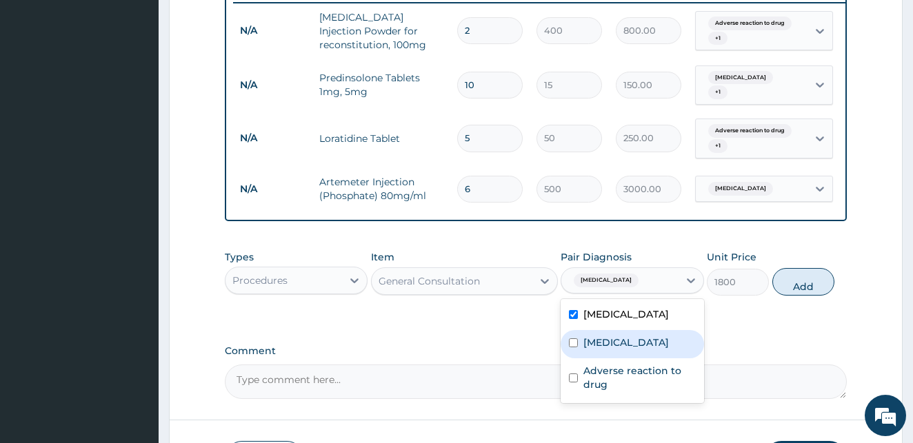
click at [572, 345] on input "checkbox" at bounding box center [573, 342] width 9 height 9
checkbox input "true"
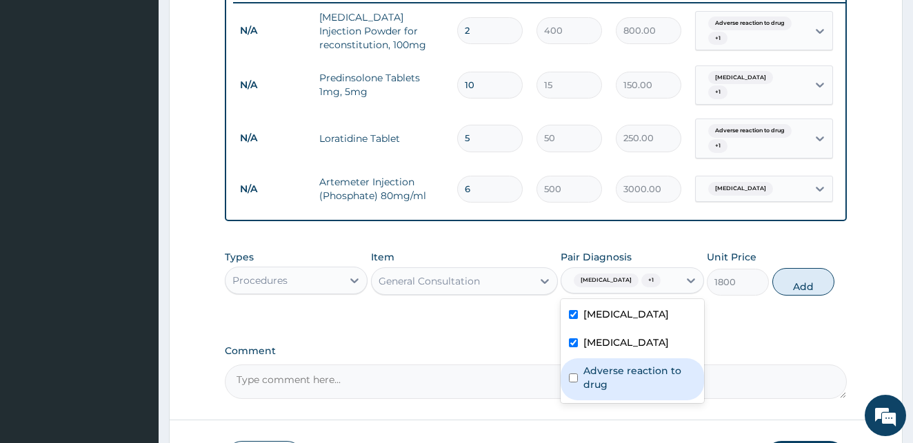
click at [571, 383] on input "checkbox" at bounding box center [573, 378] width 9 height 9
checkbox input "true"
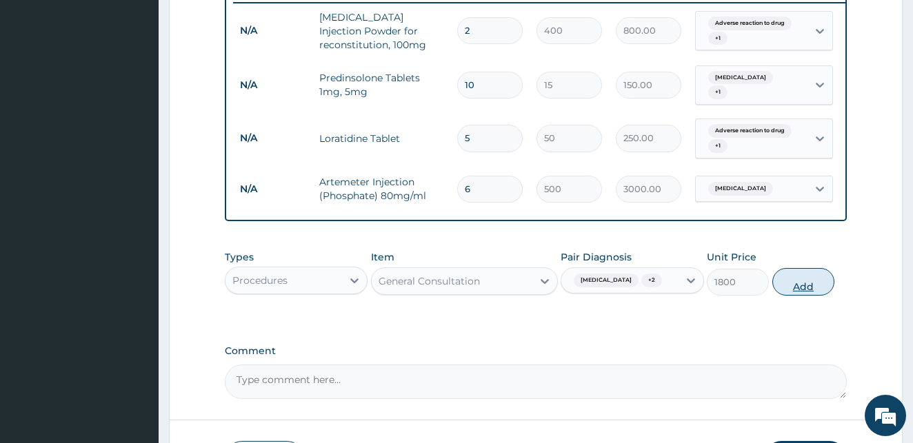
click at [787, 287] on button "Add" at bounding box center [803, 282] width 62 height 28
type input "0"
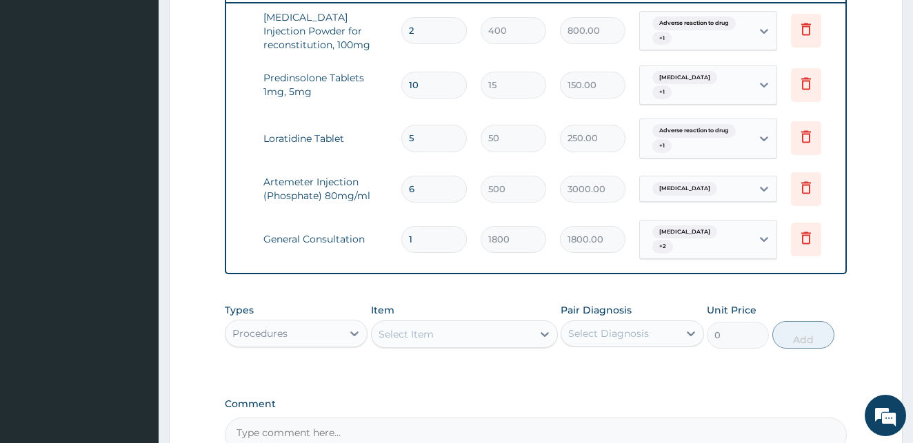
scroll to position [0, 64]
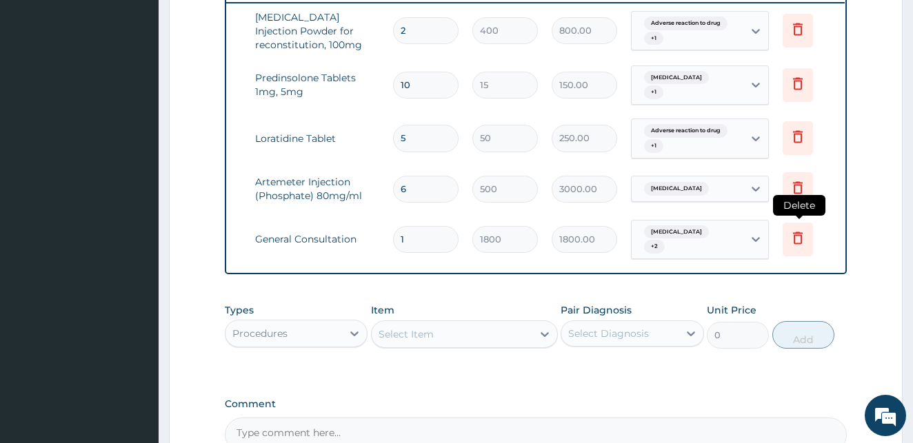
click at [796, 230] on icon at bounding box center [797, 238] width 17 height 17
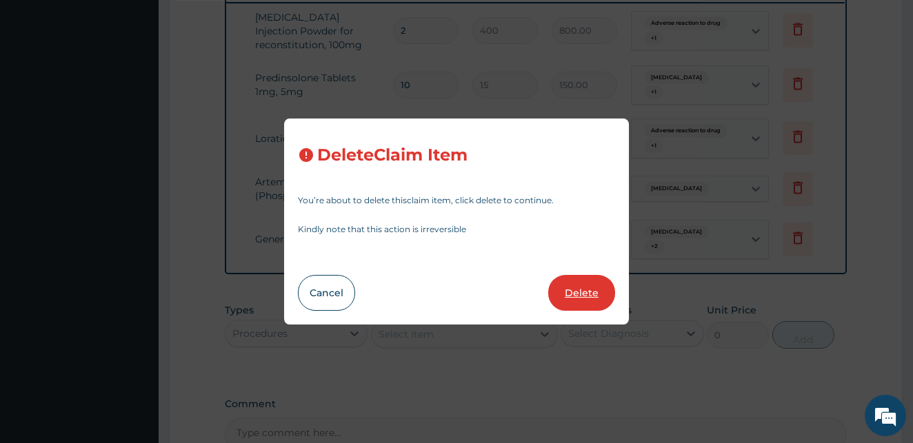
click at [576, 292] on button "Delete" at bounding box center [581, 293] width 67 height 36
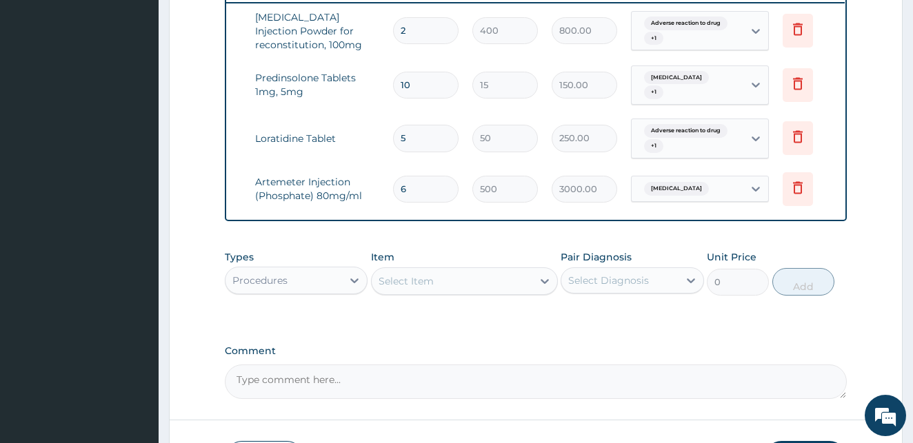
click at [389, 288] on div "Select Item" at bounding box center [405, 281] width 55 height 14
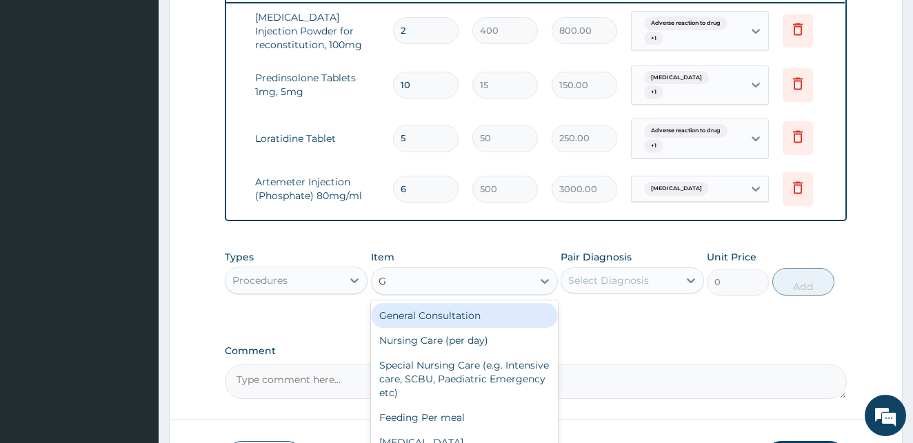
type input "GP"
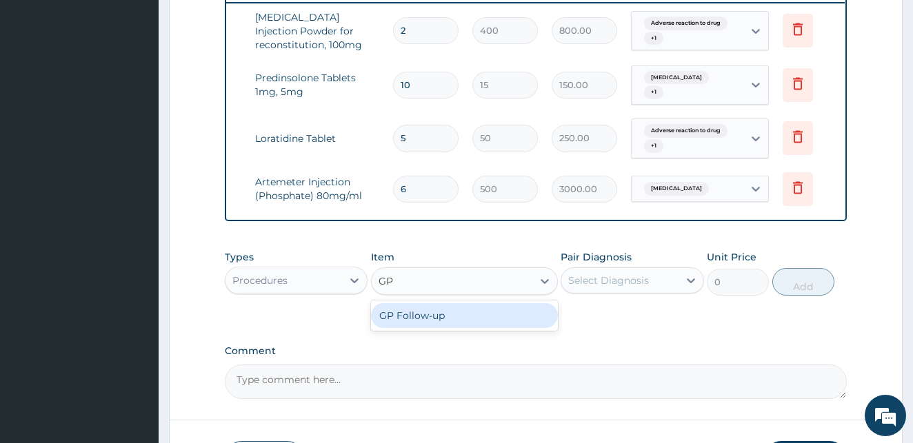
click at [492, 312] on div "GP Follow-up" at bounding box center [464, 315] width 187 height 25
type input "1000"
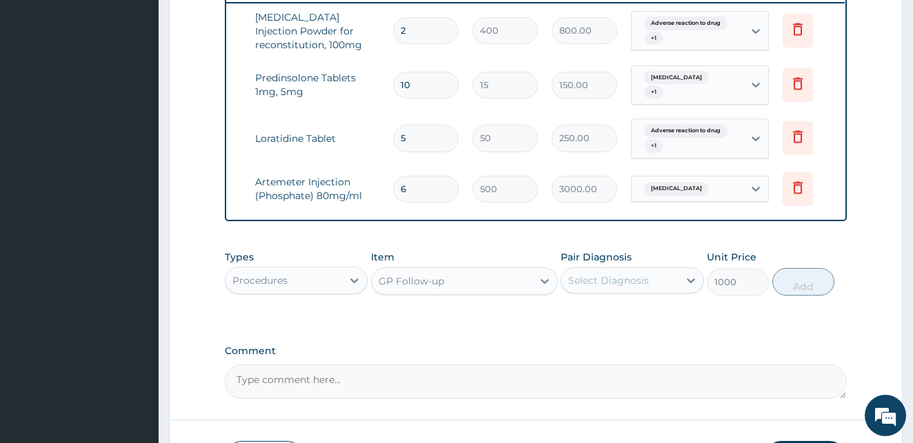
click at [640, 282] on div "Select Diagnosis" at bounding box center [608, 281] width 81 height 14
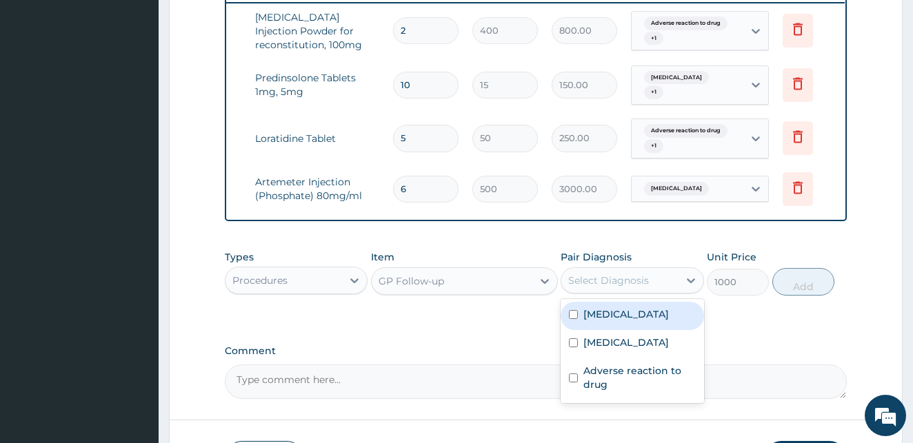
click at [571, 319] on input "checkbox" at bounding box center [573, 314] width 9 height 9
checkbox input "true"
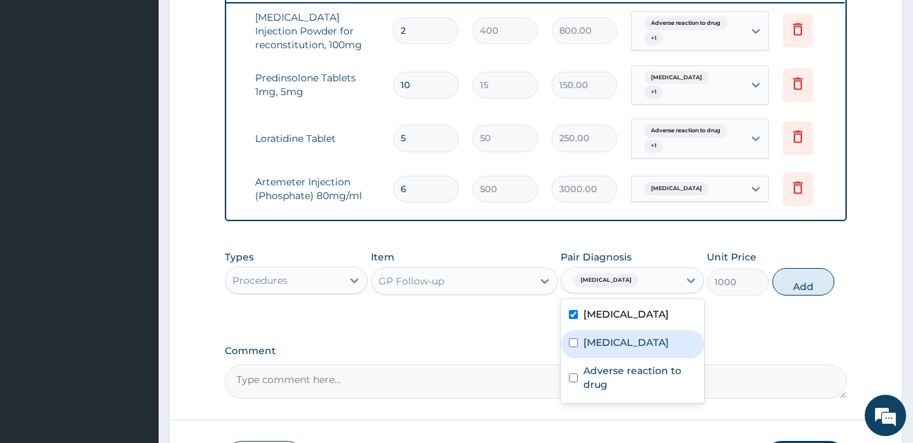
click at [576, 346] on input "checkbox" at bounding box center [573, 342] width 9 height 9
checkbox input "true"
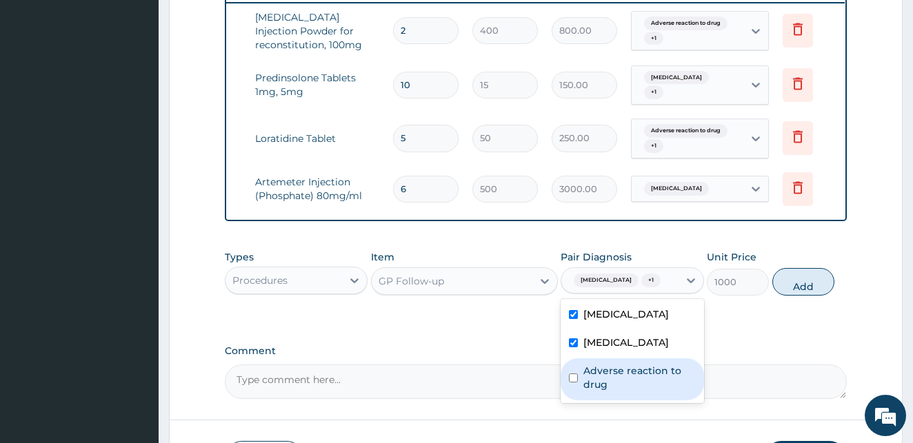
click at [577, 383] on input "checkbox" at bounding box center [573, 378] width 9 height 9
checkbox input "true"
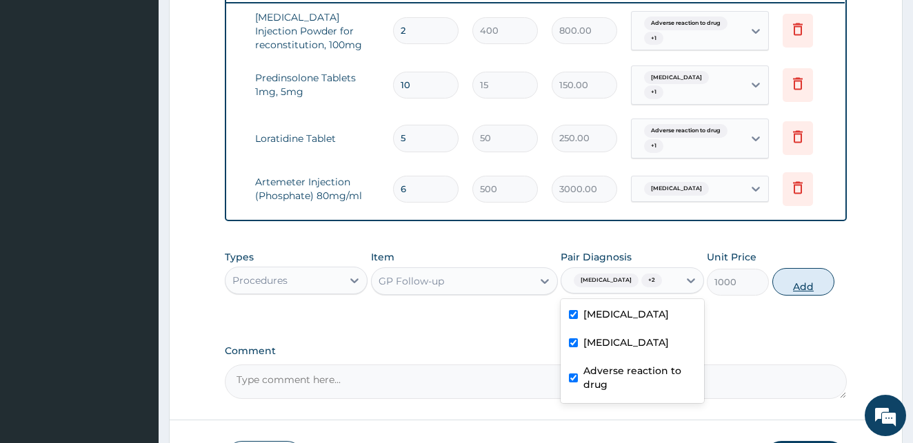
click at [788, 295] on button "Add" at bounding box center [803, 282] width 62 height 28
type input "0"
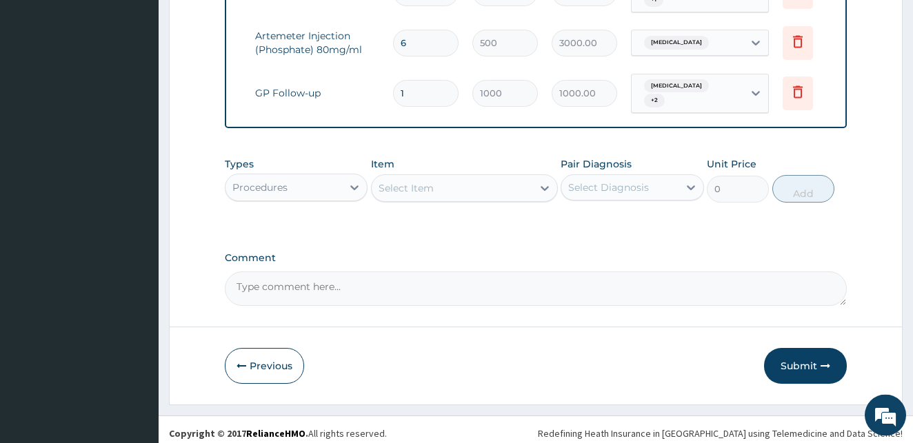
scroll to position [700, 0]
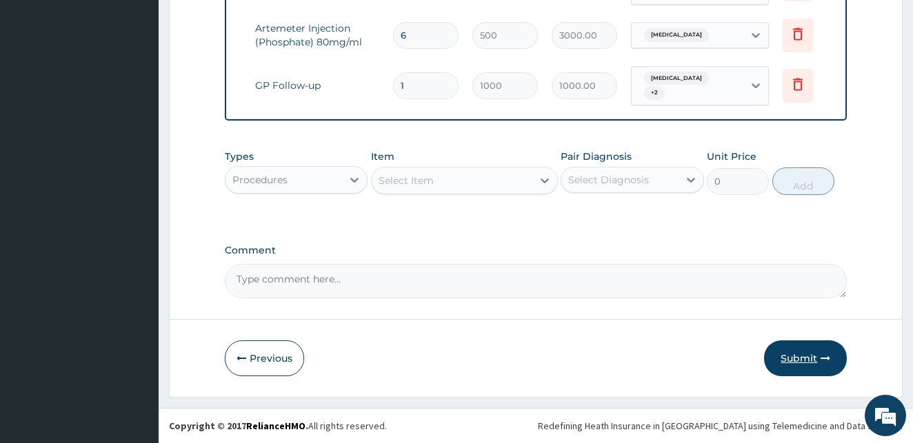
click at [811, 354] on button "Submit" at bounding box center [805, 359] width 83 height 36
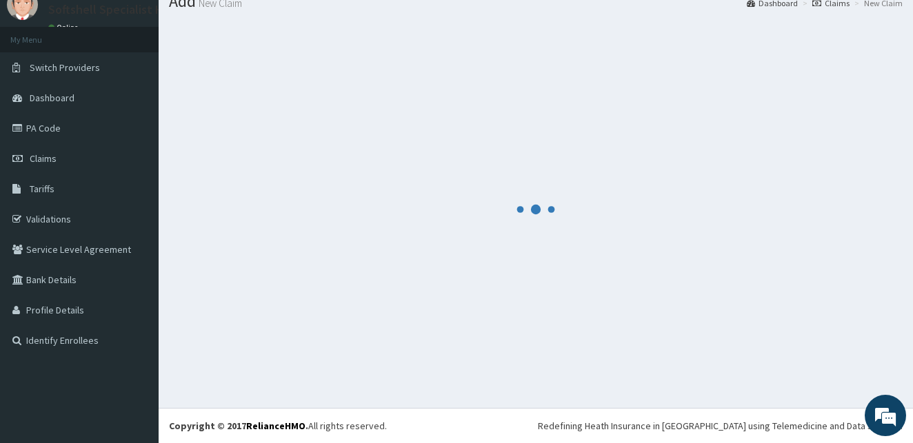
scroll to position [52, 0]
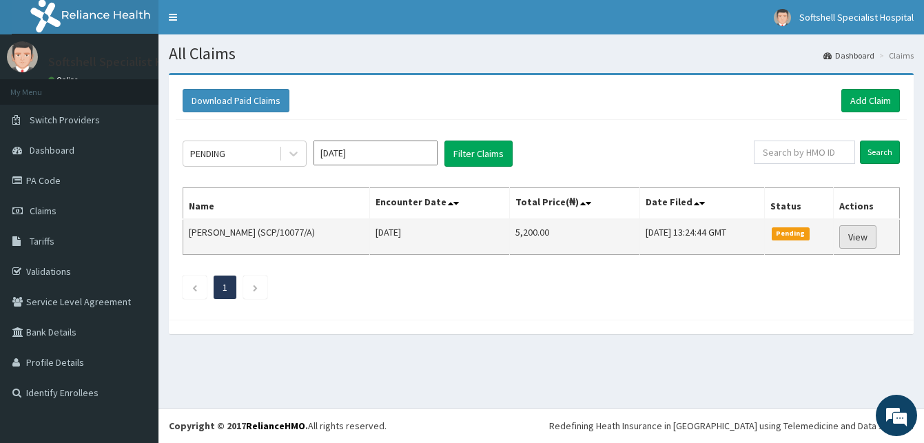
click at [859, 238] on link "View" at bounding box center [858, 236] width 37 height 23
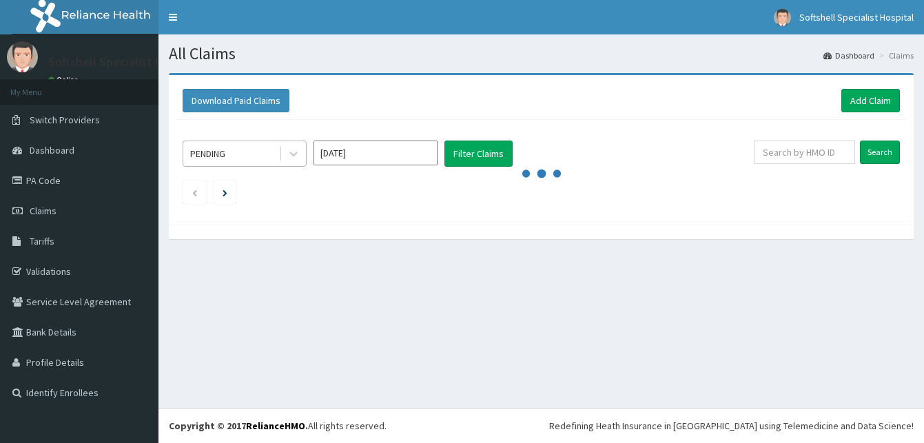
click at [272, 156] on div "PENDING" at bounding box center [231, 154] width 96 height 22
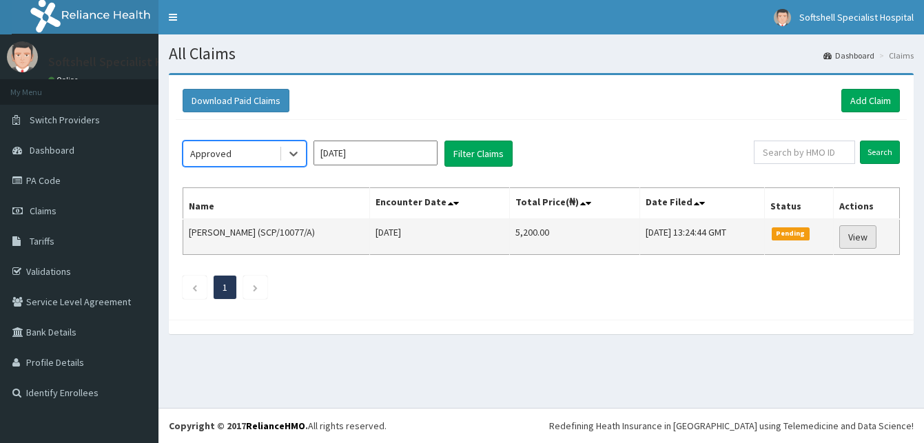
click at [857, 239] on link "View" at bounding box center [858, 236] width 37 height 23
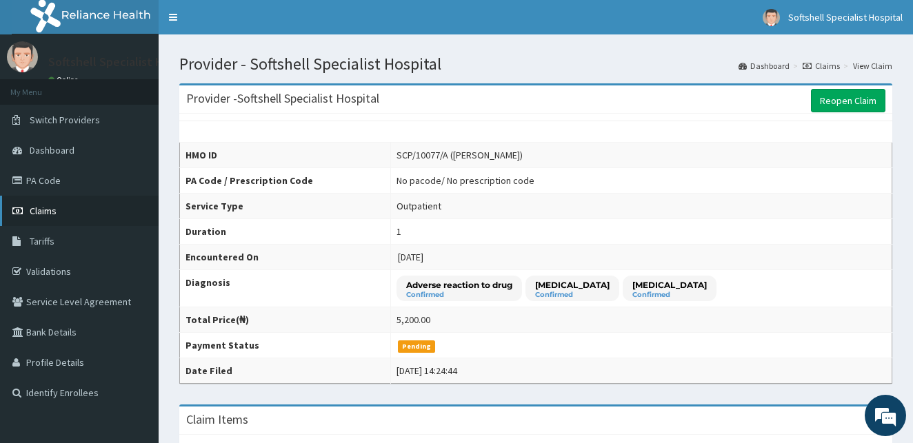
click at [45, 210] on span "Claims" at bounding box center [43, 211] width 27 height 12
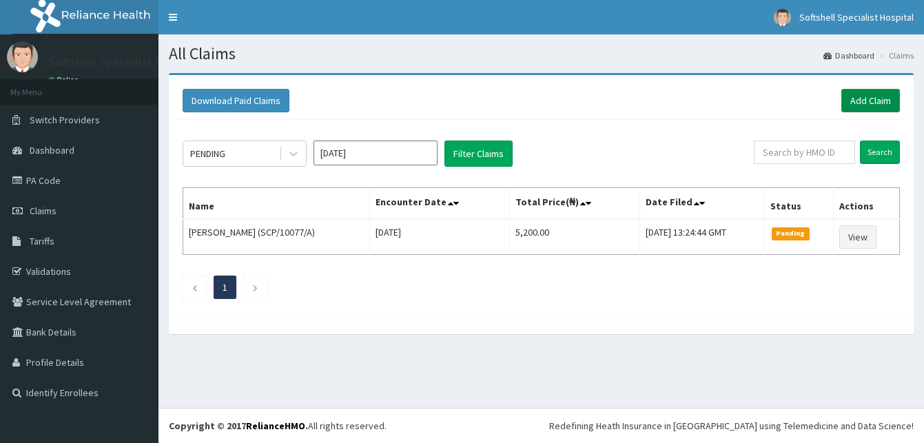
click at [873, 94] on link "Add Claim" at bounding box center [871, 100] width 59 height 23
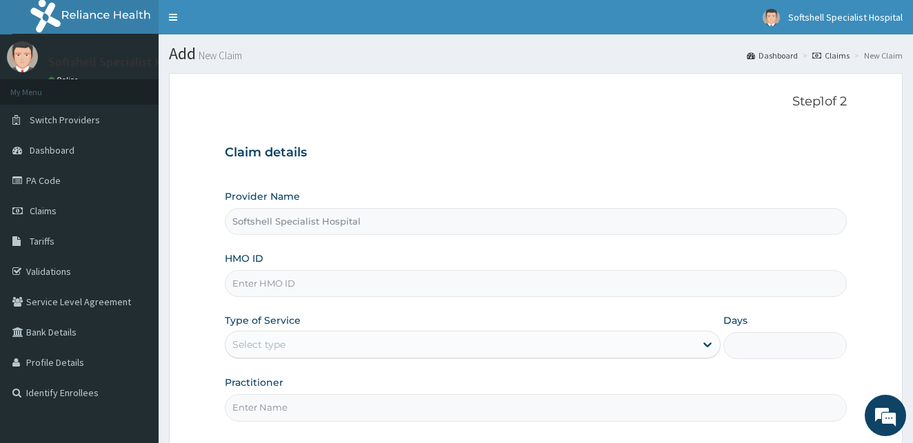
click at [295, 277] on input "HMO ID" at bounding box center [536, 283] width 622 height 27
drag, startPoint x: 282, startPoint y: 284, endPoint x: 292, endPoint y: 289, distance: 10.8
click at [292, 289] on input "SBD/10041/A" at bounding box center [536, 283] width 622 height 27
type input "SBD/10041/C"
click at [507, 339] on div "Select type" at bounding box center [459, 345] width 469 height 22
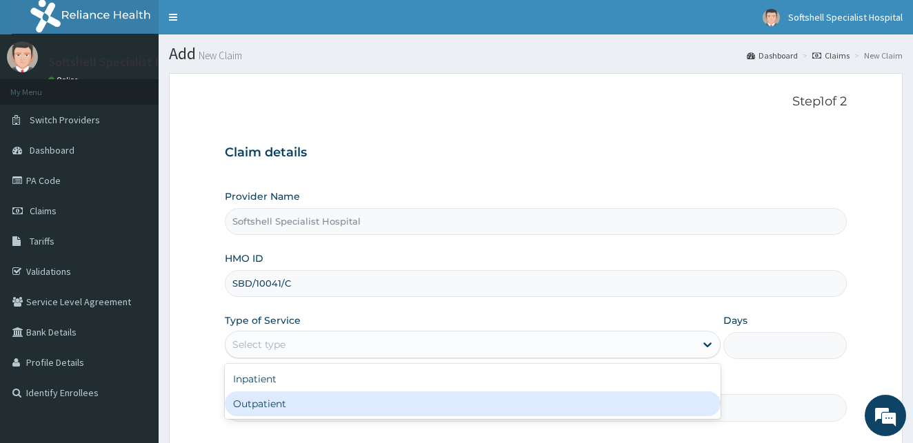
click at [290, 405] on div "Outpatient" at bounding box center [473, 404] width 496 height 25
type input "1"
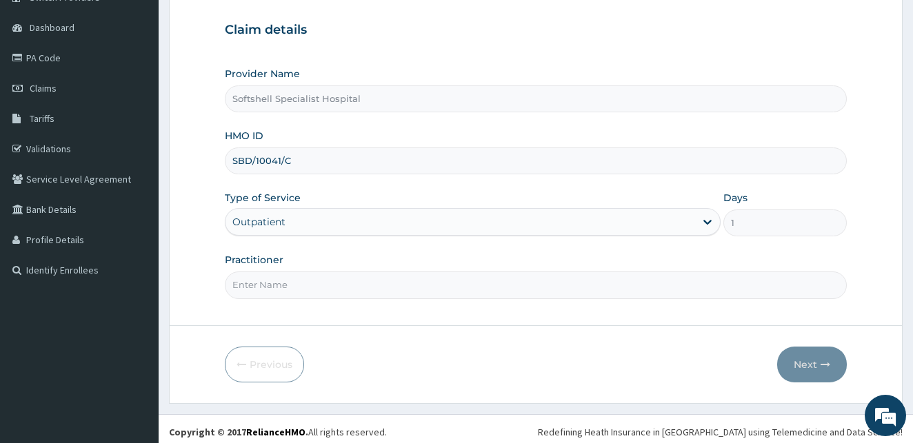
scroll to position [129, 0]
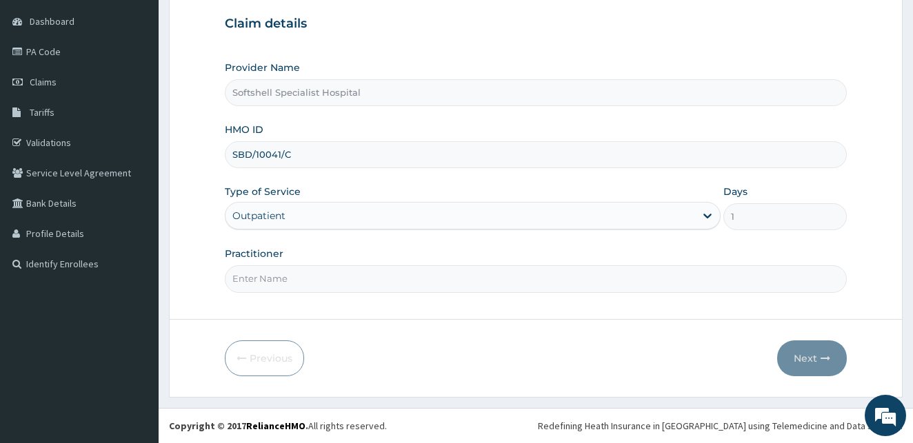
click at [254, 280] on input "Practitioner" at bounding box center [536, 278] width 622 height 27
type input "DR BLESSING"
click at [813, 363] on button "Next" at bounding box center [812, 359] width 70 height 36
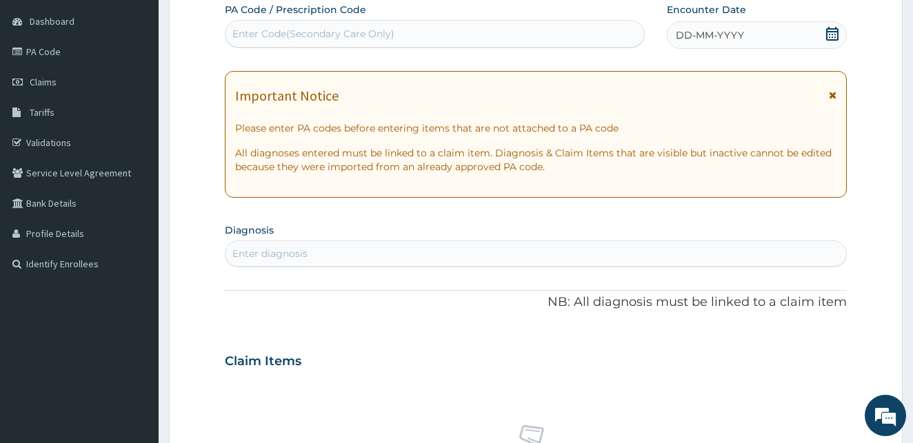
click at [830, 34] on icon at bounding box center [832, 34] width 12 height 14
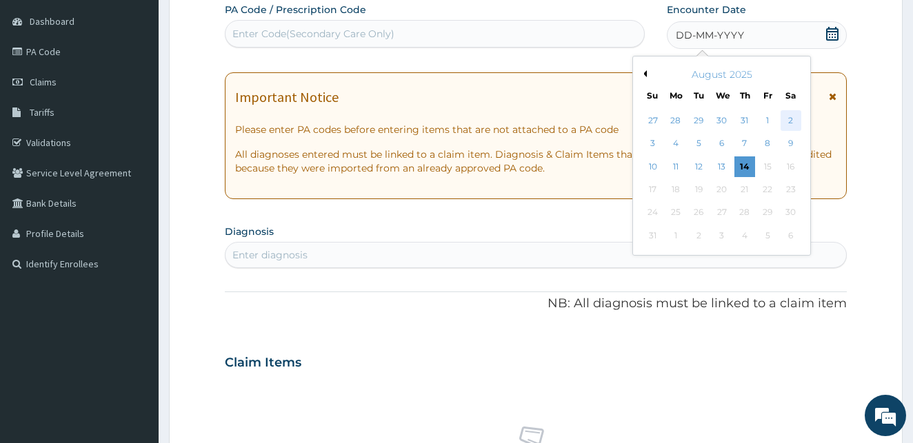
click at [787, 118] on div "2" at bounding box center [790, 120] width 21 height 21
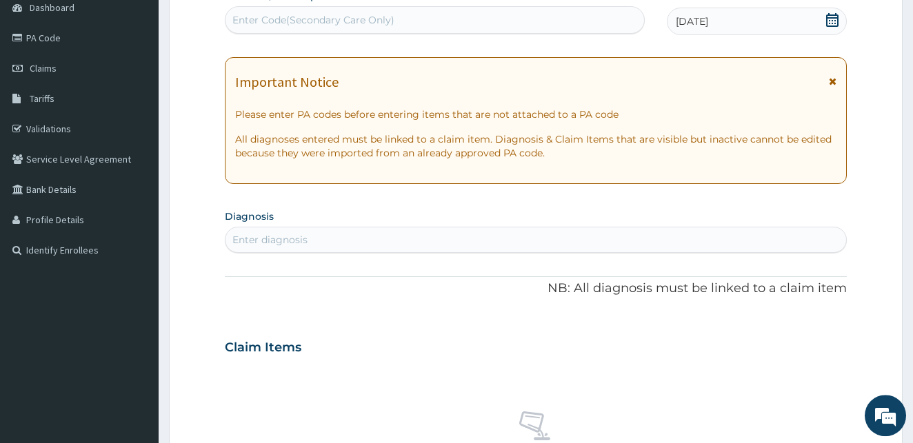
scroll to position [134, 0]
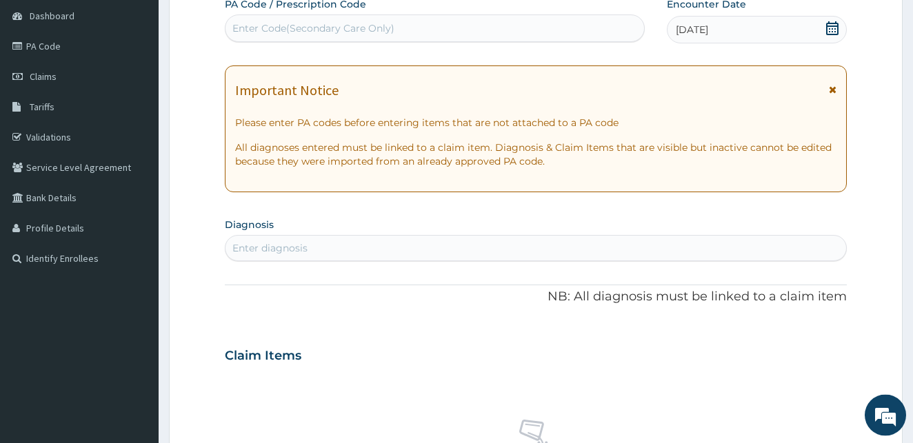
click at [429, 30] on div "Enter Code(Secondary Care Only)" at bounding box center [434, 28] width 418 height 22
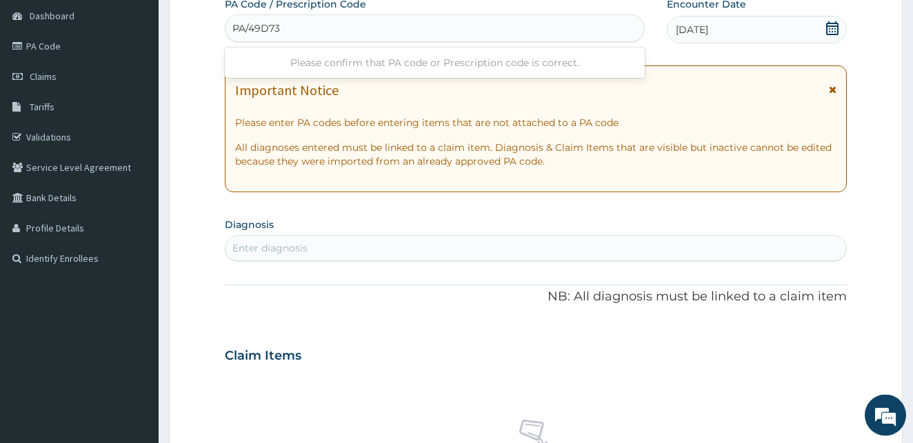
type input "PA/49D738"
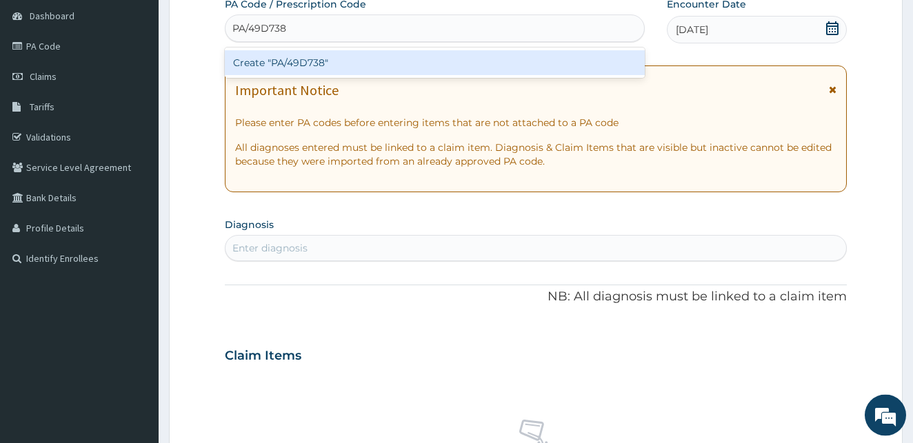
click at [349, 68] on div "Create "PA/49D738"" at bounding box center [435, 62] width 420 height 25
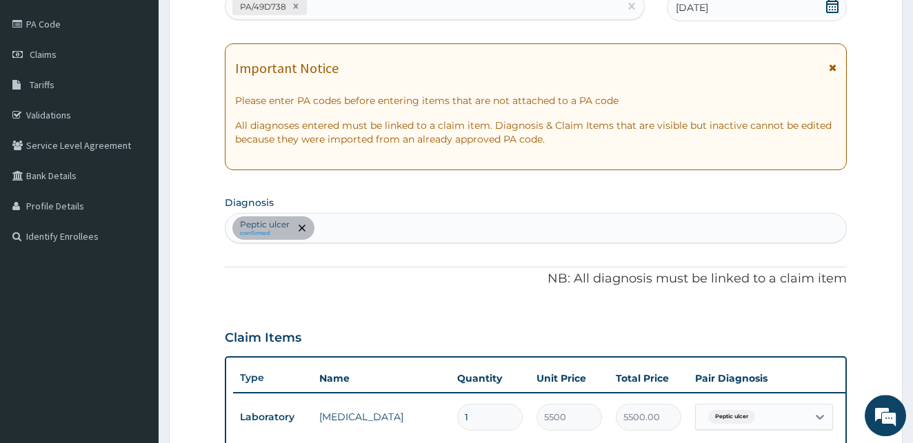
scroll to position [181, 0]
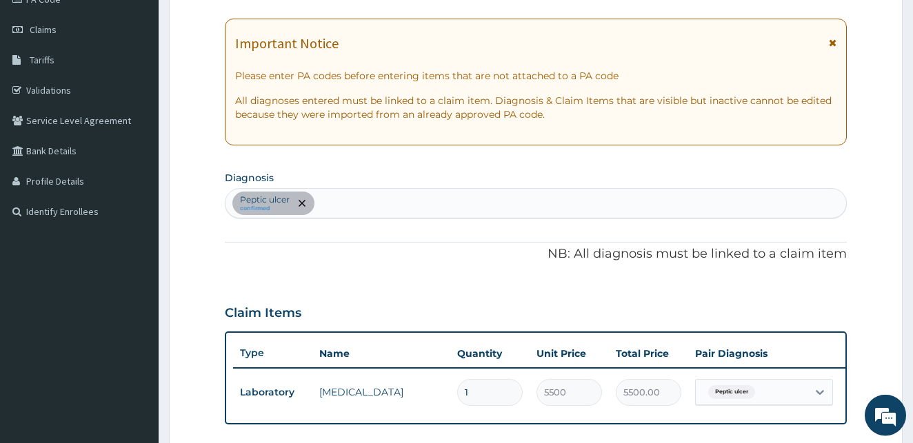
click at [323, 202] on div "Peptic ulcer confirmed" at bounding box center [535, 203] width 621 height 29
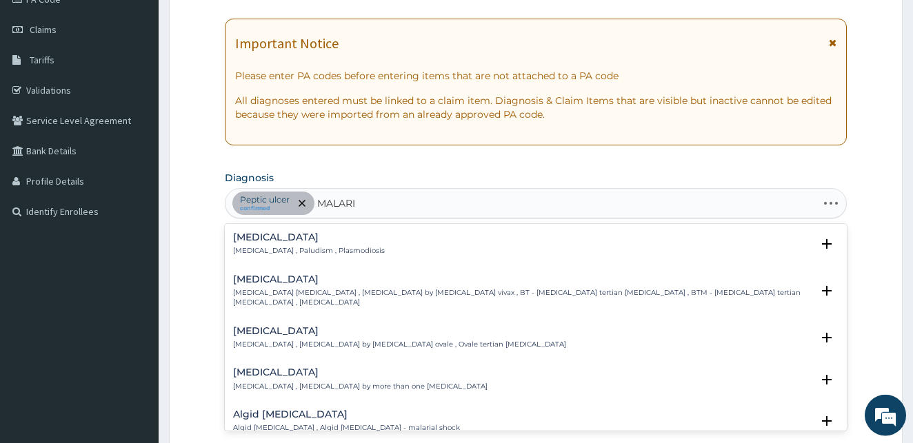
type input "MALARIA"
click at [251, 242] on h4 "Malaria" at bounding box center [309, 237] width 152 height 10
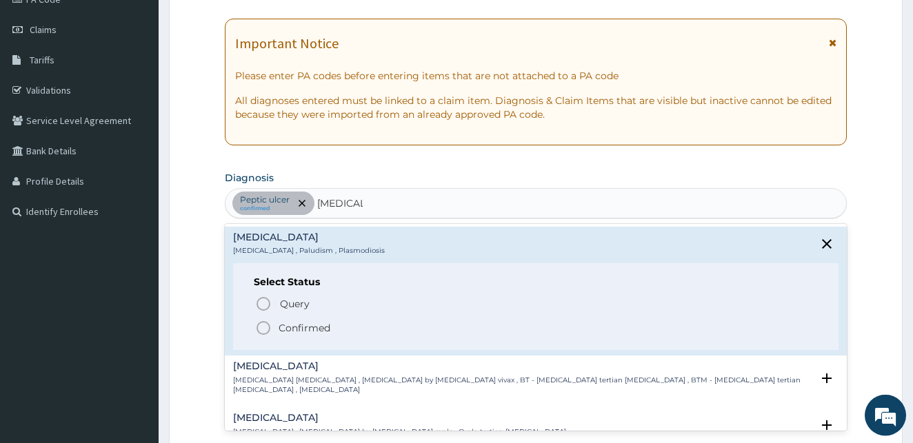
click at [262, 330] on icon "status option filled" at bounding box center [263, 328] width 17 height 17
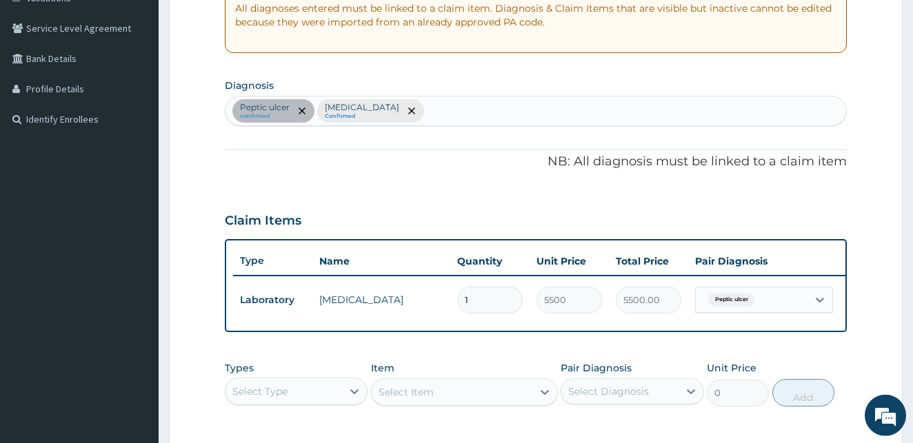
scroll to position [271, 0]
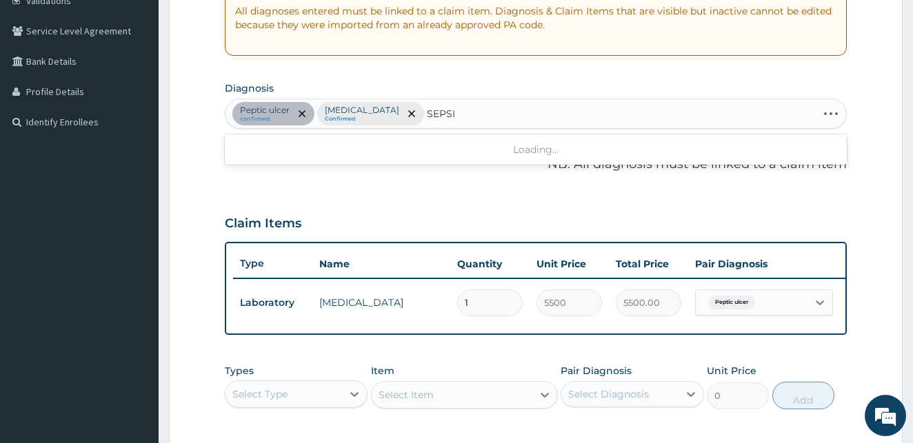
type input "SEPSIS"
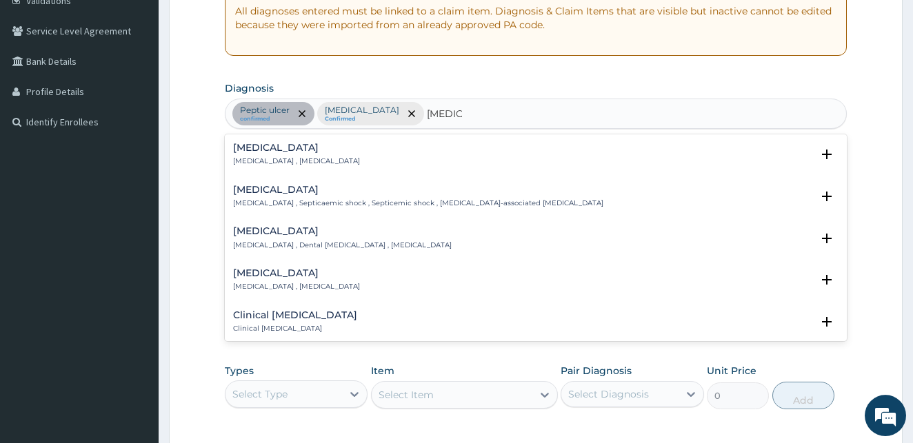
click at [297, 159] on p "Systemic infection , Sepsis" at bounding box center [296, 161] width 127 height 10
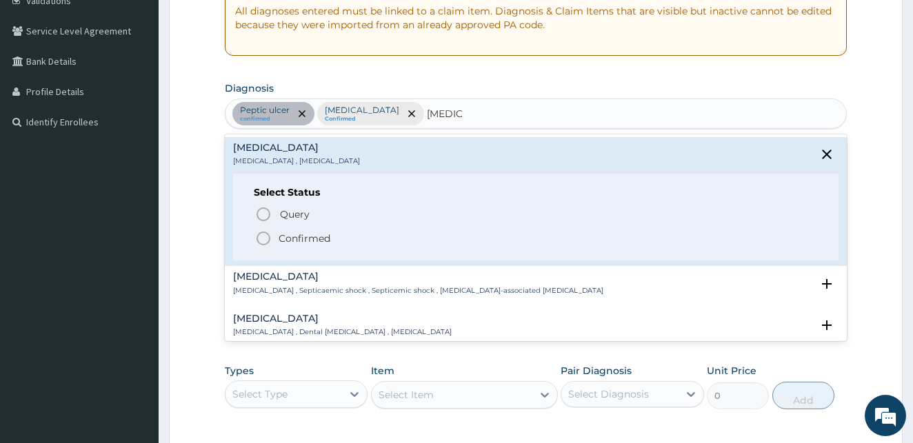
click at [265, 239] on icon "status option filled" at bounding box center [263, 238] width 17 height 17
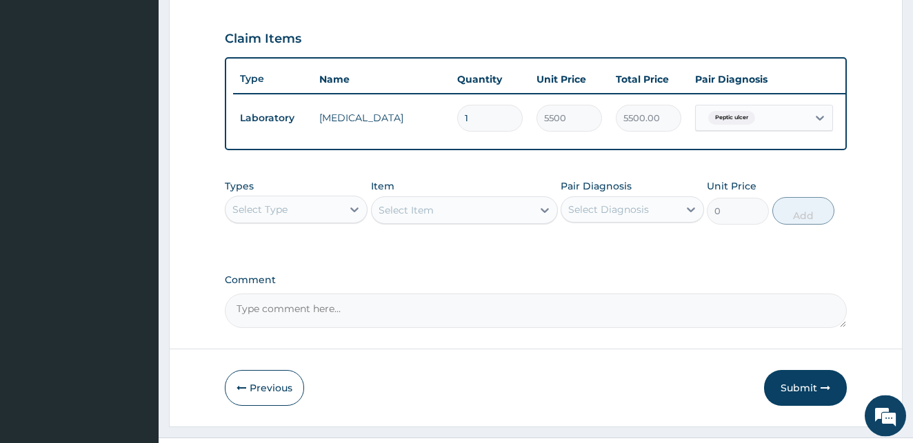
scroll to position [469, 0]
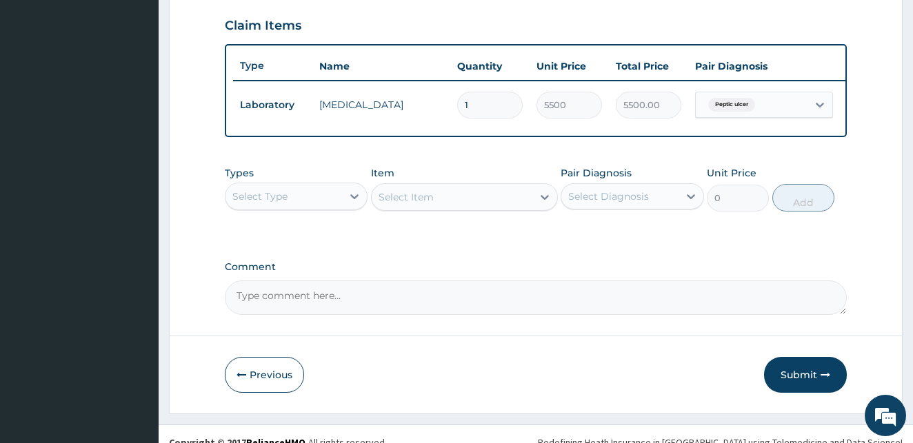
click at [318, 201] on div "Select Type" at bounding box center [283, 196] width 117 height 22
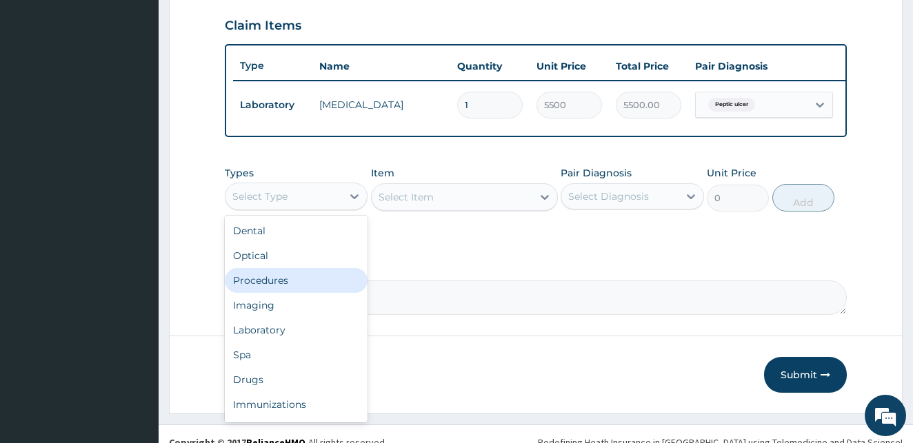
click at [279, 291] on div "Procedures" at bounding box center [296, 280] width 143 height 25
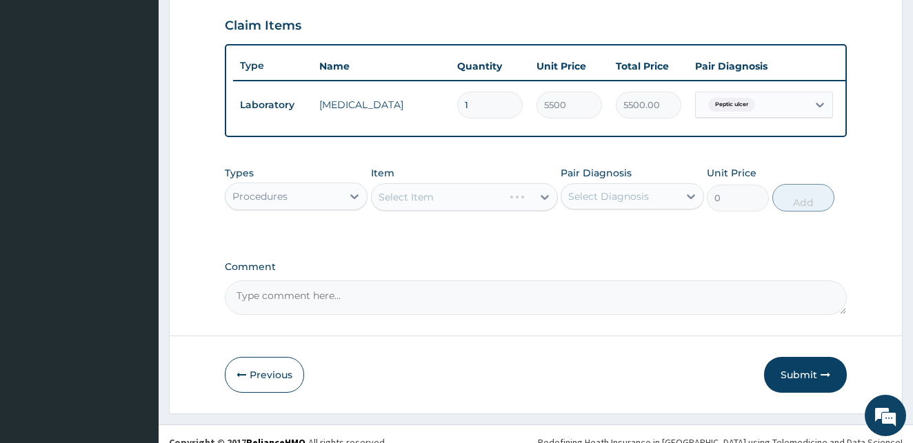
click at [497, 207] on div "Select Item" at bounding box center [464, 197] width 187 height 28
click at [511, 208] on div "Select Item" at bounding box center [452, 197] width 161 height 22
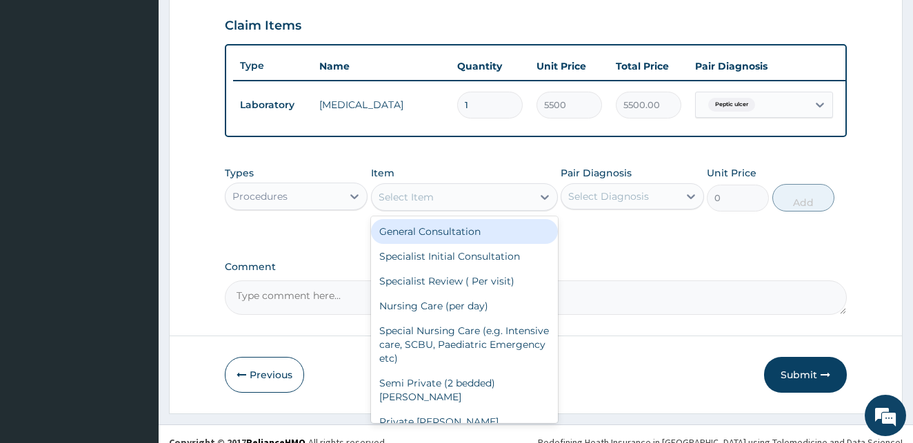
click at [478, 243] on div "General Consultation" at bounding box center [464, 231] width 187 height 25
type input "1800"
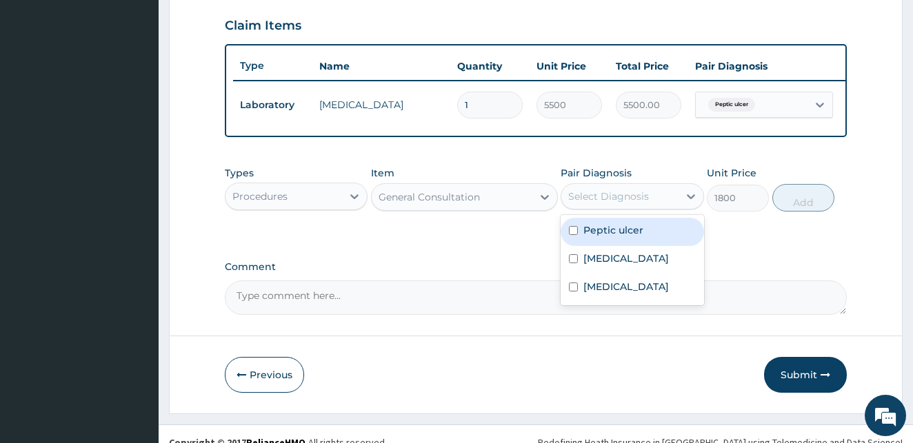
click at [614, 203] on div "Select Diagnosis" at bounding box center [608, 197] width 81 height 14
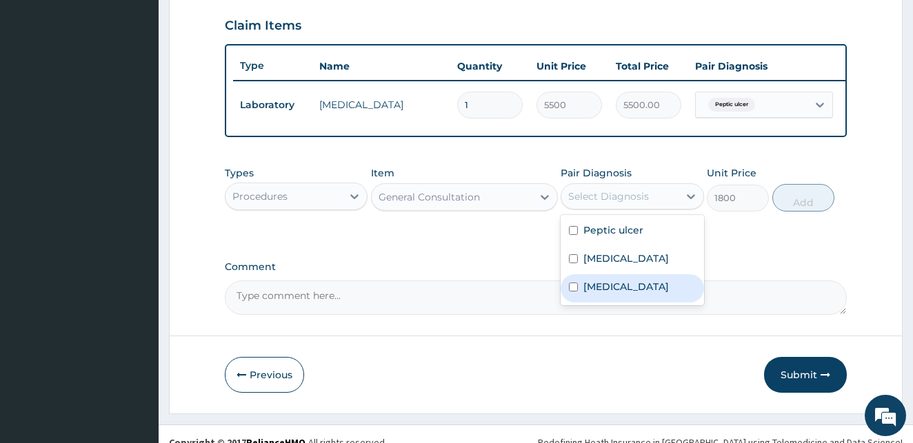
click at [571, 292] on input "checkbox" at bounding box center [573, 287] width 9 height 9
checkbox input "true"
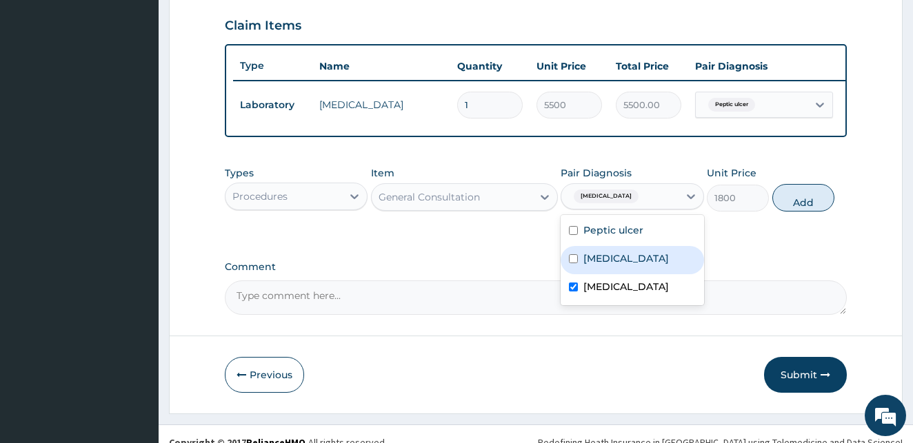
click at [573, 263] on input "checkbox" at bounding box center [573, 258] width 9 height 9
checkbox input "true"
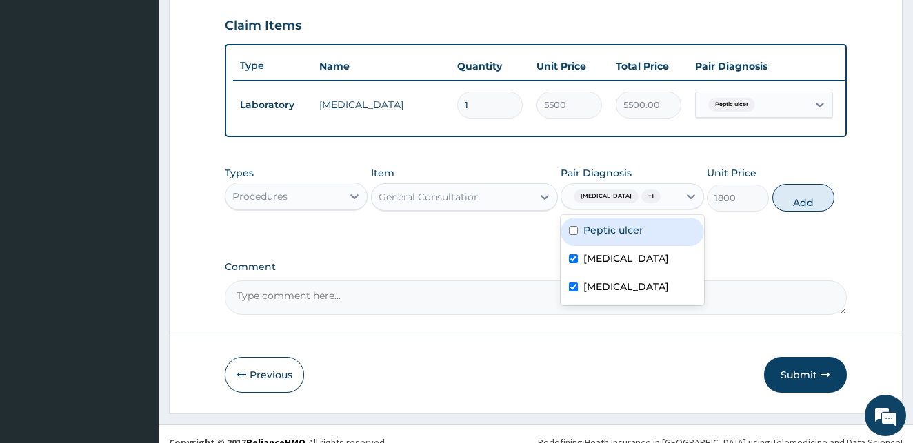
click at [572, 235] on input "checkbox" at bounding box center [573, 230] width 9 height 9
checkbox input "true"
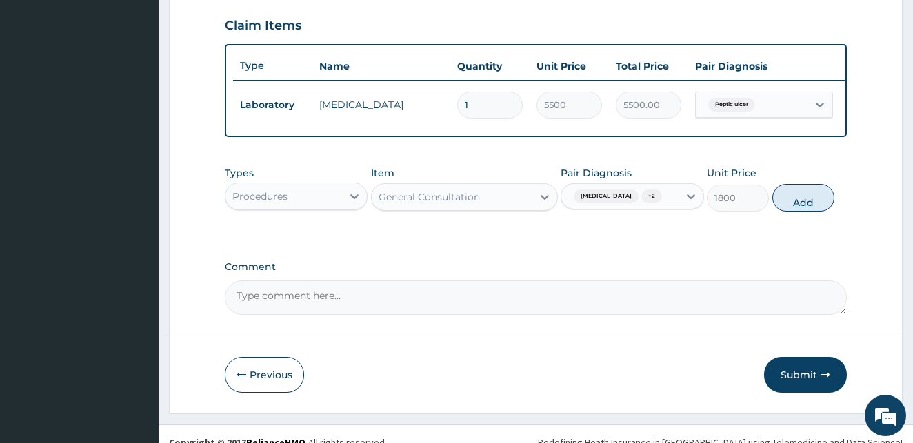
click at [794, 212] on button "Add" at bounding box center [803, 198] width 62 height 28
type input "0"
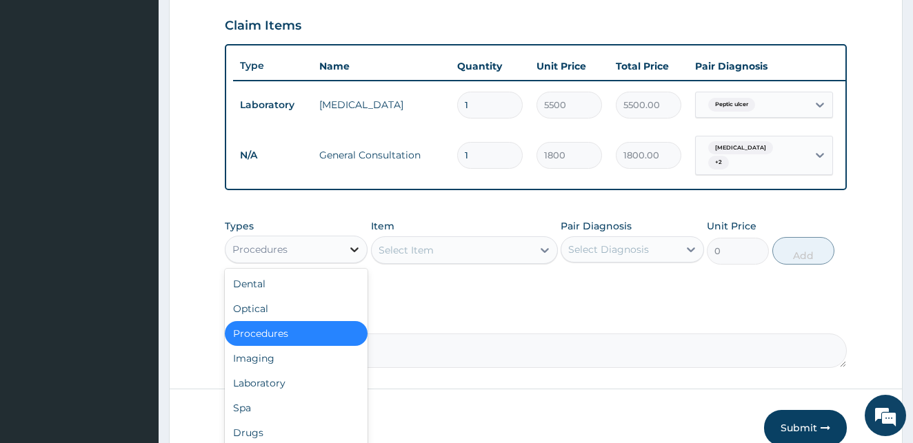
click at [357, 252] on icon at bounding box center [354, 249] width 8 height 5
click at [279, 387] on div "Laboratory" at bounding box center [296, 383] width 143 height 25
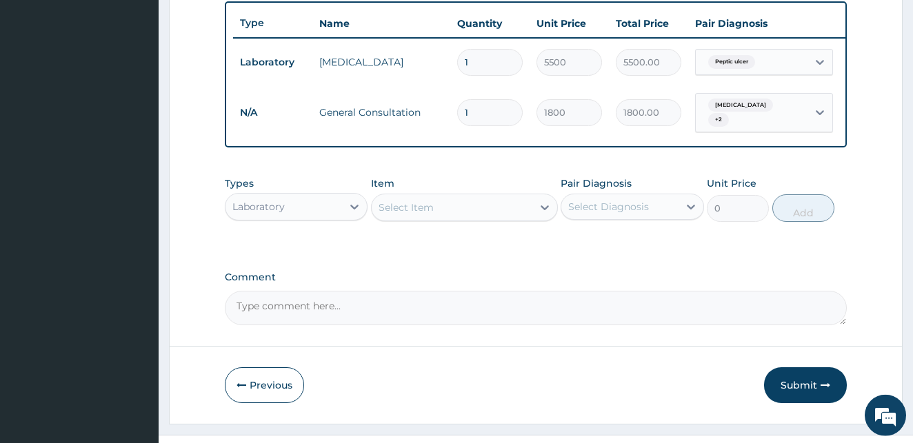
scroll to position [545, 0]
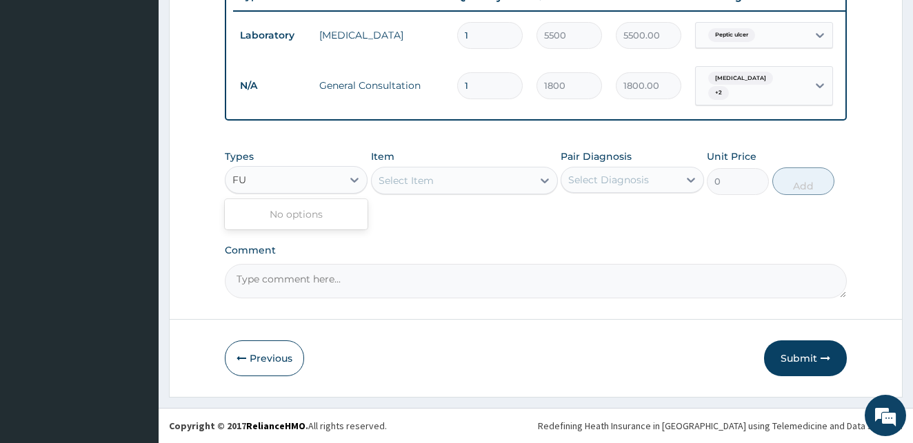
type input "F"
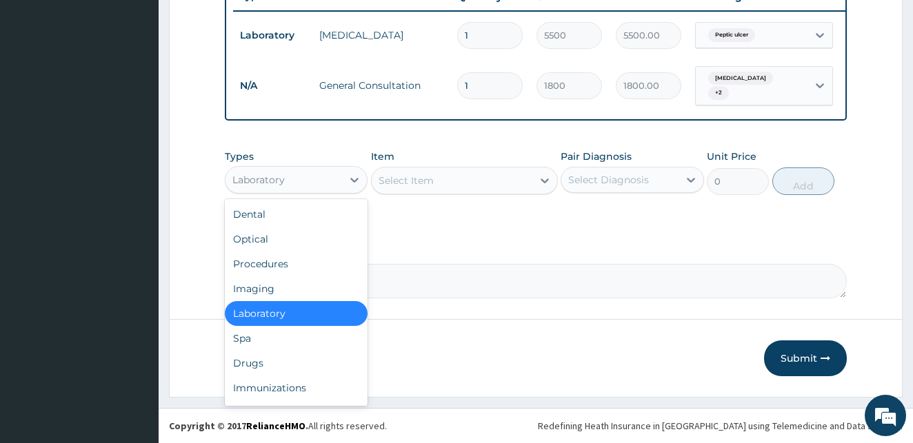
click at [298, 312] on div "Laboratory" at bounding box center [296, 313] width 143 height 25
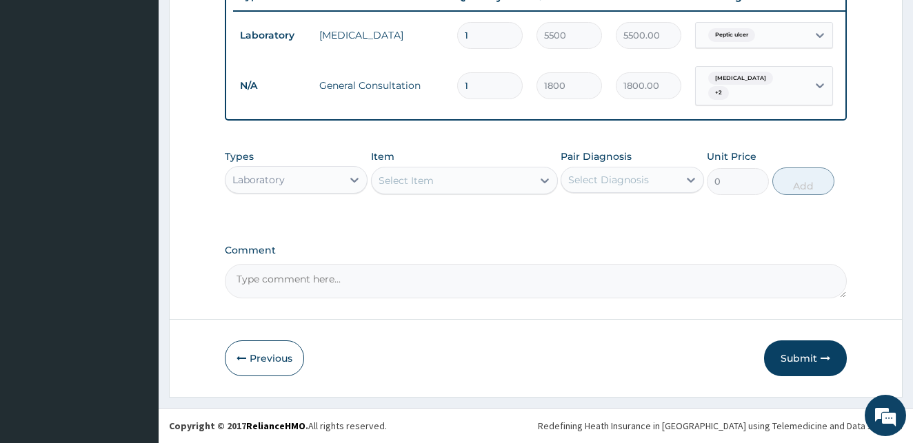
click at [425, 182] on div "Select Item" at bounding box center [405, 181] width 55 height 14
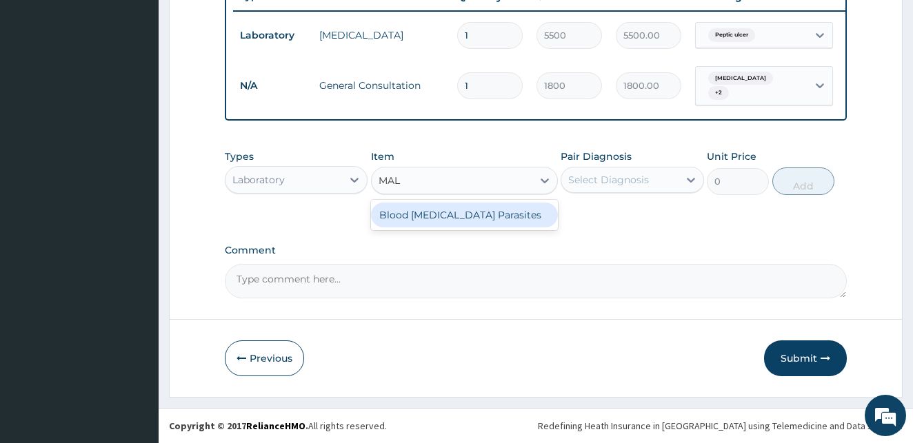
type input "MALA"
click at [430, 219] on div "Blood Malaria Parasites" at bounding box center [464, 215] width 187 height 25
type input "700"
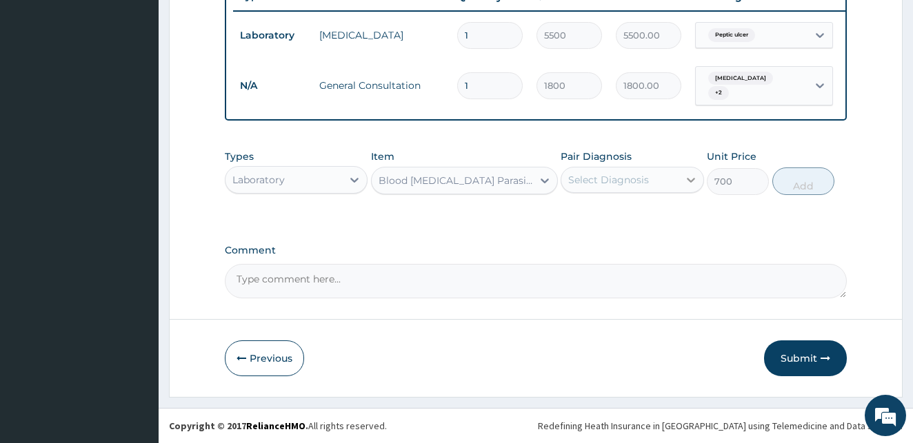
click at [686, 173] on icon at bounding box center [691, 180] width 14 height 14
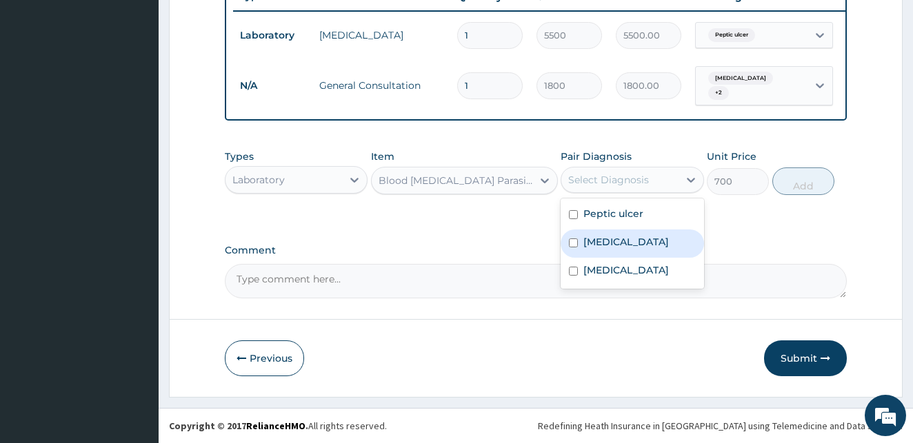
click at [575, 242] on input "checkbox" at bounding box center [573, 243] width 9 height 9
checkbox input "true"
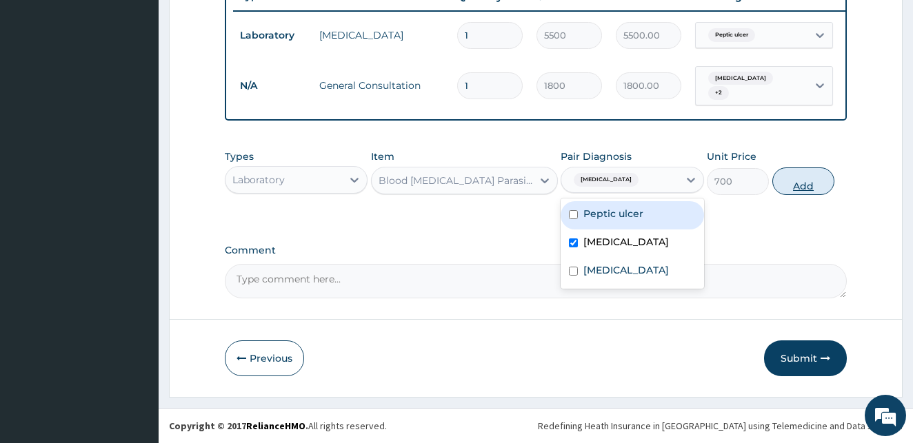
click at [796, 185] on button "Add" at bounding box center [803, 182] width 62 height 28
type input "0"
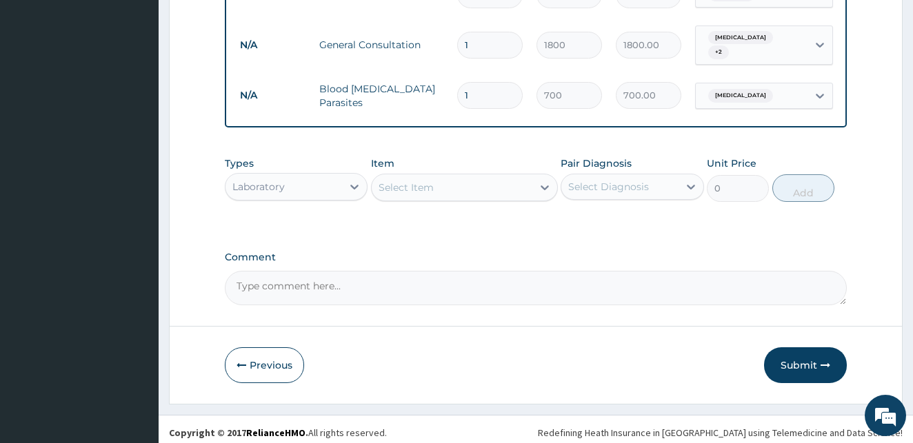
scroll to position [592, 0]
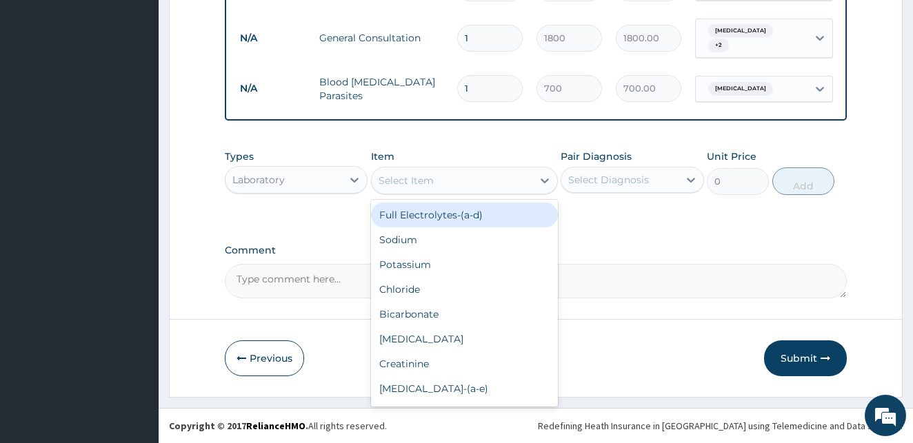
click at [429, 179] on div "Select Item" at bounding box center [405, 181] width 55 height 14
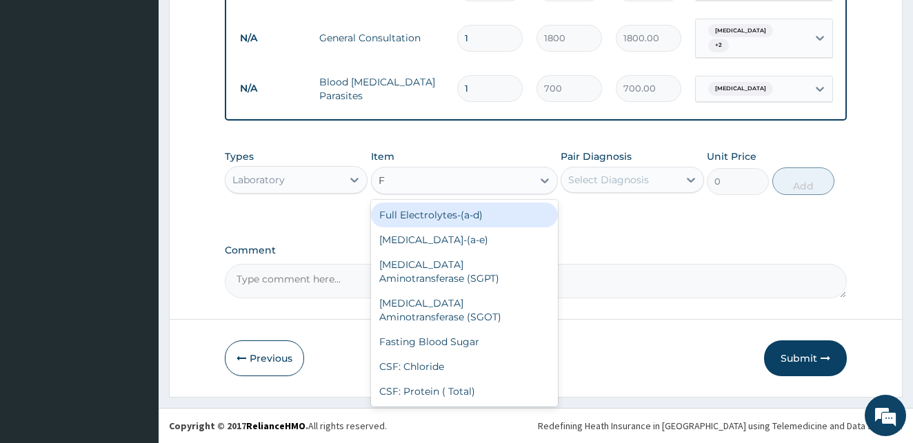
type input "FU"
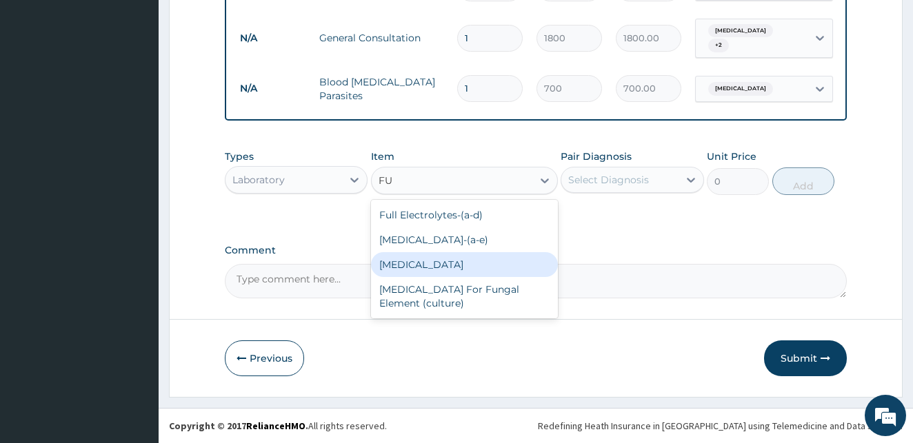
click at [418, 265] on div "Full Blood Count" at bounding box center [464, 264] width 187 height 25
type input "2000"
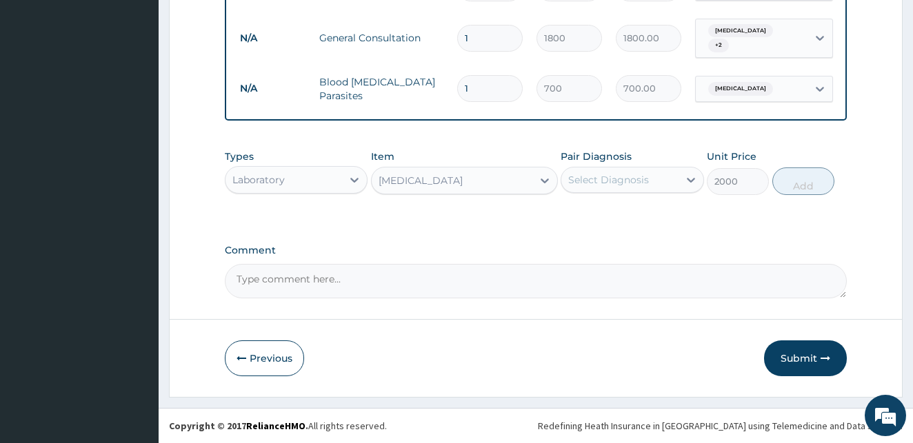
click at [587, 188] on div "Select Diagnosis" at bounding box center [619, 180] width 117 height 22
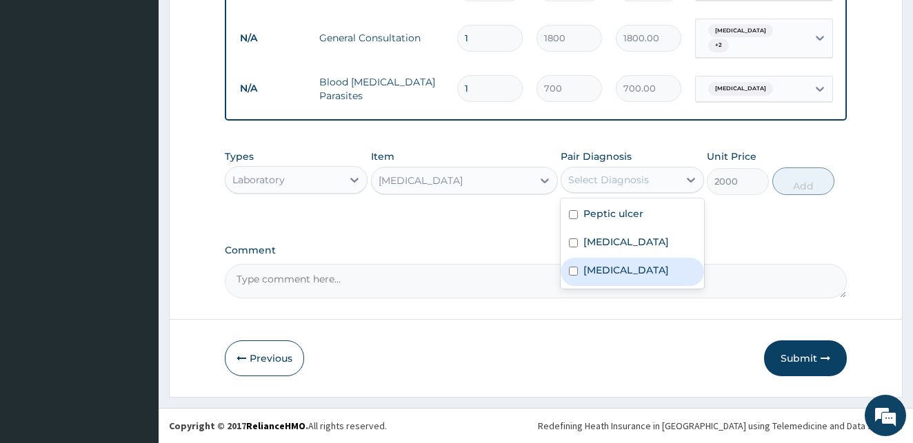
click at [570, 272] on input "checkbox" at bounding box center [573, 271] width 9 height 9
checkbox input "true"
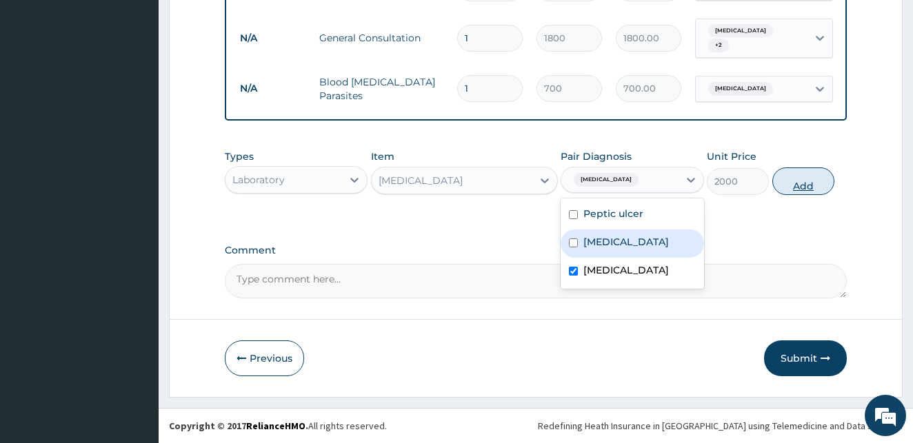
click at [808, 188] on button "Add" at bounding box center [803, 182] width 62 height 28
type input "0"
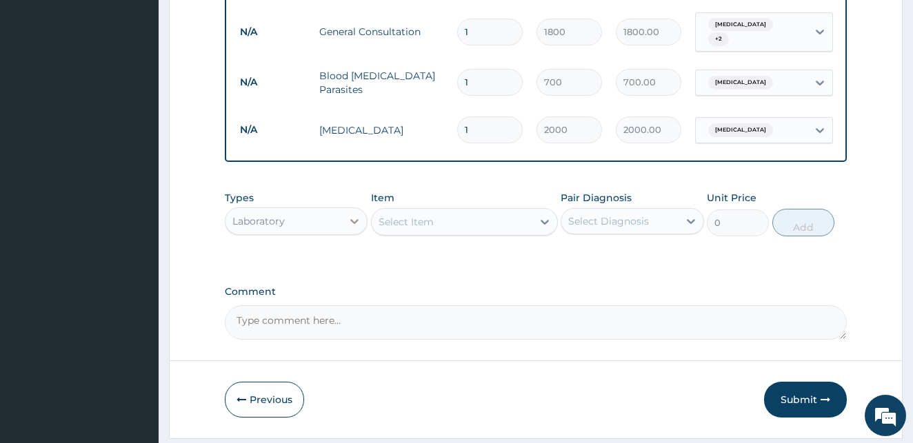
click at [349, 228] on icon at bounding box center [354, 221] width 14 height 14
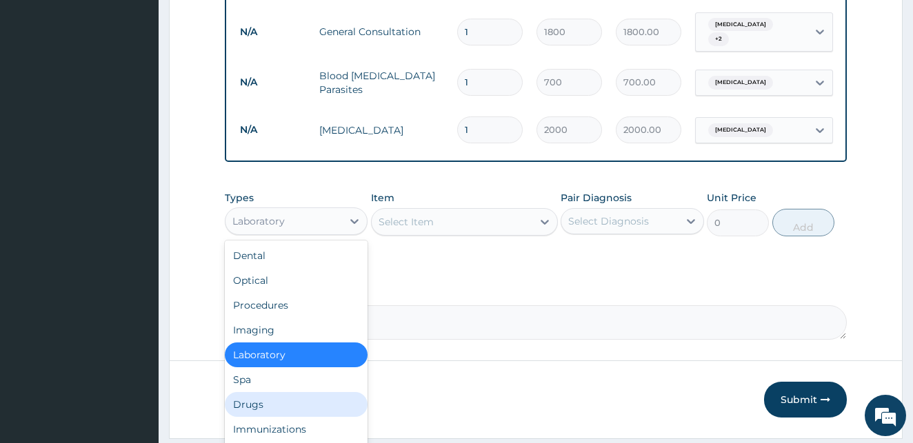
click at [257, 414] on div "Drugs" at bounding box center [296, 404] width 143 height 25
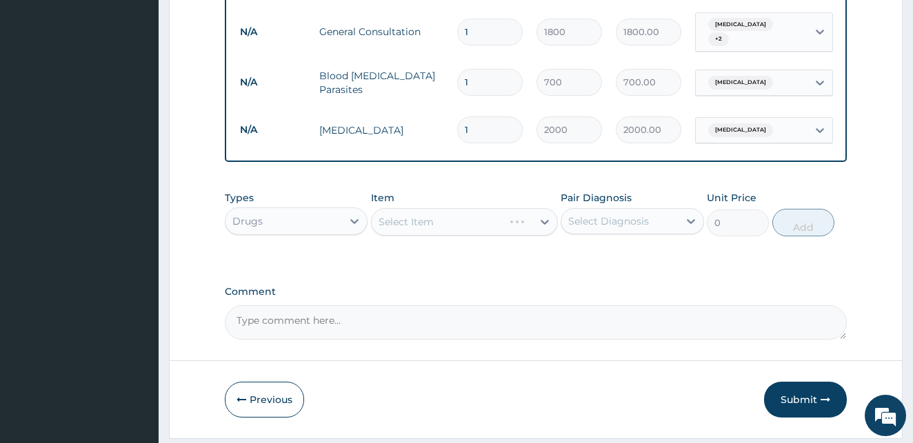
scroll to position [640, 0]
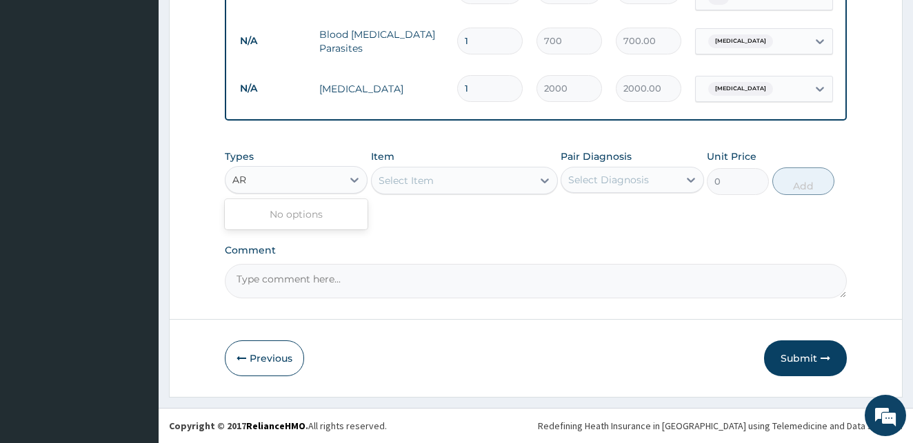
type input "A"
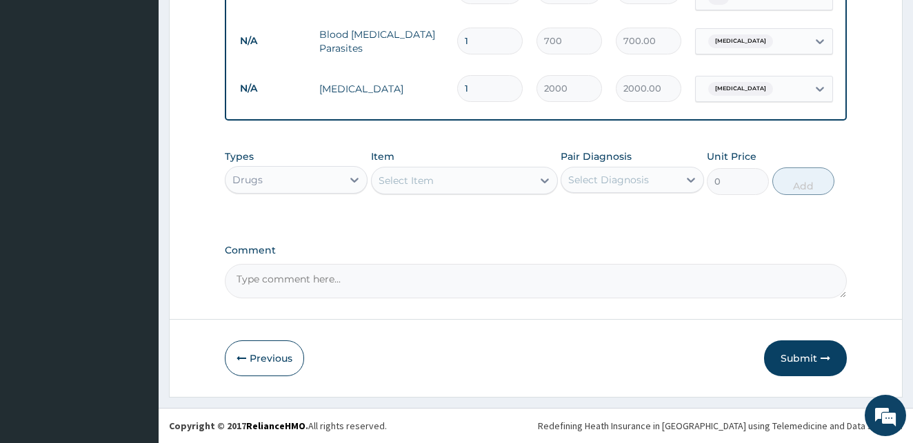
click at [507, 177] on div "Select Item" at bounding box center [452, 181] width 161 height 22
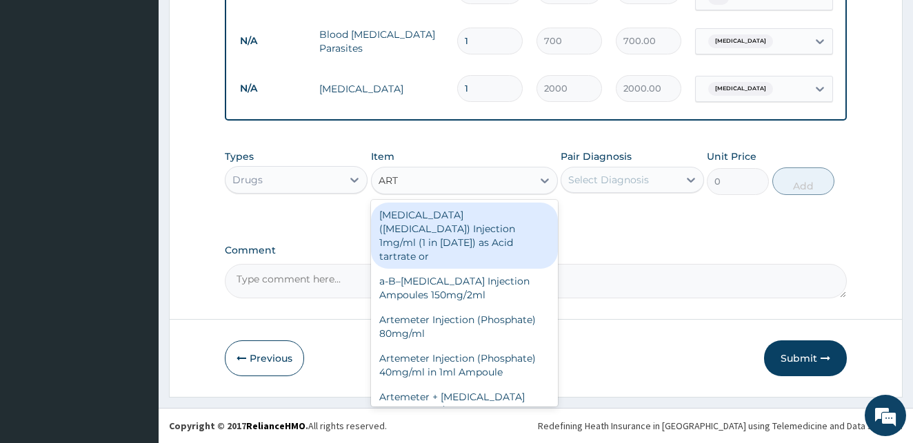
type input "ARTE"
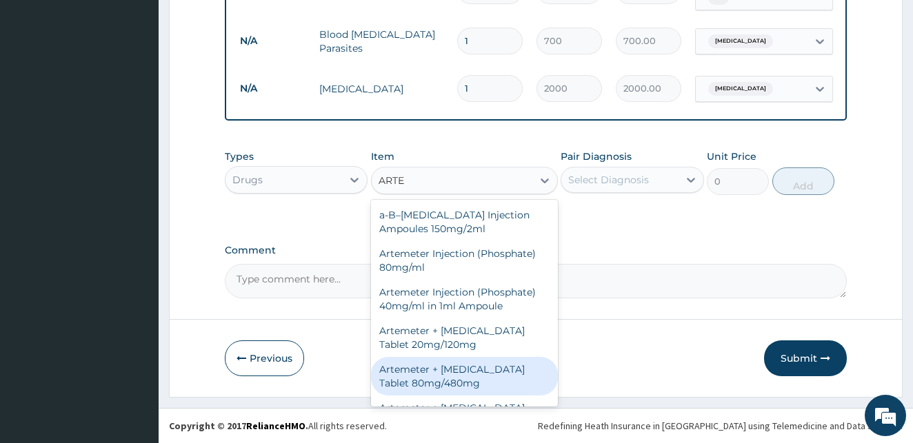
click at [425, 381] on div "Artemeter + Lumefantrine Tablet 80mg/480mg" at bounding box center [464, 376] width 187 height 39
type input "1300"
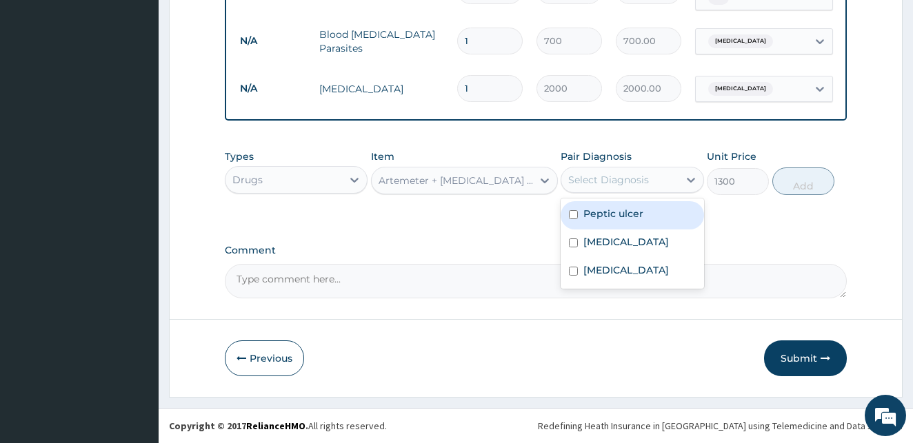
click at [667, 170] on div "Select Diagnosis" at bounding box center [619, 180] width 117 height 22
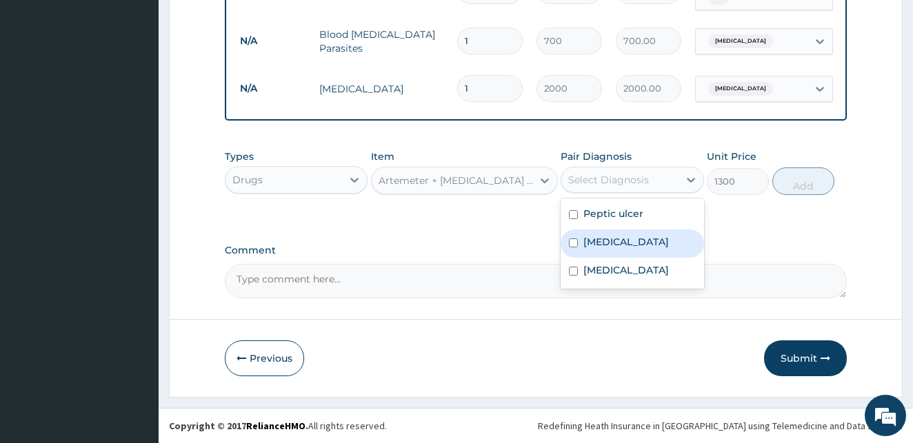
click at [571, 242] on input "checkbox" at bounding box center [573, 243] width 9 height 9
checkbox input "true"
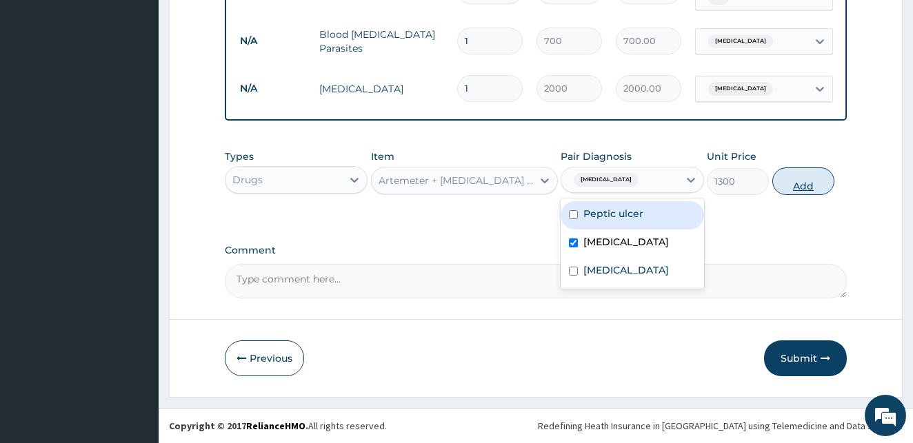
click at [792, 176] on button "Add" at bounding box center [803, 182] width 62 height 28
type input "0"
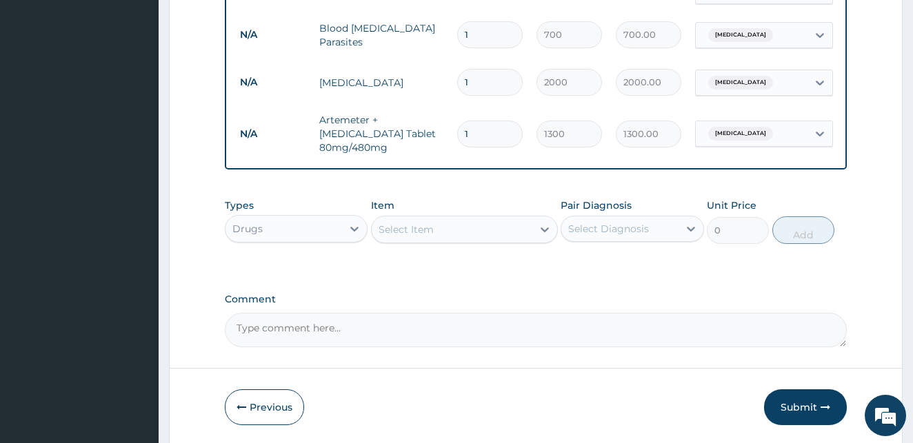
click at [436, 227] on div "Select Item" at bounding box center [452, 230] width 161 height 22
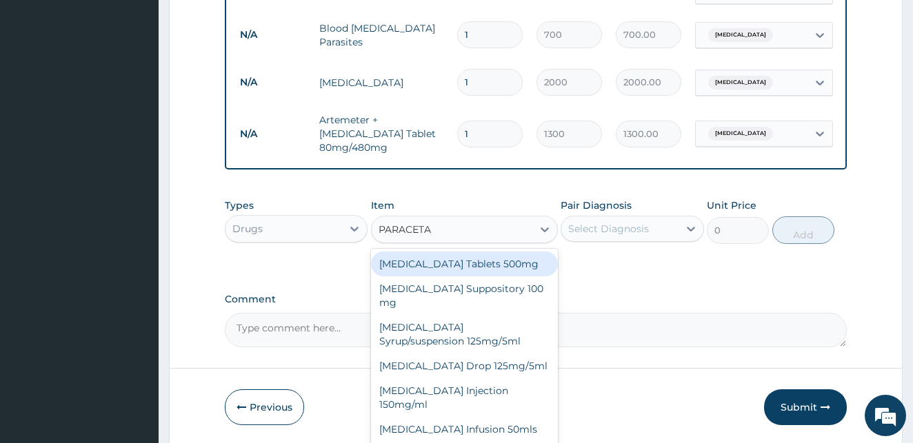
type input "PARACETAM"
click at [431, 261] on div "Paracetamol Tablets 500mg" at bounding box center [464, 264] width 187 height 25
type input "10"
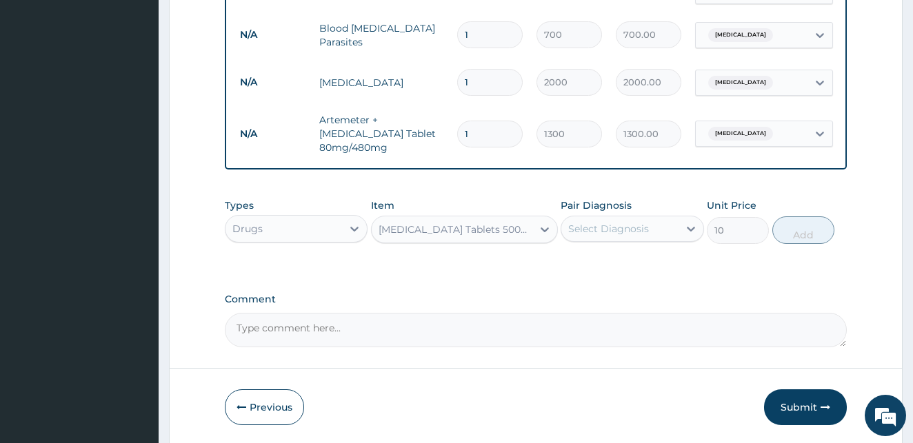
drag, startPoint x: 654, startPoint y: 230, endPoint x: 644, endPoint y: 238, distance: 12.7
click at [652, 232] on div "Select Diagnosis" at bounding box center [619, 229] width 117 height 22
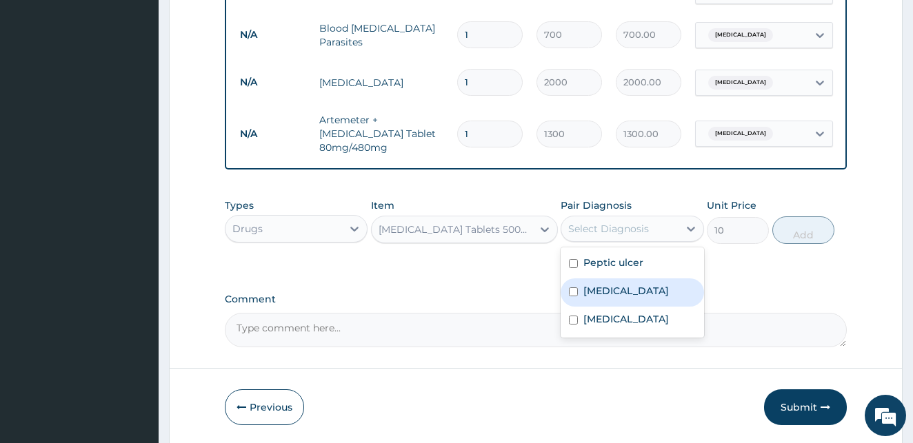
click at [574, 290] on input "checkbox" at bounding box center [573, 291] width 9 height 9
checkbox input "true"
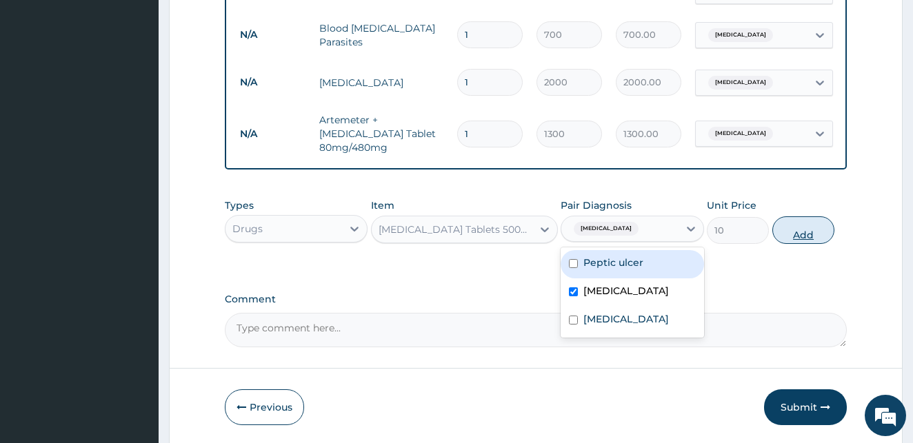
click at [798, 226] on button "Add" at bounding box center [803, 230] width 62 height 28
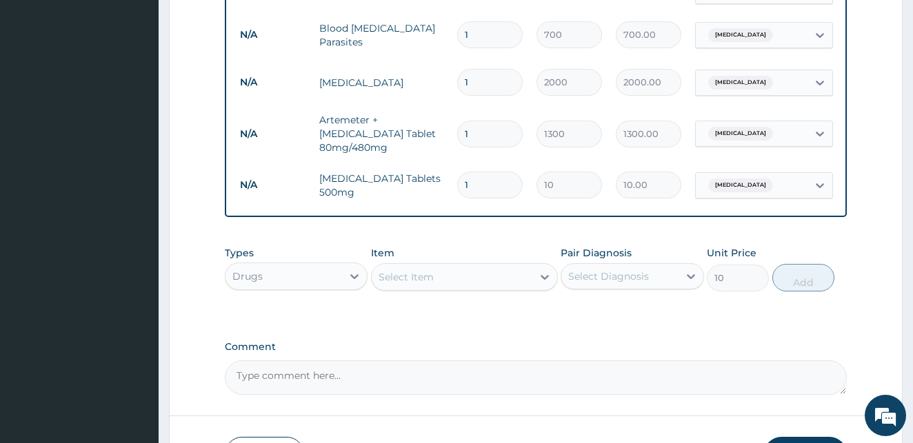
type input "0"
drag, startPoint x: 468, startPoint y: 172, endPoint x: 456, endPoint y: 172, distance: 11.7
click at [457, 172] on input "1" at bounding box center [489, 185] width 65 height 27
type input "6"
type input "60.00"
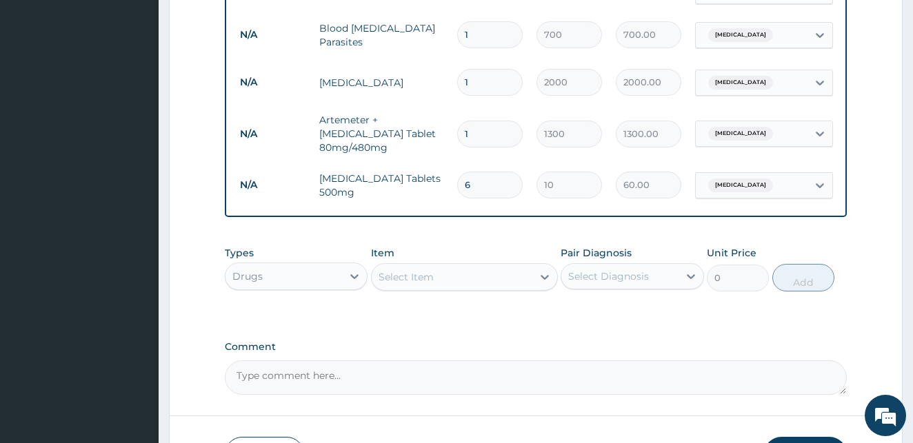
scroll to position [735, 0]
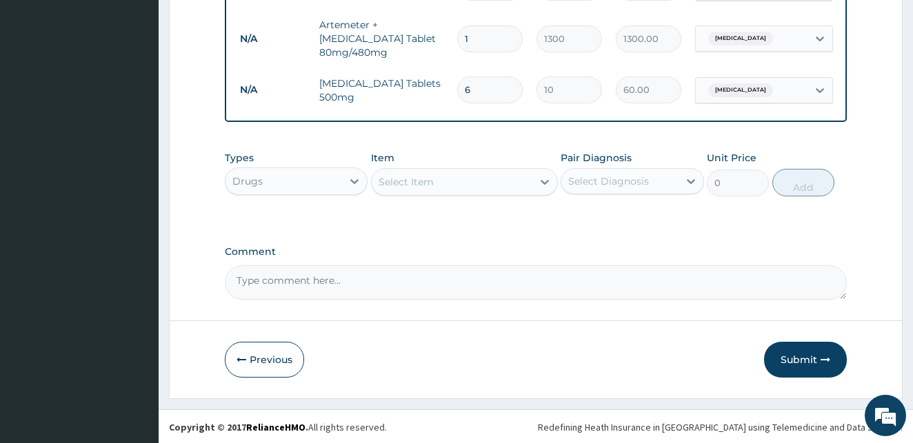
type input "6"
click at [436, 176] on div "Select Item" at bounding box center [452, 182] width 161 height 22
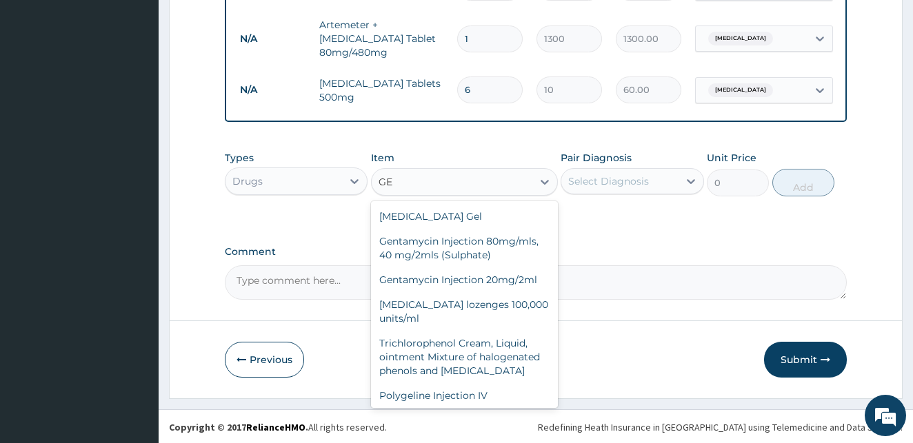
type input "G"
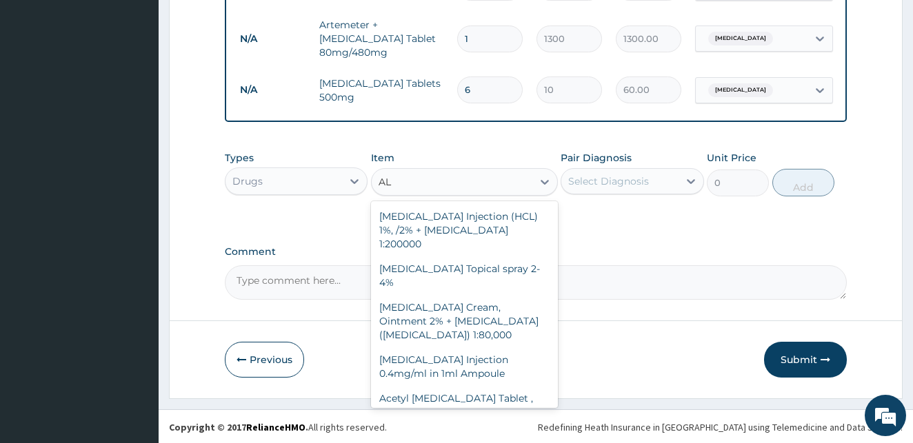
type input "A"
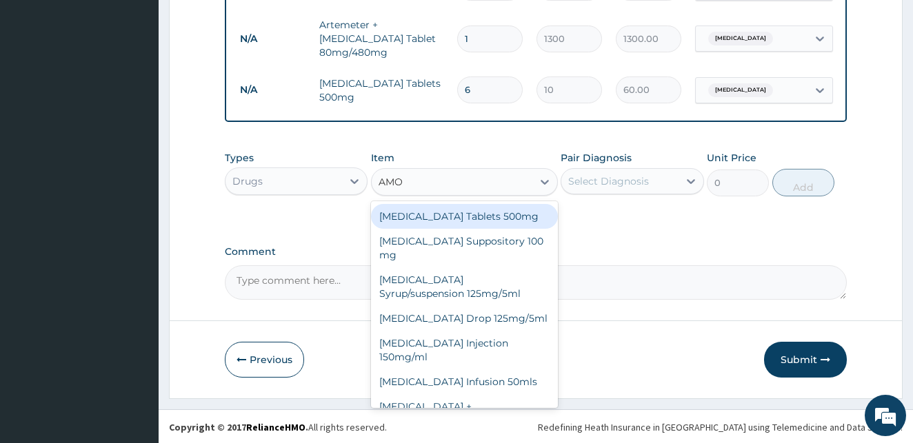
type input "AMOX"
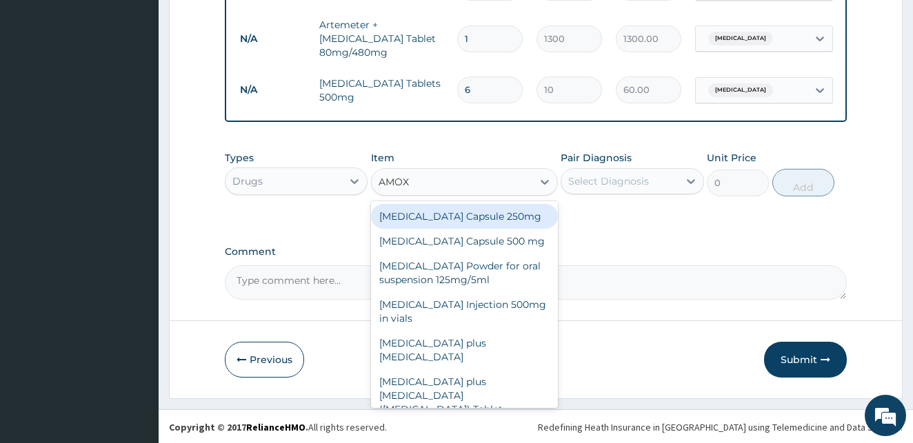
click at [480, 216] on div "Amoxycillin Capsule 250mg" at bounding box center [464, 216] width 187 height 25
type input "30"
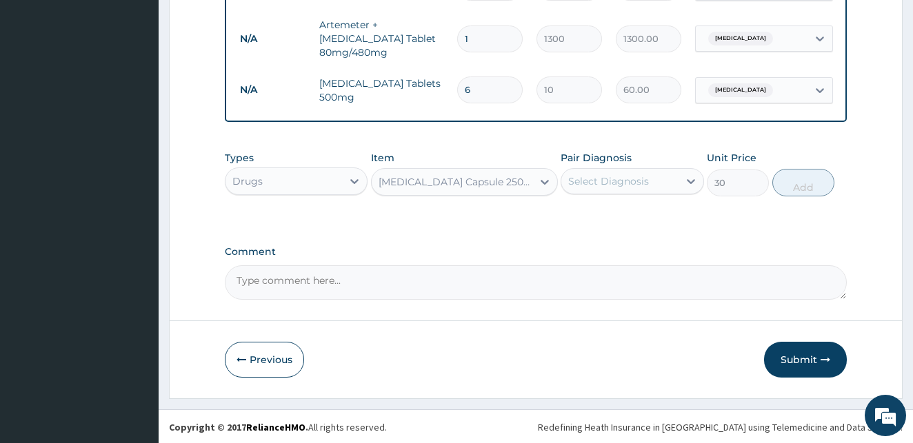
click at [624, 179] on div "Select Diagnosis" at bounding box center [608, 181] width 81 height 14
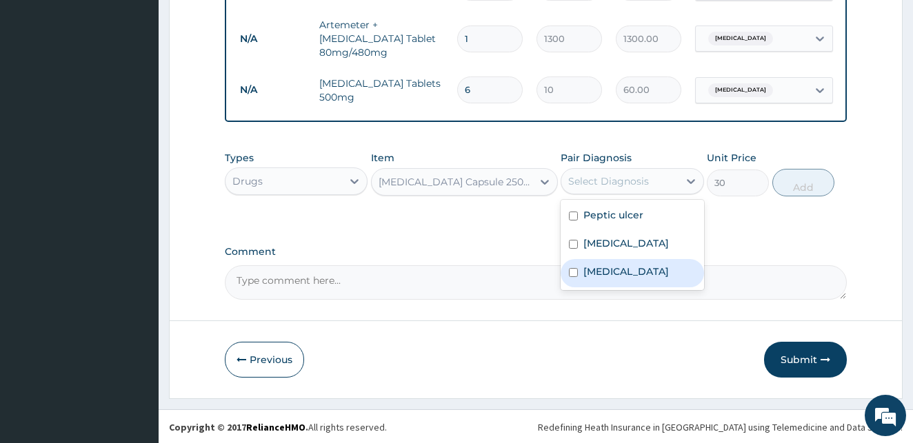
click at [576, 269] on input "checkbox" at bounding box center [573, 272] width 9 height 9
checkbox input "true"
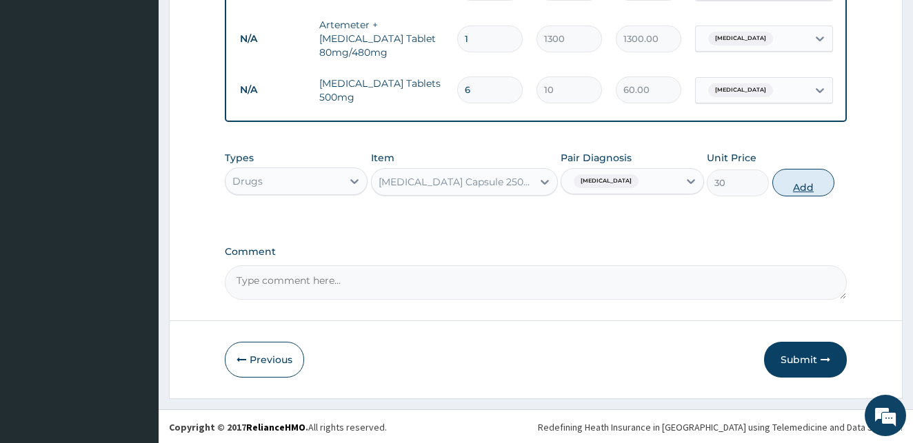
click at [807, 186] on button "Add" at bounding box center [803, 183] width 62 height 28
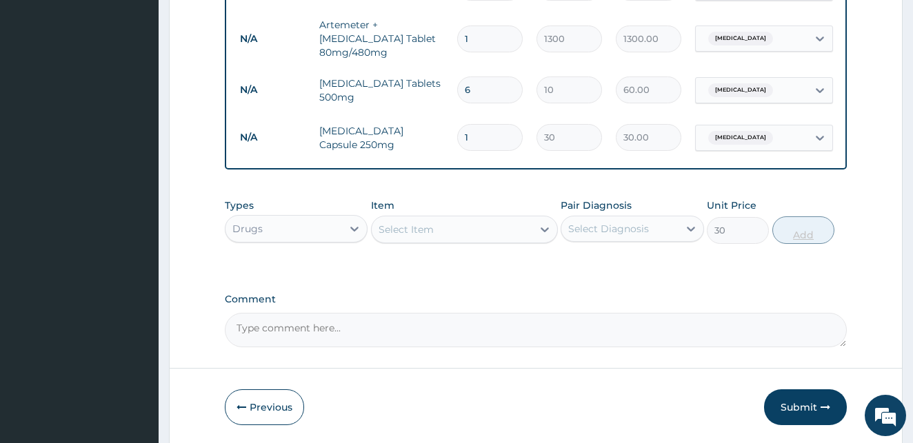
type input "0"
click at [486, 125] on input "1" at bounding box center [489, 137] width 65 height 27
type input "15"
type input "450.00"
type input "15"
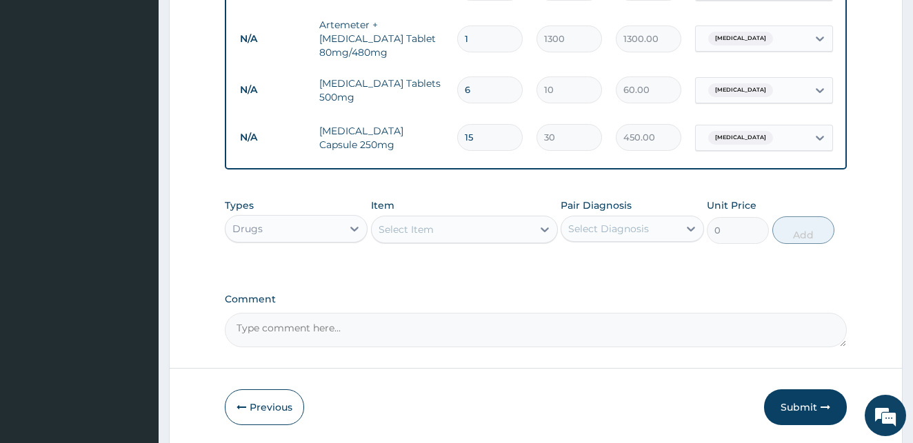
click at [459, 229] on div "Select Item" at bounding box center [452, 230] width 161 height 22
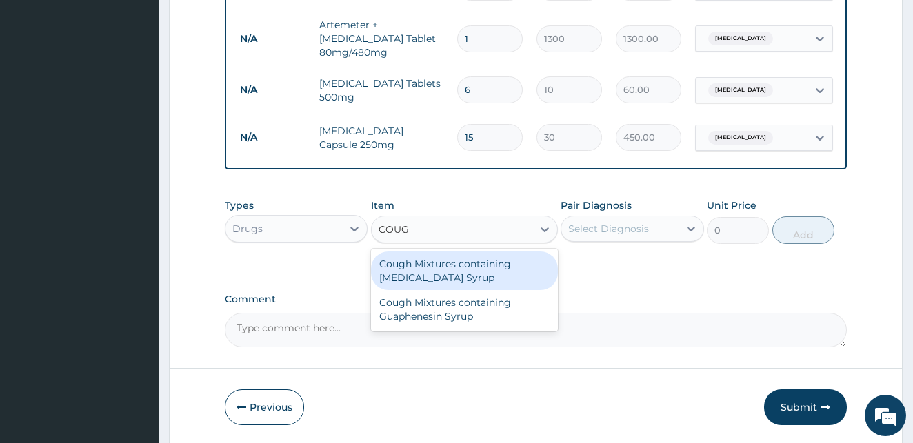
type input "COUGH"
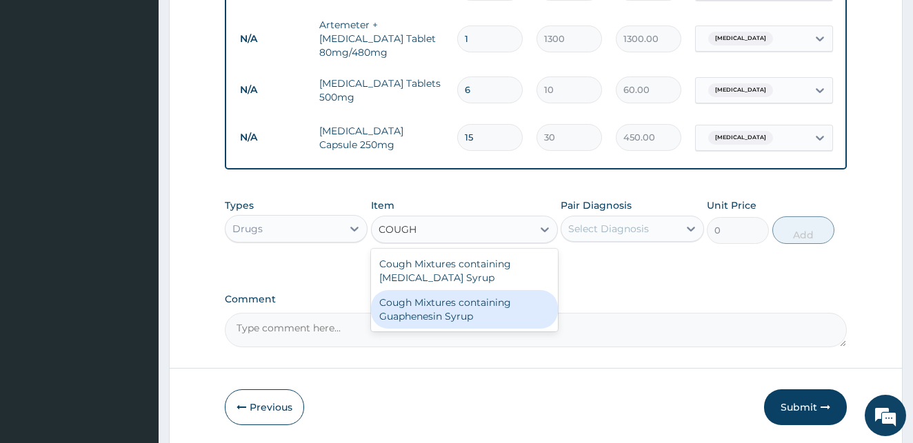
click at [467, 297] on div "Cough Mixtures containing Guaphenesin Syrup" at bounding box center [464, 309] width 187 height 39
type input "700"
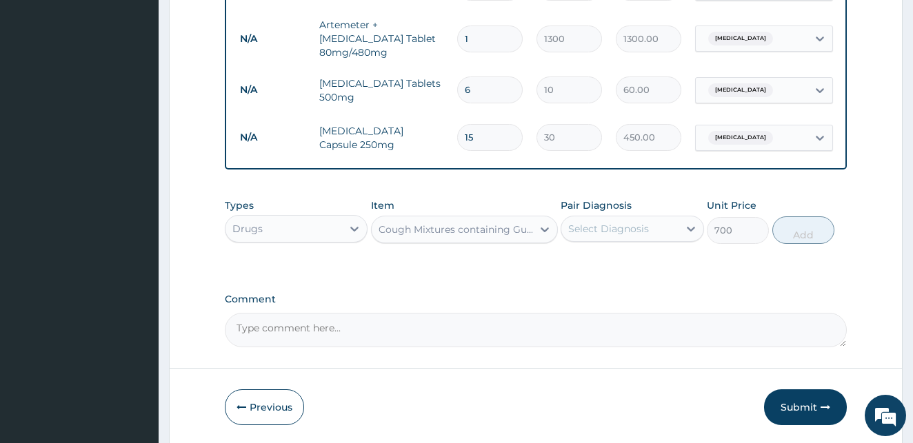
click at [657, 221] on div "Select Diagnosis" at bounding box center [619, 229] width 117 height 22
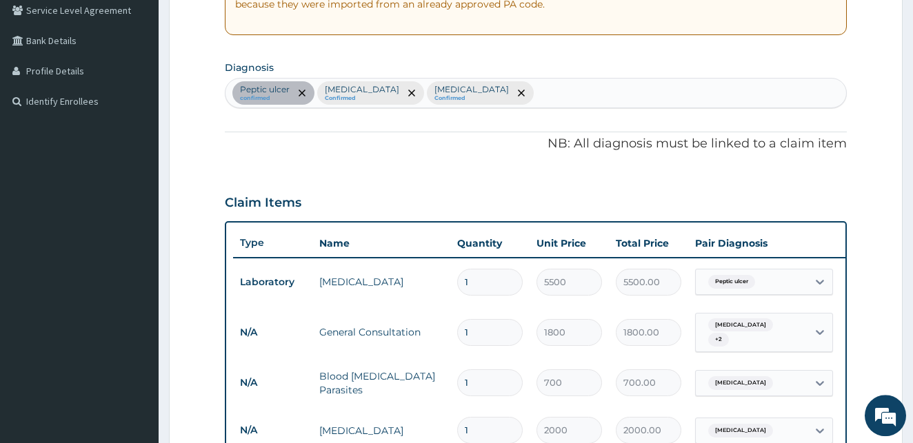
scroll to position [256, 0]
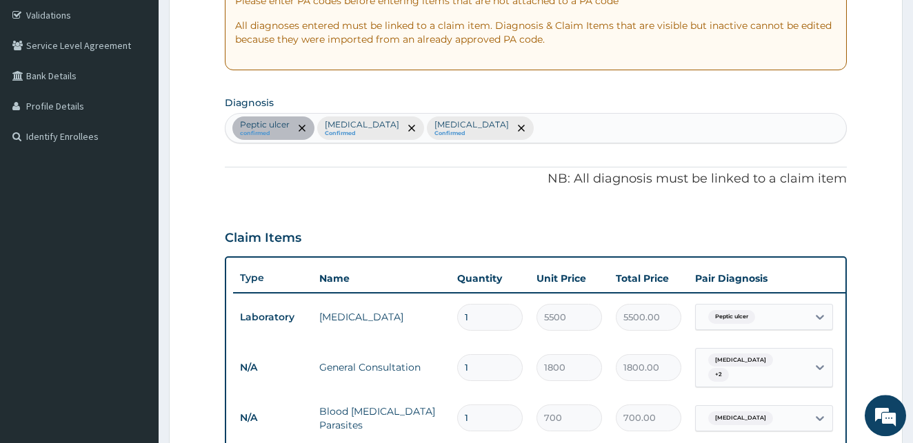
click at [456, 125] on div "Peptic ulcer confirmed Malaria Confirmed Sepsis Confirmed" at bounding box center [535, 128] width 621 height 29
type input "UPPER RESPI"
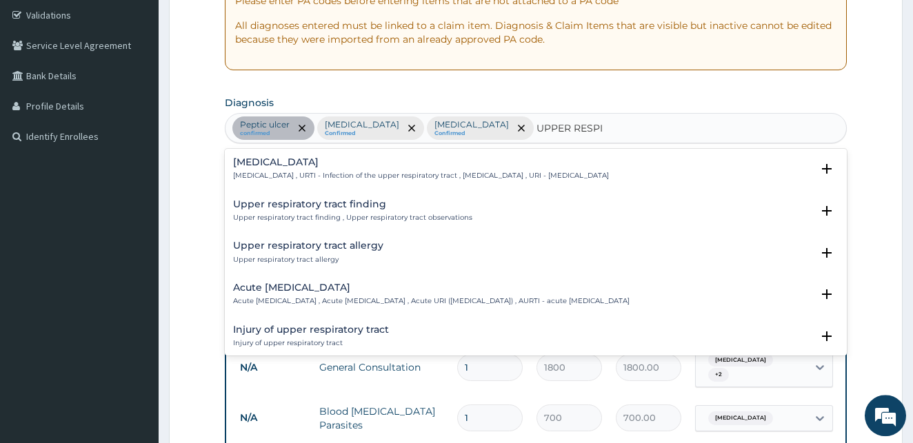
click at [296, 165] on h4 "Upper respiratory infection" at bounding box center [421, 162] width 376 height 10
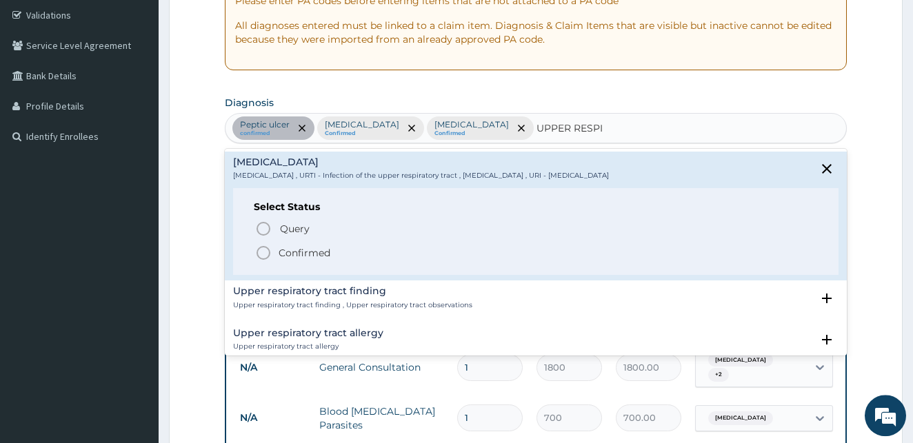
click at [264, 255] on icon "status option filled" at bounding box center [263, 253] width 17 height 17
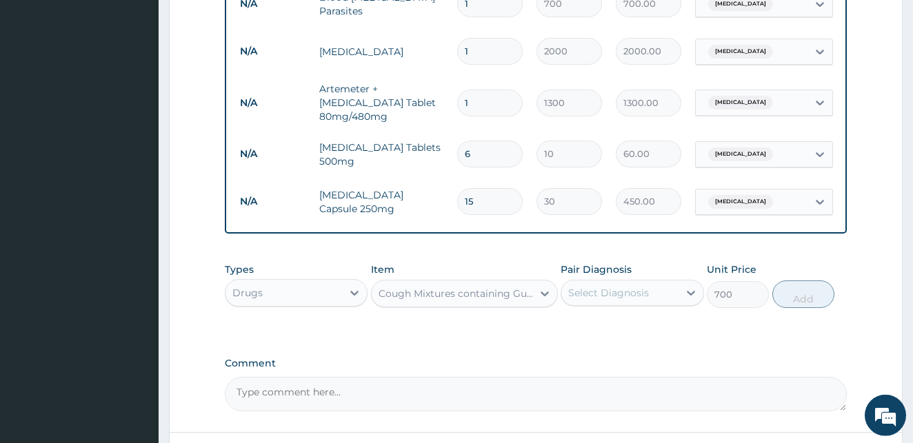
scroll to position [638, 0]
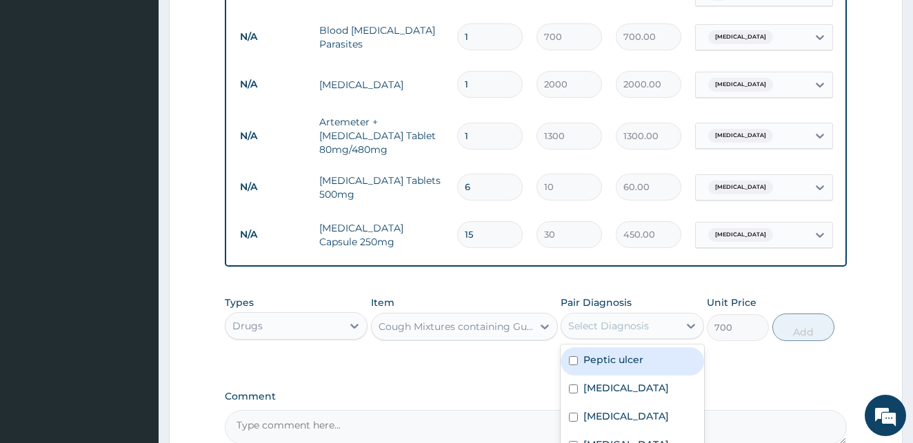
click at [676, 328] on div "Select Diagnosis" at bounding box center [619, 326] width 117 height 22
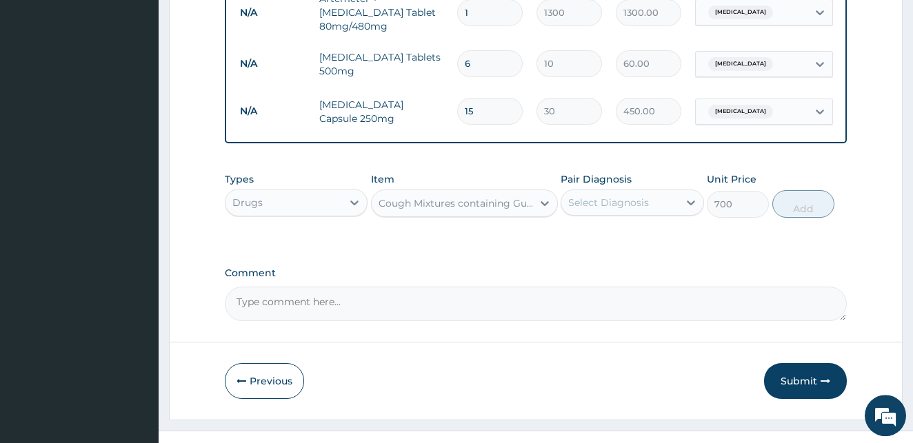
scroll to position [782, 0]
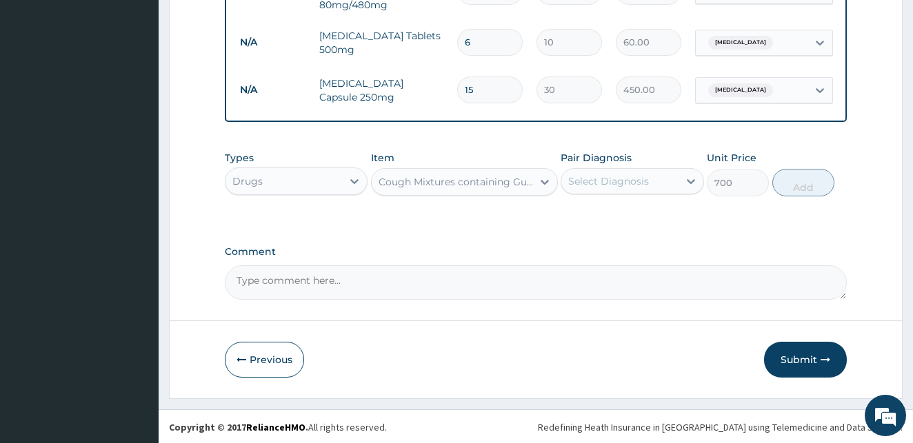
click at [583, 183] on div "Select Diagnosis" at bounding box center [608, 181] width 81 height 14
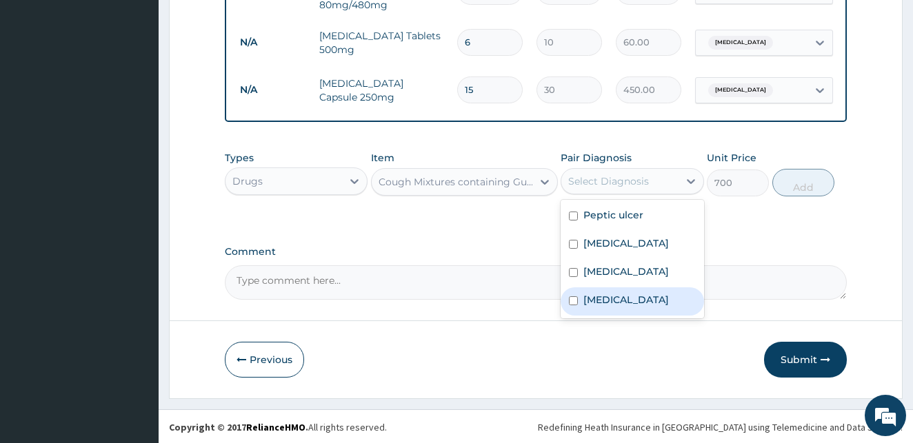
click at [572, 305] on input "checkbox" at bounding box center [573, 300] width 9 height 9
checkbox input "true"
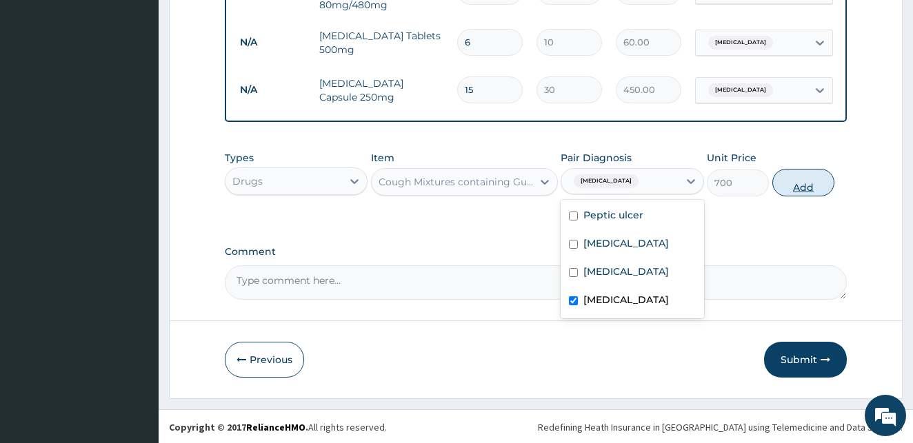
click at [794, 183] on button "Add" at bounding box center [803, 183] width 62 height 28
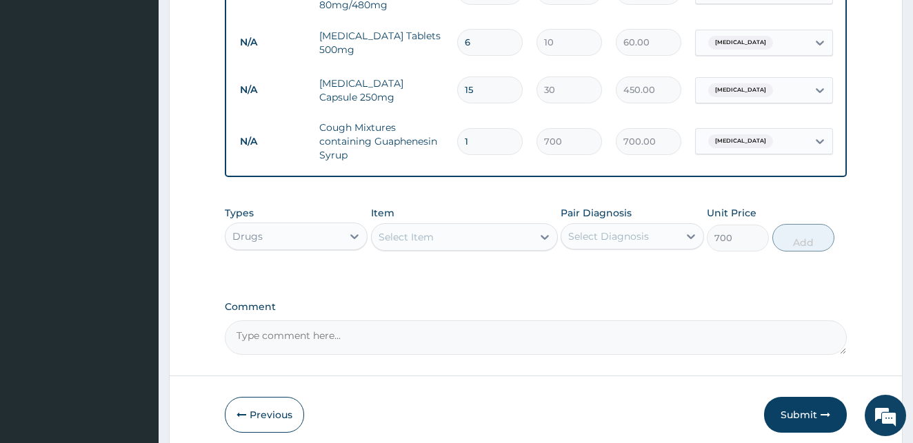
type input "0"
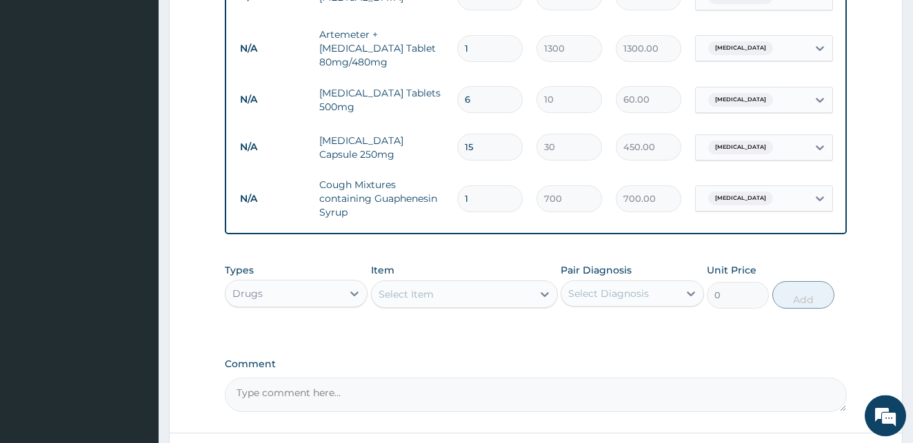
scroll to position [727, 0]
click at [457, 294] on div "Select Item" at bounding box center [452, 292] width 161 height 22
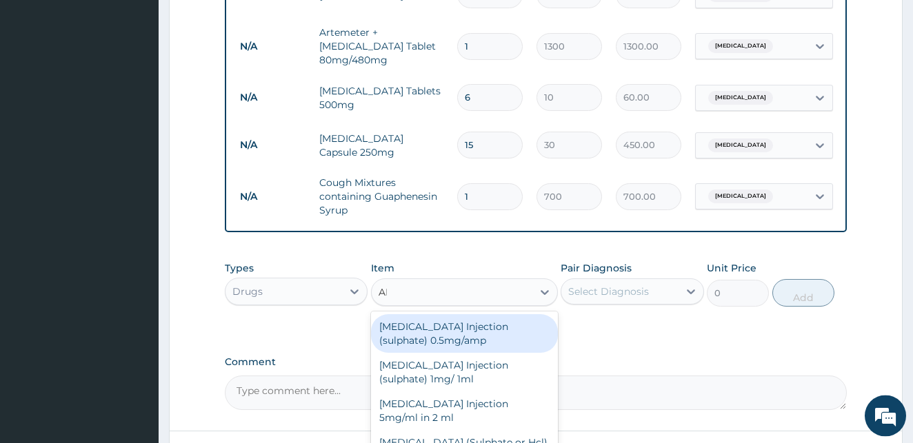
type input "ALU"
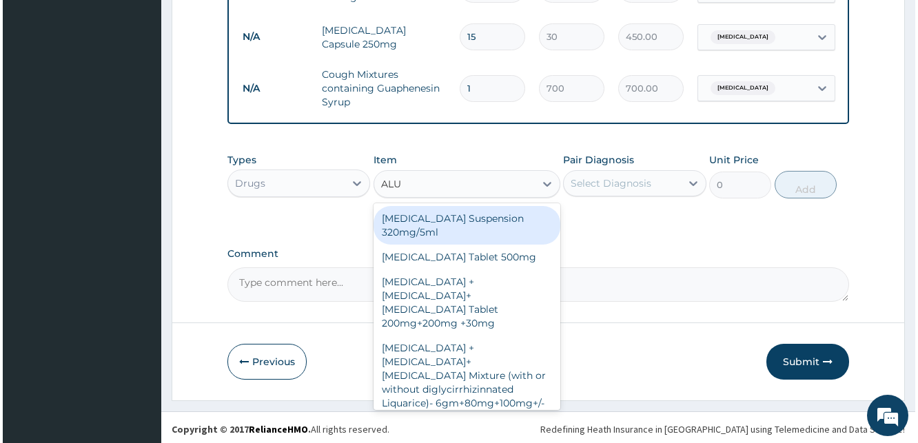
scroll to position [838, 0]
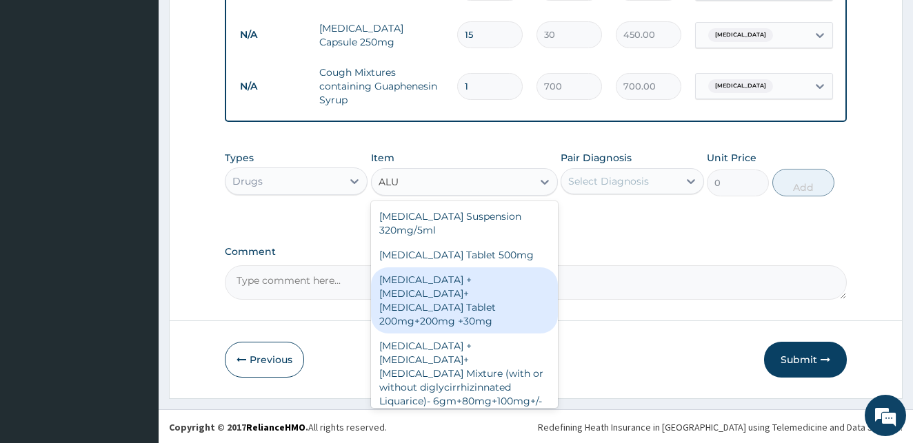
click at [467, 323] on div "Aluminium hydroxide +Magnesium Hydroxide+Simethicone Tablet 200mg+200mg +30mg" at bounding box center [464, 300] width 187 height 66
type input "15"
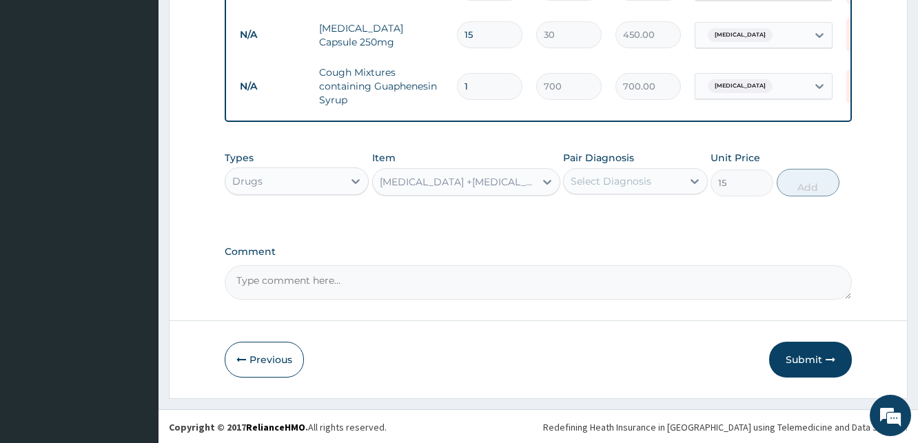
click at [627, 181] on div "Select Diagnosis" at bounding box center [611, 181] width 81 height 14
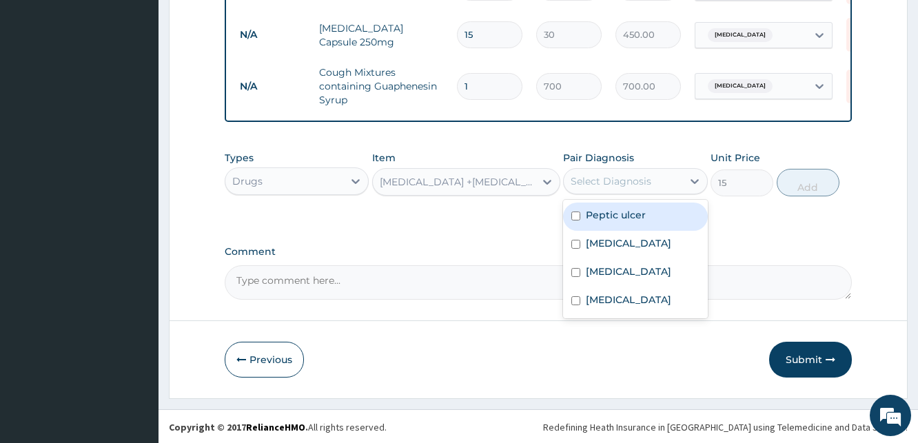
click at [574, 216] on input "checkbox" at bounding box center [575, 216] width 9 height 9
checkbox input "true"
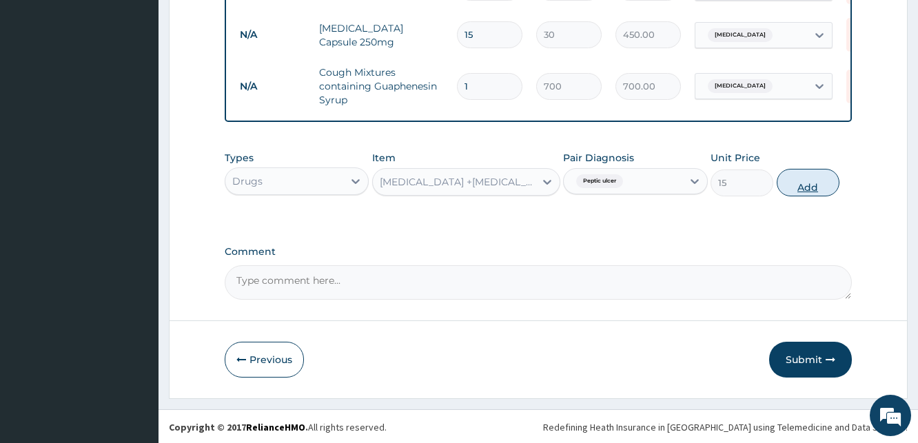
click at [813, 186] on button "Add" at bounding box center [808, 183] width 63 height 28
type input "0"
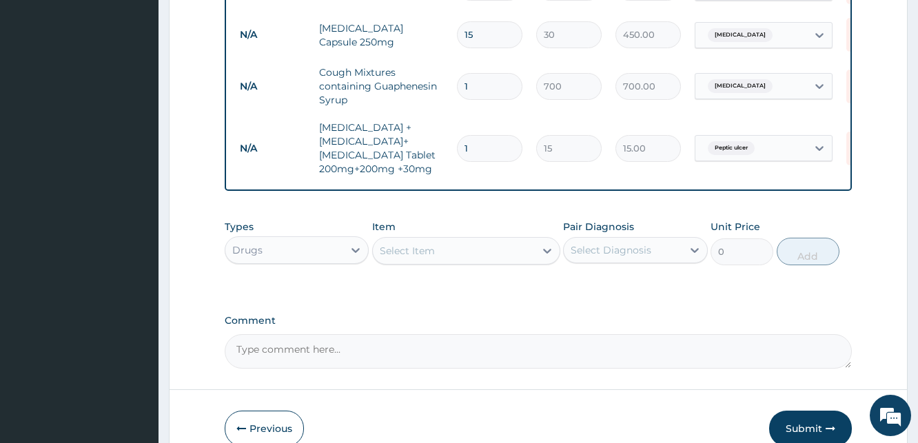
type input "21"
type input "315.00"
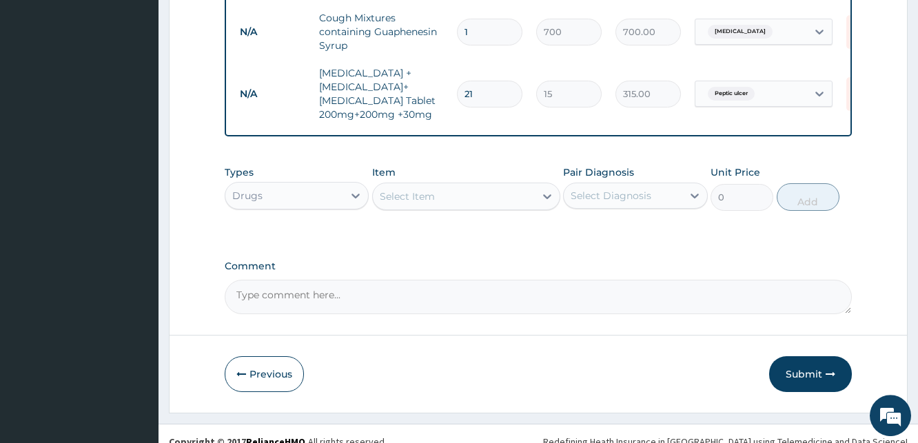
scroll to position [920, 0]
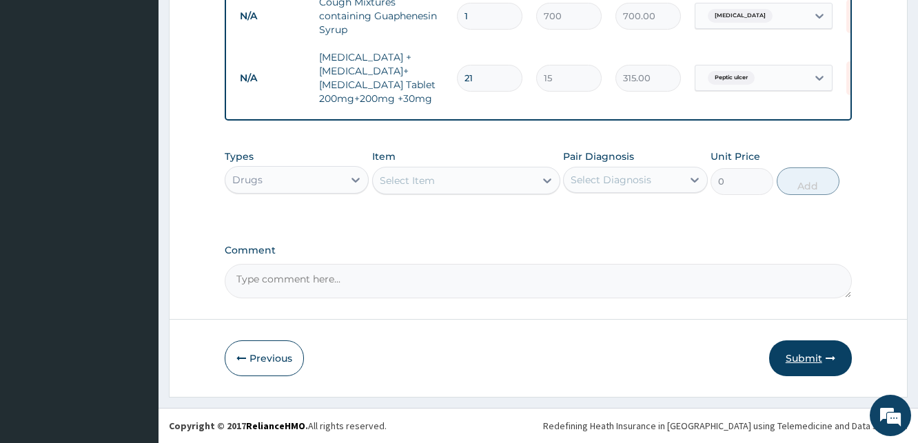
type input "21"
click at [799, 358] on button "Submit" at bounding box center [810, 359] width 83 height 36
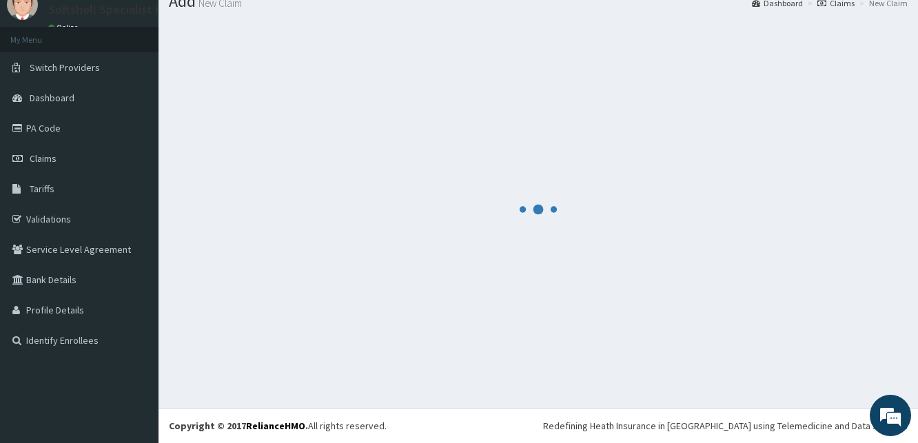
scroll to position [52, 0]
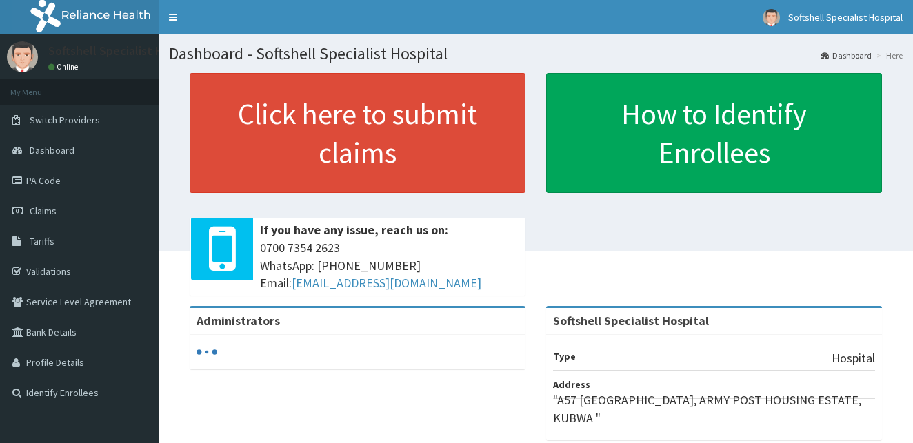
click at [48, 178] on link "PA Code" at bounding box center [79, 180] width 159 height 30
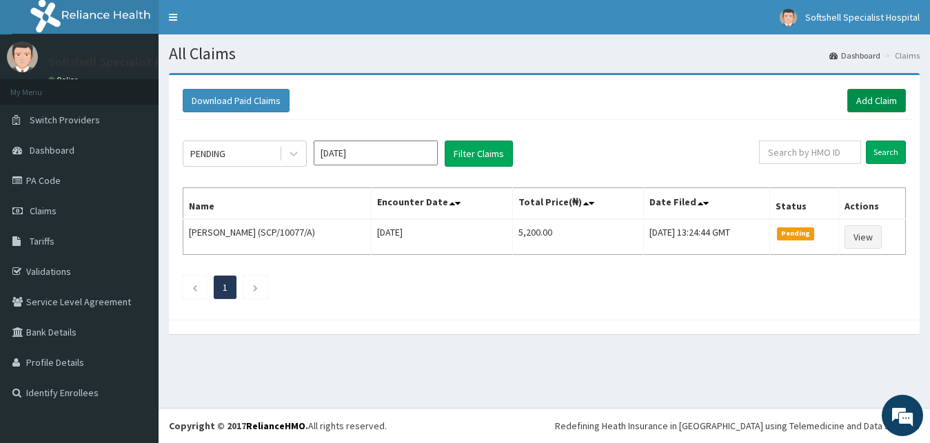
click at [887, 102] on link "Add Claim" at bounding box center [876, 100] width 59 height 23
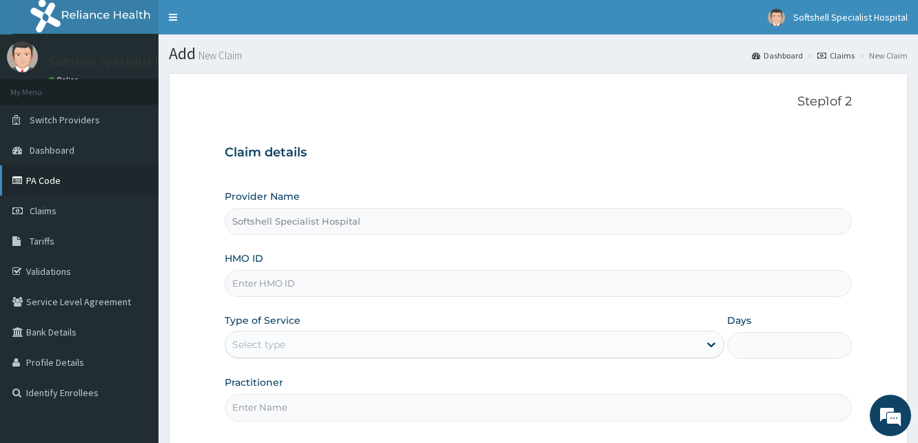
type input "Softshell Specialist Hospital"
click at [303, 285] on input "HMO ID" at bounding box center [538, 283] width 627 height 27
type input "DWS/10013/B"
click at [519, 355] on div "Select type" at bounding box center [461, 345] width 473 height 22
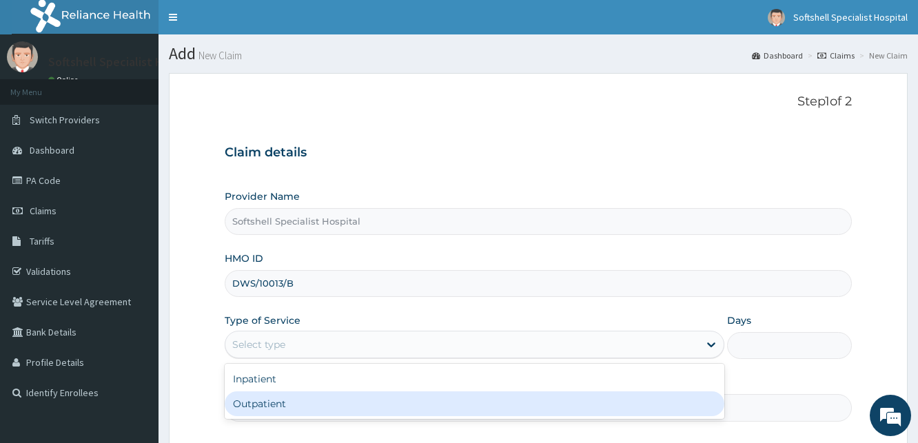
click at [294, 404] on div "Outpatient" at bounding box center [474, 404] width 499 height 25
type input "1"
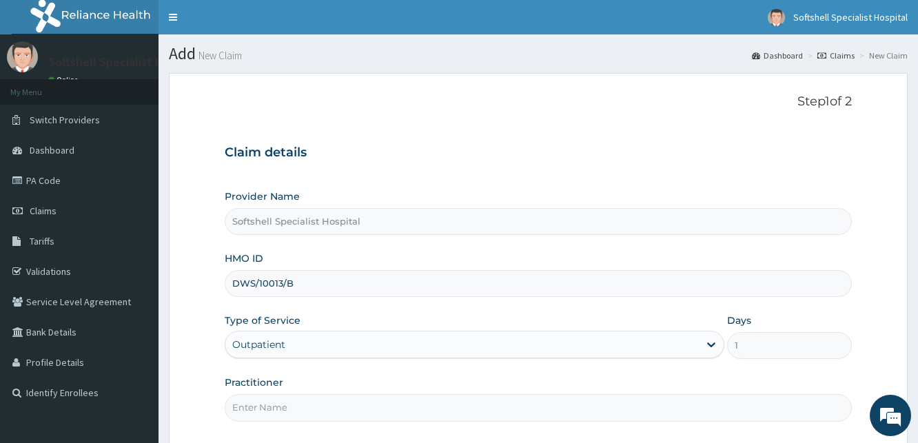
scroll to position [129, 0]
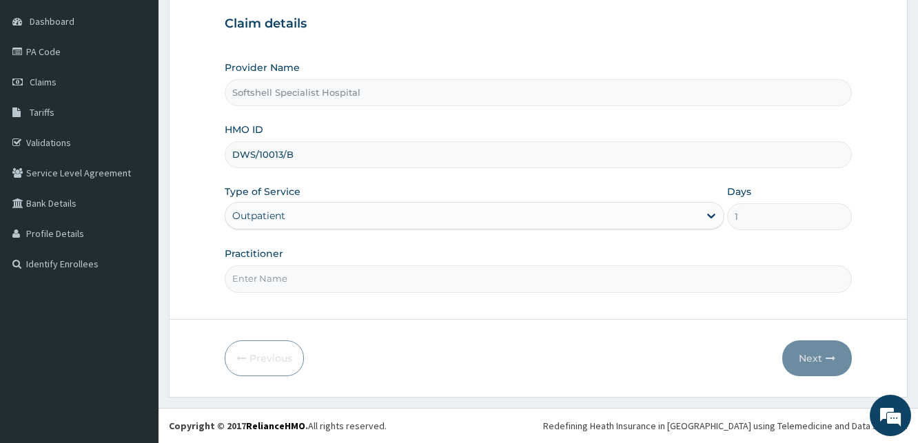
click at [288, 284] on input "Practitioner" at bounding box center [538, 278] width 627 height 27
type input "DR [PERSON_NAME]"
click at [813, 355] on button "Next" at bounding box center [817, 359] width 70 height 36
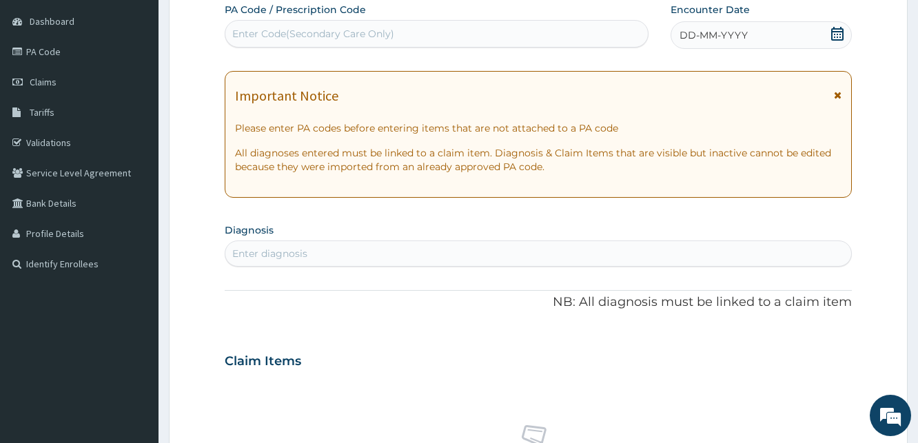
click at [838, 41] on span at bounding box center [838, 35] width 14 height 17
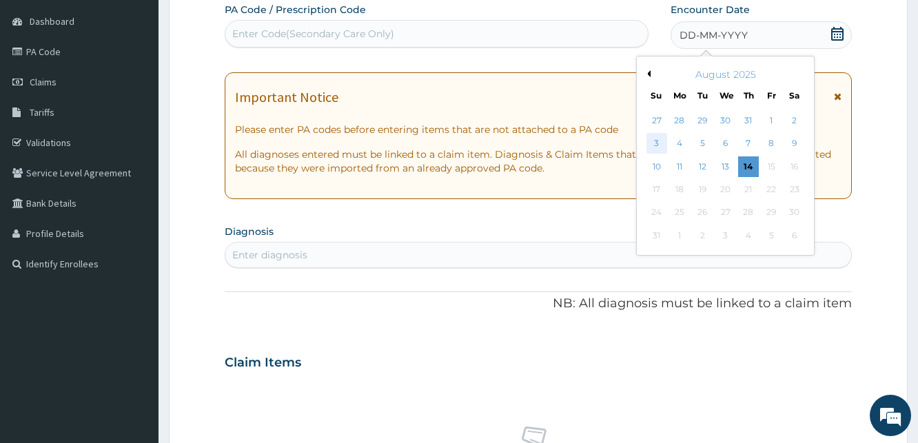
click at [658, 143] on div "3" at bounding box center [656, 144] width 21 height 21
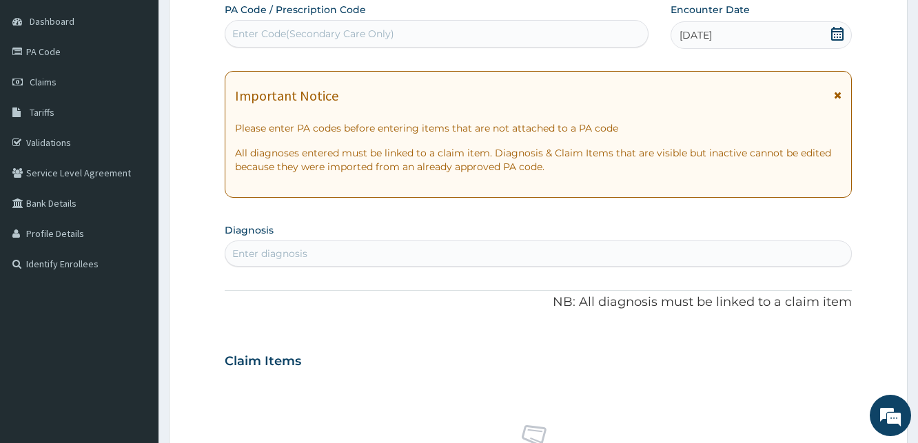
click at [318, 251] on div "Enter diagnosis" at bounding box center [538, 254] width 626 height 22
type input "[MEDICAL_DATA]"
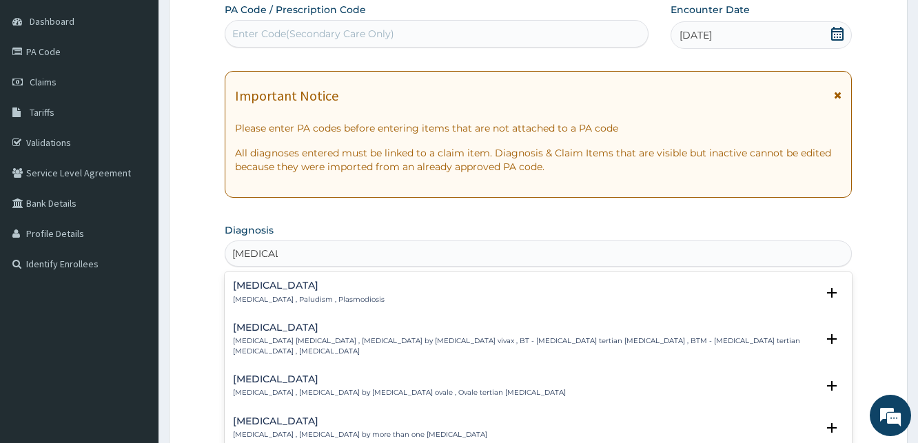
click at [254, 295] on p "[MEDICAL_DATA] , Paludism , Plasmodiosis" at bounding box center [309, 300] width 152 height 10
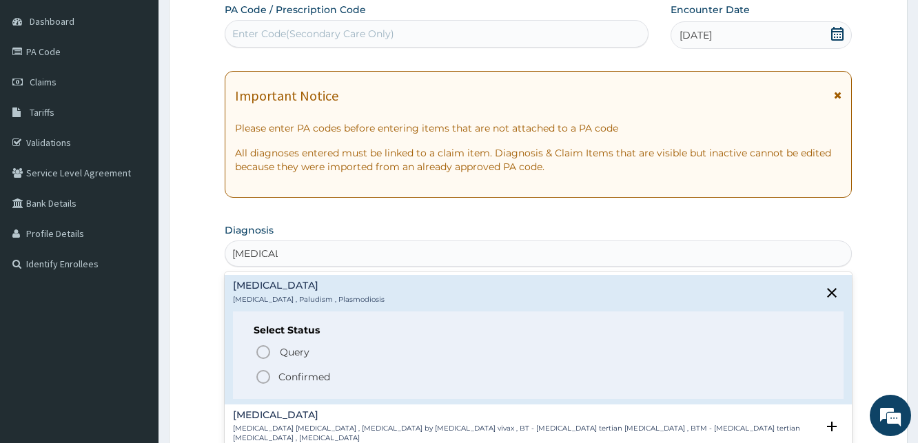
click at [263, 371] on circle "status option filled" at bounding box center [263, 377] width 12 height 12
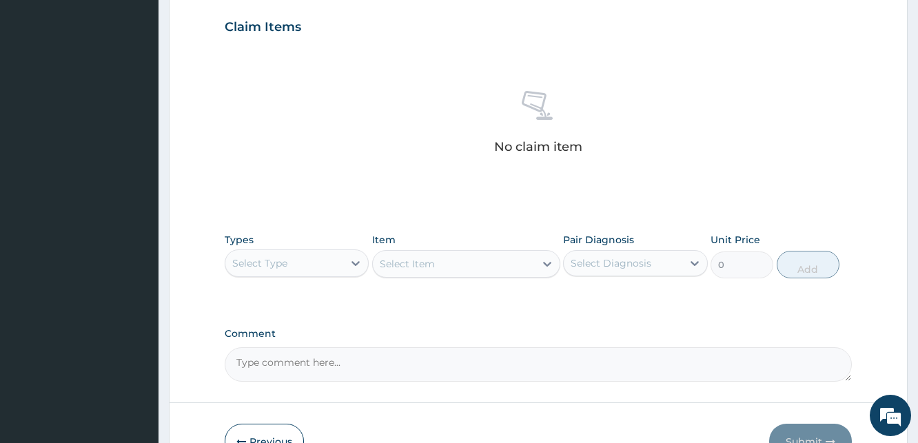
scroll to position [486, 0]
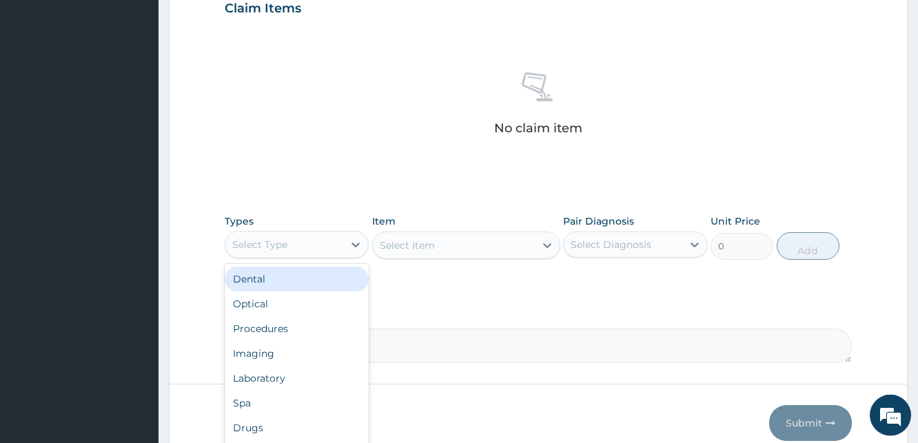
click at [294, 245] on div "Select Type" at bounding box center [284, 245] width 118 height 22
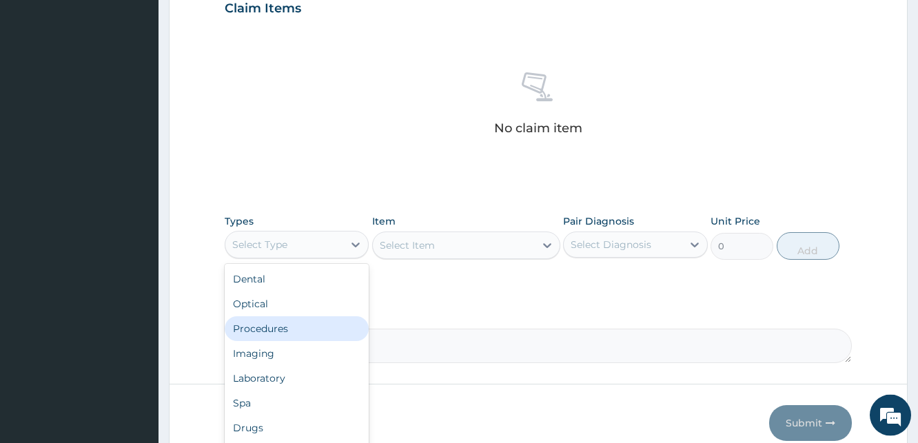
click at [265, 330] on div "Procedures" at bounding box center [297, 328] width 144 height 25
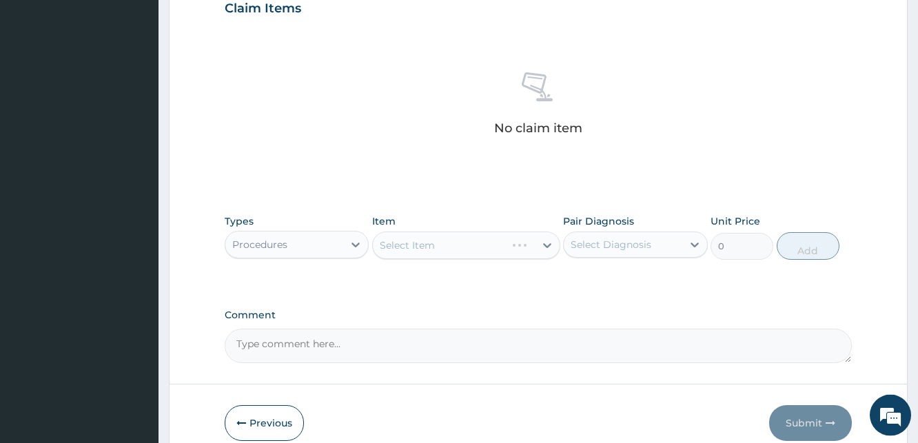
click at [440, 247] on div "Select Item" at bounding box center [466, 246] width 188 height 28
click at [509, 247] on div "Select Item" at bounding box center [466, 246] width 188 height 28
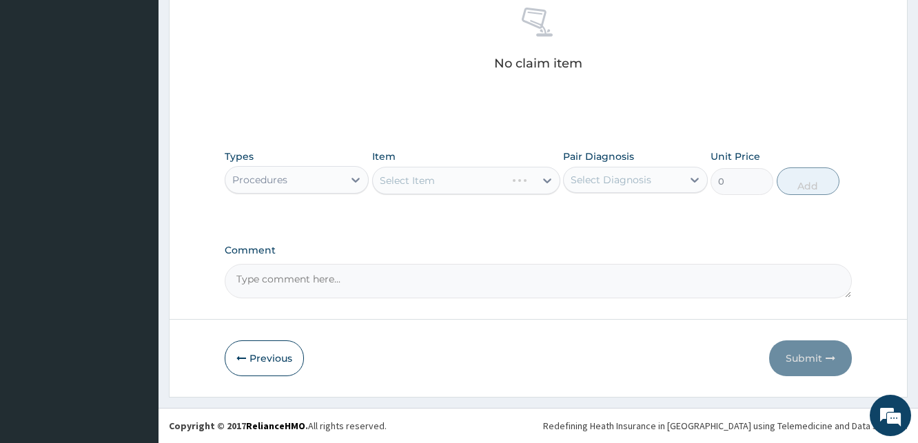
click at [524, 180] on div "Select Item" at bounding box center [466, 181] width 188 height 28
click at [681, 183] on div "Select Diagnosis" at bounding box center [623, 180] width 118 height 22
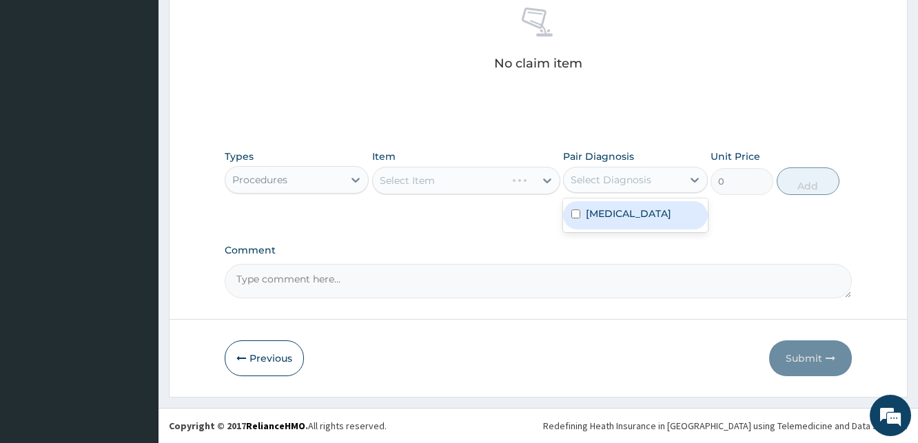
click at [575, 213] on input "checkbox" at bounding box center [575, 214] width 9 height 9
checkbox input "true"
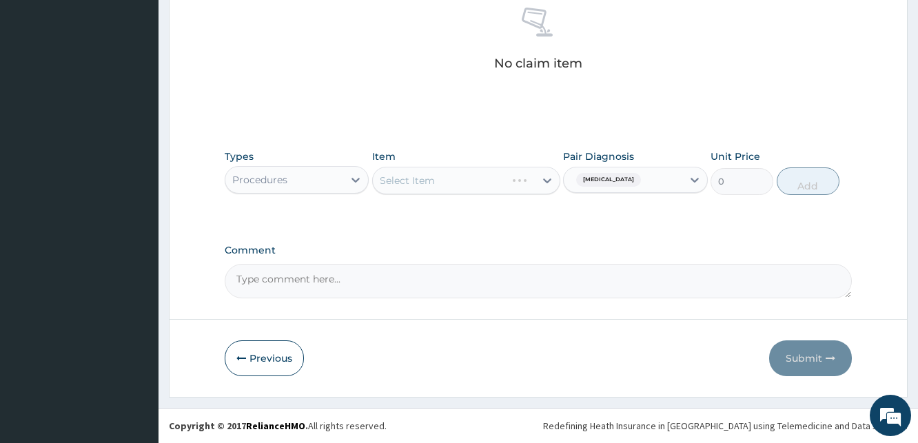
click at [407, 32] on div "No claim item" at bounding box center [538, 41] width 627 height 159
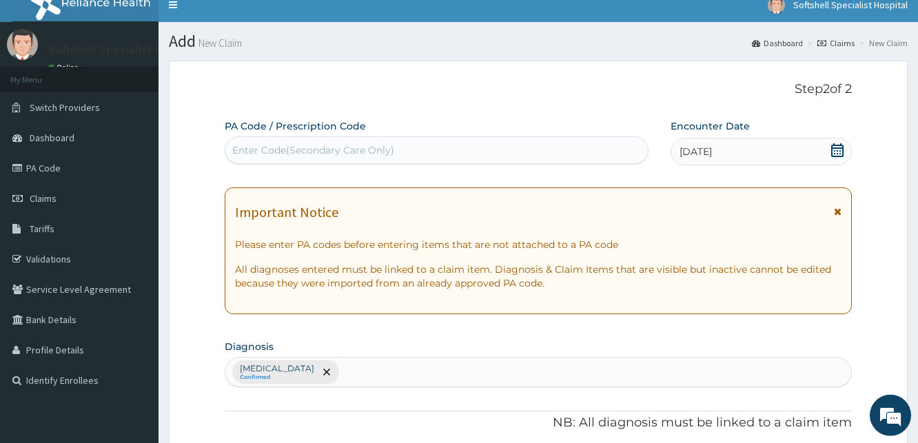
scroll to position [0, 0]
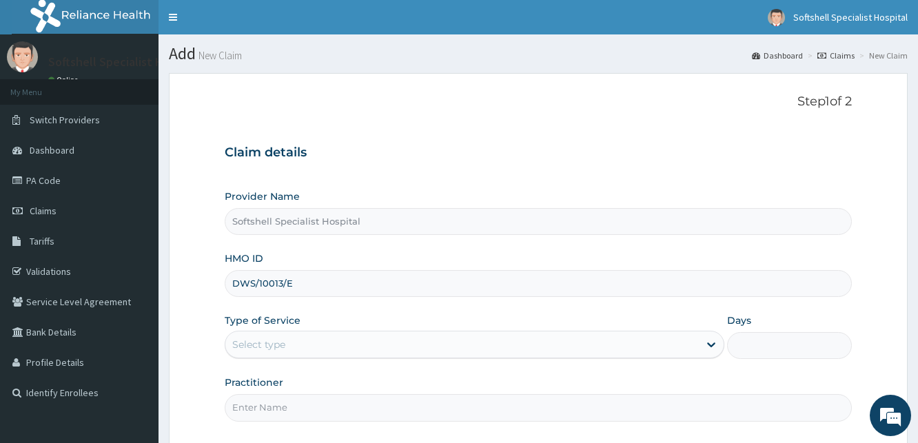
click at [292, 284] on input "DWS/10013/E" at bounding box center [538, 283] width 627 height 27
type input "DWS/10013/B"
click at [509, 345] on div "Select type" at bounding box center [461, 345] width 473 height 22
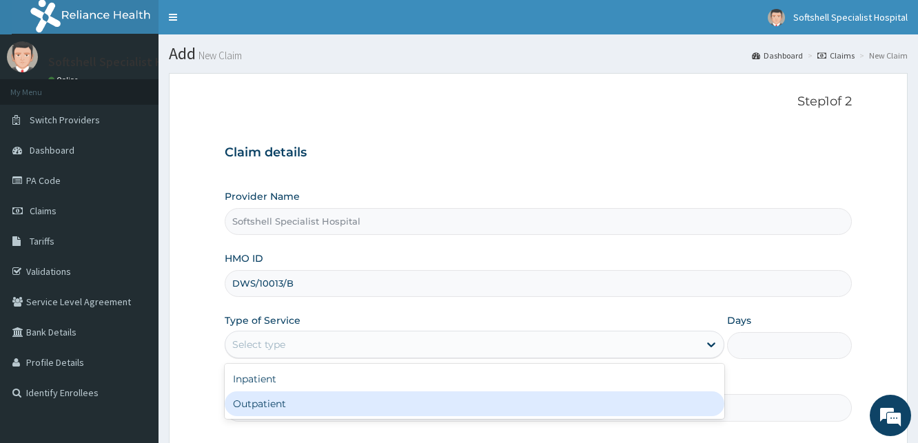
click at [283, 404] on div "Outpatient" at bounding box center [474, 404] width 499 height 25
type input "1"
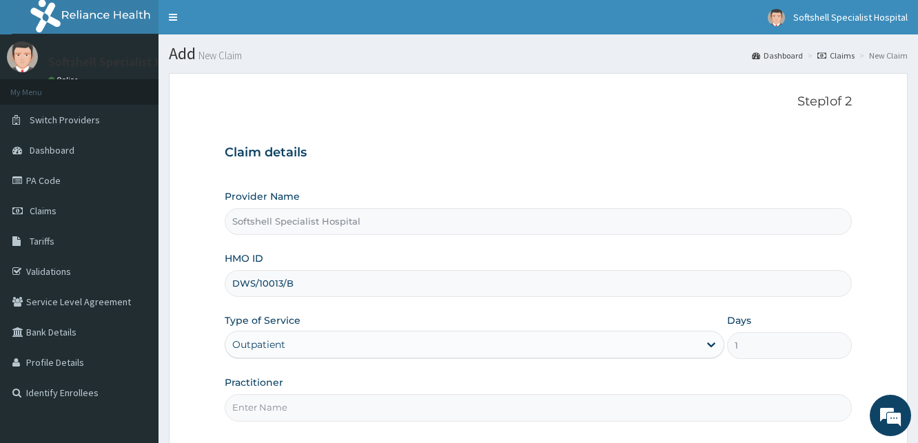
scroll to position [129, 0]
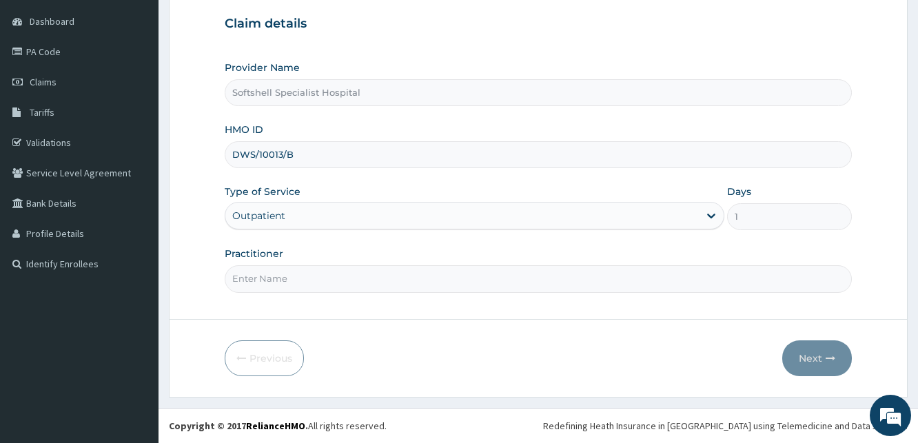
click at [411, 274] on input "Practitioner" at bounding box center [538, 278] width 627 height 27
type input "DR [PERSON_NAME]"
click at [816, 356] on button "Next" at bounding box center [817, 359] width 70 height 36
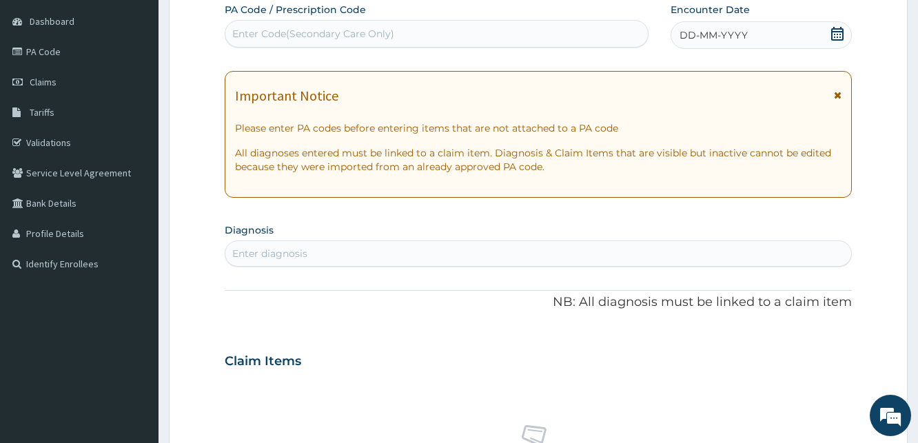
click at [836, 30] on icon at bounding box center [838, 34] width 14 height 14
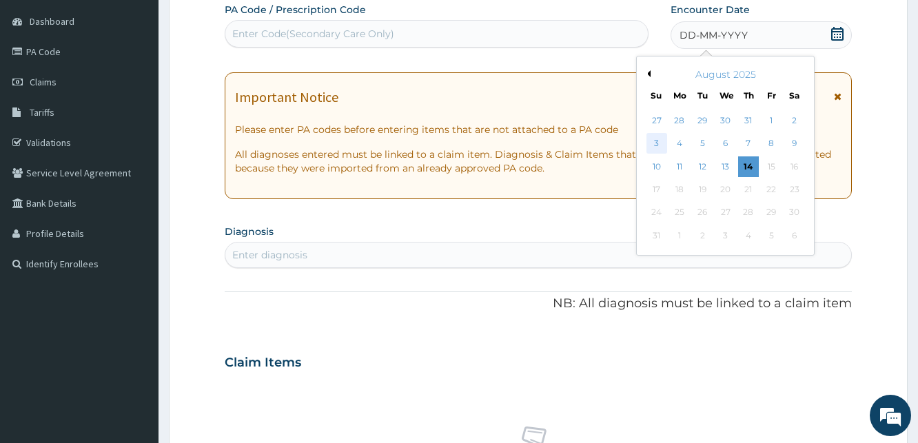
click at [658, 142] on div "3" at bounding box center [656, 144] width 21 height 21
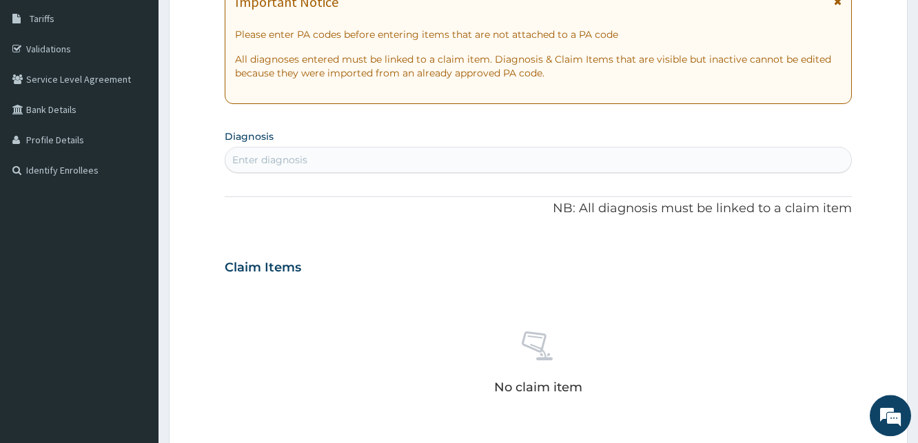
scroll to position [257, 0]
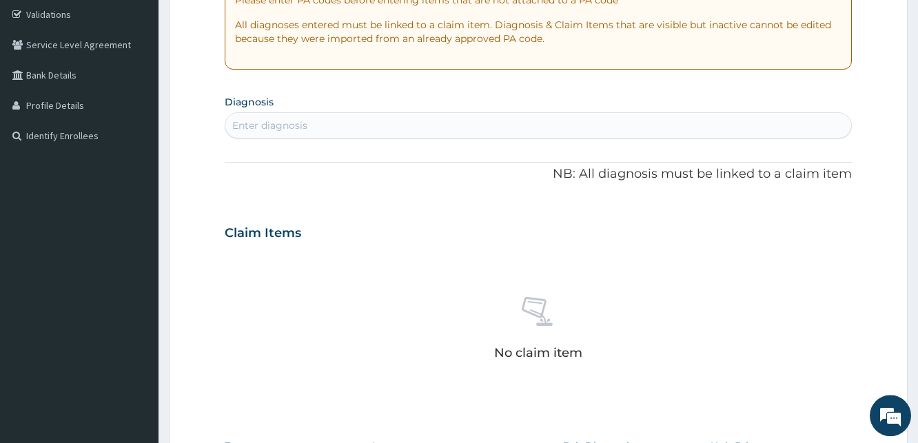
click at [371, 125] on div "Enter diagnosis" at bounding box center [538, 125] width 626 height 22
type input "[MEDICAL_DATA]"
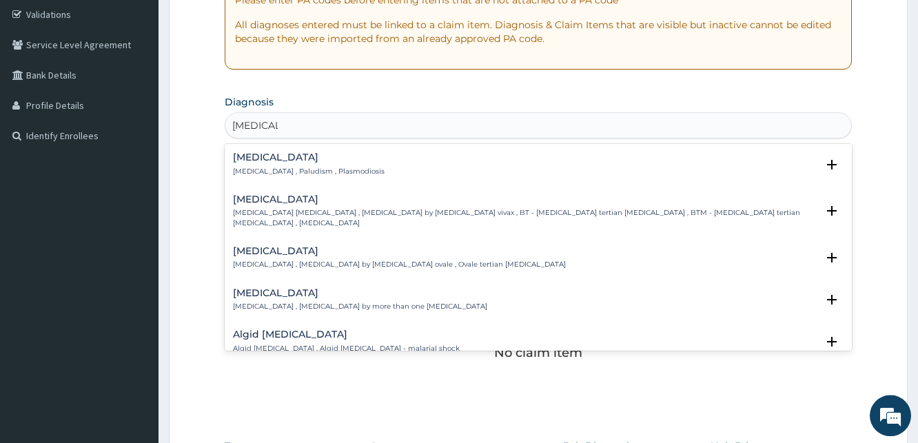
click at [284, 165] on div "[MEDICAL_DATA] [MEDICAL_DATA] , Paludism , Plasmodiosis" at bounding box center [309, 164] width 152 height 24
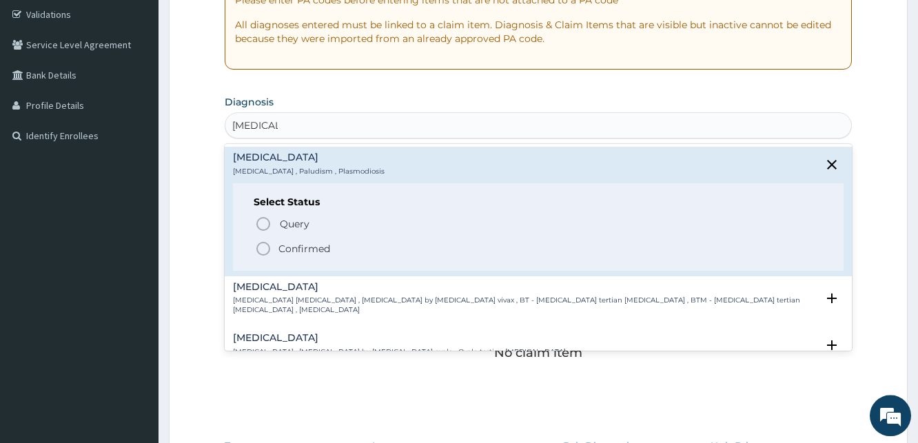
click at [265, 247] on icon "status option filled" at bounding box center [263, 249] width 17 height 17
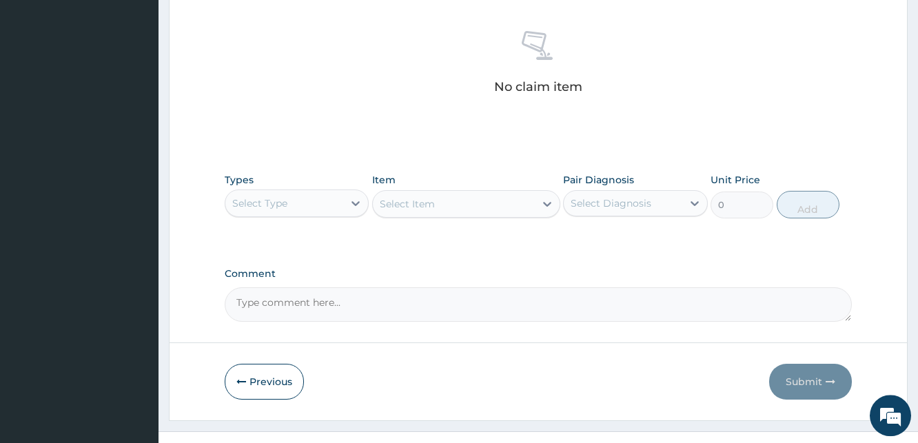
scroll to position [551, 0]
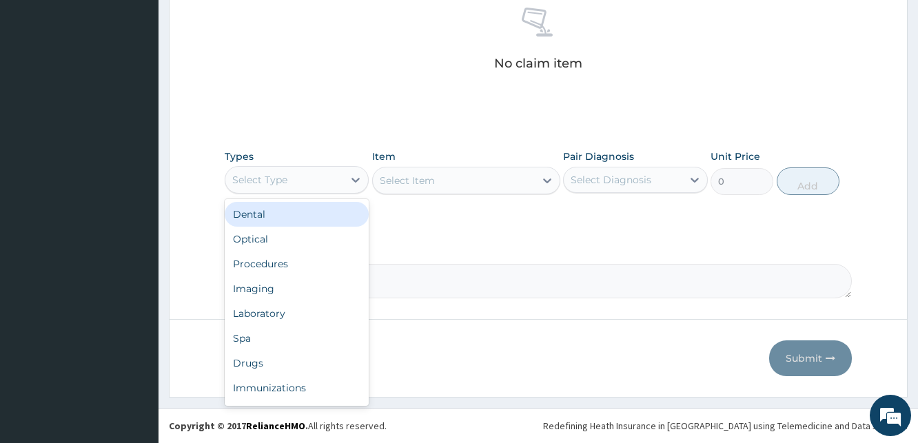
click at [331, 178] on div "Select Type" at bounding box center [284, 180] width 118 height 22
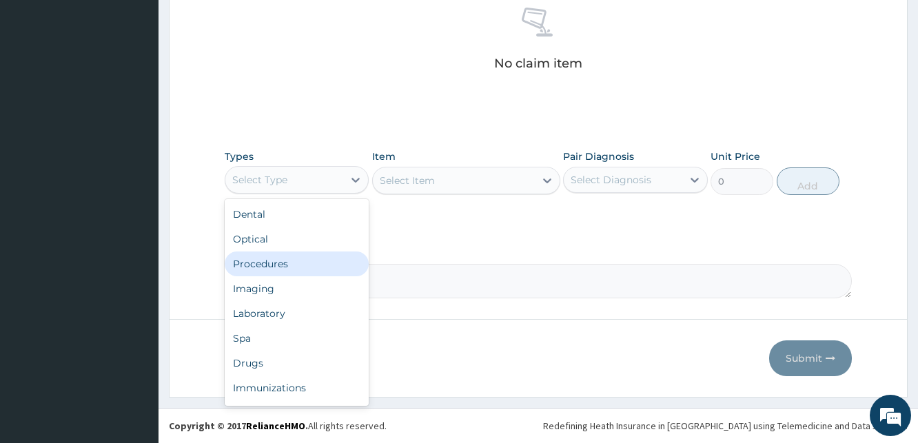
click at [259, 259] on div "Procedures" at bounding box center [297, 264] width 144 height 25
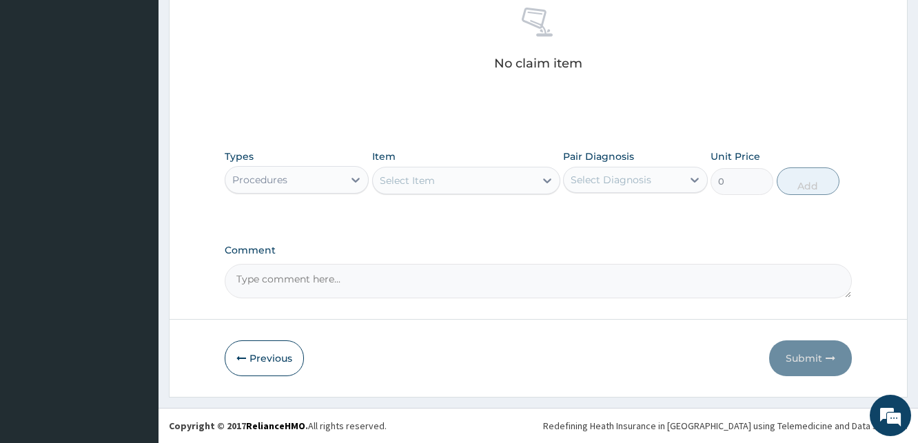
click at [514, 185] on div "Select Item" at bounding box center [454, 181] width 162 height 22
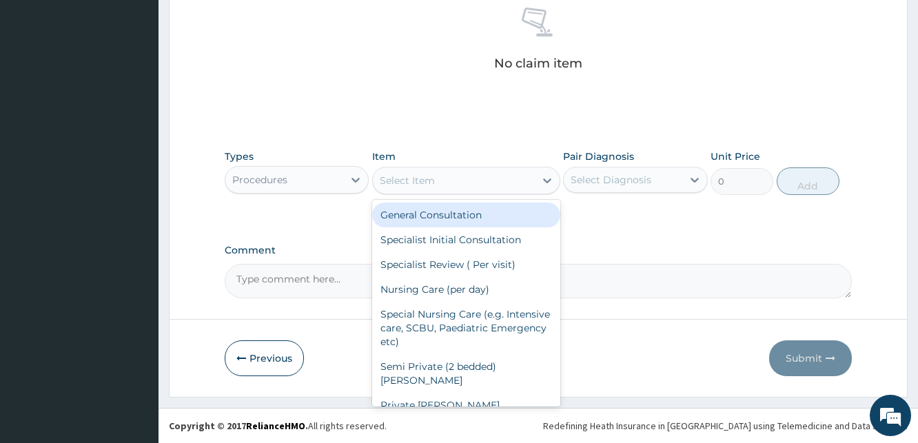
click at [495, 220] on div "General Consultation" at bounding box center [466, 215] width 188 height 25
type input "1800"
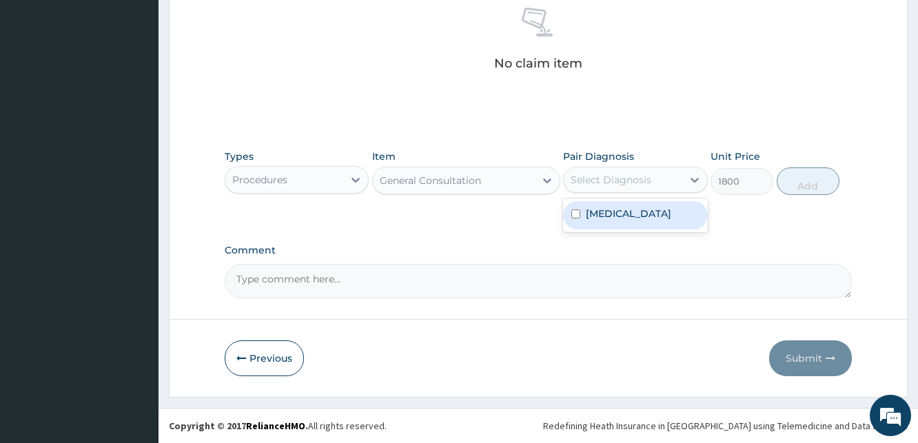
click at [635, 182] on div "Select Diagnosis" at bounding box center [611, 180] width 81 height 14
click at [574, 212] on input "checkbox" at bounding box center [575, 214] width 9 height 9
checkbox input "true"
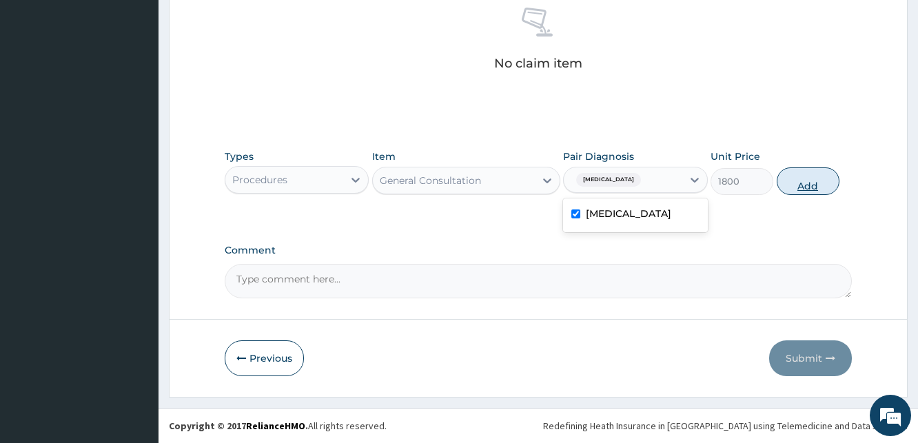
click at [797, 176] on button "Add" at bounding box center [808, 182] width 63 height 28
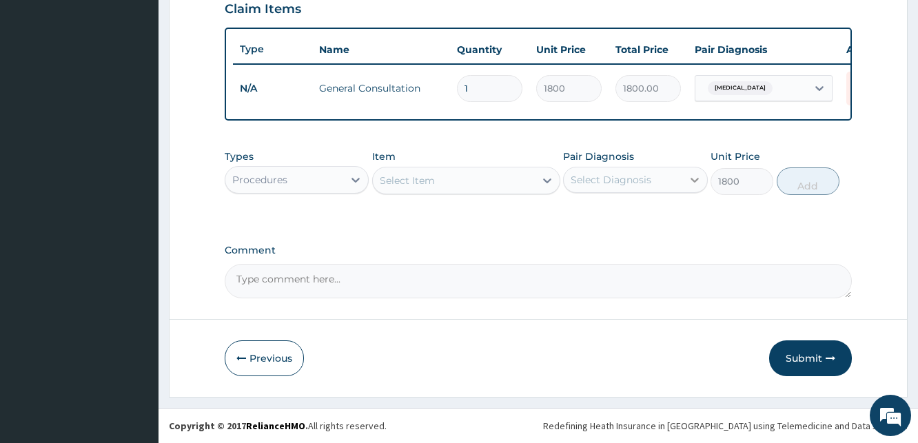
type input "0"
click at [338, 175] on div "Procedures" at bounding box center [284, 180] width 118 height 22
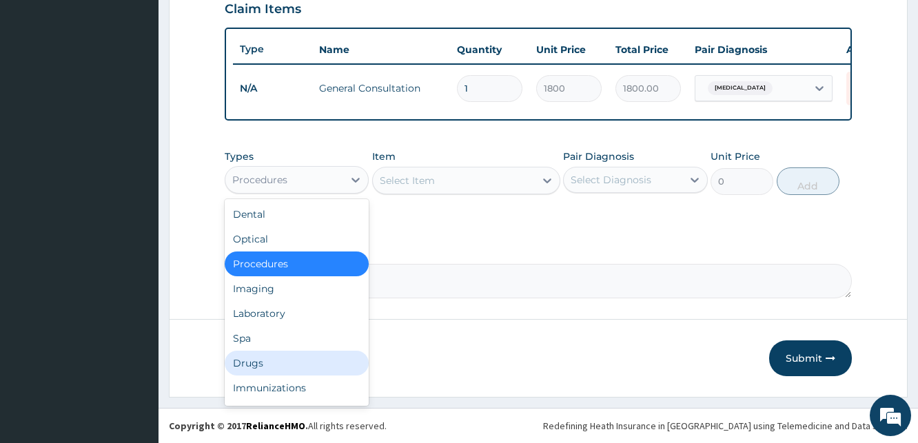
click at [242, 362] on div "Drugs" at bounding box center [297, 363] width 144 height 25
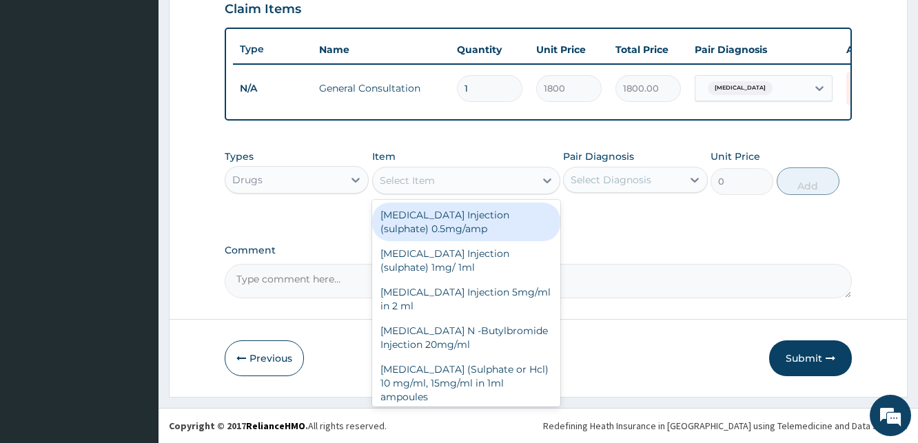
click at [525, 190] on div "Select Item" at bounding box center [454, 181] width 162 height 22
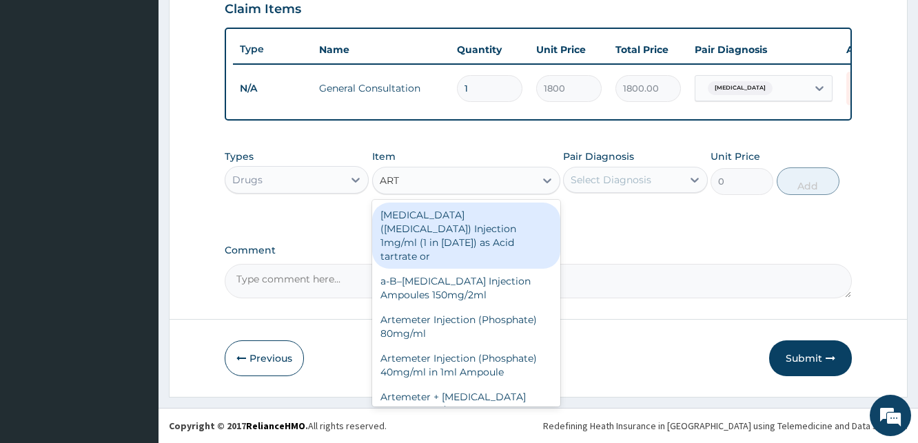
type input "ARTE"
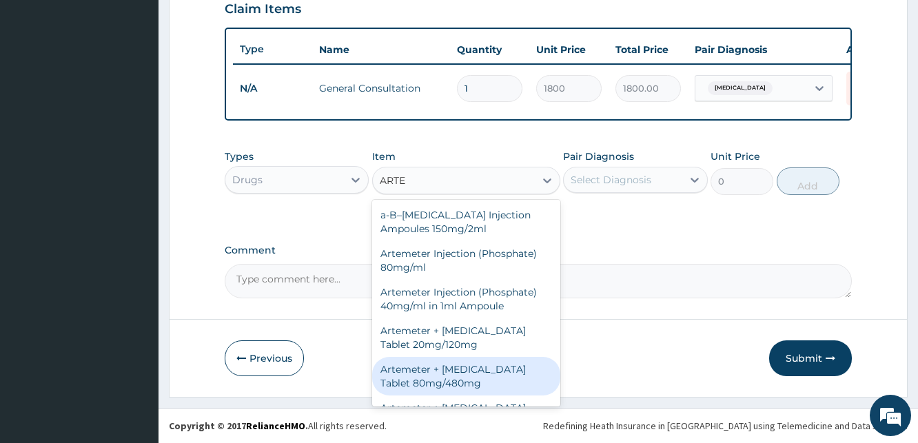
click at [452, 382] on div "Artemeter + [MEDICAL_DATA] Tablet 80mg/480mg" at bounding box center [466, 376] width 188 height 39
type input "1300"
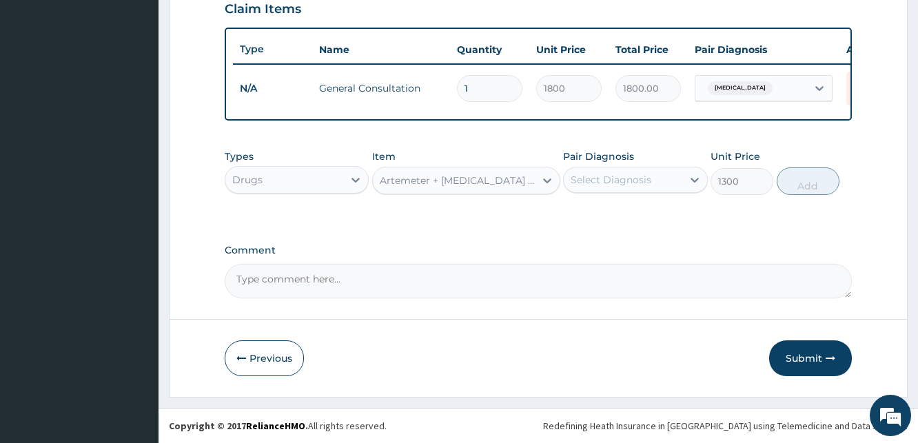
click at [669, 177] on div "Select Diagnosis" at bounding box center [623, 180] width 118 height 22
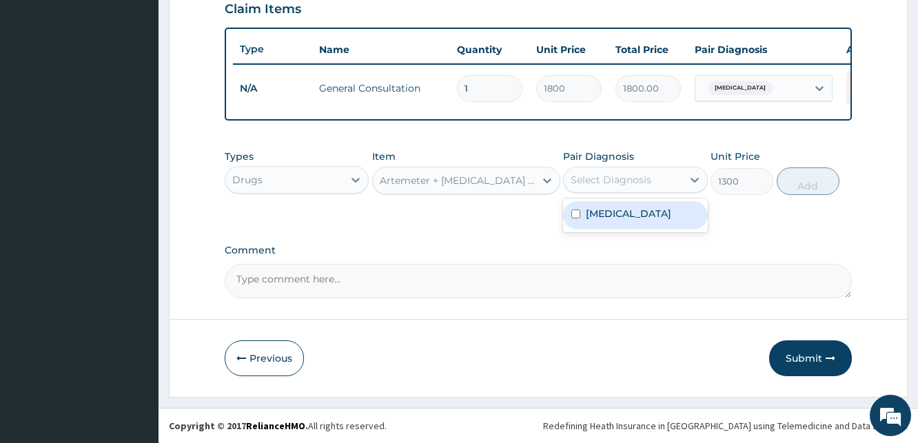
click at [574, 216] on input "checkbox" at bounding box center [575, 214] width 9 height 9
checkbox input "true"
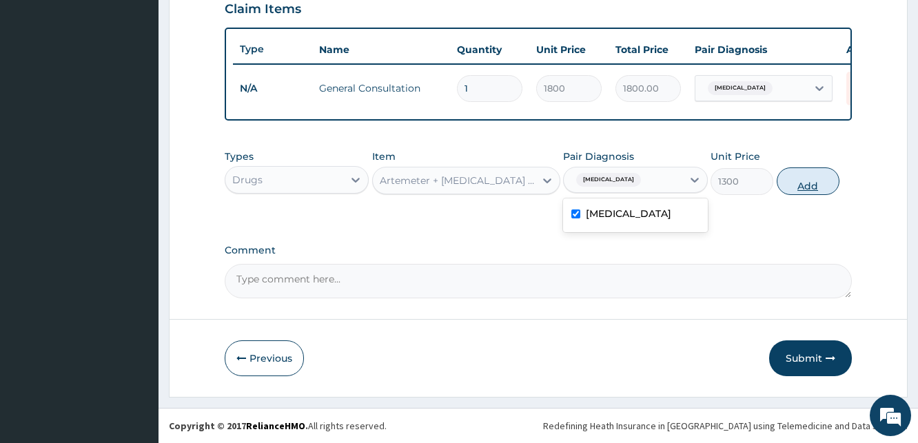
click at [801, 184] on button "Add" at bounding box center [808, 182] width 63 height 28
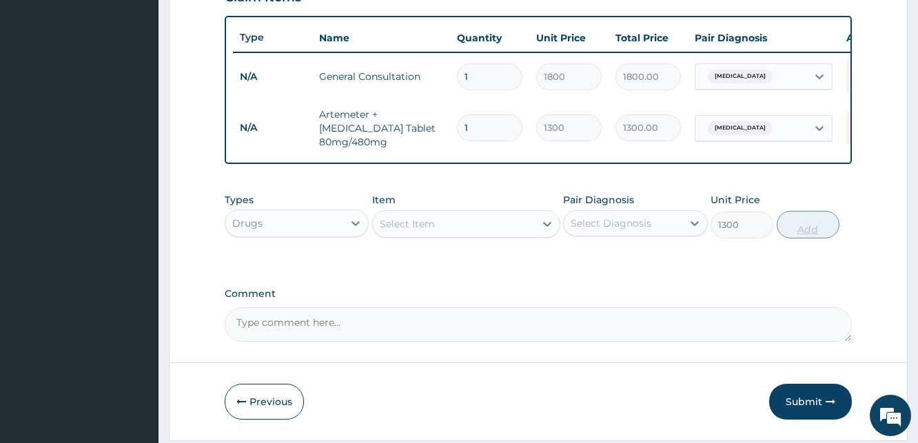
type input "0"
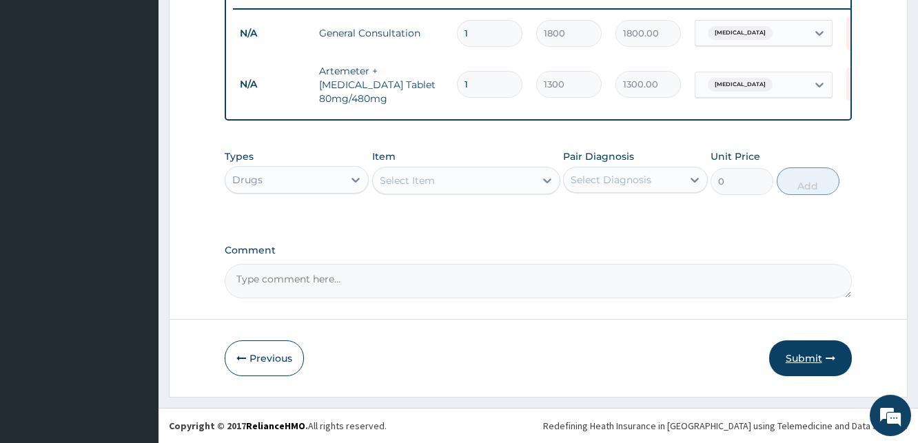
click at [815, 355] on button "Submit" at bounding box center [810, 359] width 83 height 36
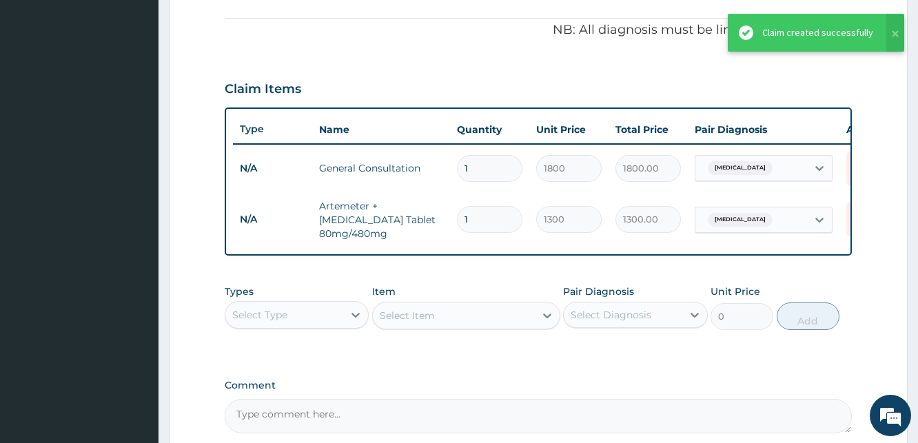
scroll to position [410, 0]
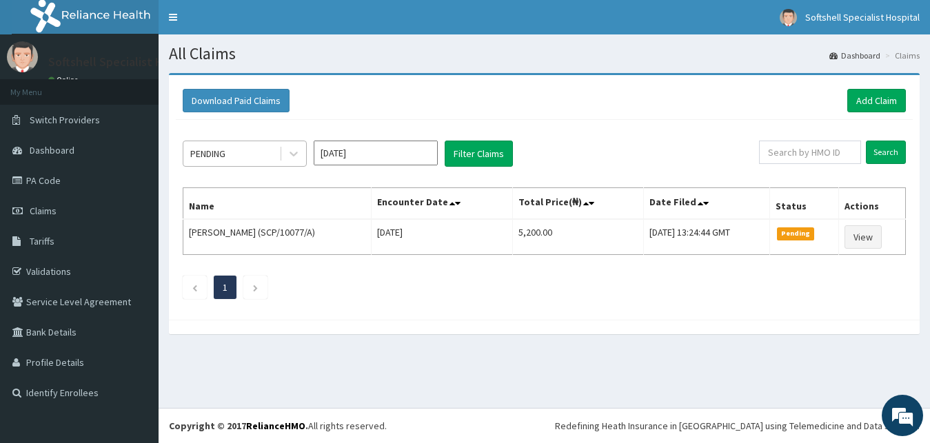
click at [256, 156] on div "PENDING" at bounding box center [231, 154] width 96 height 22
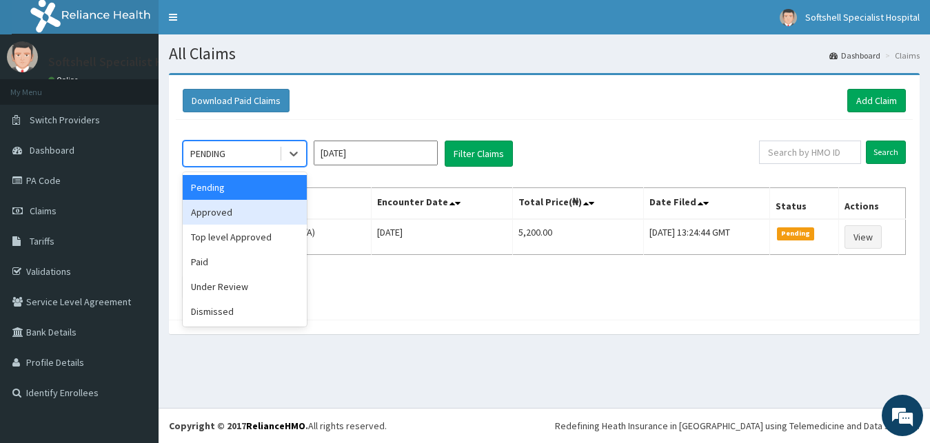
click at [221, 210] on div "Approved" at bounding box center [245, 212] width 124 height 25
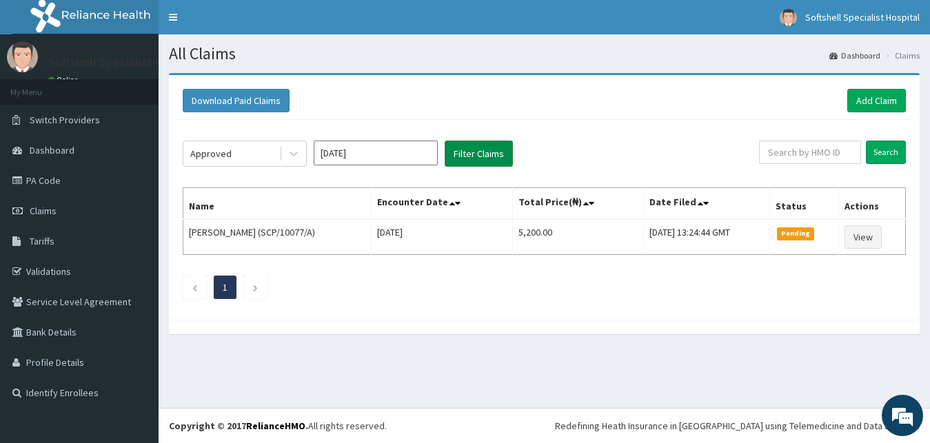
click at [473, 147] on button "Filter Claims" at bounding box center [479, 154] width 68 height 26
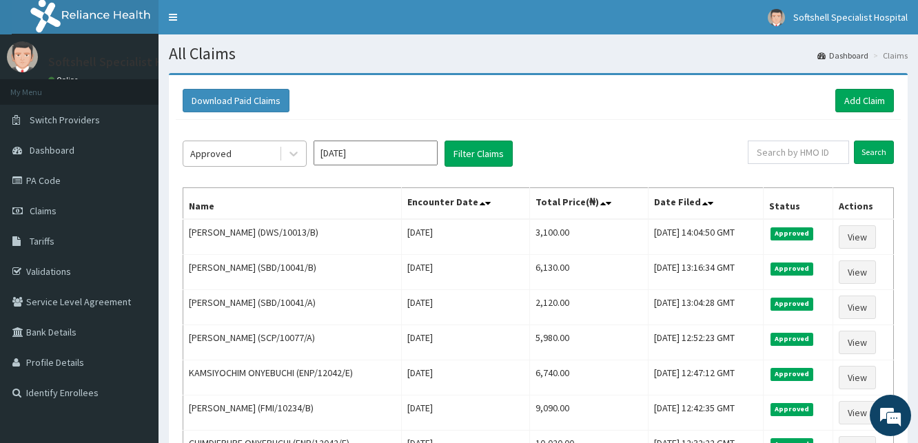
click at [245, 161] on div "Approved" at bounding box center [231, 154] width 96 height 22
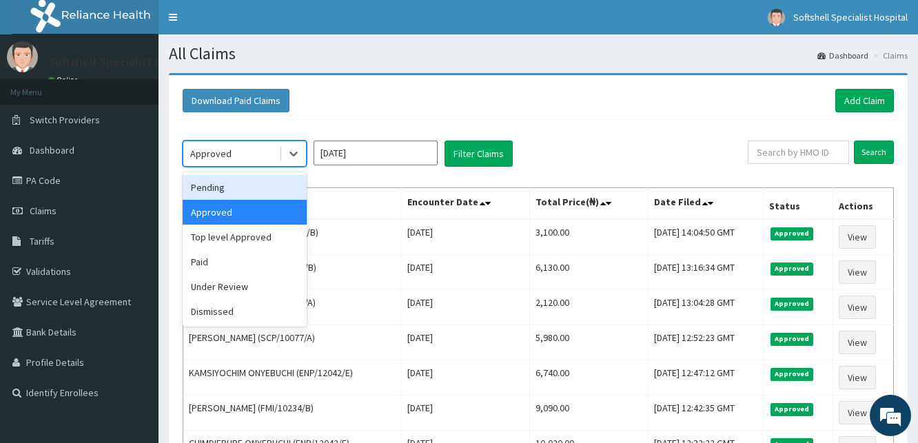
click at [222, 185] on div "Pending" at bounding box center [245, 187] width 124 height 25
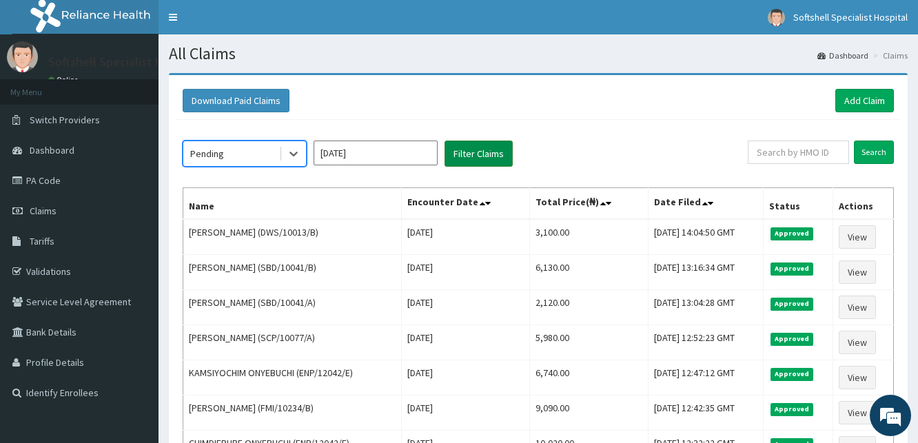
click at [473, 153] on button "Filter Claims" at bounding box center [479, 154] width 68 height 26
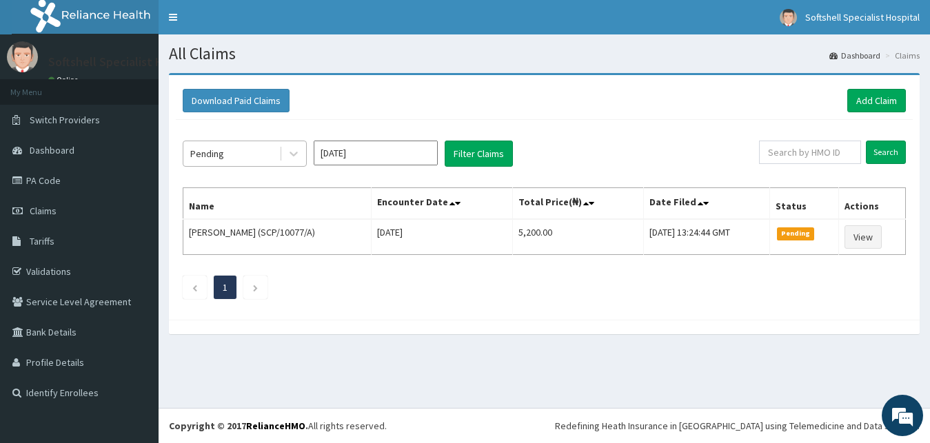
click at [257, 151] on div "Pending" at bounding box center [231, 154] width 96 height 22
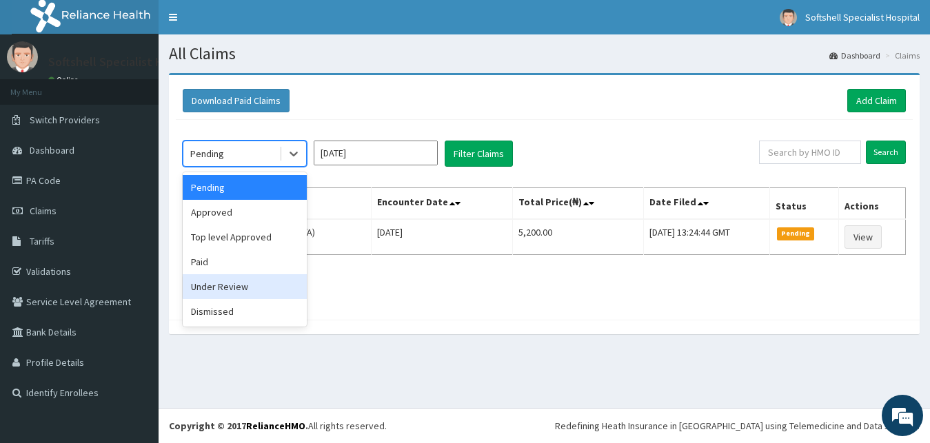
click at [227, 293] on div "Under Review" at bounding box center [245, 286] width 124 height 25
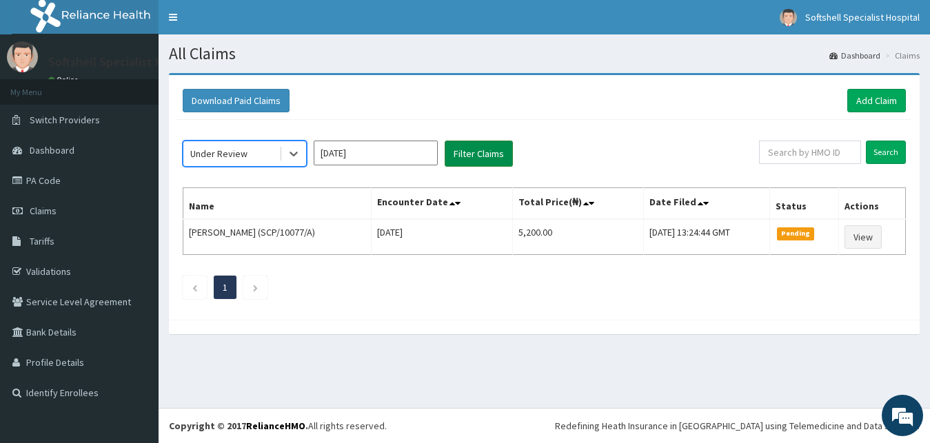
click at [478, 155] on button "Filter Claims" at bounding box center [479, 154] width 68 height 26
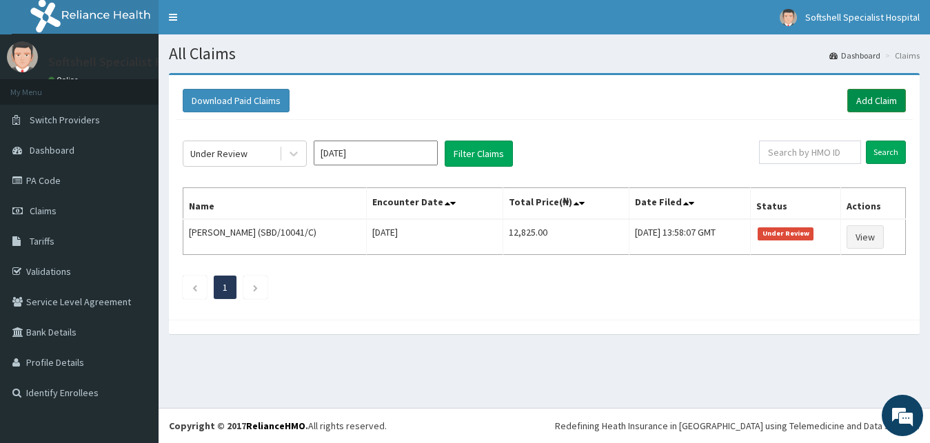
click at [873, 101] on link "Add Claim" at bounding box center [876, 100] width 59 height 23
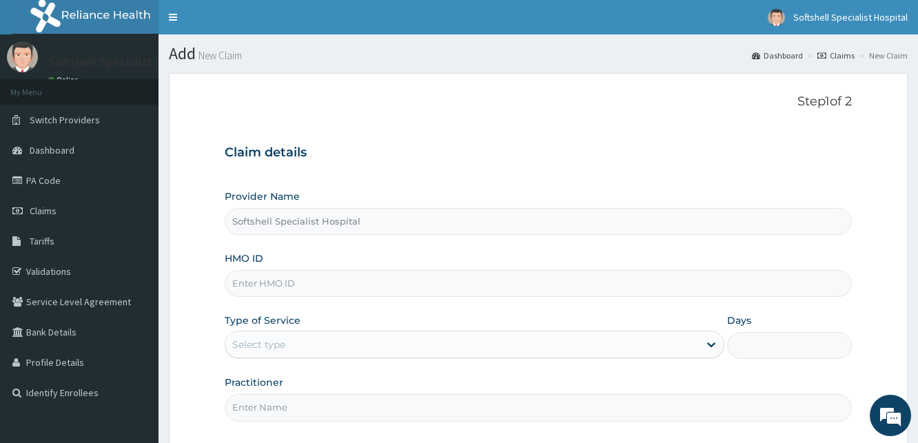
scroll to position [129, 0]
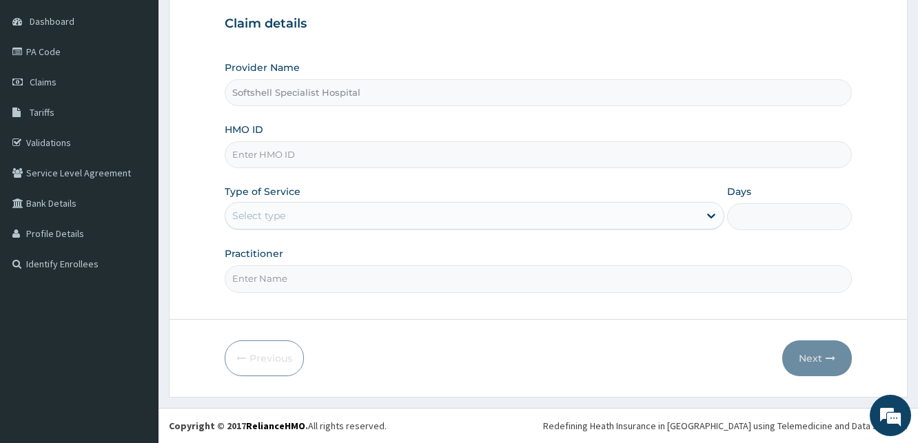
click at [292, 155] on input "HMO ID" at bounding box center [538, 154] width 627 height 27
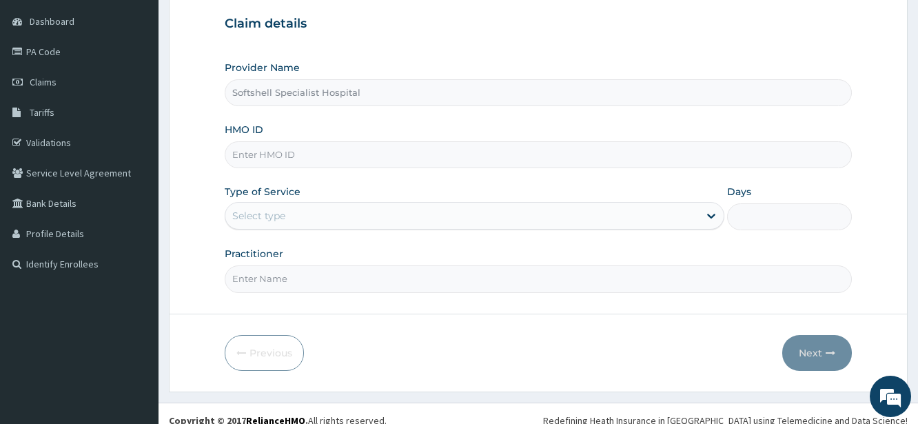
click at [307, 153] on input "HMO ID" at bounding box center [538, 154] width 627 height 27
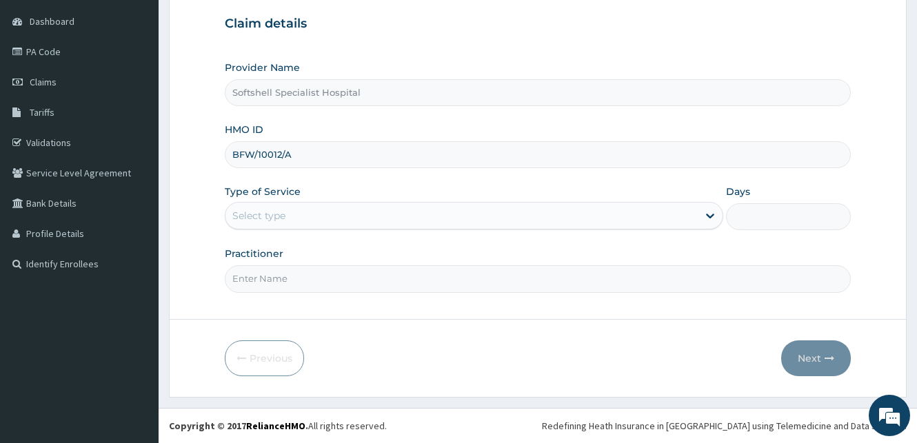
drag, startPoint x: 240, startPoint y: 153, endPoint x: 305, endPoint y: 152, distance: 64.8
click at [305, 152] on input "BFW/10012/A" at bounding box center [538, 154] width 626 height 27
type input "BLD/10032/D"
click at [492, 209] on div "Select type" at bounding box center [461, 216] width 472 height 22
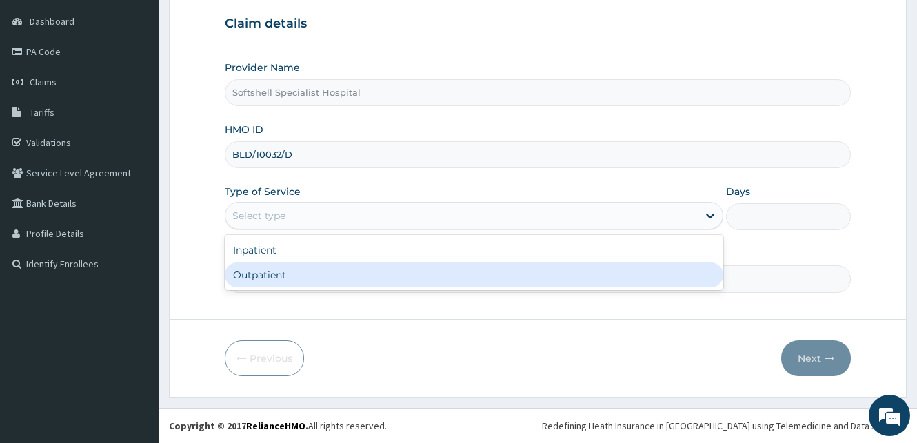
click at [301, 277] on div "Outpatient" at bounding box center [474, 275] width 498 height 25
type input "1"
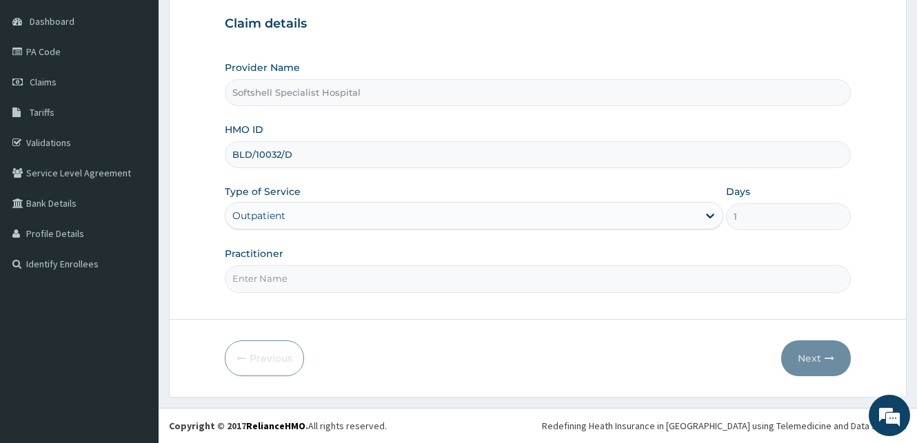
click at [302, 283] on input "Practitioner" at bounding box center [538, 278] width 626 height 27
type input "DR [PERSON_NAME]"
click at [827, 360] on icon "button" at bounding box center [829, 359] width 10 height 10
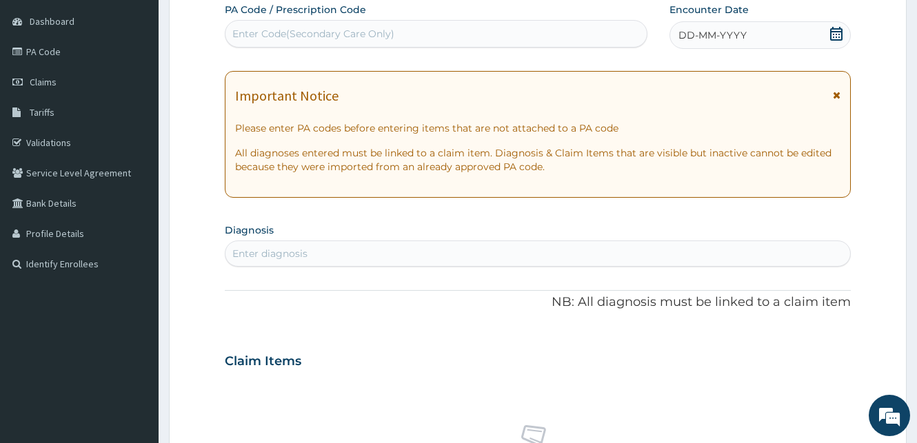
click at [833, 37] on icon at bounding box center [836, 34] width 12 height 14
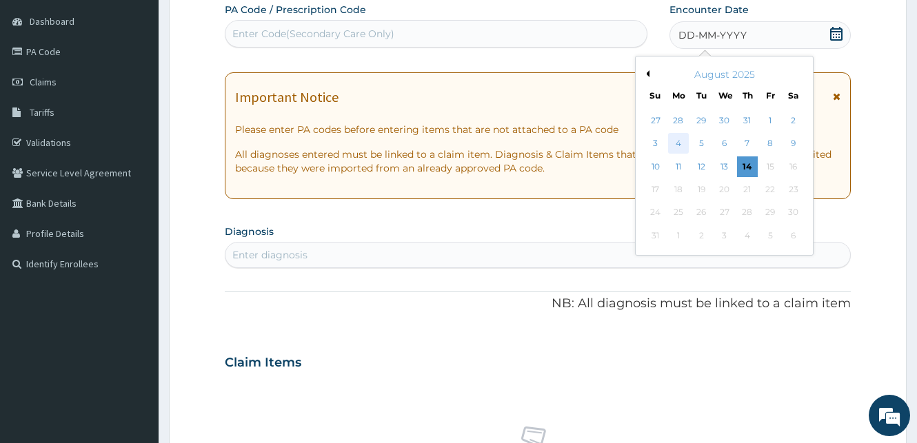
click at [676, 148] on div "4" at bounding box center [678, 144] width 21 height 21
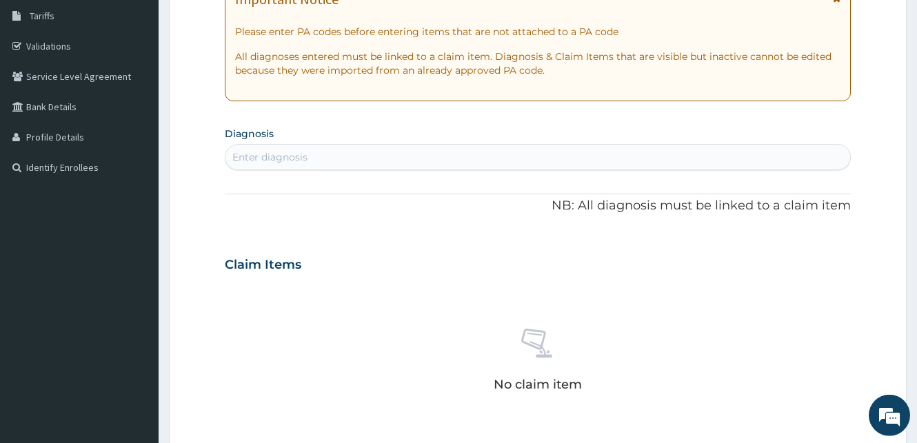
scroll to position [240, 0]
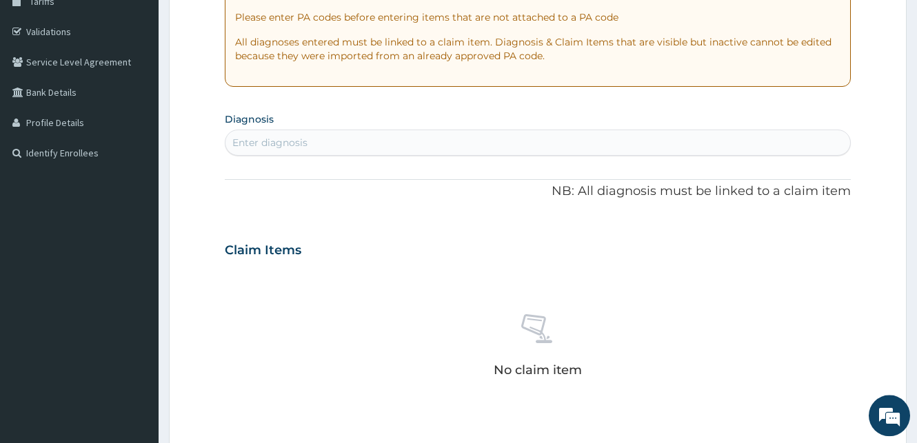
click at [324, 150] on div "Enter diagnosis" at bounding box center [537, 143] width 625 height 22
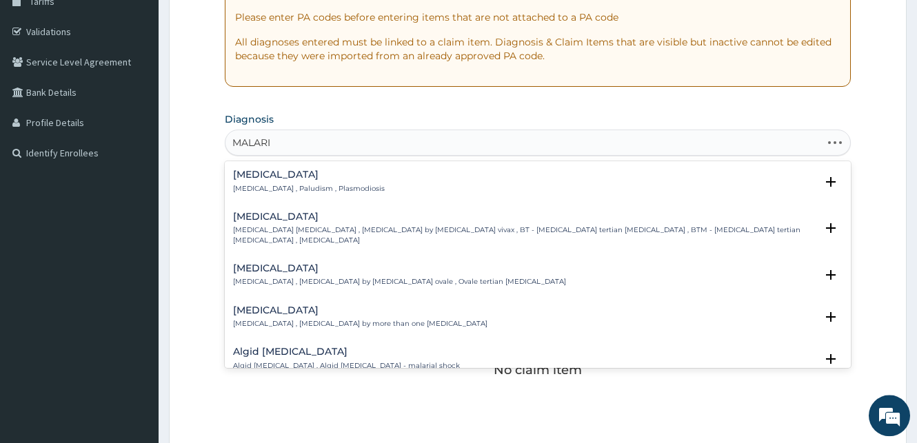
type input "MALARIA"
click at [282, 182] on div "Malaria Malaria , Paludism , Plasmodiosis" at bounding box center [309, 182] width 152 height 24
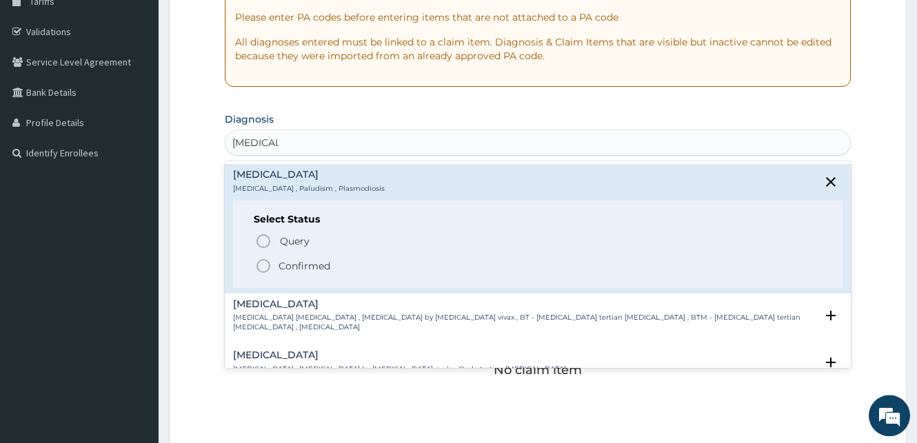
click at [260, 269] on icon "status option filled" at bounding box center [263, 266] width 17 height 17
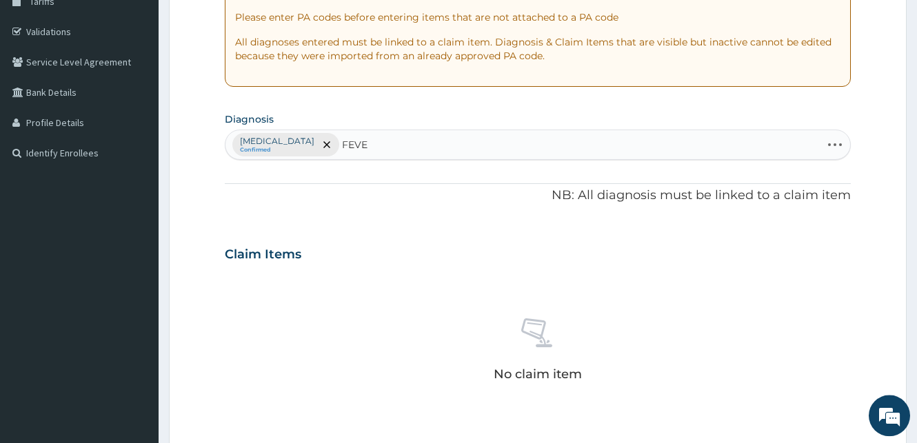
type input "FEVER"
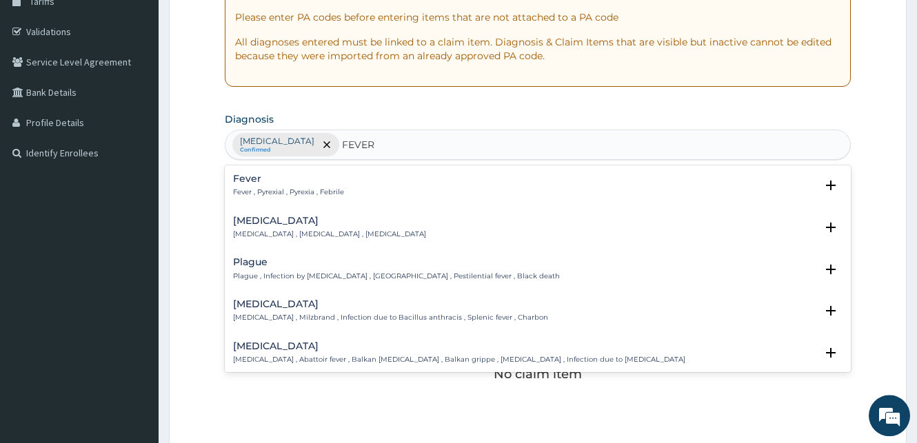
click at [251, 187] on div "Fever Fever , Pyrexial , Pyrexia , Febrile" at bounding box center [288, 186] width 111 height 24
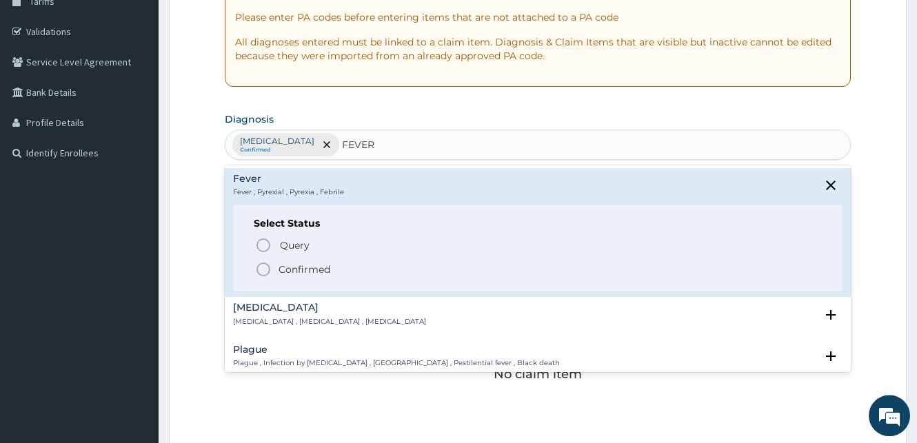
click at [261, 266] on icon "status option filled" at bounding box center [263, 269] width 17 height 17
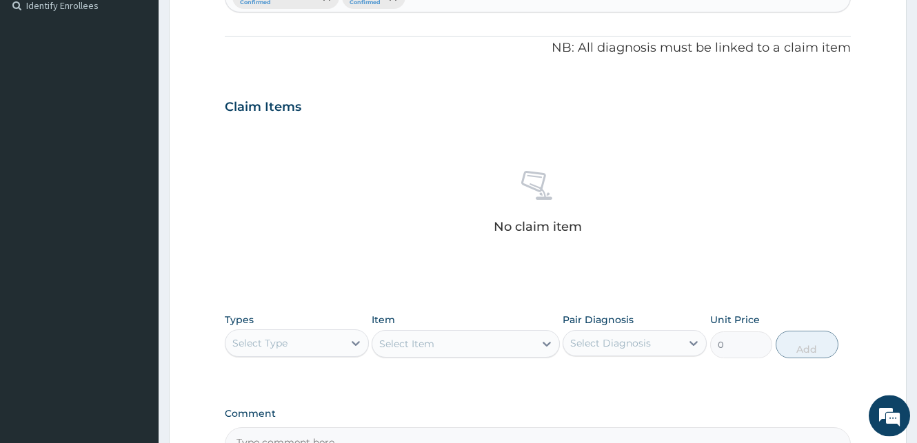
scroll to position [406, 0]
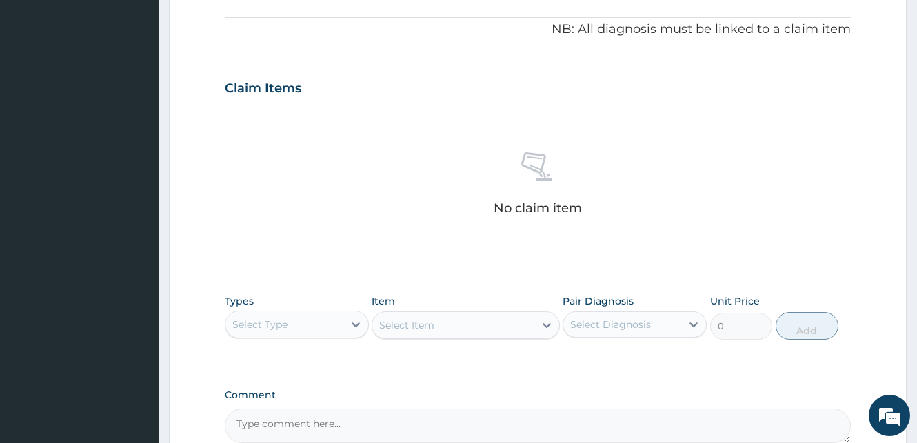
click at [327, 327] on div "Select Type" at bounding box center [284, 325] width 118 height 22
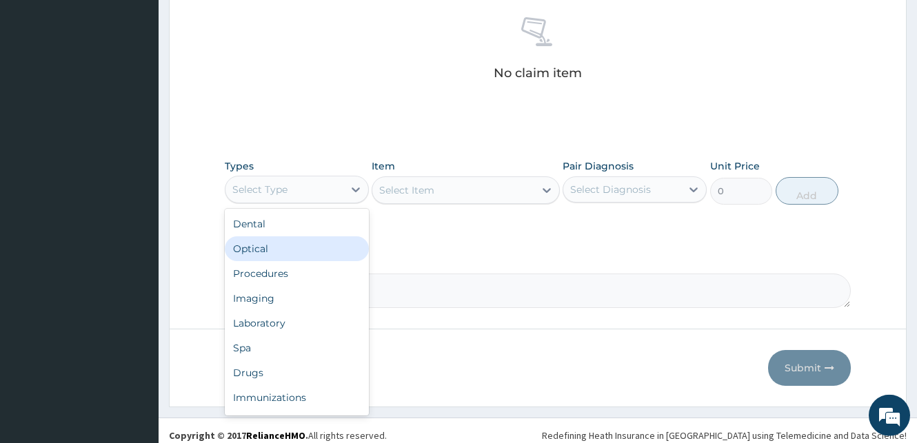
scroll to position [551, 0]
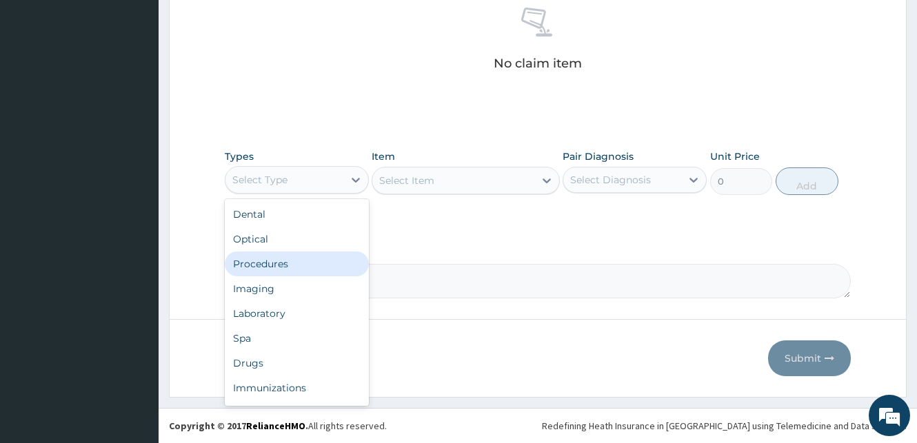
click at [278, 263] on div "Procedures" at bounding box center [297, 264] width 144 height 25
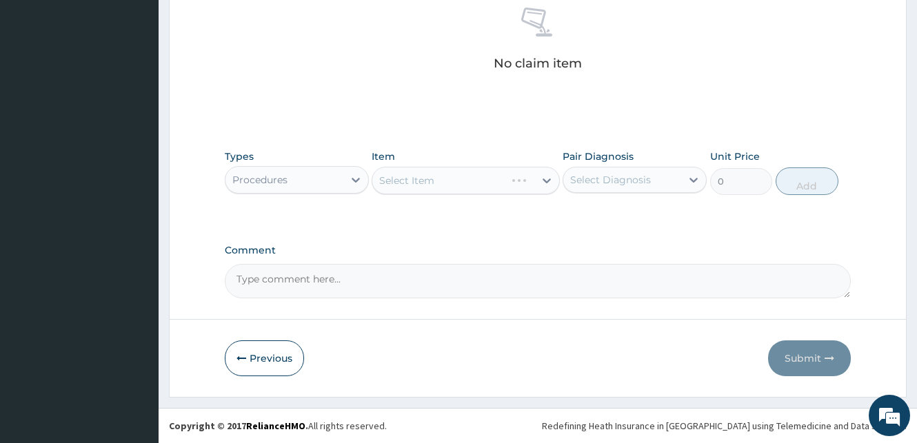
click at [432, 181] on div "Select Item" at bounding box center [466, 181] width 188 height 28
click at [396, 181] on div "Select Item" at bounding box center [406, 181] width 55 height 14
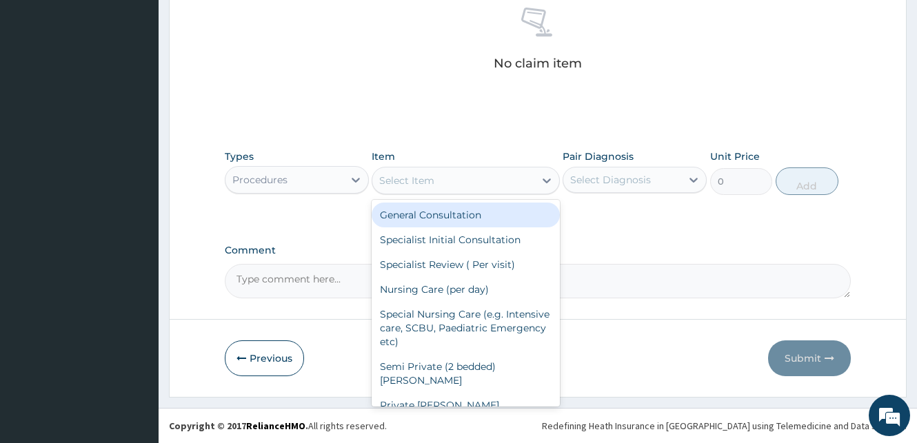
click at [398, 216] on div "General Consultation" at bounding box center [466, 215] width 188 height 25
type input "1800"
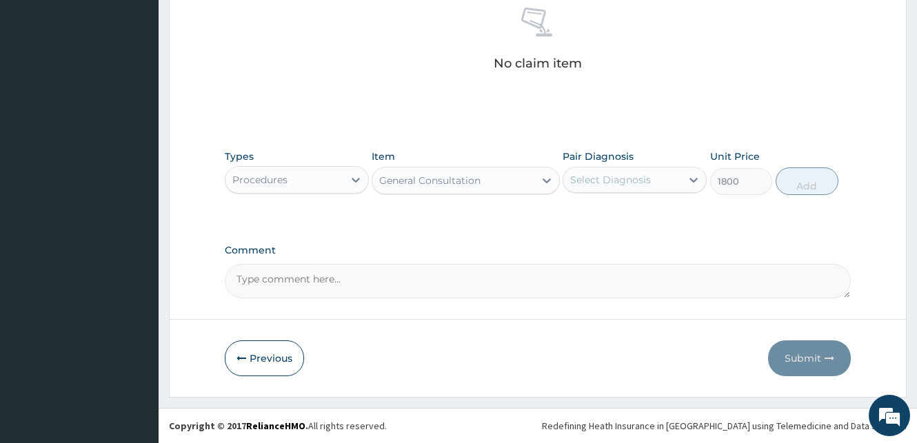
click at [597, 185] on div "Select Diagnosis" at bounding box center [610, 180] width 81 height 14
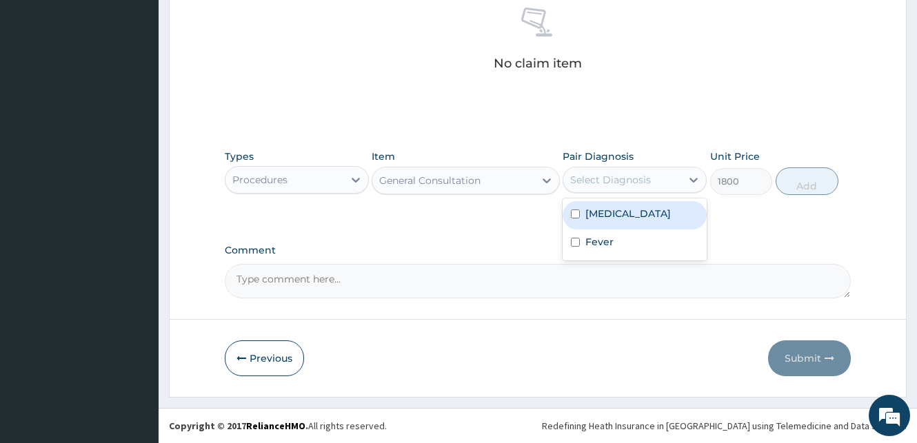
click at [575, 212] on input "checkbox" at bounding box center [575, 214] width 9 height 9
checkbox input "true"
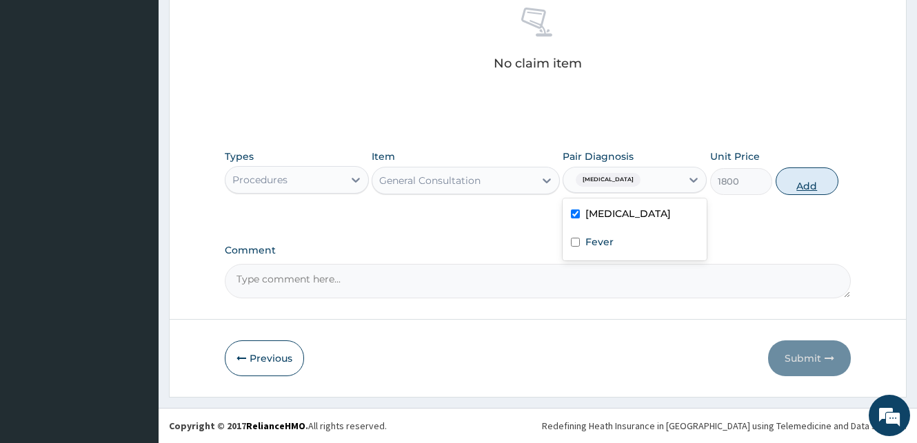
click at [814, 190] on button "Add" at bounding box center [807, 182] width 63 height 28
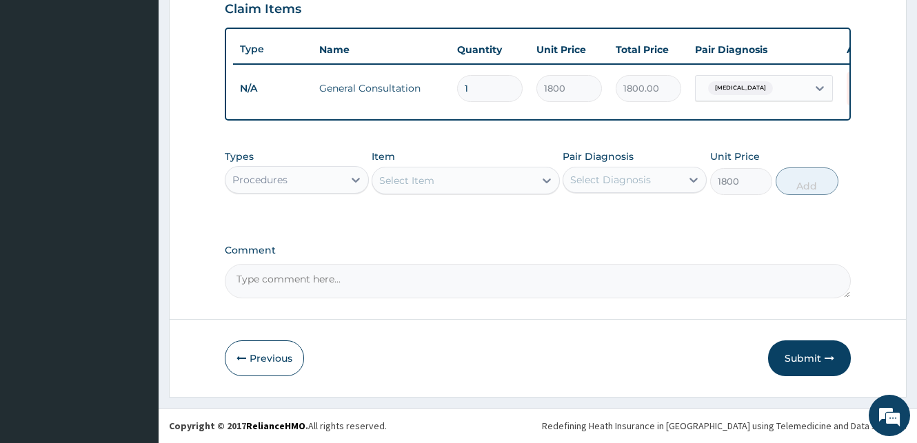
type input "0"
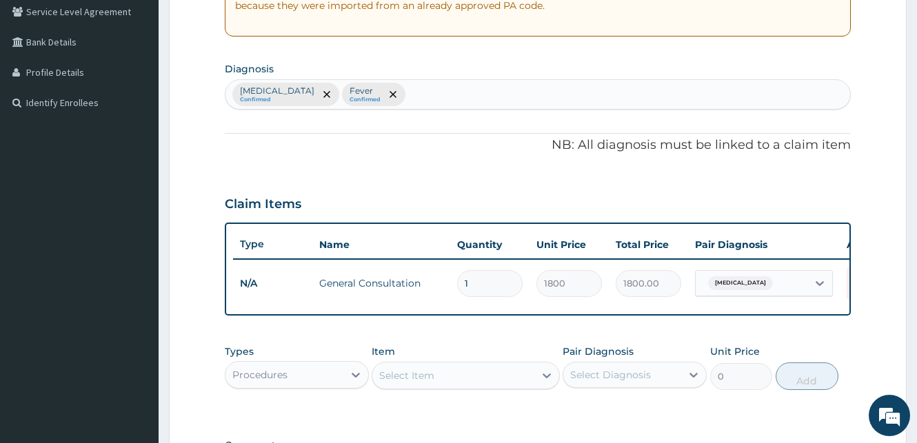
scroll to position [263, 0]
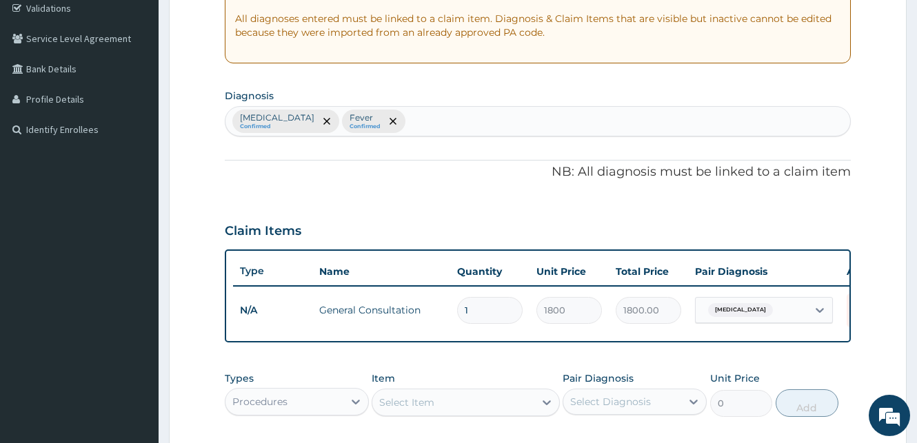
click at [381, 124] on div "Malaria Confirmed Fever Confirmed" at bounding box center [537, 121] width 625 height 29
type input "SEPSIS"
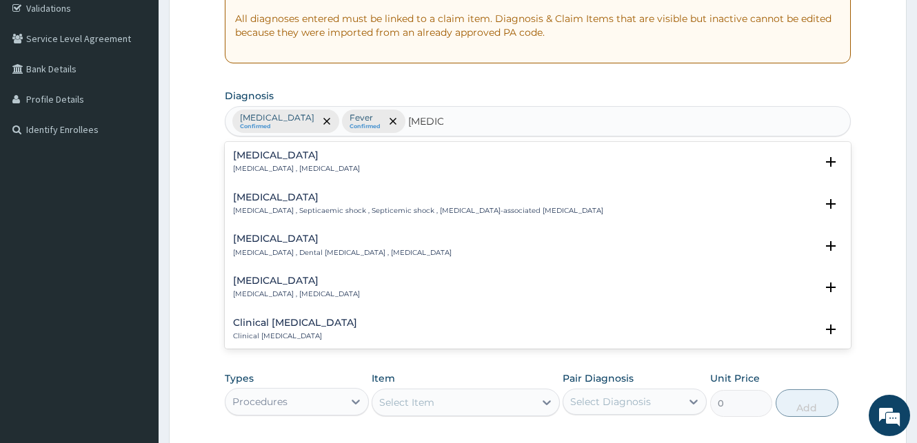
click at [274, 167] on p "Systemic infection , Sepsis" at bounding box center [296, 169] width 127 height 10
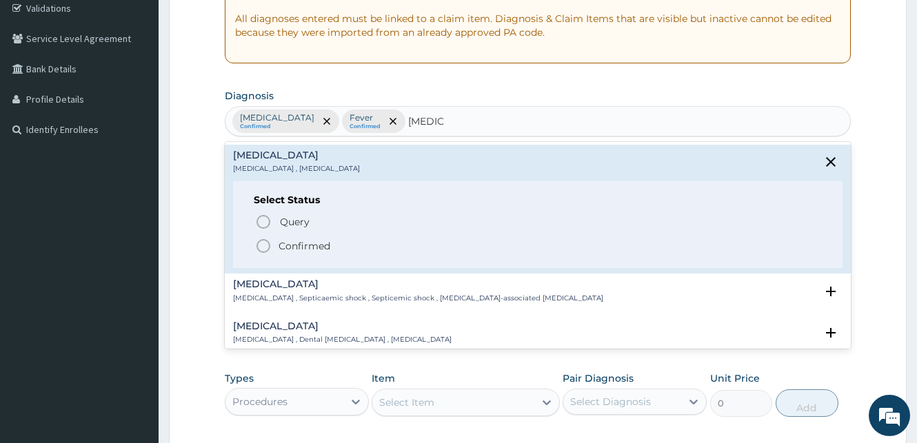
click at [264, 242] on icon "status option filled" at bounding box center [263, 246] width 17 height 17
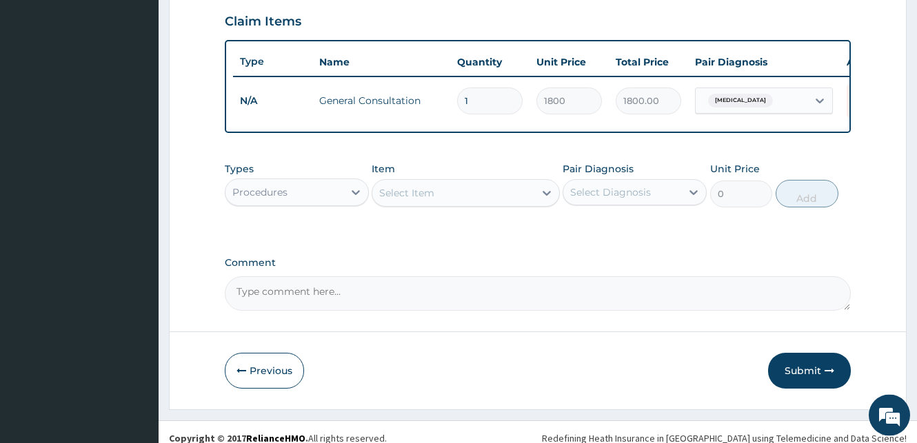
scroll to position [497, 0]
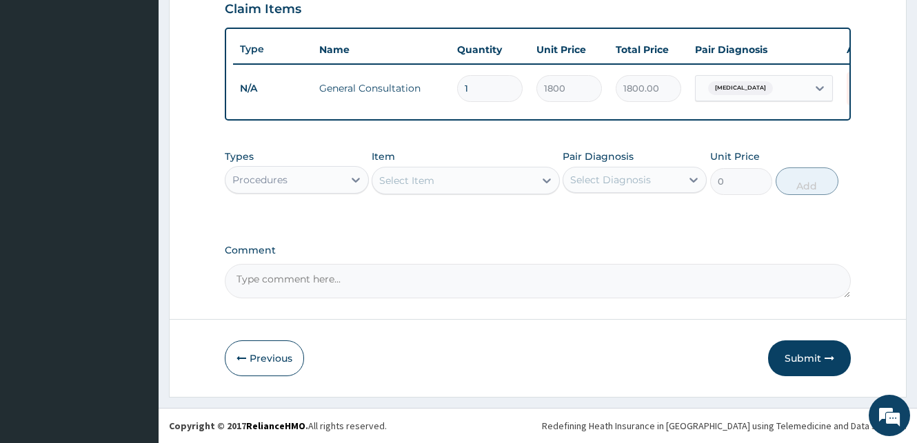
click at [325, 182] on div "Procedures" at bounding box center [284, 180] width 118 height 22
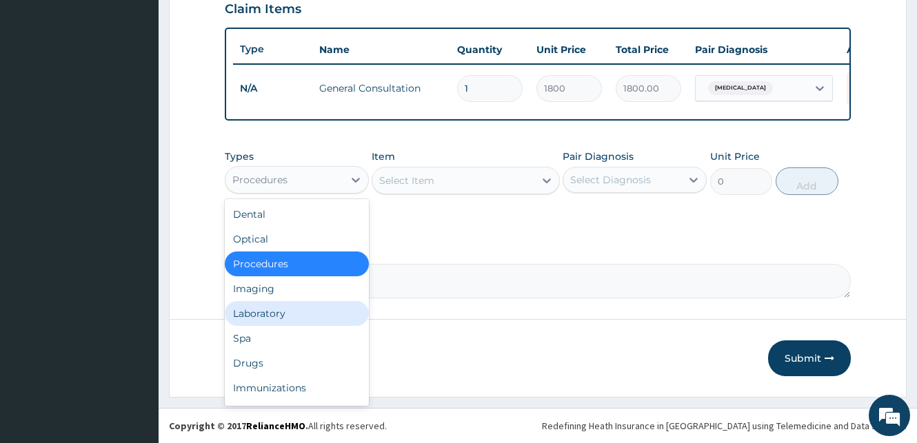
click at [294, 312] on div "Laboratory" at bounding box center [297, 313] width 144 height 25
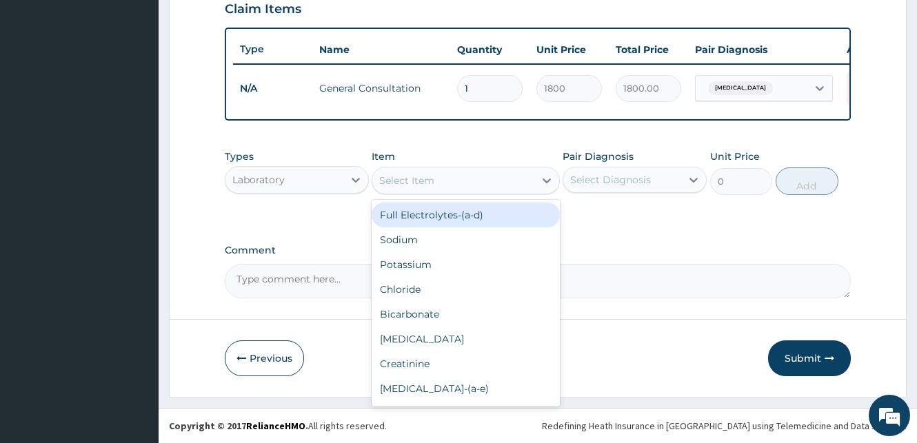
click at [505, 182] on div "Select Item" at bounding box center [452, 181] width 161 height 22
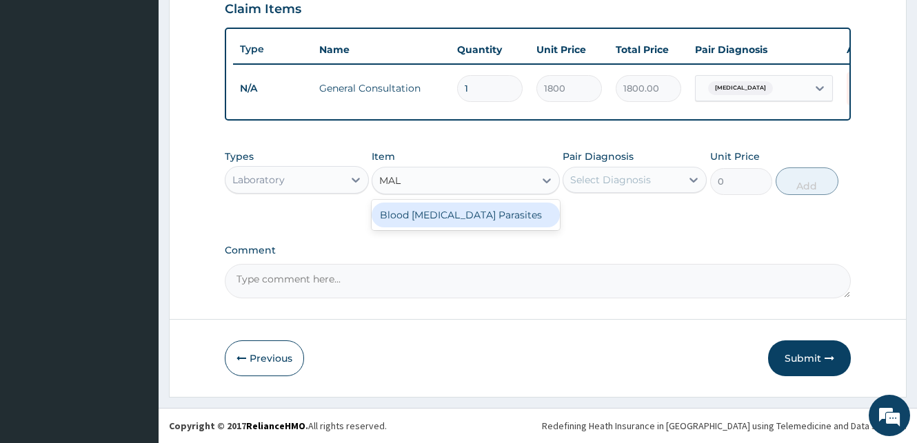
type input "MALA"
click at [470, 214] on div "Blood Malaria Parasites" at bounding box center [466, 215] width 188 height 25
type input "700"
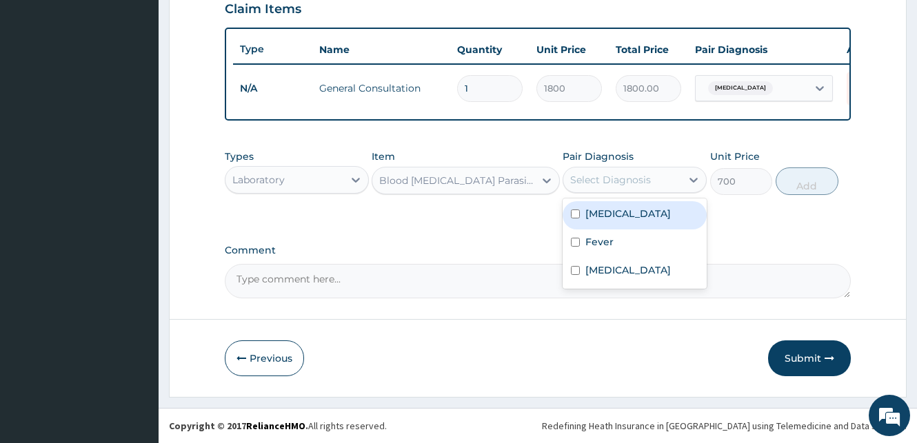
click at [647, 175] on div "Select Diagnosis" at bounding box center [622, 180] width 118 height 22
click at [614, 213] on label "Malaria" at bounding box center [627, 214] width 85 height 14
checkbox input "true"
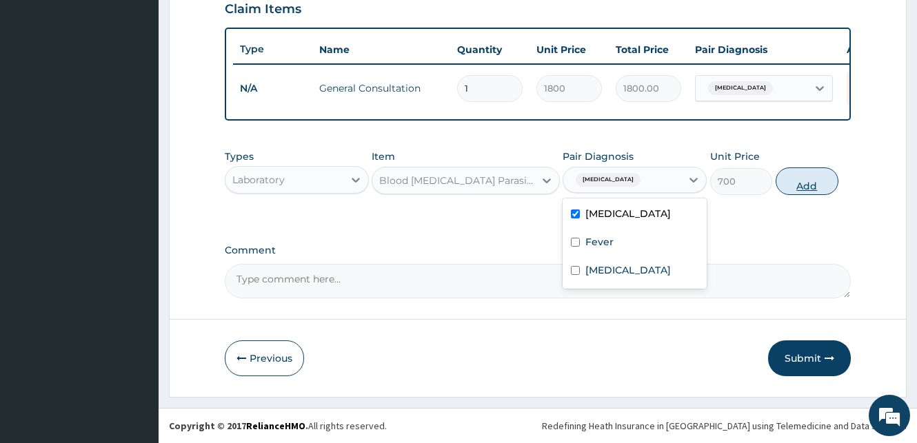
click at [790, 183] on button "Add" at bounding box center [807, 182] width 63 height 28
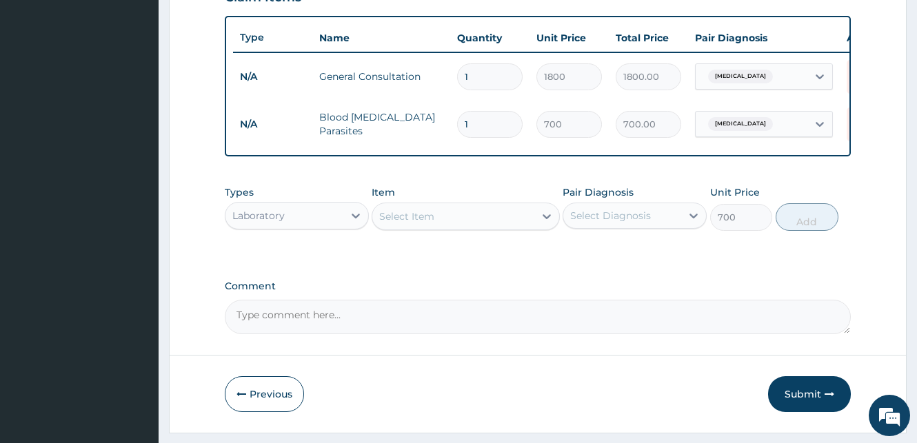
type input "0"
click at [433, 227] on div "Select Item" at bounding box center [452, 216] width 161 height 22
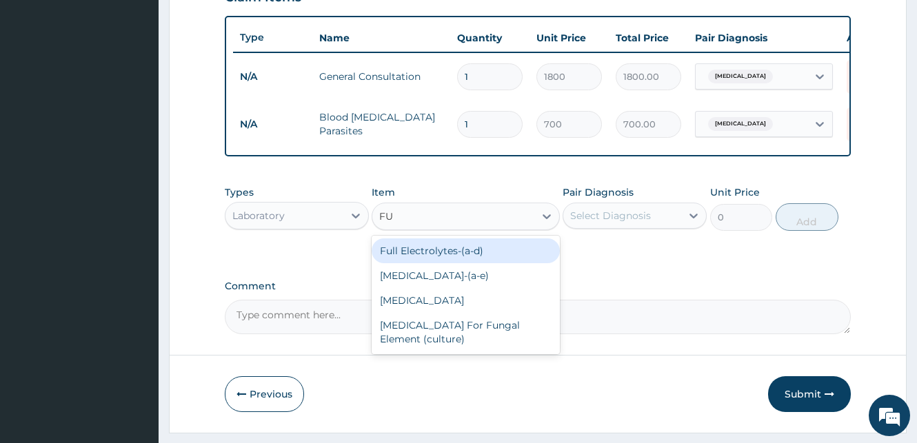
type input "FUL"
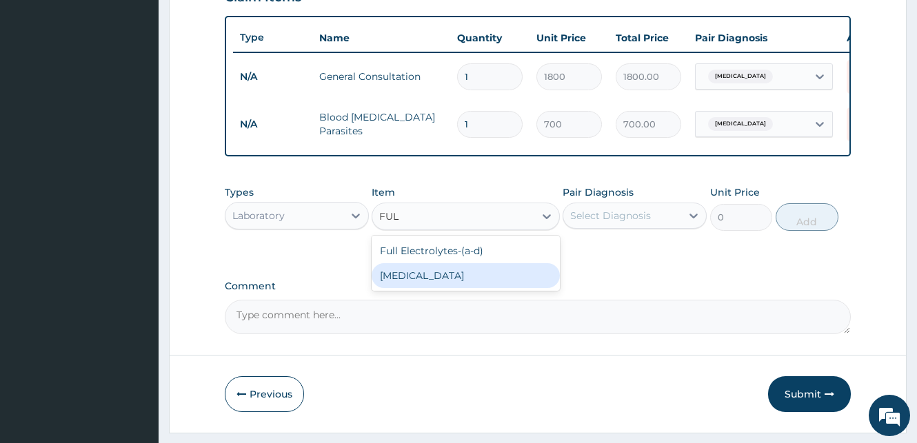
click at [415, 288] on div "Full Blood Count" at bounding box center [466, 275] width 188 height 25
type input "2000"
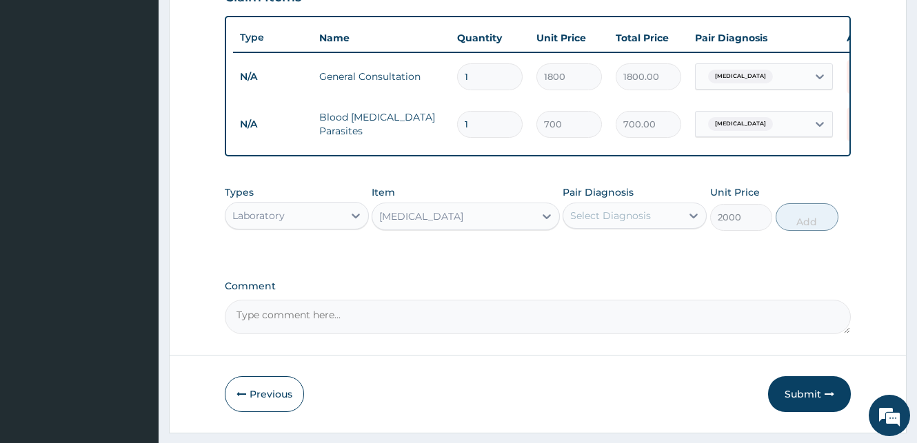
click at [664, 227] on div "Select Diagnosis" at bounding box center [622, 216] width 118 height 22
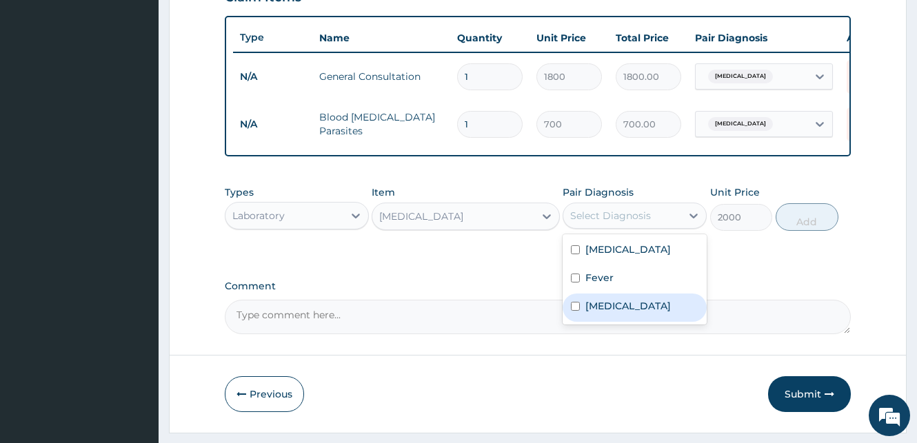
click at [578, 311] on input "checkbox" at bounding box center [575, 306] width 9 height 9
checkbox input "true"
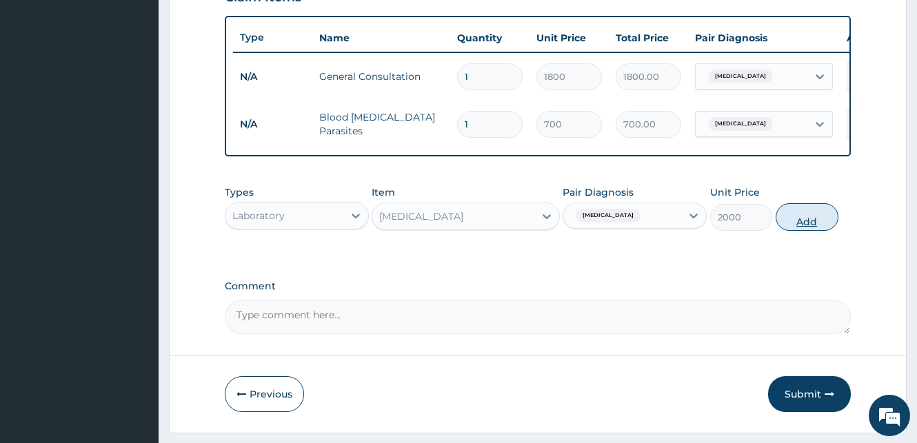
click at [807, 221] on button "Add" at bounding box center [807, 217] width 63 height 28
type input "0"
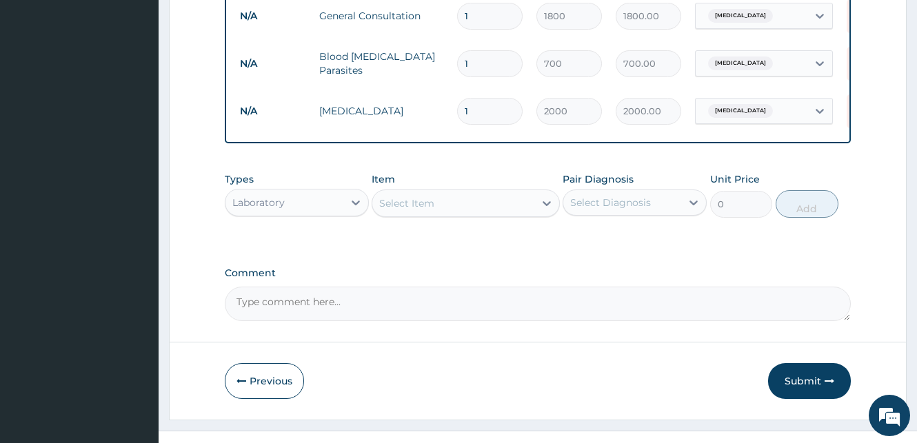
scroll to position [567, 0]
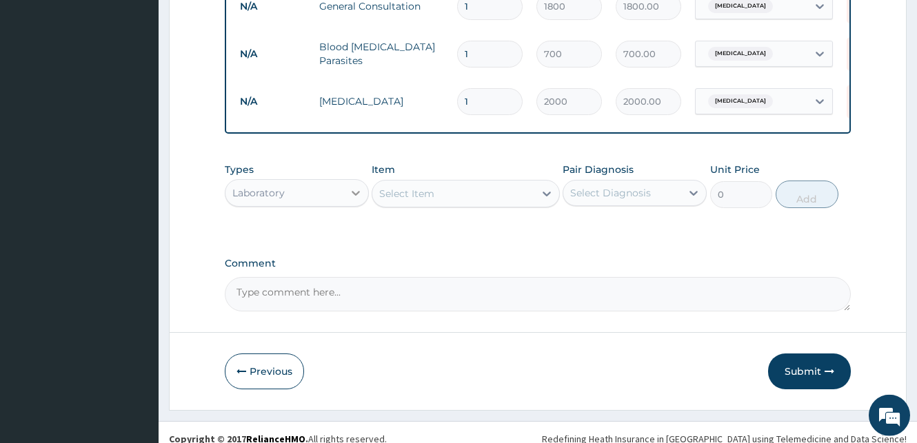
click at [345, 205] on div at bounding box center [355, 193] width 25 height 25
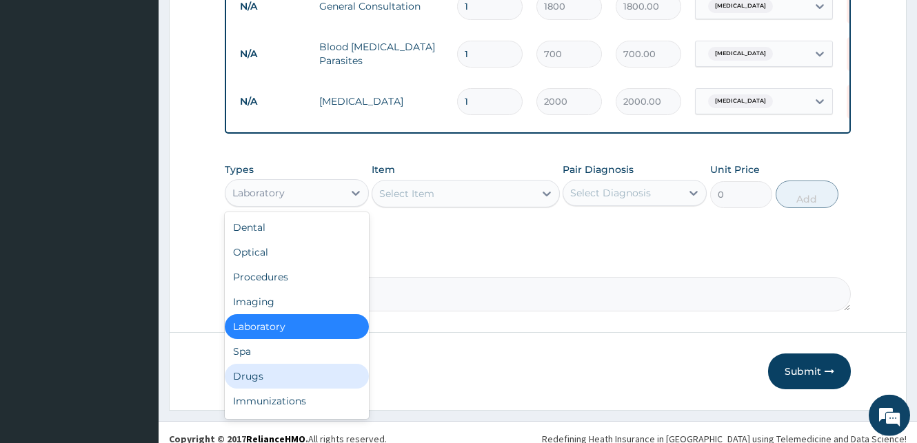
click at [265, 389] on div "Drugs" at bounding box center [297, 376] width 144 height 25
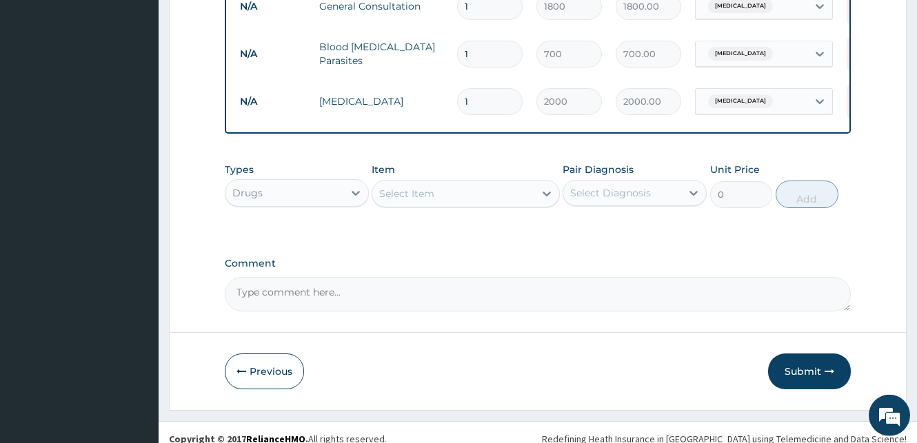
click at [505, 205] on div "Select Item" at bounding box center [452, 194] width 161 height 22
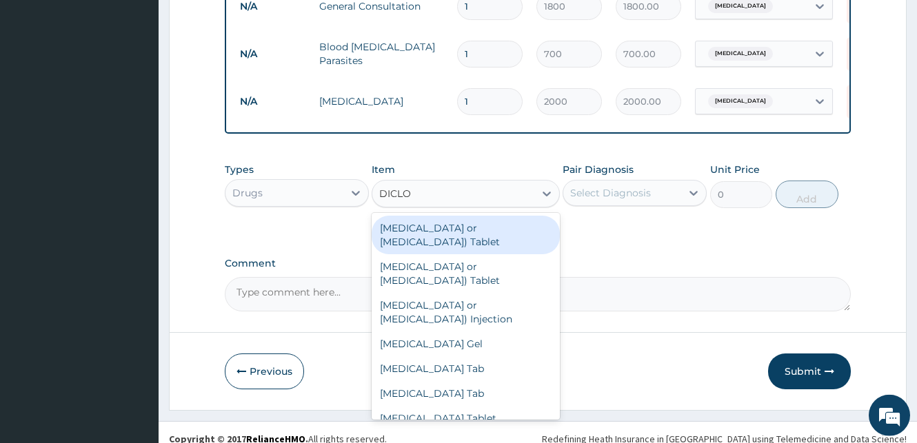
type input "DICLOF"
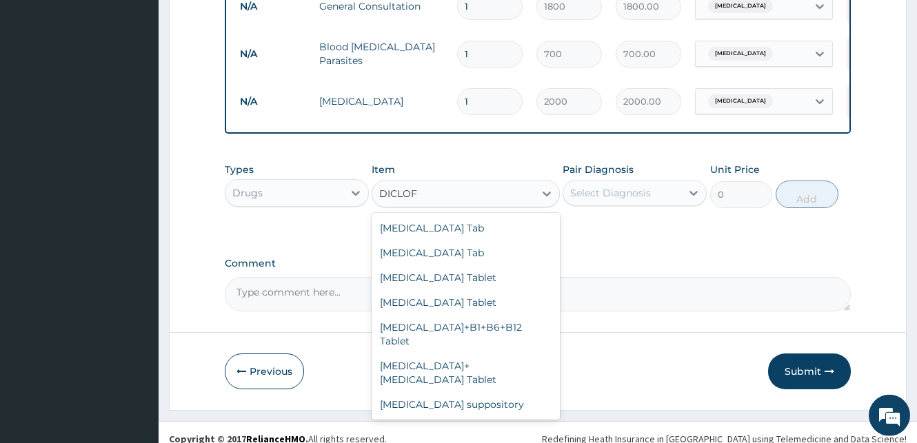
scroll to position [196, 0]
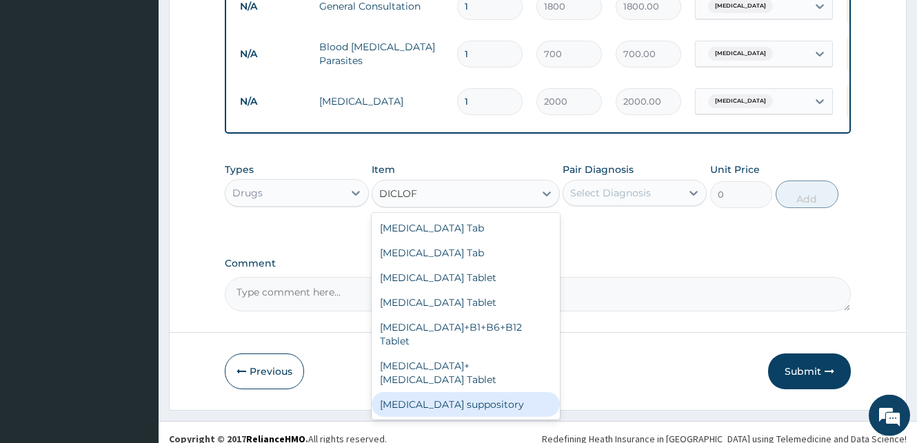
click at [477, 416] on div "[MEDICAL_DATA] suppository" at bounding box center [466, 404] width 188 height 25
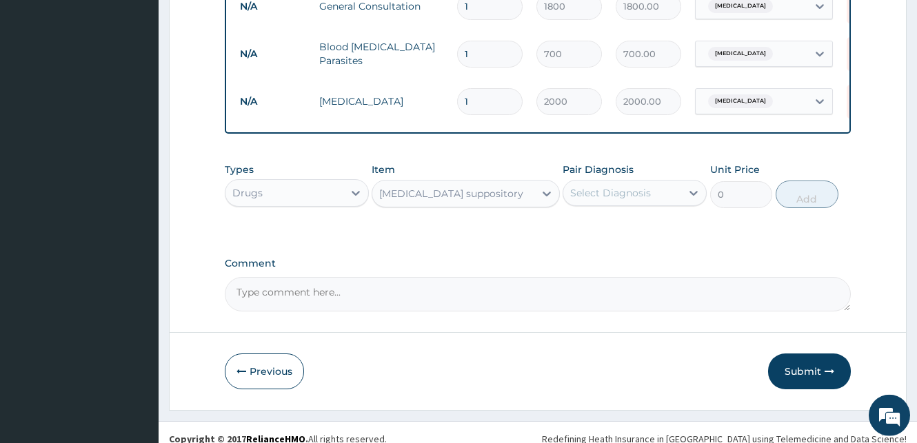
type input "1000"
click at [643, 199] on div "Select Diagnosis" at bounding box center [610, 193] width 81 height 14
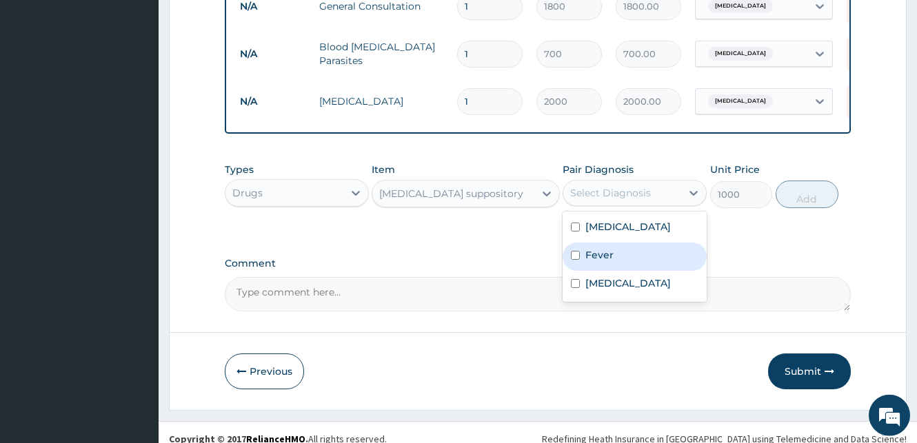
click at [579, 260] on input "checkbox" at bounding box center [575, 255] width 9 height 9
checkbox input "true"
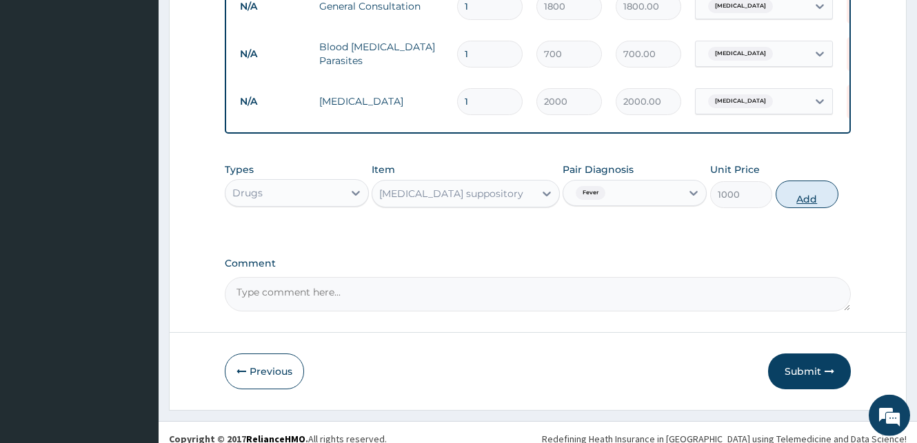
click at [793, 208] on button "Add" at bounding box center [807, 195] width 63 height 28
type input "0"
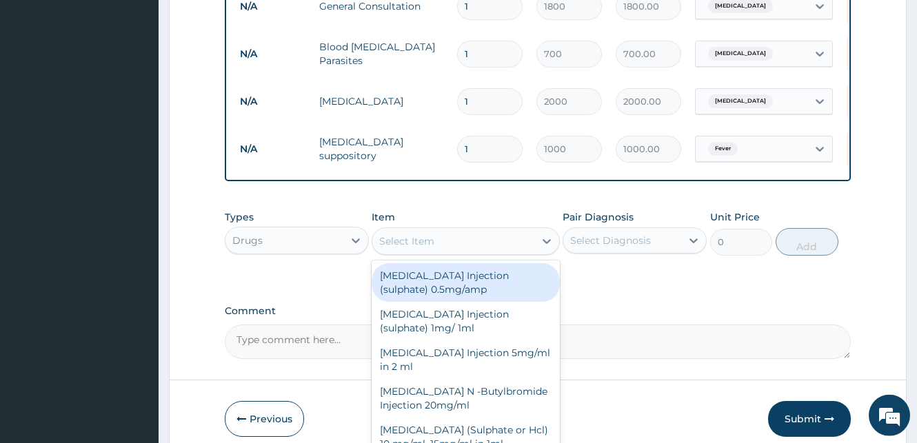
click at [442, 252] on div "Select Item" at bounding box center [452, 241] width 161 height 22
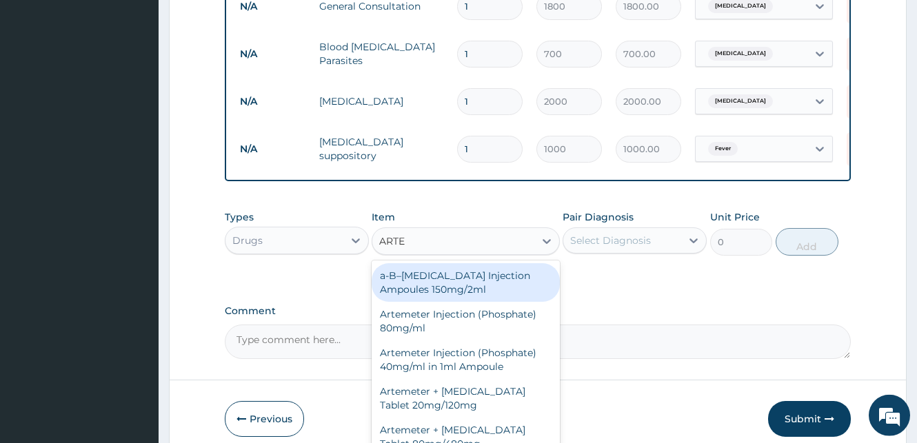
type input "ARTEM"
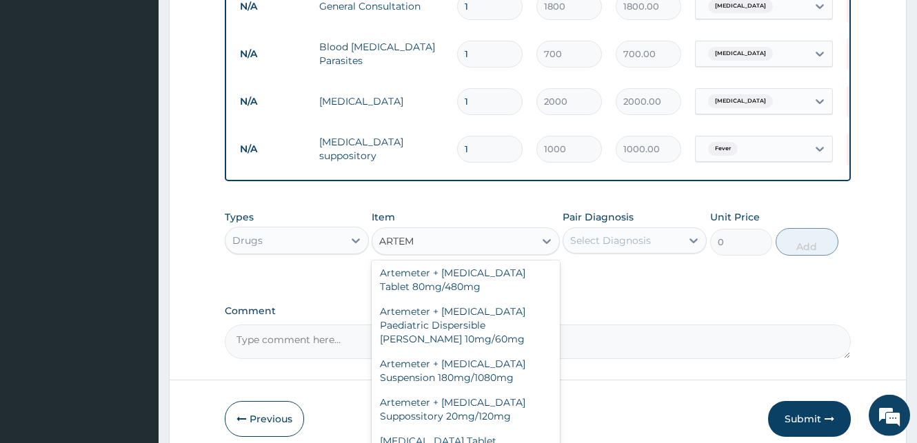
scroll to position [175, 0]
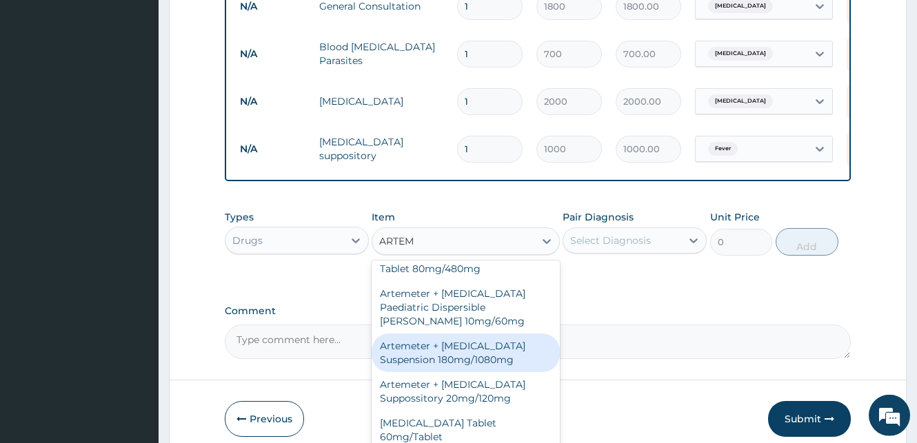
click at [483, 372] on div "Artemeter + [MEDICAL_DATA] Suspension 180mg/1080mg" at bounding box center [466, 353] width 188 height 39
type input "1400"
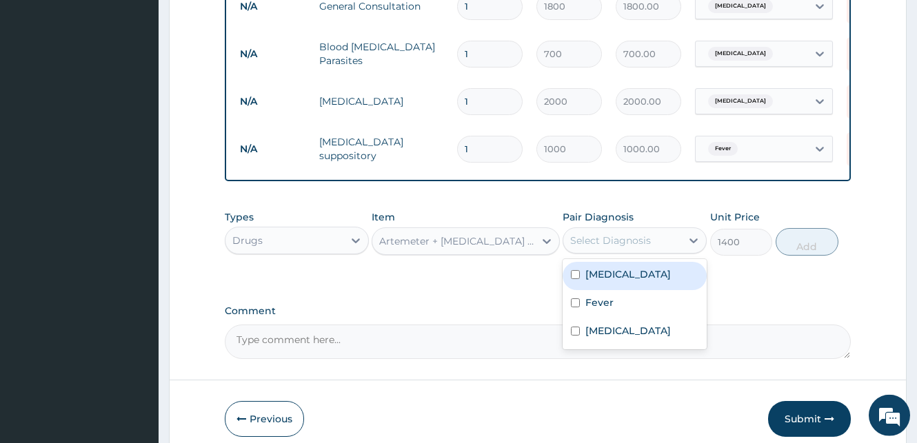
click at [650, 252] on div "Select Diagnosis" at bounding box center [622, 241] width 118 height 22
click at [575, 279] on input "checkbox" at bounding box center [575, 274] width 9 height 9
checkbox input "true"
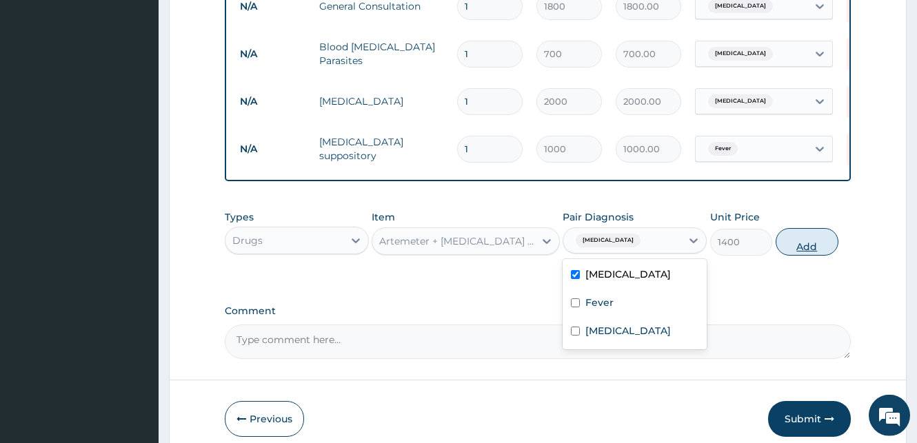
click at [804, 256] on button "Add" at bounding box center [807, 242] width 63 height 28
type input "0"
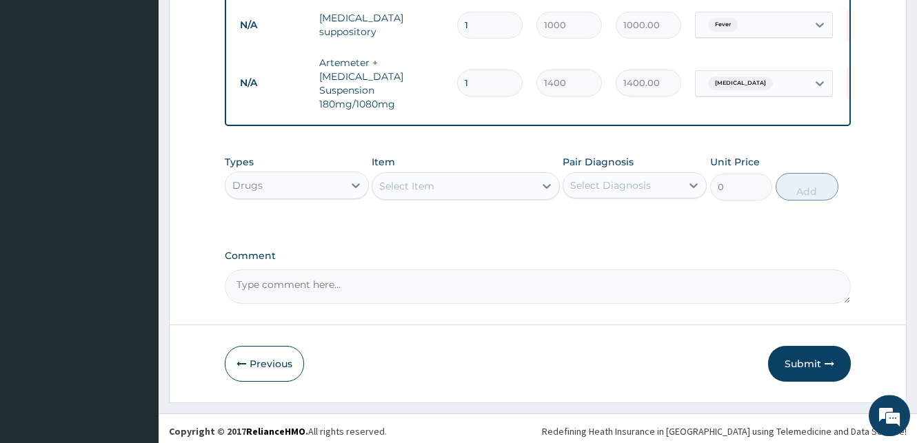
scroll to position [695, 0]
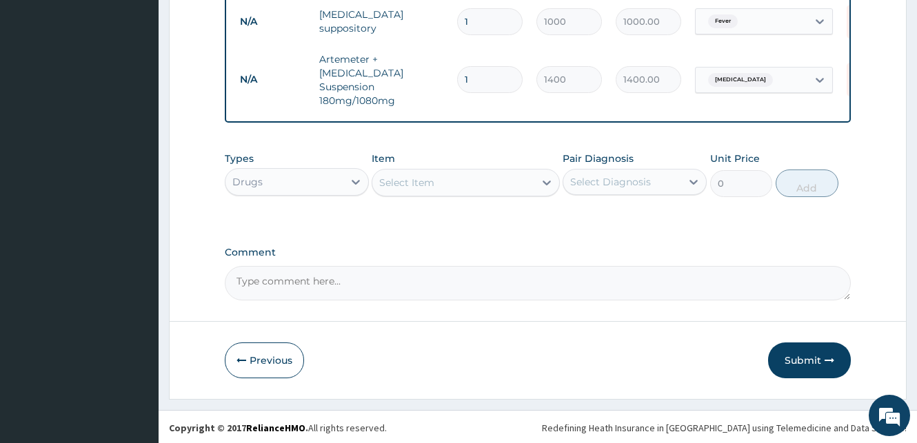
click at [436, 190] on div "Select Item" at bounding box center [452, 183] width 161 height 22
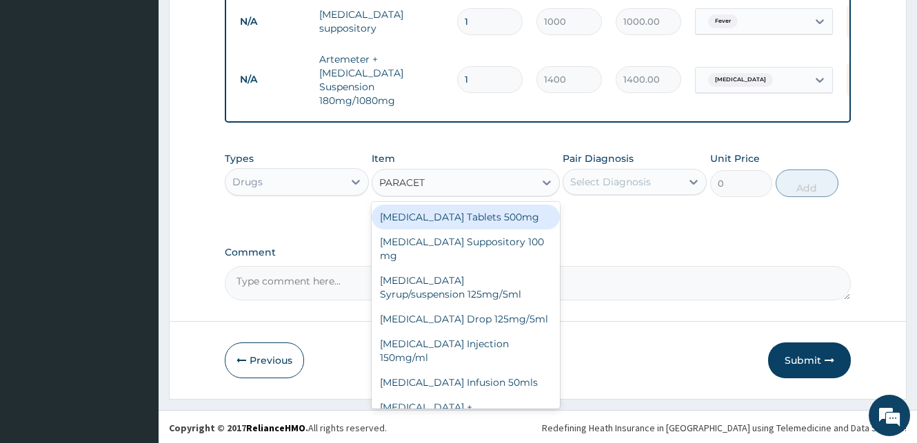
type input "PARACETA"
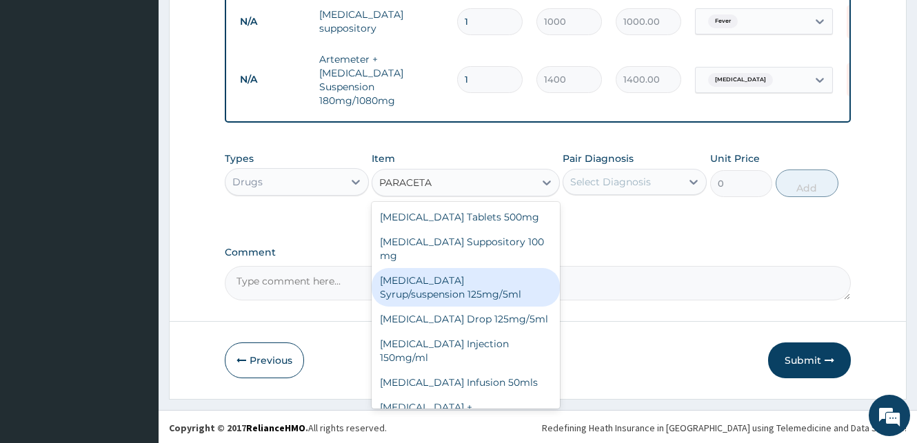
click at [392, 270] on div "[MEDICAL_DATA] Syrup/suspension 125mg/5ml" at bounding box center [466, 287] width 188 height 39
type input "400"
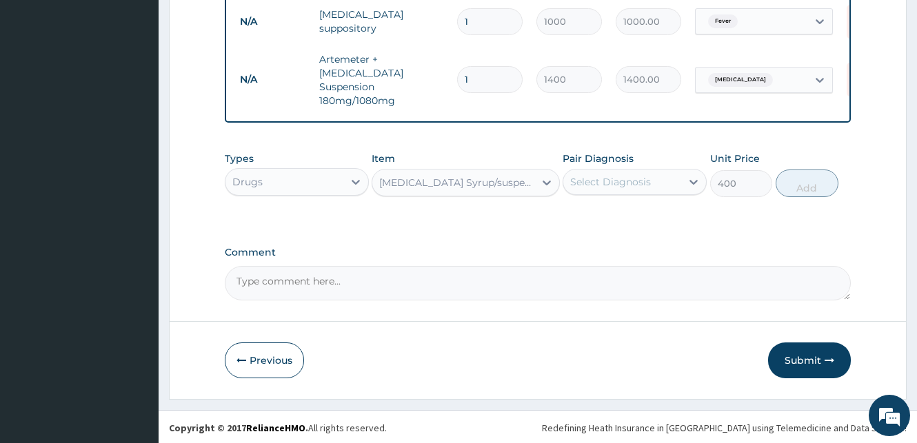
click at [665, 179] on div "Select Diagnosis" at bounding box center [622, 182] width 118 height 22
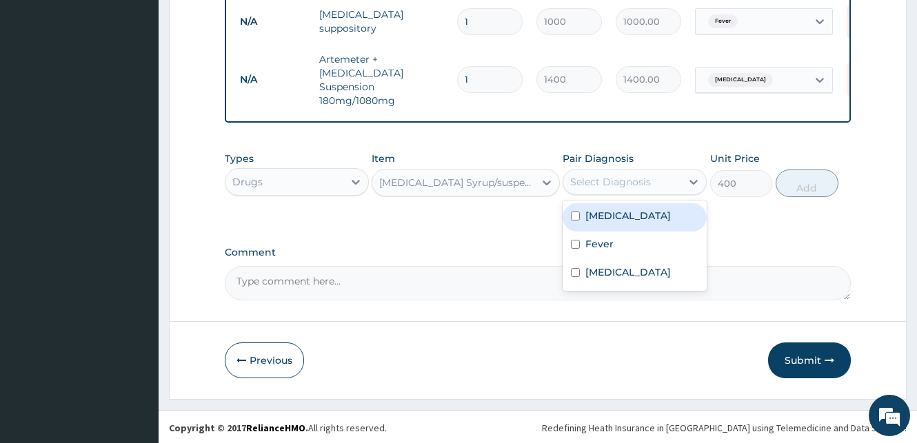
click at [578, 215] on input "checkbox" at bounding box center [575, 216] width 9 height 9
checkbox input "true"
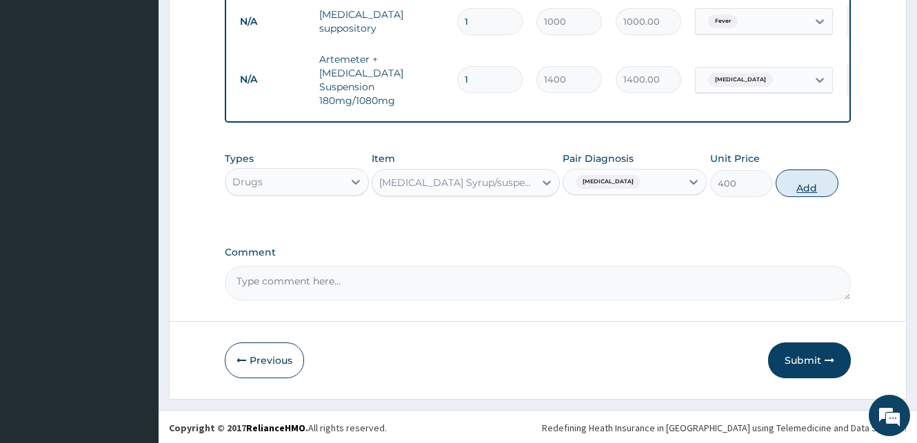
click at [810, 177] on button "Add" at bounding box center [807, 184] width 63 height 28
type input "0"
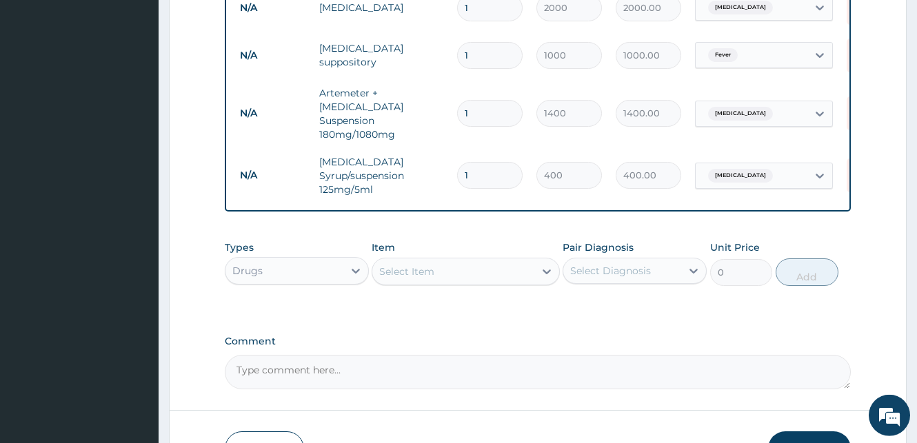
scroll to position [678, 0]
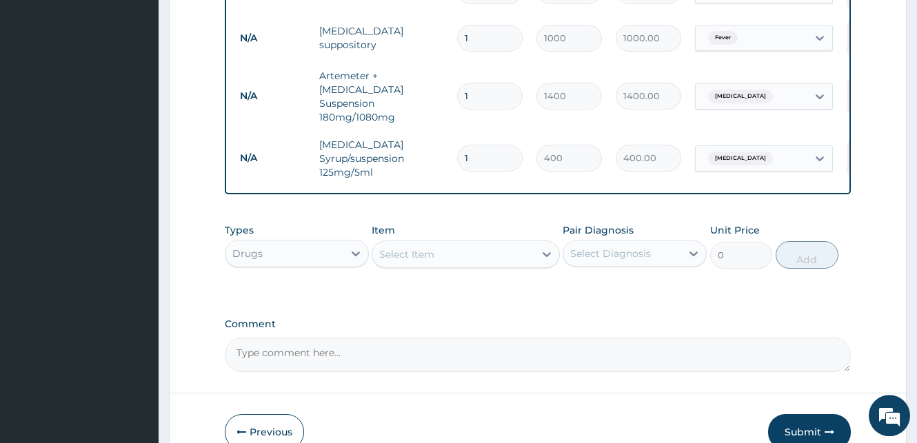
click at [436, 245] on div "Select Item" at bounding box center [452, 254] width 161 height 22
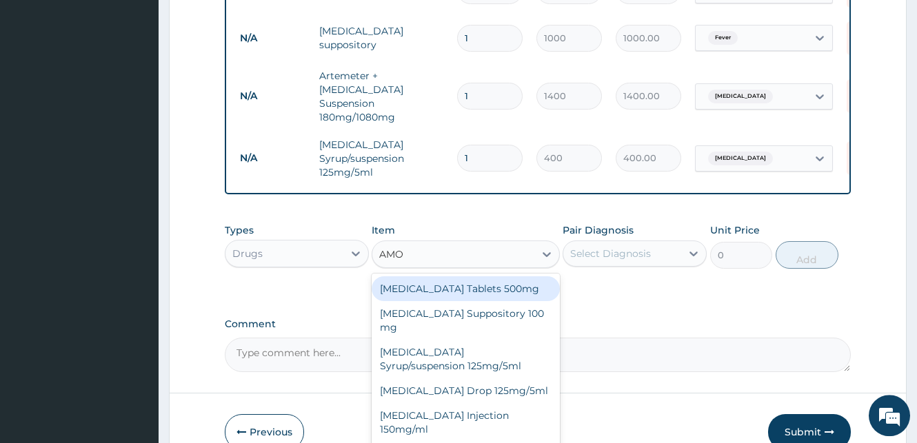
type input "AMOX"
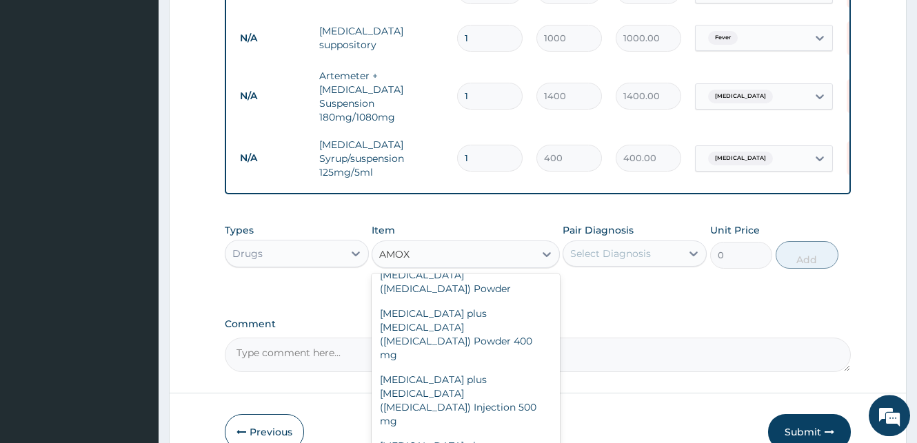
scroll to position [742, 0]
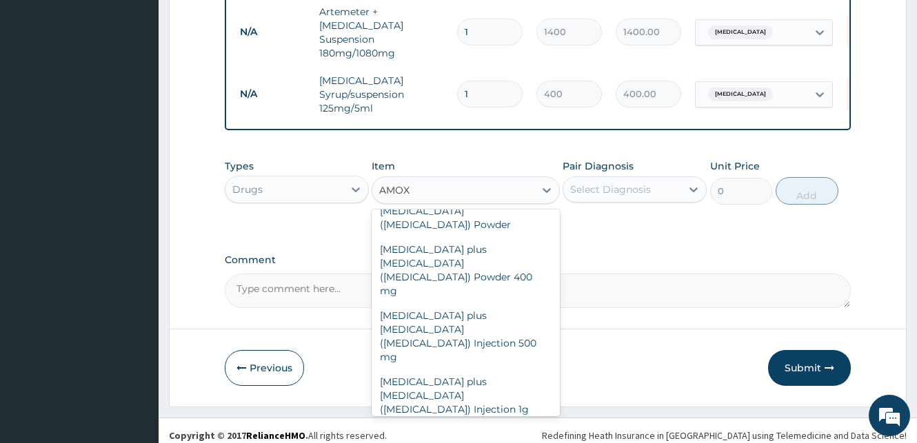
type input "2500"
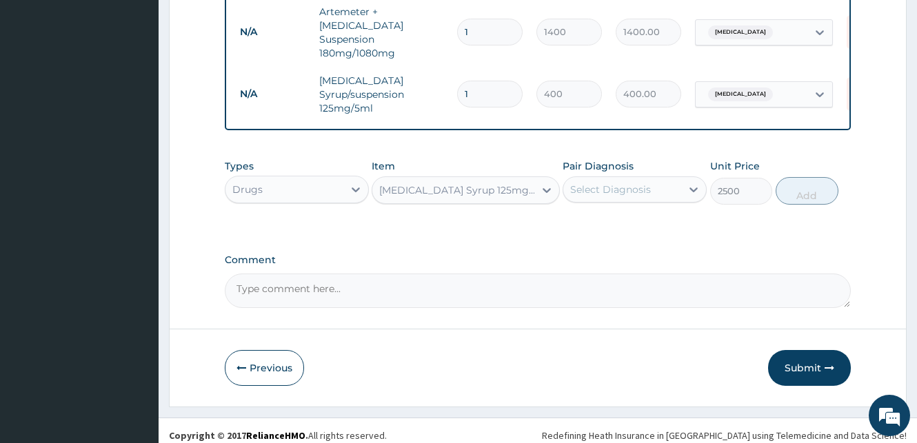
click at [600, 185] on div "Select Diagnosis" at bounding box center [610, 190] width 81 height 14
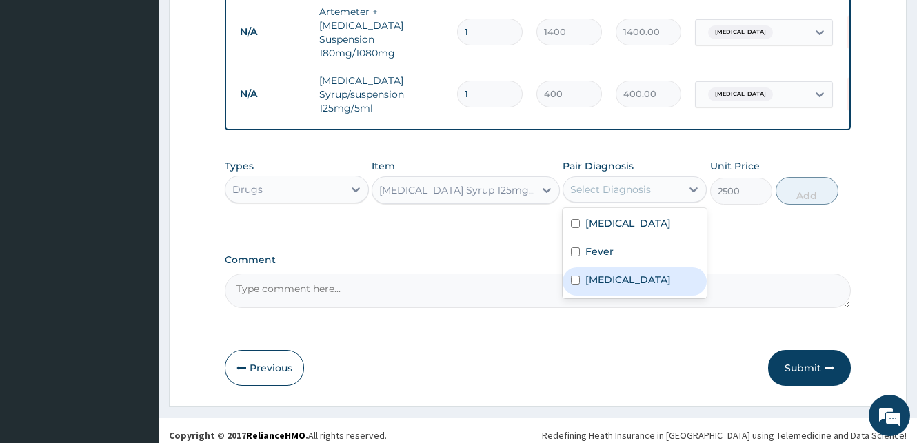
click at [573, 276] on input "checkbox" at bounding box center [575, 280] width 9 height 9
checkbox input "true"
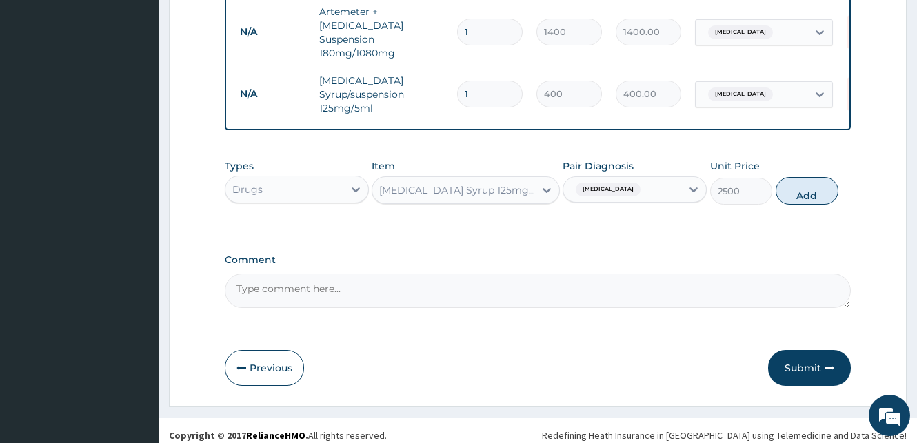
click at [811, 182] on button "Add" at bounding box center [807, 191] width 63 height 28
type input "0"
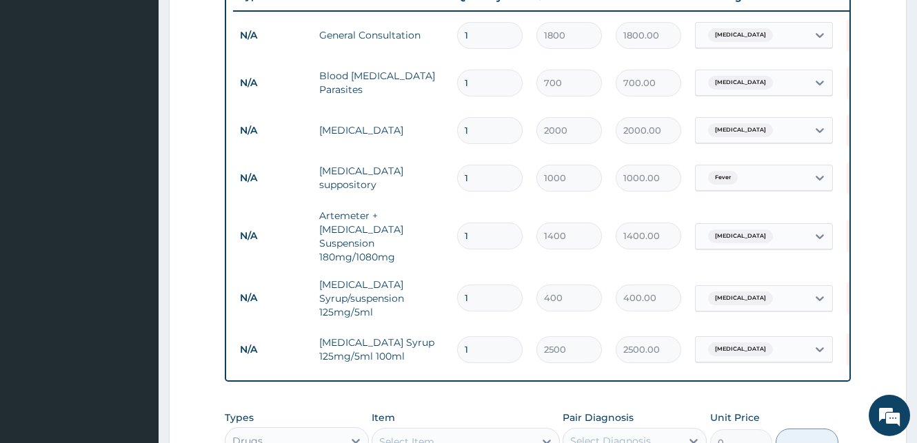
scroll to position [529, 0]
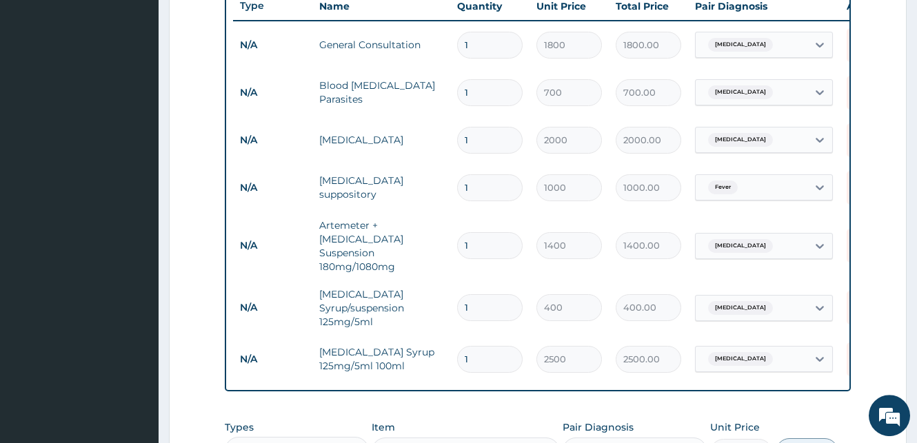
click at [469, 188] on input "1" at bounding box center [489, 187] width 65 height 27
type input "2"
type input "2000.00"
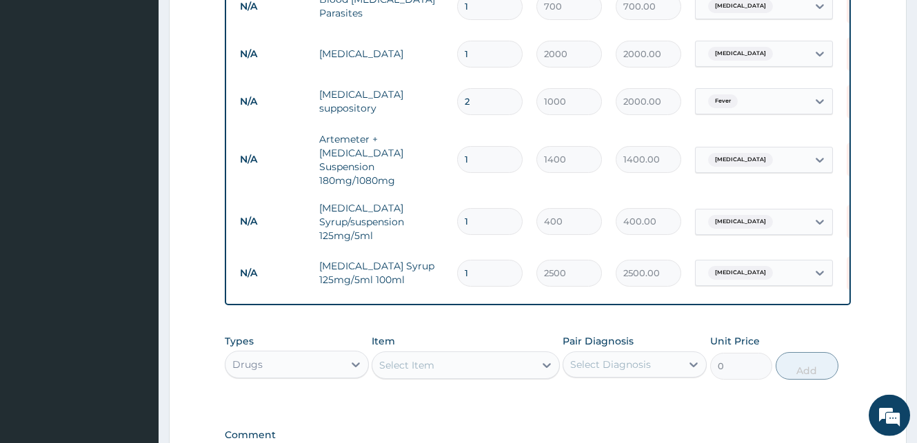
scroll to position [790, 0]
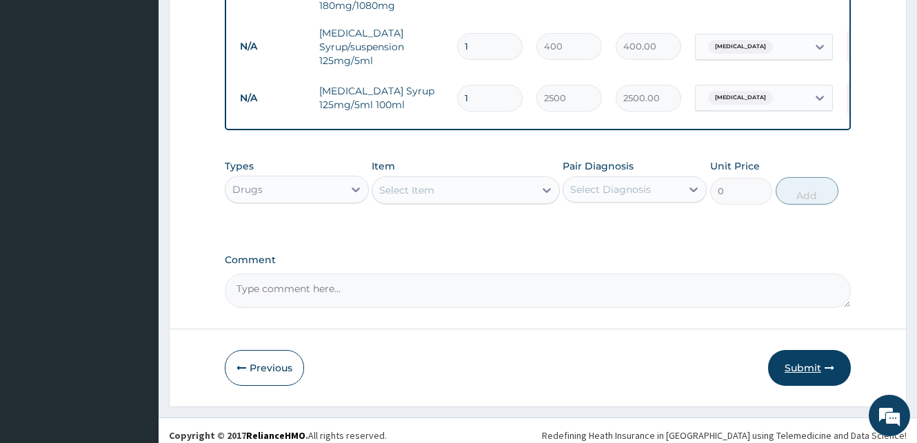
type input "2"
click at [817, 362] on button "Submit" at bounding box center [809, 368] width 83 height 36
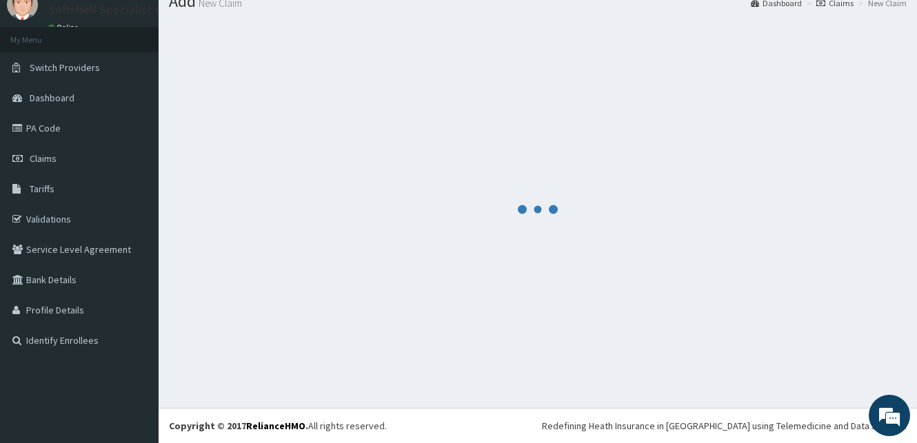
scroll to position [52, 0]
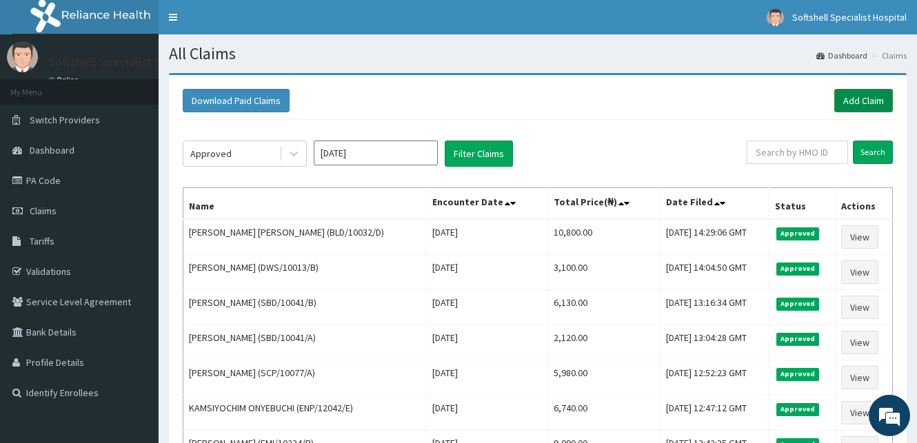
click at [851, 101] on link "Add Claim" at bounding box center [863, 100] width 59 height 23
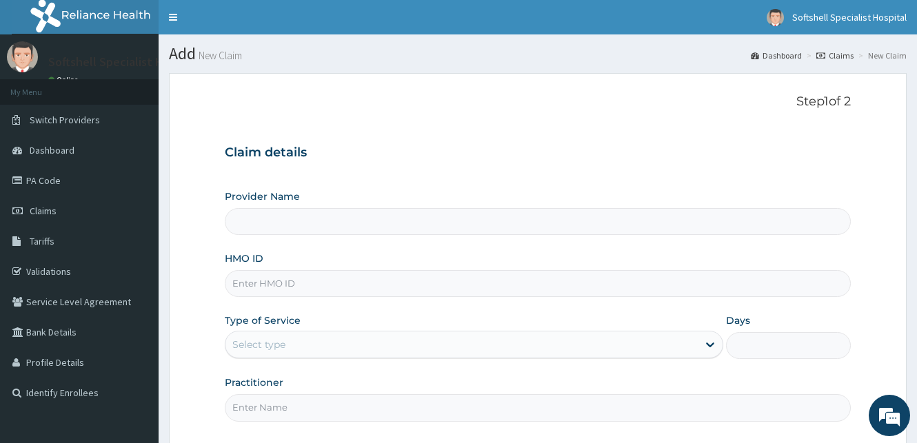
type input "Softshell Specialist Hospital"
click at [292, 283] on input "HMO ID" at bounding box center [538, 283] width 626 height 27
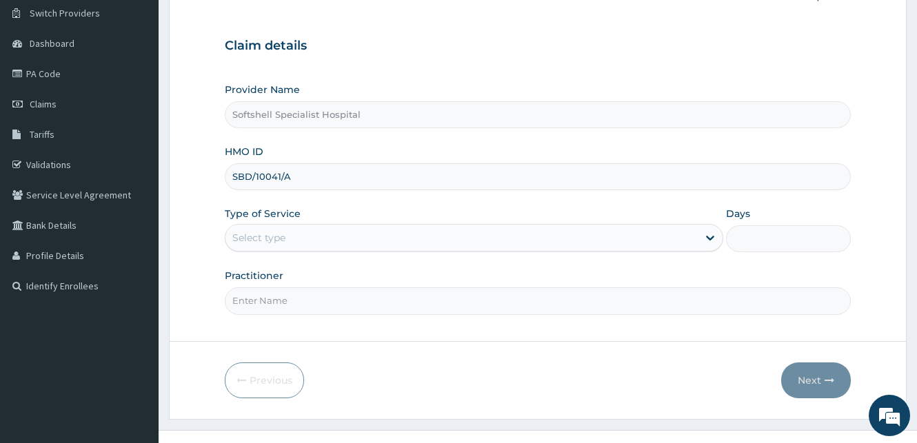
scroll to position [129, 0]
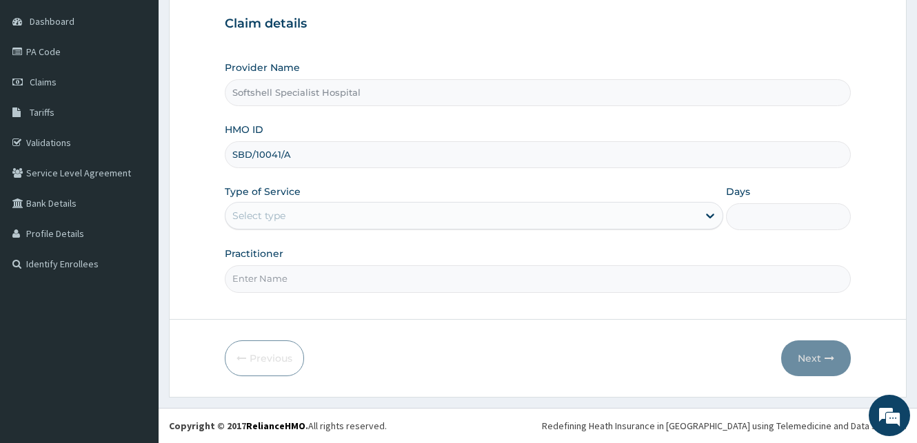
type input "SBD/10041/A"
click at [579, 215] on div "Select type" at bounding box center [461, 216] width 472 height 22
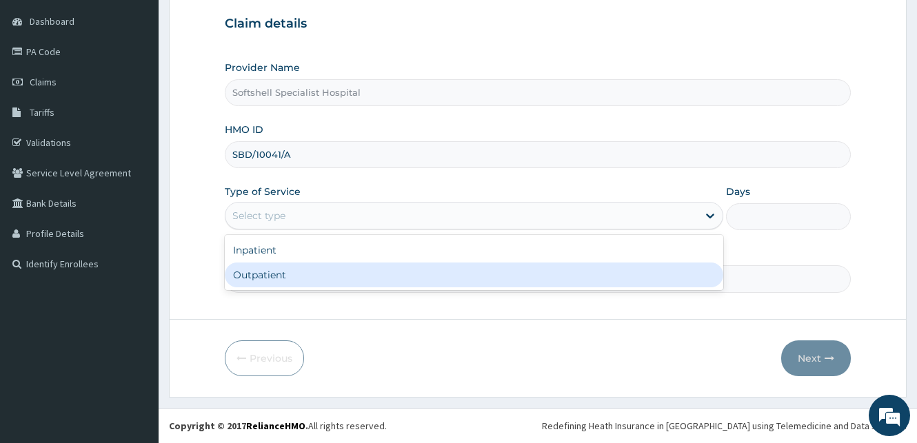
click at [543, 282] on div "Outpatient" at bounding box center [474, 275] width 498 height 25
type input "1"
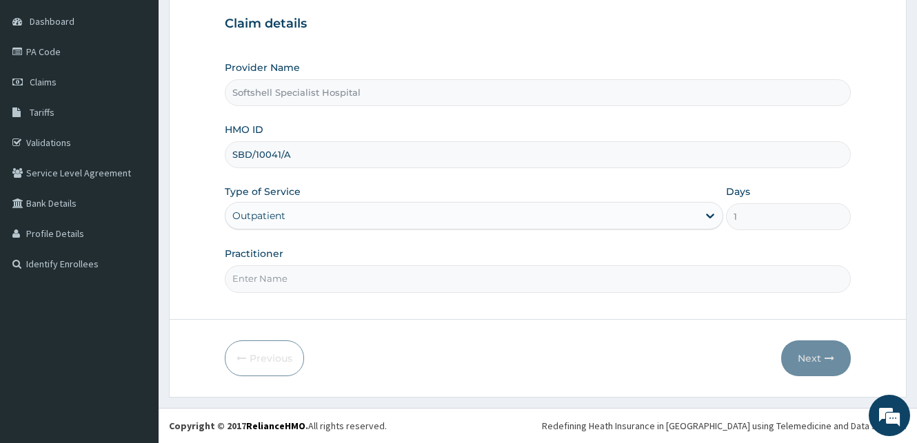
click at [352, 281] on input "Practitioner" at bounding box center [538, 278] width 626 height 27
type input "[PERSON_NAME]"
click at [826, 360] on icon "button" at bounding box center [829, 359] width 10 height 10
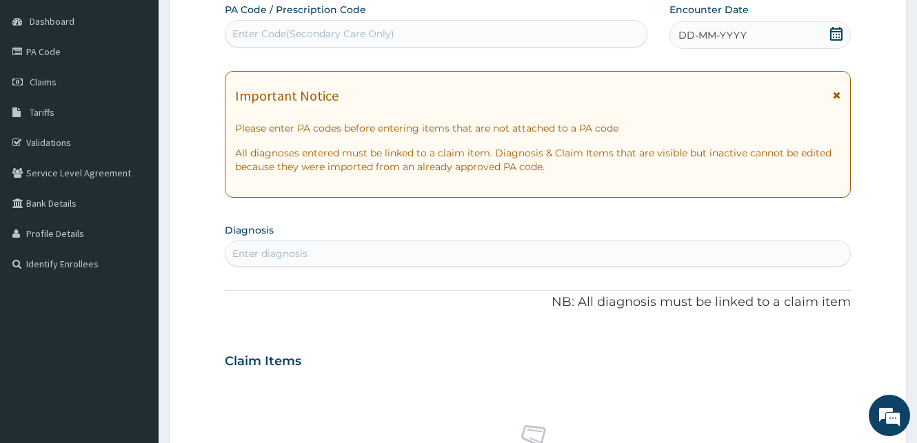
click at [840, 30] on icon at bounding box center [836, 34] width 14 height 14
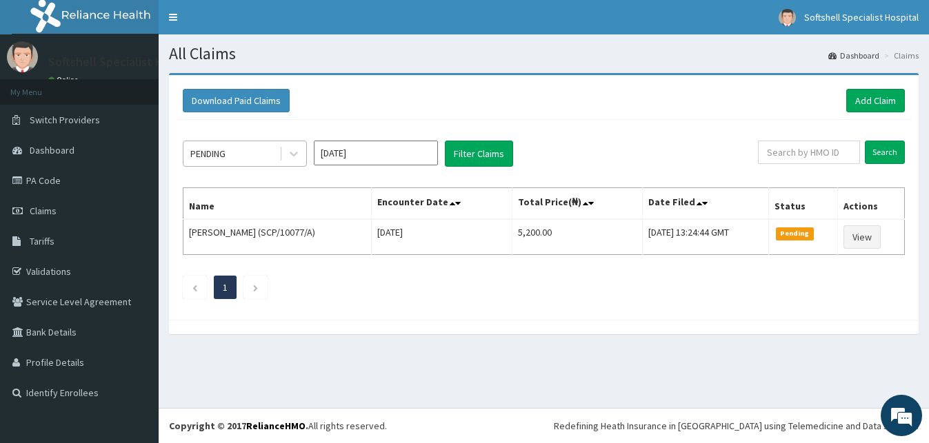
click at [267, 156] on div "PENDING" at bounding box center [231, 154] width 96 height 22
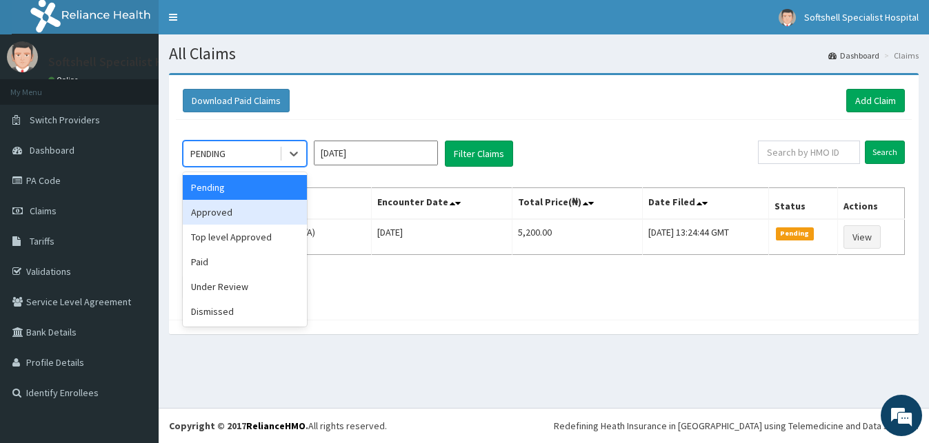
click at [219, 214] on div "Approved" at bounding box center [245, 212] width 124 height 25
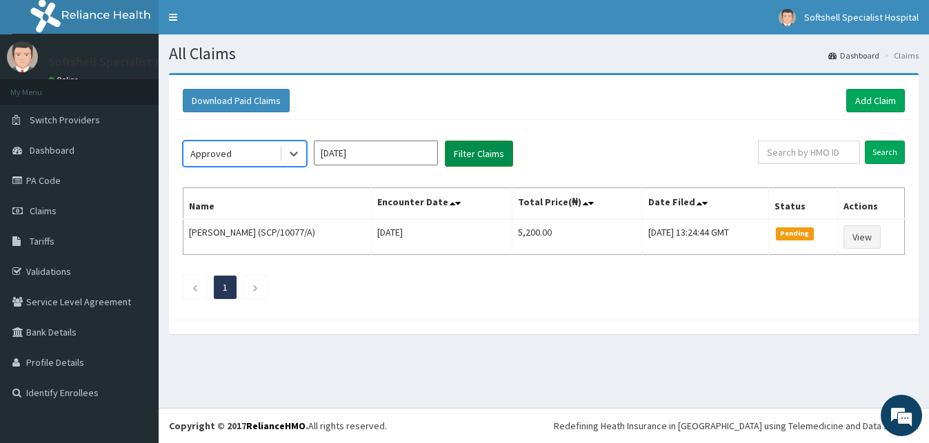
click at [483, 150] on button "Filter Claims" at bounding box center [479, 154] width 68 height 26
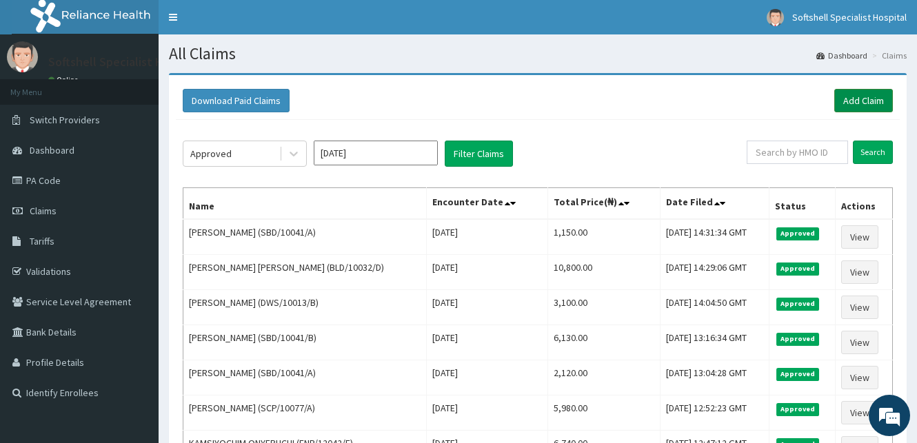
click at [842, 96] on link "Add Claim" at bounding box center [863, 100] width 59 height 23
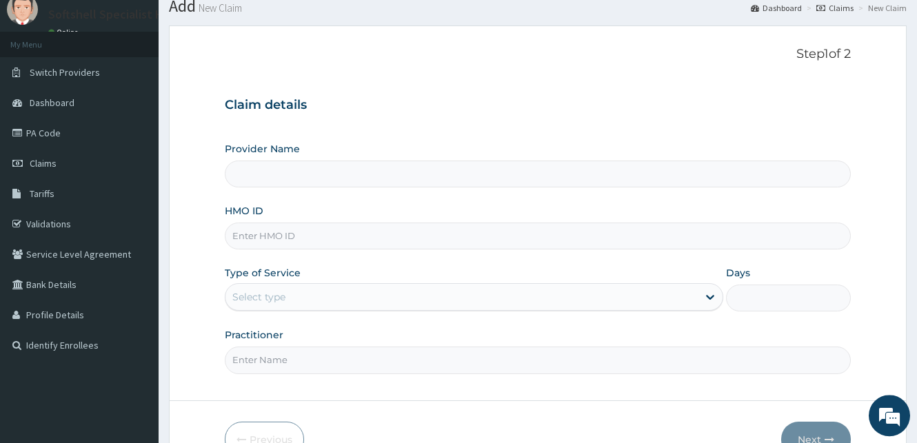
type input "Softshell Specialist Hospital"
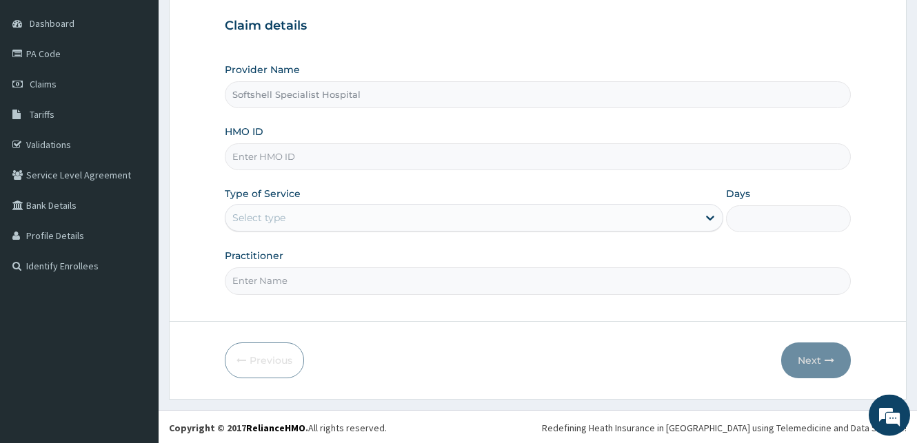
scroll to position [129, 0]
click at [316, 156] on input "HMO ID" at bounding box center [538, 154] width 626 height 27
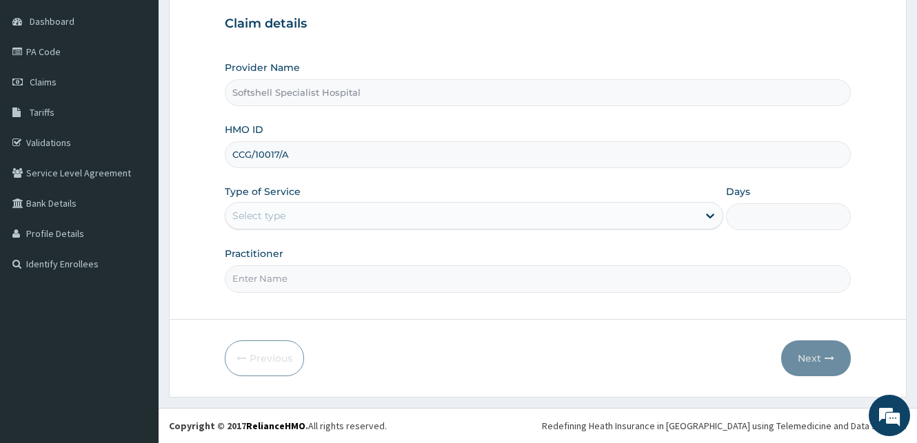
type input "CCG/10017/A"
click at [405, 212] on div "Select type" at bounding box center [461, 216] width 472 height 22
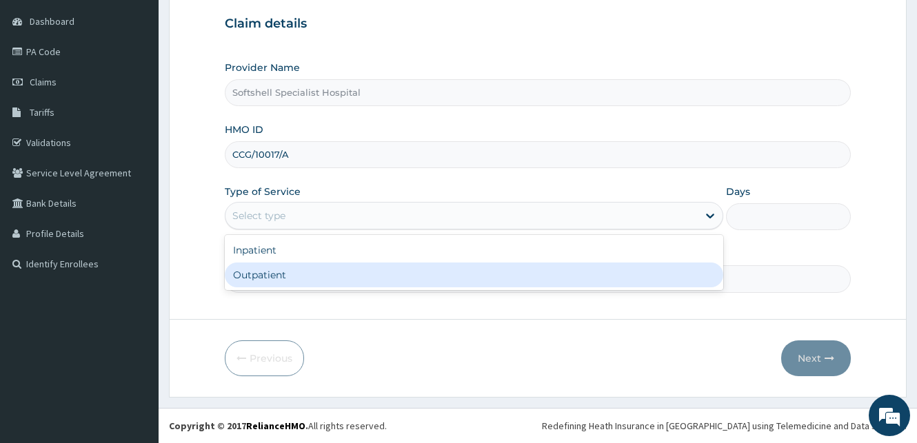
click at [341, 272] on div "Outpatient" at bounding box center [474, 275] width 498 height 25
type input "1"
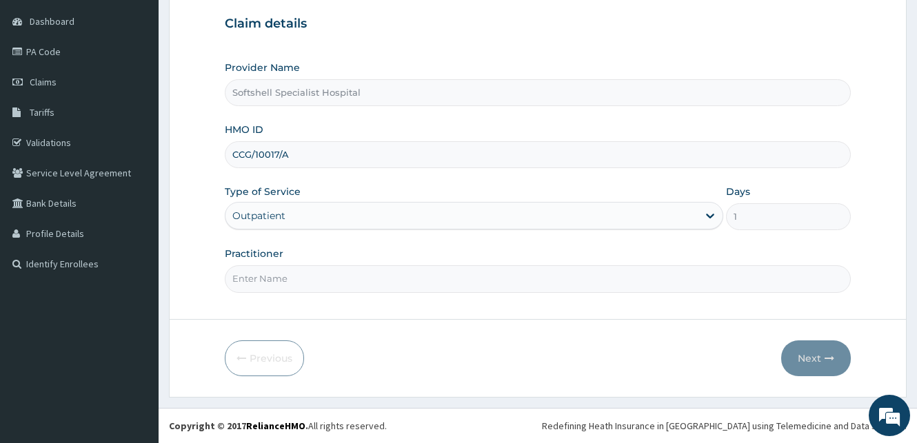
click at [291, 279] on input "Practitioner" at bounding box center [538, 278] width 626 height 27
type input "[PERSON_NAME]"
click at [821, 354] on button "Next" at bounding box center [816, 359] width 70 height 36
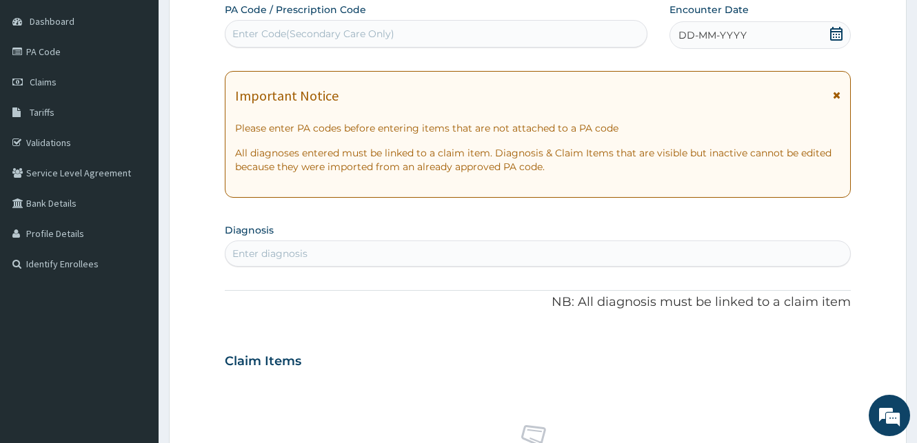
click at [836, 31] on icon at bounding box center [836, 34] width 12 height 14
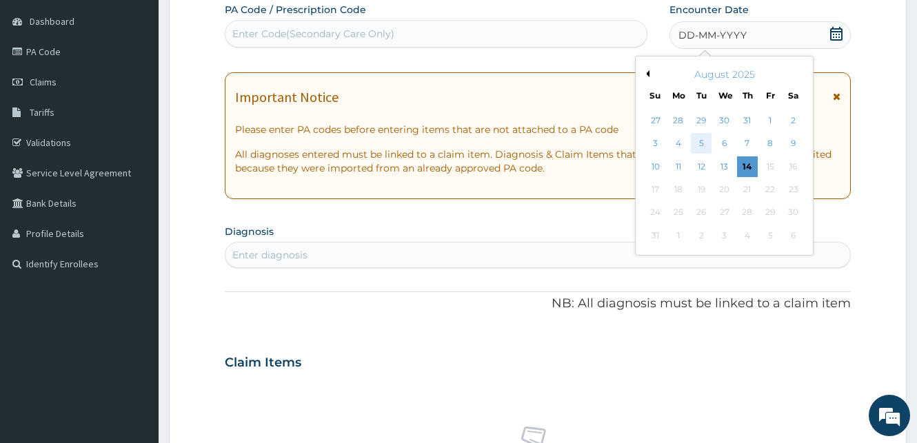
click at [697, 143] on div "5" at bounding box center [701, 144] width 21 height 21
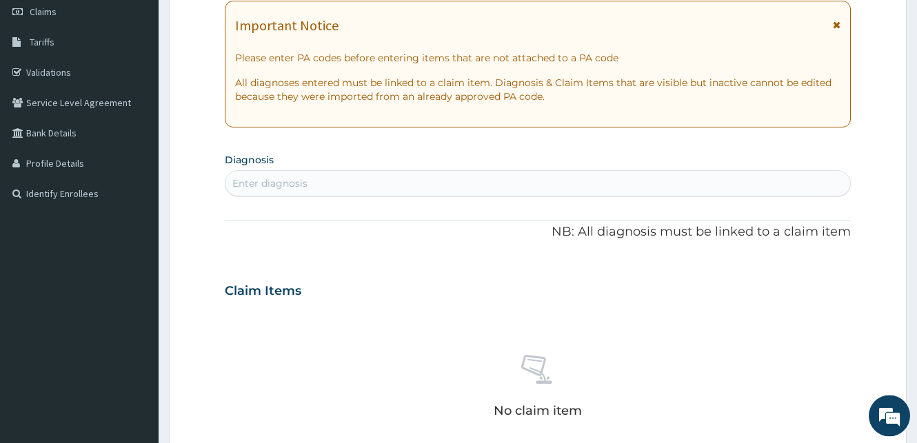
scroll to position [243, 0]
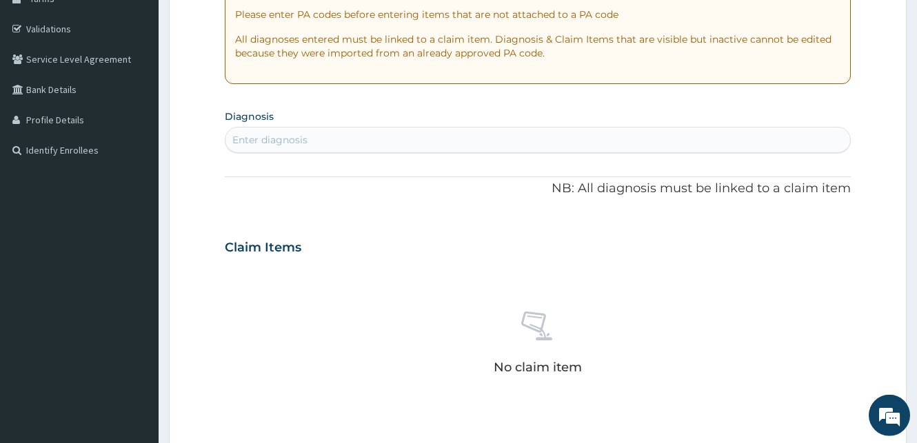
click at [313, 129] on div "Enter diagnosis" at bounding box center [538, 140] width 626 height 26
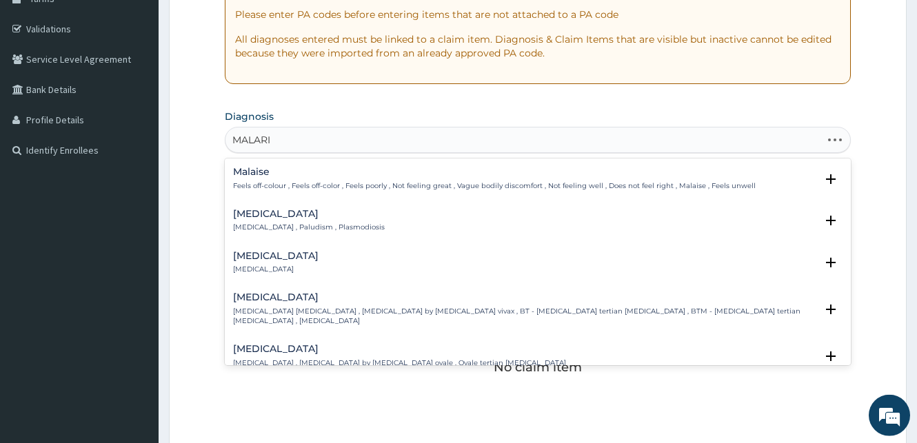
type input "[MEDICAL_DATA]"
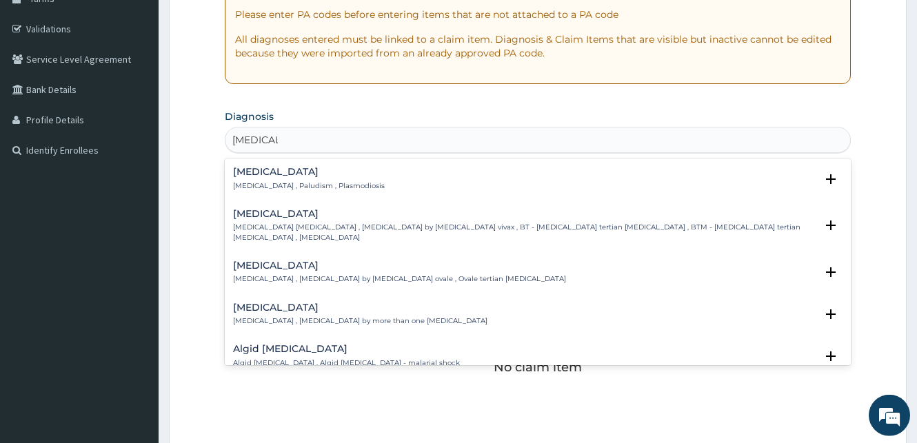
click at [252, 181] on p "[MEDICAL_DATA] , Paludism , Plasmodiosis" at bounding box center [309, 186] width 152 height 10
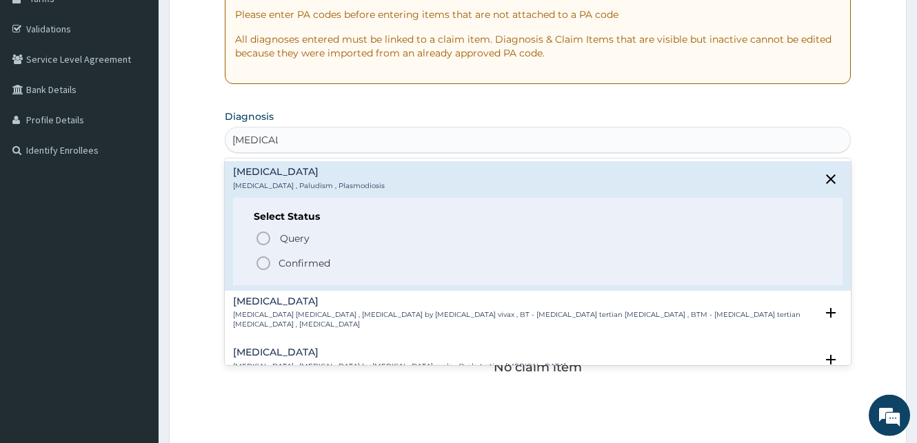
click at [263, 261] on icon "status option filled" at bounding box center [263, 263] width 17 height 17
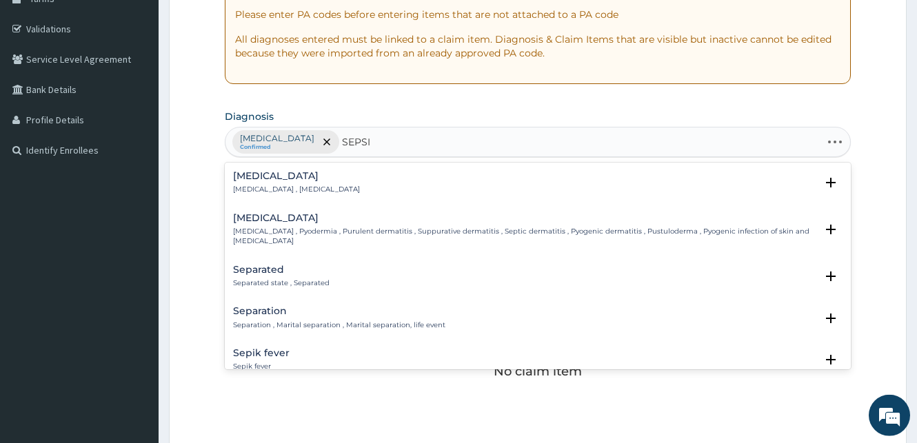
type input "[MEDICAL_DATA]"
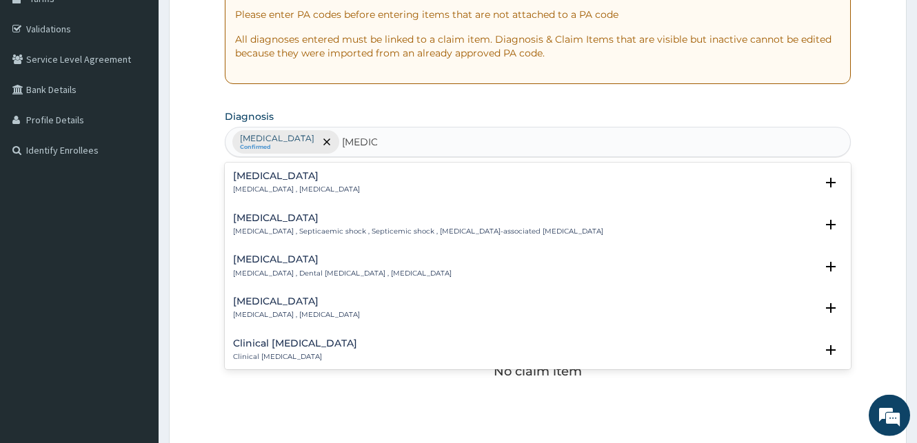
click at [250, 178] on h4 "[MEDICAL_DATA]" at bounding box center [296, 176] width 127 height 10
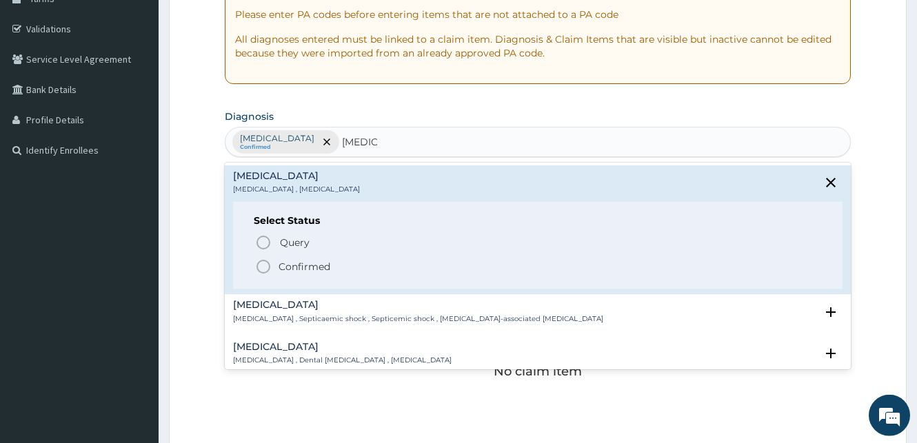
click at [266, 266] on icon "status option filled" at bounding box center [263, 267] width 17 height 17
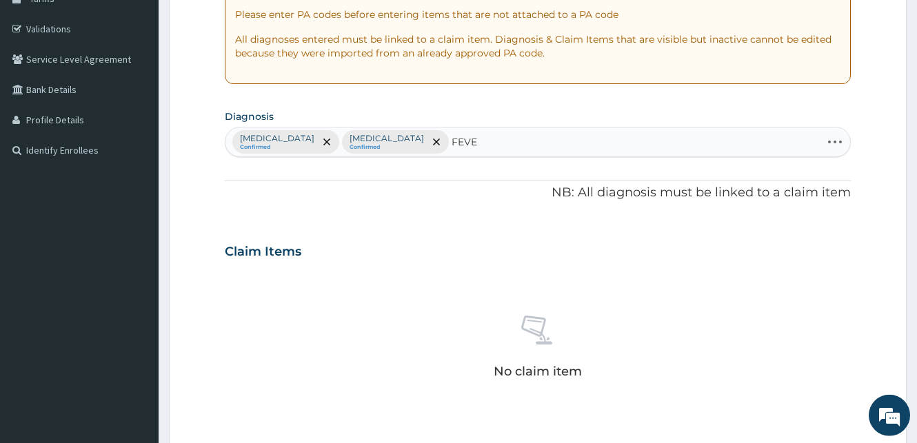
type input "FEVER"
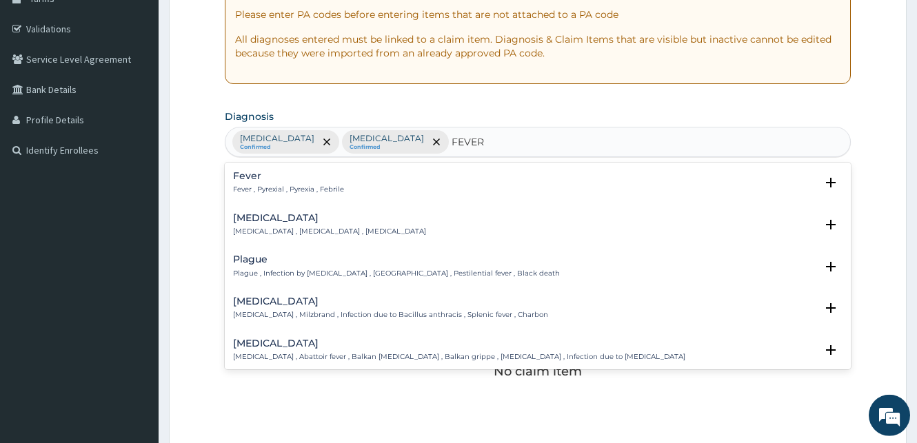
click at [250, 180] on h4 "Fever" at bounding box center [288, 176] width 111 height 10
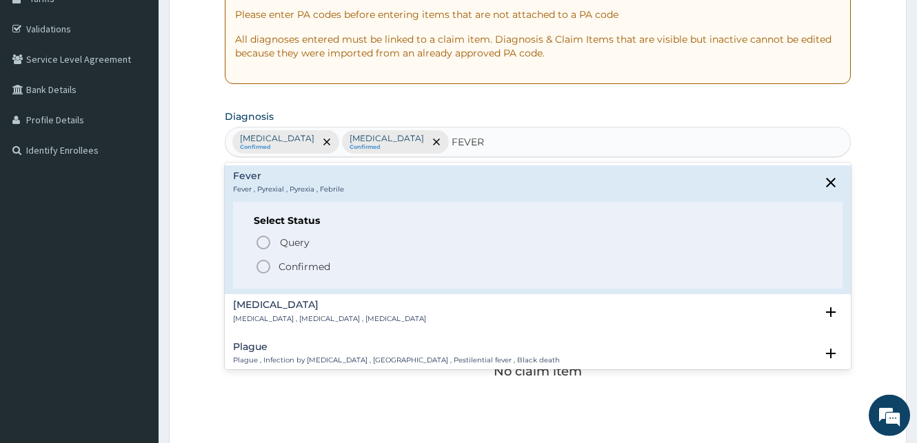
click at [262, 264] on icon "status option filled" at bounding box center [263, 267] width 17 height 17
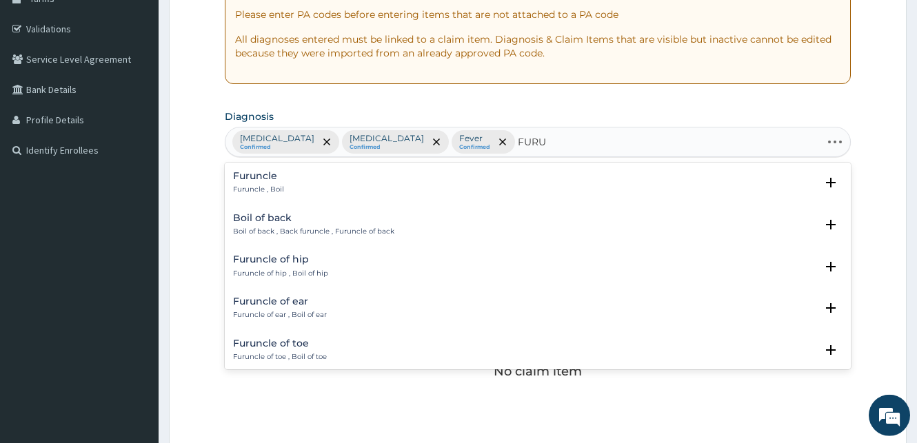
type input "FURUN"
click at [255, 181] on h4 "Furuncle" at bounding box center [258, 176] width 51 height 10
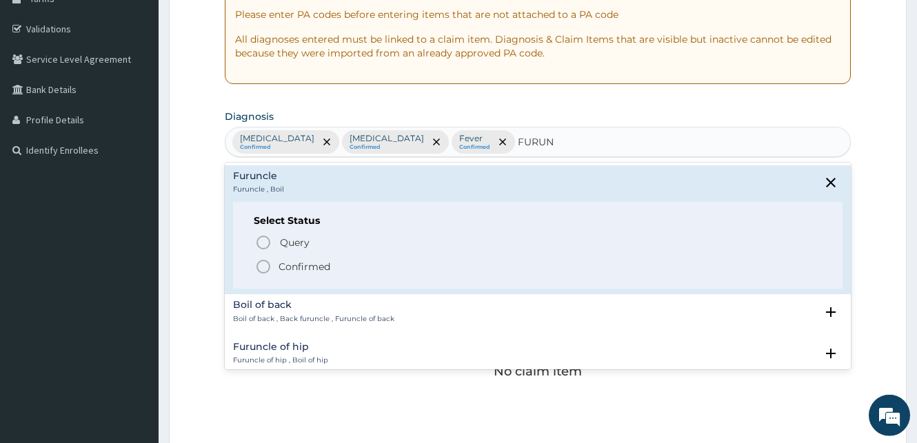
click at [263, 266] on icon "status option filled" at bounding box center [263, 267] width 17 height 17
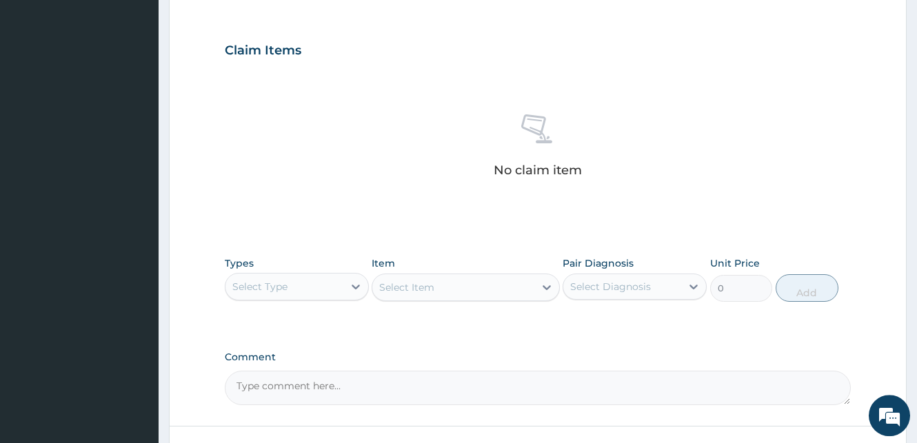
scroll to position [551, 0]
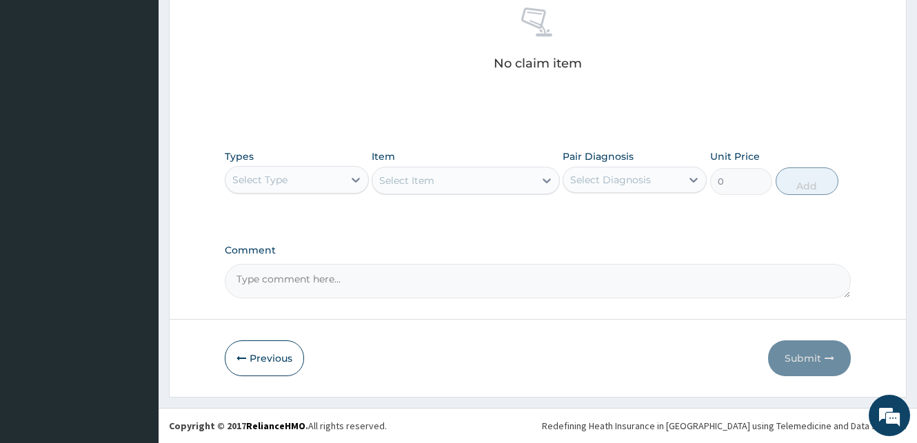
click at [337, 176] on div "Select Type" at bounding box center [284, 180] width 118 height 22
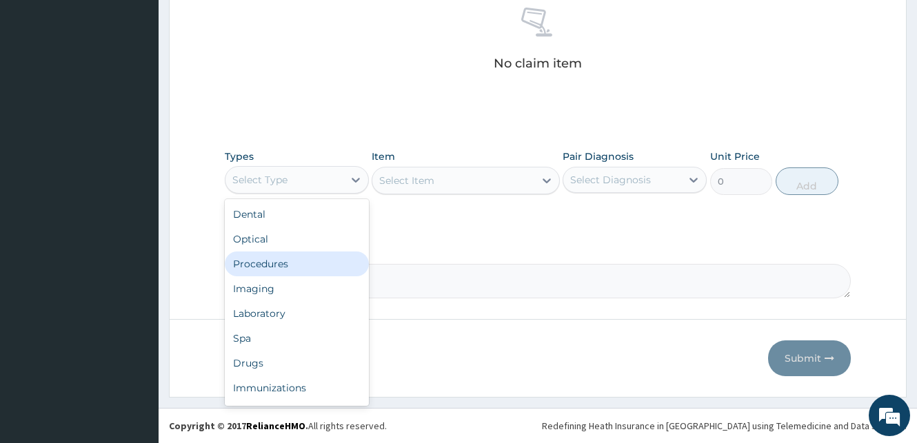
click at [276, 267] on div "Procedures" at bounding box center [297, 264] width 144 height 25
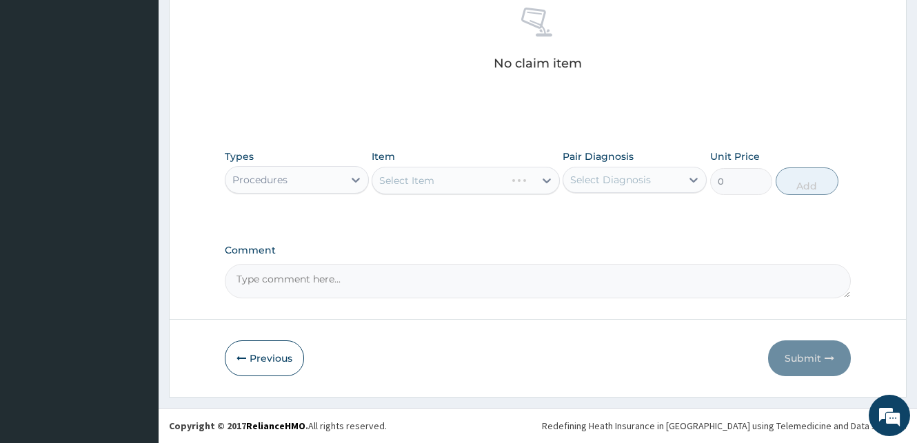
click at [487, 179] on div "Select Item" at bounding box center [466, 181] width 188 height 28
click at [425, 178] on div "Select Item" at bounding box center [466, 181] width 188 height 28
click at [511, 185] on div "Select Item" at bounding box center [466, 181] width 188 height 28
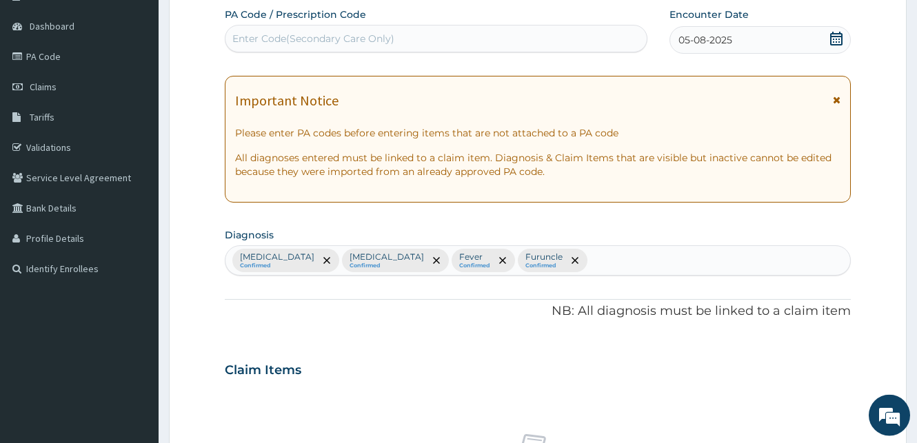
scroll to position [119, 0]
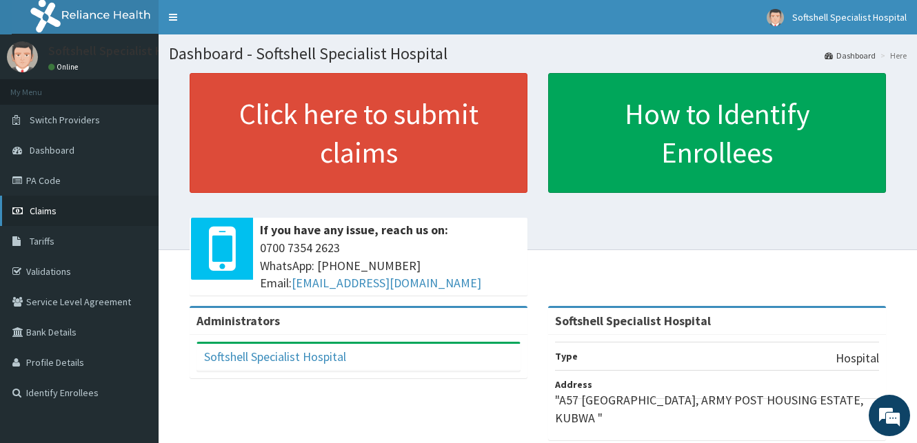
click at [46, 209] on span "Claims" at bounding box center [43, 211] width 27 height 12
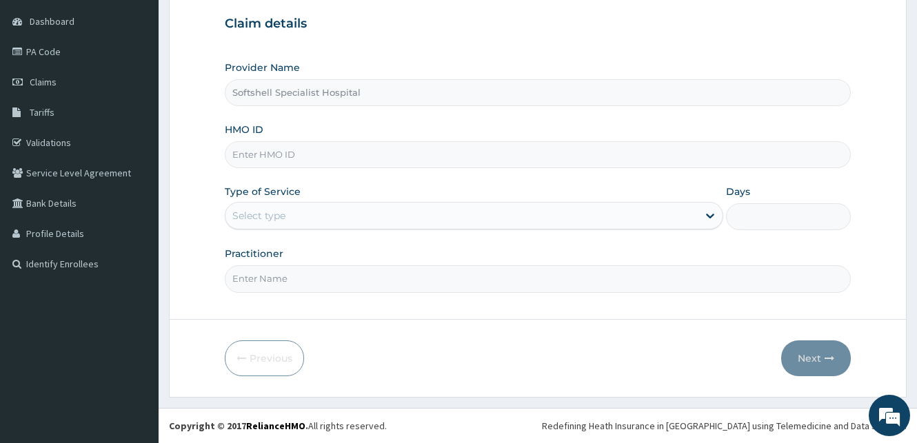
click at [282, 157] on input "HMO ID" at bounding box center [538, 154] width 626 height 27
click at [327, 148] on input "HMO ID" at bounding box center [538, 154] width 626 height 27
type input "CCG/10017/A"
click at [449, 213] on div "Select type" at bounding box center [461, 216] width 472 height 22
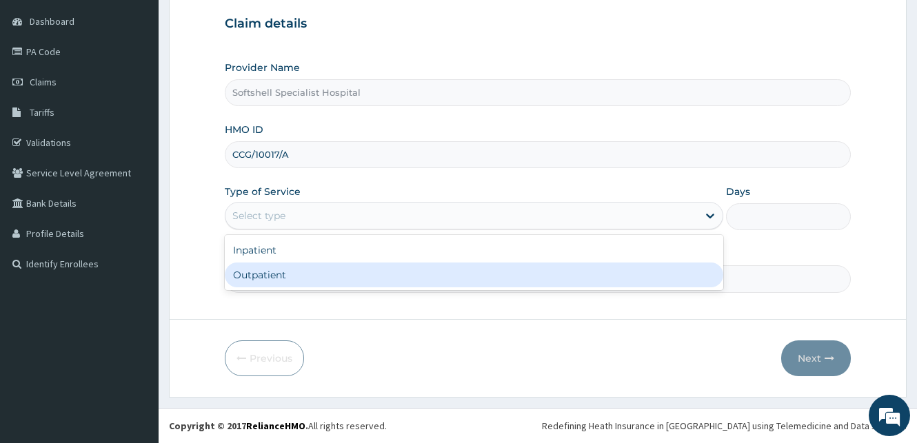
click at [268, 276] on div "Outpatient" at bounding box center [474, 275] width 498 height 25
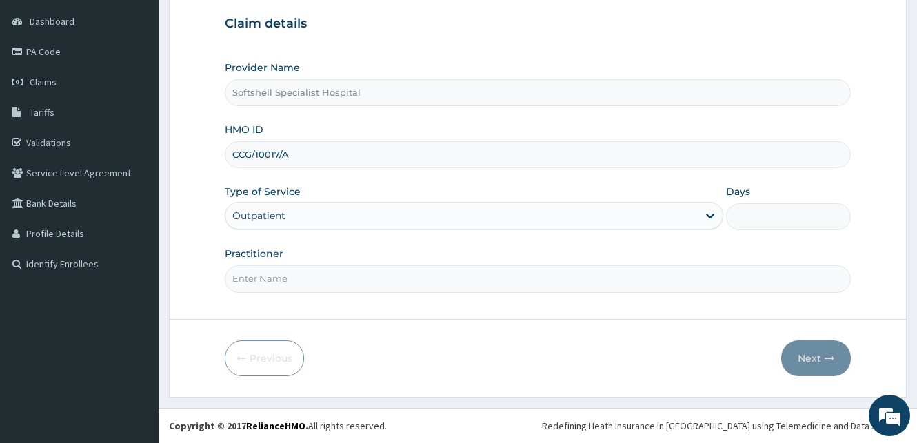
click at [270, 276] on input "Practitioner" at bounding box center [538, 278] width 626 height 27
type input "1"
click at [300, 278] on input "Practitioner" at bounding box center [538, 278] width 626 height 27
type input "[PERSON_NAME]"
click at [820, 358] on button "Next" at bounding box center [816, 359] width 70 height 36
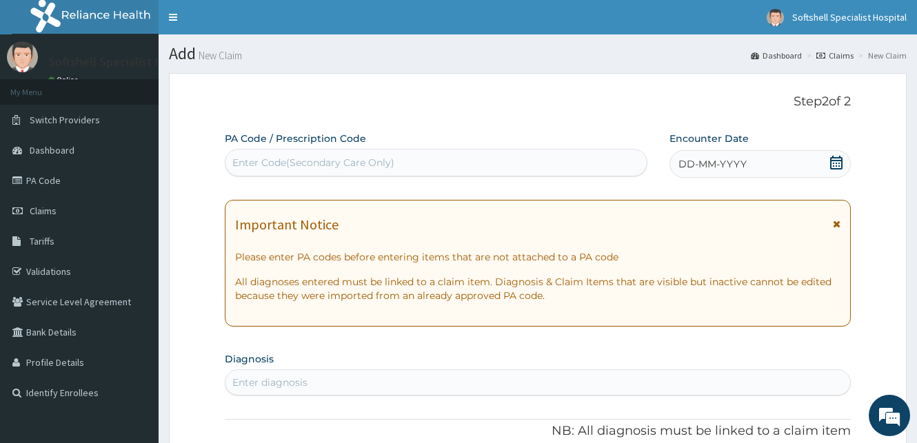
scroll to position [39, 0]
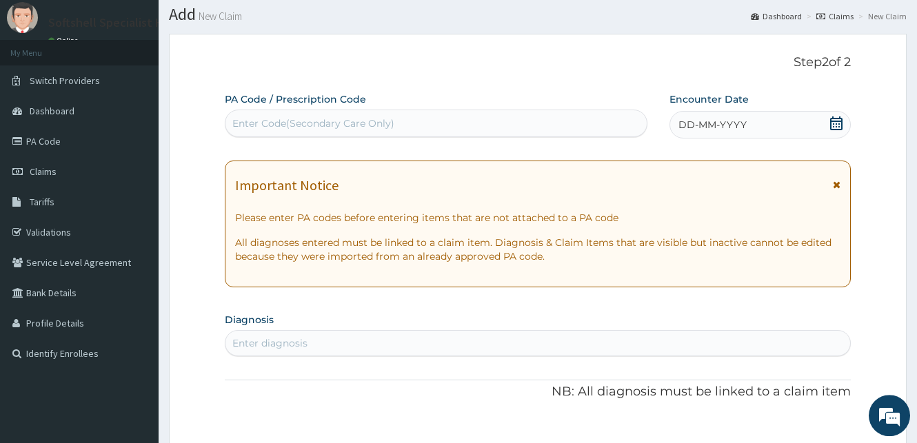
click at [835, 122] on icon at bounding box center [836, 123] width 12 height 14
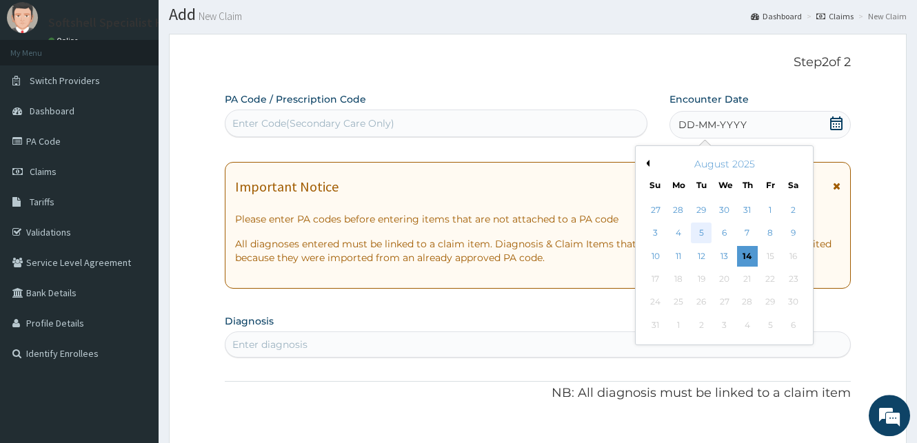
click at [704, 232] on div "5" at bounding box center [701, 233] width 21 height 21
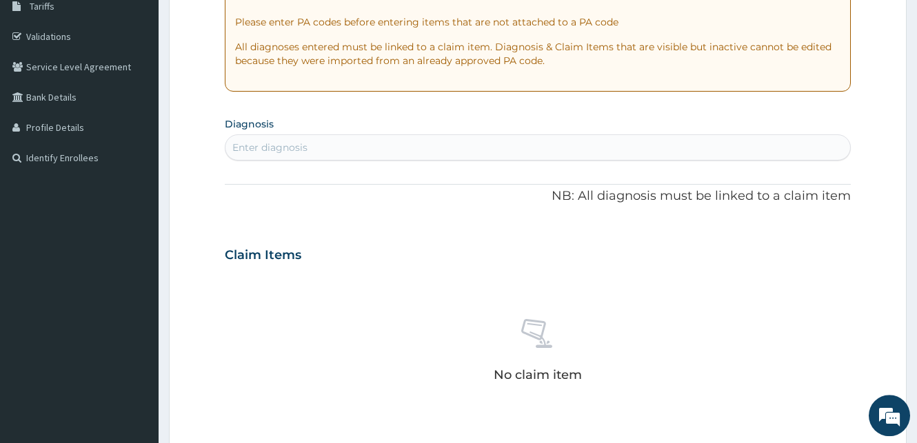
scroll to position [243, 0]
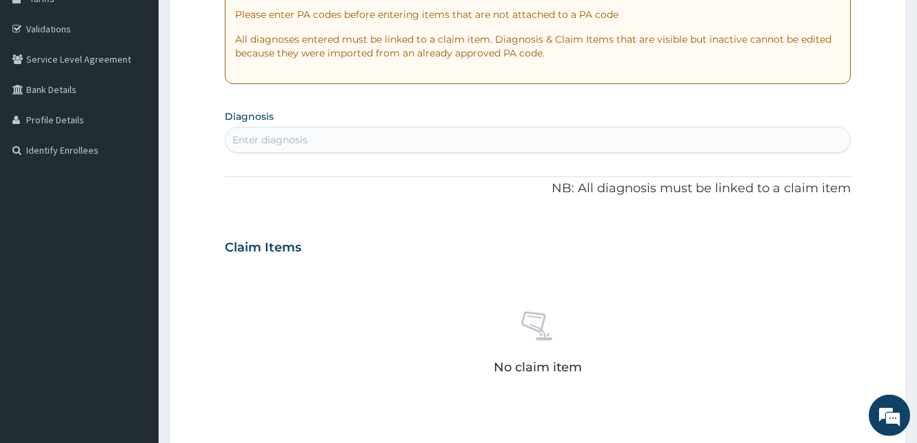
click at [286, 142] on div "Enter diagnosis" at bounding box center [269, 140] width 75 height 14
type input "[MEDICAL_DATA]"
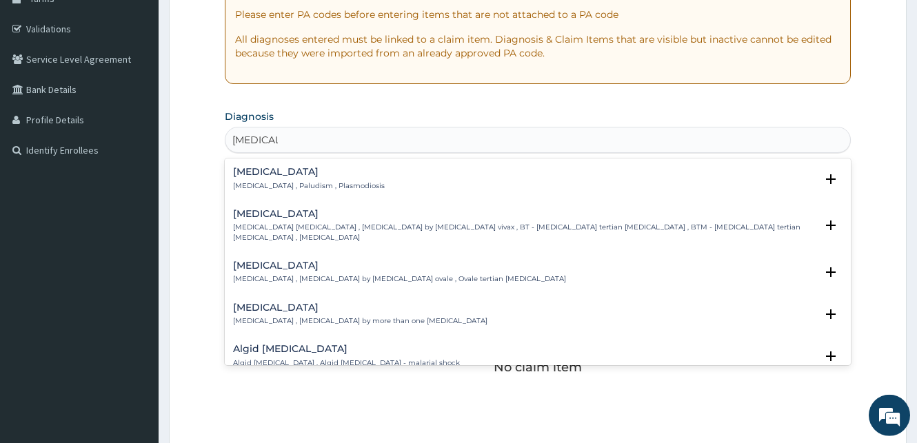
click at [254, 184] on p "[MEDICAL_DATA] , Paludism , Plasmodiosis" at bounding box center [309, 186] width 152 height 10
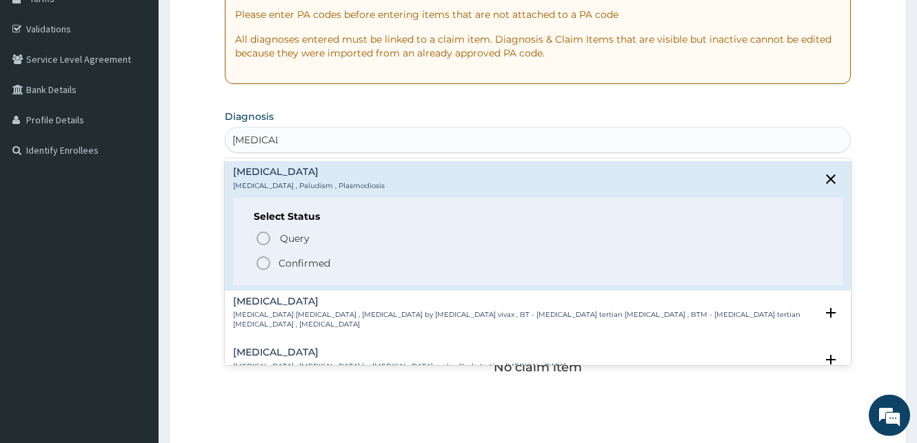
click at [264, 263] on icon "status option filled" at bounding box center [263, 263] width 17 height 17
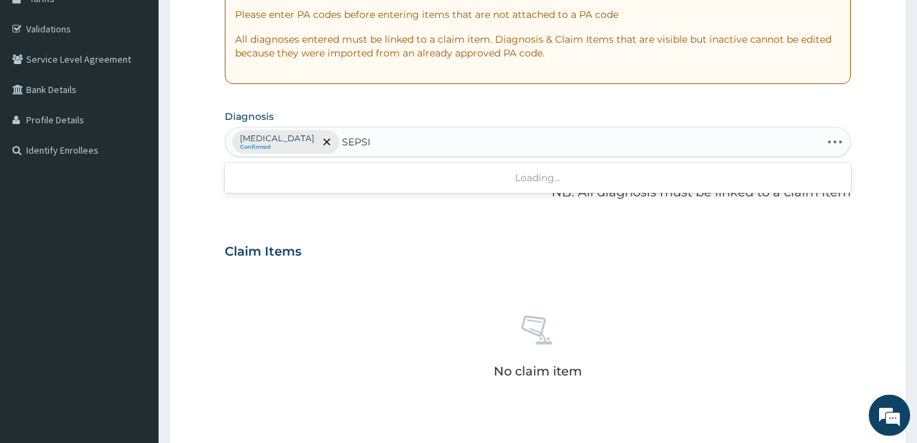
type input "[MEDICAL_DATA]"
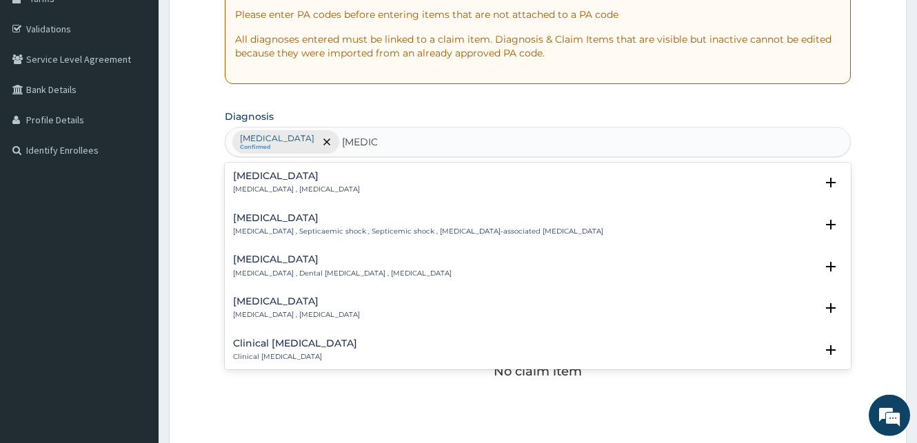
click at [268, 190] on p "[MEDICAL_DATA] , [MEDICAL_DATA]" at bounding box center [296, 190] width 127 height 10
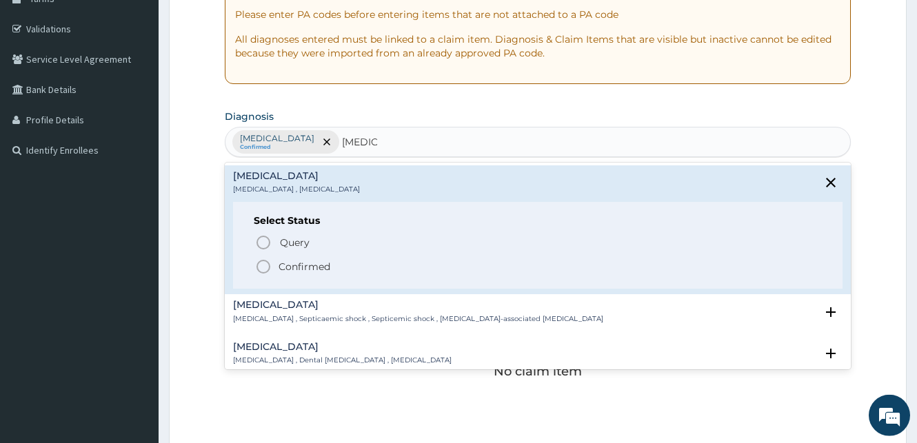
click at [263, 265] on icon "status option filled" at bounding box center [263, 267] width 17 height 17
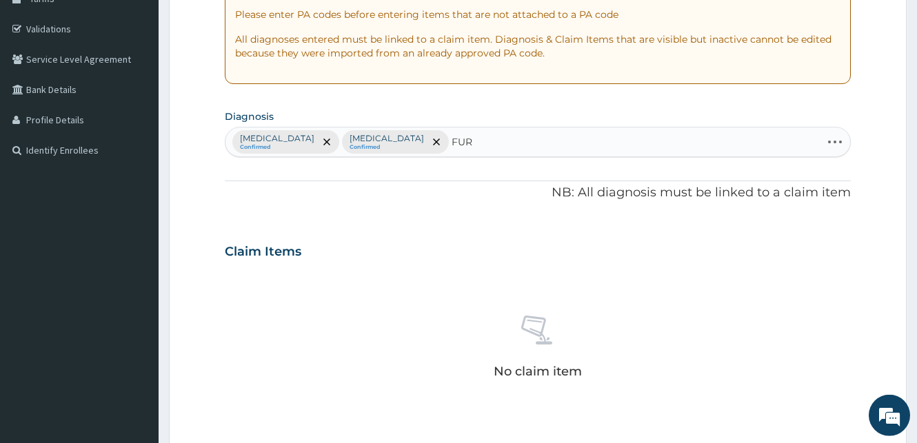
type input "FURU"
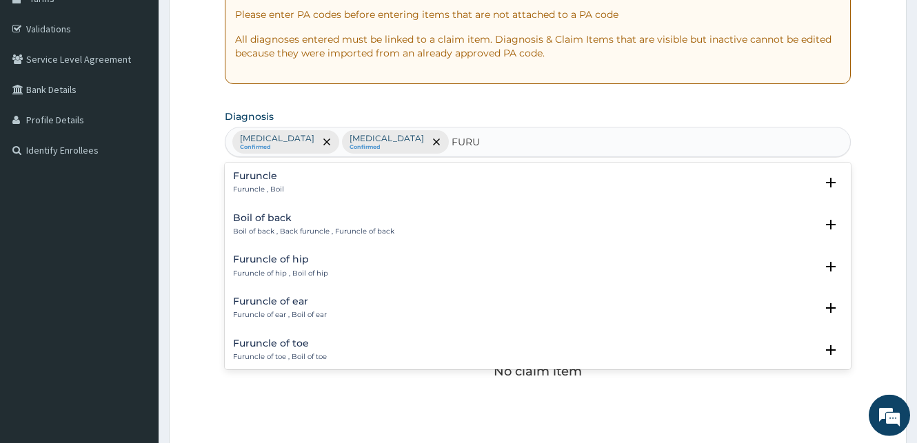
click at [248, 186] on p "Furuncle , Boil" at bounding box center [258, 190] width 51 height 10
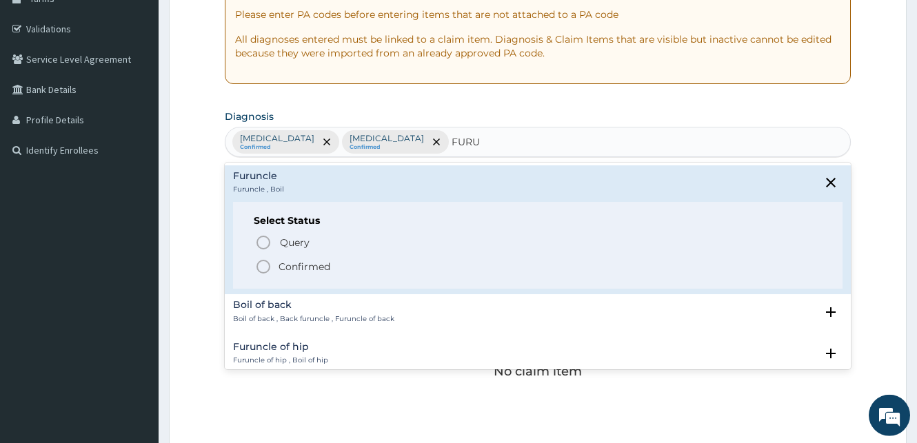
click at [261, 267] on icon "status option filled" at bounding box center [263, 267] width 17 height 17
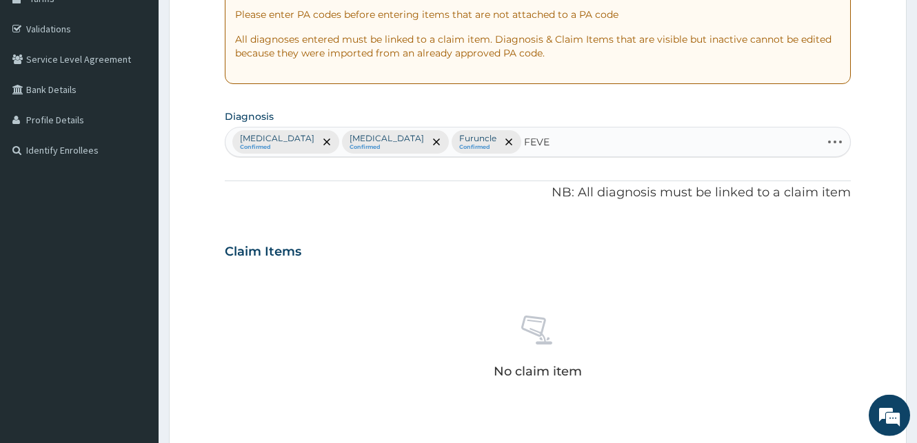
type input "FEVER"
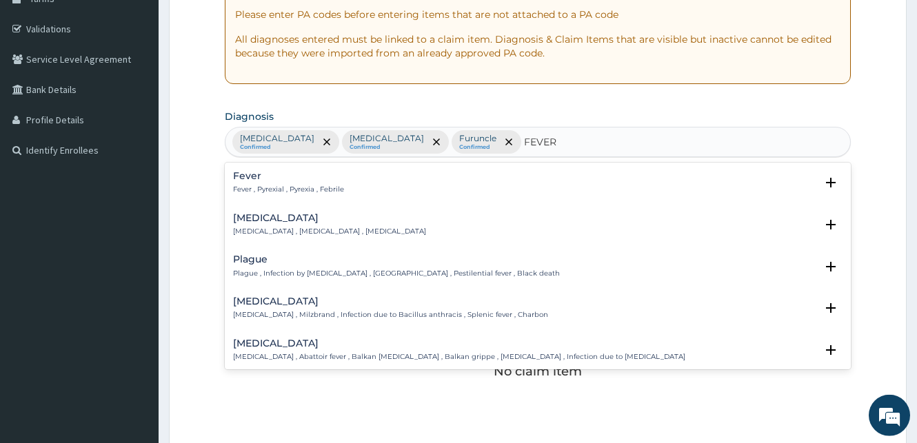
click at [250, 172] on h4 "Fever" at bounding box center [288, 176] width 111 height 10
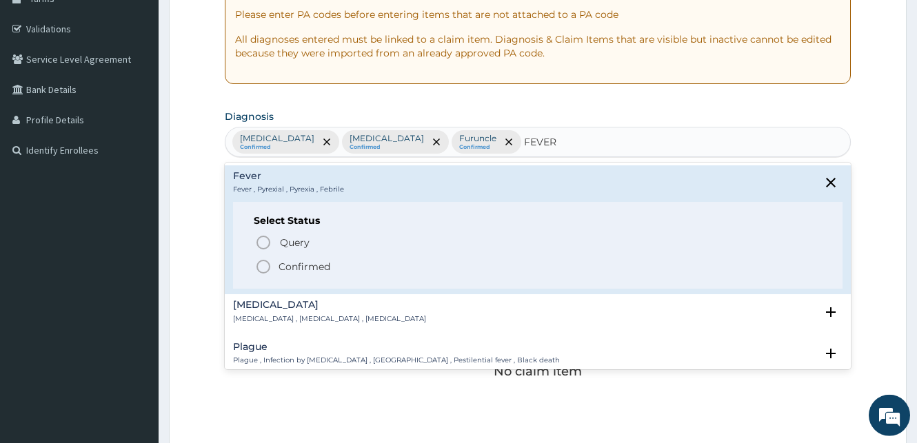
click at [263, 265] on icon "status option filled" at bounding box center [263, 267] width 17 height 17
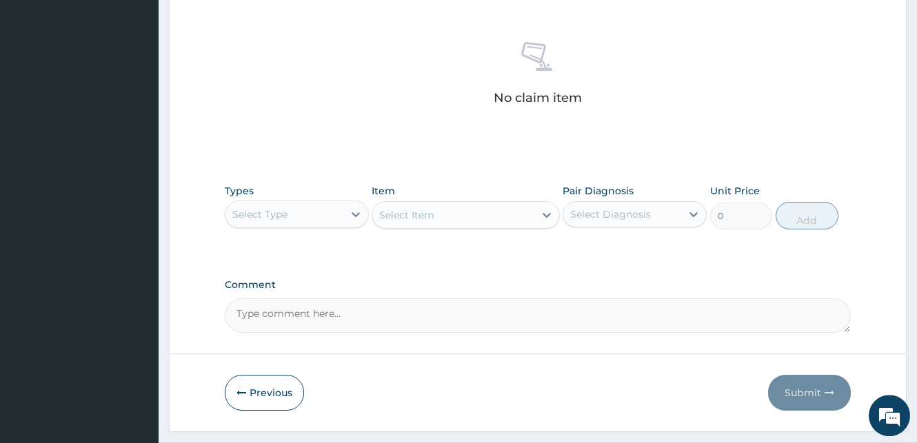
scroll to position [551, 0]
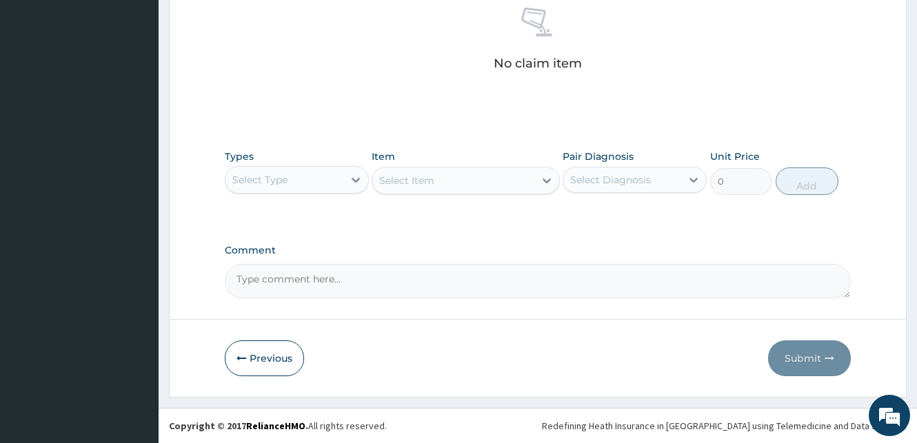
click at [308, 178] on div "Select Type" at bounding box center [284, 180] width 118 height 22
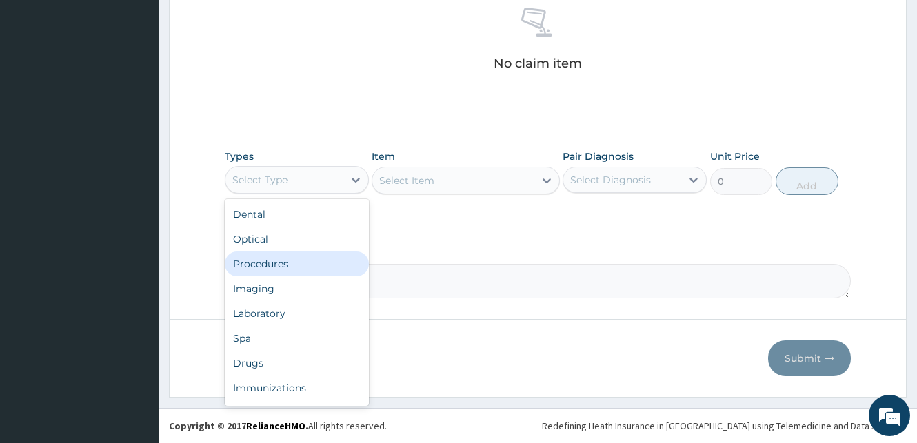
click at [273, 265] on div "Procedures" at bounding box center [297, 264] width 144 height 25
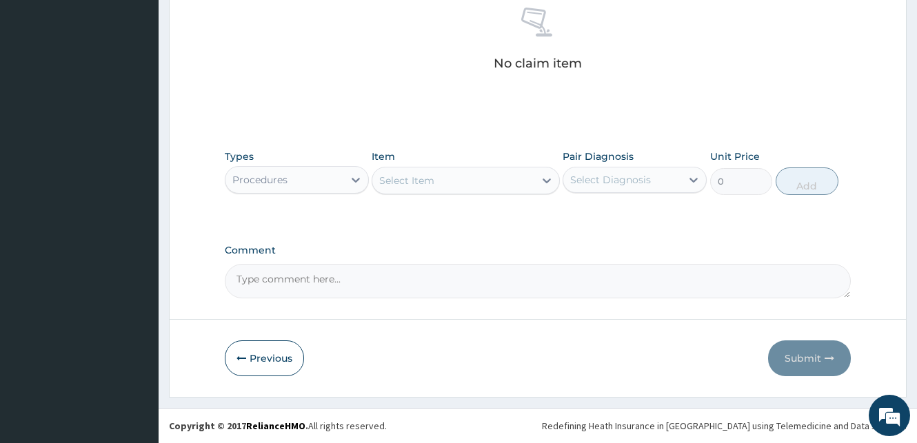
click at [498, 181] on div "Select Item" at bounding box center [452, 181] width 161 height 22
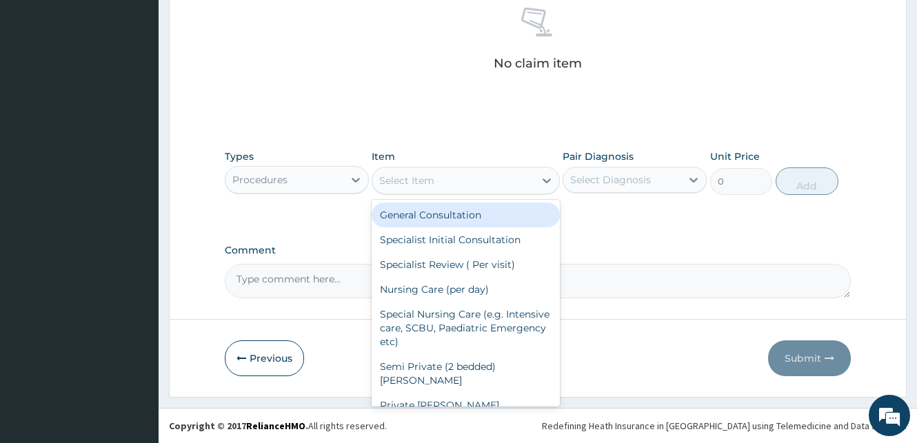
click at [466, 211] on div "General Consultation" at bounding box center [466, 215] width 188 height 25
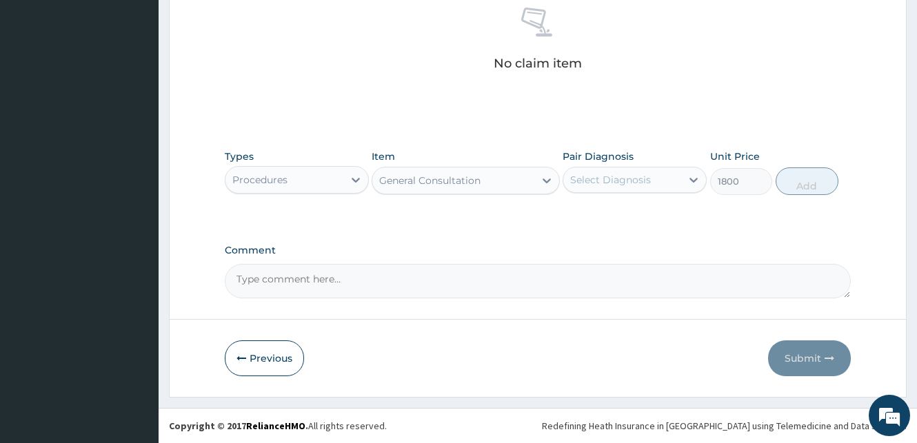
type input "1800"
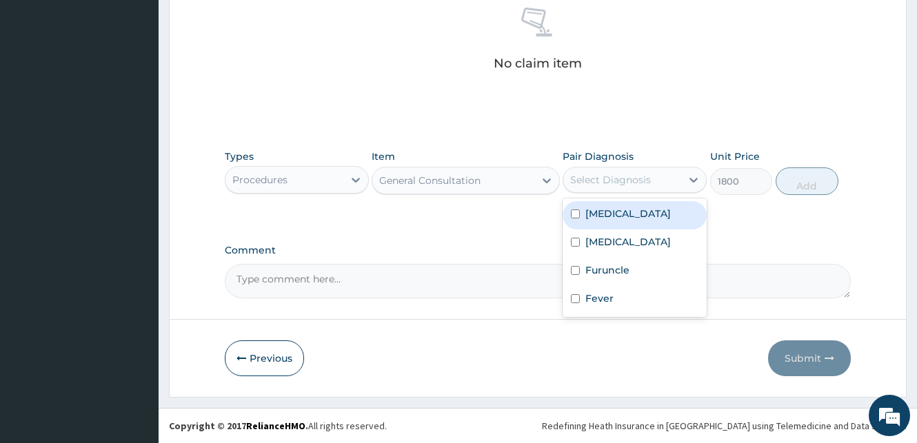
click at [601, 181] on div "Select Diagnosis" at bounding box center [610, 180] width 81 height 14
click at [574, 214] on input "checkbox" at bounding box center [575, 214] width 9 height 9
checkbox input "true"
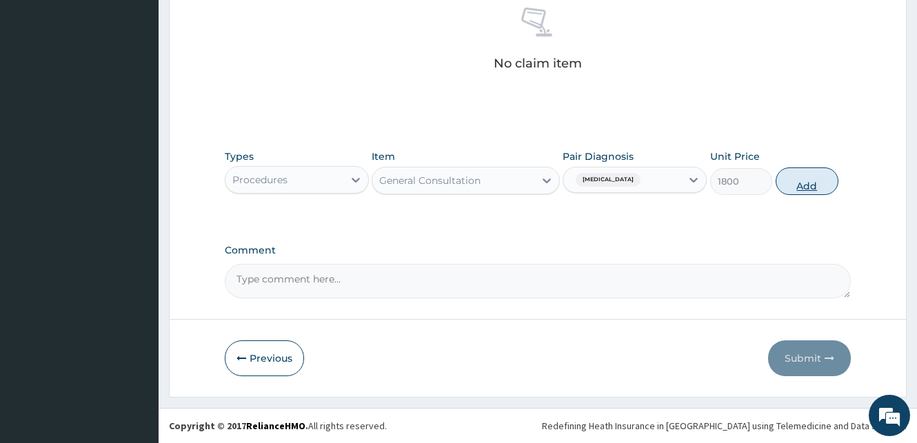
click at [801, 178] on button "Add" at bounding box center [807, 182] width 63 height 28
type input "0"
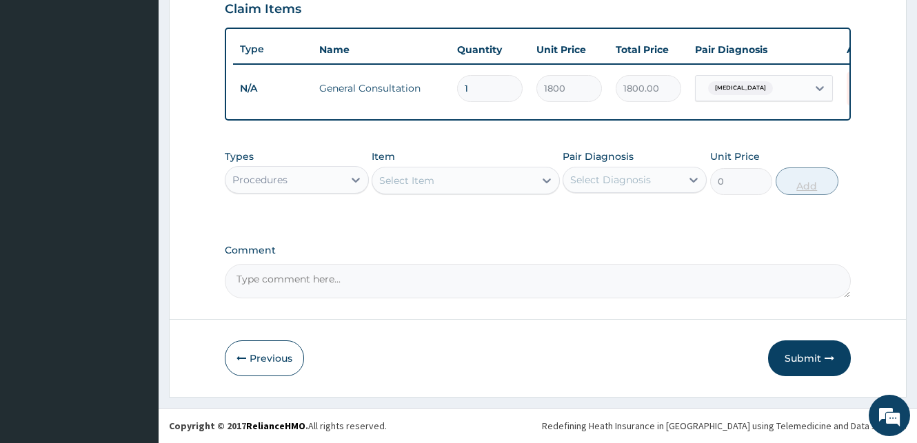
scroll to position [497, 0]
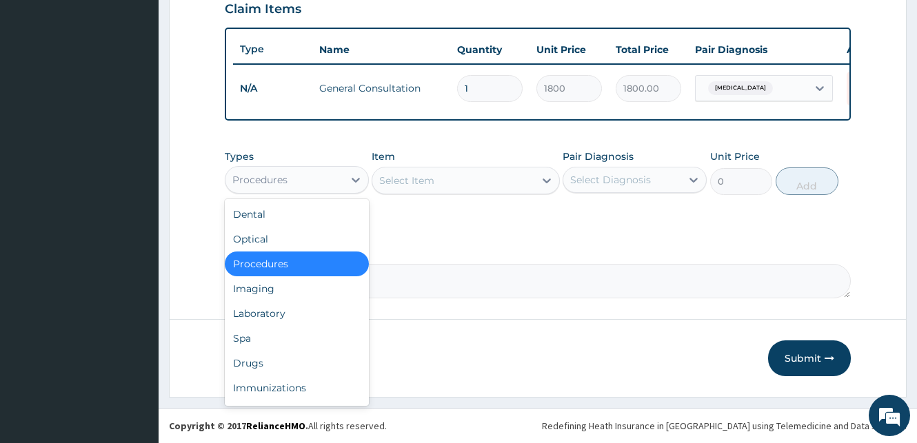
click at [327, 185] on div "Procedures" at bounding box center [284, 180] width 118 height 22
click at [279, 318] on div "Laboratory" at bounding box center [297, 313] width 144 height 25
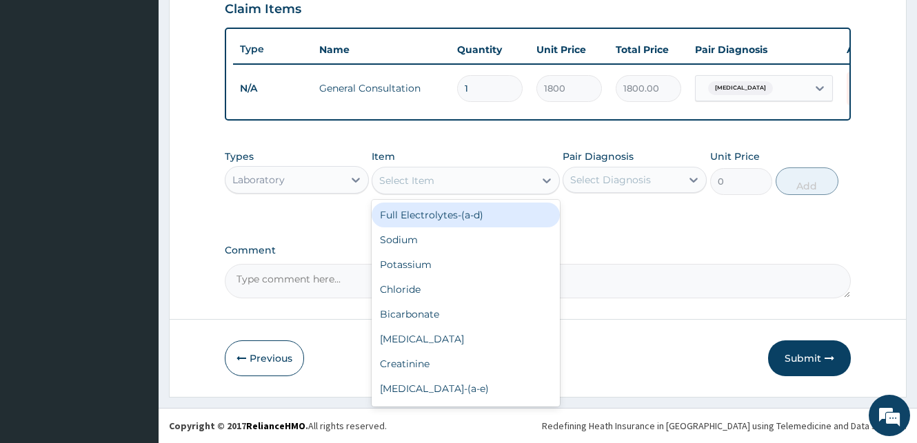
click at [445, 179] on div "Select Item" at bounding box center [452, 181] width 161 height 22
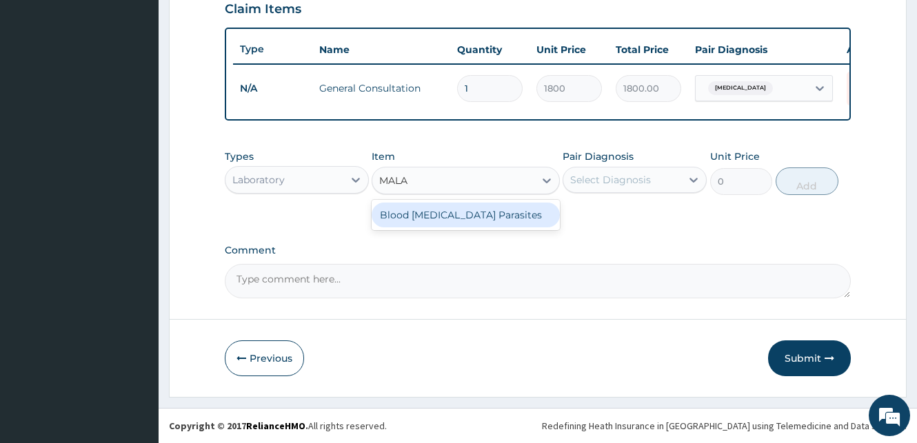
type input "MALAR"
click at [453, 214] on div "Blood Malaria Parasites" at bounding box center [466, 215] width 188 height 25
type input "700"
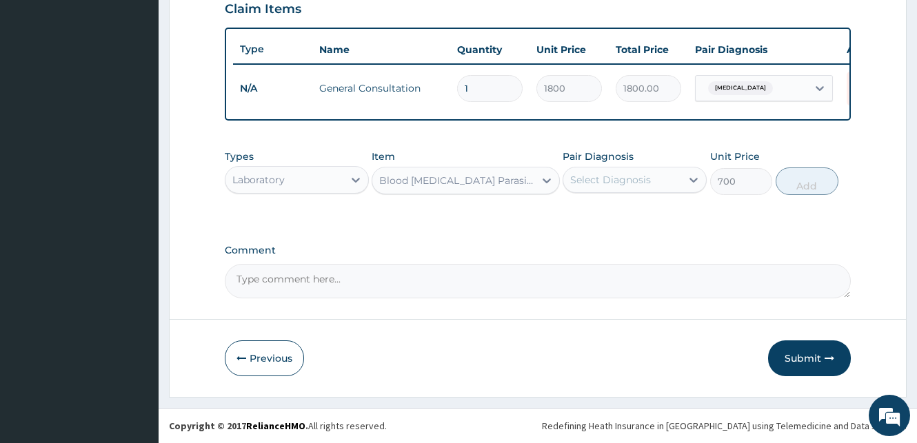
click at [599, 181] on div "Select Diagnosis" at bounding box center [610, 180] width 81 height 14
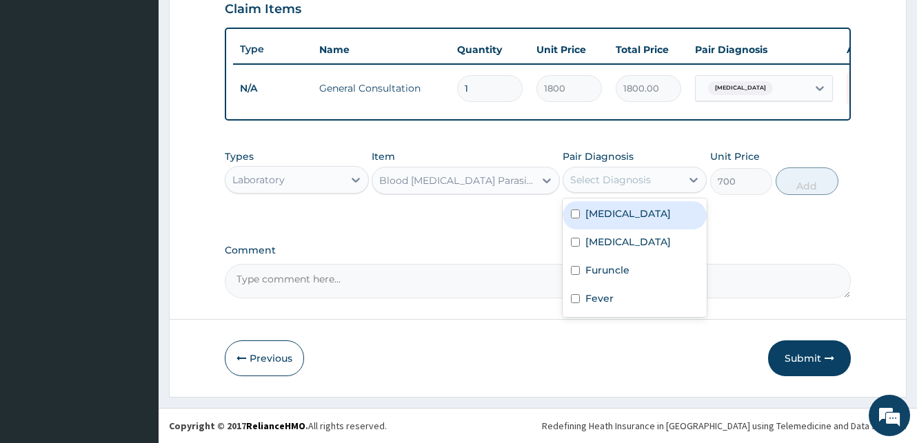
click at [575, 209] on div "[MEDICAL_DATA]" at bounding box center [635, 215] width 144 height 28
checkbox input "true"
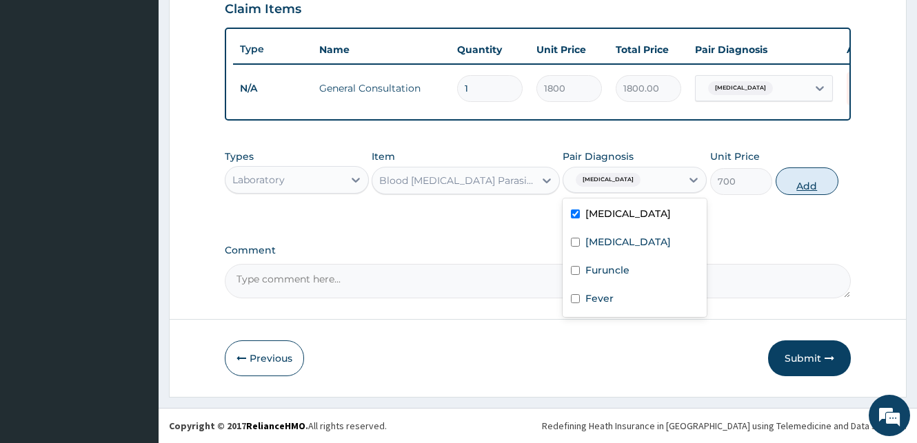
click at [823, 183] on button "Add" at bounding box center [807, 182] width 63 height 28
type input "0"
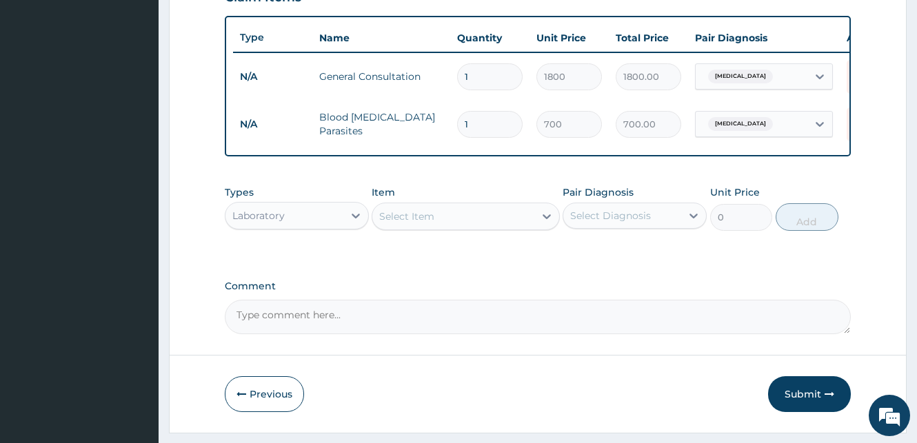
click at [418, 223] on div "Select Item" at bounding box center [406, 217] width 55 height 14
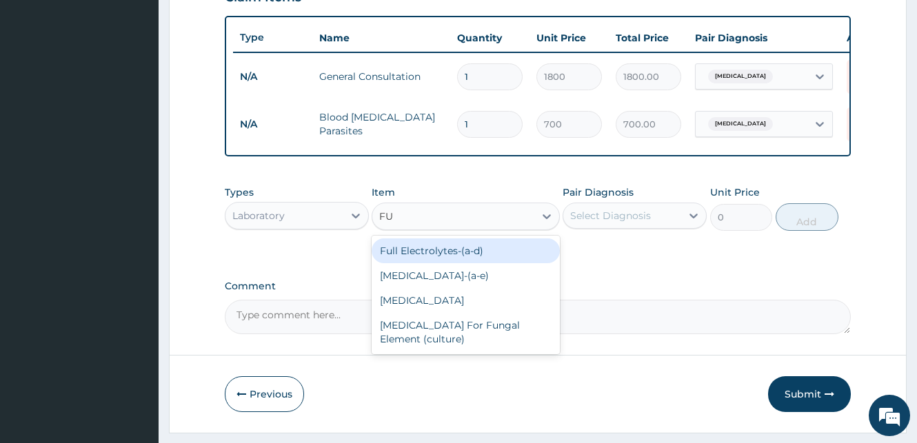
type input "FUL"
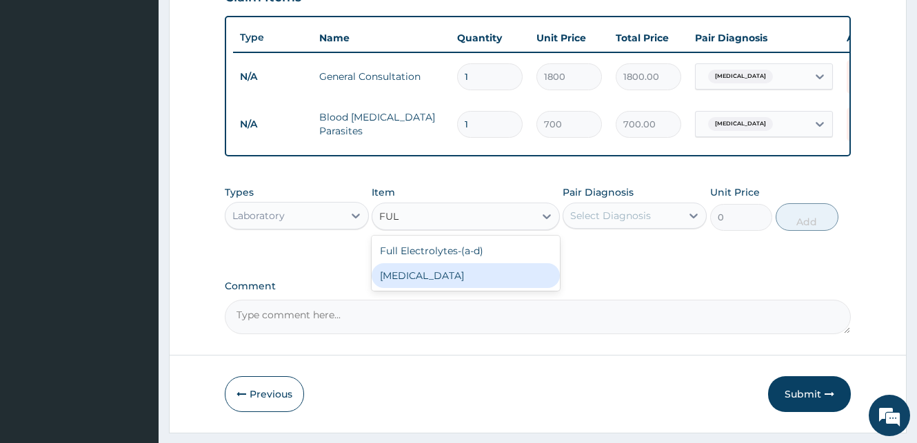
click at [438, 281] on div "Full Blood Count" at bounding box center [466, 275] width 188 height 25
type input "2000"
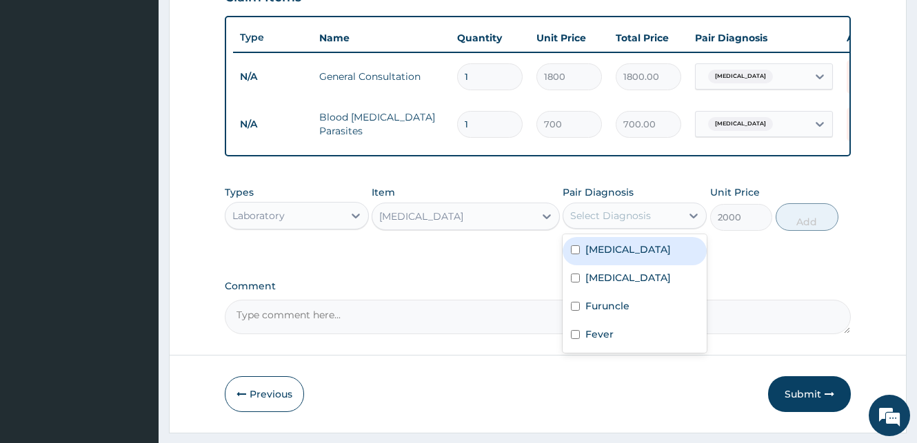
click at [610, 214] on div "Select Diagnosis" at bounding box center [635, 216] width 144 height 26
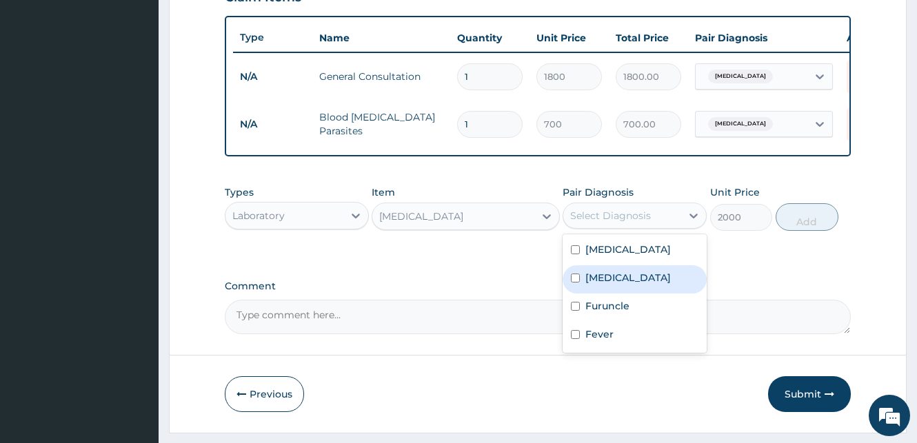
click at [574, 283] on input "checkbox" at bounding box center [575, 278] width 9 height 9
checkbox input "true"
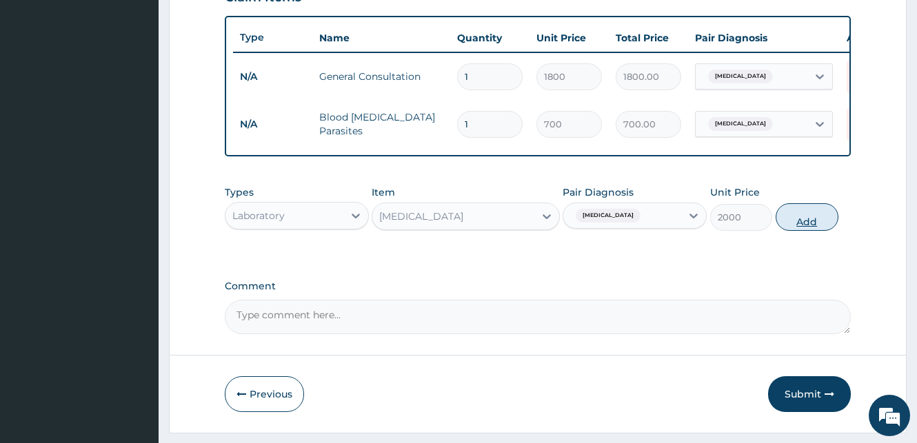
click at [827, 225] on button "Add" at bounding box center [807, 217] width 63 height 28
type input "0"
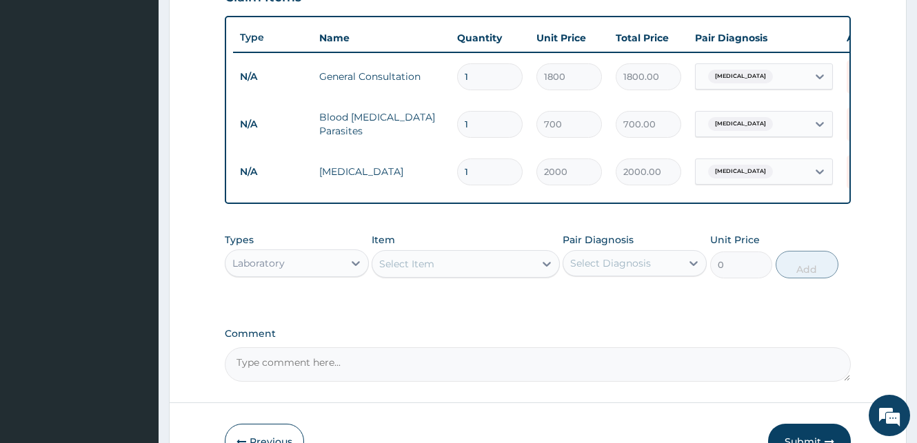
scroll to position [592, 0]
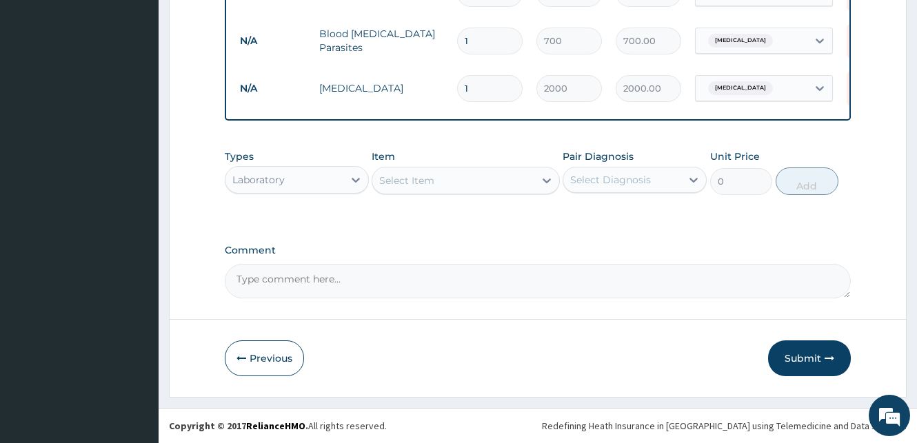
click at [273, 174] on div "Laboratory" at bounding box center [258, 180] width 52 height 14
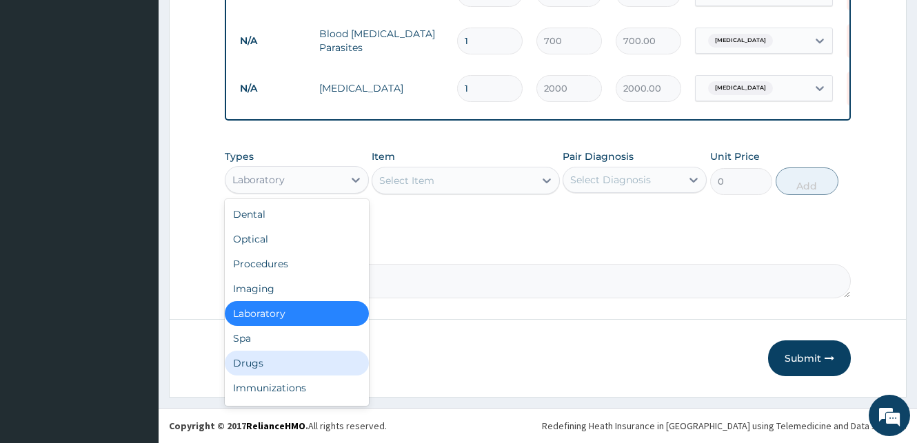
click at [262, 368] on div "Drugs" at bounding box center [297, 363] width 144 height 25
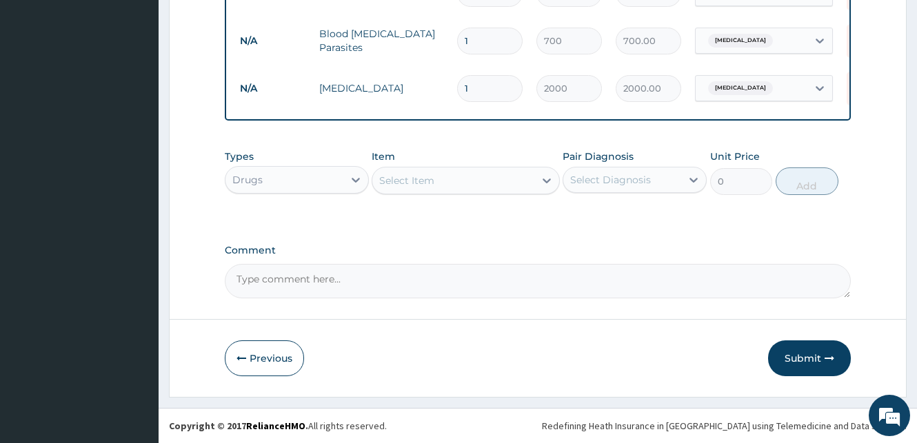
click at [414, 176] on div "Select Item" at bounding box center [406, 181] width 55 height 14
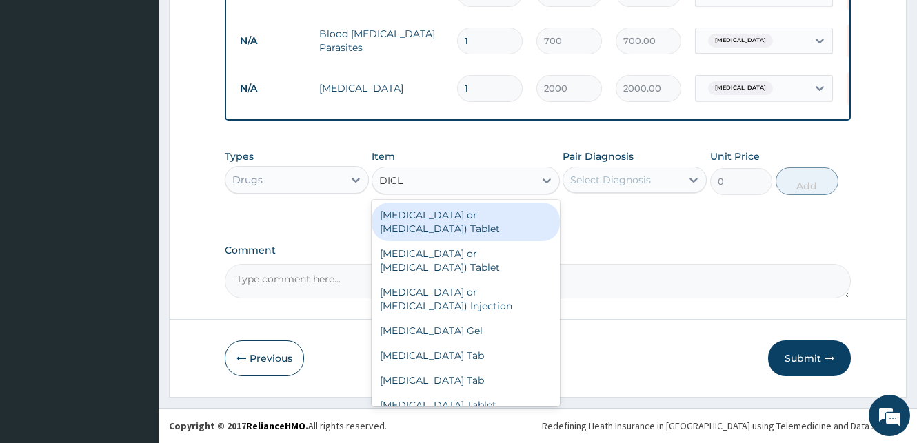
type input "DICLO"
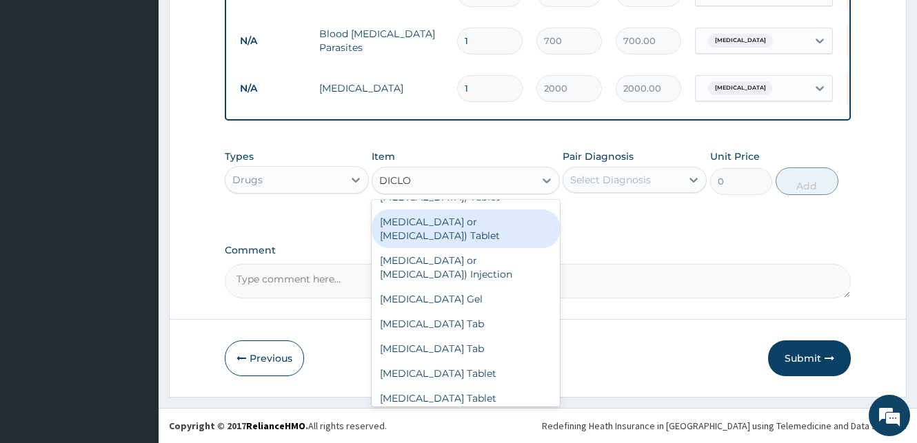
scroll to position [3, 0]
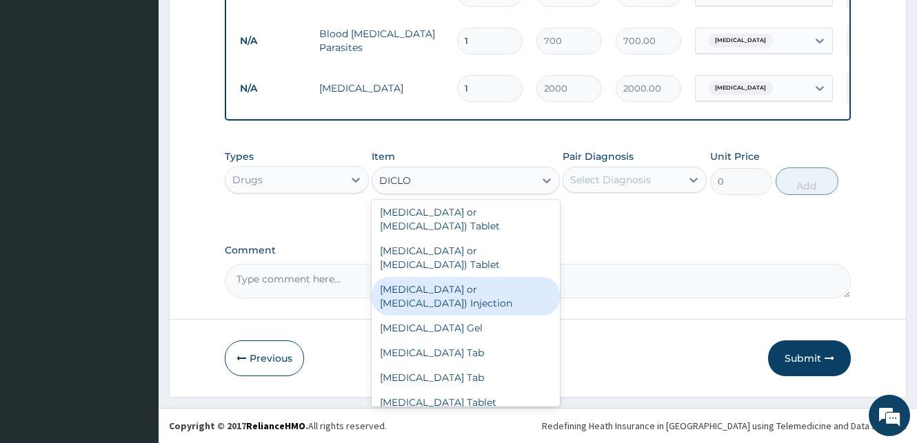
click at [447, 284] on div "[MEDICAL_DATA] or [MEDICAL_DATA]) Injection" at bounding box center [466, 296] width 188 height 39
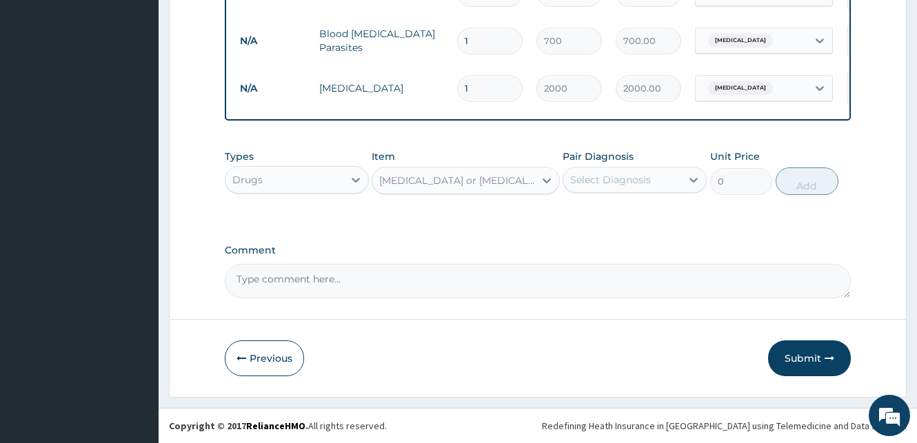
type input "140"
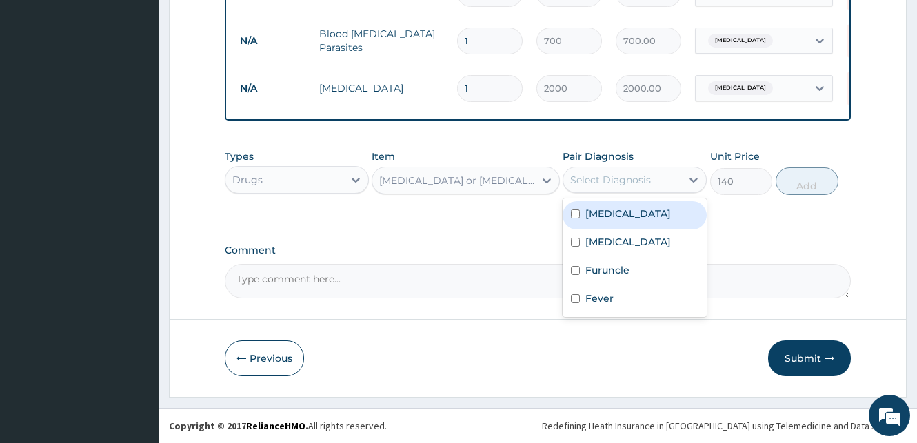
click at [616, 179] on div "Select Diagnosis" at bounding box center [610, 180] width 81 height 14
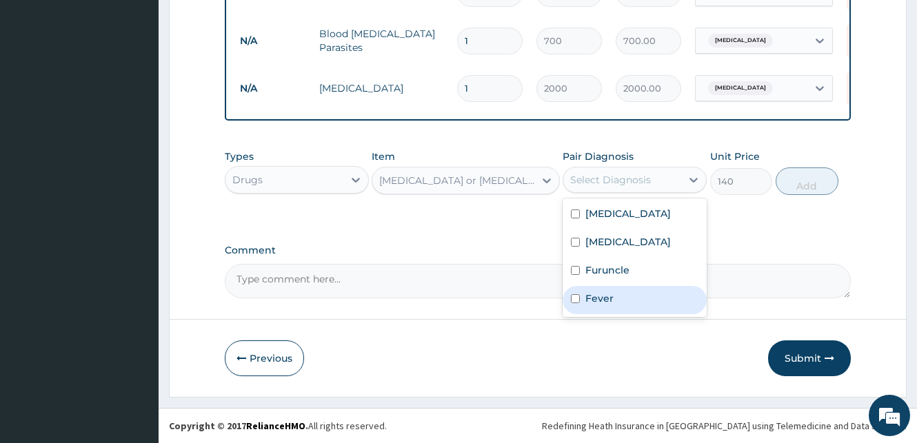
click at [576, 300] on input "checkbox" at bounding box center [575, 298] width 9 height 9
checkbox input "true"
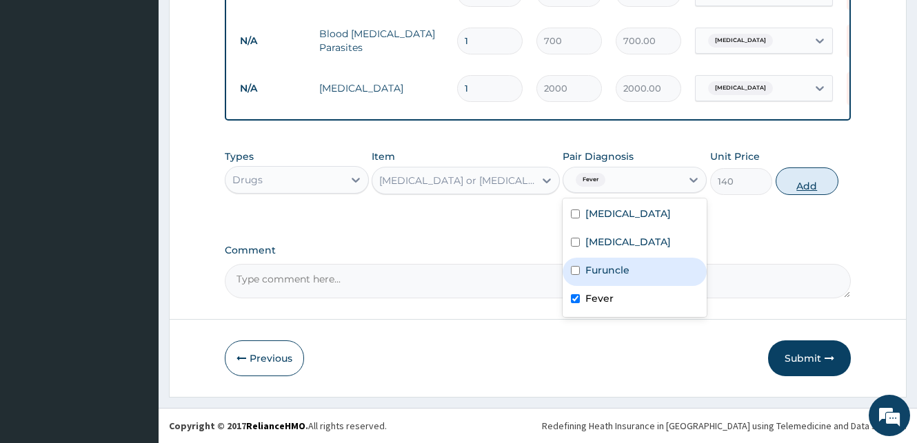
click at [809, 183] on button "Add" at bounding box center [807, 182] width 63 height 28
type input "0"
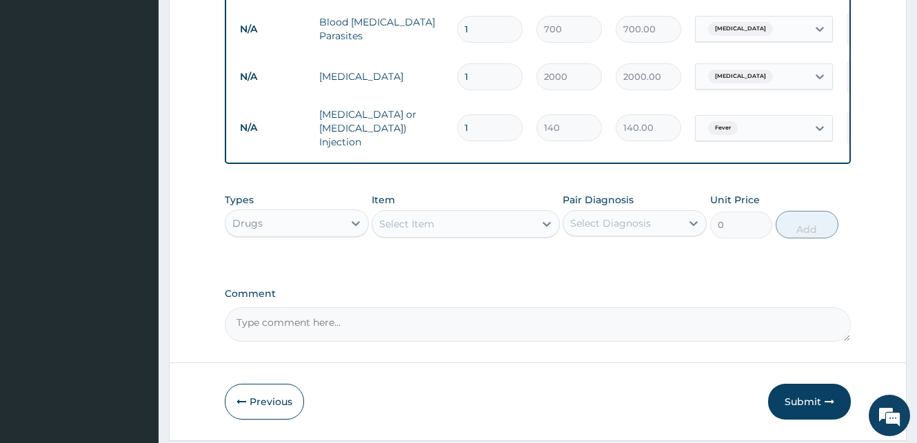
click at [383, 231] on div "Select Item" at bounding box center [406, 224] width 55 height 14
type input "ARTE"
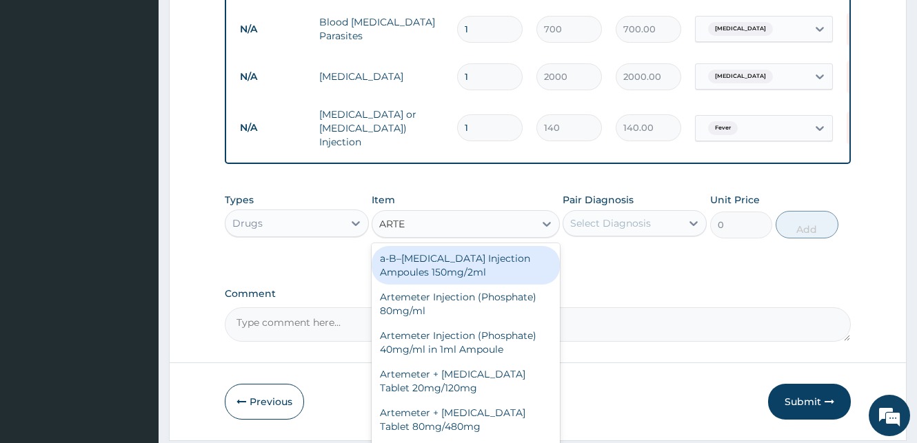
click at [401, 265] on div "a-B–[MEDICAL_DATA] Injection Ampoules 150mg/2ml" at bounding box center [466, 265] width 188 height 39
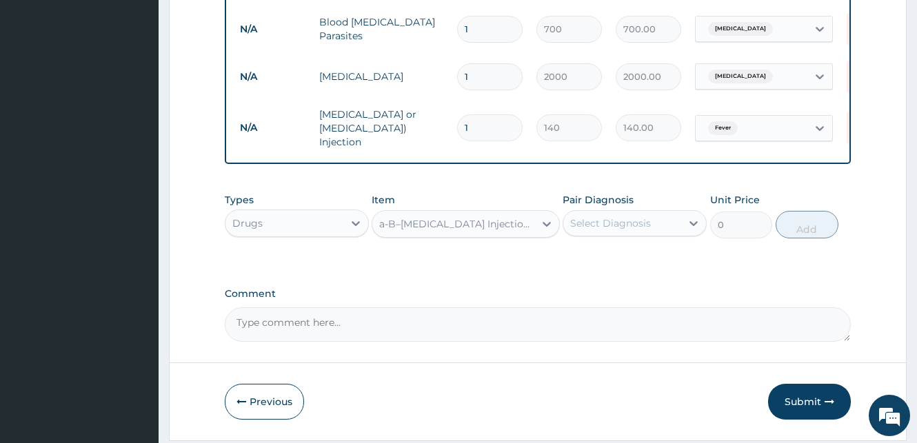
type input "3700"
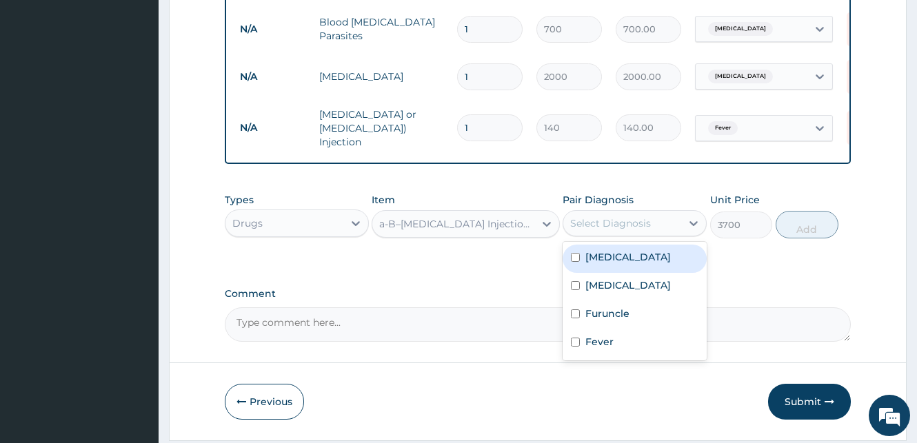
click at [649, 223] on div "Select Diagnosis" at bounding box center [622, 223] width 118 height 22
click at [576, 259] on input "checkbox" at bounding box center [575, 257] width 9 height 9
checkbox input "true"
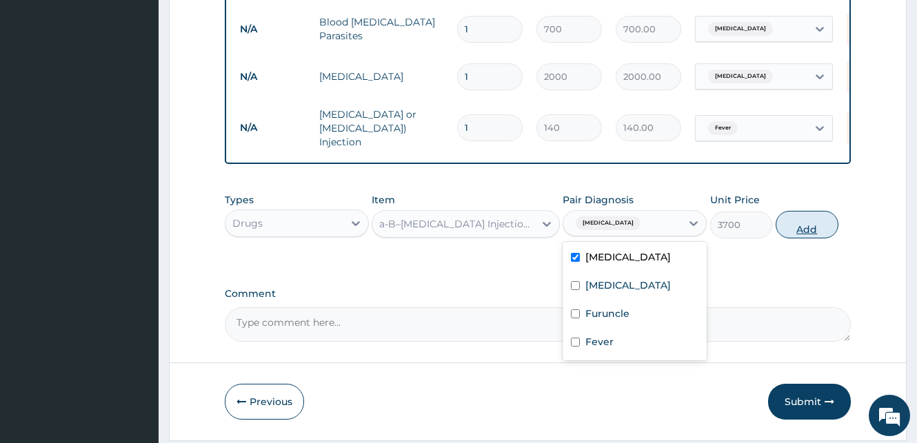
click at [818, 233] on button "Add" at bounding box center [807, 225] width 63 height 28
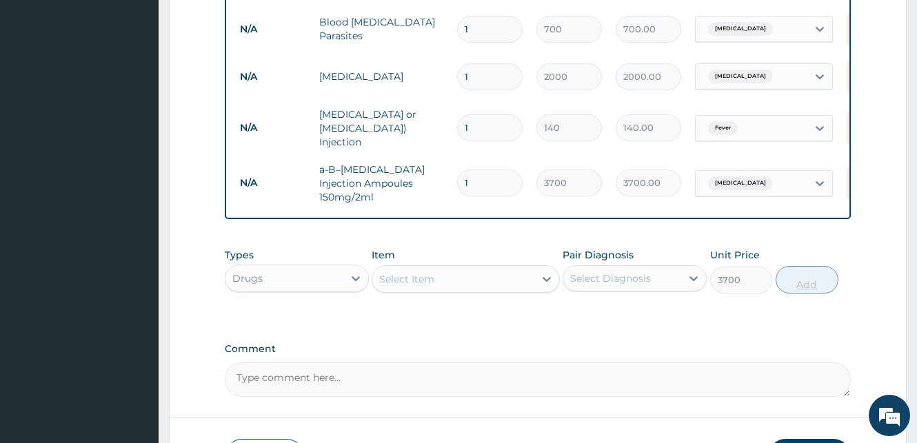
type input "0"
click at [413, 281] on div "Select Item" at bounding box center [406, 279] width 55 height 14
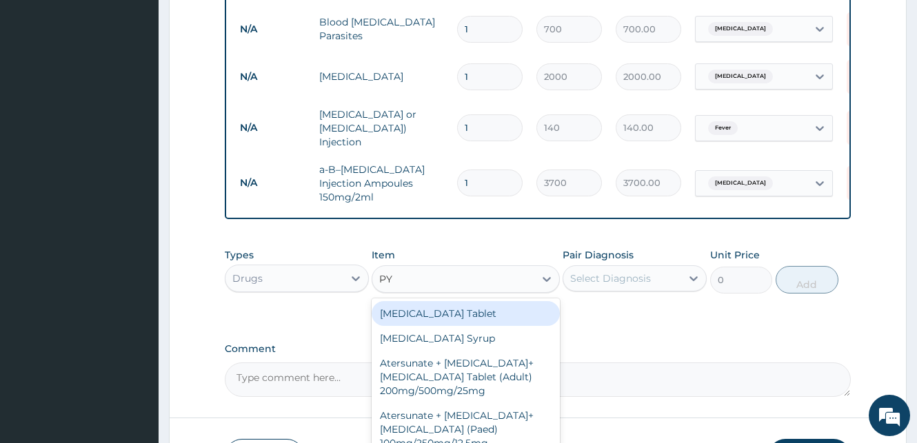
type input "PYR"
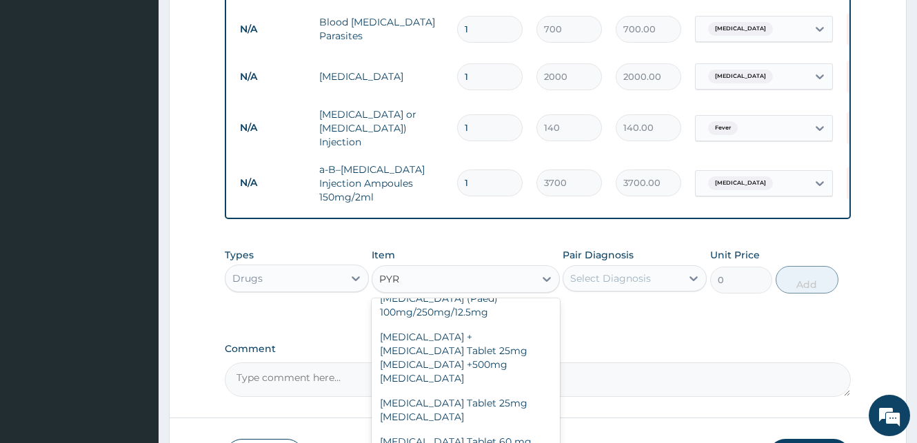
scroll to position [132, 0]
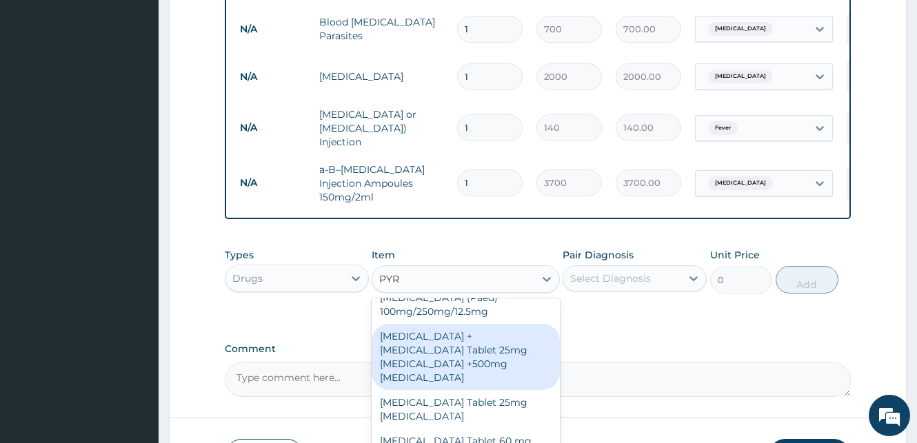
click at [459, 336] on div "Pyrimethamine + Sulphadoxine Tablet 25mg Pyrimethamine +500mg Sulphadoxine" at bounding box center [466, 357] width 188 height 66
type input "450"
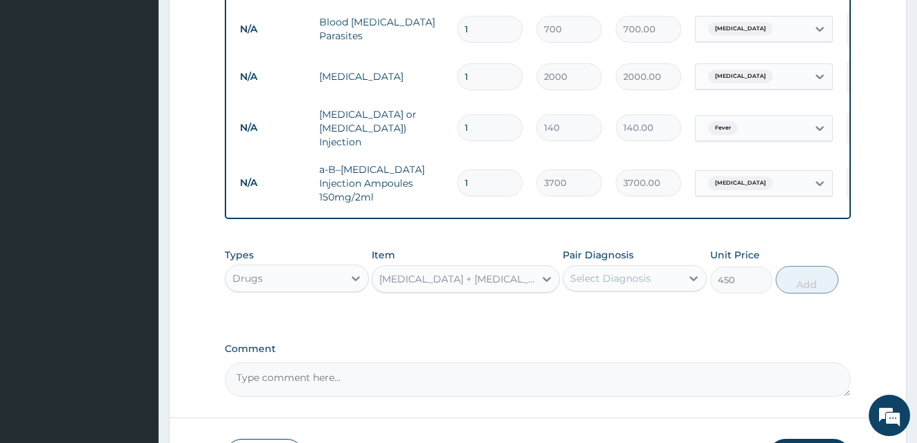
click at [635, 280] on div "Select Diagnosis" at bounding box center [610, 279] width 81 height 14
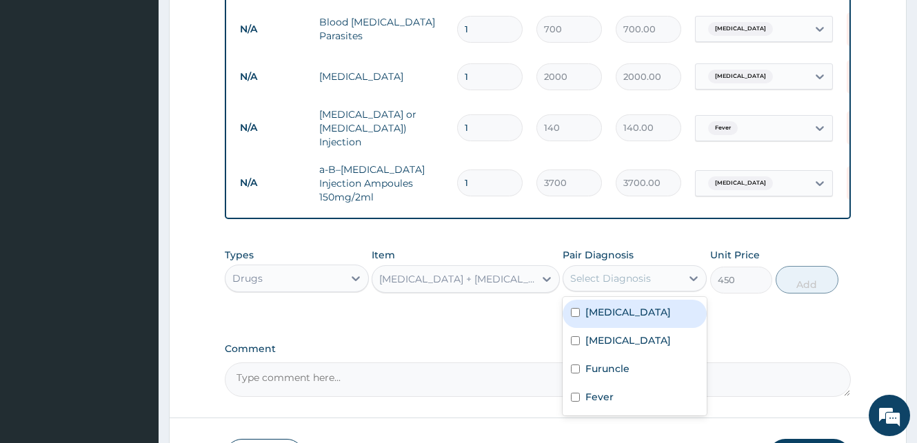
click at [574, 311] on input "checkbox" at bounding box center [575, 312] width 9 height 9
checkbox input "true"
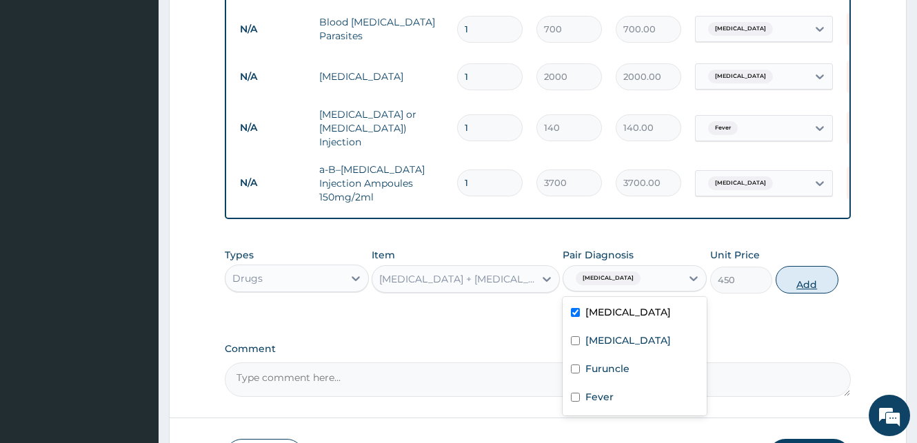
click at [801, 282] on button "Add" at bounding box center [807, 280] width 63 height 28
type input "0"
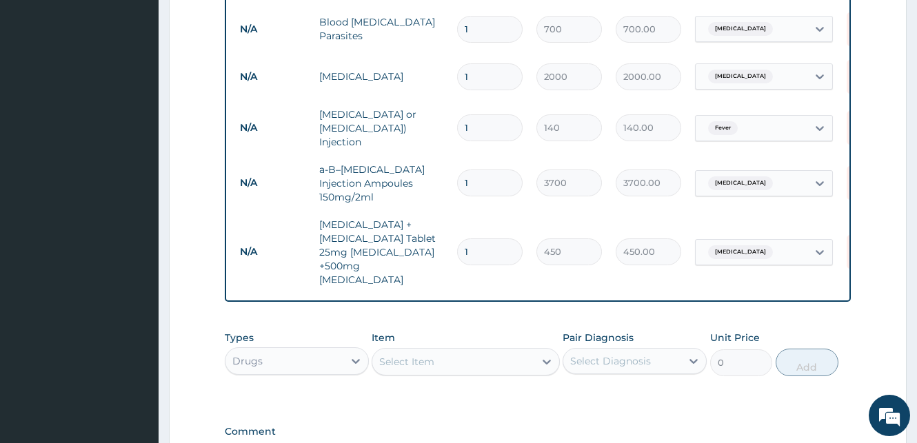
scroll to position [669, 0]
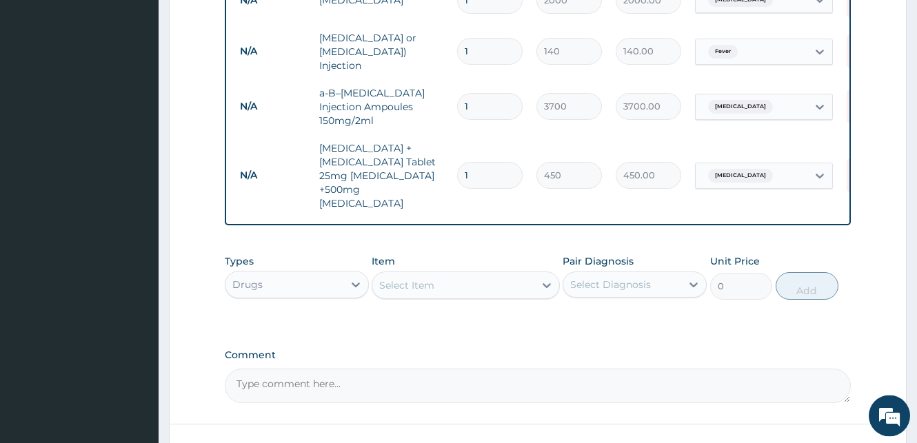
click at [476, 277] on div "Select Item" at bounding box center [452, 285] width 161 height 22
type input "CIP"
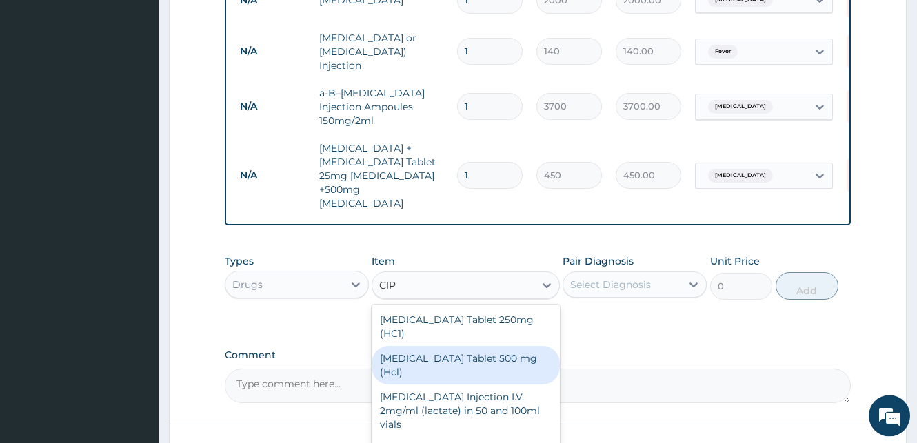
click at [479, 346] on div "Ciprofloxacin Tablet 500 mg (Hcl)" at bounding box center [466, 365] width 188 height 39
type input "100"
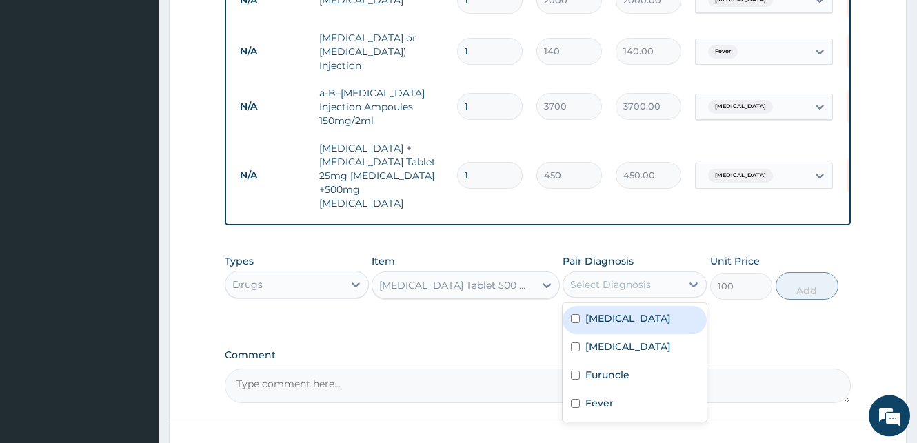
click at [618, 278] on div "Select Diagnosis" at bounding box center [610, 285] width 81 height 14
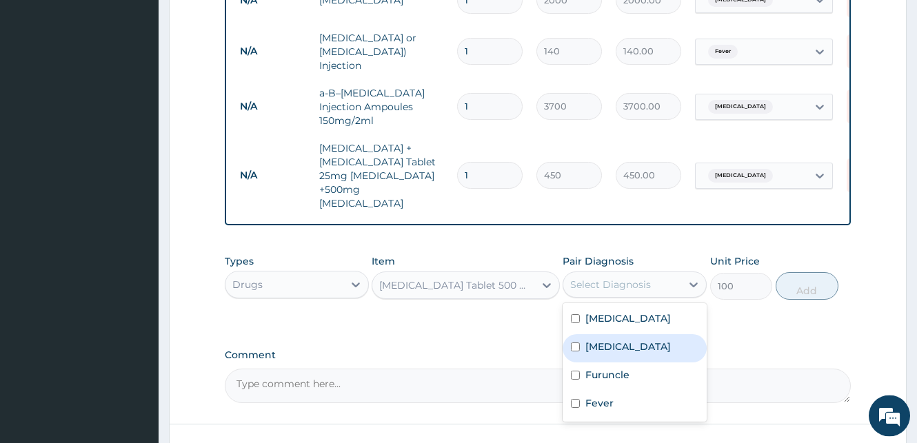
click at [574, 334] on div "Sepsis" at bounding box center [635, 348] width 144 height 28
checkbox input "true"
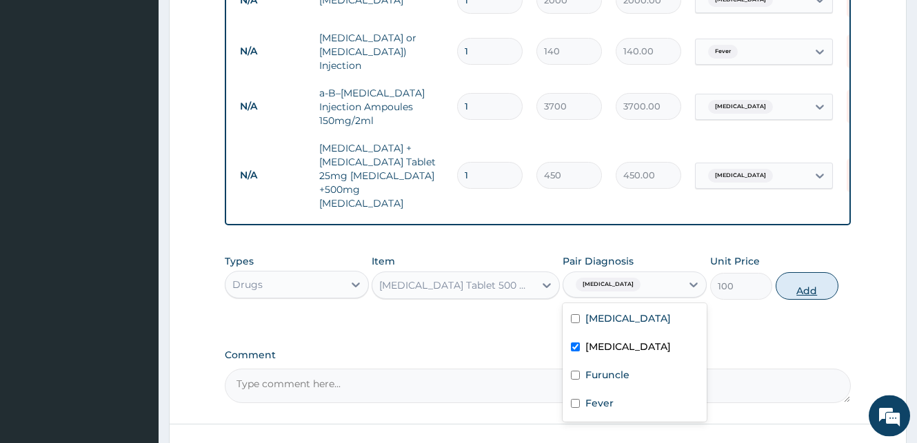
click at [816, 272] on button "Add" at bounding box center [807, 286] width 63 height 28
type input "0"
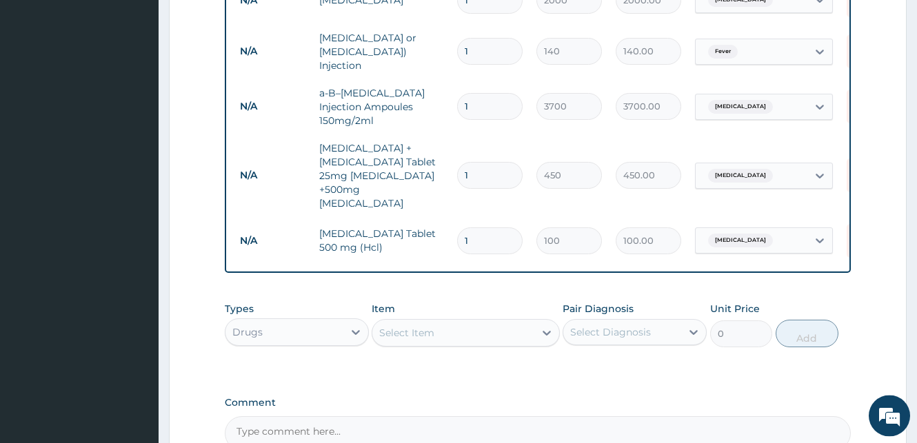
type input "10"
type input "1000.00"
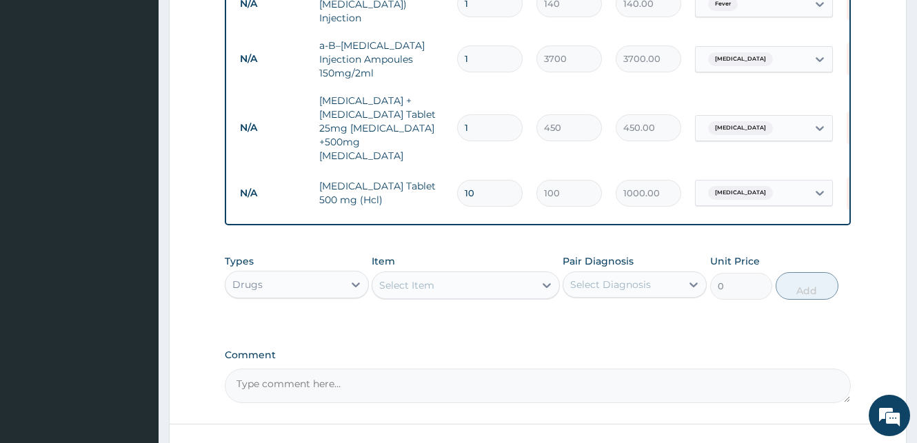
scroll to position [800, 0]
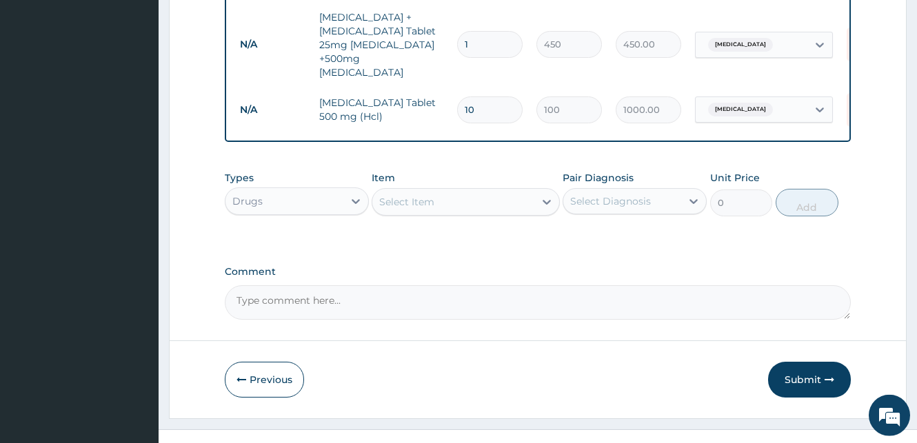
type input "10"
click at [437, 191] on div "Select Item" at bounding box center [452, 202] width 161 height 22
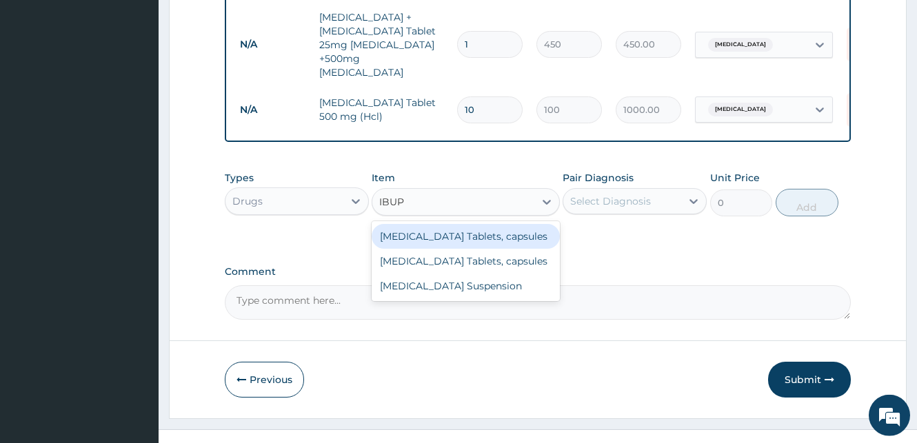
type input "IBUPR"
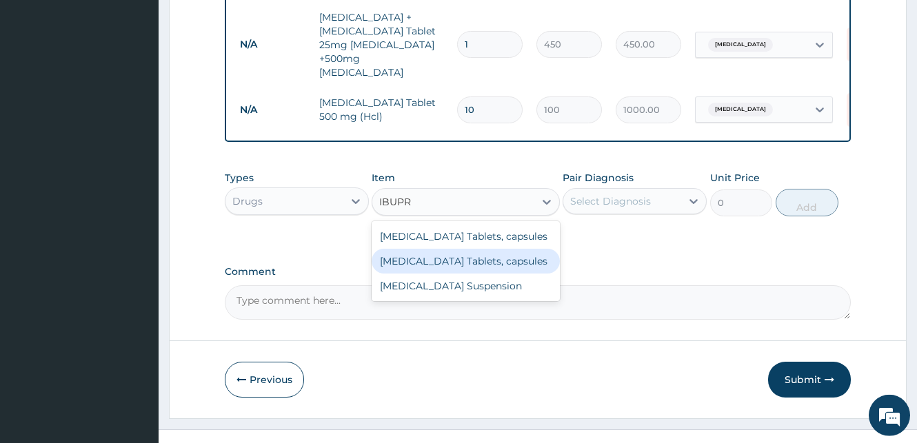
click at [436, 249] on div "Ibuprofen Tablets, capsules" at bounding box center [466, 261] width 188 height 25
type input "50"
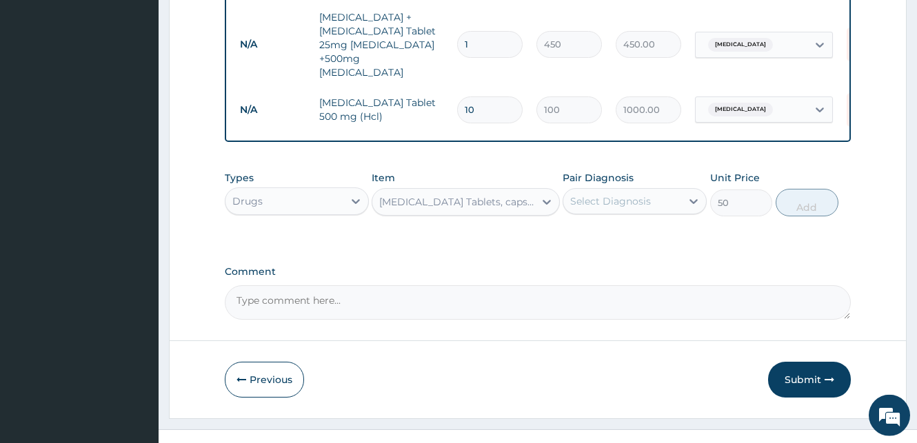
click at [591, 194] on div "Select Diagnosis" at bounding box center [610, 201] width 81 height 14
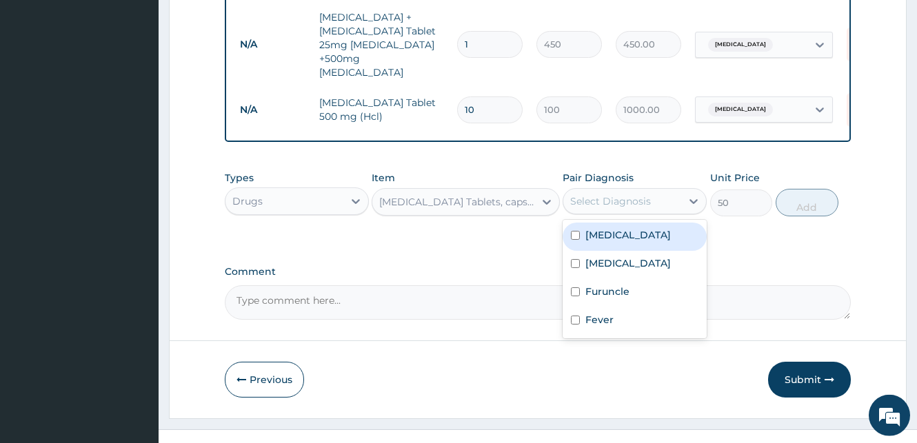
click at [575, 231] on input "checkbox" at bounding box center [575, 235] width 9 height 9
checkbox input "true"
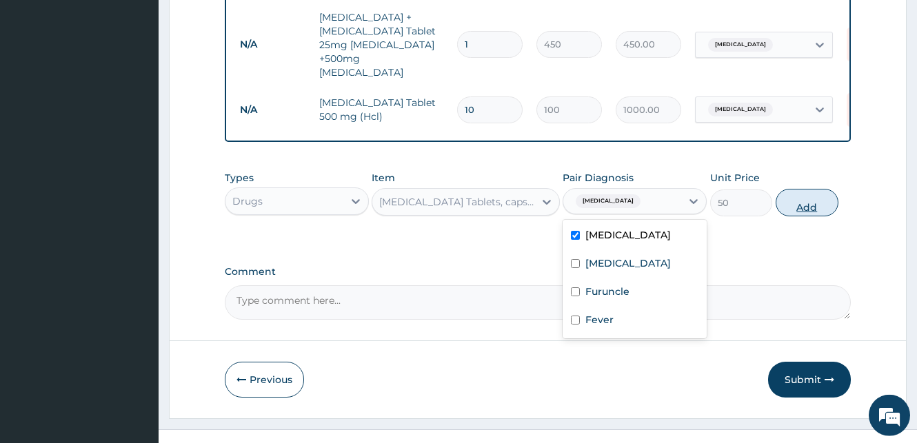
click at [822, 189] on button "Add" at bounding box center [807, 203] width 63 height 28
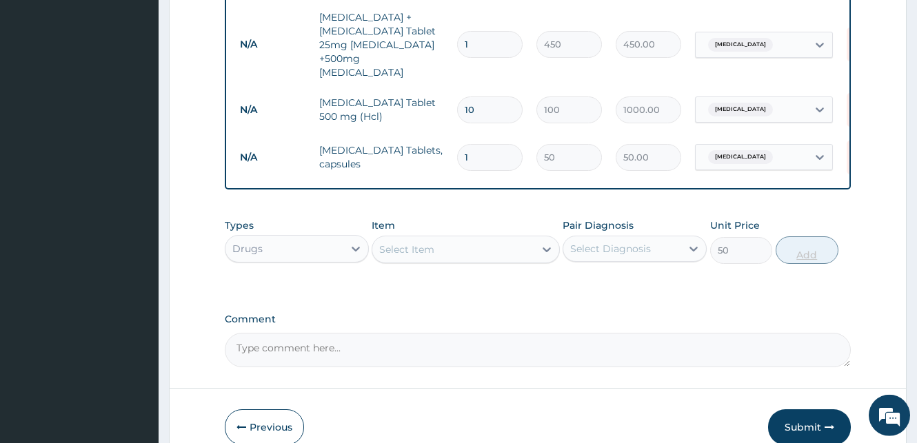
type input "0"
drag, startPoint x: 475, startPoint y: 131, endPoint x: 445, endPoint y: 132, distance: 29.6
click at [457, 144] on input "1" at bounding box center [489, 157] width 65 height 27
type input "9"
type input "450.00"
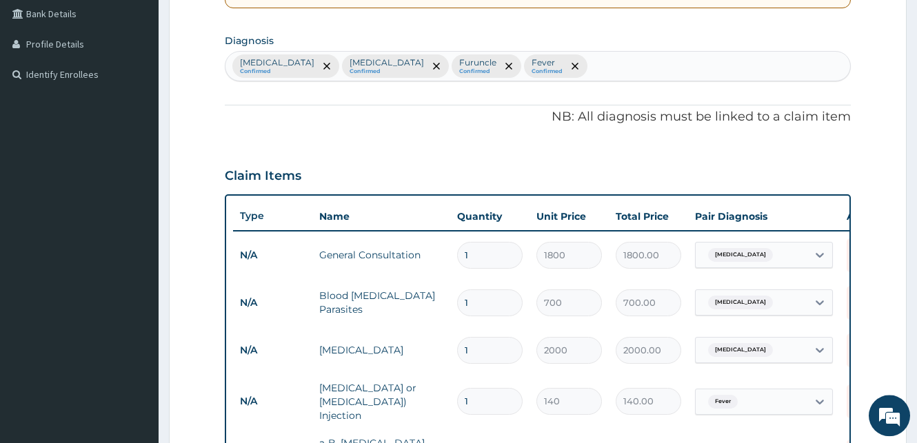
scroll to position [294, 0]
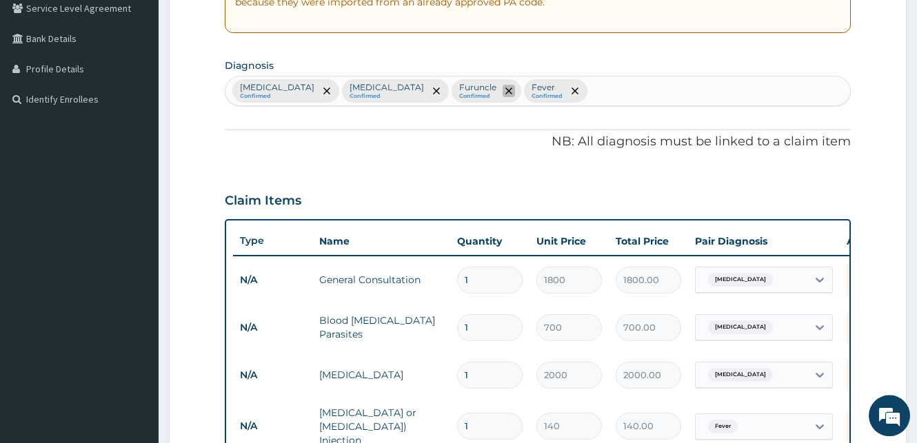
click at [505, 88] on icon "remove selection option" at bounding box center [508, 91] width 7 height 7
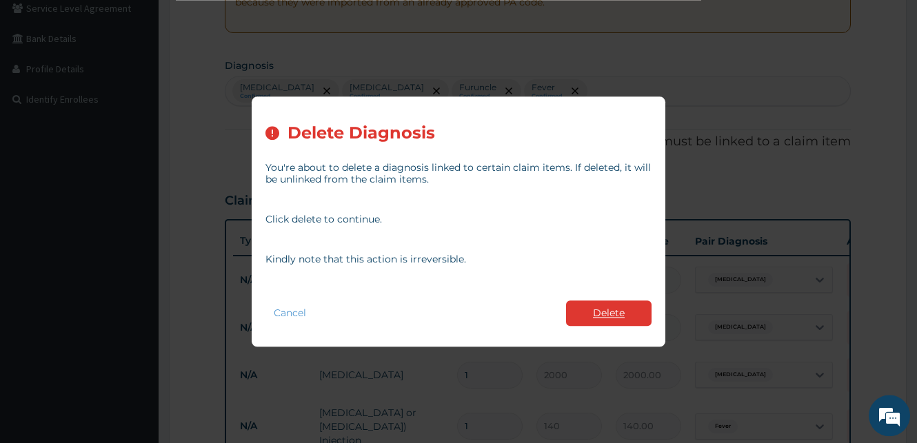
type input "9"
click at [592, 310] on button "Delete" at bounding box center [608, 314] width 85 height 26
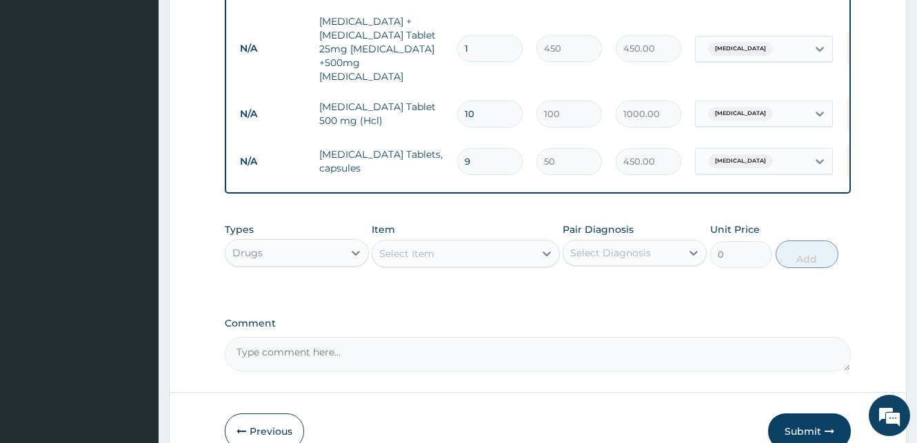
scroll to position [851, 0]
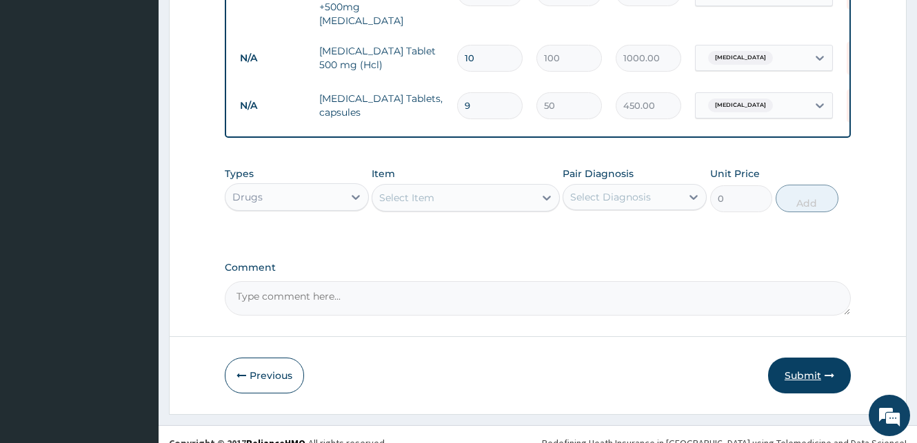
click at [798, 358] on button "Submit" at bounding box center [809, 376] width 83 height 36
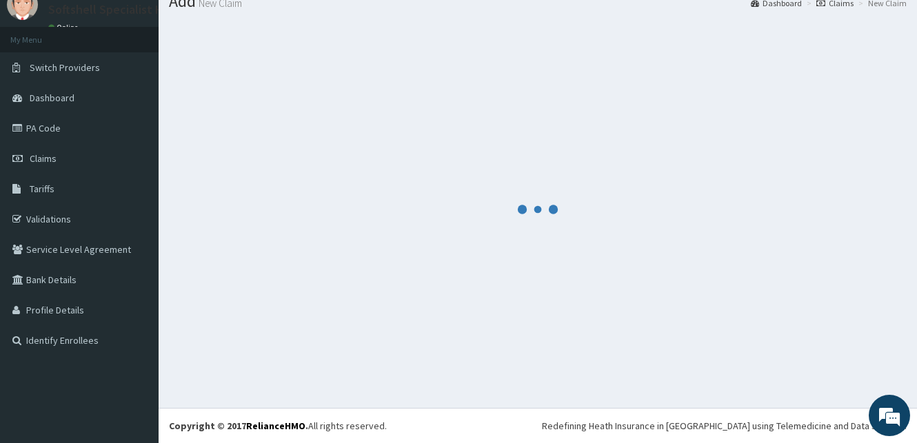
scroll to position [52, 0]
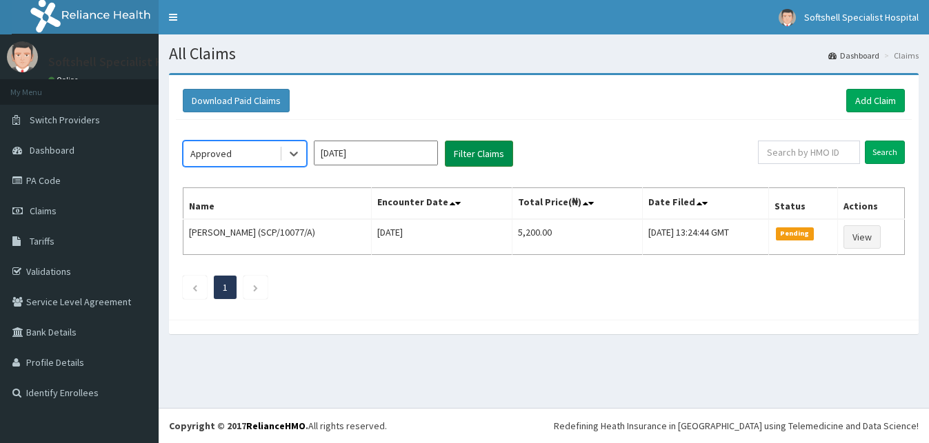
click at [469, 154] on button "Filter Claims" at bounding box center [479, 154] width 68 height 26
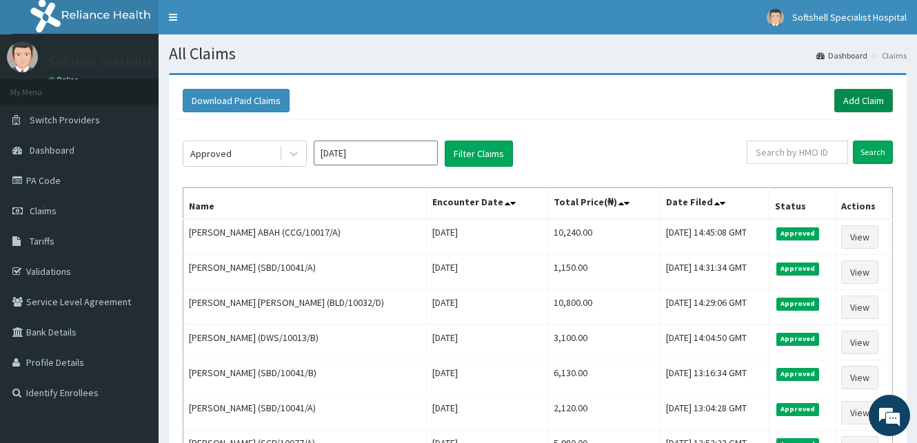
click at [851, 100] on link "Add Claim" at bounding box center [863, 100] width 59 height 23
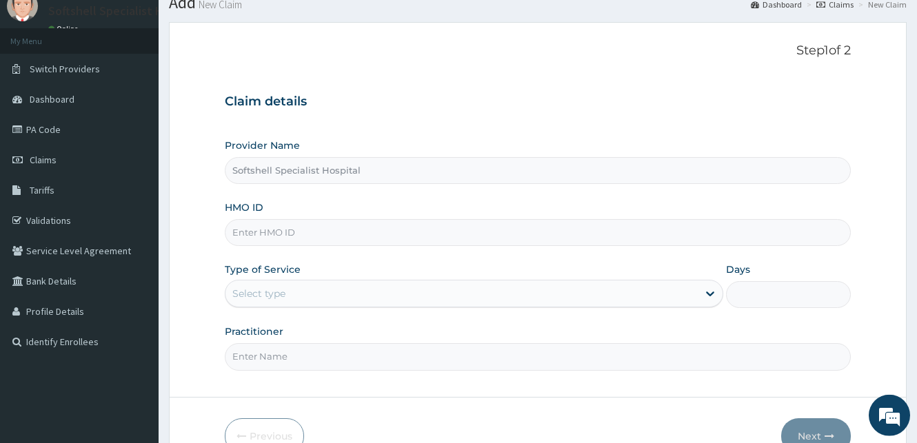
scroll to position [53, 0]
click at [259, 225] on input "HMO ID" at bounding box center [538, 230] width 626 height 27
type input "BLD/10032/D"
click at [308, 285] on div "Select type" at bounding box center [461, 292] width 472 height 22
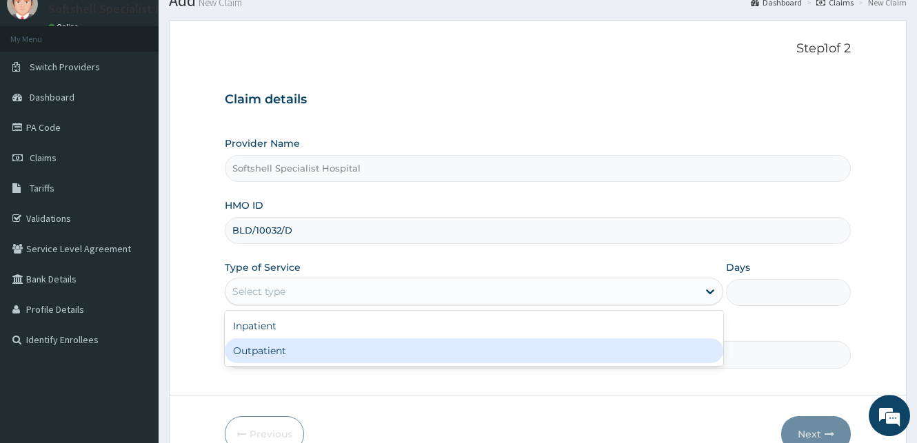
click at [327, 349] on div "Outpatient" at bounding box center [474, 350] width 498 height 25
type input "1"
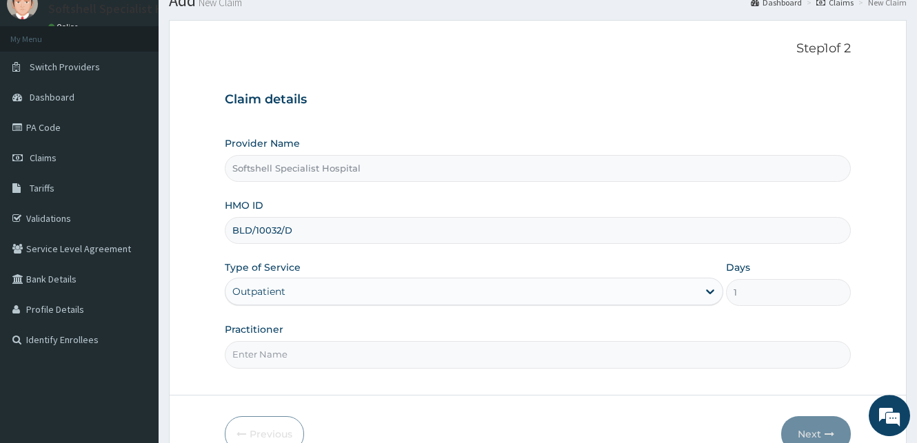
click at [310, 364] on input "Practitioner" at bounding box center [538, 354] width 626 height 27
type input "[PERSON_NAME]"
click at [822, 435] on button "Next" at bounding box center [816, 434] width 70 height 36
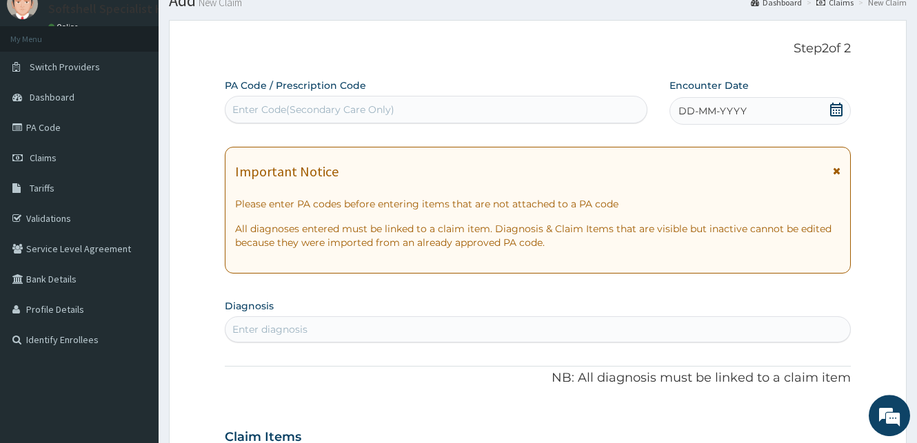
click at [440, 104] on div "Enter Code(Secondary Care Only)" at bounding box center [435, 110] width 421 height 22
type input "PA/95F63C"
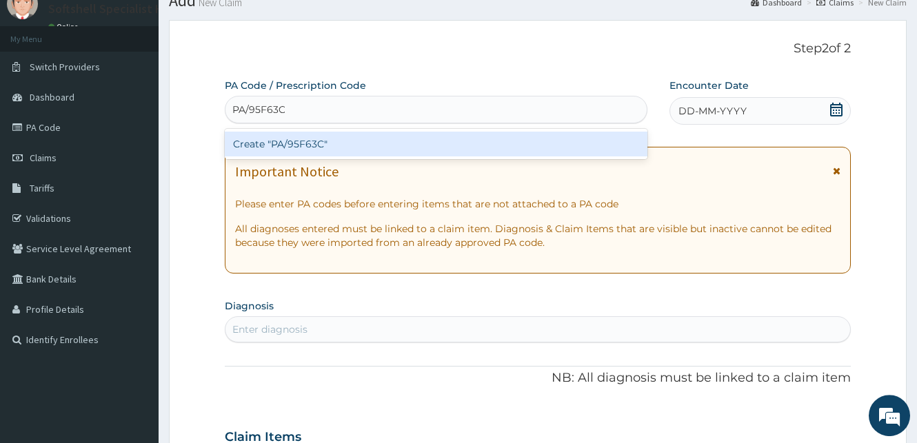
click at [408, 147] on div "Create "PA/95F63C"" at bounding box center [436, 144] width 423 height 25
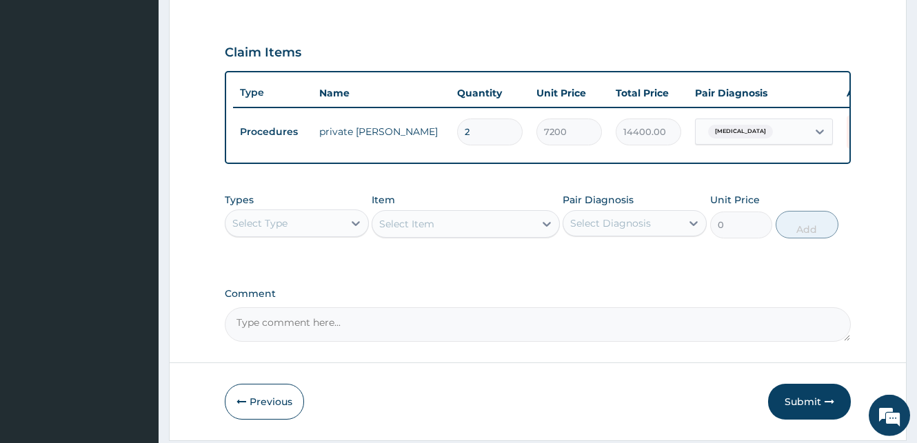
scroll to position [484, 0]
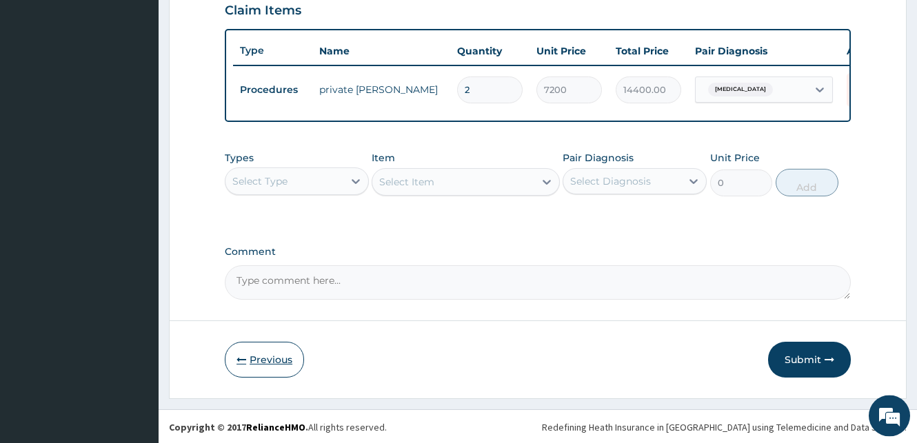
click at [274, 371] on button "Previous" at bounding box center [264, 360] width 79 height 36
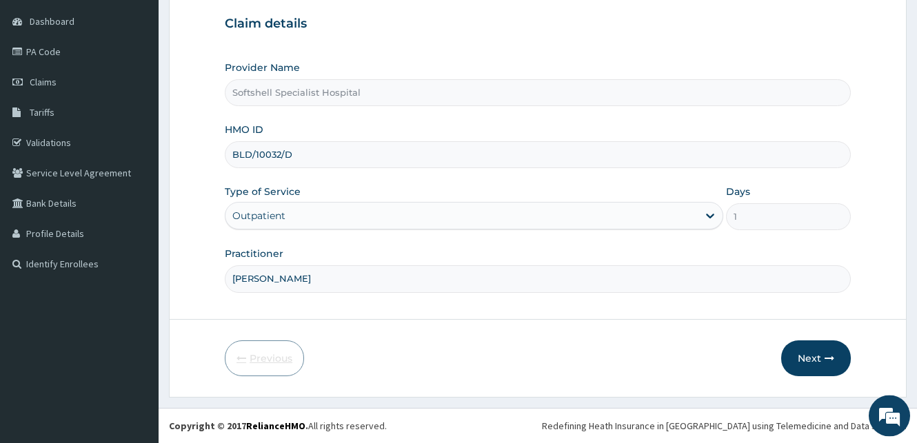
scroll to position [129, 0]
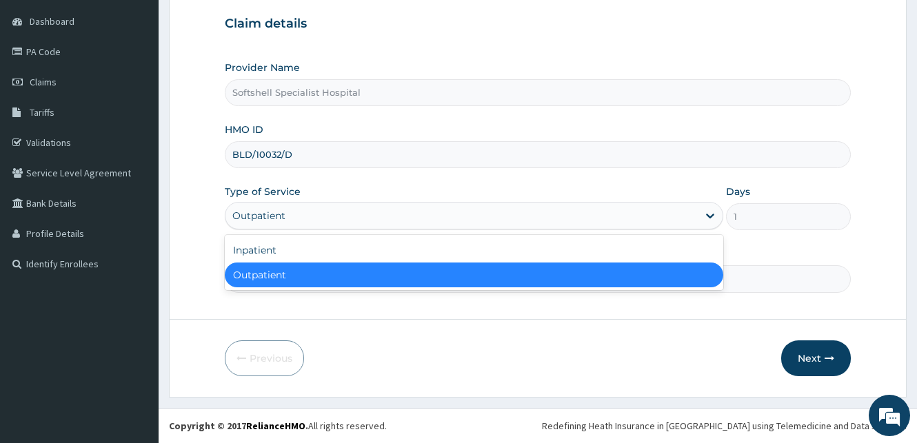
click at [660, 210] on div "Outpatient" at bounding box center [461, 216] width 472 height 22
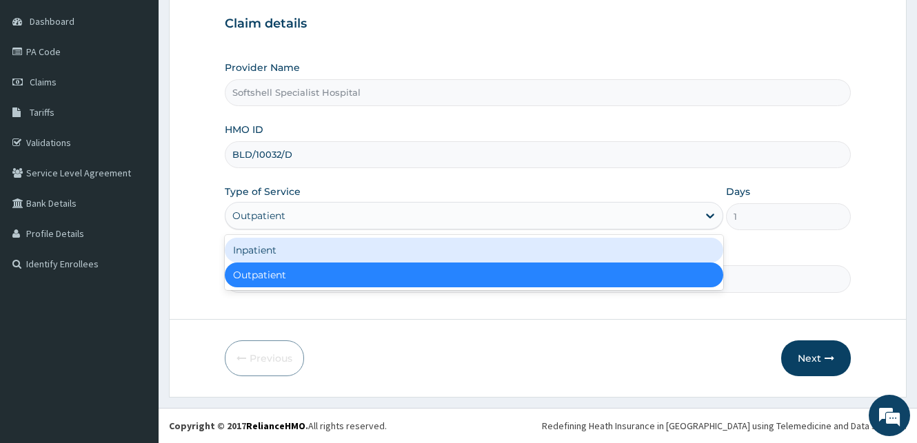
click at [321, 245] on div "Inpatient" at bounding box center [474, 250] width 498 height 25
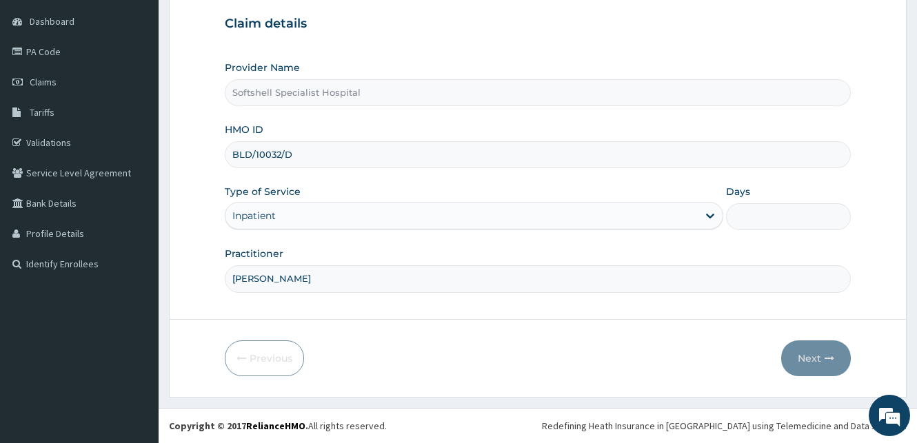
click at [765, 208] on input "Days" at bounding box center [788, 216] width 125 height 27
type input "1"
click at [820, 357] on button "Next" at bounding box center [816, 359] width 70 height 36
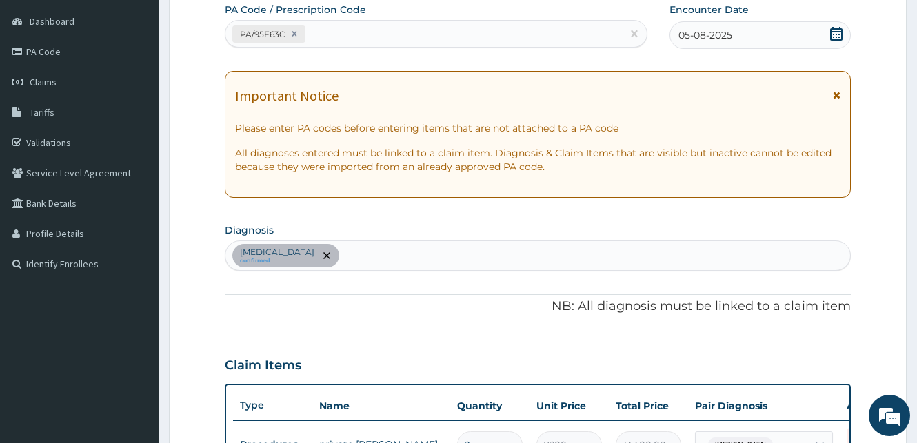
click at [367, 250] on div "[MEDICAL_DATA] confirmed" at bounding box center [537, 255] width 625 height 29
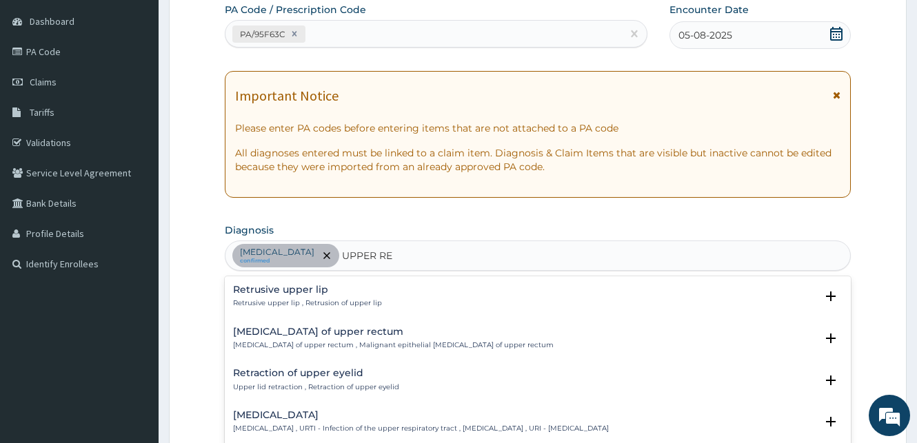
type input "UPPER RES"
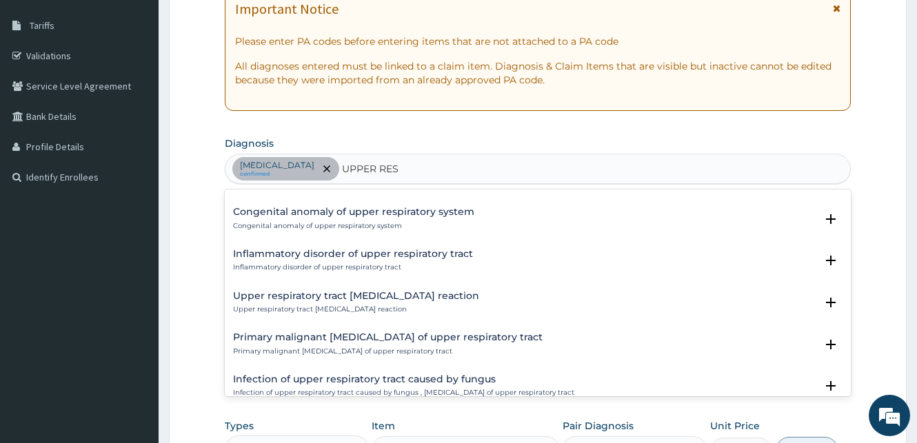
scroll to position [744, 0]
click at [380, 303] on div "Upper respiratory tract [MEDICAL_DATA] reaction Upper respiratory tract [MEDICA…" at bounding box center [356, 302] width 246 height 24
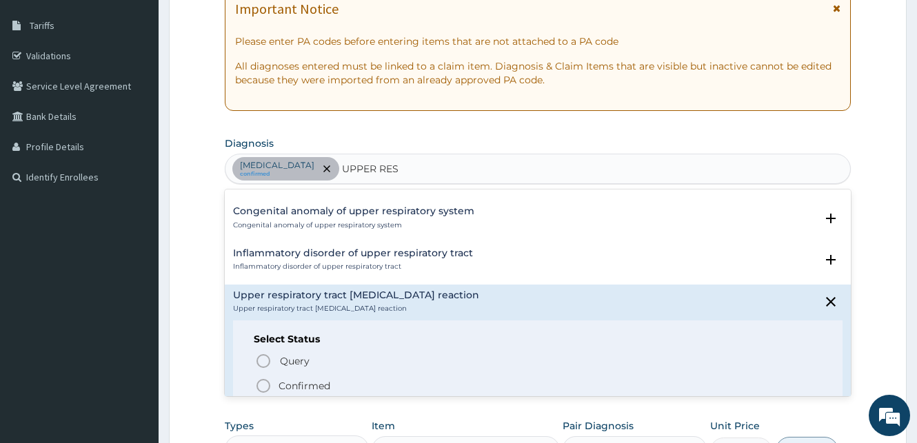
click at [261, 386] on icon "status option filled" at bounding box center [263, 386] width 17 height 17
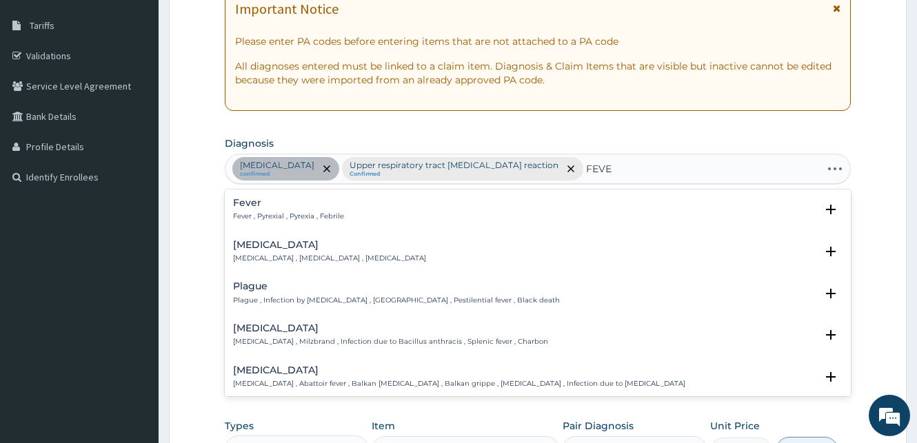
type input "FEVER"
click at [248, 210] on div "Fever Fever , Pyrexial , Pyrexia , Febrile" at bounding box center [288, 210] width 111 height 24
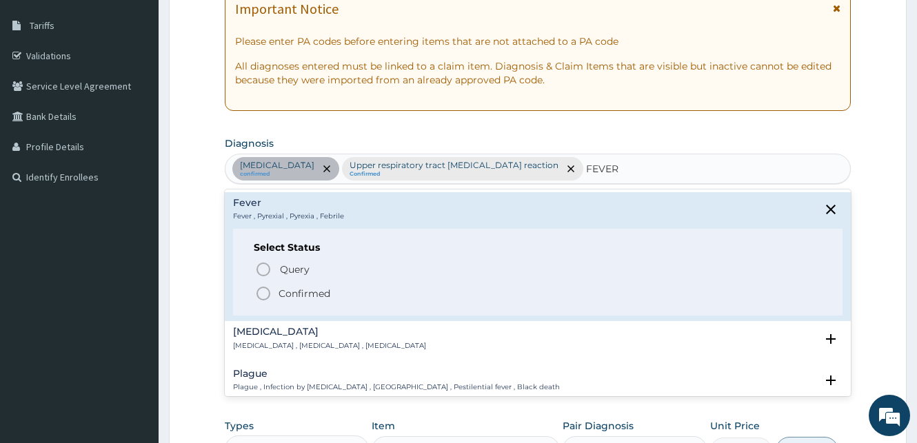
click at [260, 292] on icon "status option filled" at bounding box center [263, 293] width 17 height 17
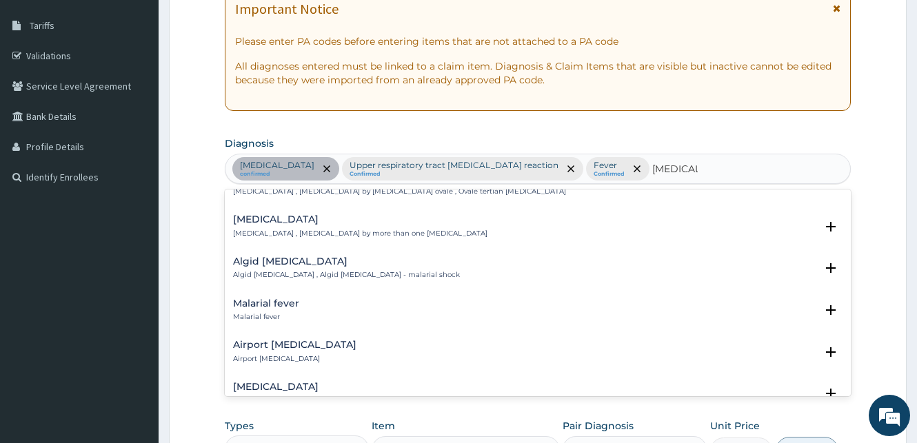
scroll to position [125, 0]
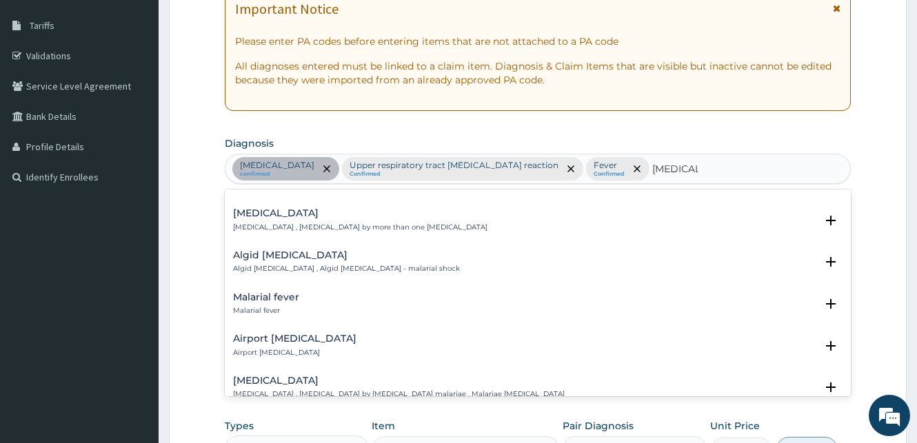
type input "MALARIA"
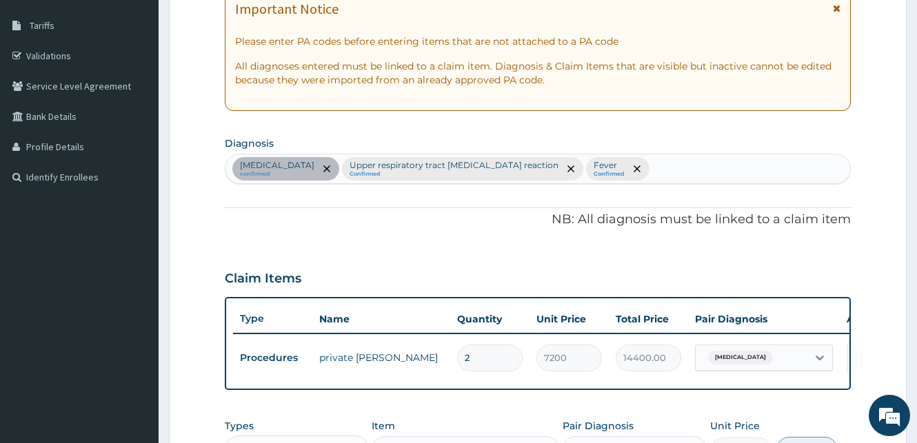
click at [852, 223] on form "Step 2 of 2 PA Code / Prescription Code PA/95F63C Encounter Date 05-08-2025 Imp…" at bounding box center [538, 261] width 738 height 809
click at [615, 163] on div "Sepsis confirmed Upper respiratory tract hypersensitivity reaction Confirmed Fe…" at bounding box center [537, 168] width 625 height 29
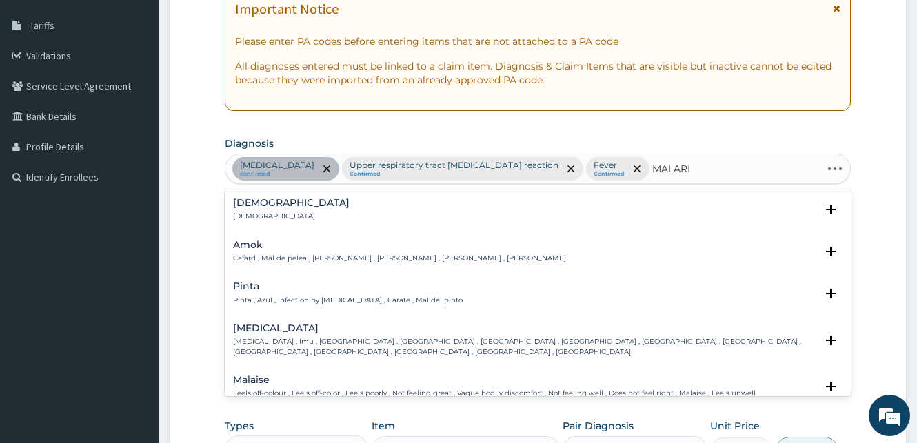
type input "MALARIA"
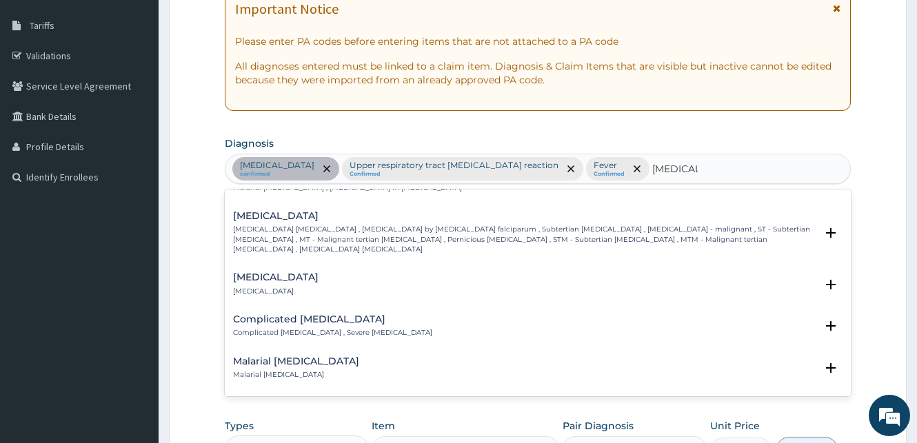
scroll to position [558, 0]
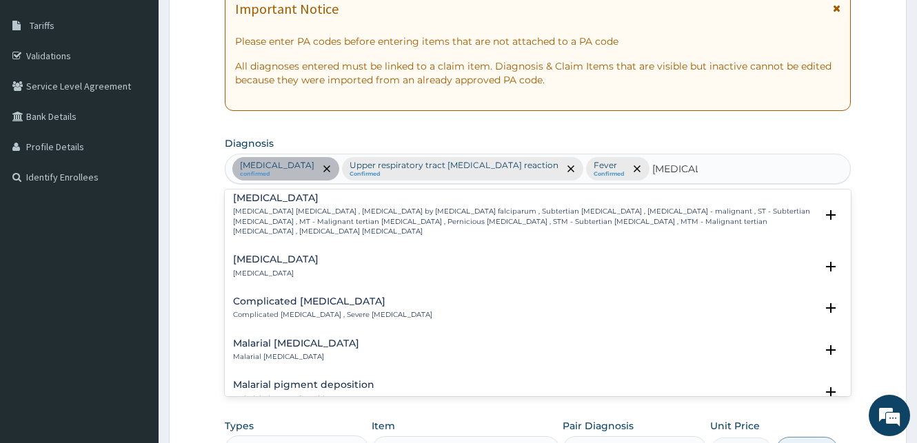
click at [274, 310] on p "Complicated malaria , Severe malaria" at bounding box center [332, 315] width 199 height 10
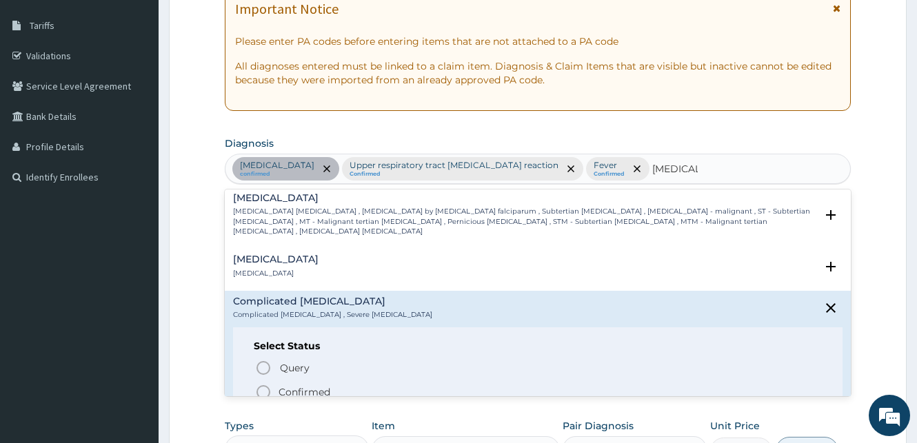
click at [264, 384] on icon "status option filled" at bounding box center [263, 392] width 17 height 17
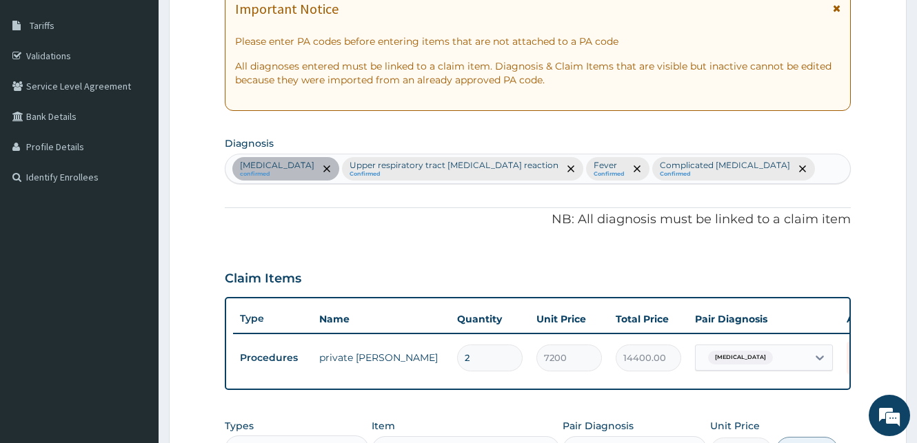
drag, startPoint x: 485, startPoint y: 359, endPoint x: 430, endPoint y: 299, distance: 81.0
click at [457, 356] on input "2" at bounding box center [489, 358] width 65 height 27
type input "1"
type input "7200.00"
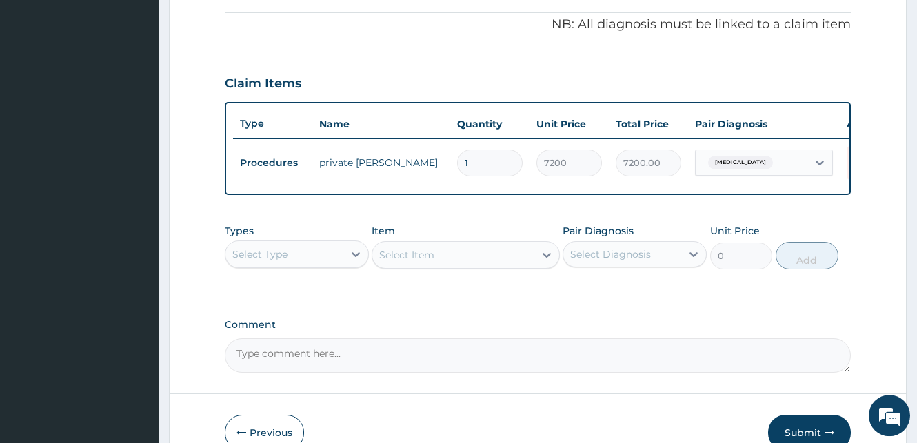
scroll to position [414, 0]
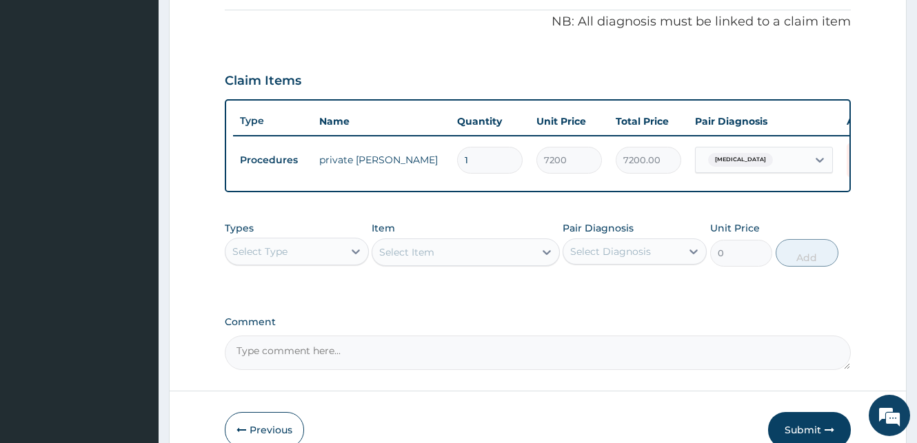
type input "1"
click at [338, 263] on div "Select Type" at bounding box center [284, 252] width 118 height 22
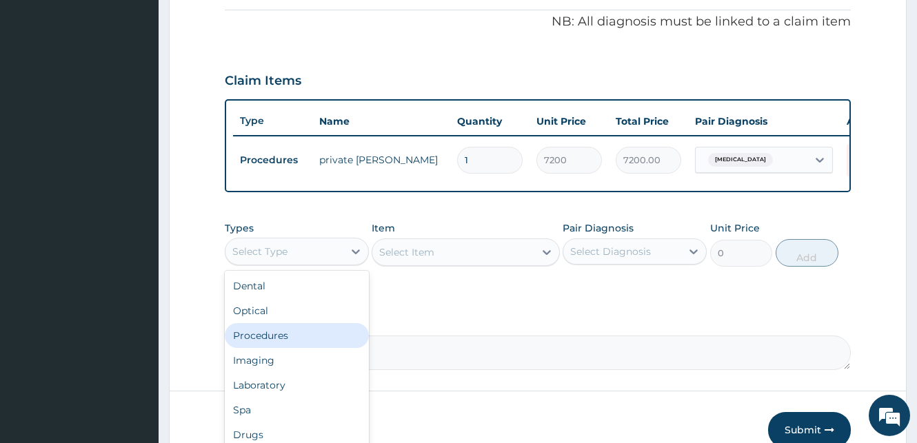
click at [290, 345] on div "Procedures" at bounding box center [297, 335] width 144 height 25
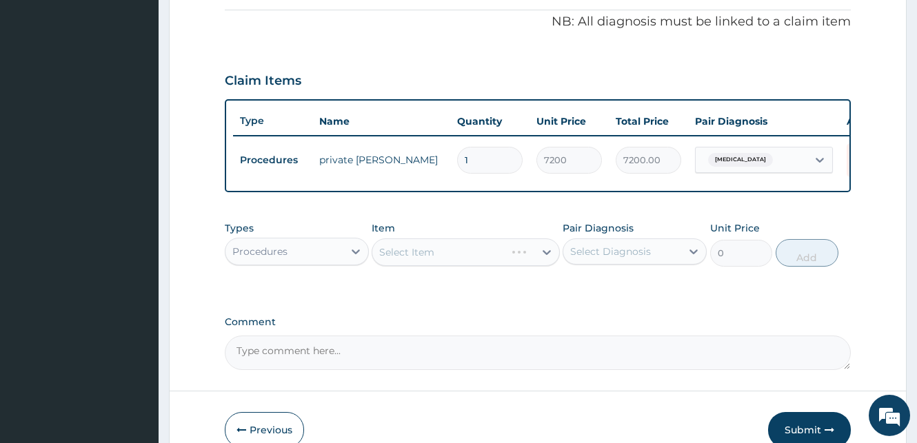
click at [495, 265] on div "Select Item" at bounding box center [466, 253] width 188 height 28
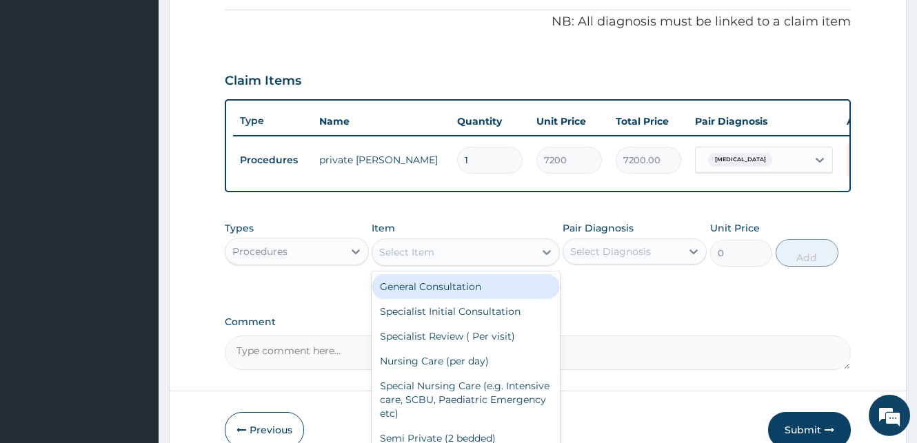
click at [511, 263] on div "Select Item" at bounding box center [452, 252] width 161 height 22
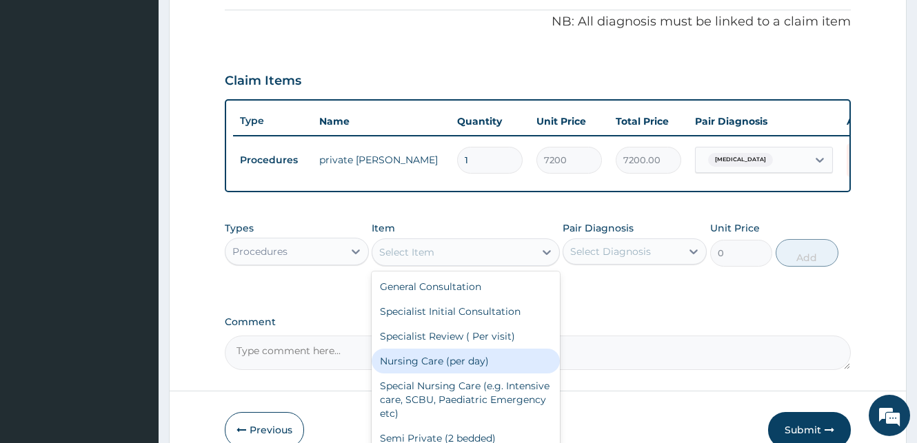
click at [455, 370] on div "Nursing Care (per day)" at bounding box center [466, 361] width 188 height 25
type input "1800"
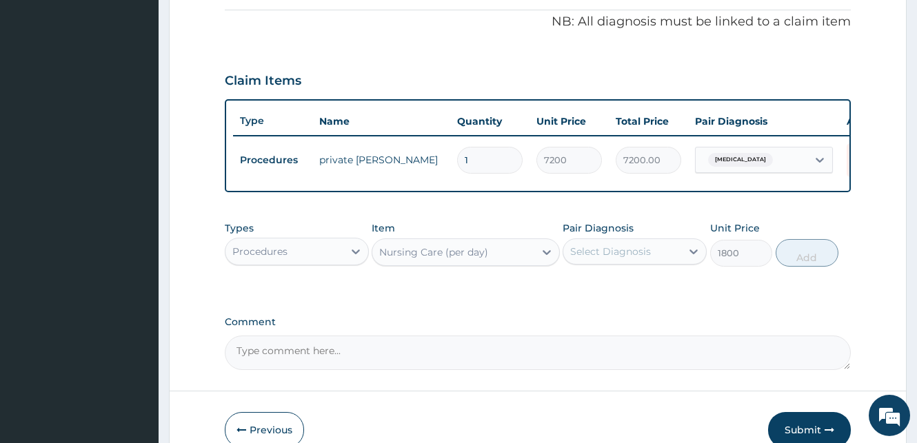
click at [627, 259] on div "Select Diagnosis" at bounding box center [610, 252] width 81 height 14
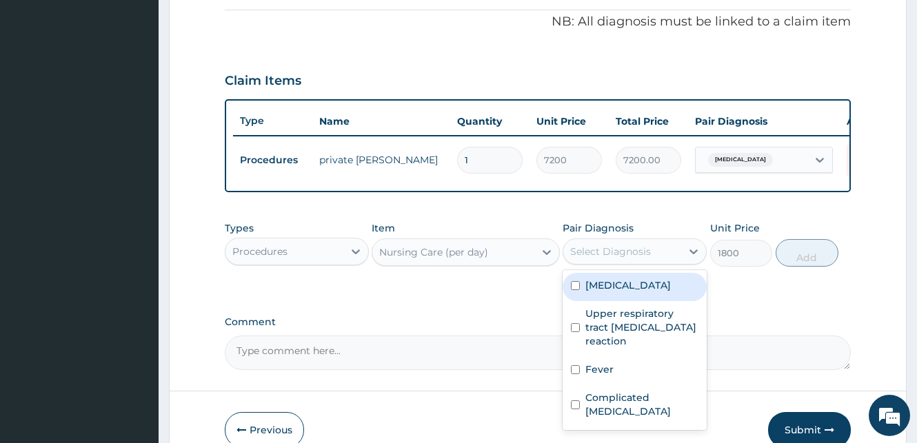
click at [574, 290] on input "checkbox" at bounding box center [575, 285] width 9 height 9
checkbox input "true"
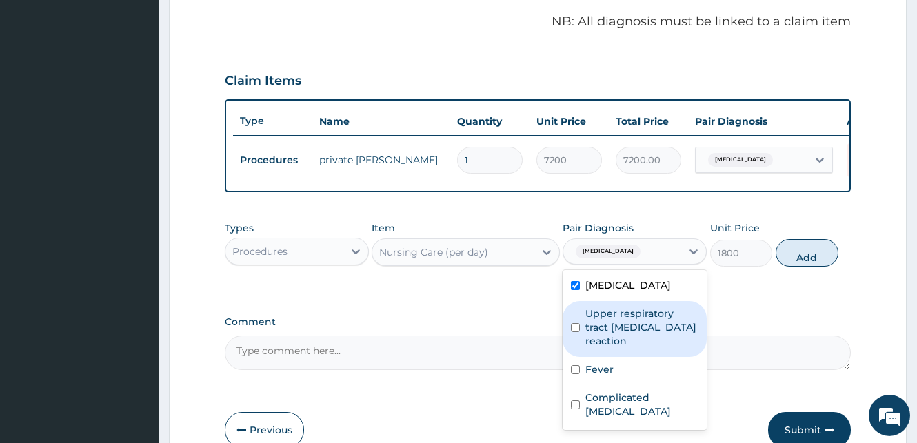
click at [573, 332] on input "checkbox" at bounding box center [575, 327] width 9 height 9
checkbox input "true"
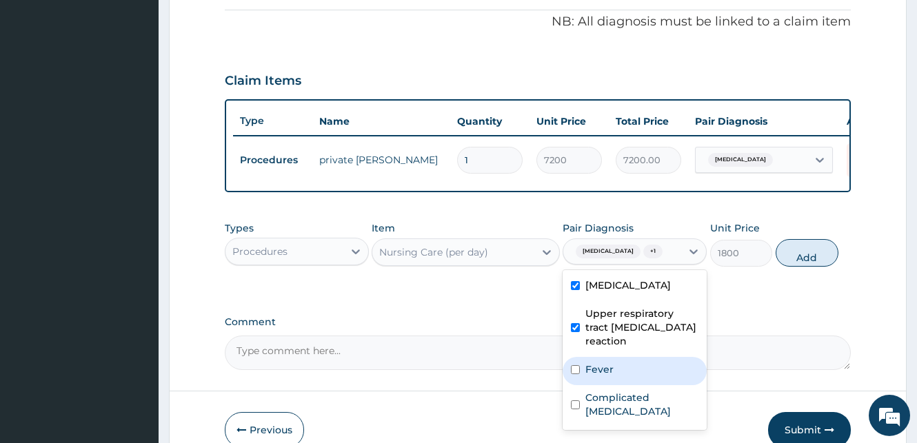
drag, startPoint x: 573, startPoint y: 381, endPoint x: 575, endPoint y: 388, distance: 7.9
click at [574, 374] on input "checkbox" at bounding box center [575, 369] width 9 height 9
checkbox input "true"
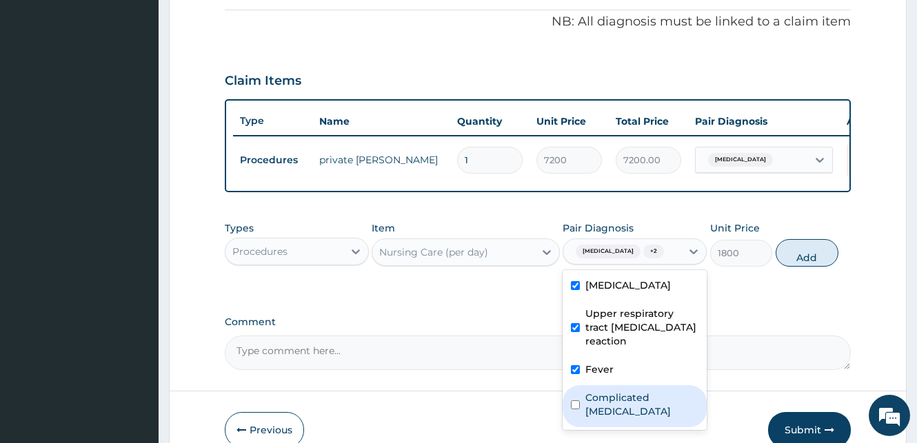
click at [576, 409] on input "checkbox" at bounding box center [575, 405] width 9 height 9
checkbox input "true"
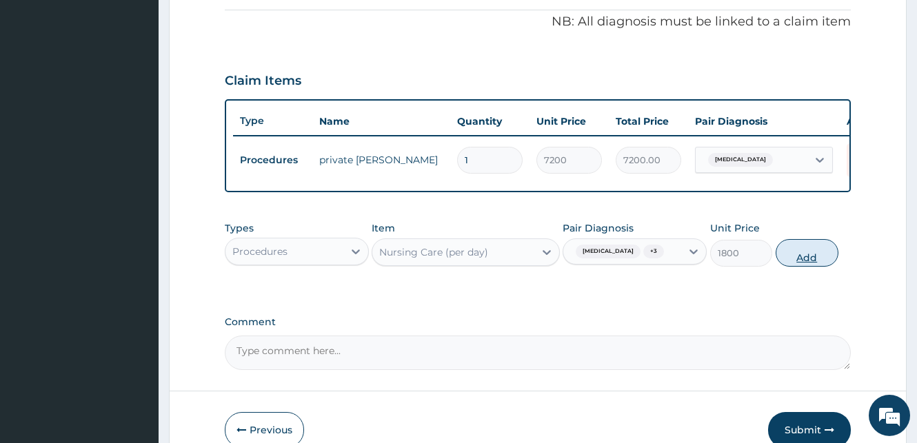
click at [811, 267] on button "Add" at bounding box center [807, 253] width 63 height 28
type input "0"
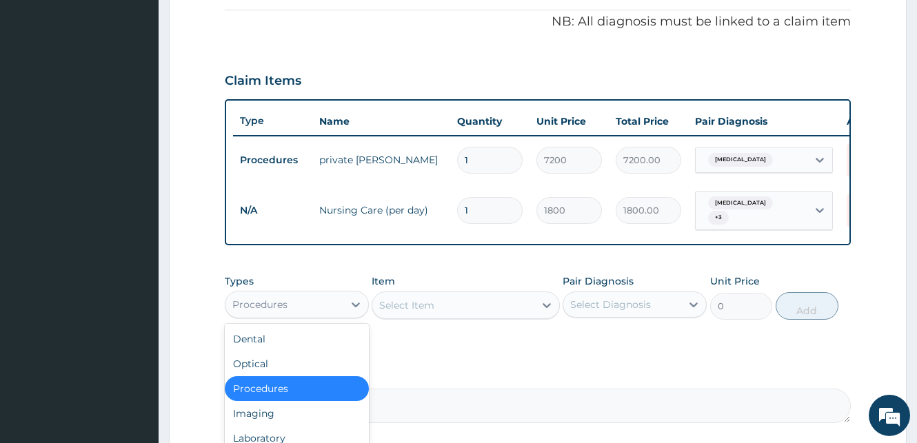
click at [340, 310] on div "Procedures" at bounding box center [284, 305] width 118 height 22
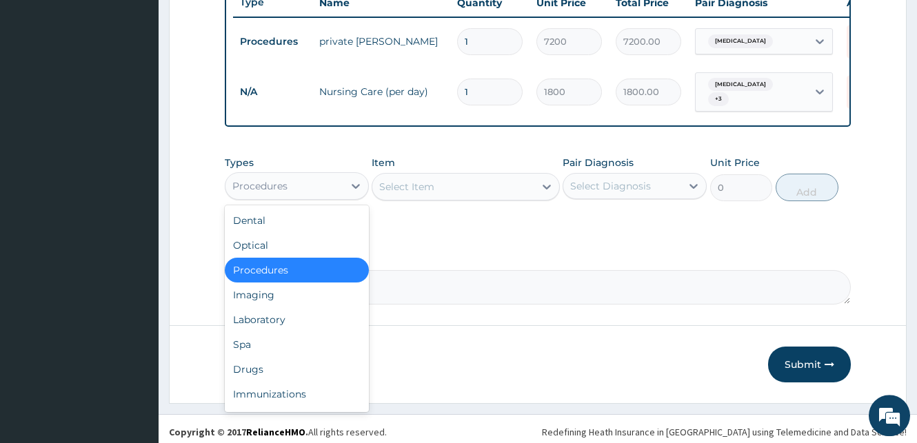
scroll to position [545, 0]
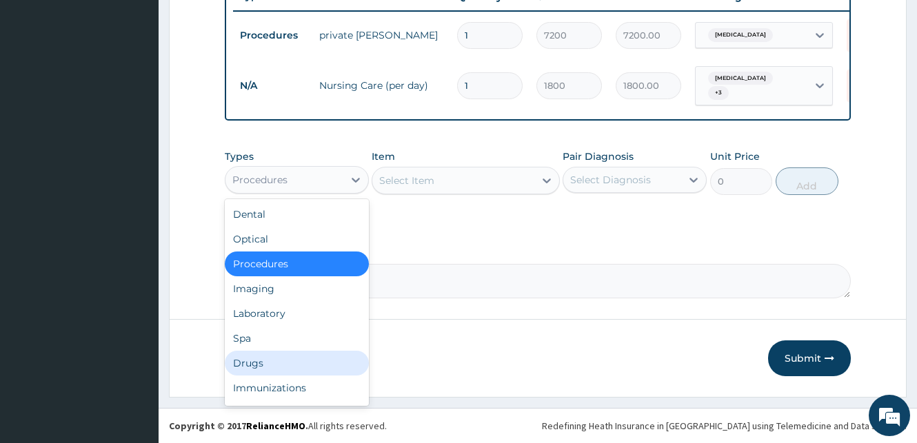
click at [241, 363] on div "Drugs" at bounding box center [297, 363] width 144 height 25
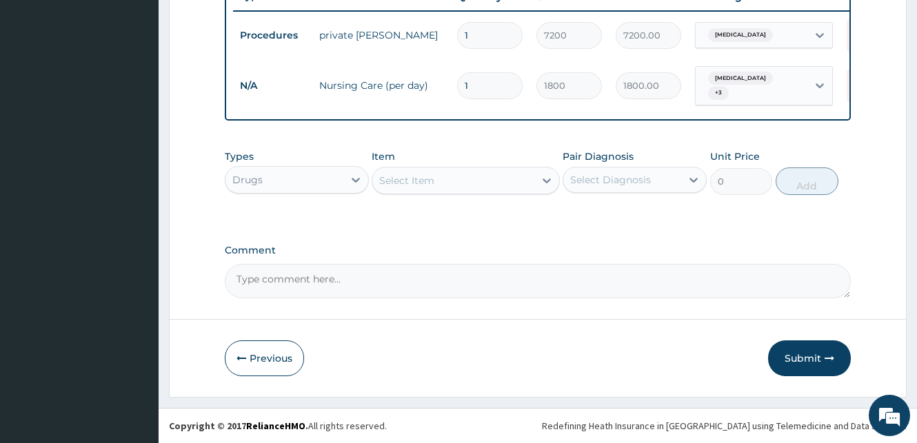
click at [474, 178] on div "Select Item" at bounding box center [452, 181] width 161 height 22
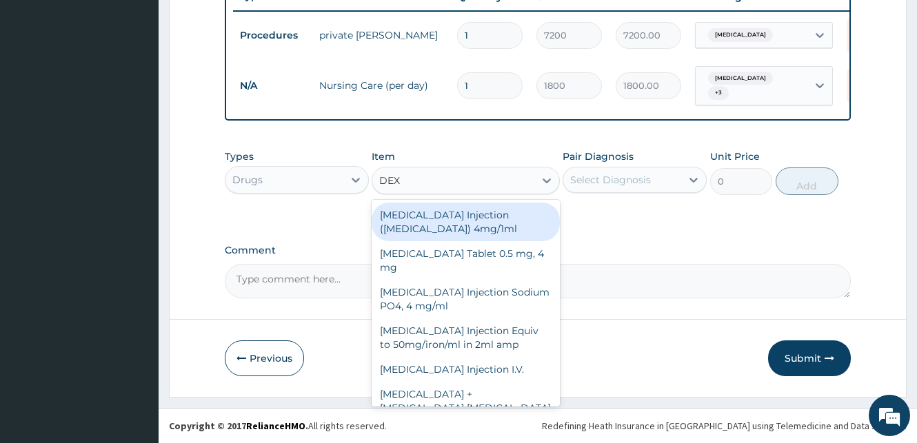
type input "DEXA"
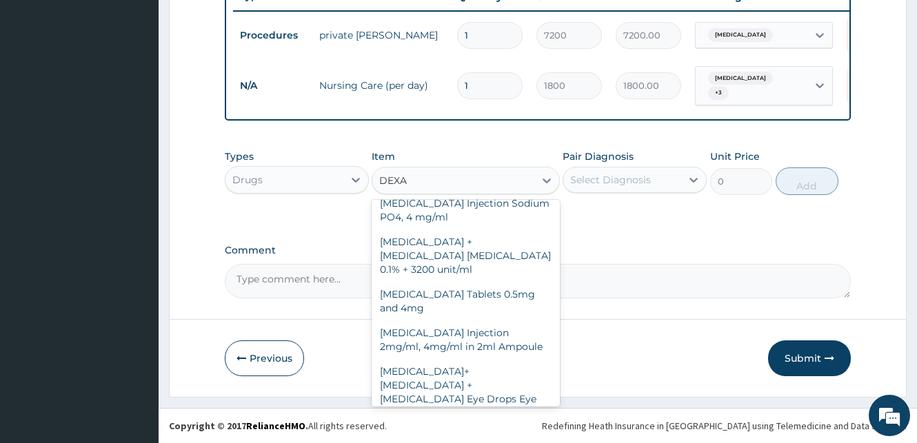
scroll to position [85, 0]
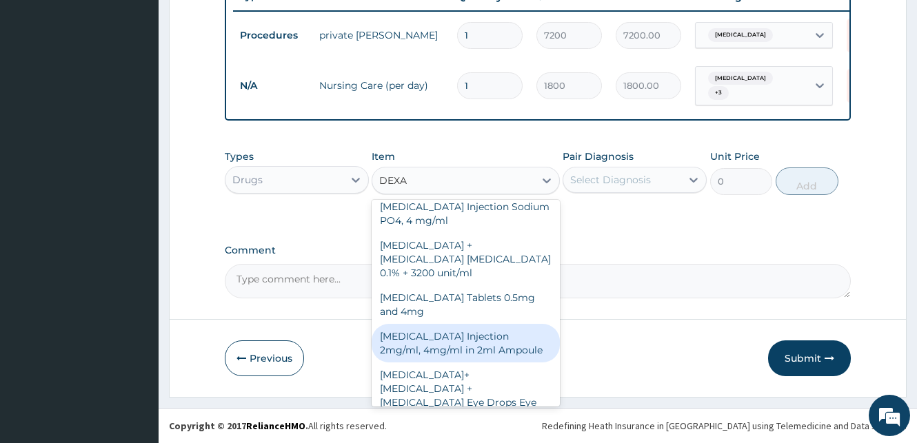
click at [518, 326] on div "[MEDICAL_DATA] Injection 2mg/ml, 4mg/ml in 2ml Ampoule" at bounding box center [466, 343] width 188 height 39
type input "60"
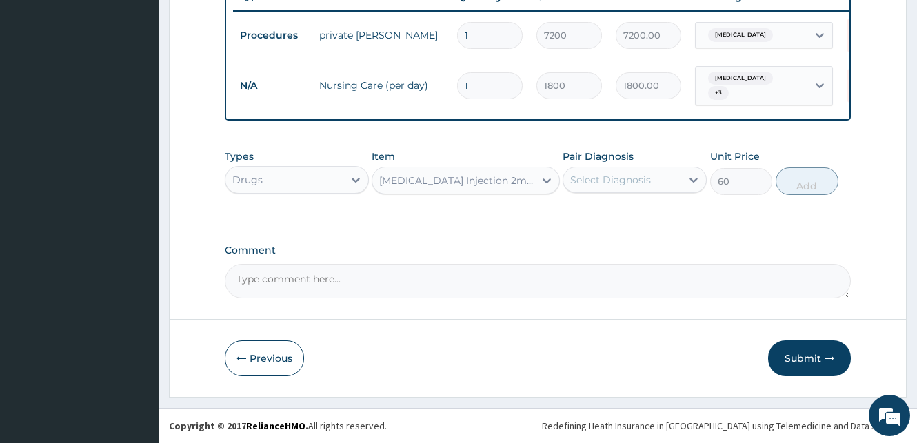
click at [520, 181] on div "[MEDICAL_DATA] Injection 2mg/ml, 4mg/ml in 2ml Ampoule" at bounding box center [457, 181] width 156 height 14
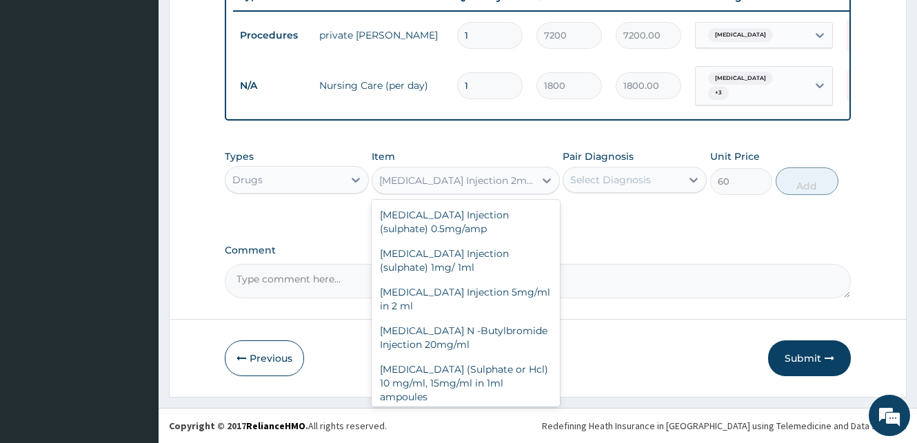
scroll to position [17727, 0]
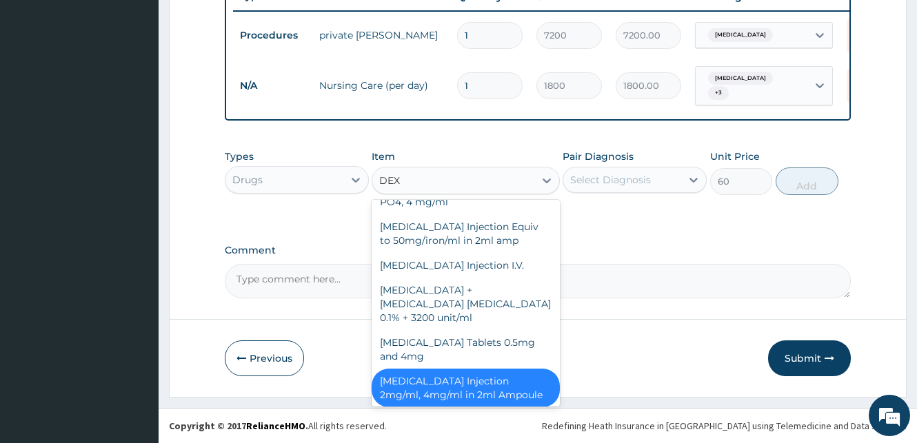
type input "DEXA"
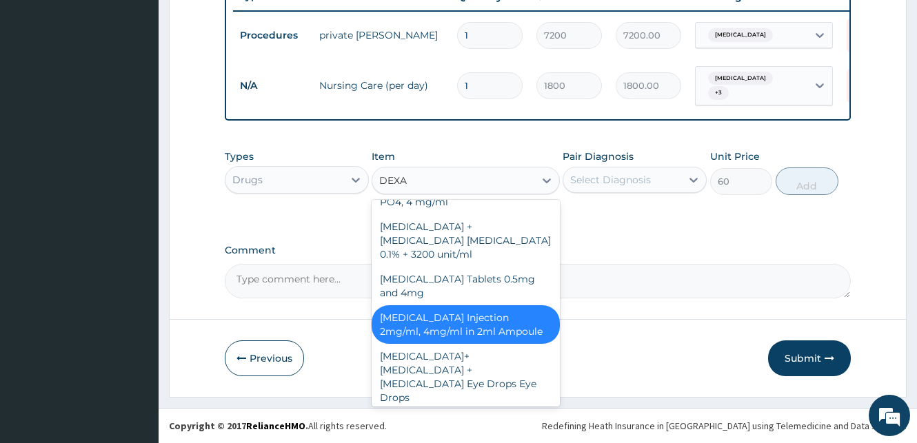
scroll to position [41, 0]
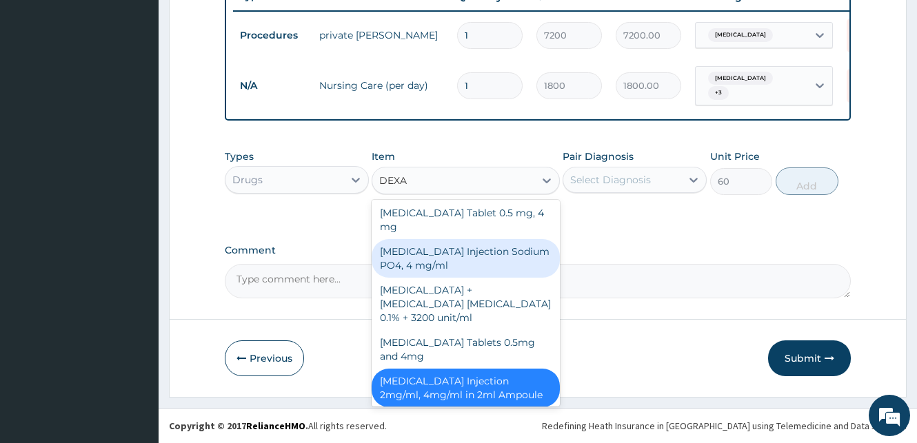
click at [479, 256] on div "[MEDICAL_DATA] Injection Sodium PO4, 4 mg/ml" at bounding box center [466, 258] width 188 height 39
type input "40"
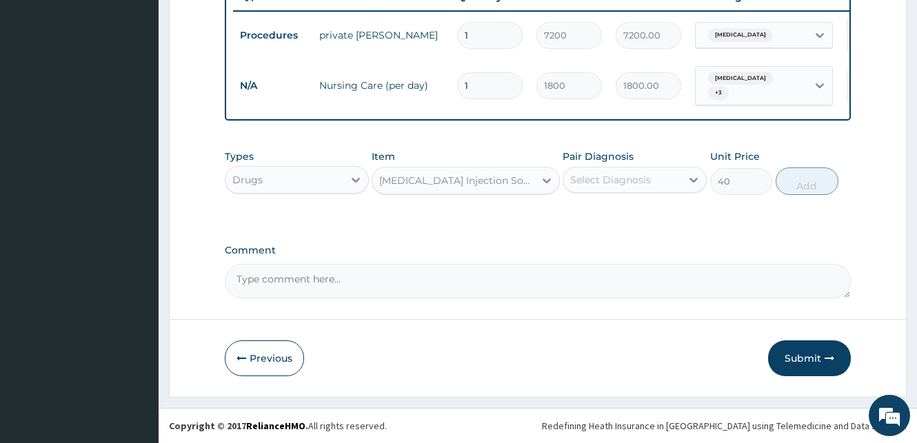
click at [498, 176] on div "[MEDICAL_DATA] Injection Sodium PO4, 4 mg/ml" at bounding box center [457, 181] width 156 height 14
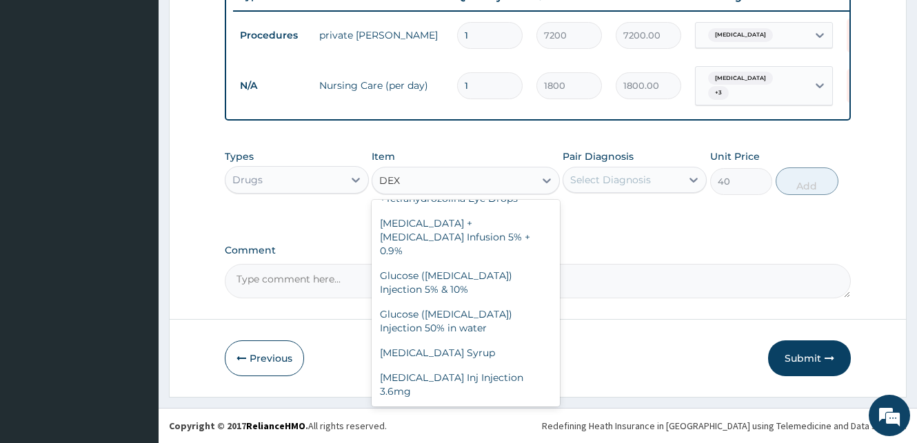
scroll to position [0, 0]
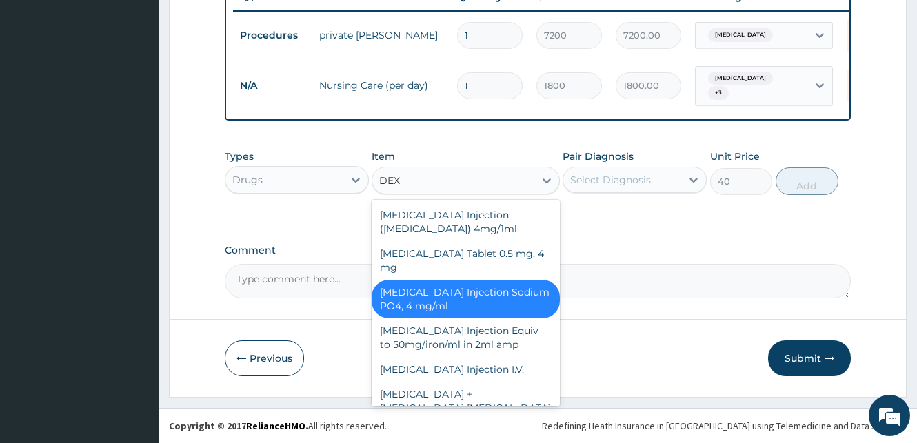
type input "DEXA"
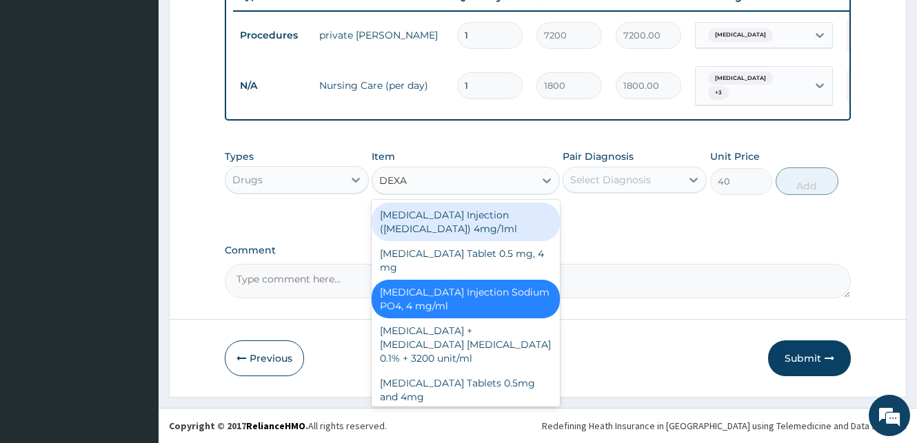
click at [475, 218] on div "[MEDICAL_DATA] Injection ([MEDICAL_DATA]) 4mg/1ml" at bounding box center [466, 222] width 188 height 39
type input "60"
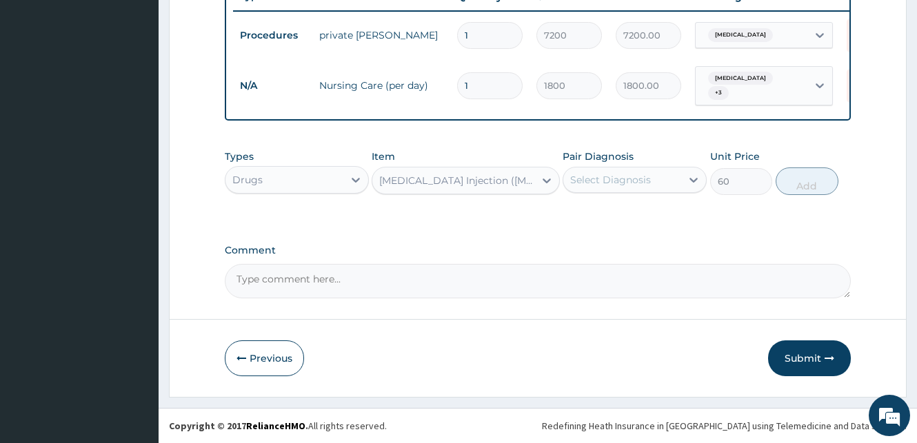
click at [527, 184] on div "Dexamethasone Injection (sodium phosphate) 4mg/1ml" at bounding box center [457, 181] width 156 height 14
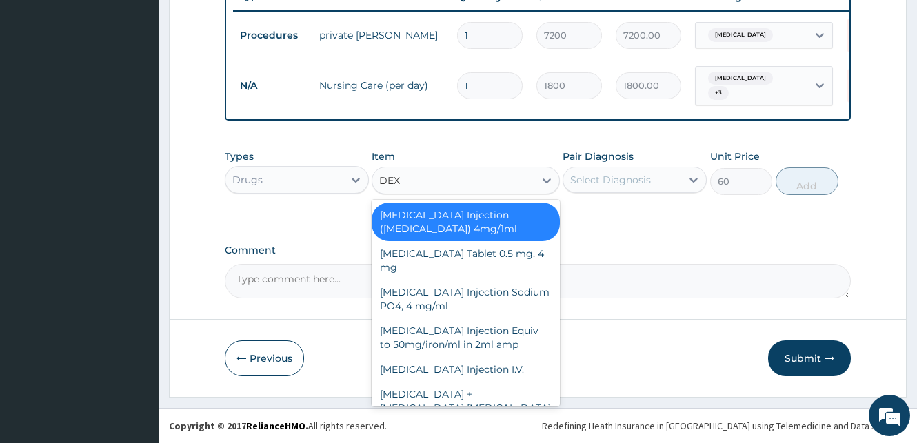
type input "DEXA"
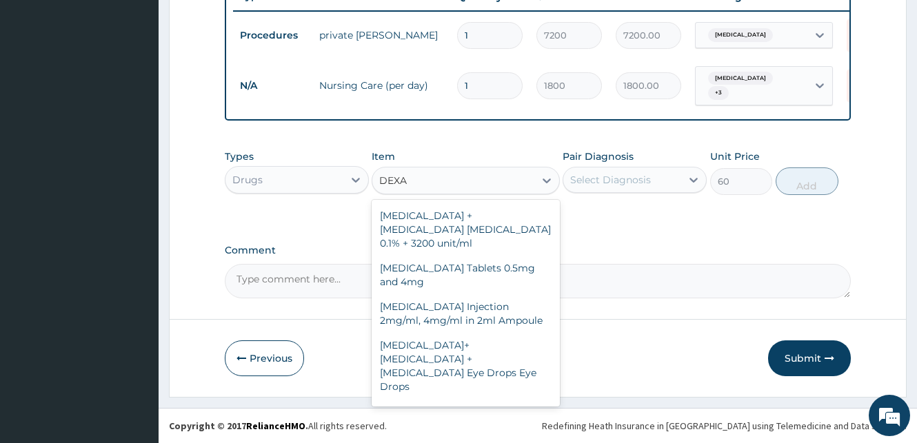
scroll to position [160, 0]
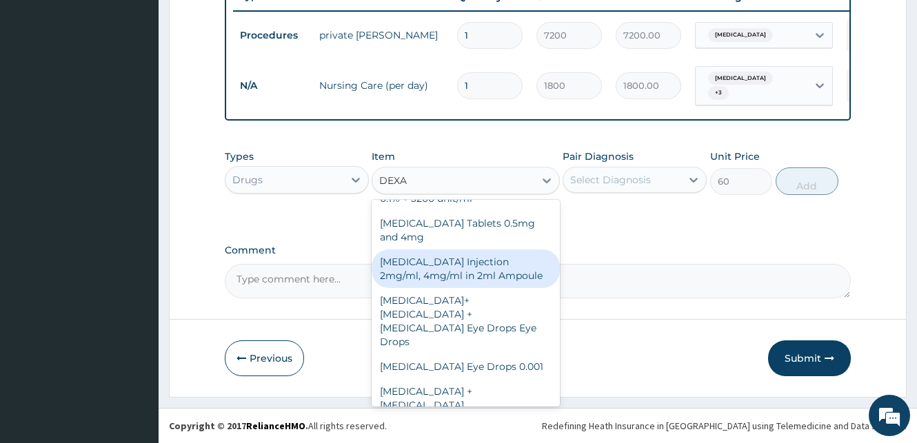
click at [456, 259] on div "Dexamethasone Injection 2mg/ml, 4mg/ml in 2ml Ampoule" at bounding box center [466, 269] width 188 height 39
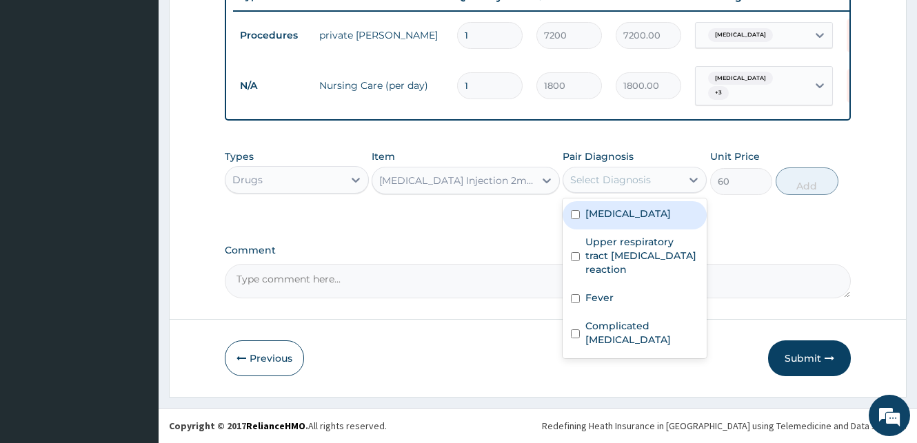
click at [650, 185] on div "Select Diagnosis" at bounding box center [622, 180] width 118 height 22
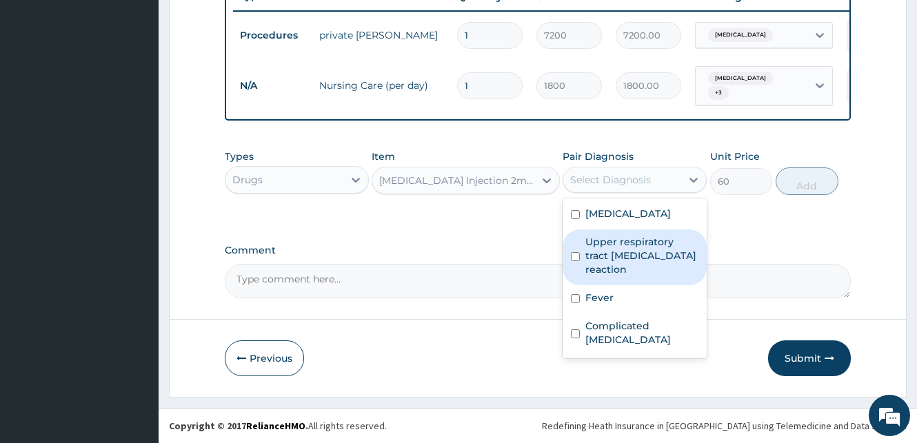
click at [575, 259] on input "checkbox" at bounding box center [575, 256] width 9 height 9
checkbox input "true"
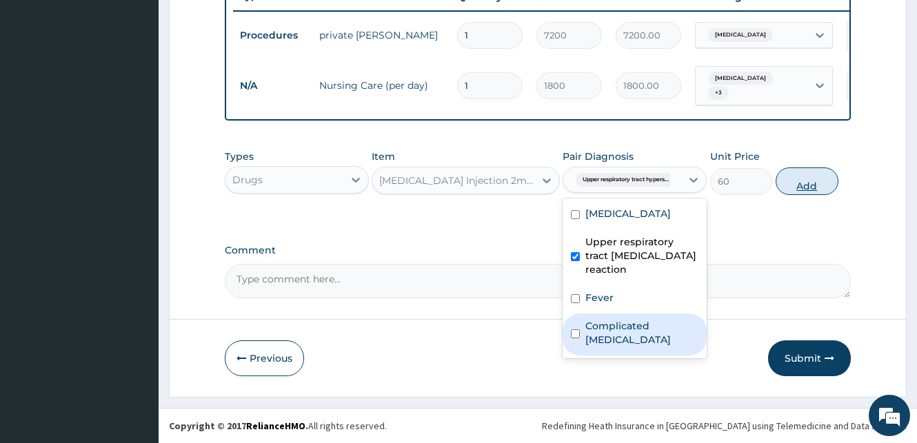
click at [821, 186] on button "Add" at bounding box center [807, 182] width 63 height 28
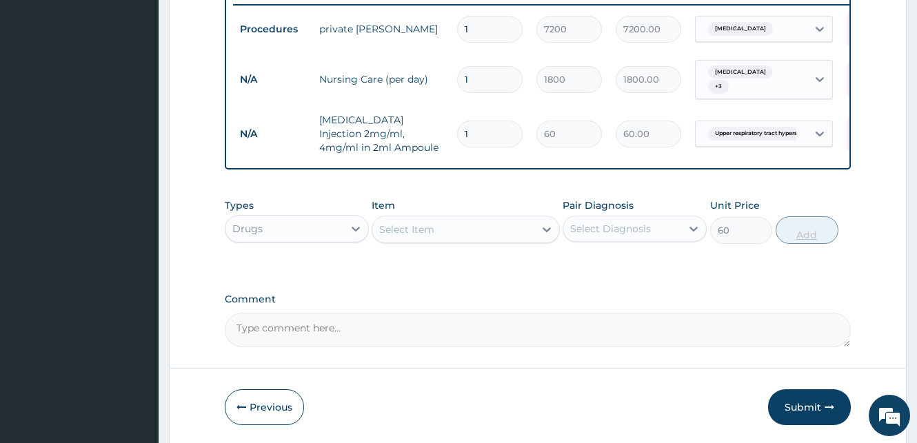
type input "0"
drag, startPoint x: 474, startPoint y: 125, endPoint x: 459, endPoint y: 128, distance: 15.4
click at [459, 128] on input "1" at bounding box center [489, 134] width 65 height 27
type input "2"
type input "120.00"
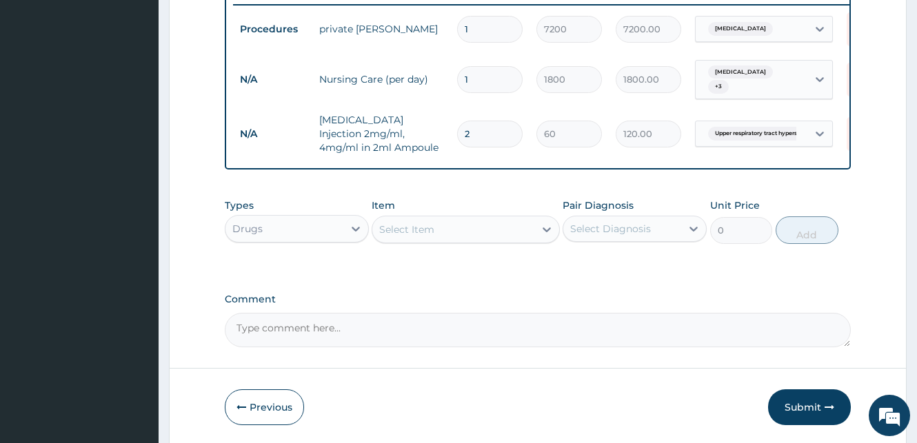
type input "2"
click at [460, 232] on div "Select Item" at bounding box center [452, 230] width 161 height 22
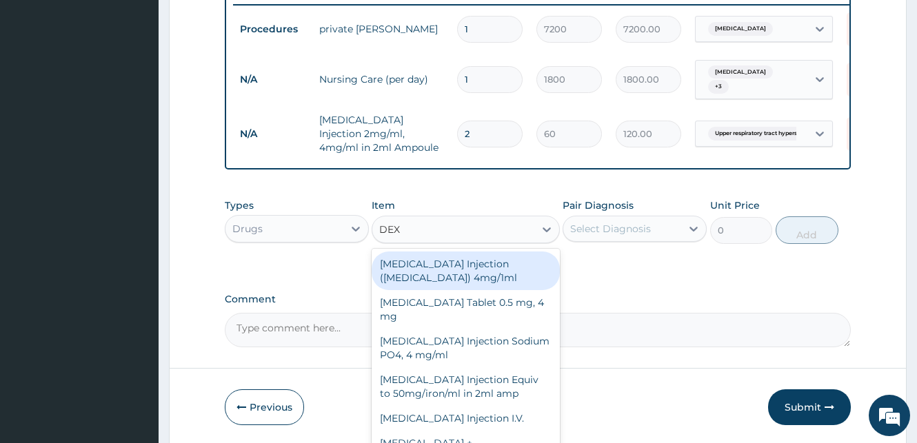
type input "DEXA"
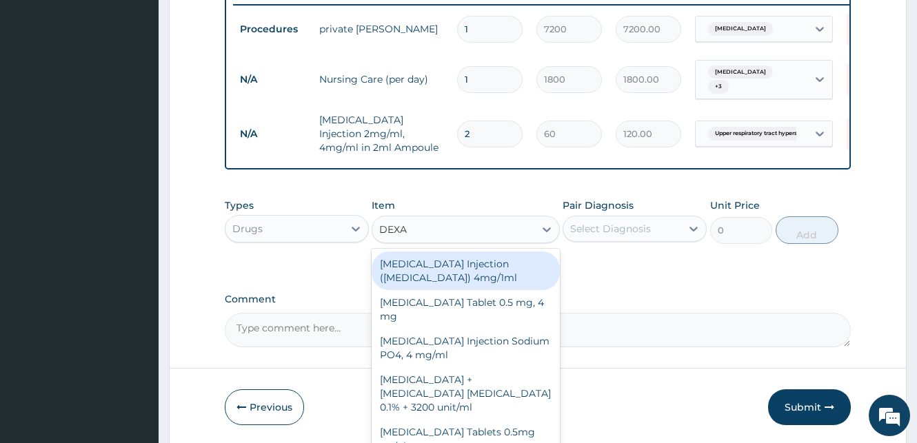
click at [526, 283] on div "Dexamethasone Injection (sodium phosphate) 4mg/1ml" at bounding box center [466, 271] width 188 height 39
type input "60"
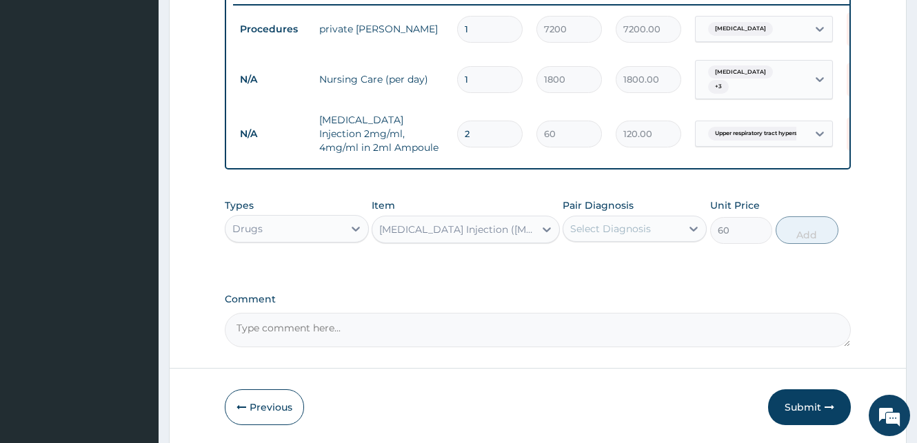
click at [505, 229] on div "Dexamethasone Injection (sodium phosphate) 4mg/1ml" at bounding box center [457, 230] width 156 height 14
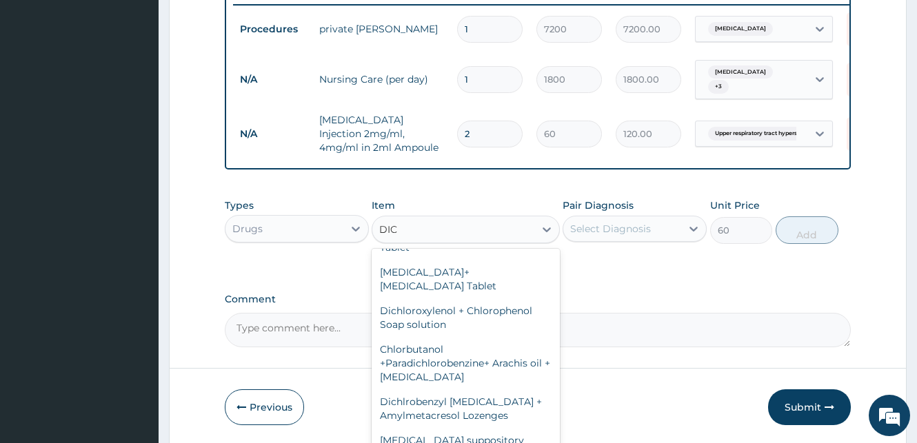
scroll to position [196, 0]
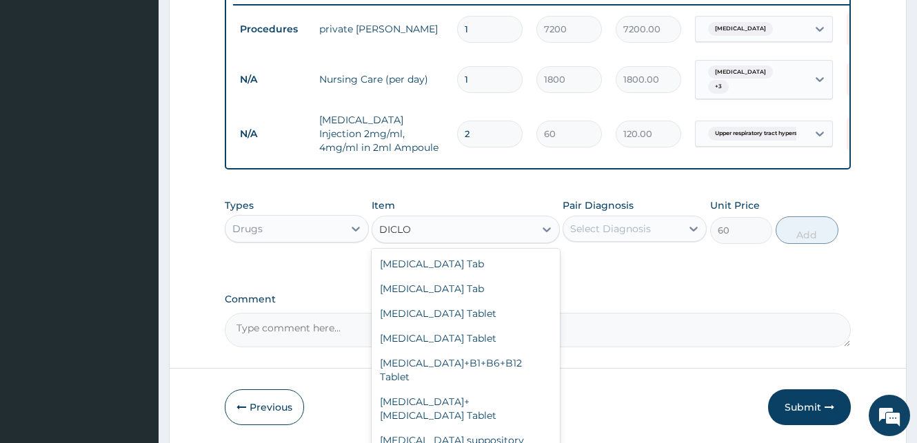
type input "DICLOF"
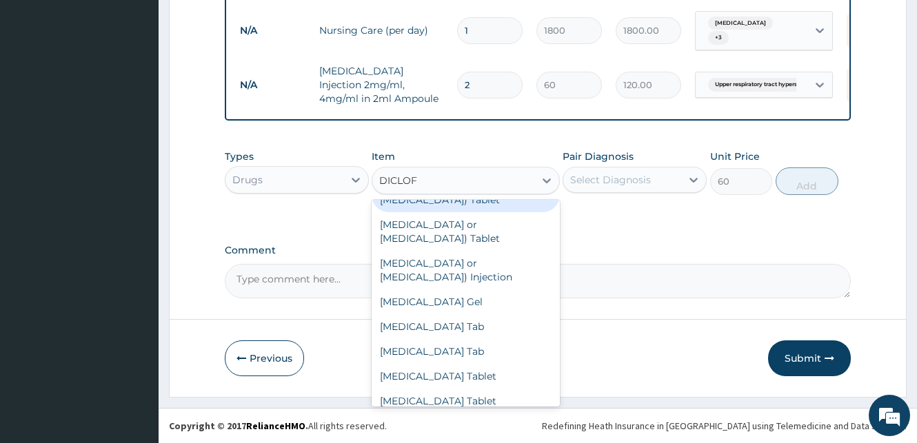
scroll to position [23, 0]
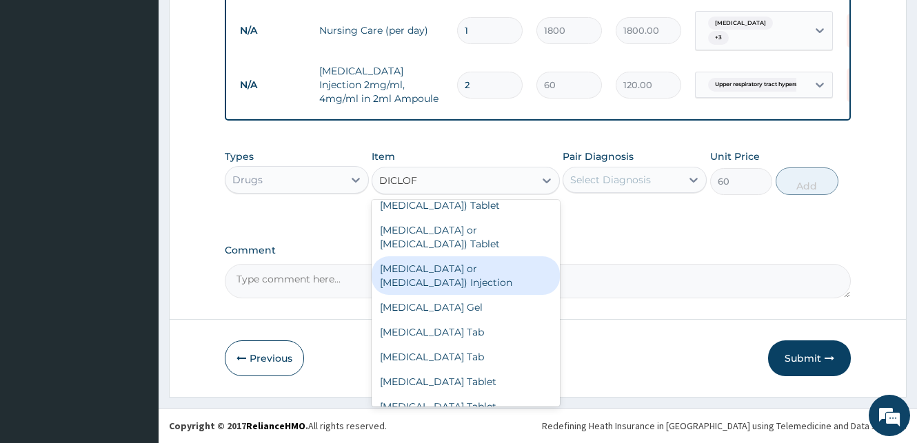
click at [481, 270] on div "Diclofenac (sodium or potassium salt) Injection" at bounding box center [466, 275] width 188 height 39
type input "140"
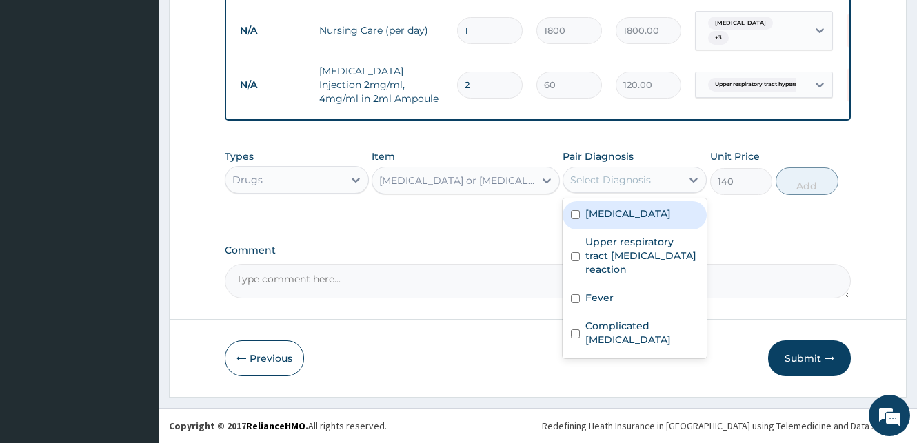
click at [642, 181] on div "Select Diagnosis" at bounding box center [610, 180] width 81 height 14
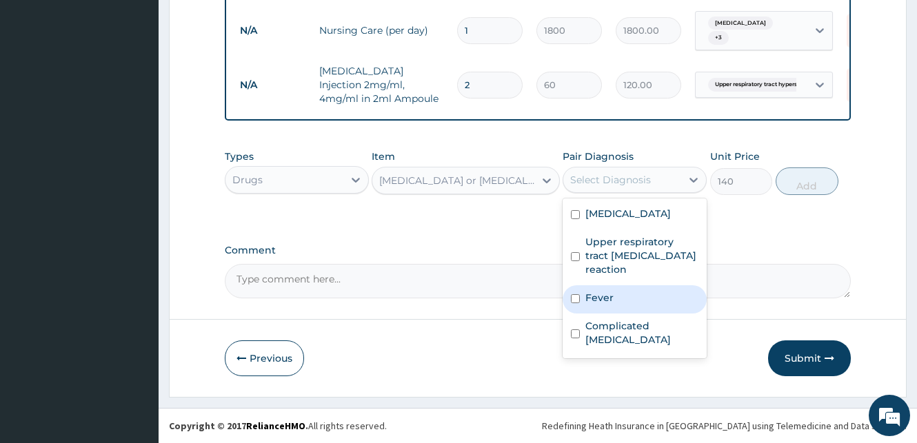
click at [574, 298] on input "checkbox" at bounding box center [575, 298] width 9 height 9
checkbox input "true"
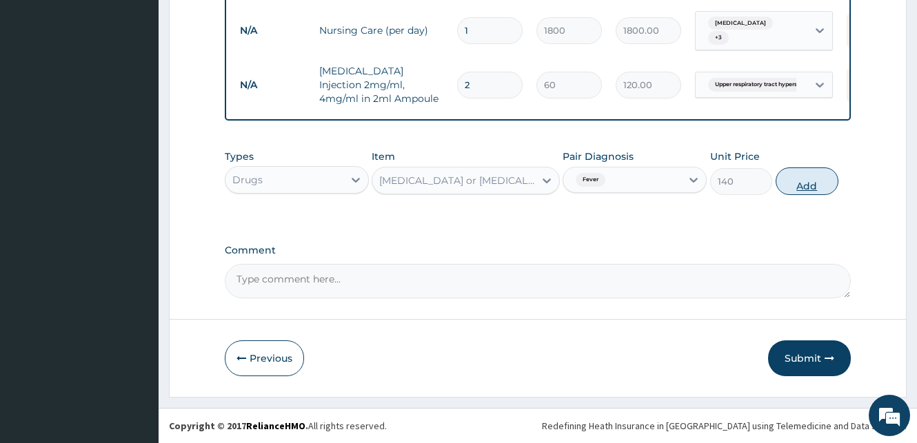
click at [803, 179] on button "Add" at bounding box center [807, 182] width 63 height 28
type input "0"
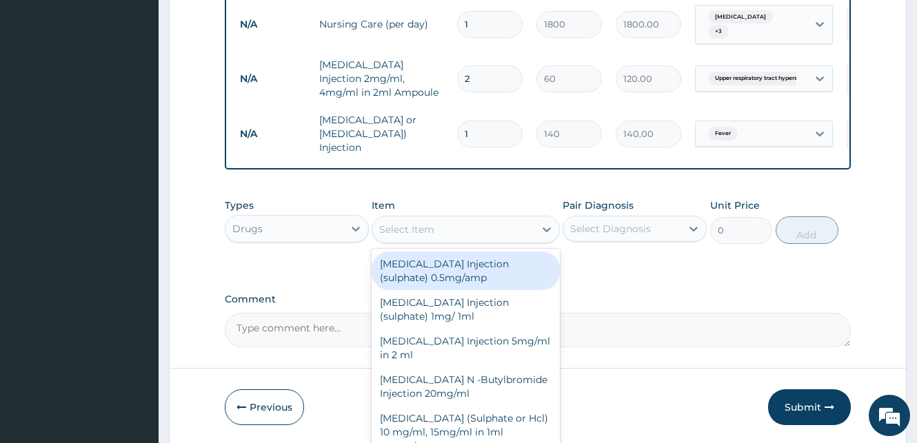
click at [393, 230] on div "Select Item" at bounding box center [406, 230] width 55 height 14
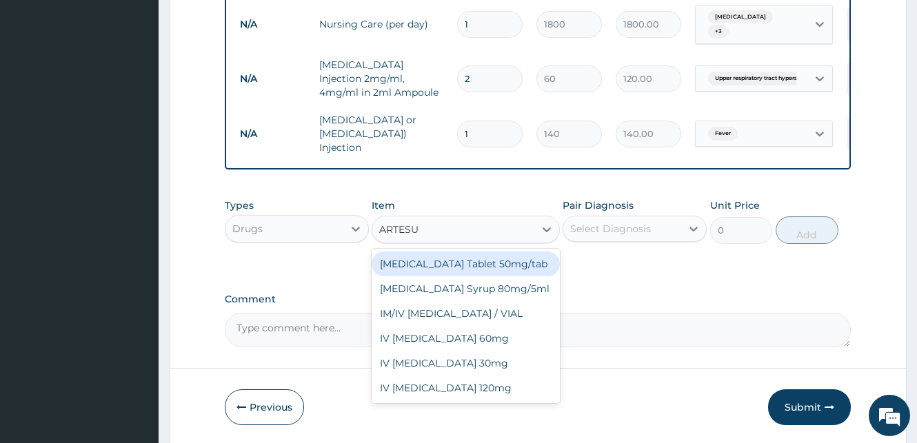
type input "ARTESUN"
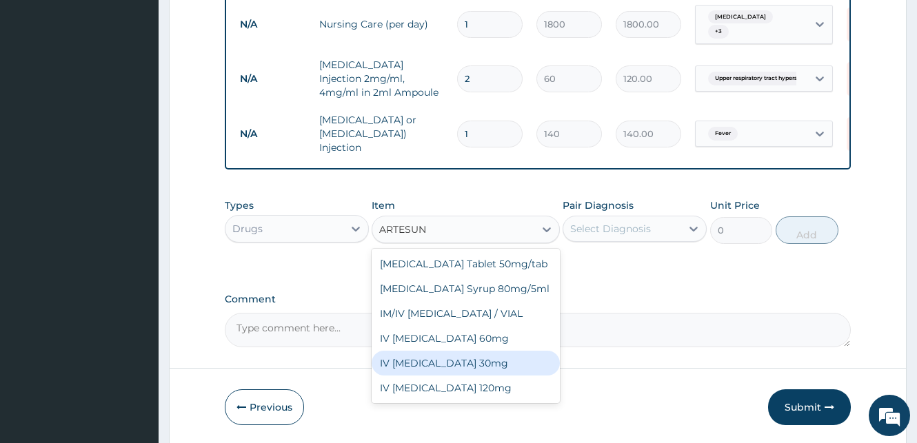
click at [435, 363] on div "IV Artesunate 30mg" at bounding box center [466, 363] width 188 height 25
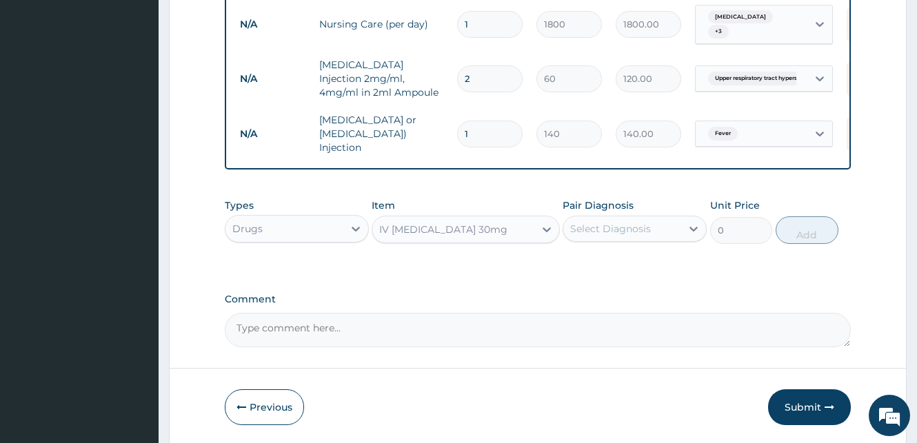
type input "2500"
click at [629, 222] on div "Select Diagnosis" at bounding box center [610, 229] width 81 height 14
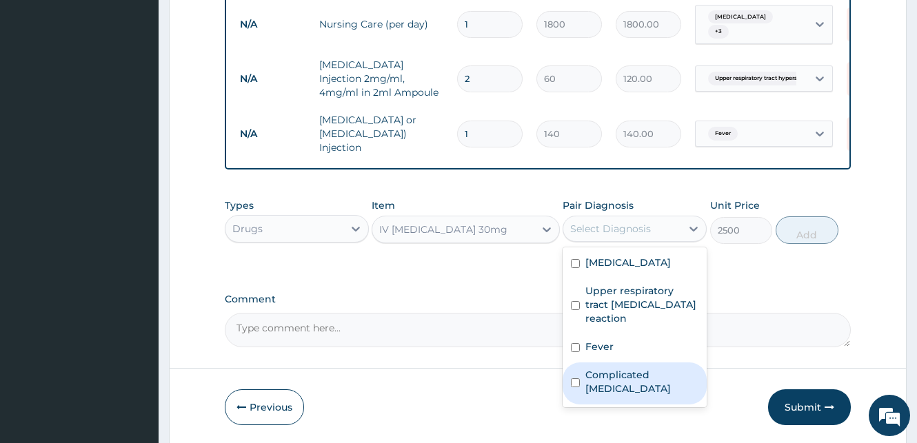
click at [578, 378] on input "checkbox" at bounding box center [575, 382] width 9 height 9
checkbox input "true"
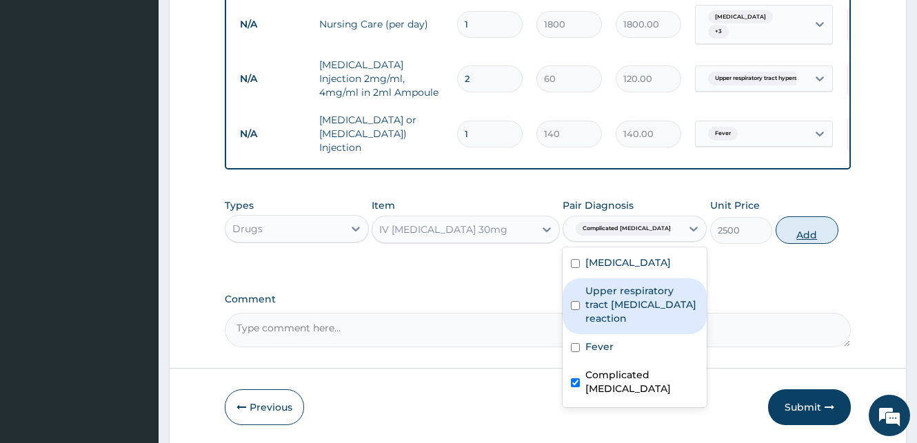
click at [803, 234] on button "Add" at bounding box center [807, 230] width 63 height 28
type input "0"
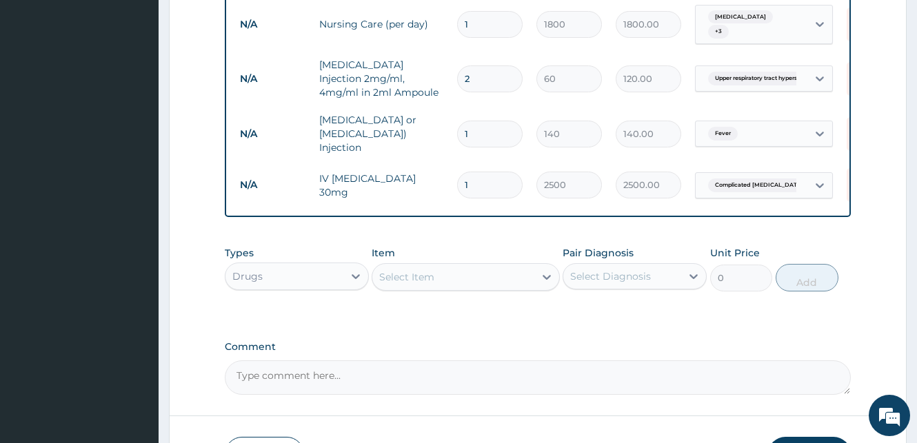
drag, startPoint x: 474, startPoint y: 176, endPoint x: 454, endPoint y: 176, distance: 20.0
click at [457, 176] on input "1" at bounding box center [489, 185] width 65 height 27
type input "3"
type input "7500.00"
type input "3"
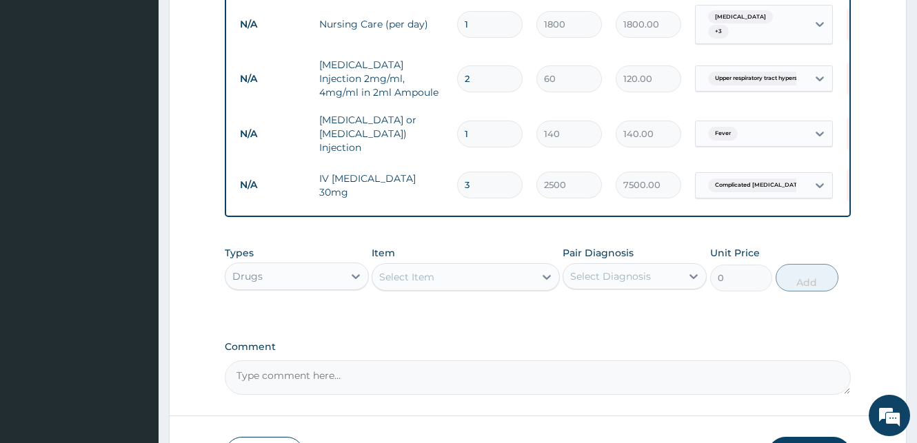
click at [403, 277] on div "Select Item" at bounding box center [406, 277] width 55 height 14
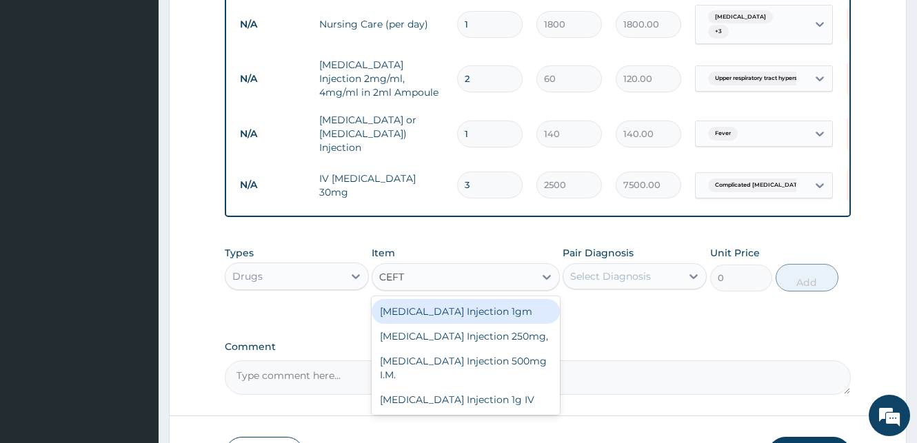
type input "CEFTR"
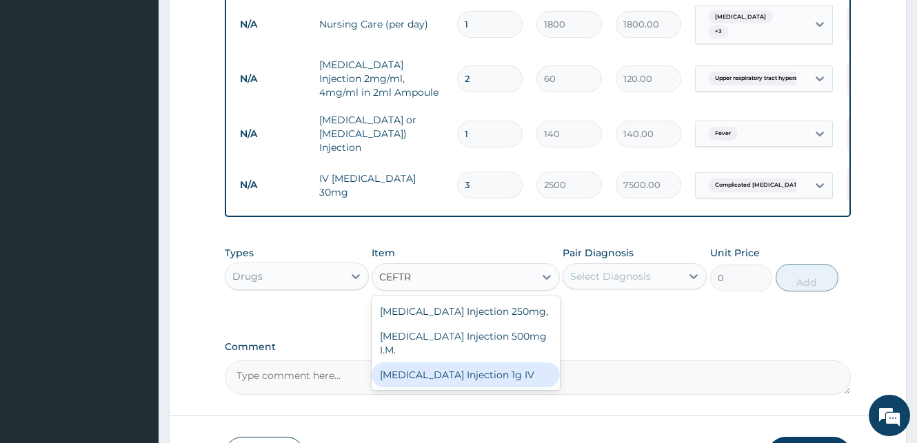
click at [429, 363] on div "Ceftriaxone Injection 1g IV" at bounding box center [466, 375] width 188 height 25
type input "1600"
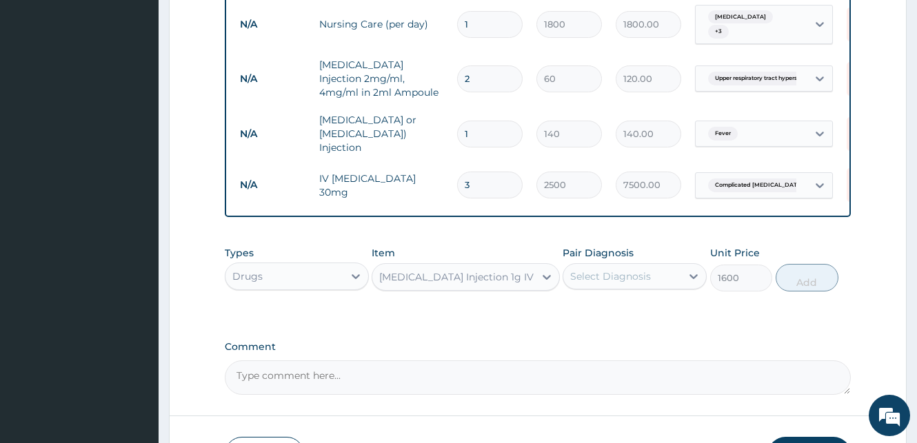
click at [640, 270] on div "Select Diagnosis" at bounding box center [610, 277] width 81 height 14
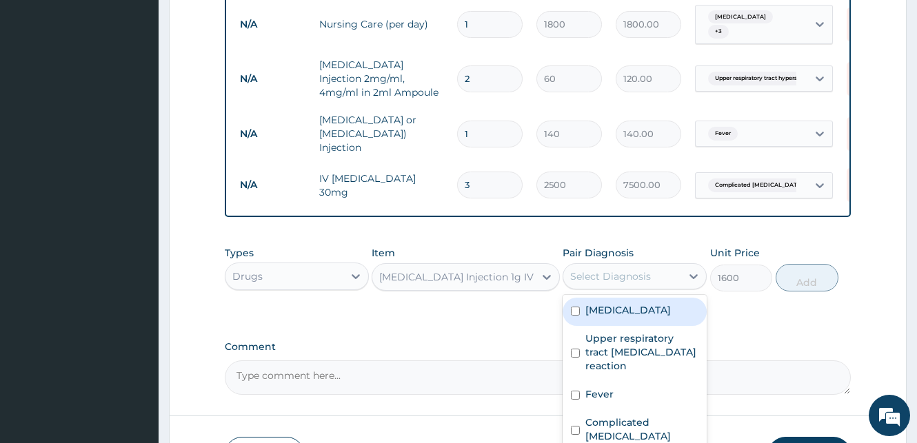
click at [575, 309] on input "checkbox" at bounding box center [575, 311] width 9 height 9
checkbox input "true"
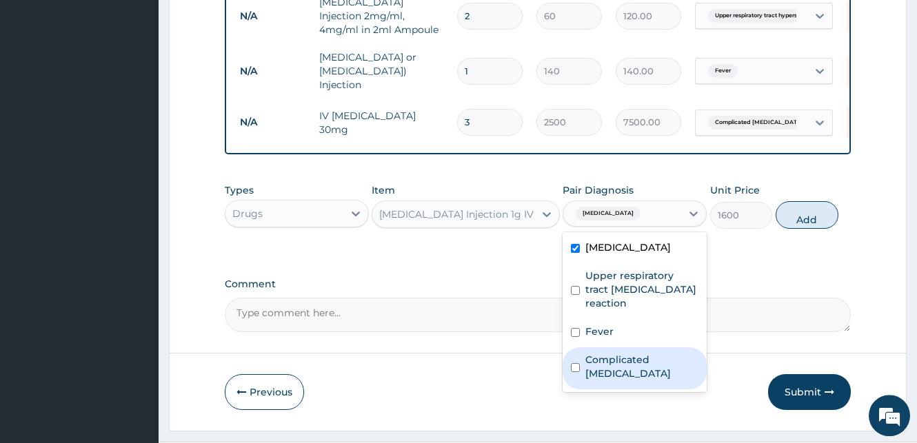
scroll to position [669, 0]
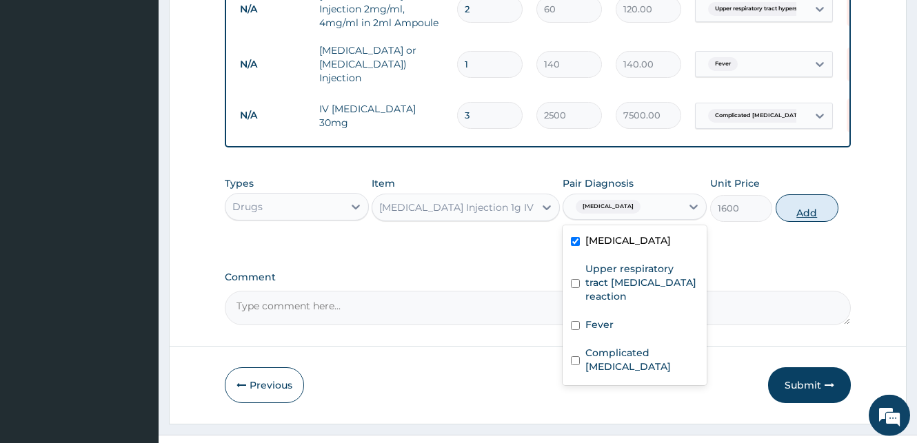
click at [820, 208] on button "Add" at bounding box center [807, 208] width 63 height 28
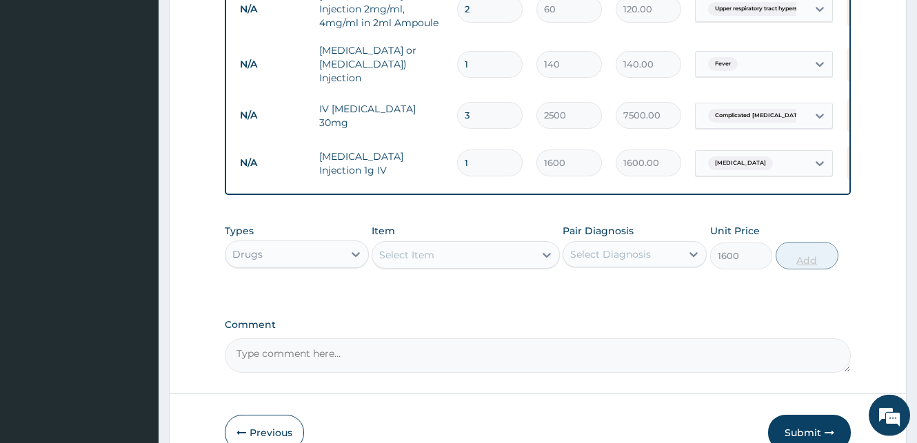
type input "0"
drag, startPoint x: 474, startPoint y: 148, endPoint x: 452, endPoint y: 150, distance: 22.9
click at [457, 150] on input "1" at bounding box center [489, 163] width 65 height 27
type input "2"
type input "3200.00"
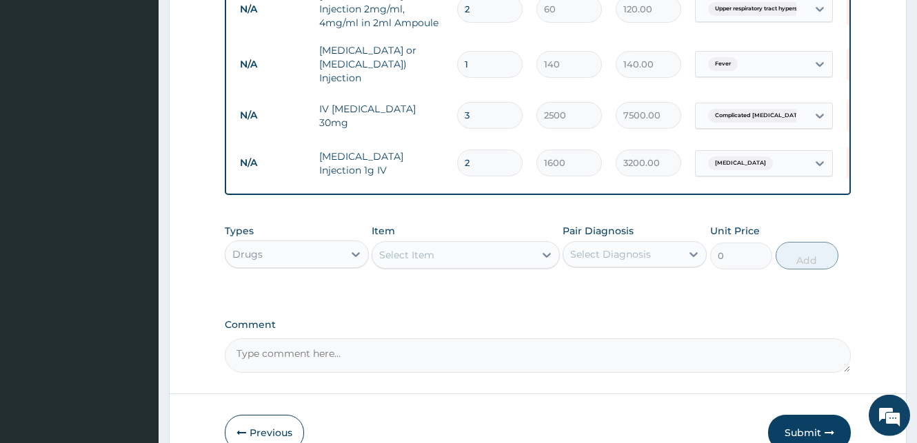
type input "2"
click at [391, 254] on div "Select Item" at bounding box center [406, 255] width 55 height 14
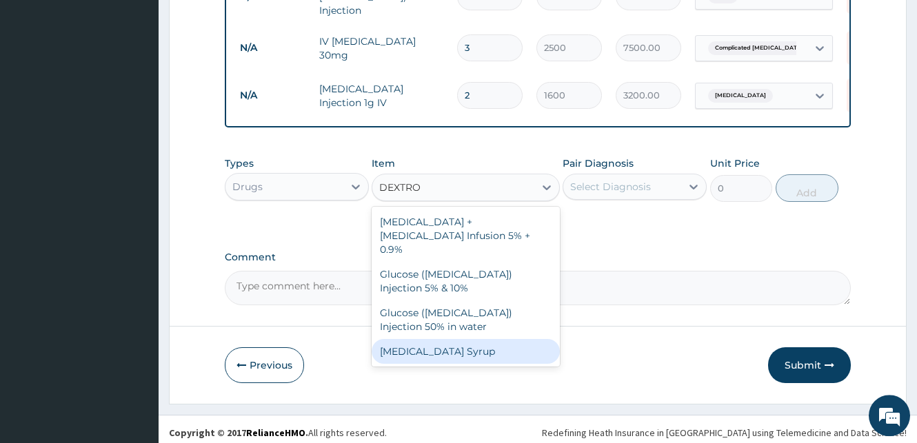
scroll to position [742, 0]
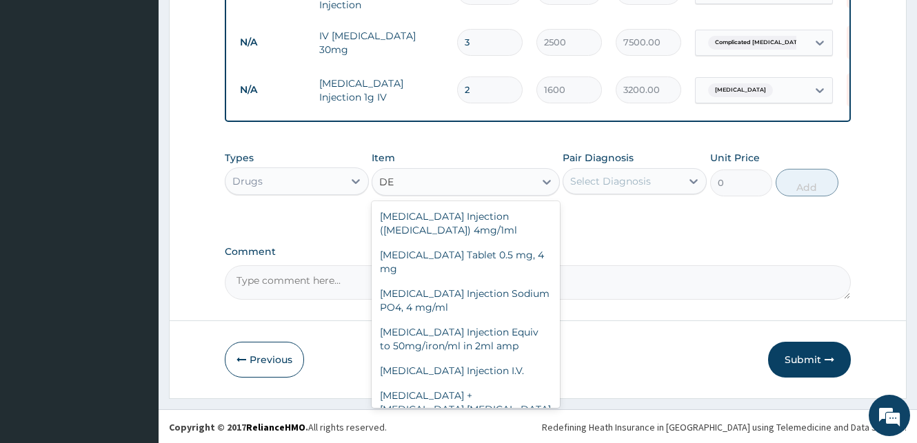
type input "D"
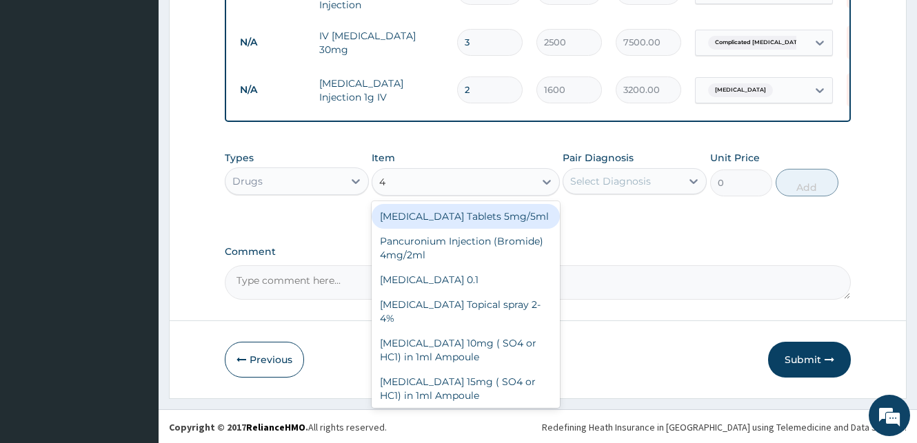
type input "4."
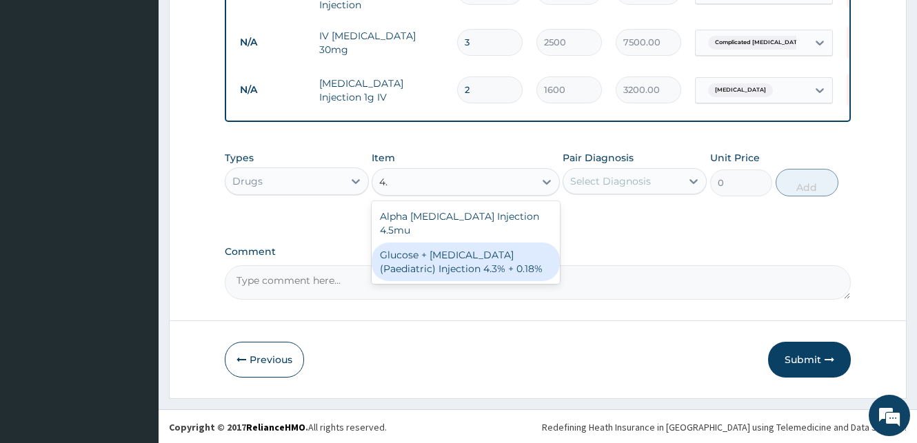
click at [449, 256] on div "Glucose + Sodium Chloride (Paediatric) Injection 4.3% + 0.18%" at bounding box center [466, 262] width 188 height 39
type input "600"
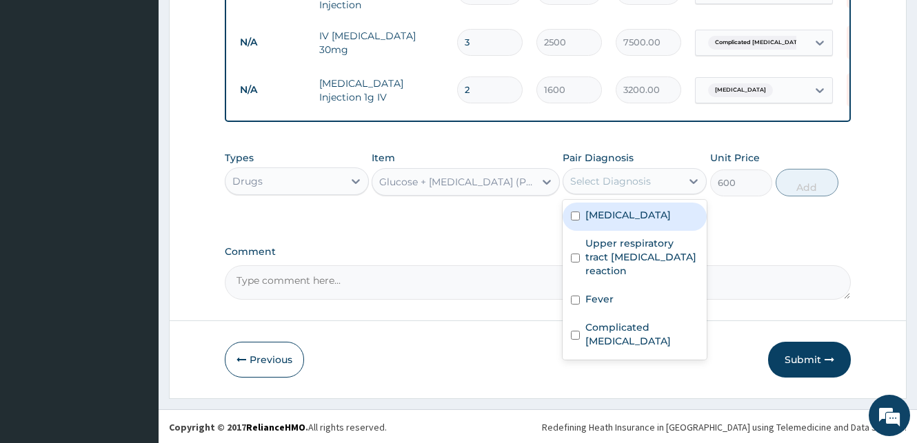
click at [594, 183] on div "Select Diagnosis" at bounding box center [610, 181] width 81 height 14
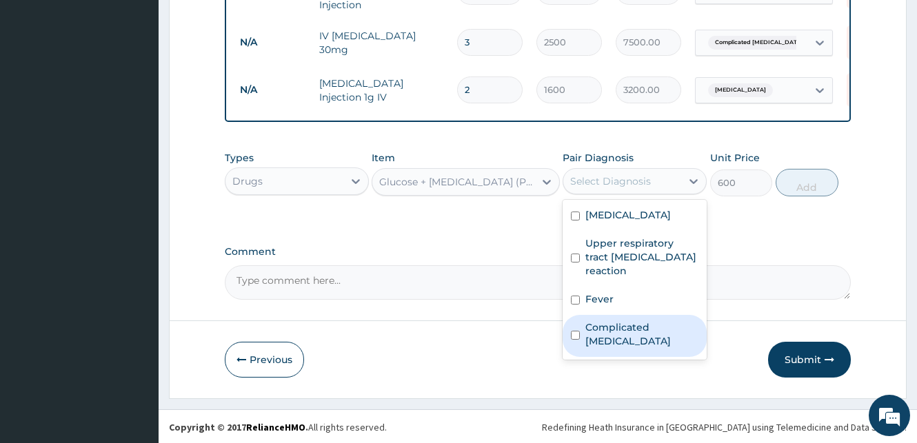
click at [577, 331] on input "checkbox" at bounding box center [575, 335] width 9 height 9
checkbox input "true"
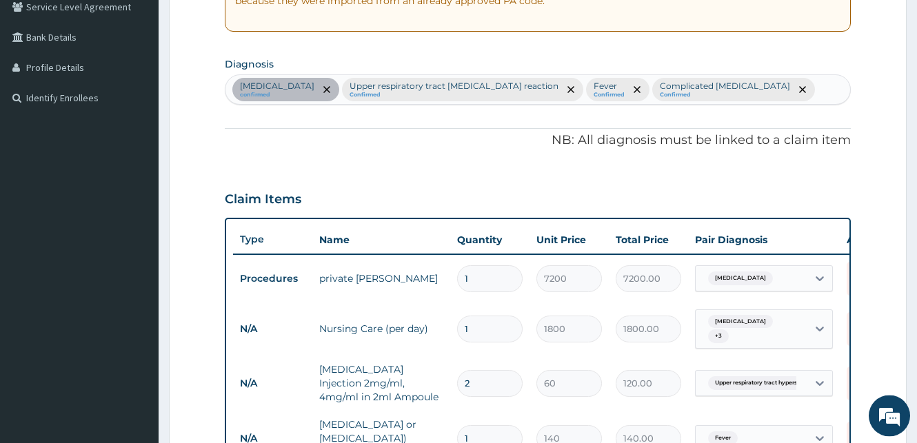
scroll to position [270, 0]
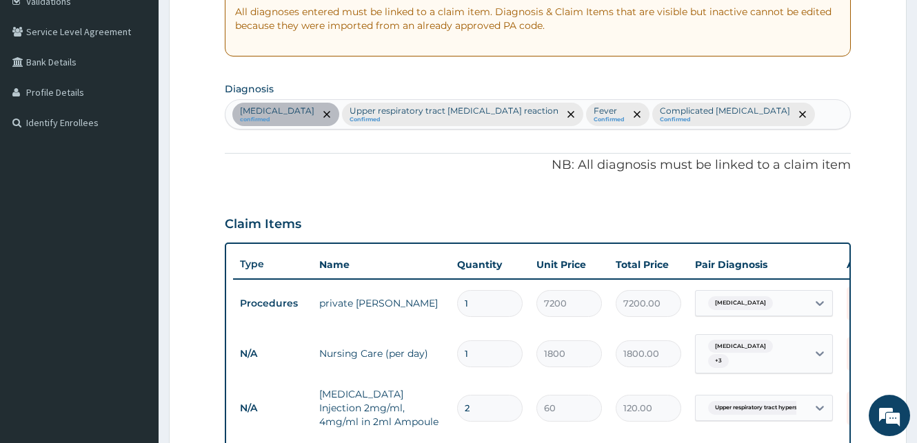
click at [742, 122] on div "Sepsis confirmed Upper respiratory tract hypersensitivity reaction Confirmed Fe…" at bounding box center [537, 114] width 625 height 29
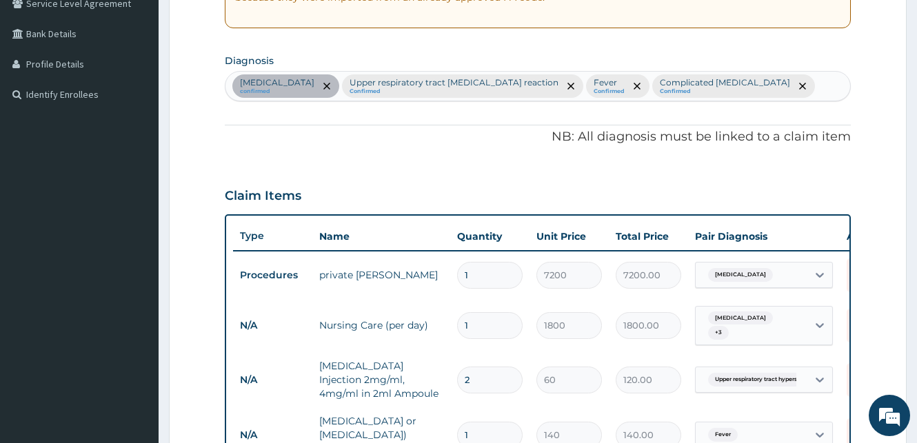
scroll to position [259, 0]
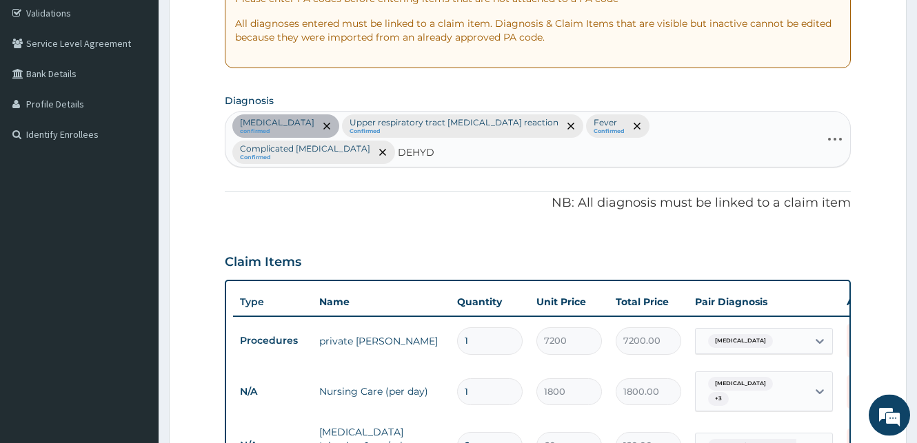
type input "DEHYDR"
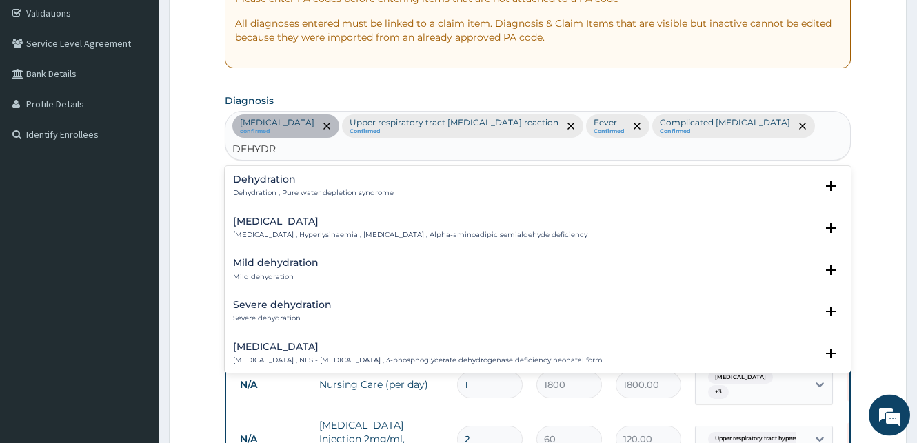
click at [261, 188] on p "Dehydration , Pure water depletion syndrome" at bounding box center [313, 193] width 161 height 10
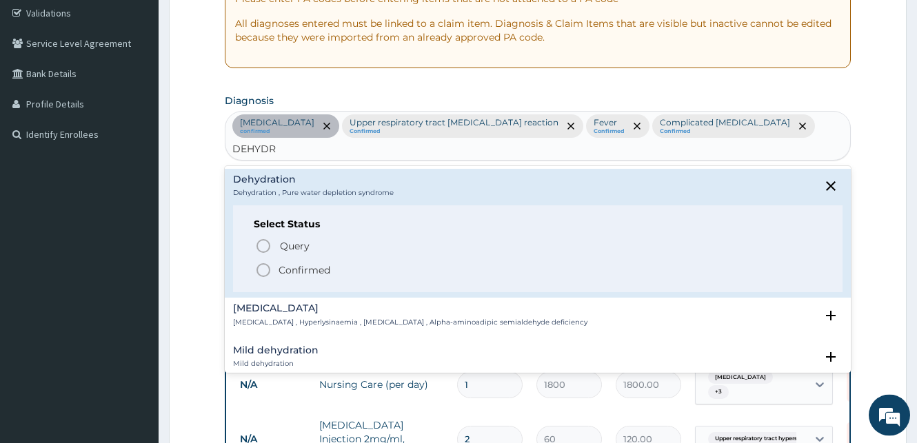
click at [263, 262] on icon "status option filled" at bounding box center [263, 270] width 17 height 17
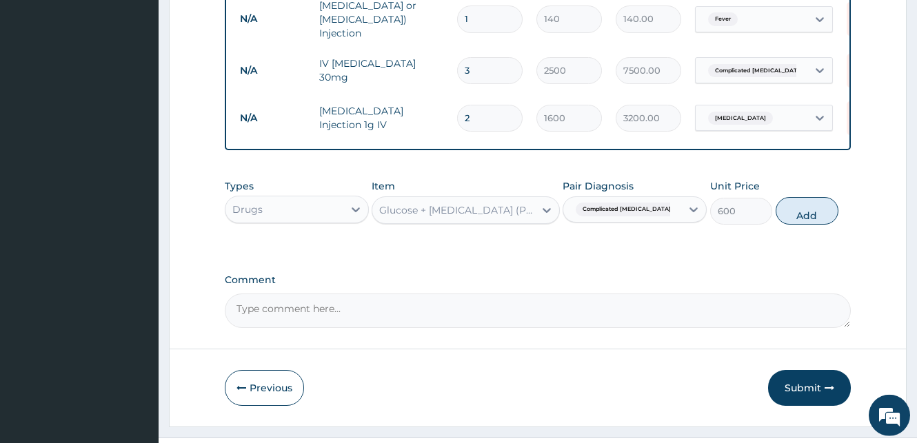
scroll to position [742, 0]
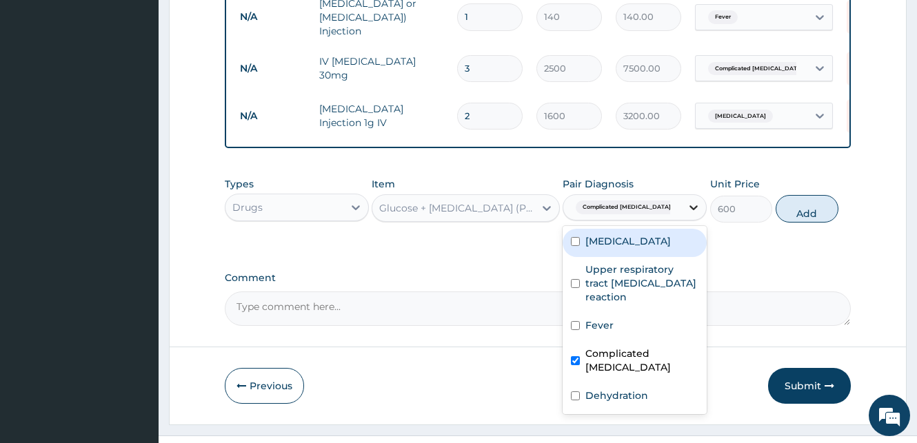
click at [691, 205] on icon at bounding box center [693, 207] width 8 height 5
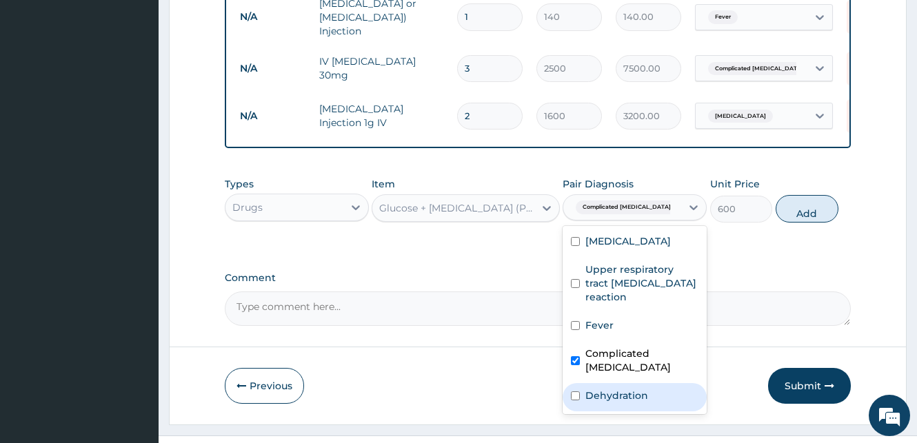
click at [576, 392] on input "checkbox" at bounding box center [575, 396] width 9 height 9
checkbox input "true"
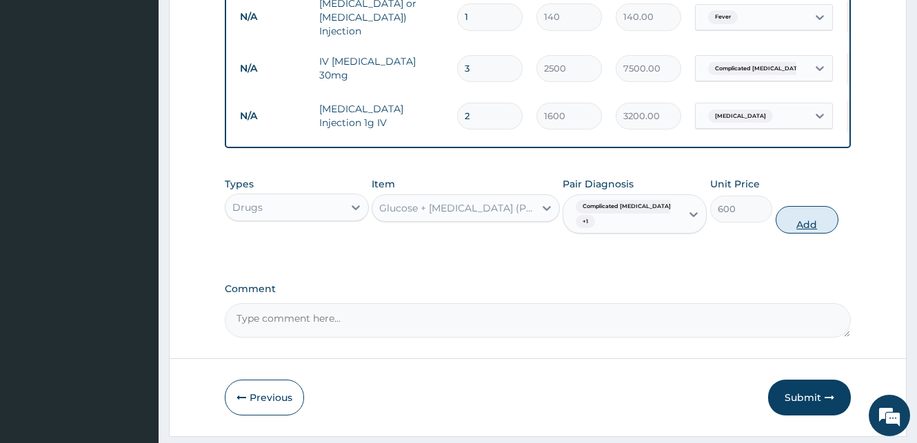
click at [809, 206] on button "Add" at bounding box center [807, 220] width 63 height 28
type input "0"
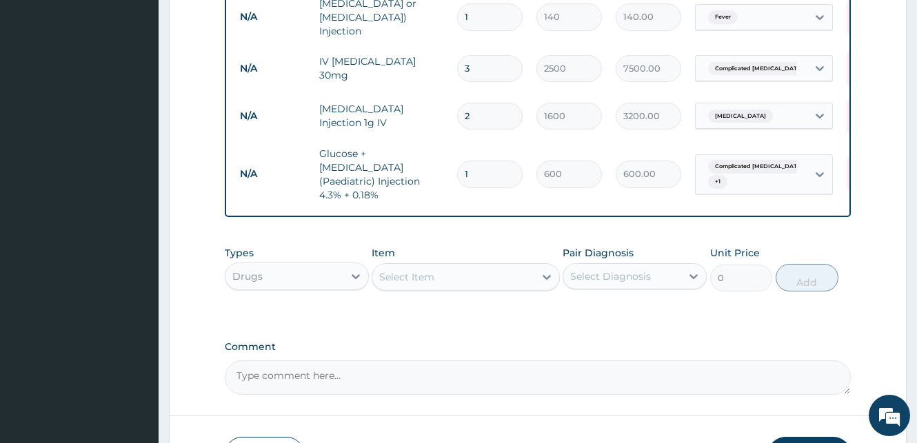
drag, startPoint x: 476, startPoint y: 127, endPoint x: 451, endPoint y: 130, distance: 25.7
click at [457, 161] on input "1" at bounding box center [489, 174] width 65 height 27
type input "2"
type input "1200.00"
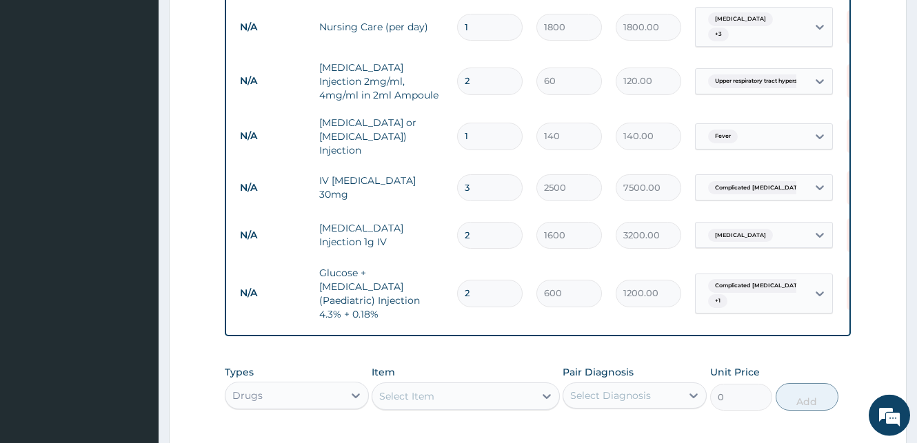
scroll to position [798, 0]
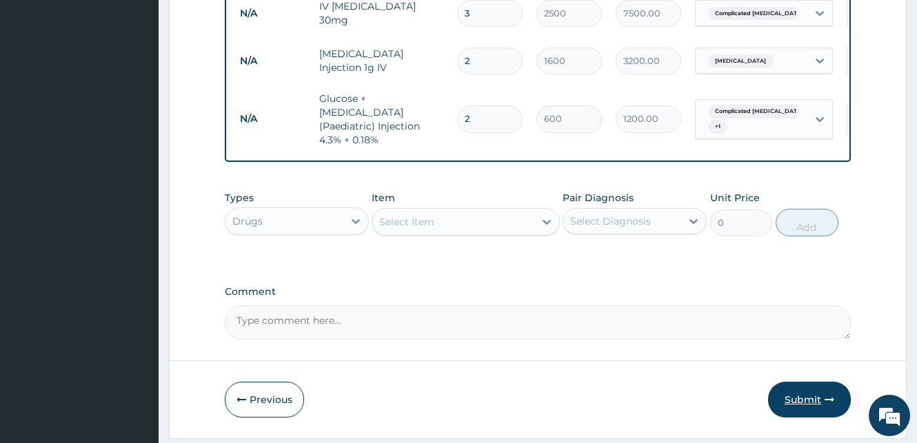
type input "2"
click at [808, 382] on button "Submit" at bounding box center [809, 400] width 83 height 36
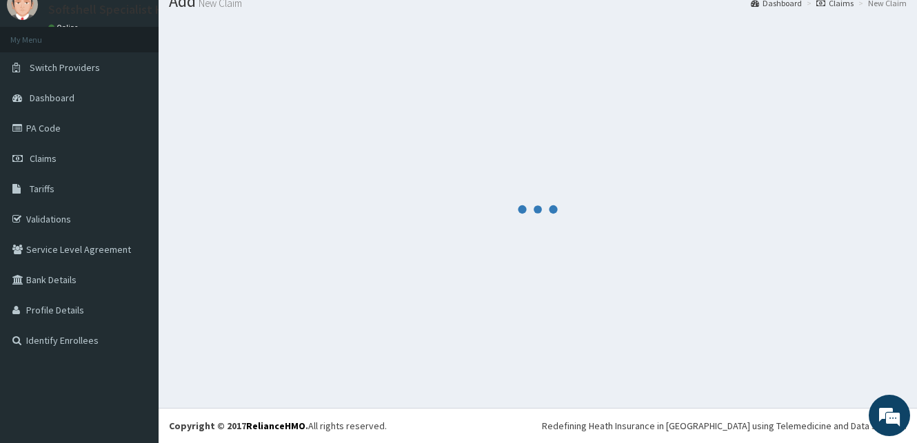
scroll to position [52, 0]
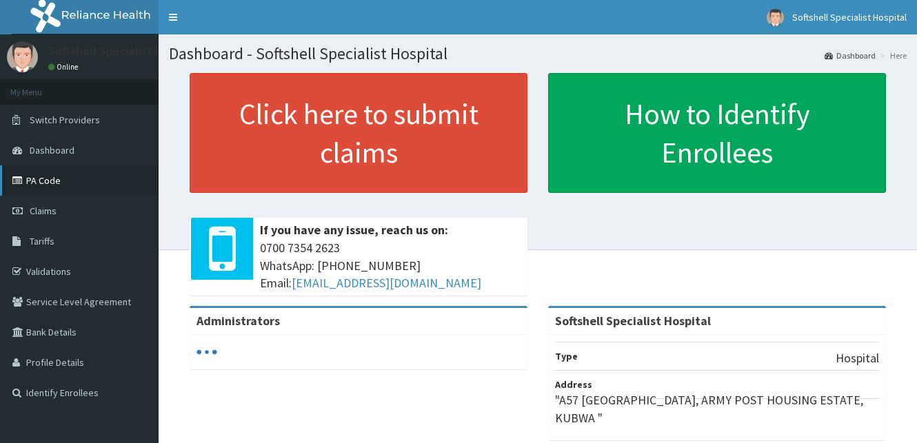
click at [48, 172] on link "PA Code" at bounding box center [79, 180] width 159 height 30
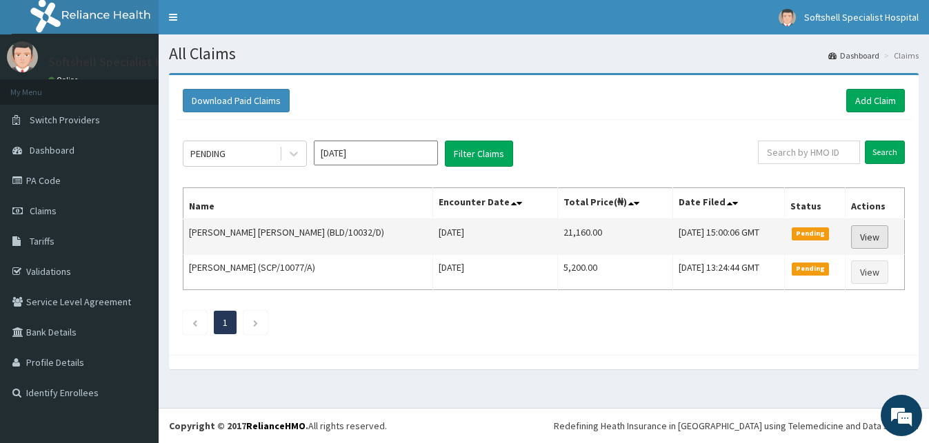
click at [878, 232] on link "View" at bounding box center [869, 236] width 37 height 23
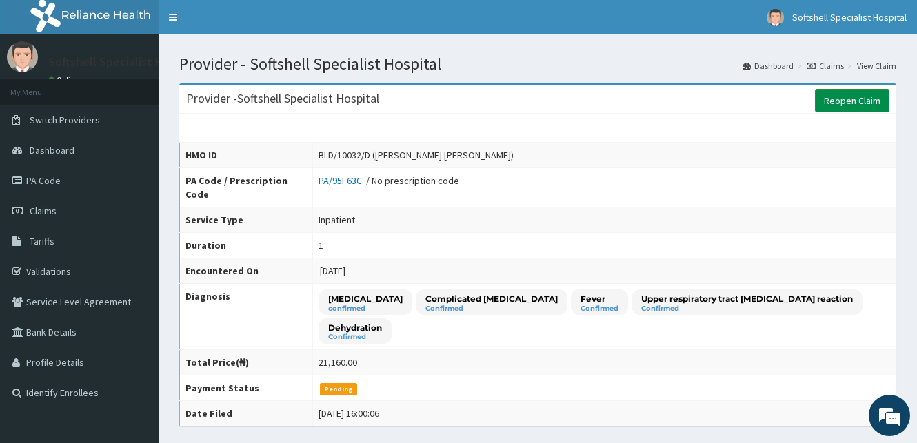
click at [849, 97] on link "Reopen Claim" at bounding box center [852, 100] width 74 height 23
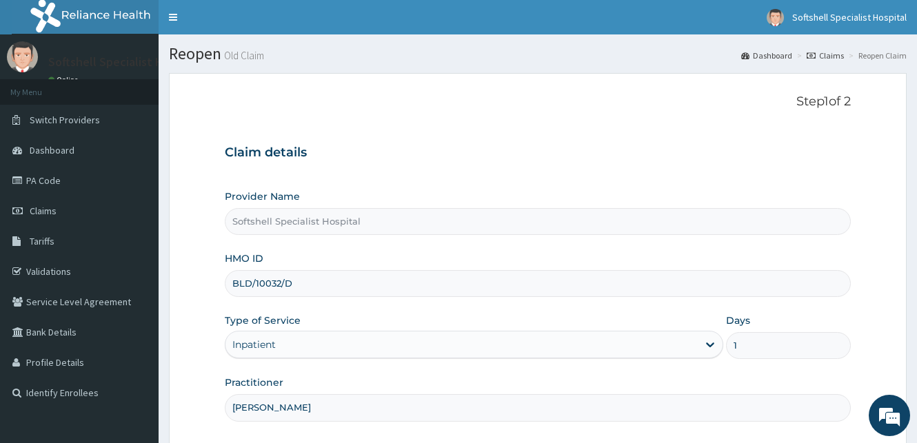
scroll to position [129, 0]
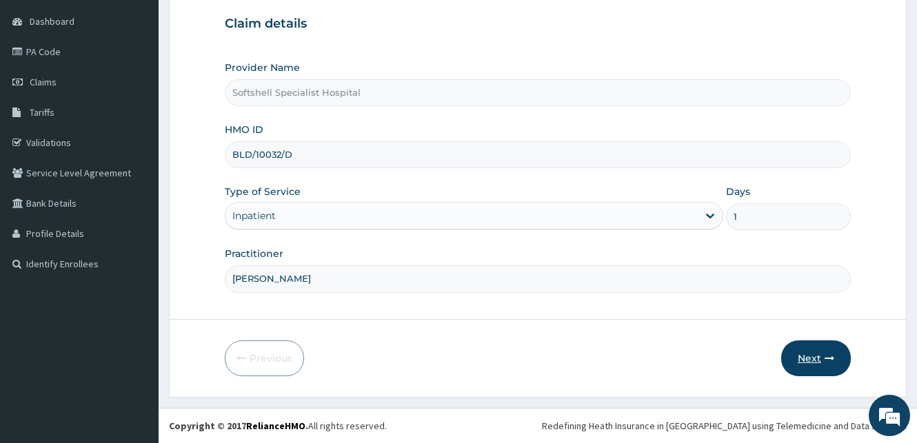
click at [821, 354] on button "Next" at bounding box center [816, 359] width 70 height 36
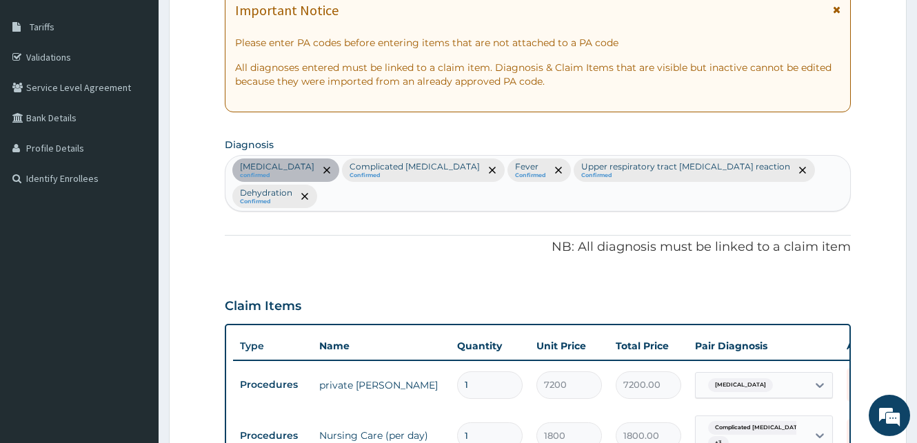
scroll to position [727, 0]
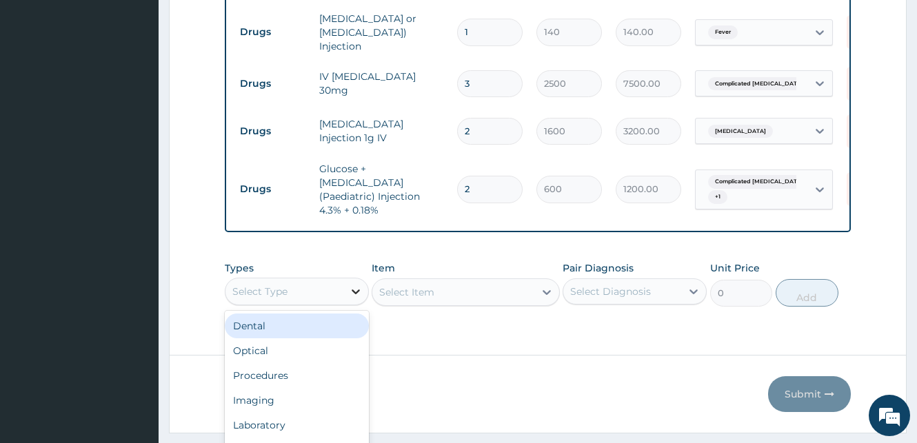
click at [350, 260] on div "Types option Dental focused, 1 of 10. 10 results available. Use Up and Down to …" at bounding box center [538, 283] width 626 height 59
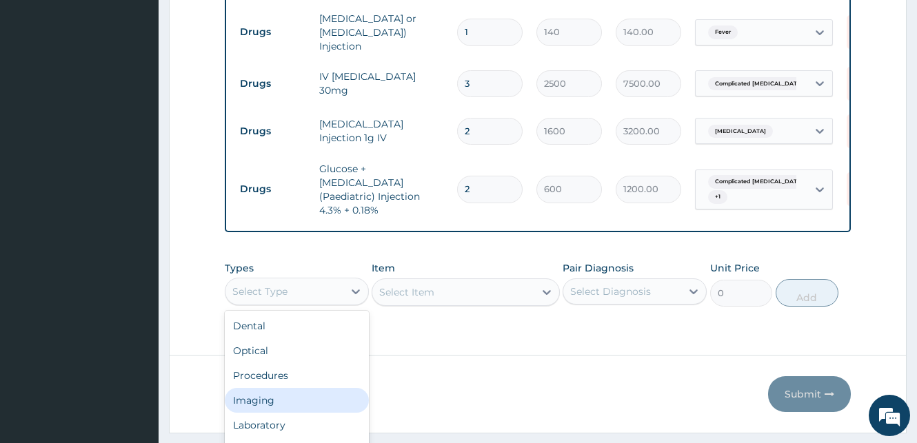
scroll to position [39, 0]
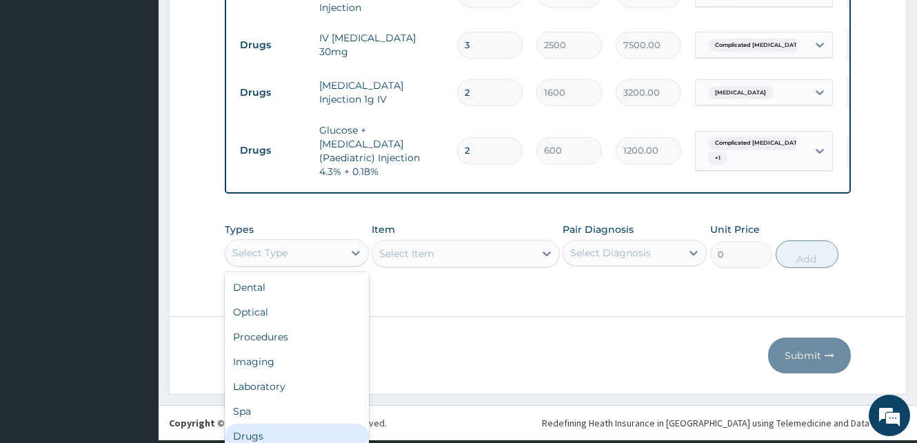
click at [255, 424] on div "Drugs" at bounding box center [297, 436] width 144 height 25
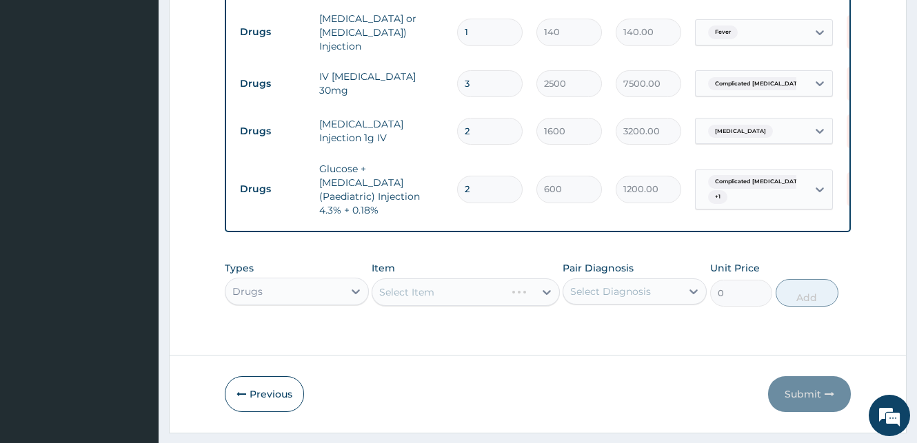
scroll to position [0, 0]
click at [441, 281] on div "Select Item" at bounding box center [452, 292] width 161 height 22
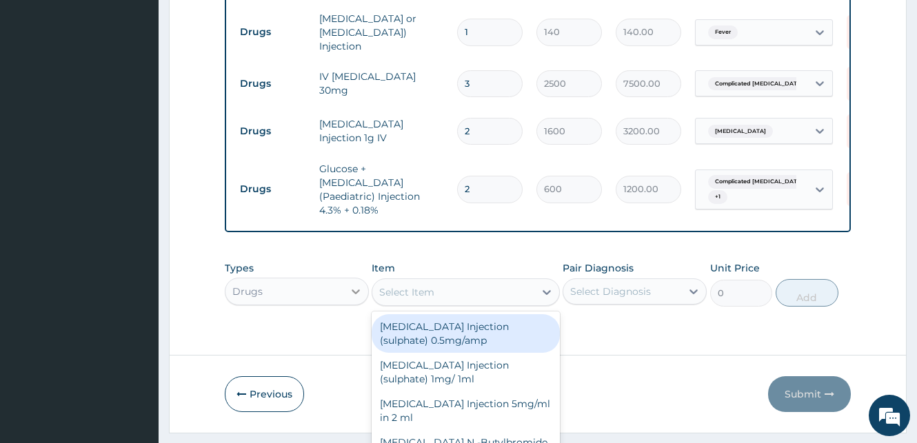
scroll to position [39, 0]
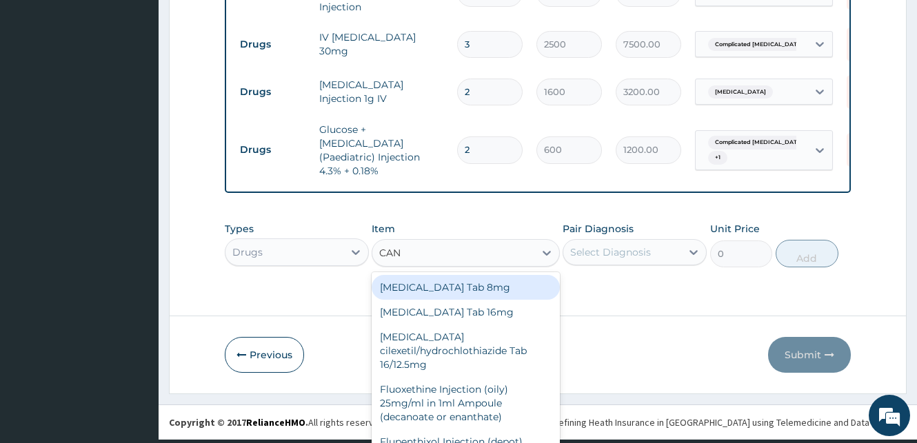
type input "CANN"
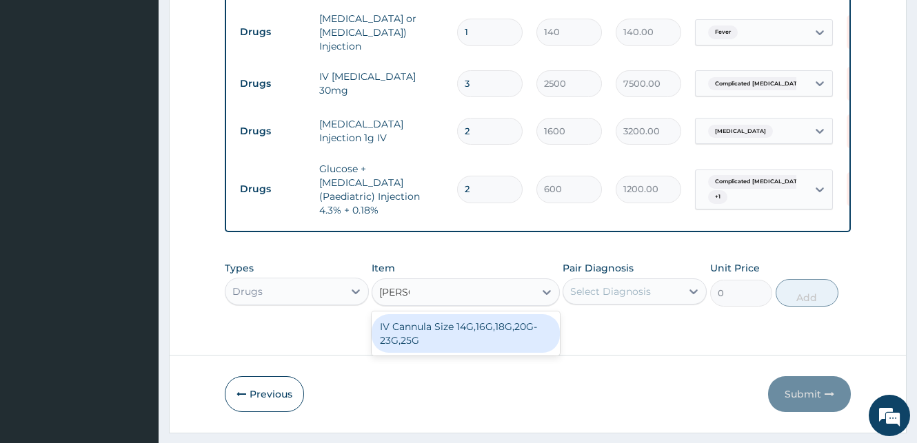
scroll to position [0, 0]
click at [480, 314] on div "IV Cannula Size 14G,16G,18G,20G-23G,25G" at bounding box center [466, 333] width 188 height 39
type input "300"
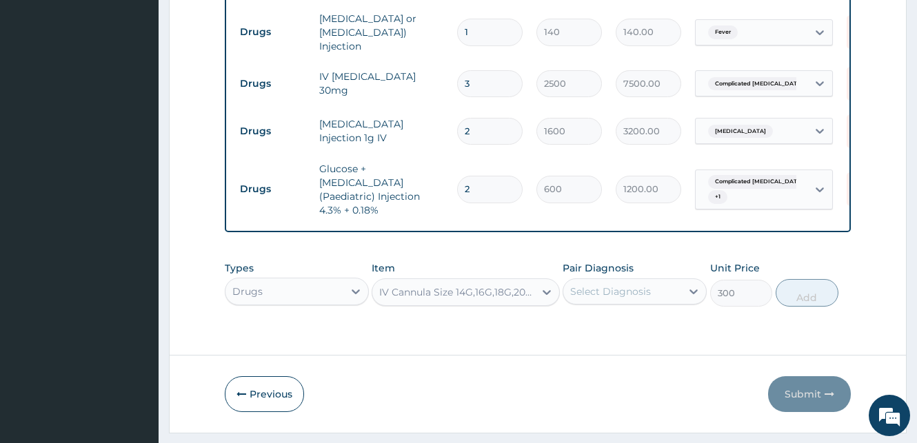
click at [607, 285] on div "Select Diagnosis" at bounding box center [610, 292] width 81 height 14
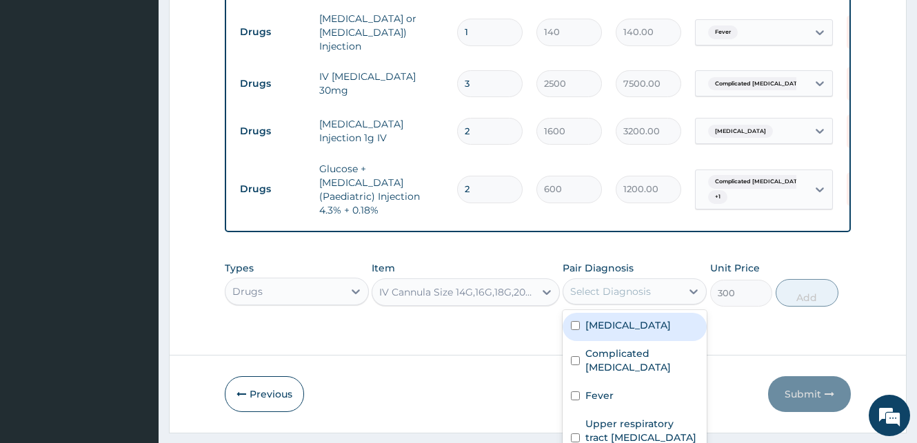
scroll to position [6, 0]
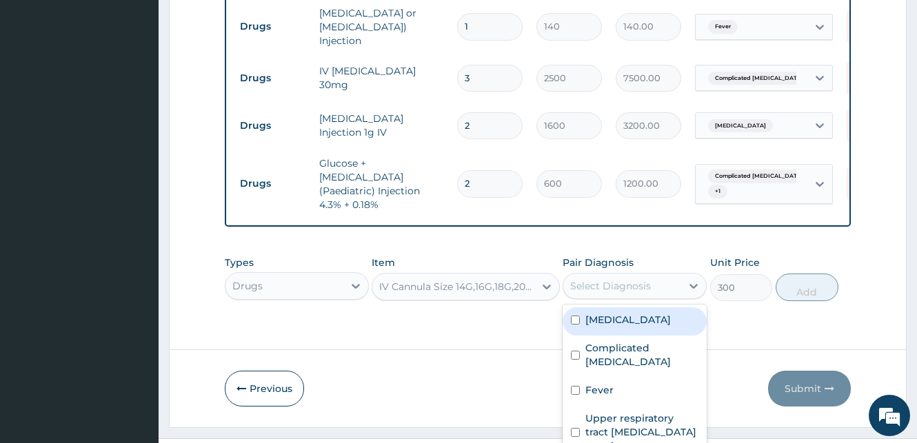
click at [571, 316] on input "checkbox" at bounding box center [575, 320] width 9 height 9
checkbox input "true"
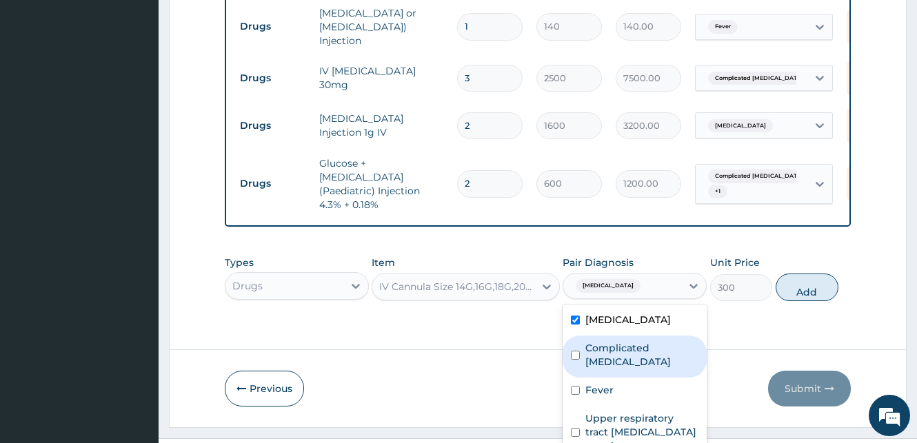
click at [571, 351] on input "checkbox" at bounding box center [575, 355] width 9 height 9
checkbox input "true"
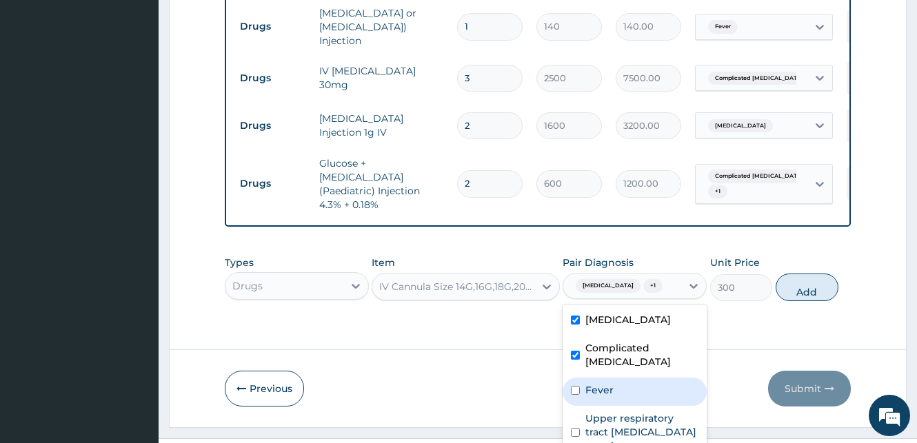
click at [571, 386] on input "checkbox" at bounding box center [575, 390] width 9 height 9
checkbox input "true"
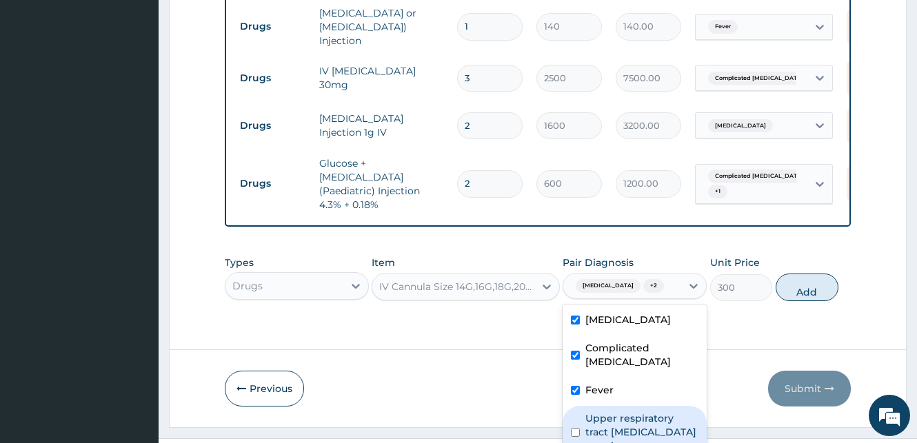
click at [571, 428] on input "checkbox" at bounding box center [575, 432] width 9 height 9
checkbox input "true"
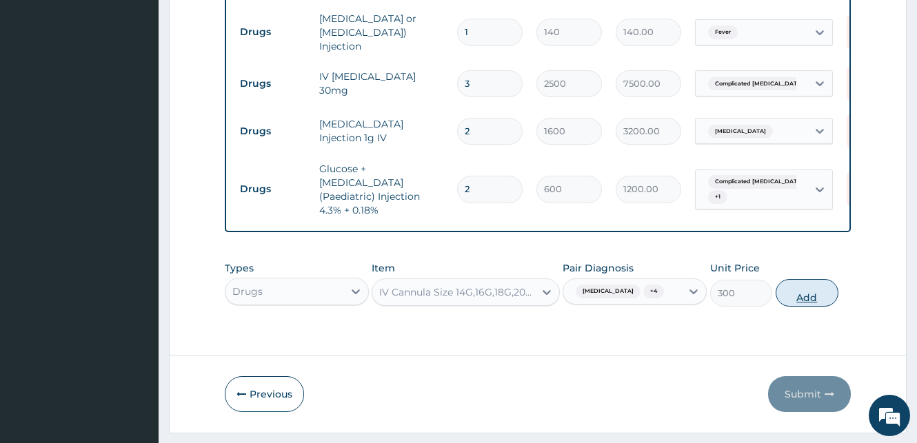
click at [797, 279] on button "Add" at bounding box center [807, 293] width 63 height 28
type input "0"
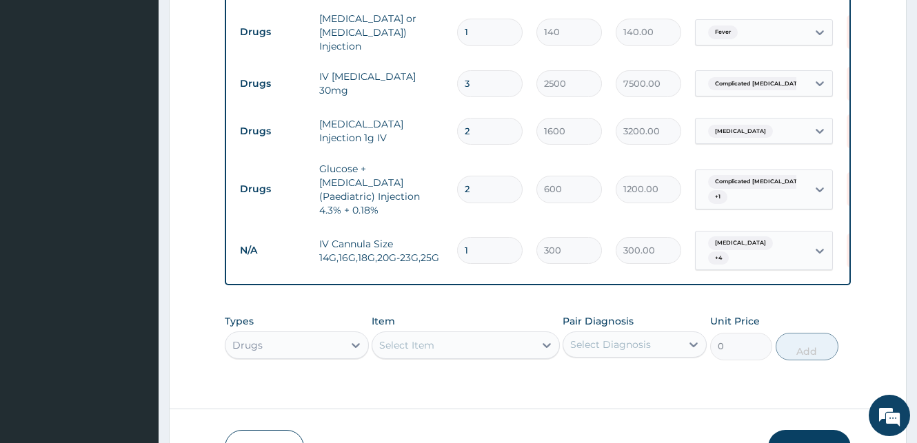
click at [469, 332] on div "Select Item" at bounding box center [466, 346] width 188 height 28
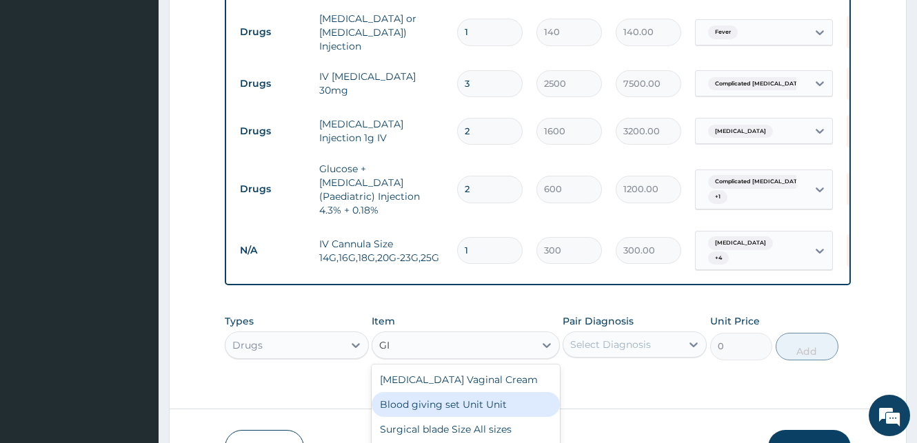
type input "G"
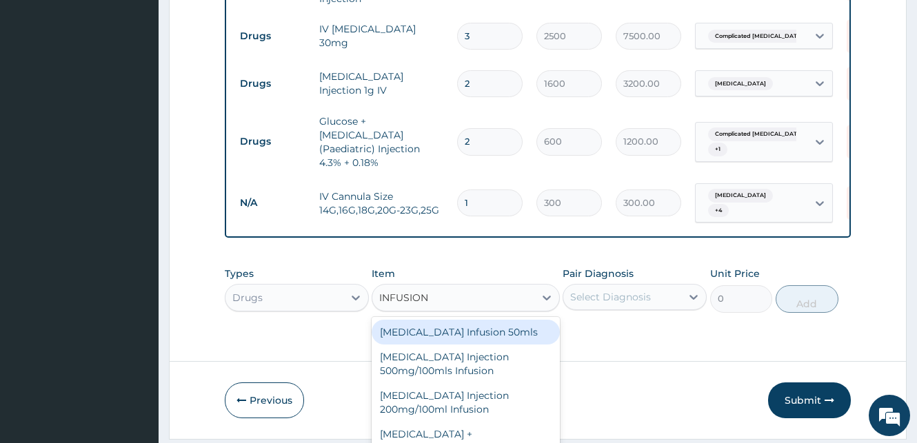
scroll to position [77, 0]
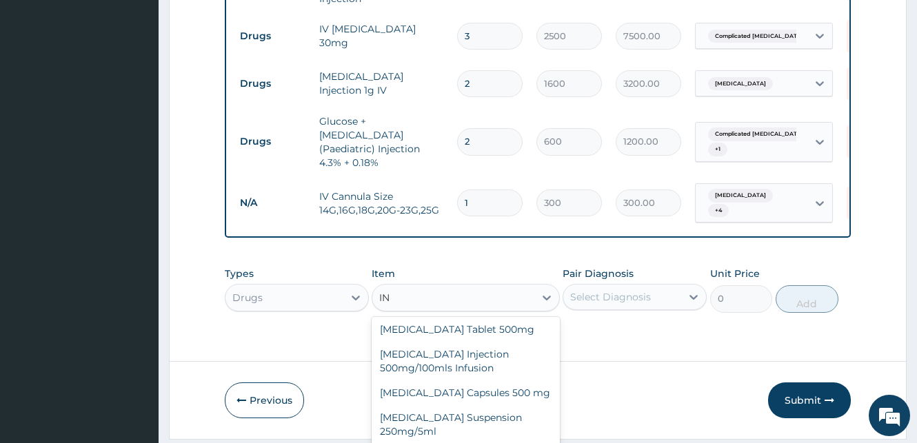
type input "I"
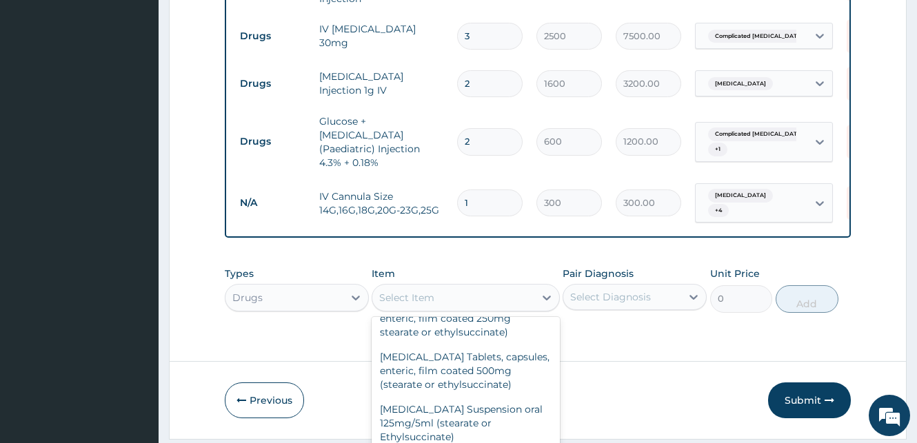
scroll to position [7919, 0]
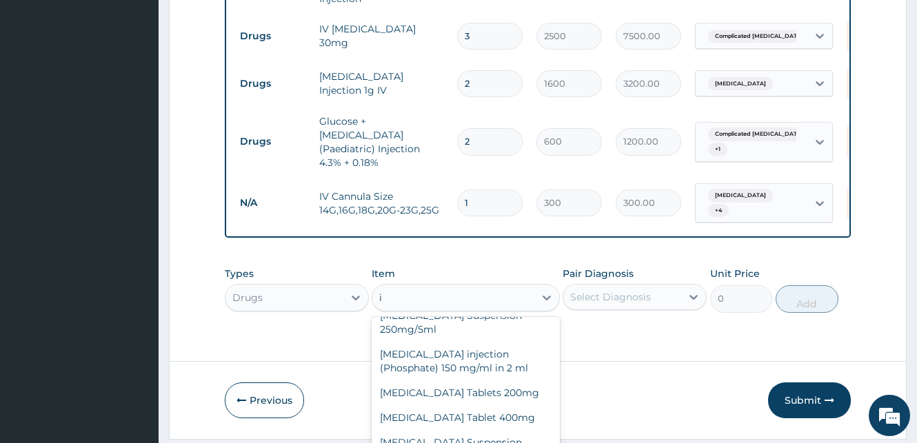
type input "iv"
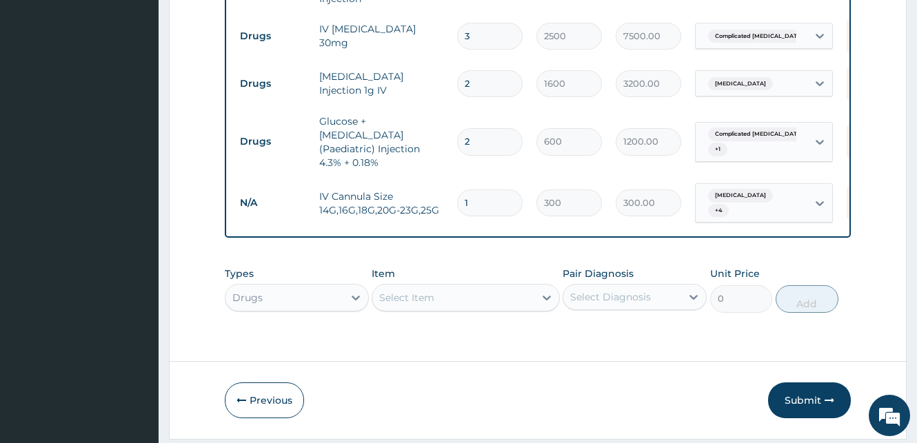
scroll to position [0, 0]
drag, startPoint x: 386, startPoint y: 215, endPoint x: 376, endPoint y: 216, distance: 9.7
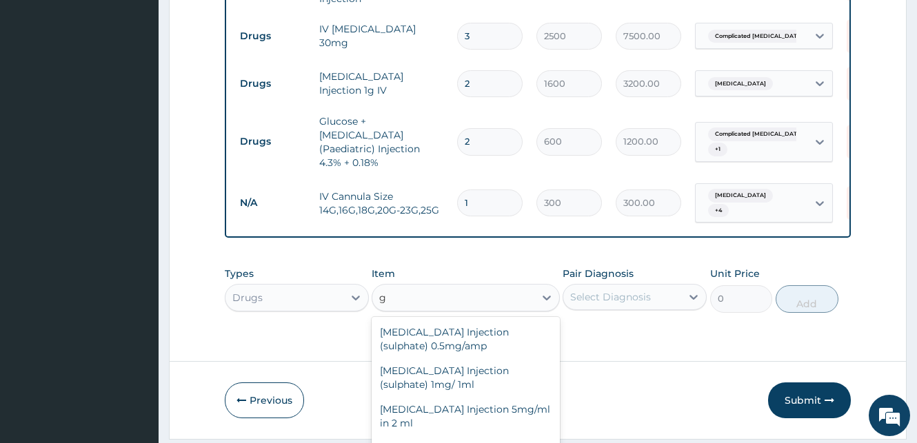
type input "g"
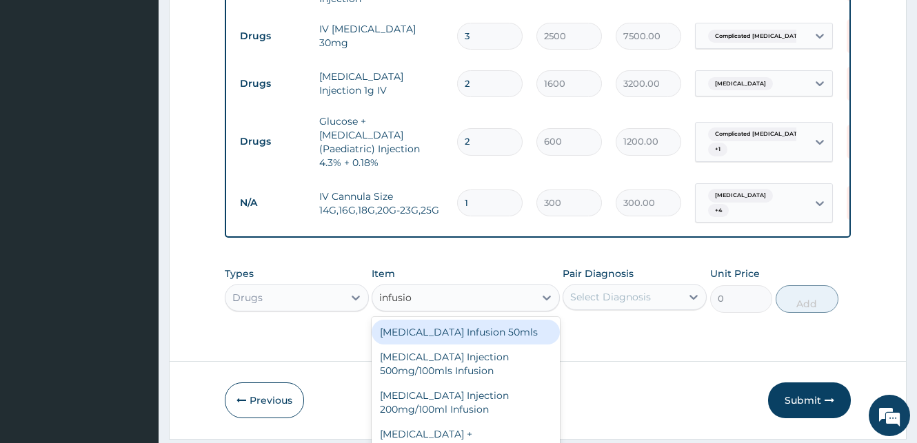
type input "infusion"
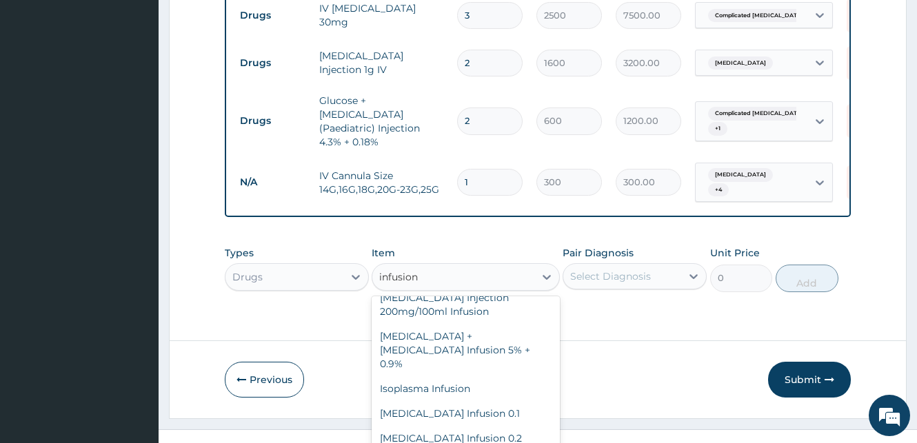
scroll to position [39, 0]
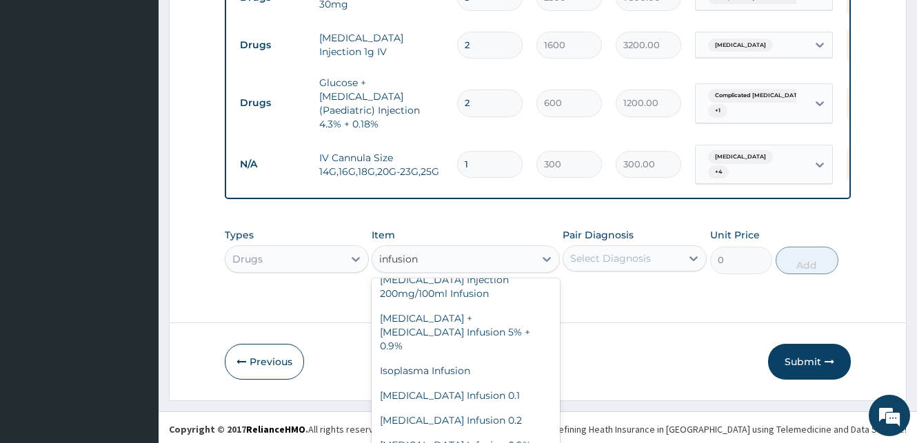
type input "200"
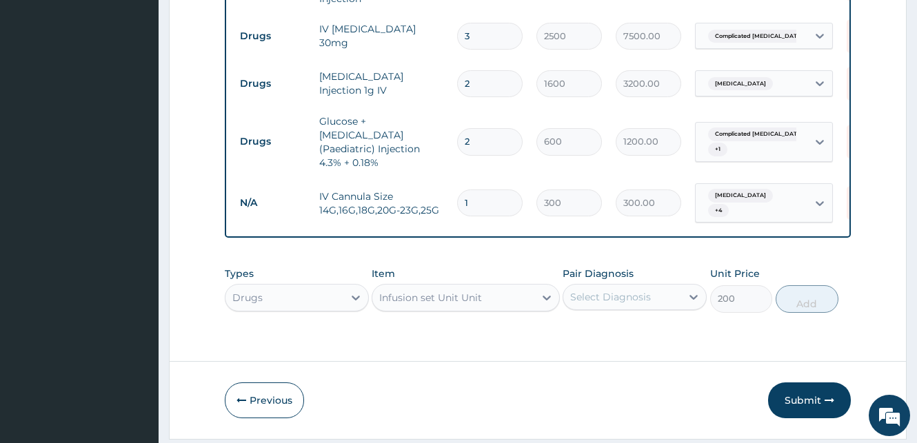
click at [656, 286] on div "Select Diagnosis" at bounding box center [622, 297] width 118 height 22
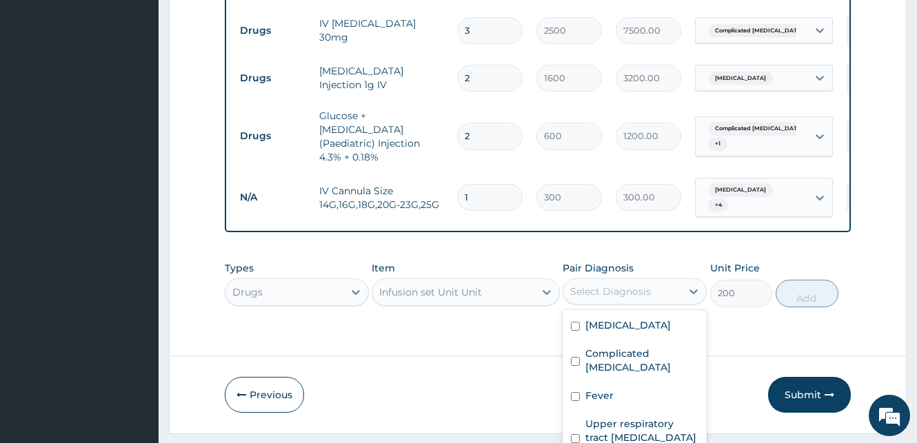
checkbox input "true"
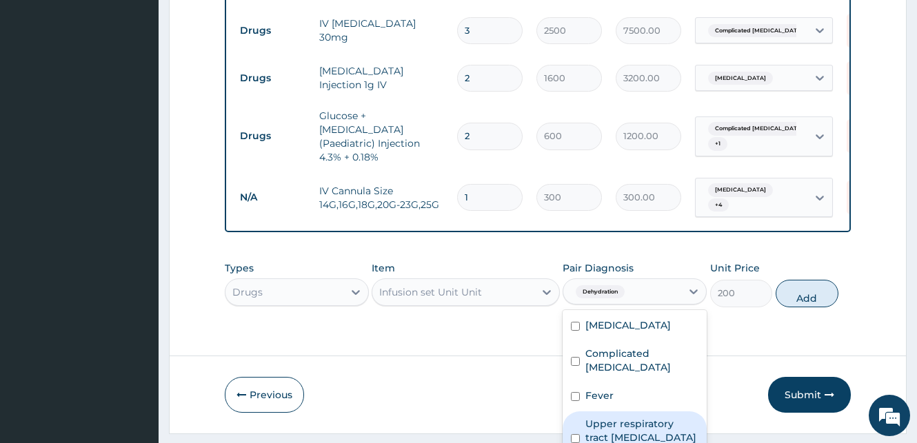
click at [571, 434] on input "checkbox" at bounding box center [575, 438] width 9 height 9
checkbox input "true"
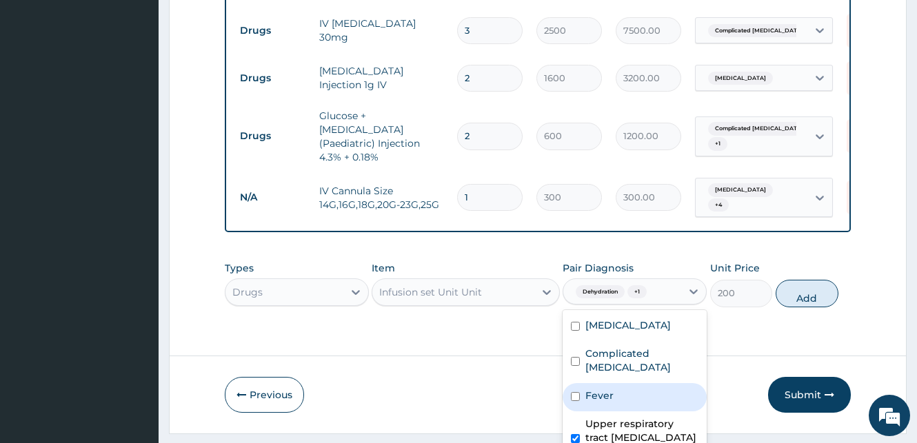
click at [571, 392] on input "checkbox" at bounding box center [575, 396] width 9 height 9
checkbox input "true"
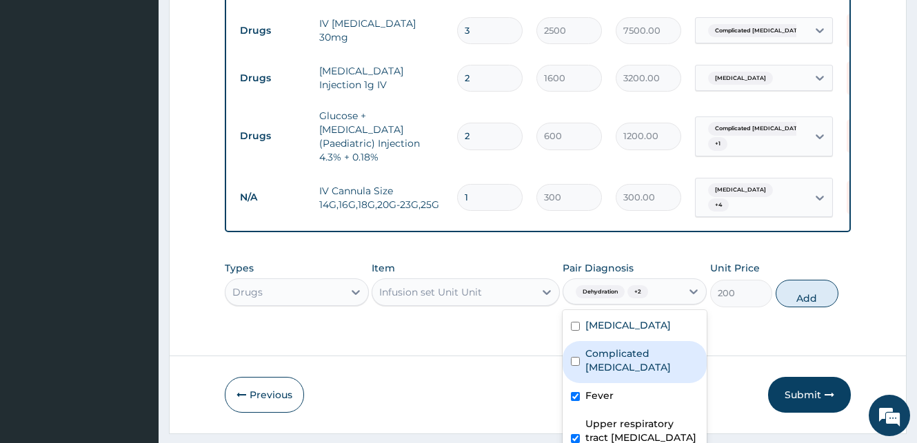
click at [571, 357] on input "checkbox" at bounding box center [575, 361] width 9 height 9
checkbox input "true"
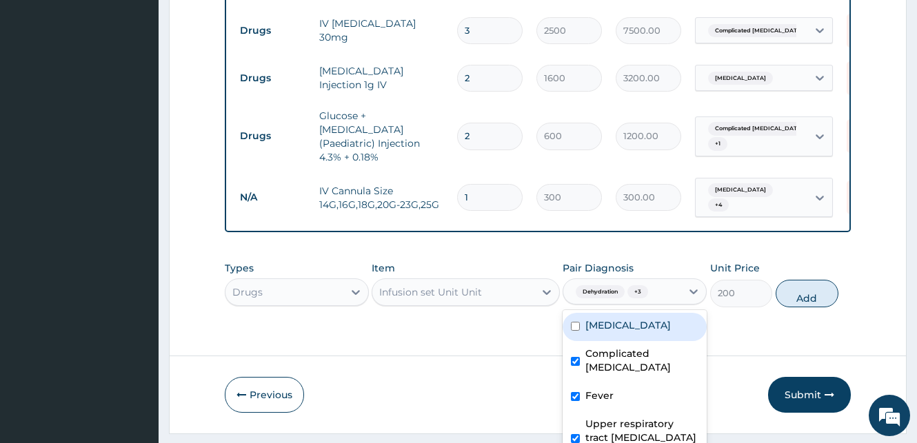
click at [571, 322] on input "checkbox" at bounding box center [575, 326] width 9 height 9
checkbox input "true"
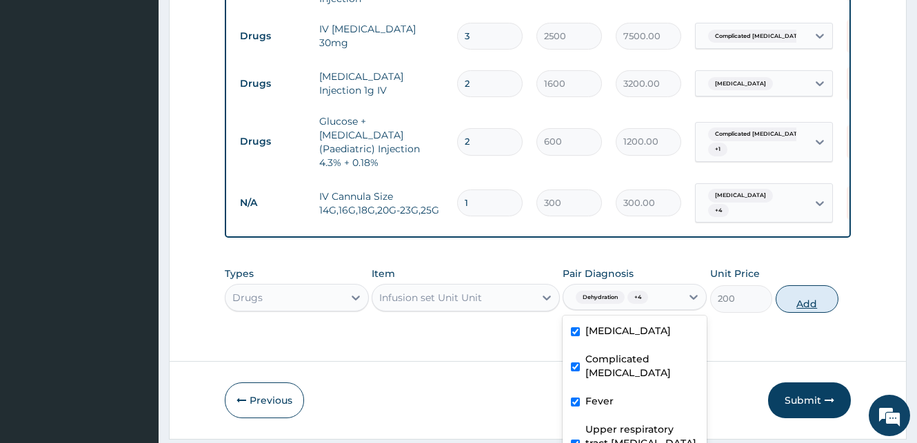
click at [791, 285] on button "Add" at bounding box center [807, 299] width 63 height 28
type input "0"
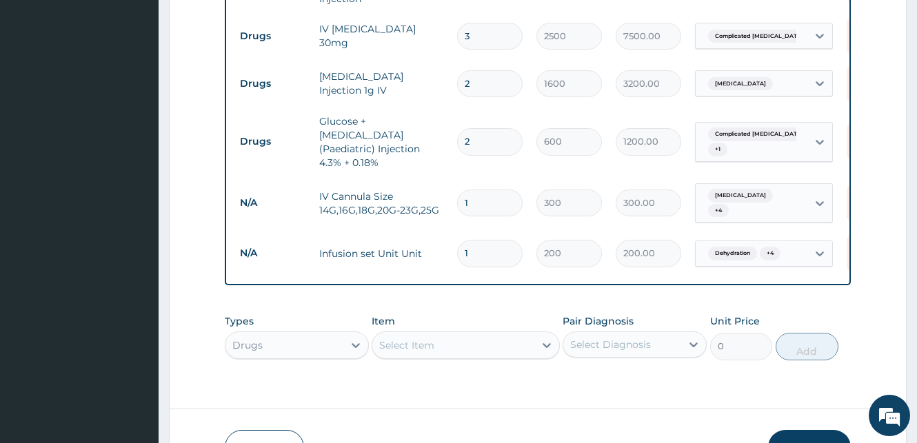
click at [808, 430] on button "Submit" at bounding box center [809, 448] width 83 height 36
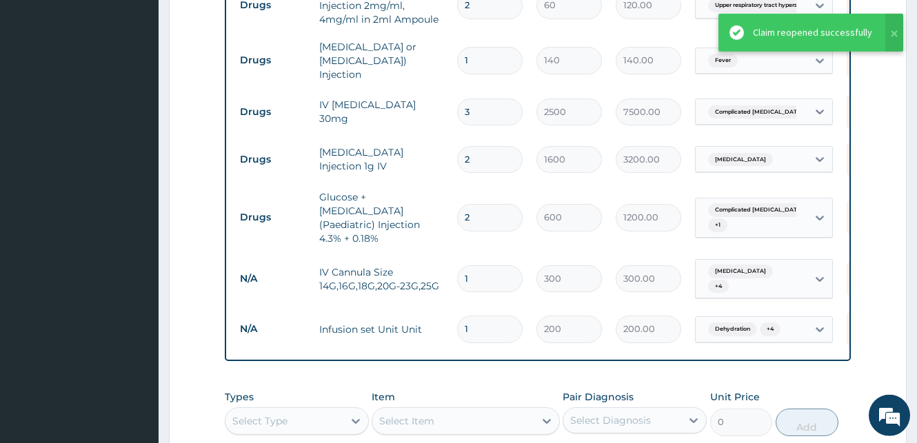
scroll to position [822, 0]
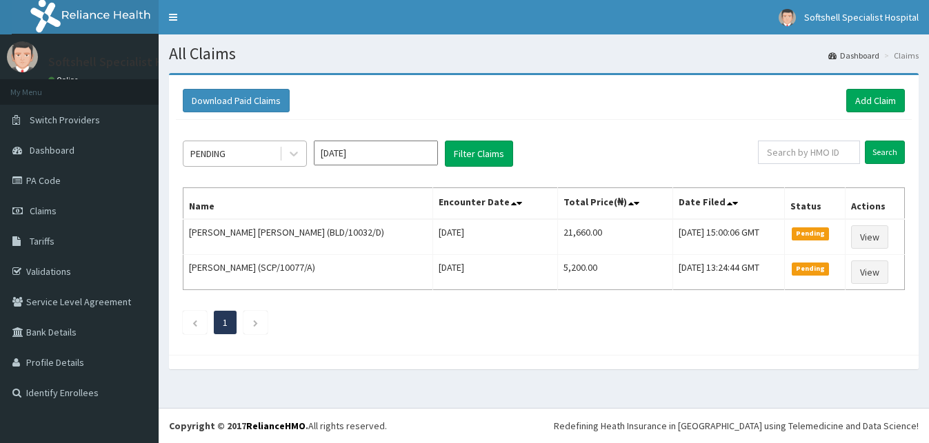
click at [268, 150] on div "PENDING" at bounding box center [231, 154] width 96 height 22
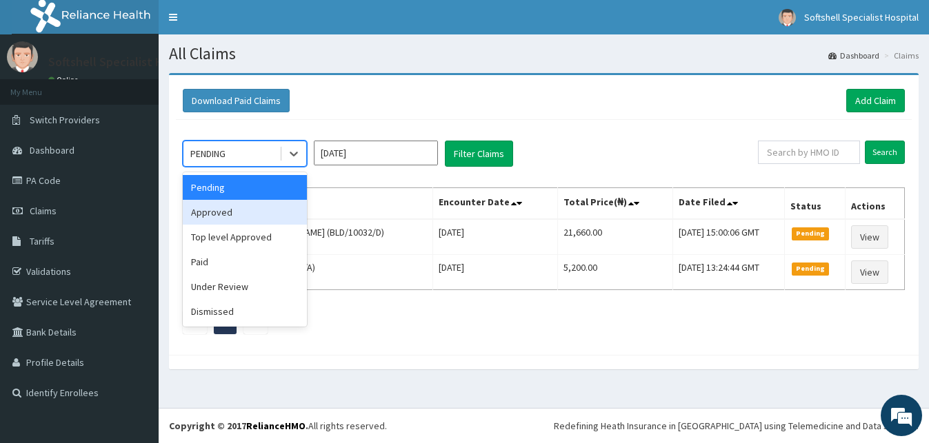
click at [219, 210] on div "Approved" at bounding box center [245, 212] width 124 height 25
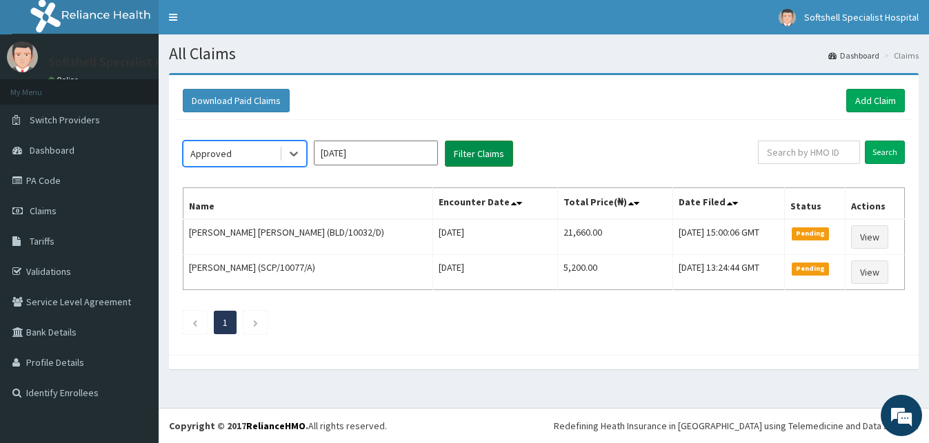
click at [480, 155] on button "Filter Claims" at bounding box center [479, 154] width 68 height 26
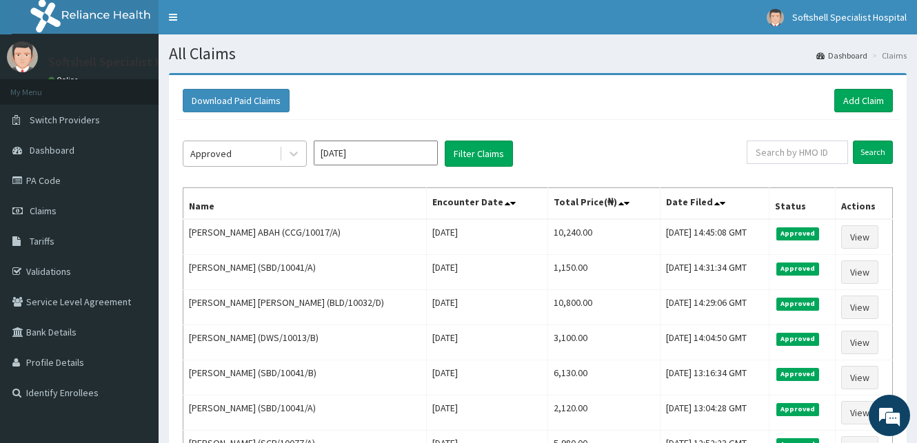
click at [261, 150] on div "Approved" at bounding box center [231, 154] width 96 height 22
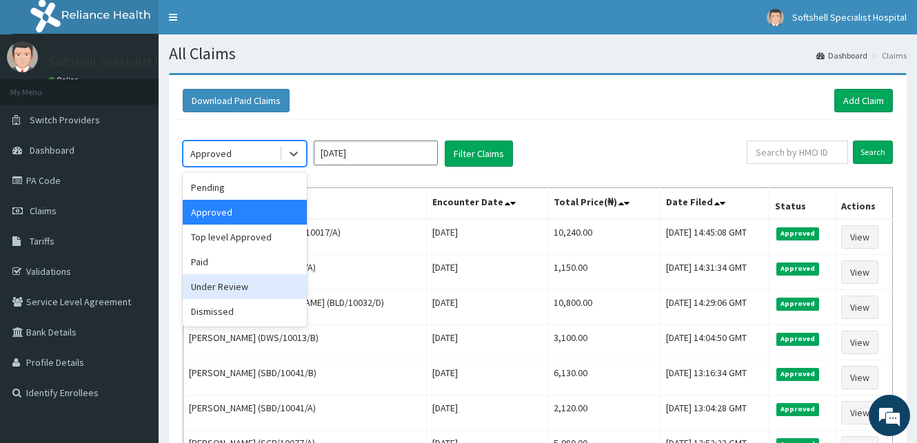
click at [210, 287] on div "Under Review" at bounding box center [245, 286] width 124 height 25
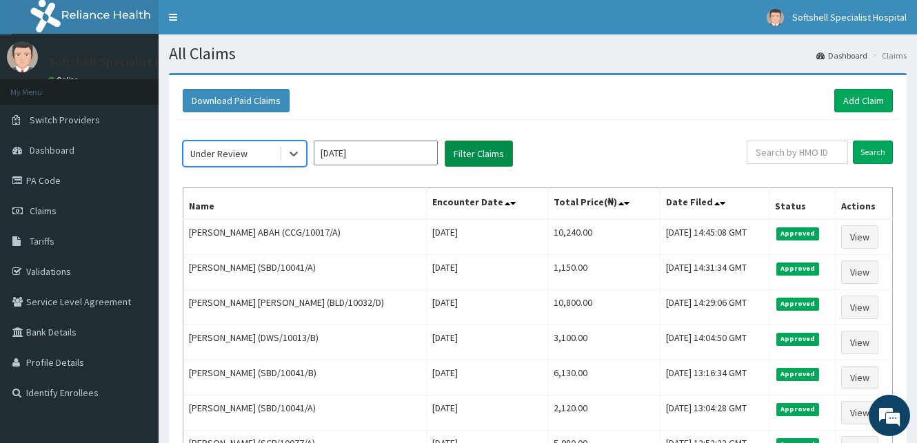
click at [477, 152] on button "Filter Claims" at bounding box center [479, 154] width 68 height 26
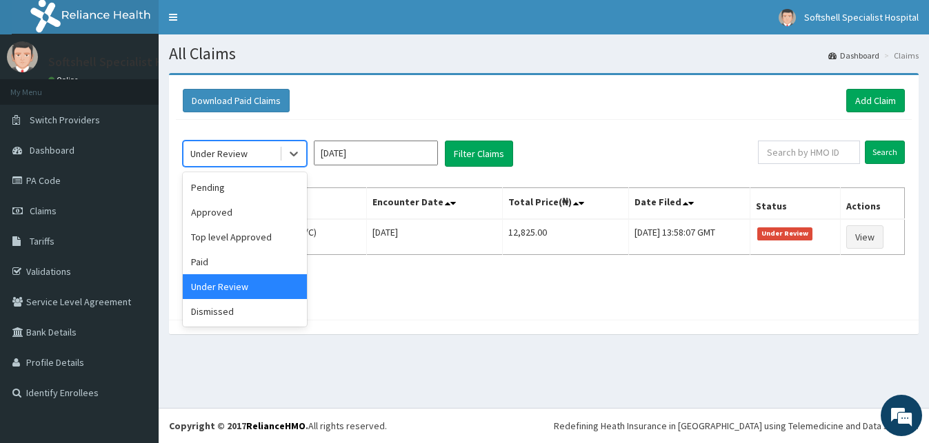
click at [259, 152] on div "Under Review" at bounding box center [231, 154] width 96 height 22
click at [219, 190] on div "Pending" at bounding box center [245, 187] width 124 height 25
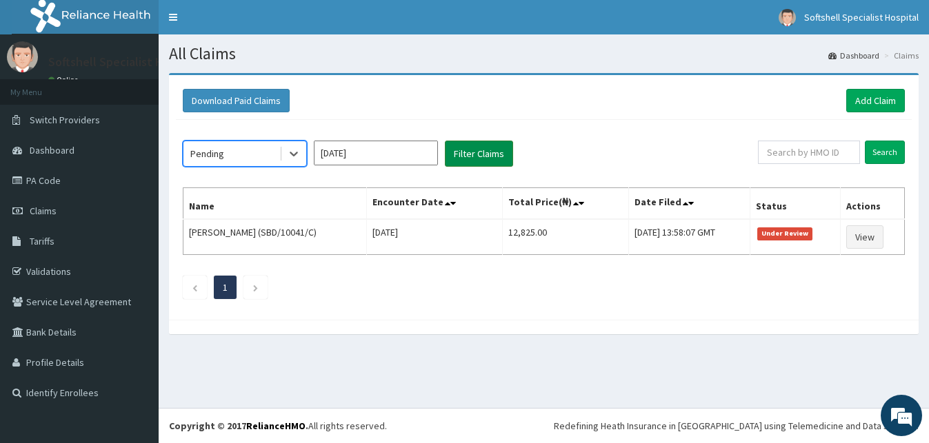
click at [478, 150] on button "Filter Claims" at bounding box center [479, 154] width 68 height 26
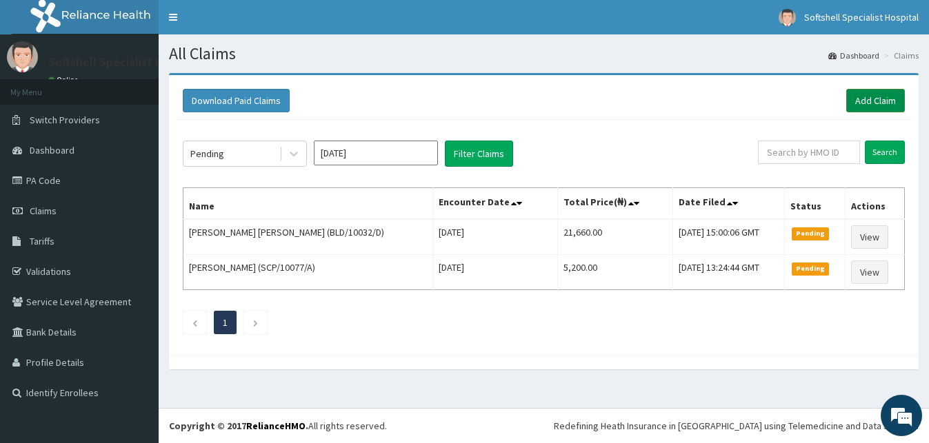
click at [873, 99] on link "Add Claim" at bounding box center [875, 100] width 59 height 23
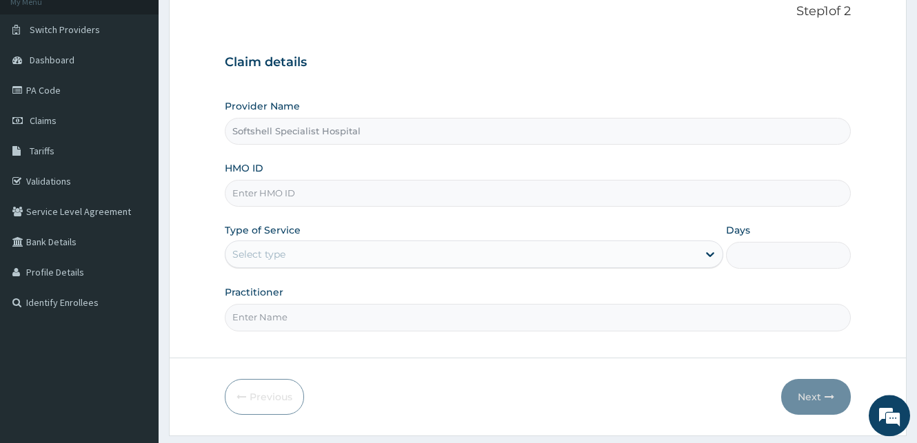
click at [301, 194] on input "HMO ID" at bounding box center [538, 193] width 626 height 27
type input "DWS/10013/B"
click at [328, 252] on div "Select type" at bounding box center [461, 254] width 472 height 22
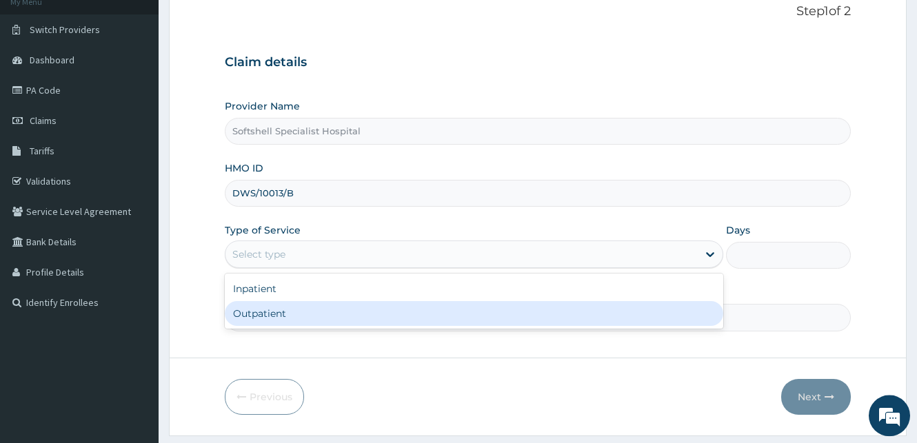
click at [336, 320] on div "Outpatient" at bounding box center [474, 313] width 498 height 25
type input "1"
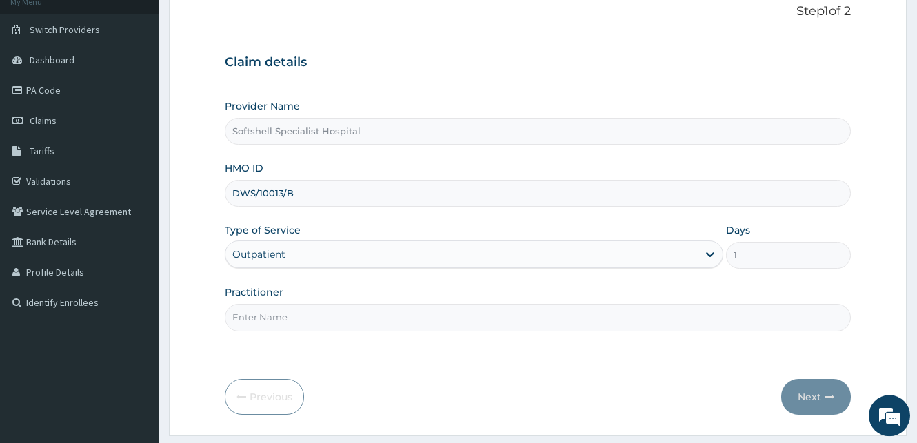
click at [405, 312] on input "Practitioner" at bounding box center [538, 317] width 626 height 27
type input "[PERSON_NAME]"
click at [812, 400] on button "Next" at bounding box center [816, 397] width 70 height 36
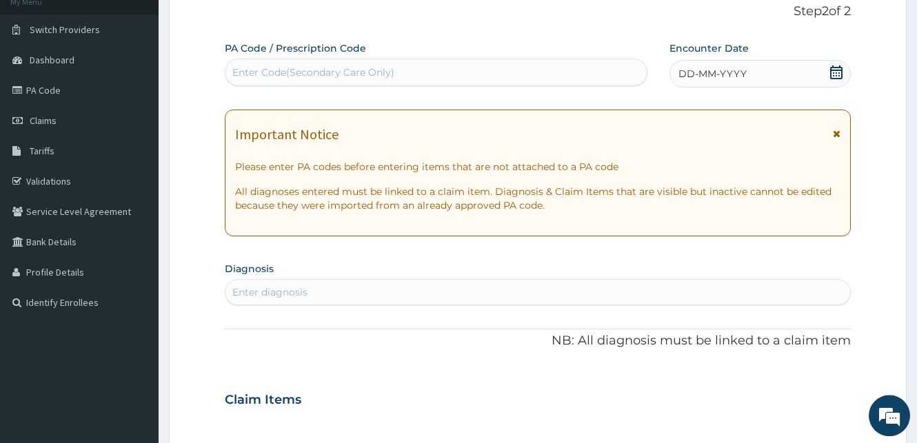
click at [836, 72] on icon at bounding box center [836, 72] width 14 height 14
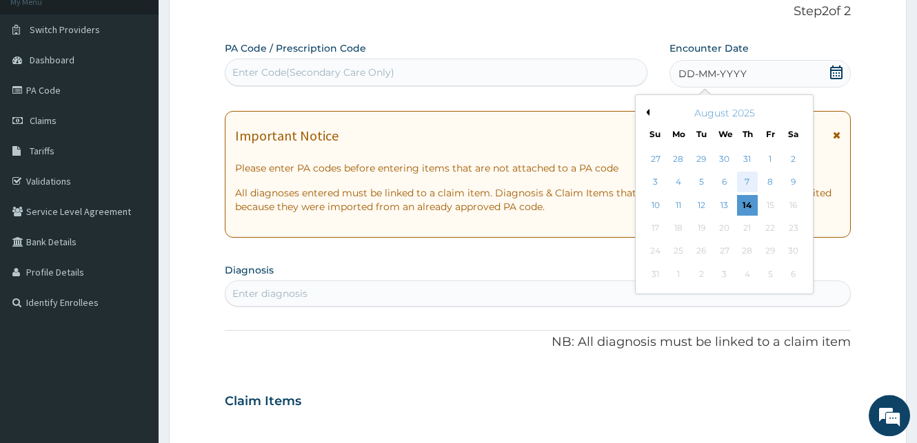
click at [749, 181] on div "7" at bounding box center [747, 182] width 21 height 21
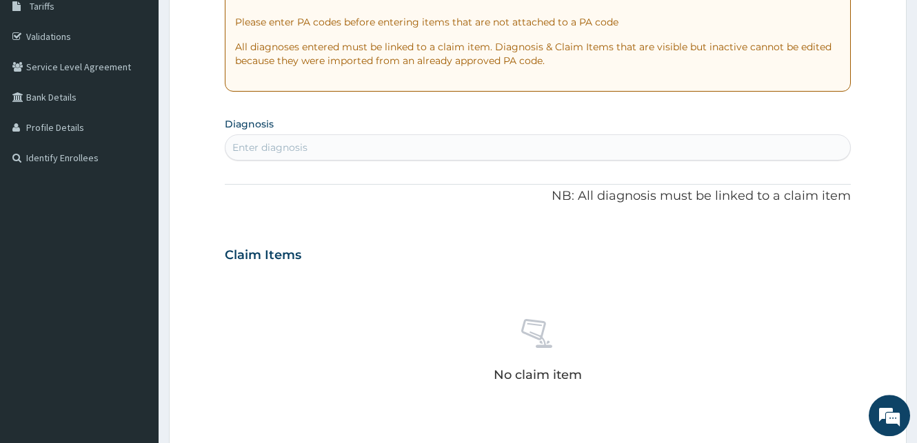
scroll to position [274, 0]
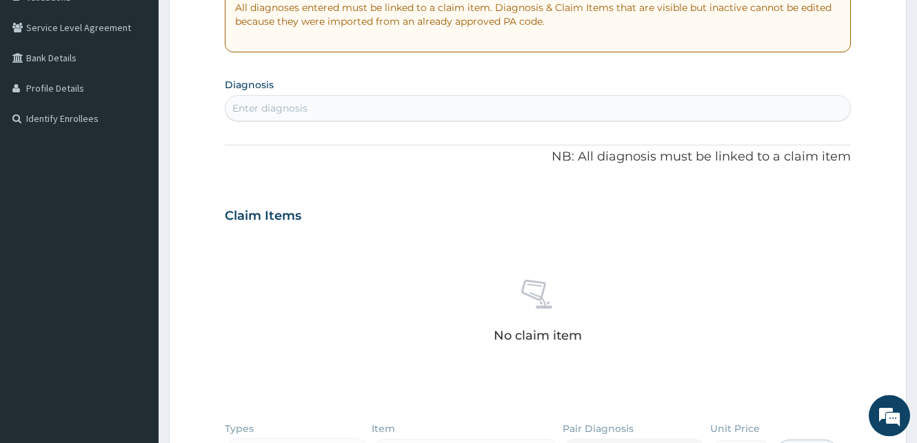
click at [343, 114] on div "Enter diagnosis" at bounding box center [537, 108] width 625 height 22
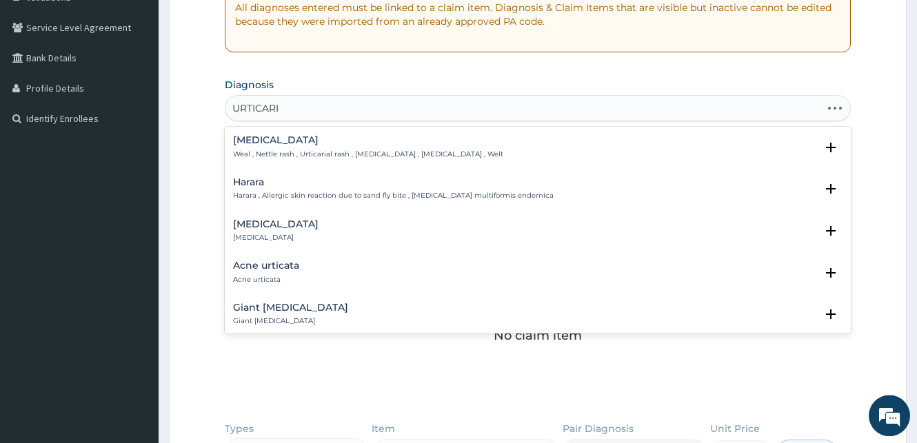
type input "[MEDICAL_DATA]"
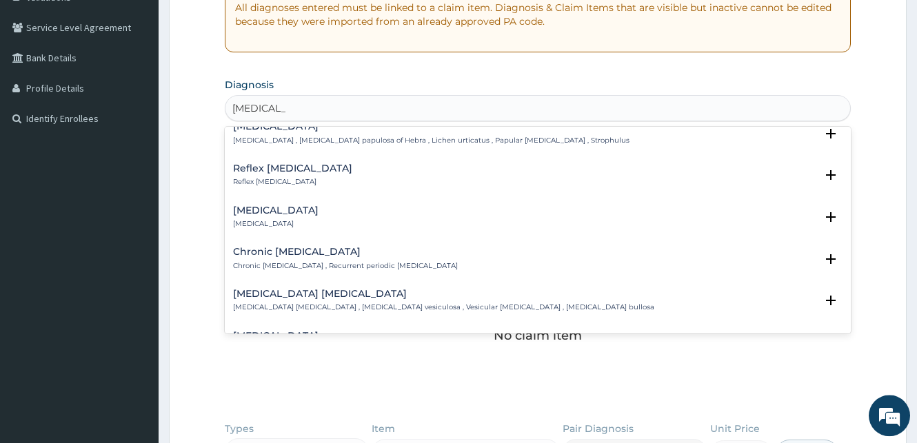
scroll to position [327, 0]
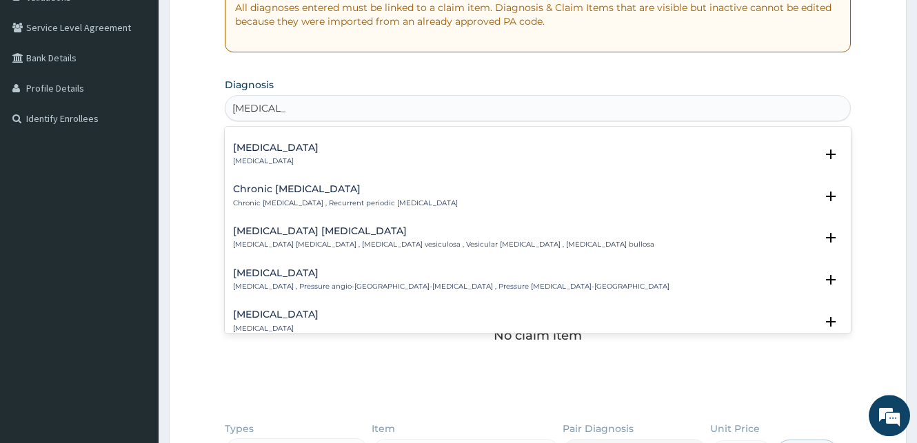
click at [323, 196] on div "Chronic [MEDICAL_DATA] Chronic [MEDICAL_DATA] , Recurrent periodic [MEDICAL_DAT…" at bounding box center [345, 196] width 225 height 24
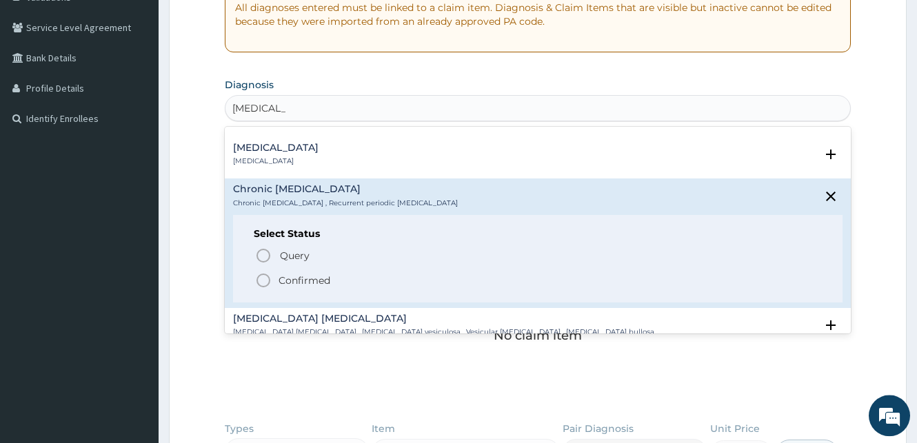
click at [261, 283] on icon "status option filled" at bounding box center [263, 280] width 17 height 17
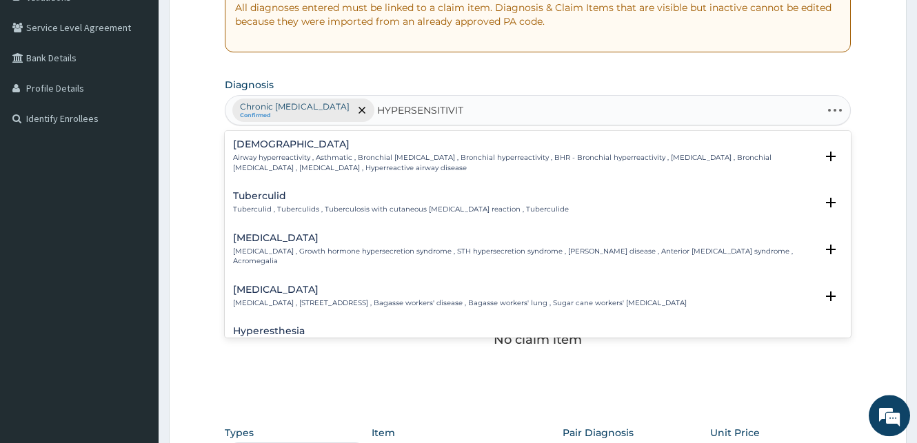
type input "[MEDICAL_DATA]"
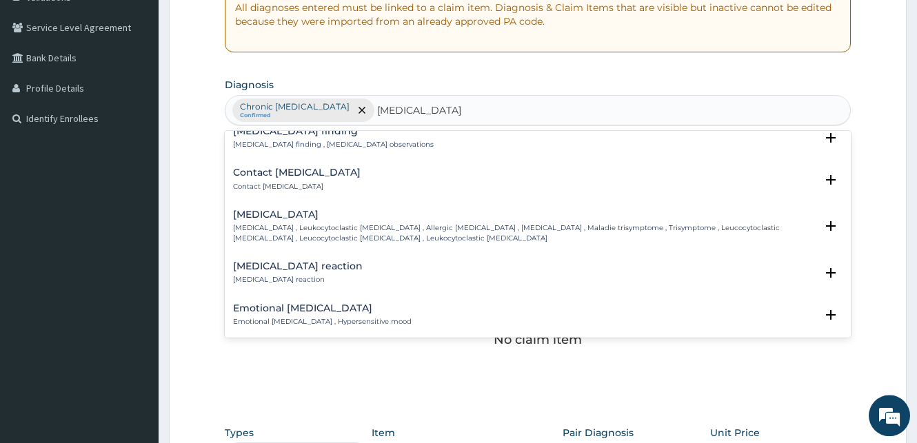
scroll to position [384, 0]
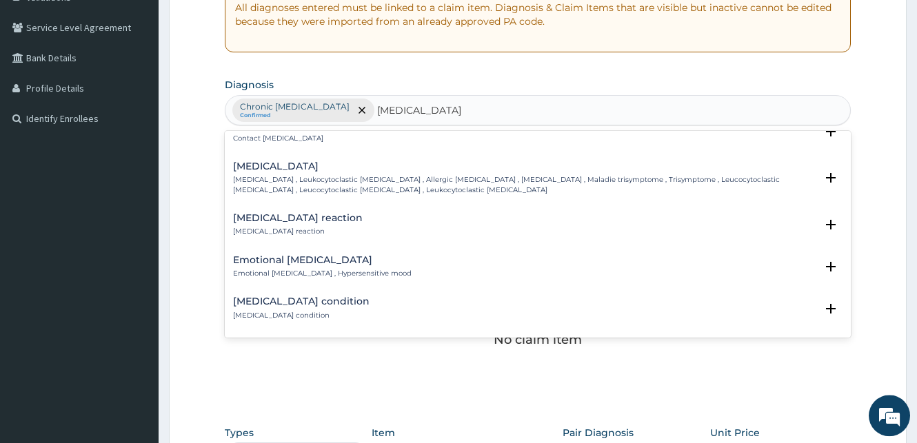
click at [298, 223] on h4 "[MEDICAL_DATA] reaction" at bounding box center [298, 218] width 130 height 10
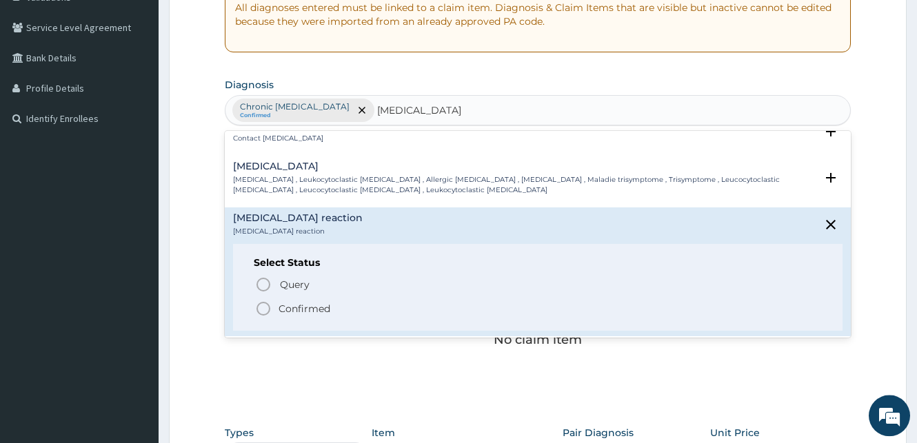
click at [261, 309] on icon "status option filled" at bounding box center [263, 309] width 17 height 17
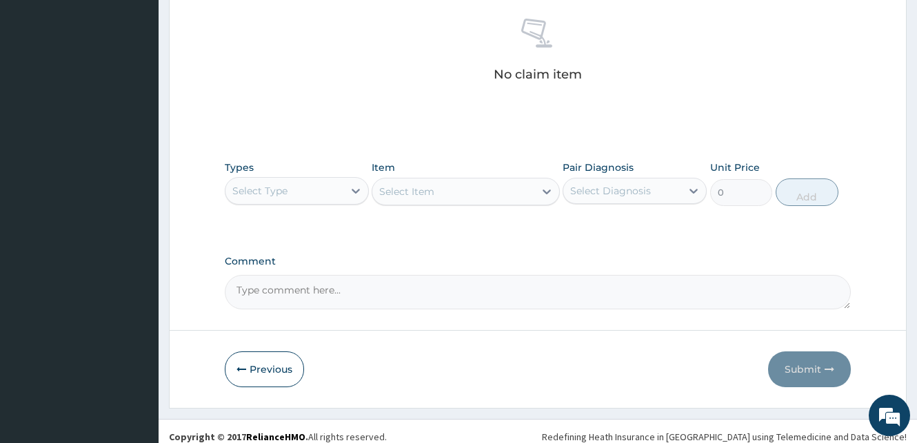
scroll to position [551, 0]
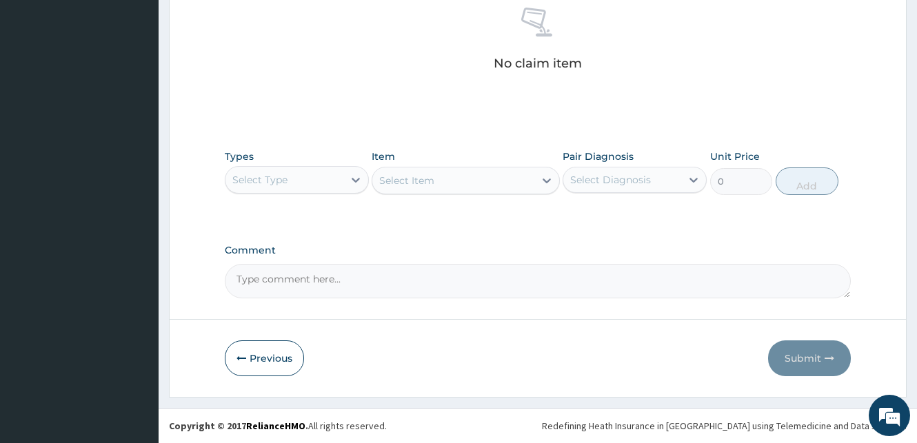
click at [325, 176] on div "Select Type" at bounding box center [284, 180] width 118 height 22
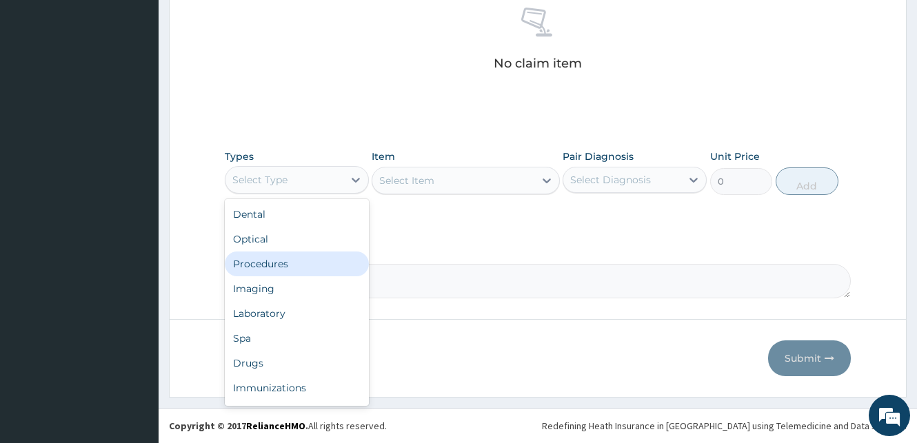
click at [270, 266] on div "Procedures" at bounding box center [297, 264] width 144 height 25
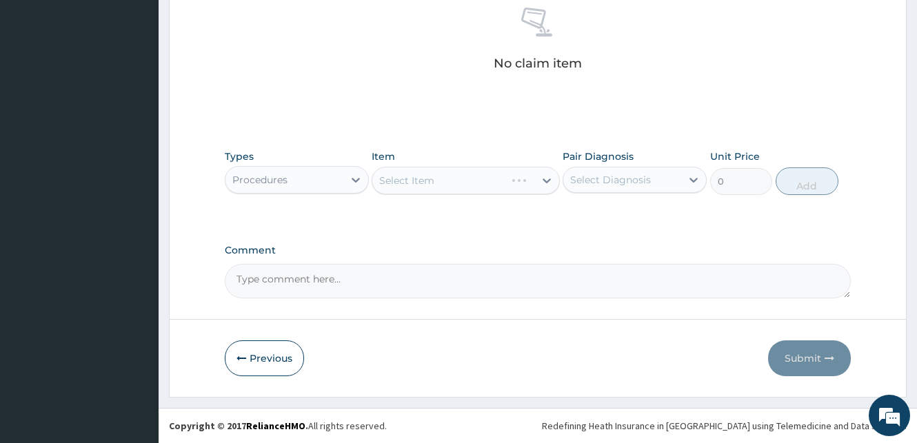
click at [385, 181] on div "Select Item" at bounding box center [466, 181] width 188 height 28
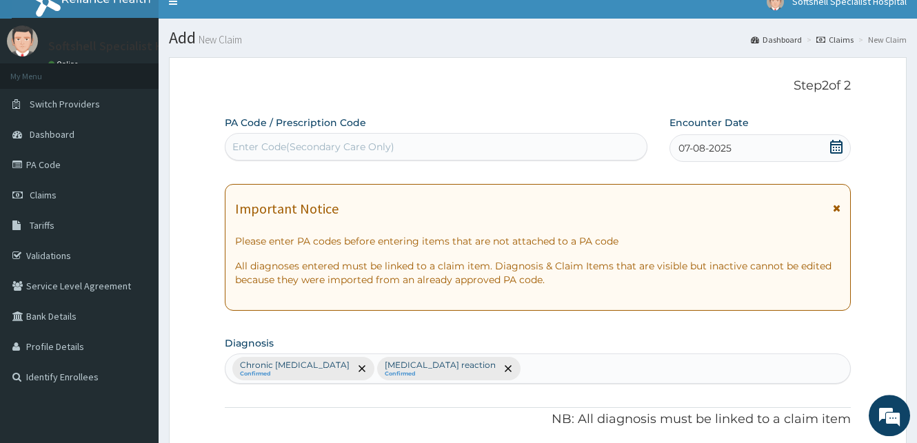
scroll to position [0, 0]
